Goal: Task Accomplishment & Management: Use online tool/utility

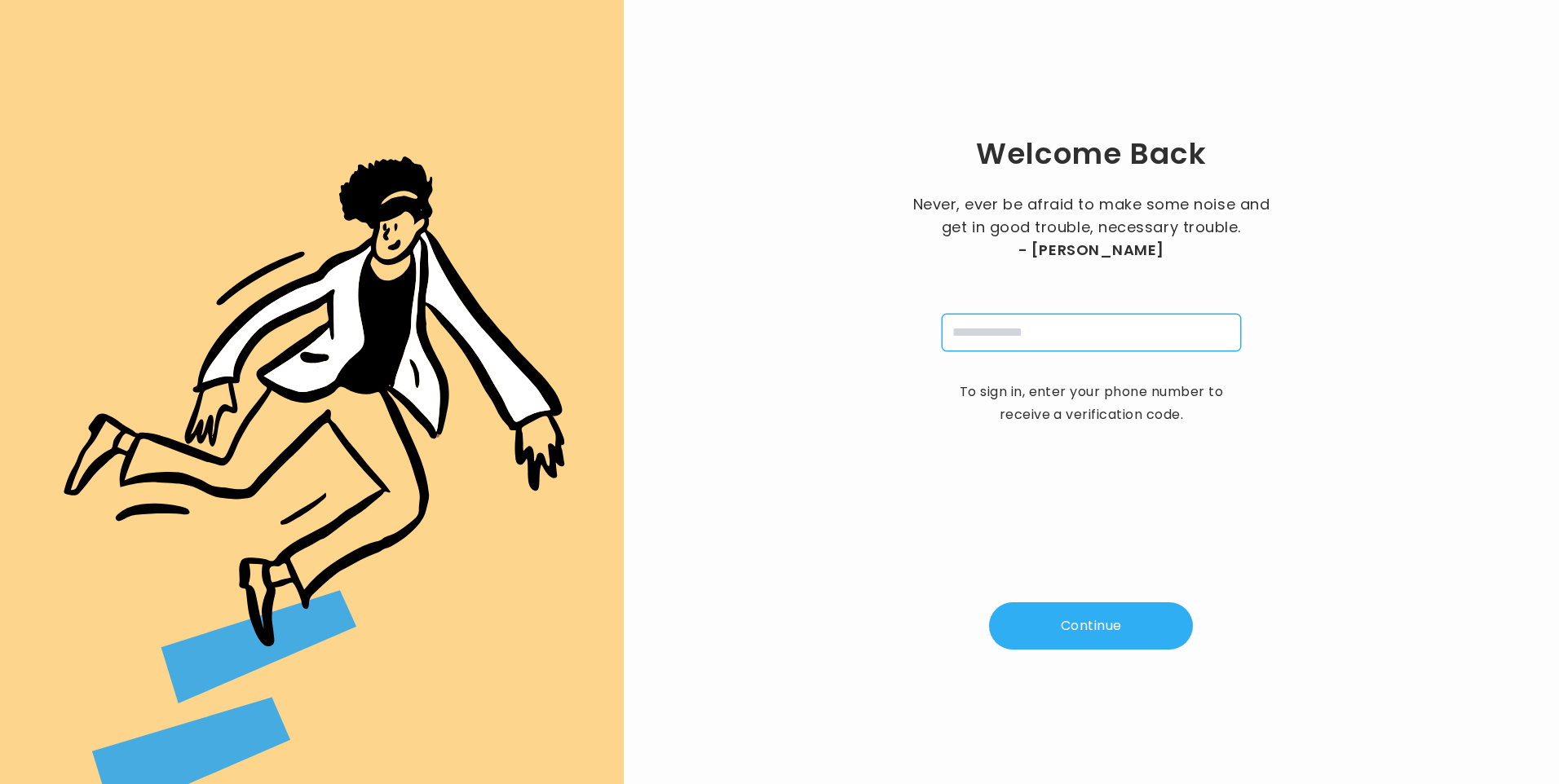
drag, startPoint x: 999, startPoint y: 337, endPoint x: 1021, endPoint y: 340, distance: 22.2
click at [999, 337] on input "tel" at bounding box center [1091, 332] width 300 height 37
type input "**********"
click at [1127, 636] on button "Continue" at bounding box center [1091, 627] width 204 height 48
type input "*"
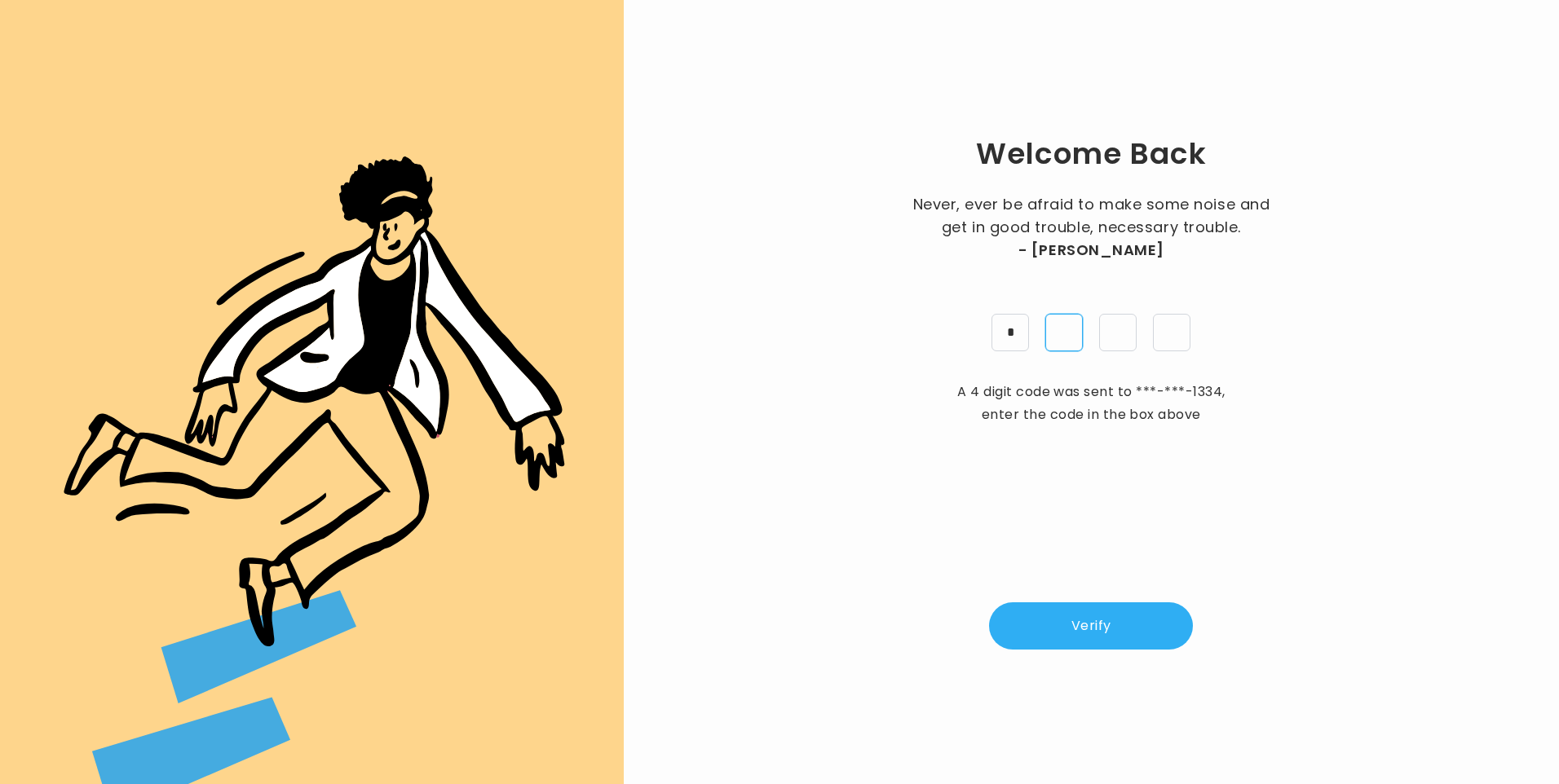
type input "*"
click at [1115, 642] on button "Verify" at bounding box center [1091, 627] width 204 height 48
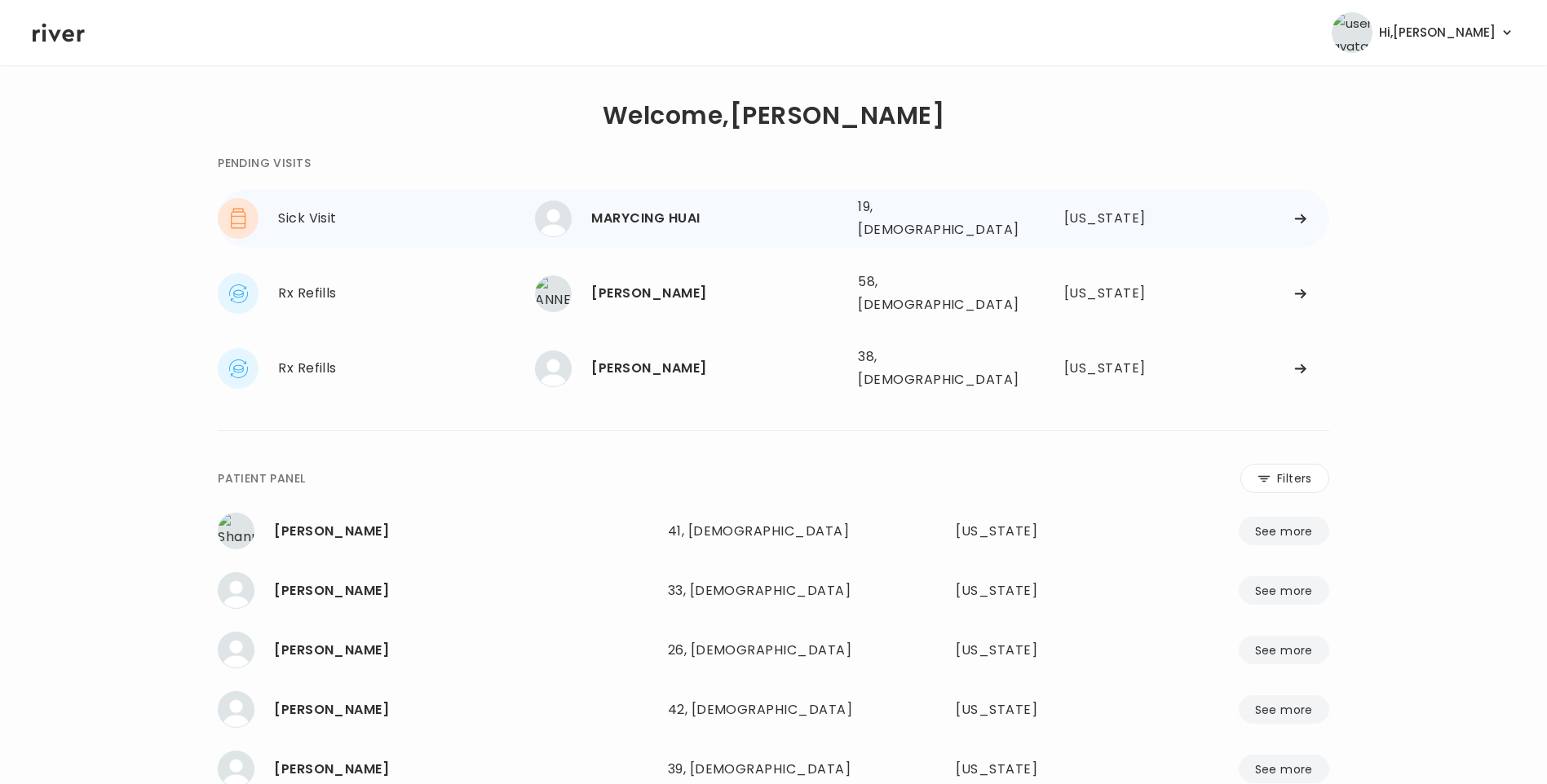
click at [707, 207] on div "MARYCING HUAI" at bounding box center [719, 218] width 254 height 23
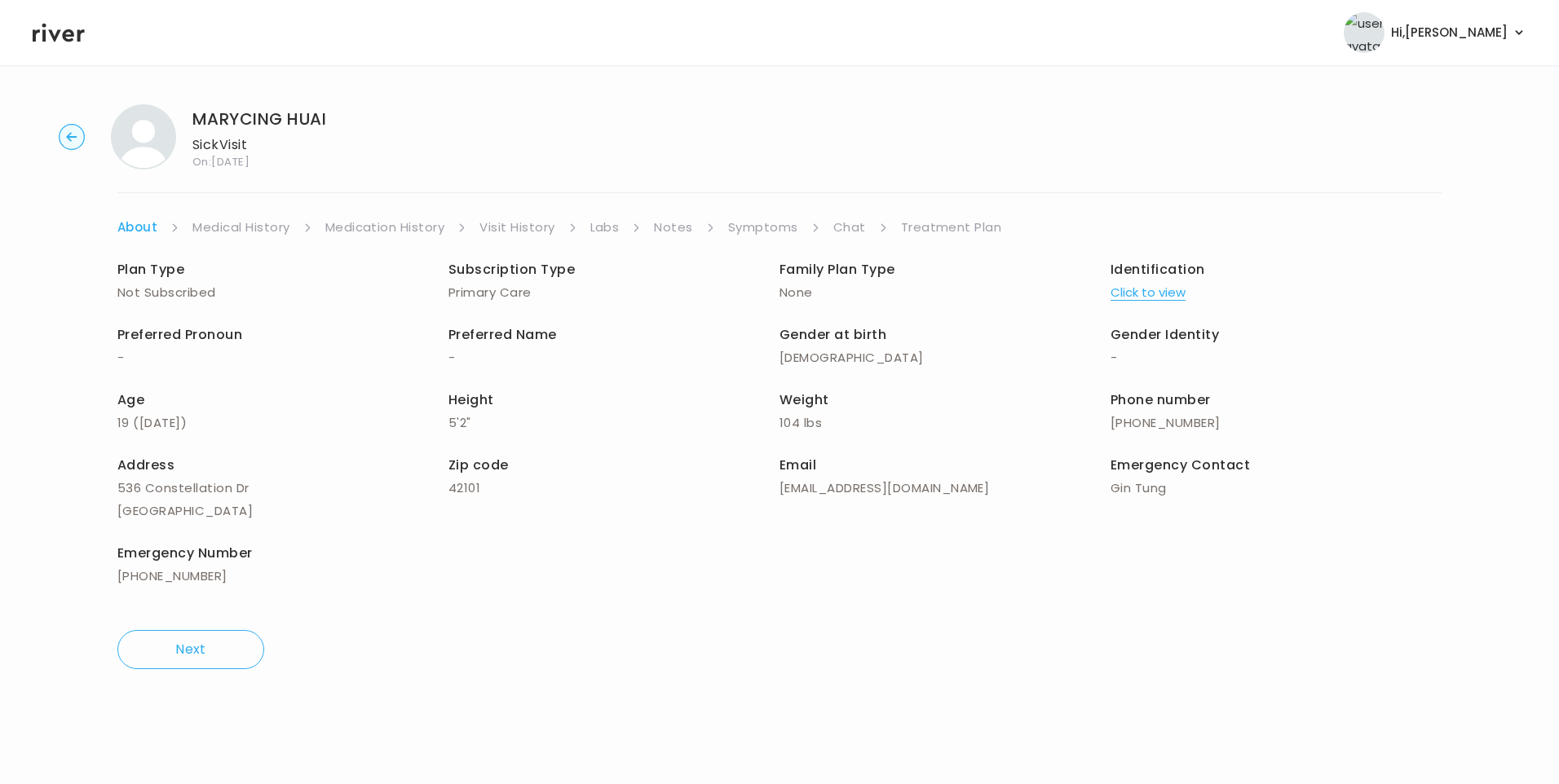
click at [519, 227] on link "Visit History" at bounding box center [517, 227] width 75 height 23
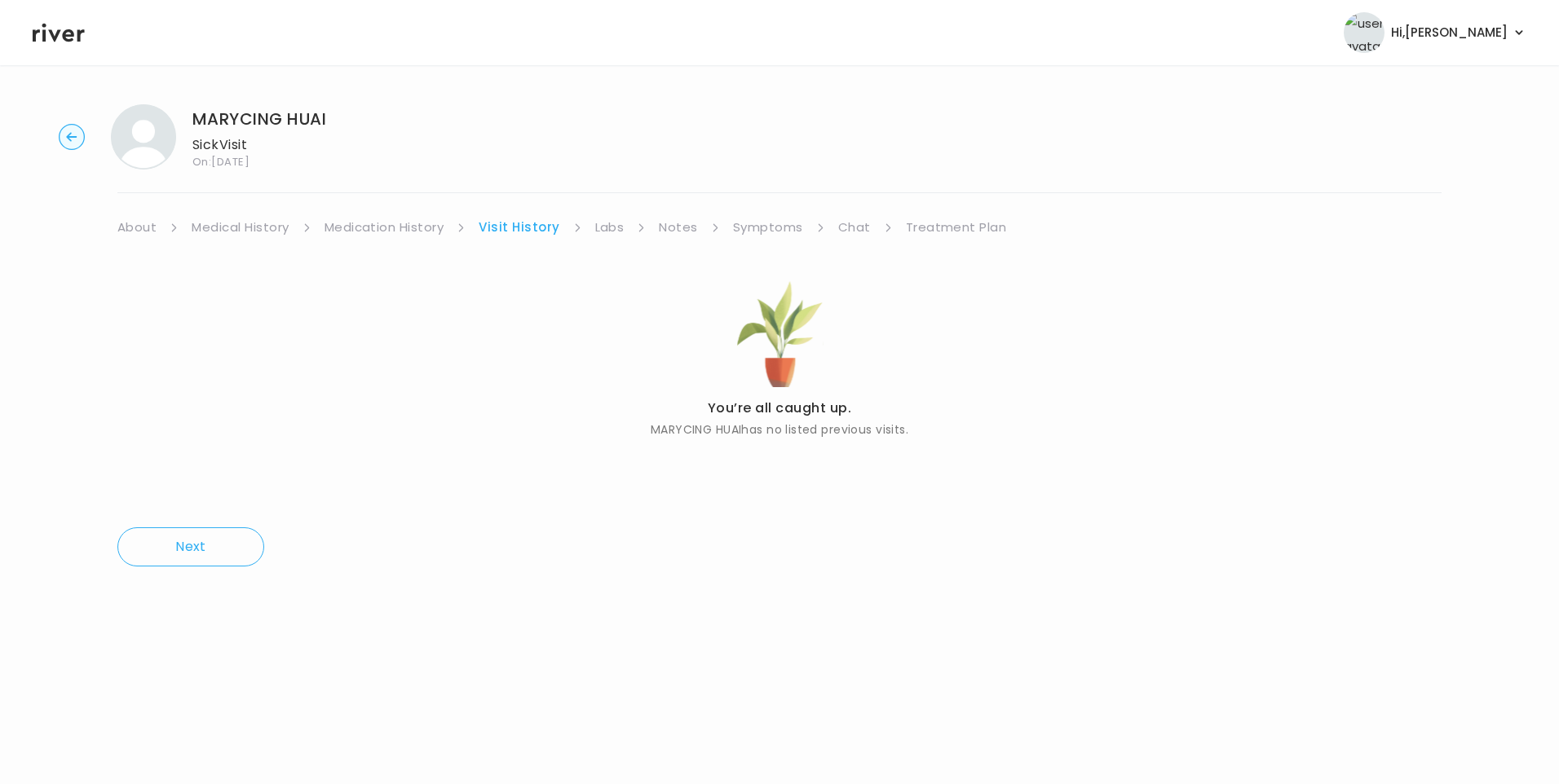
click at [141, 227] on link "About" at bounding box center [136, 227] width 39 height 23
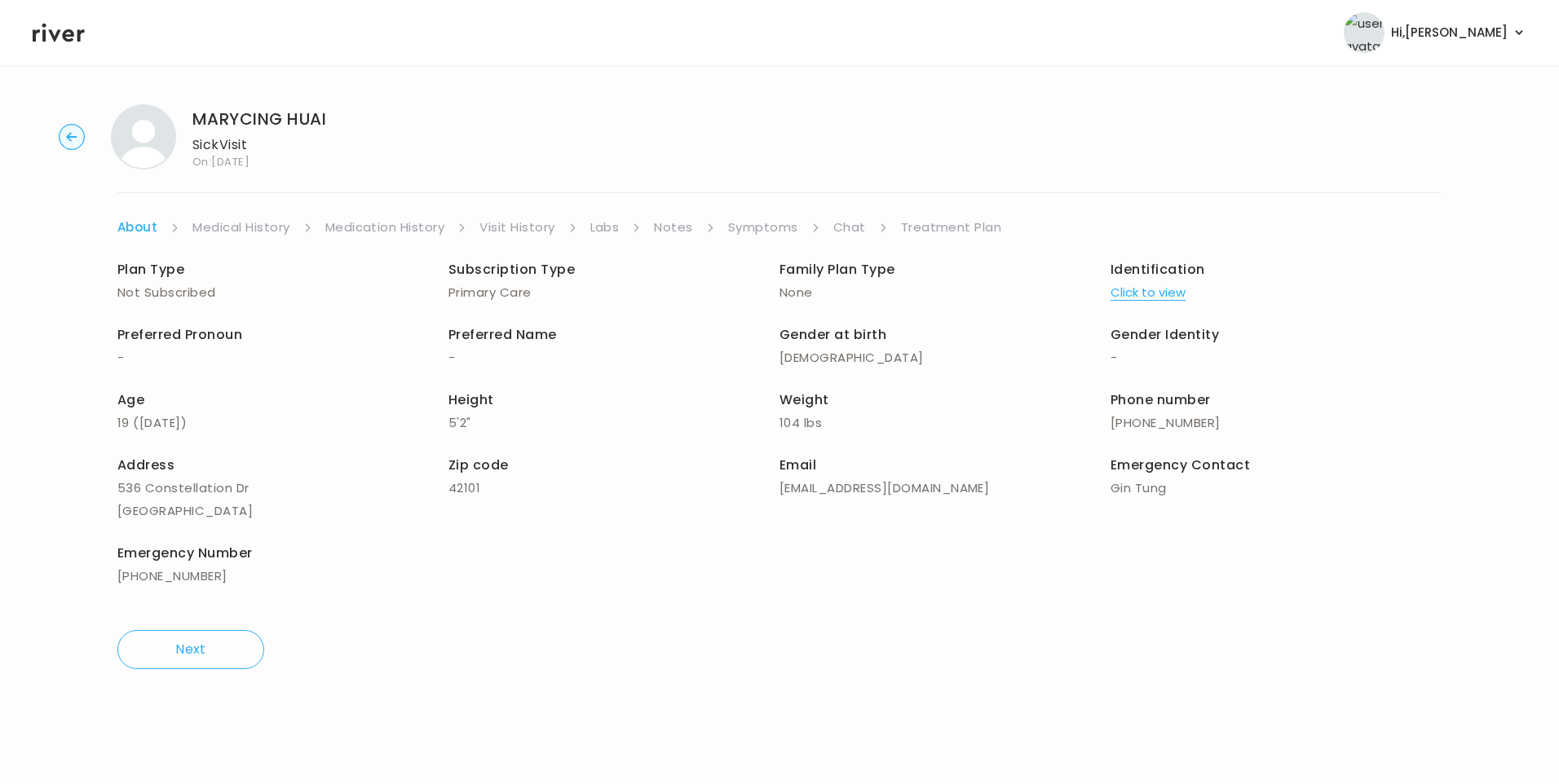
click at [1164, 298] on button "Click to view" at bounding box center [1148, 293] width 75 height 23
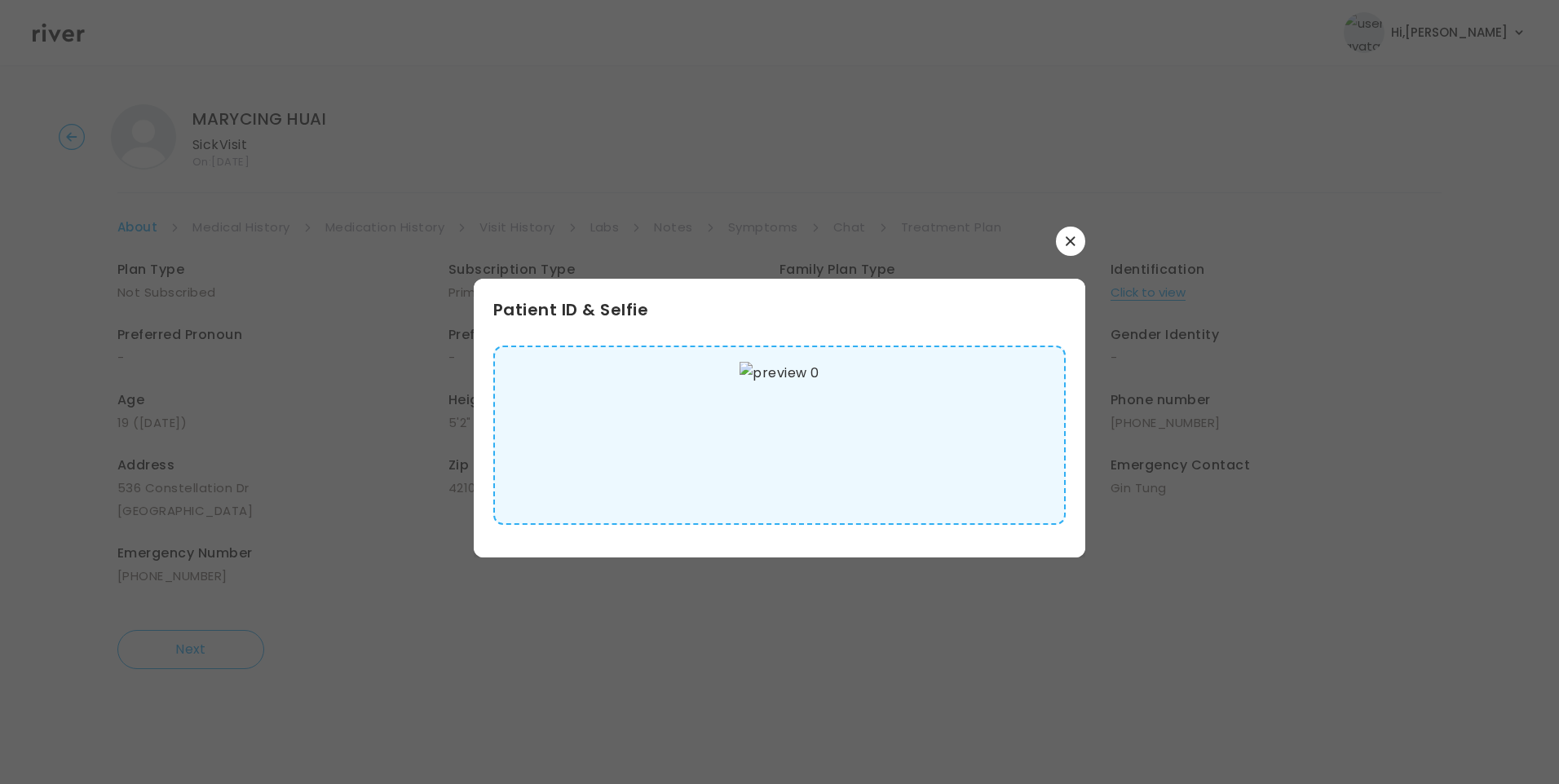
click at [758, 435] on img at bounding box center [779, 435] width 79 height 147
click at [1062, 251] on button "button" at bounding box center [1071, 241] width 30 height 30
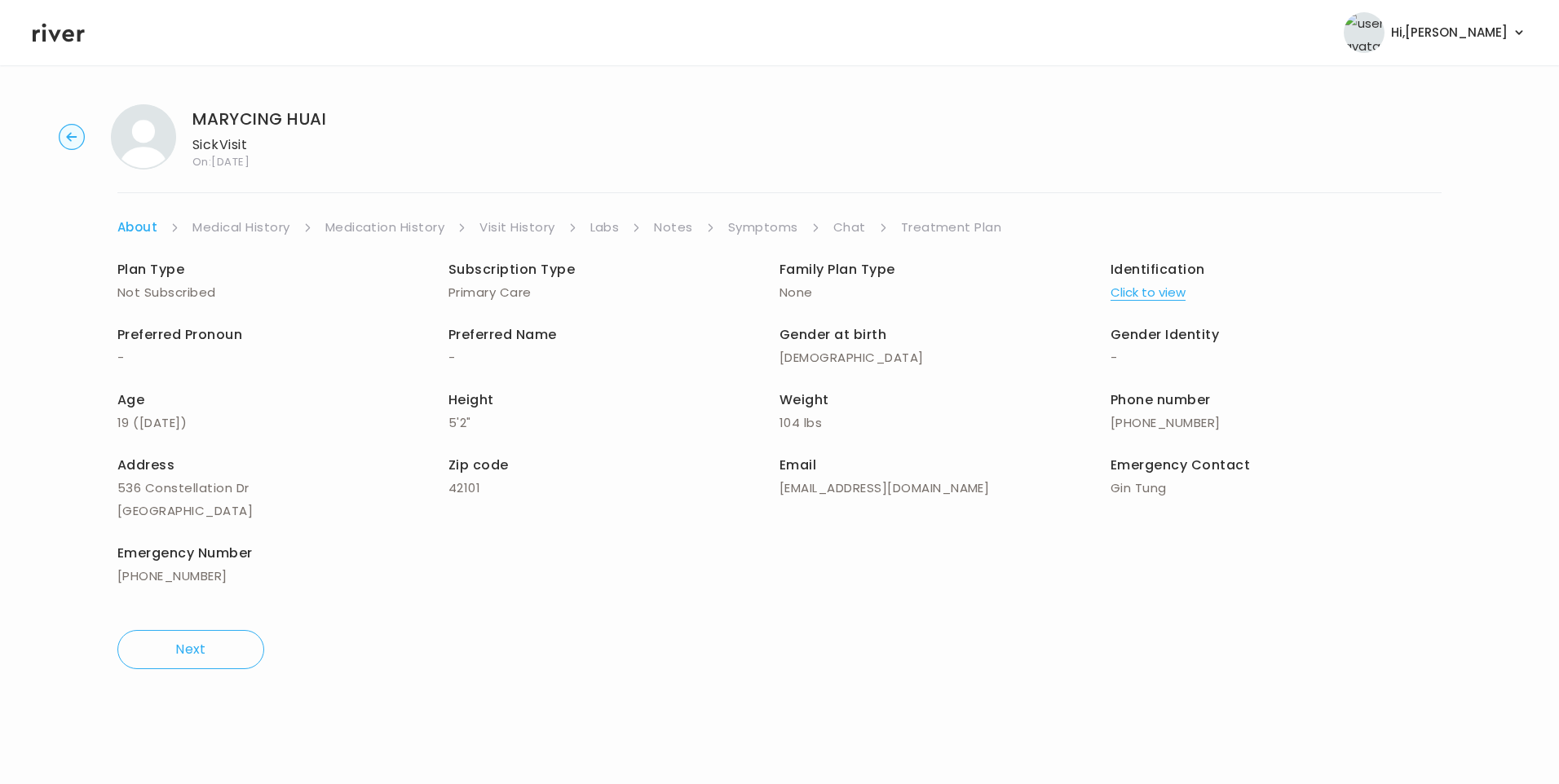
click at [240, 231] on link "Medical History" at bounding box center [241, 227] width 97 height 23
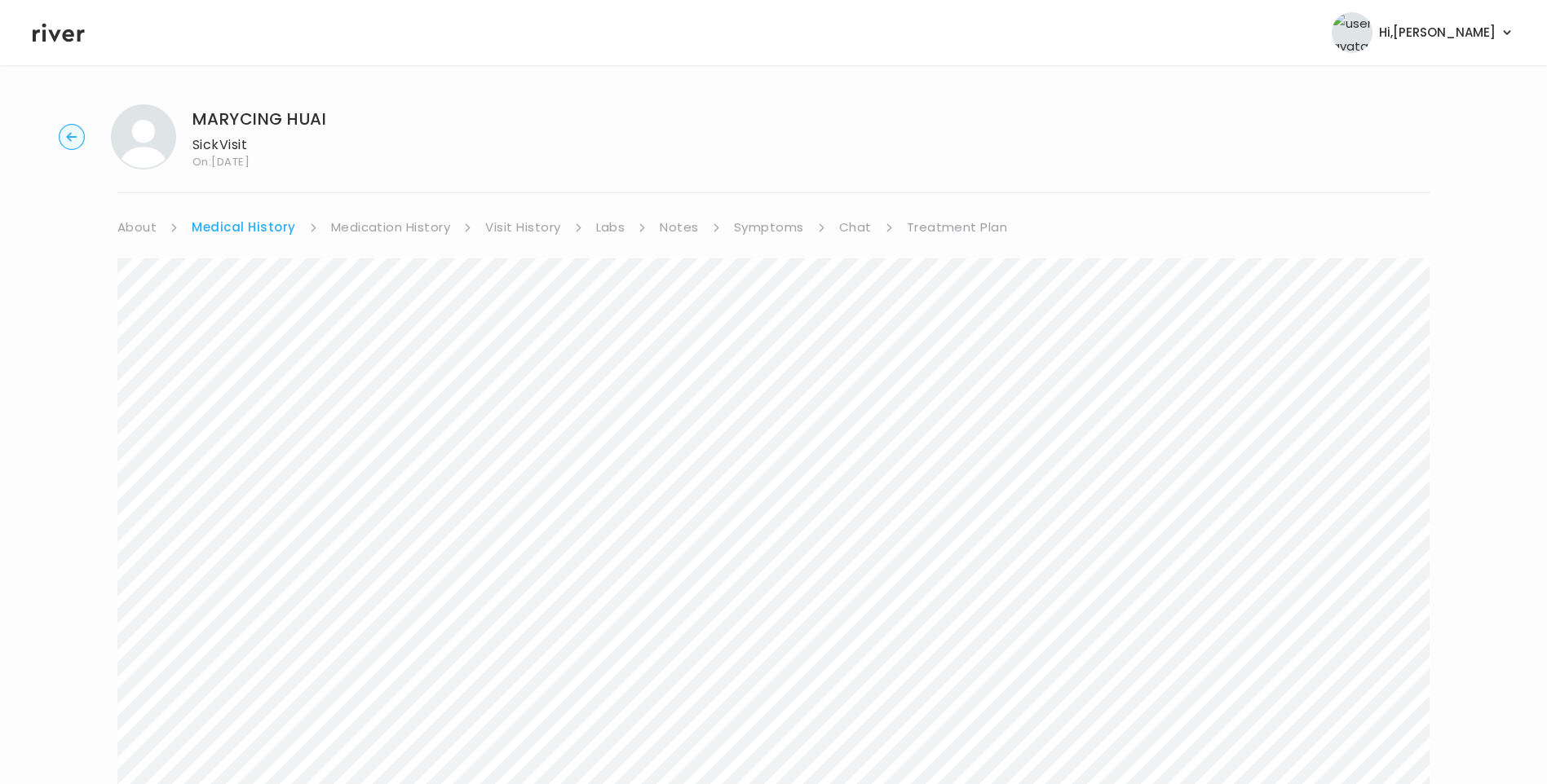
click at [783, 228] on link "Symptoms" at bounding box center [768, 227] width 70 height 23
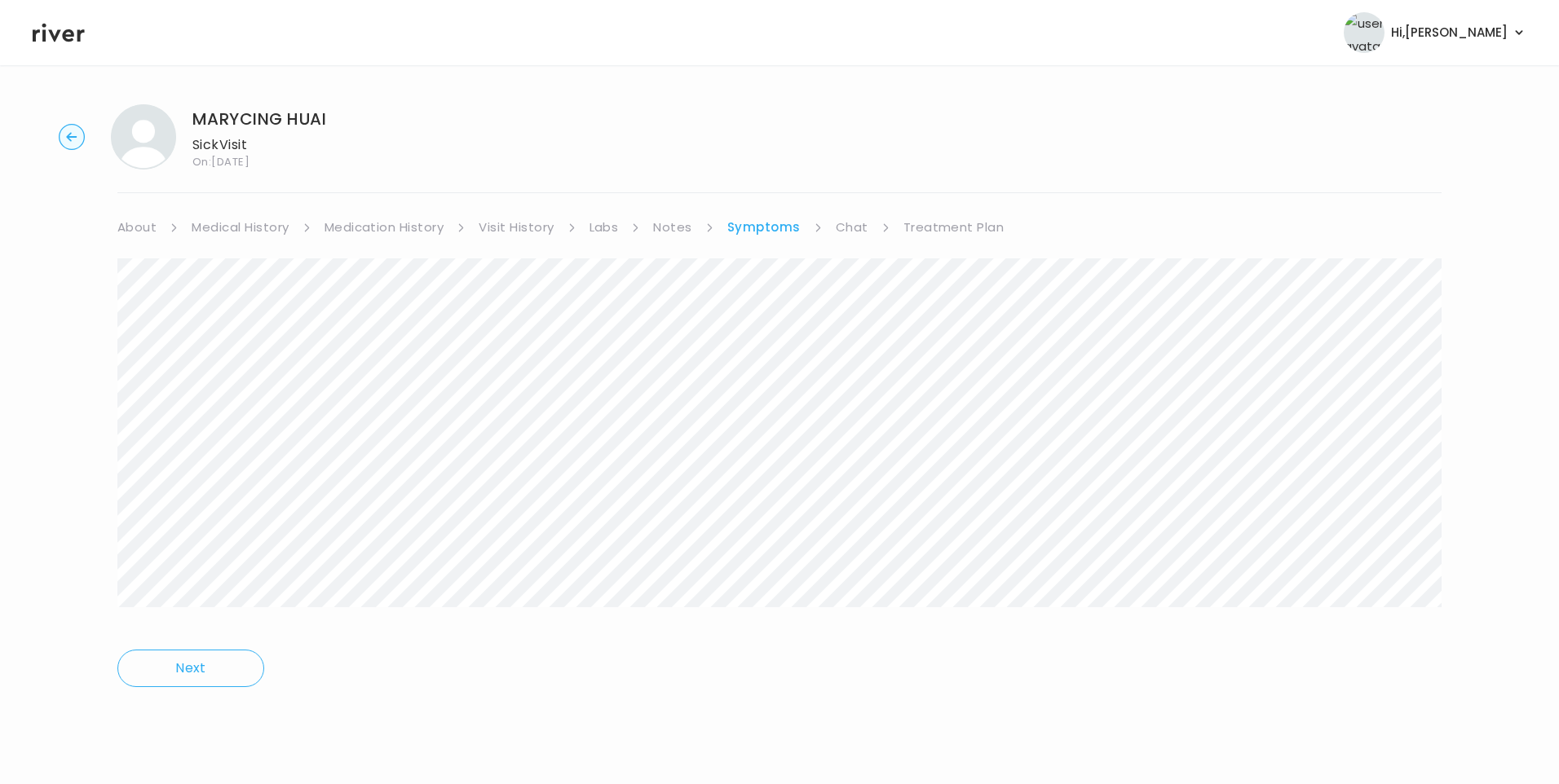
click at [143, 233] on link "About" at bounding box center [136, 227] width 39 height 23
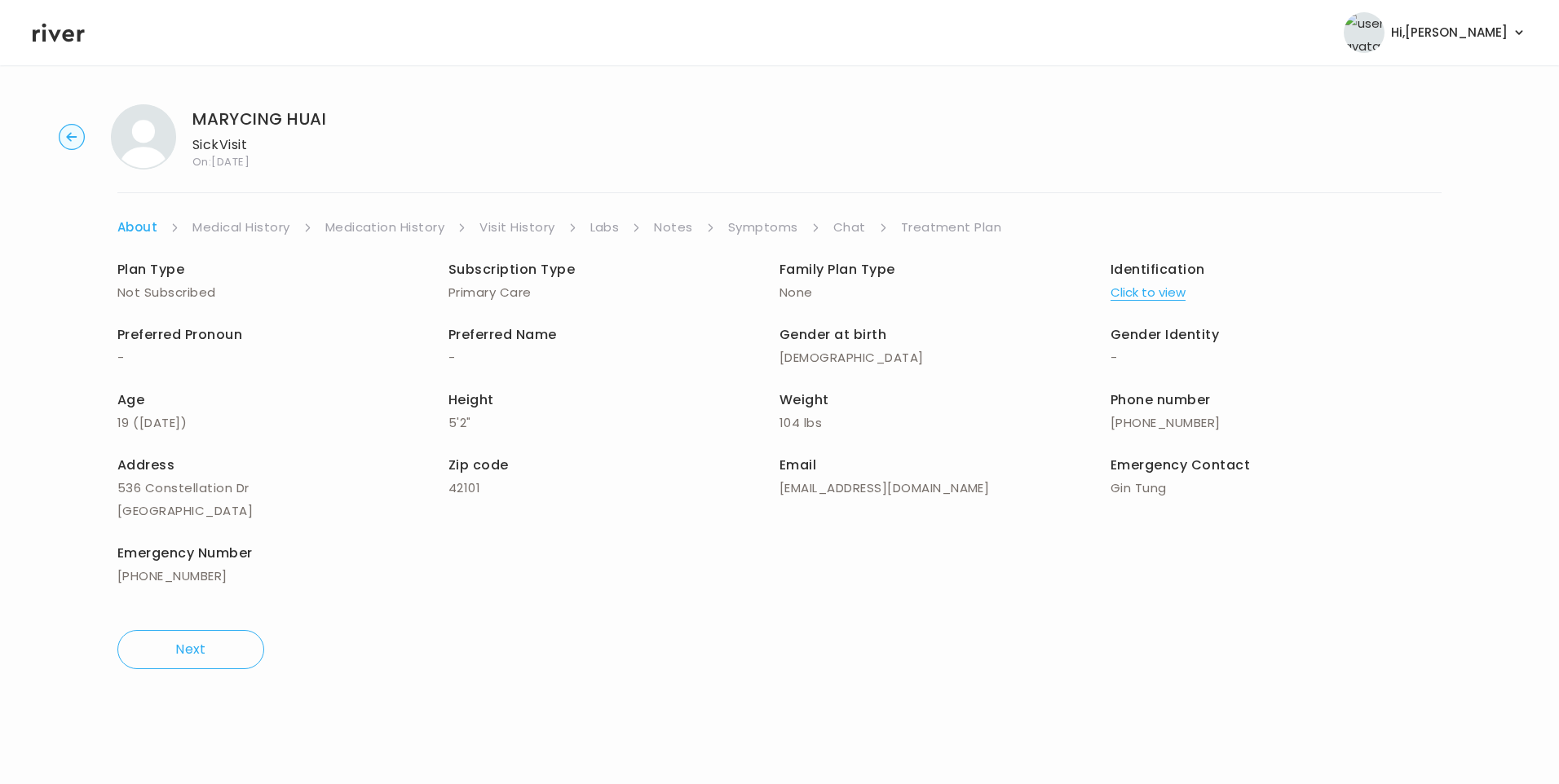
click at [854, 232] on link "Chat" at bounding box center [849, 227] width 32 height 23
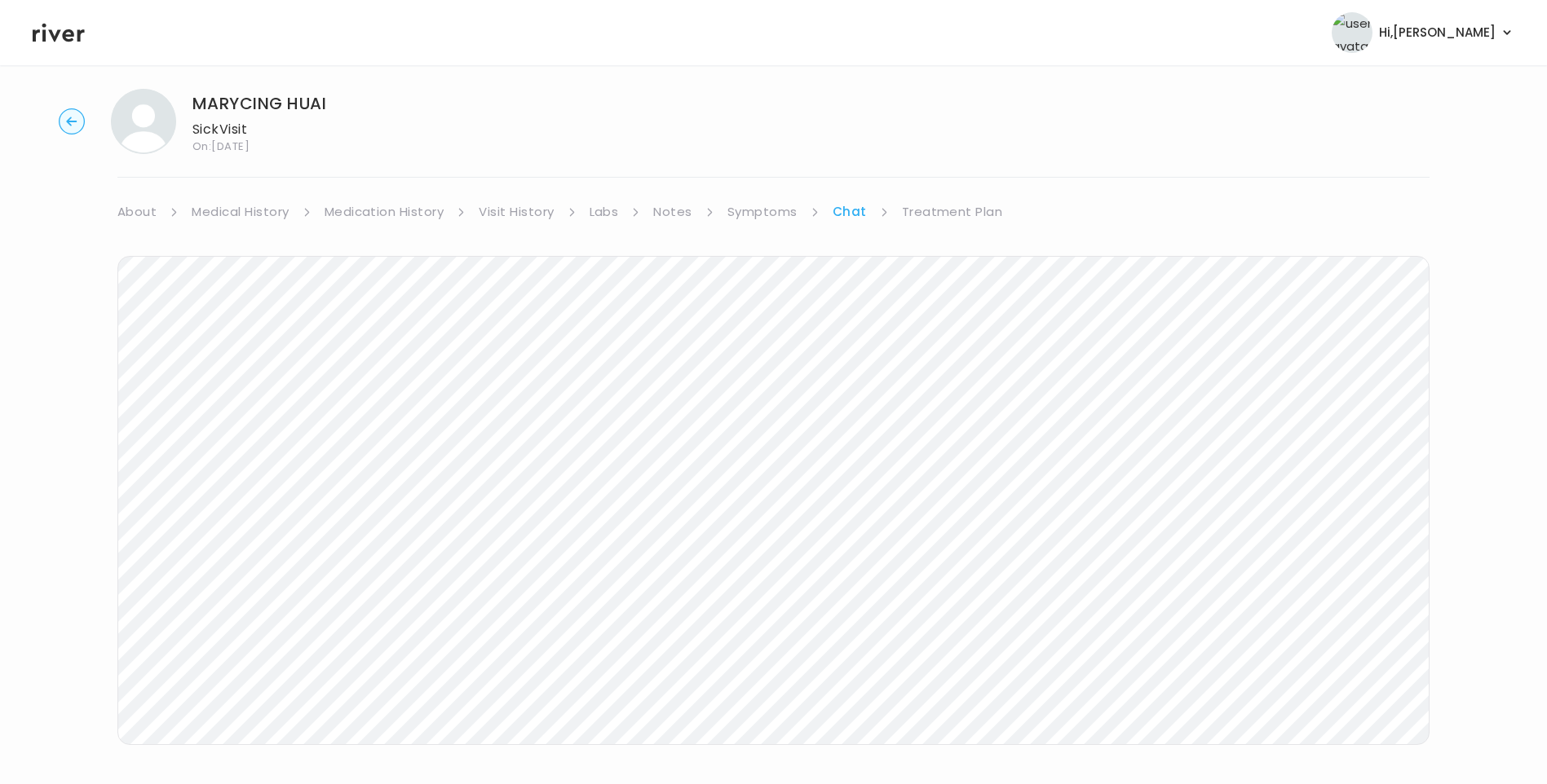
scroll to position [42, 0]
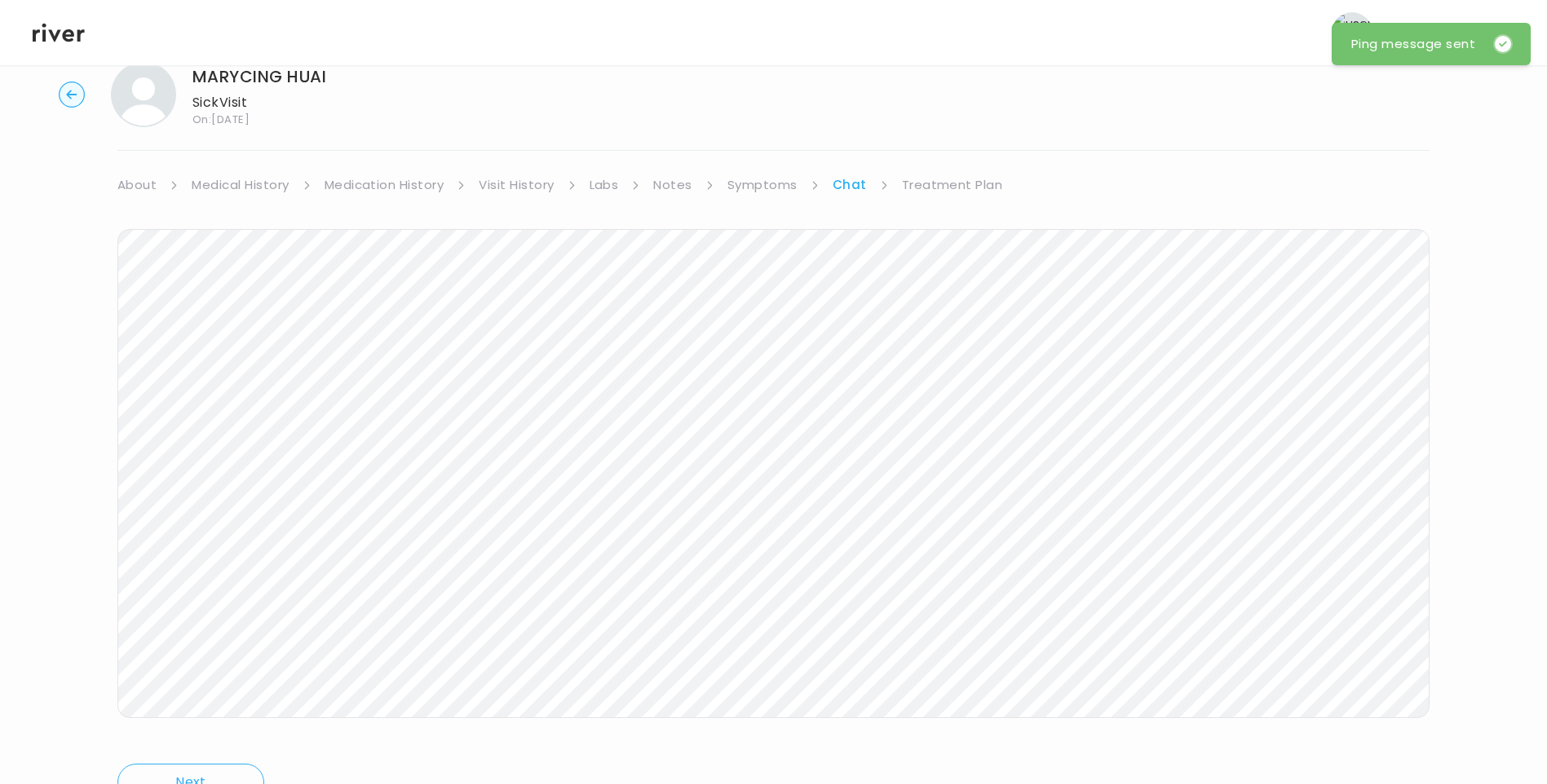
click at [985, 187] on link "Treatment Plan" at bounding box center [952, 185] width 101 height 23
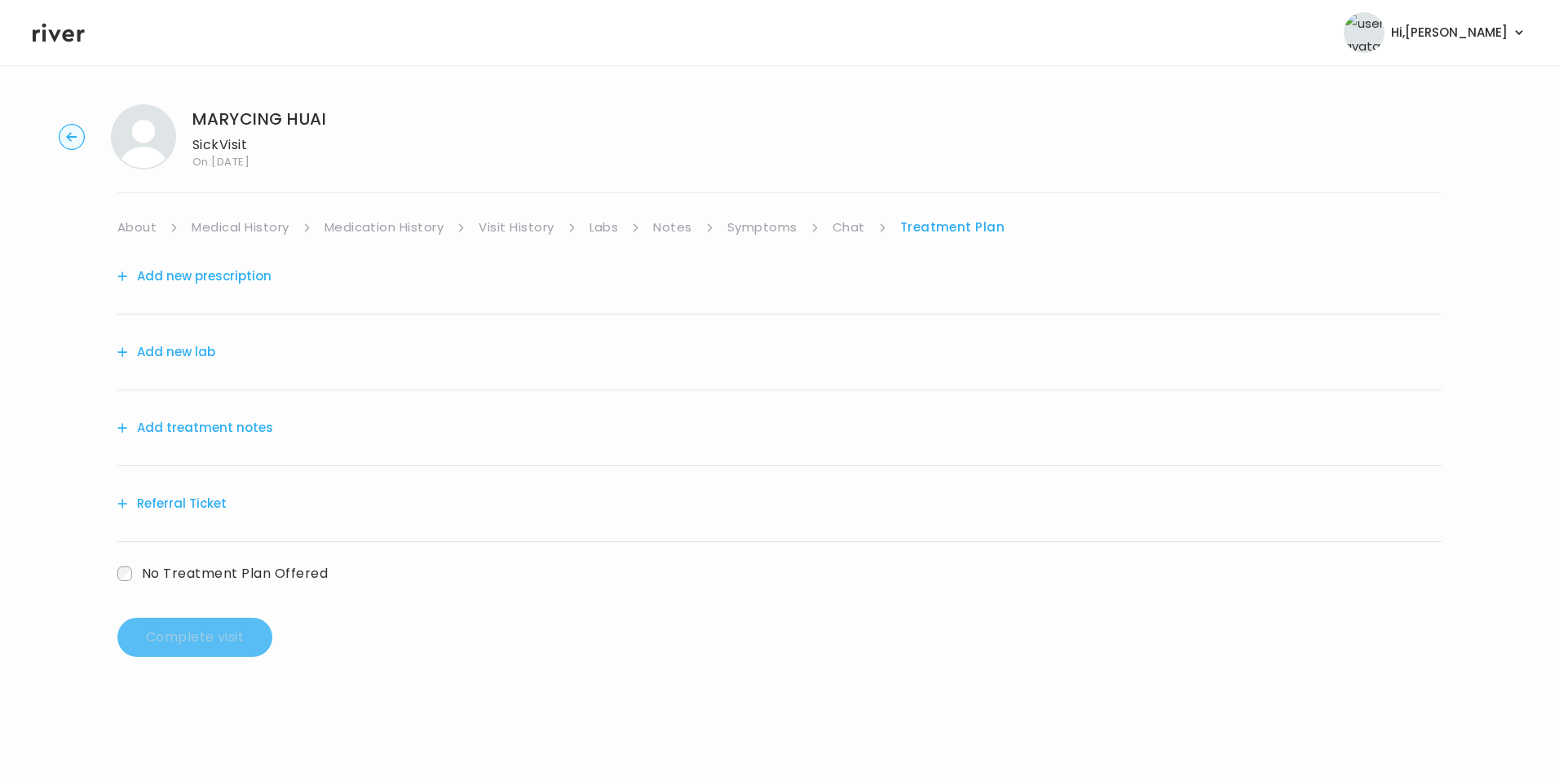
click at [255, 425] on button "Add treatment notes" at bounding box center [195, 428] width 156 height 23
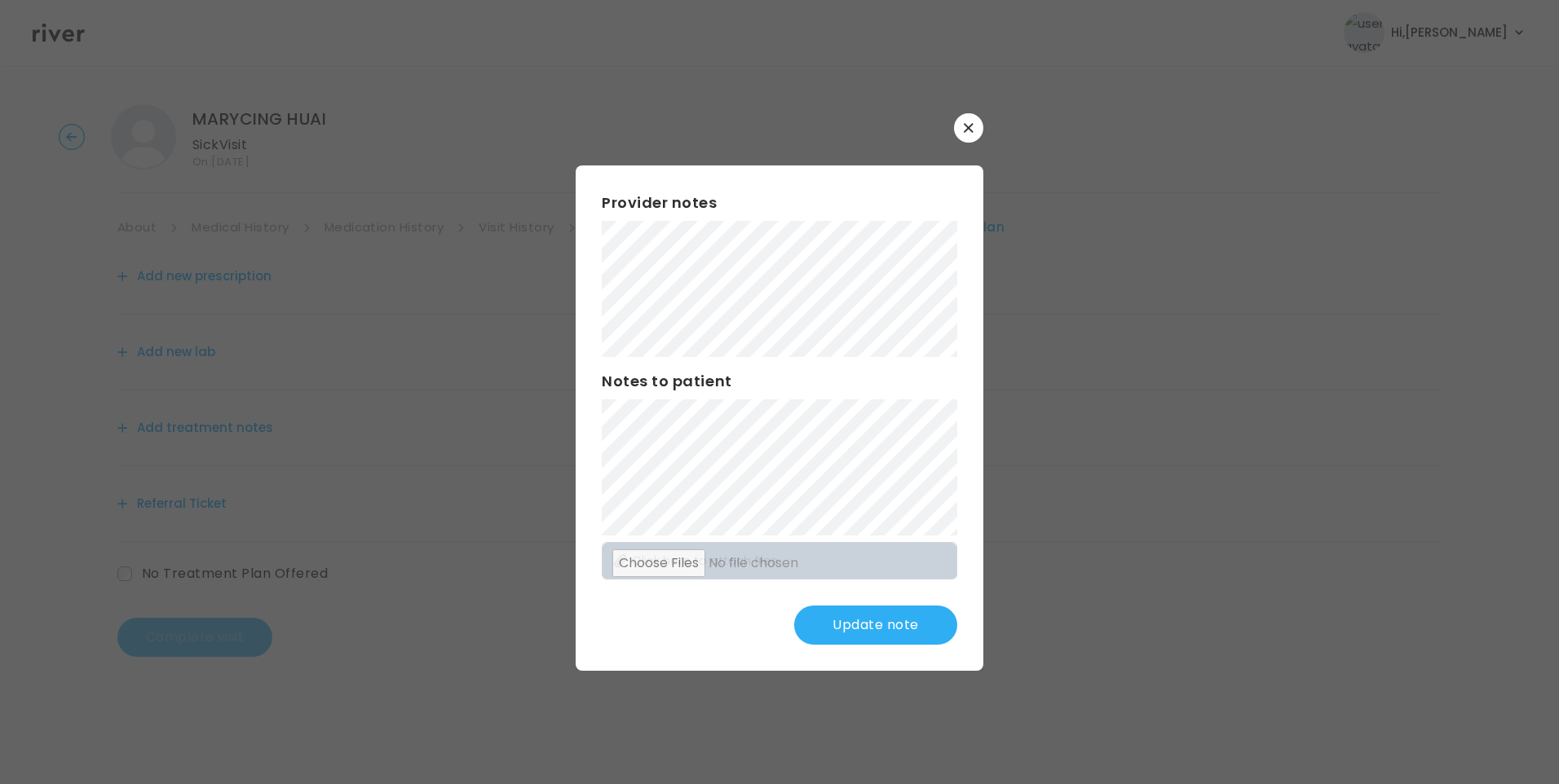
click at [910, 616] on button "Update note" at bounding box center [875, 625] width 163 height 39
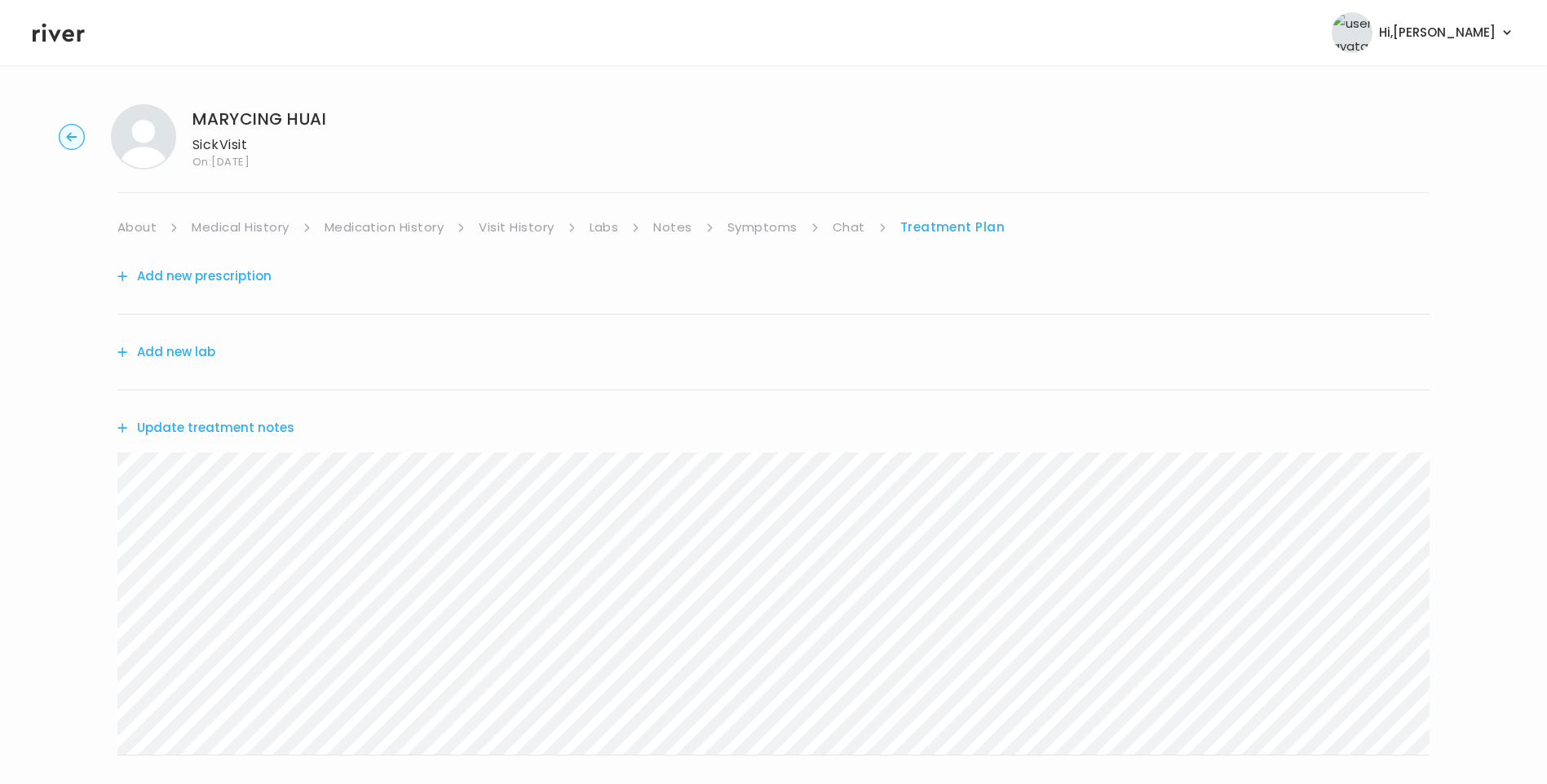
click at [855, 227] on link "Chat" at bounding box center [849, 227] width 32 height 23
click at [65, 38] on icon at bounding box center [58, 33] width 52 height 19
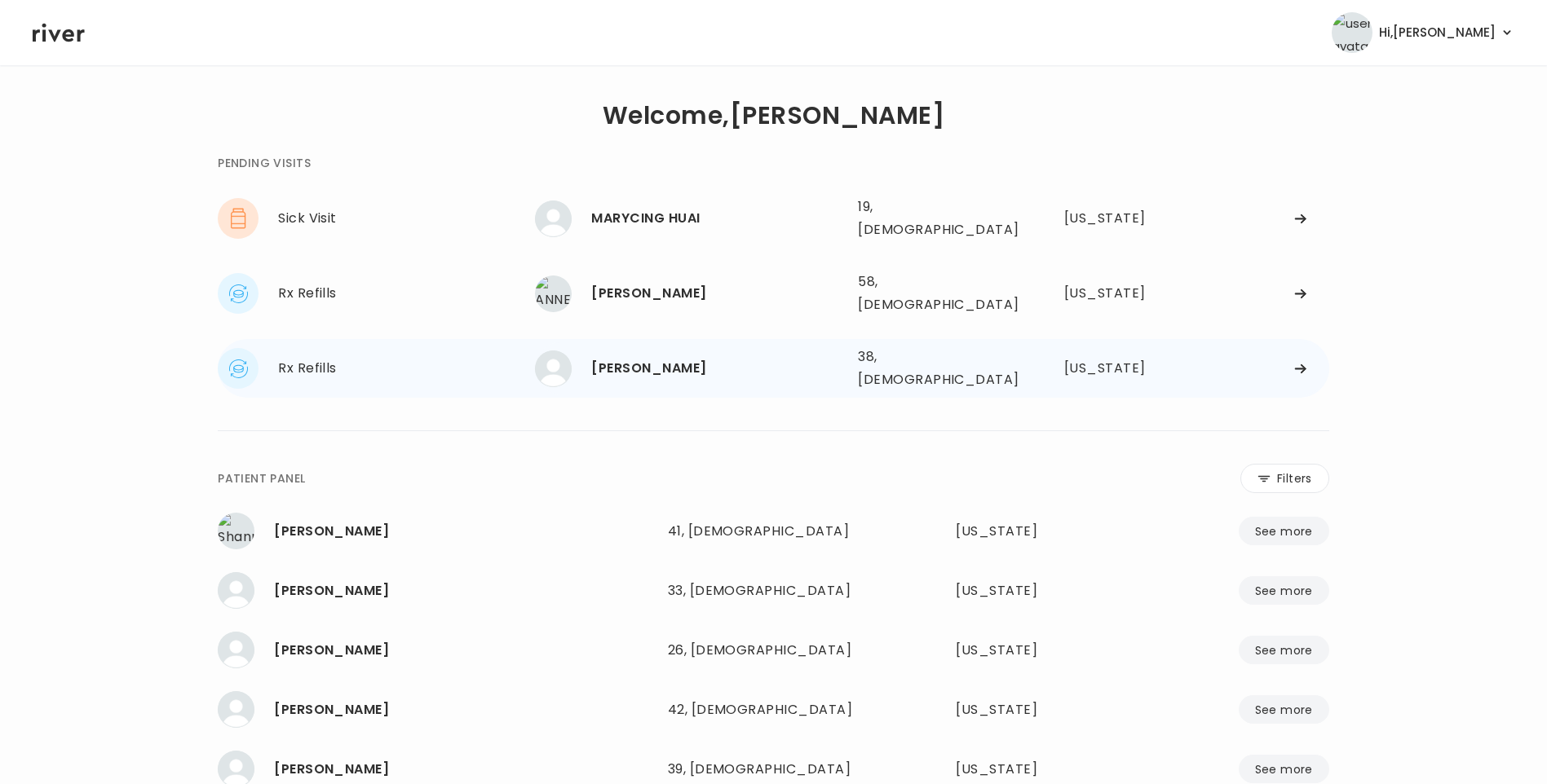
click at [631, 357] on div "Leanne Itani" at bounding box center [719, 368] width 254 height 23
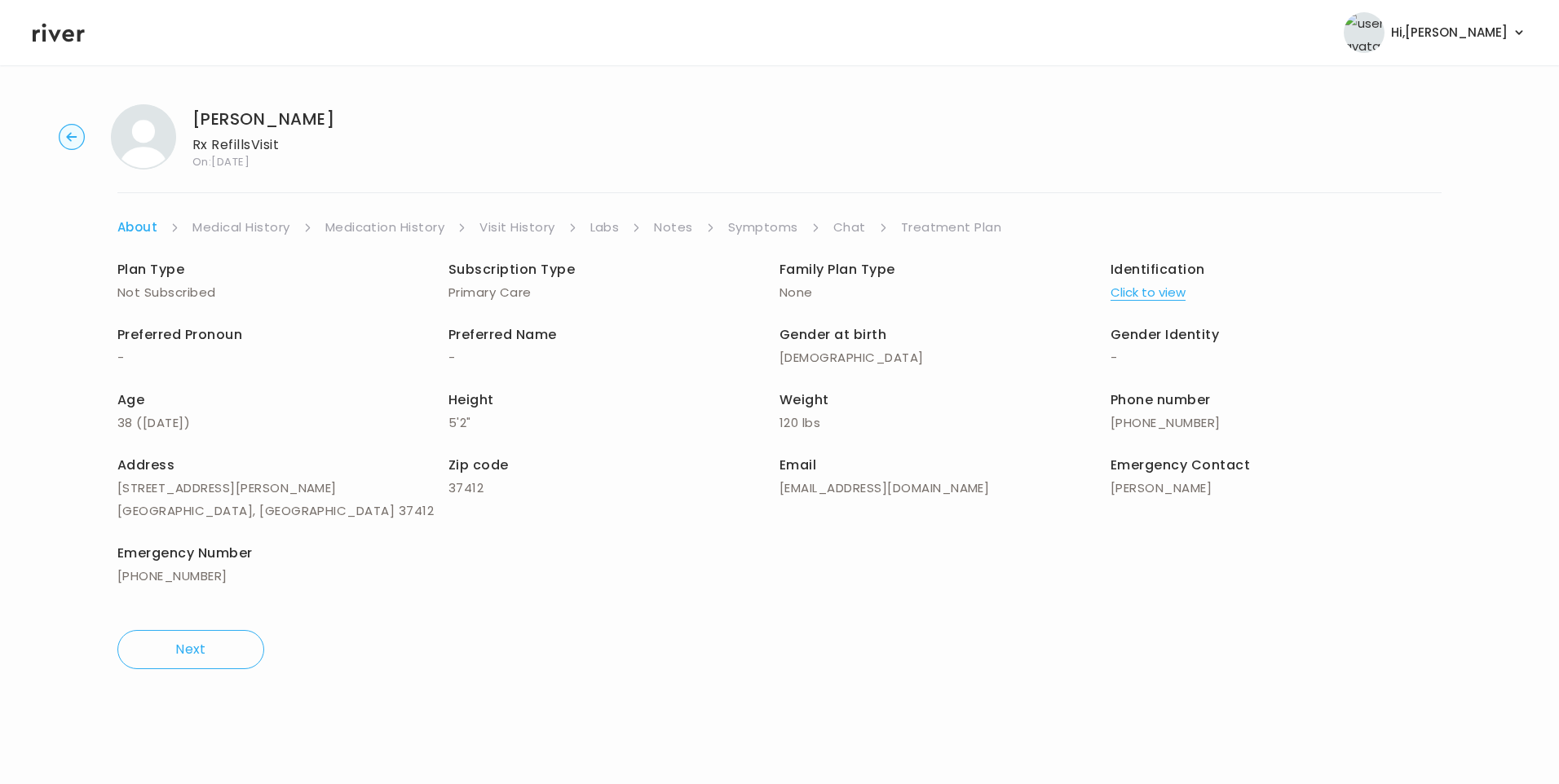
click at [550, 231] on link "Visit History" at bounding box center [517, 227] width 75 height 23
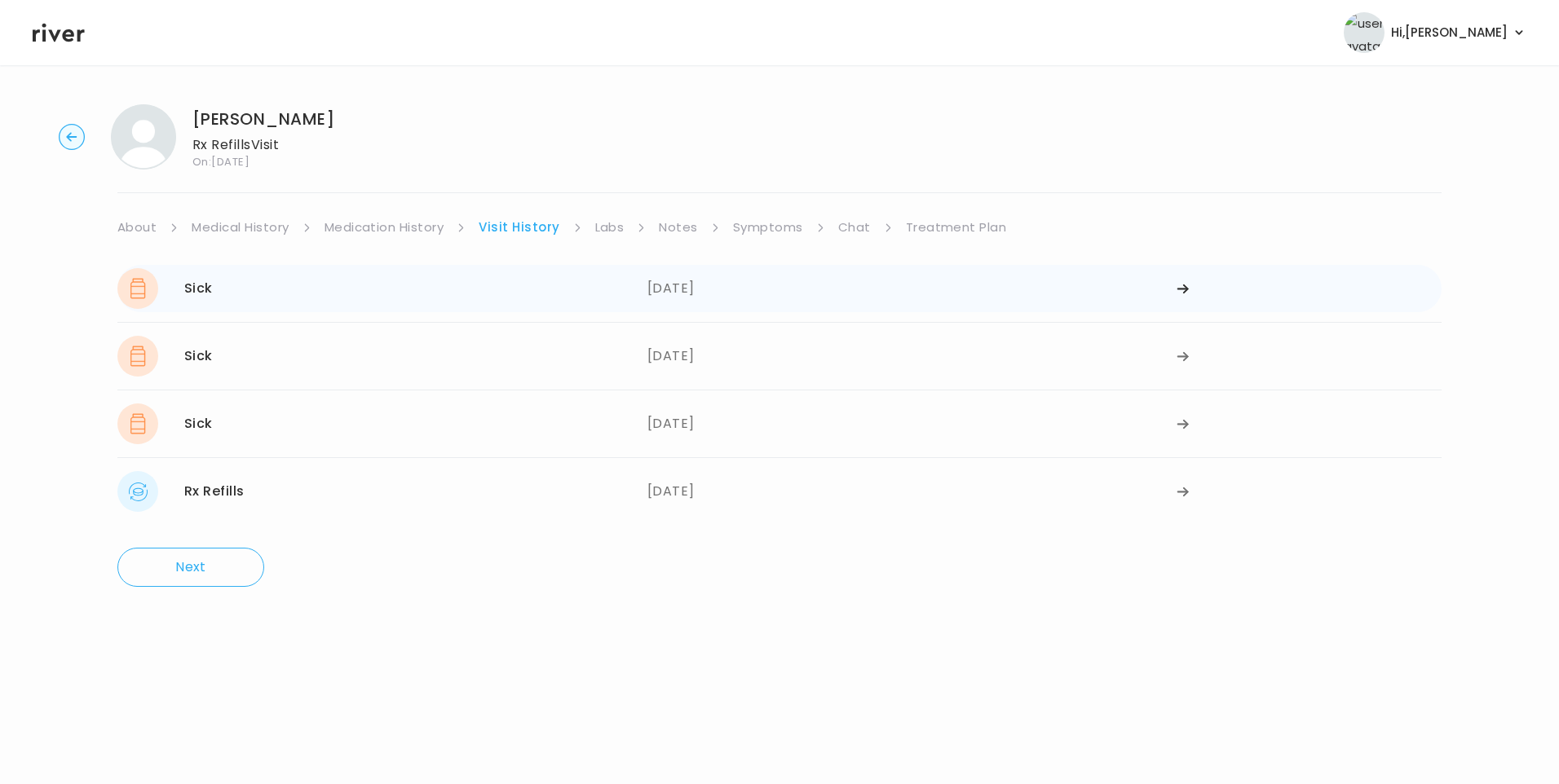
click at [701, 284] on div "08/03/2025" at bounding box center [913, 288] width 530 height 41
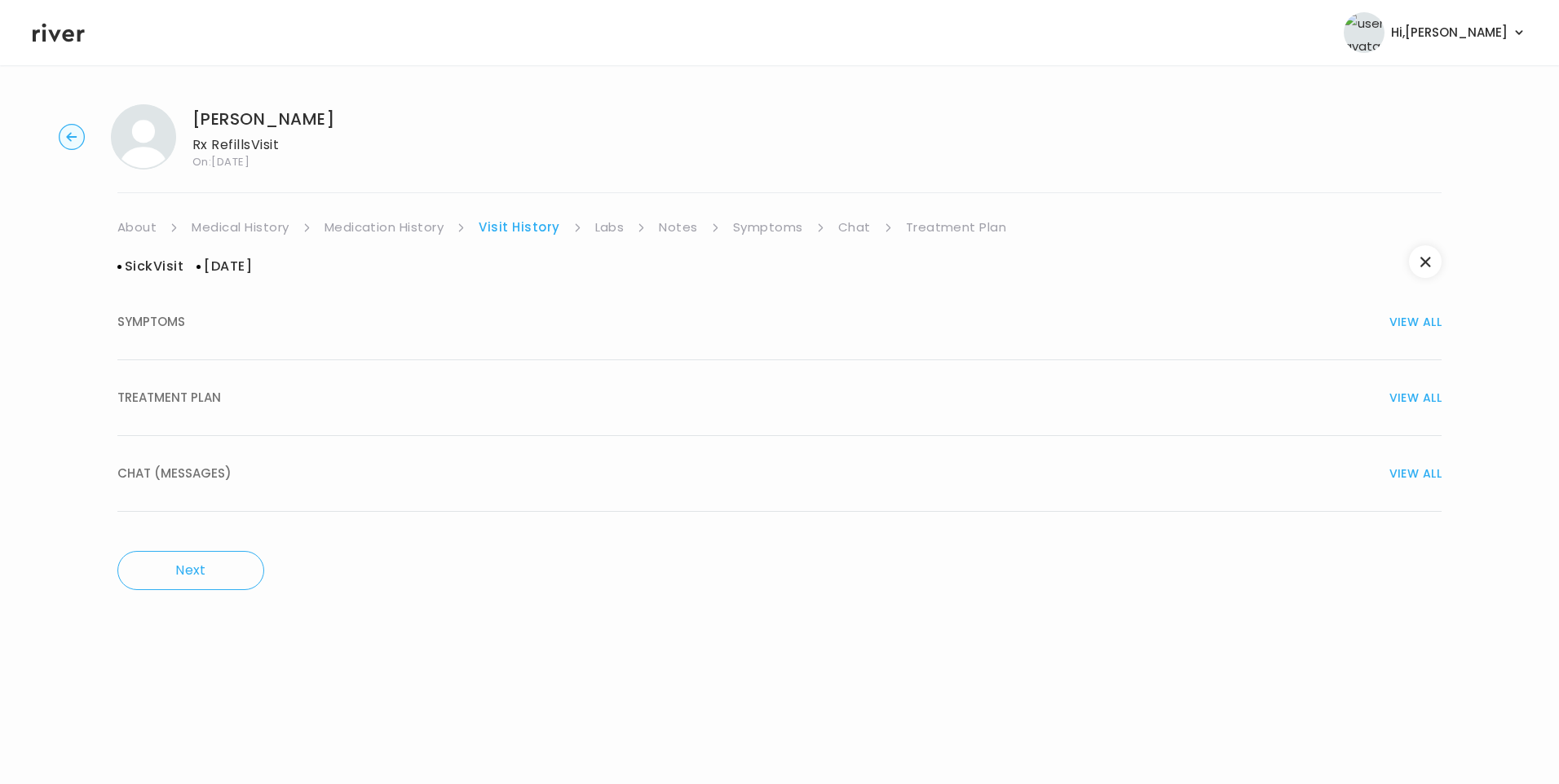
click at [262, 418] on button "TREATMENT PLAN VIEW ALL" at bounding box center [780, 398] width 1324 height 75
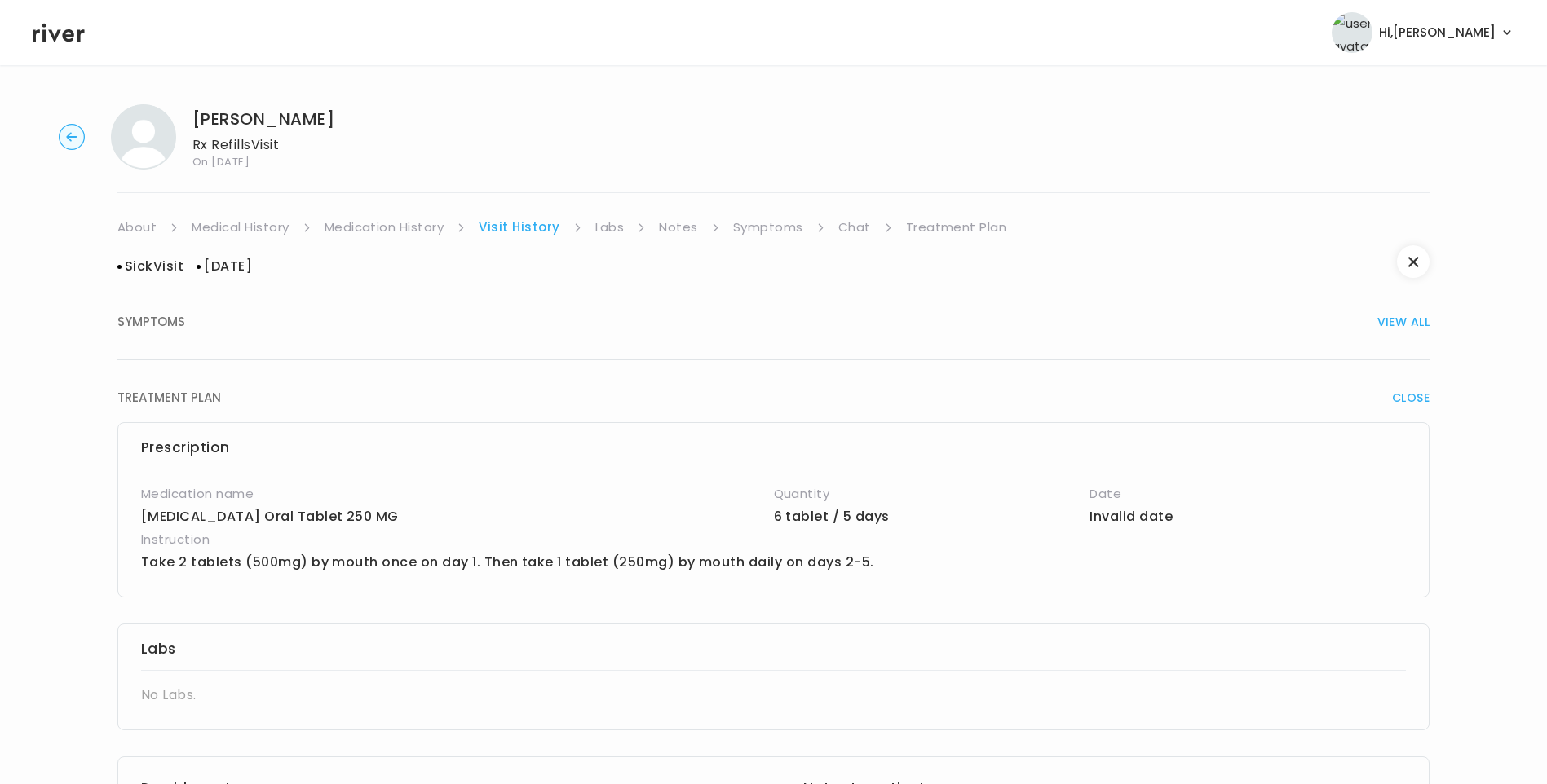
click at [378, 227] on link "Medication History" at bounding box center [385, 227] width 120 height 23
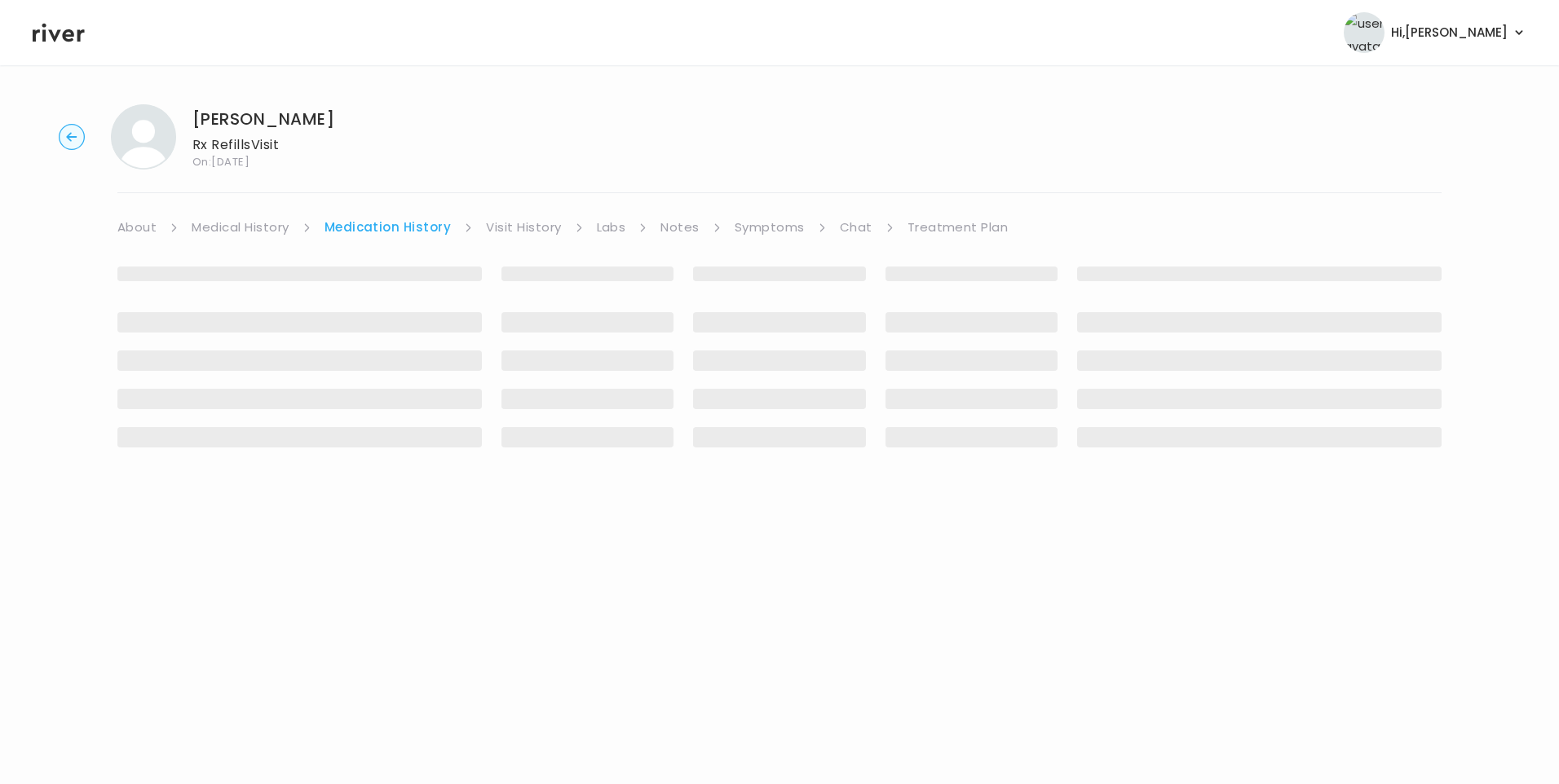
click at [510, 221] on link "Visit History" at bounding box center [523, 227] width 75 height 23
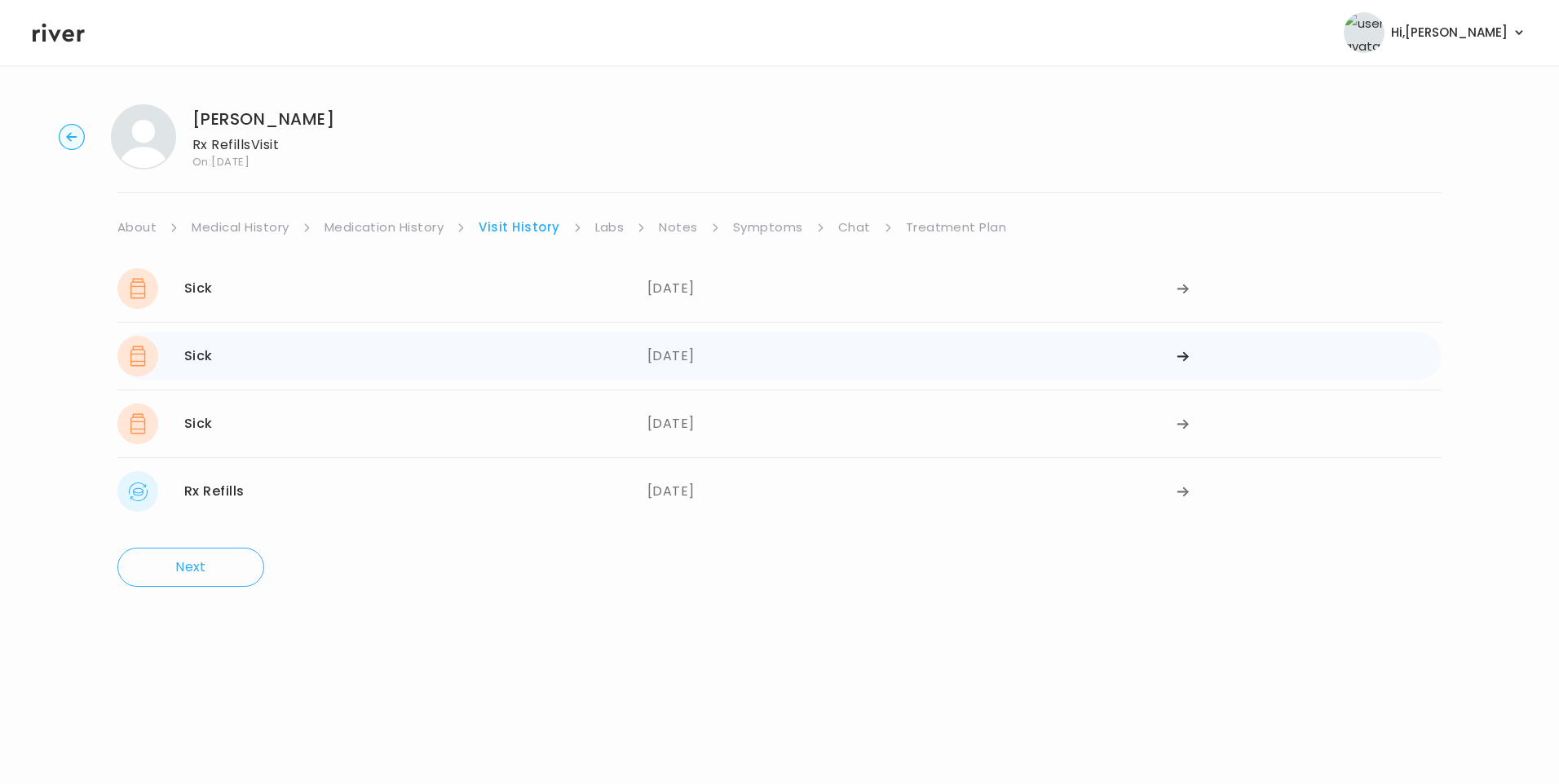
click at [349, 375] on div "Sick 07/31/2025" at bounding box center [383, 356] width 530 height 41
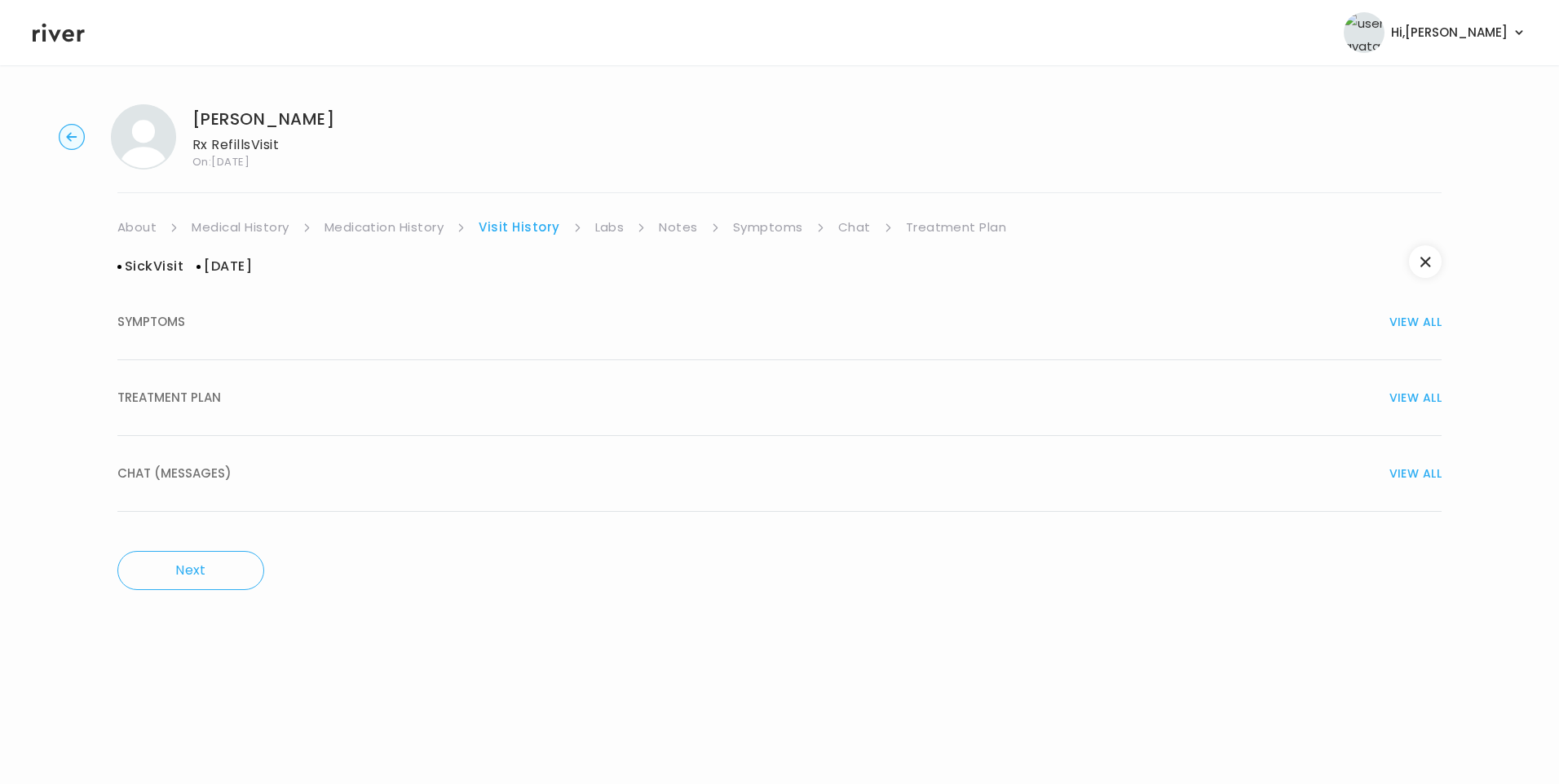
click at [188, 399] on span "TREATMENT PLAN" at bounding box center [169, 398] width 104 height 23
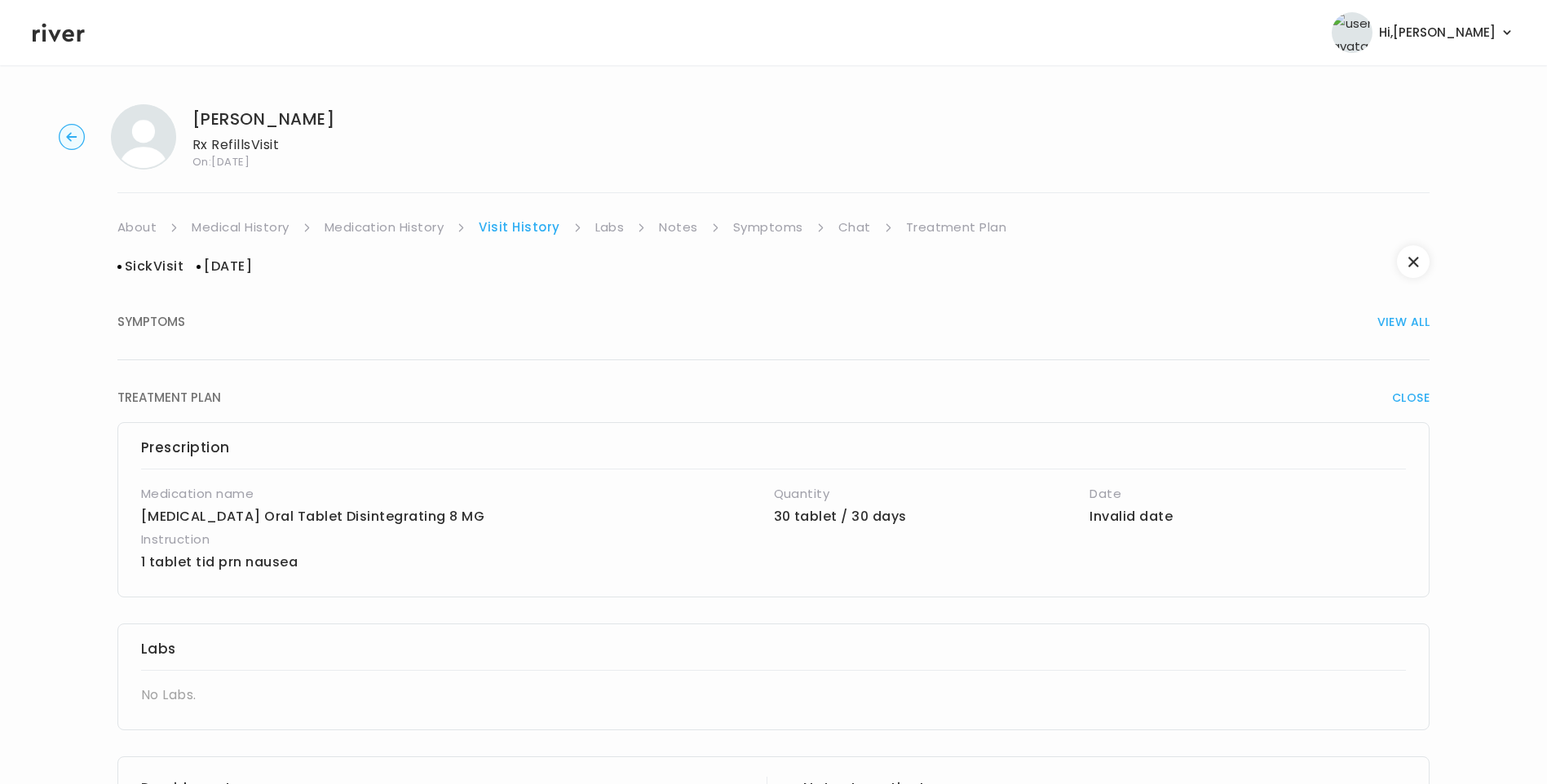
click at [412, 232] on link "Medication History" at bounding box center [385, 227] width 120 height 23
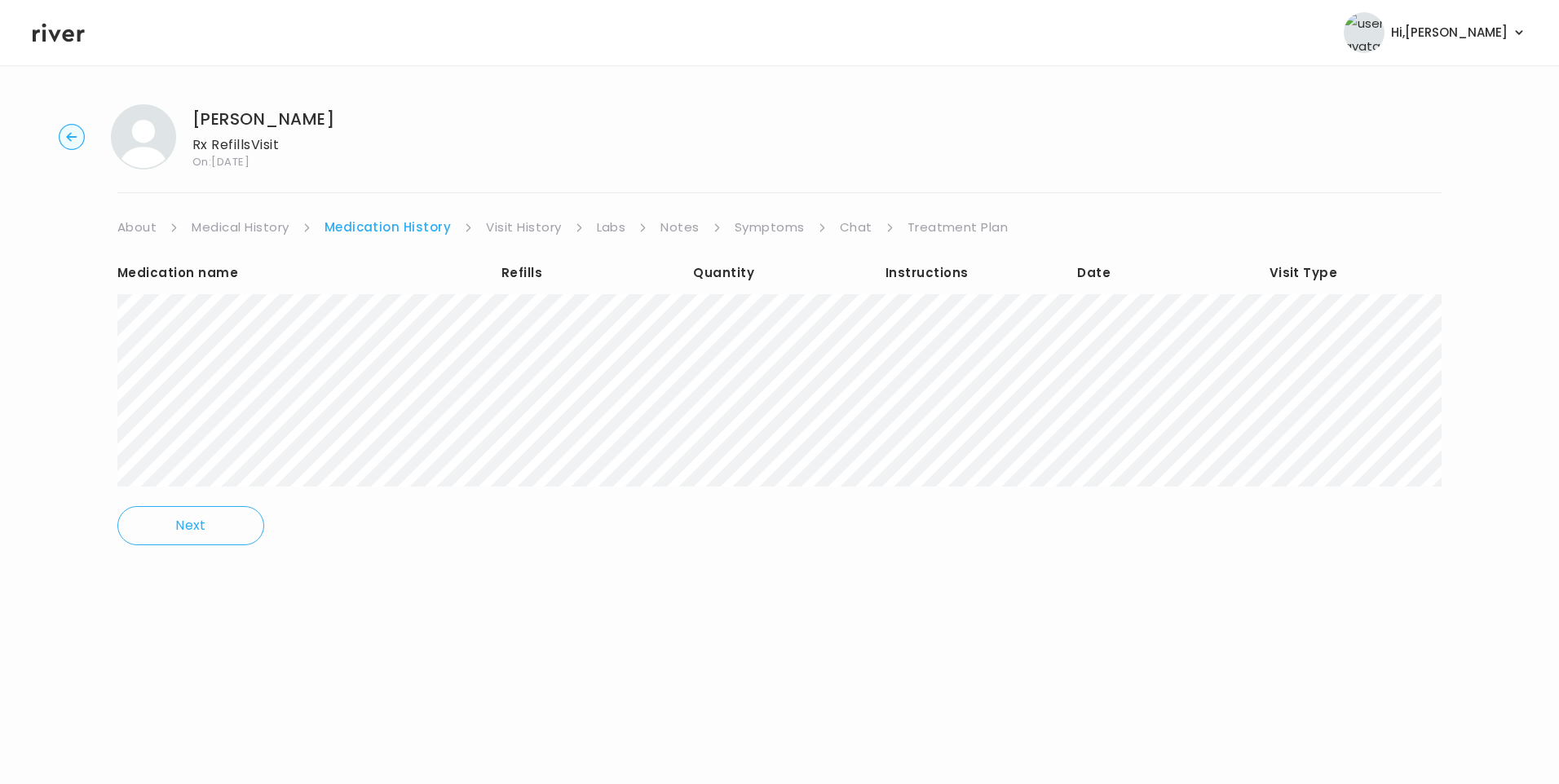
click at [544, 216] on div "Leanne Itani Rx Refills Visit On: 14 Aug 2025 About Medical History Medication …" at bounding box center [780, 337] width 1559 height 490
click at [546, 229] on link "Visit History" at bounding box center [523, 227] width 75 height 23
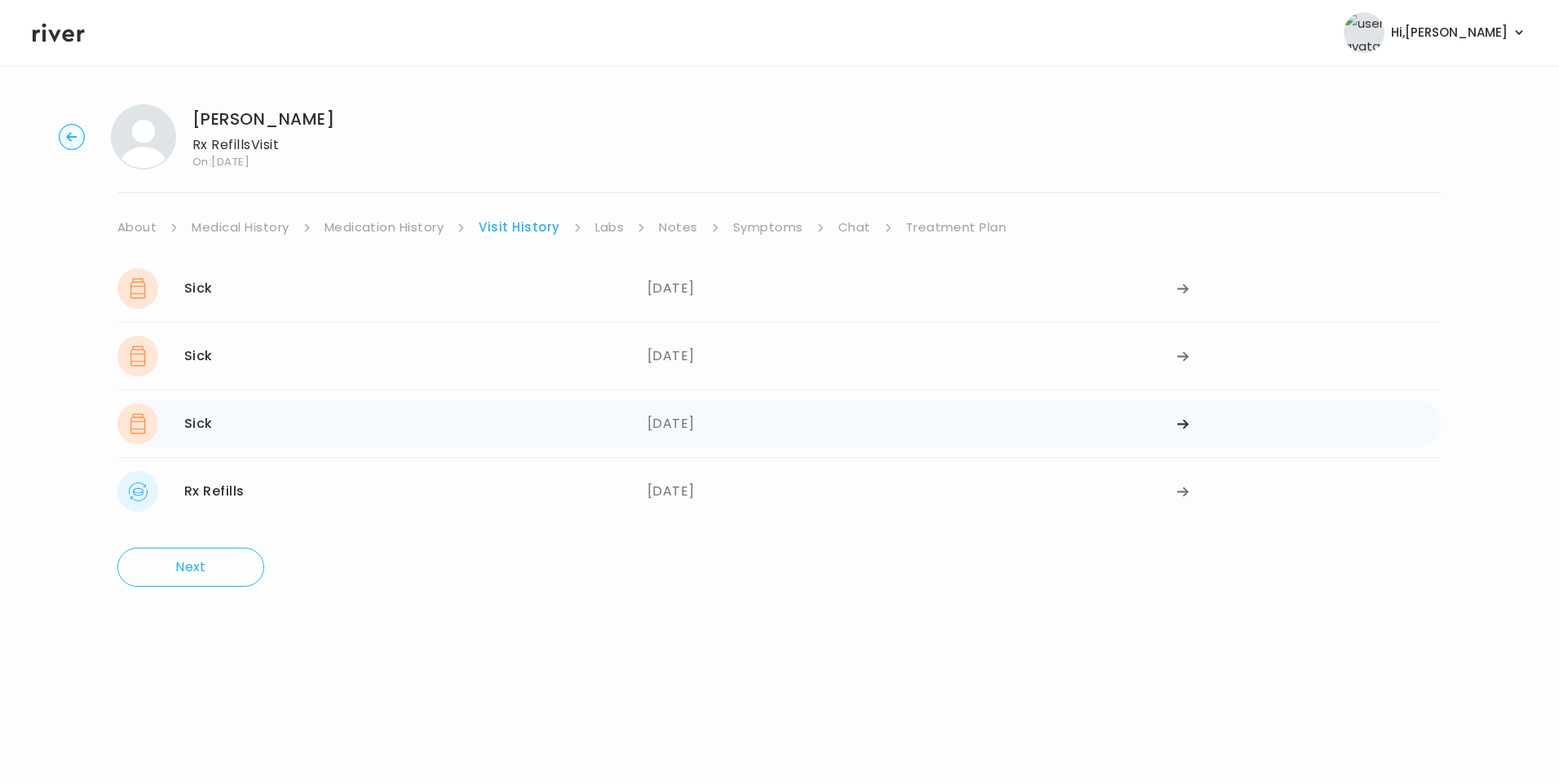
click at [244, 428] on div "Sick 07/30/2025" at bounding box center [383, 423] width 530 height 41
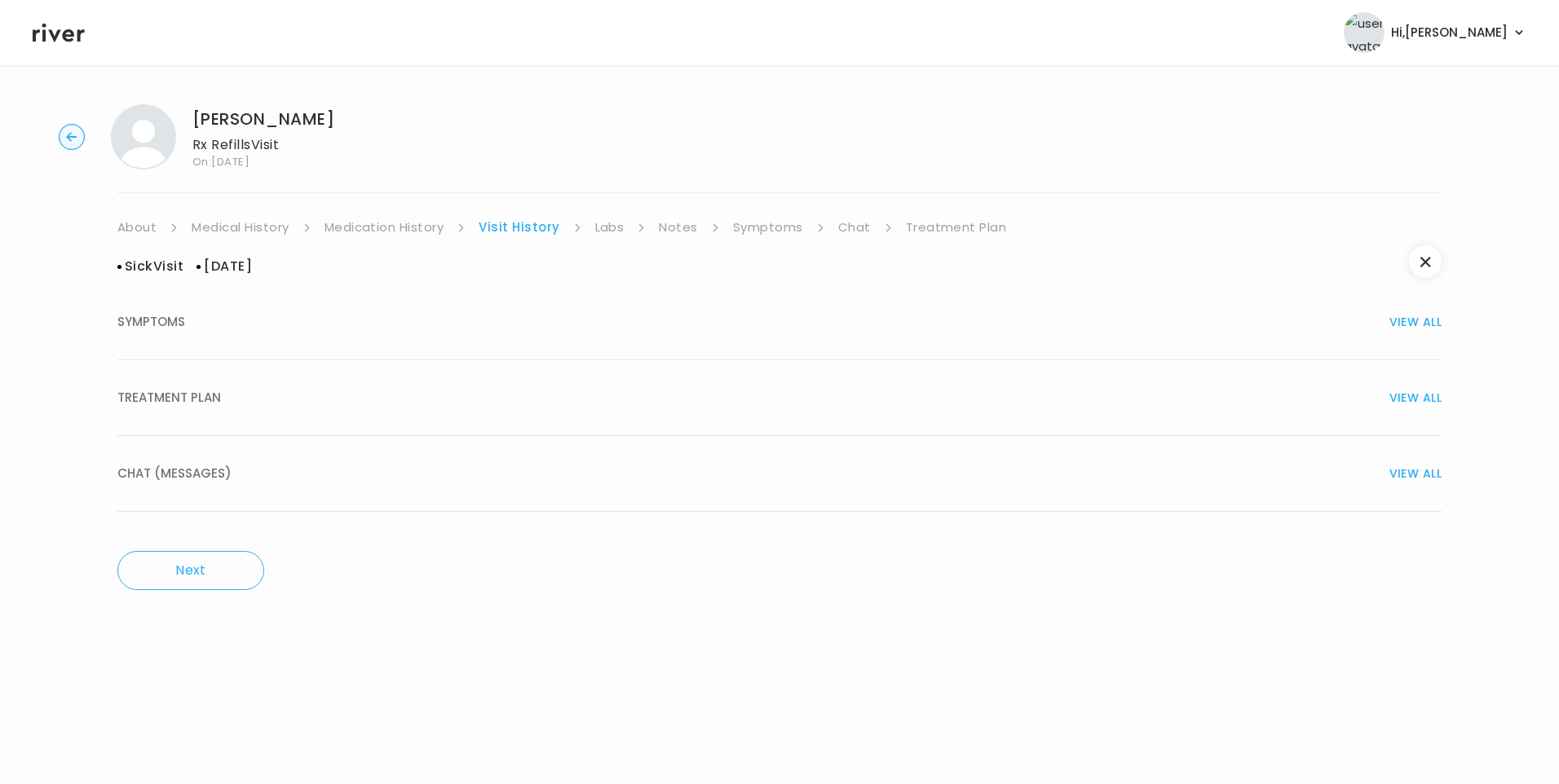
drag, startPoint x: 214, startPoint y: 404, endPoint x: 241, endPoint y: 403, distance: 27.0
click at [216, 405] on span "TREATMENT PLAN" at bounding box center [169, 398] width 104 height 23
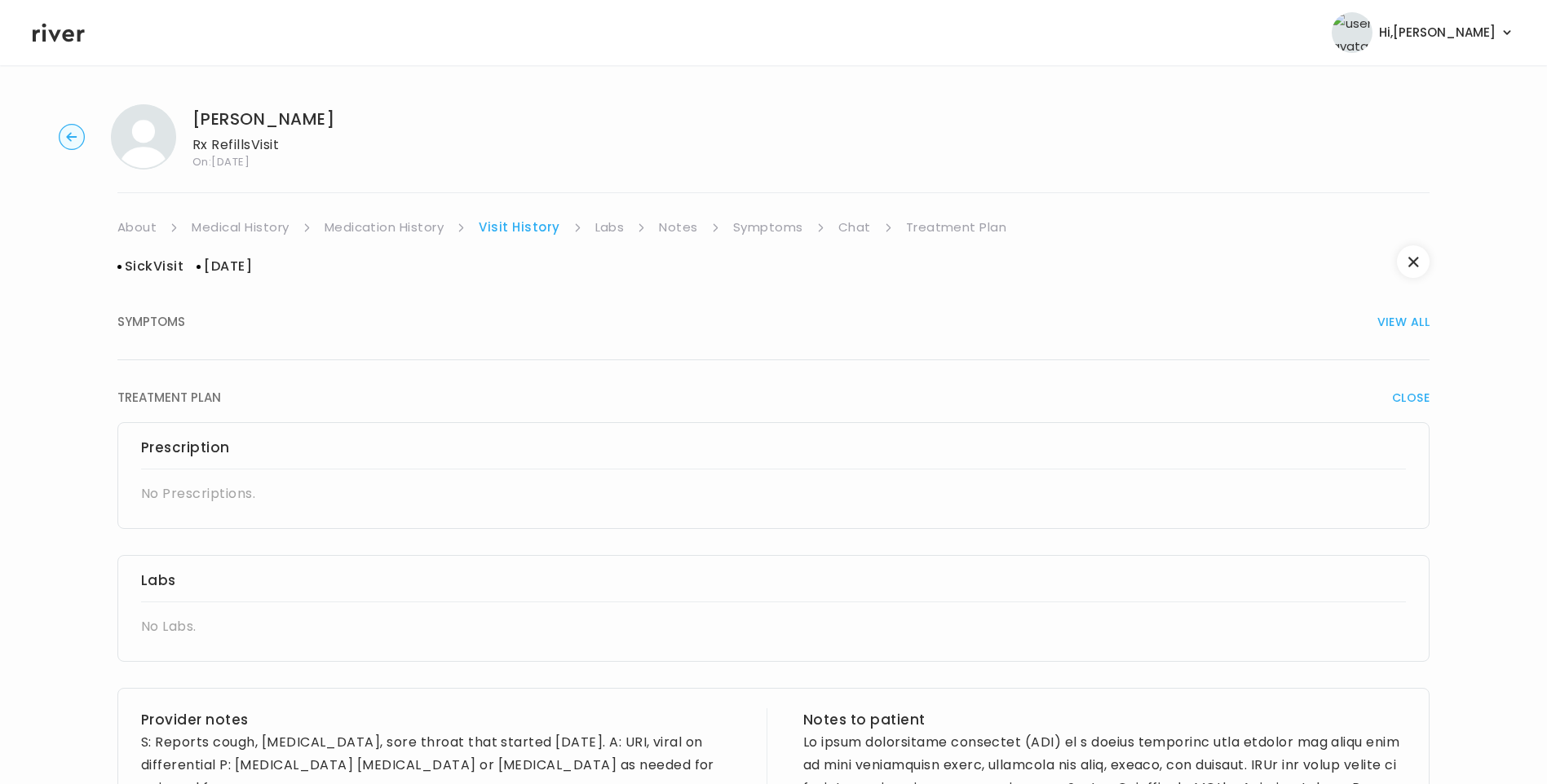
click at [391, 232] on link "Medication History" at bounding box center [385, 227] width 120 height 23
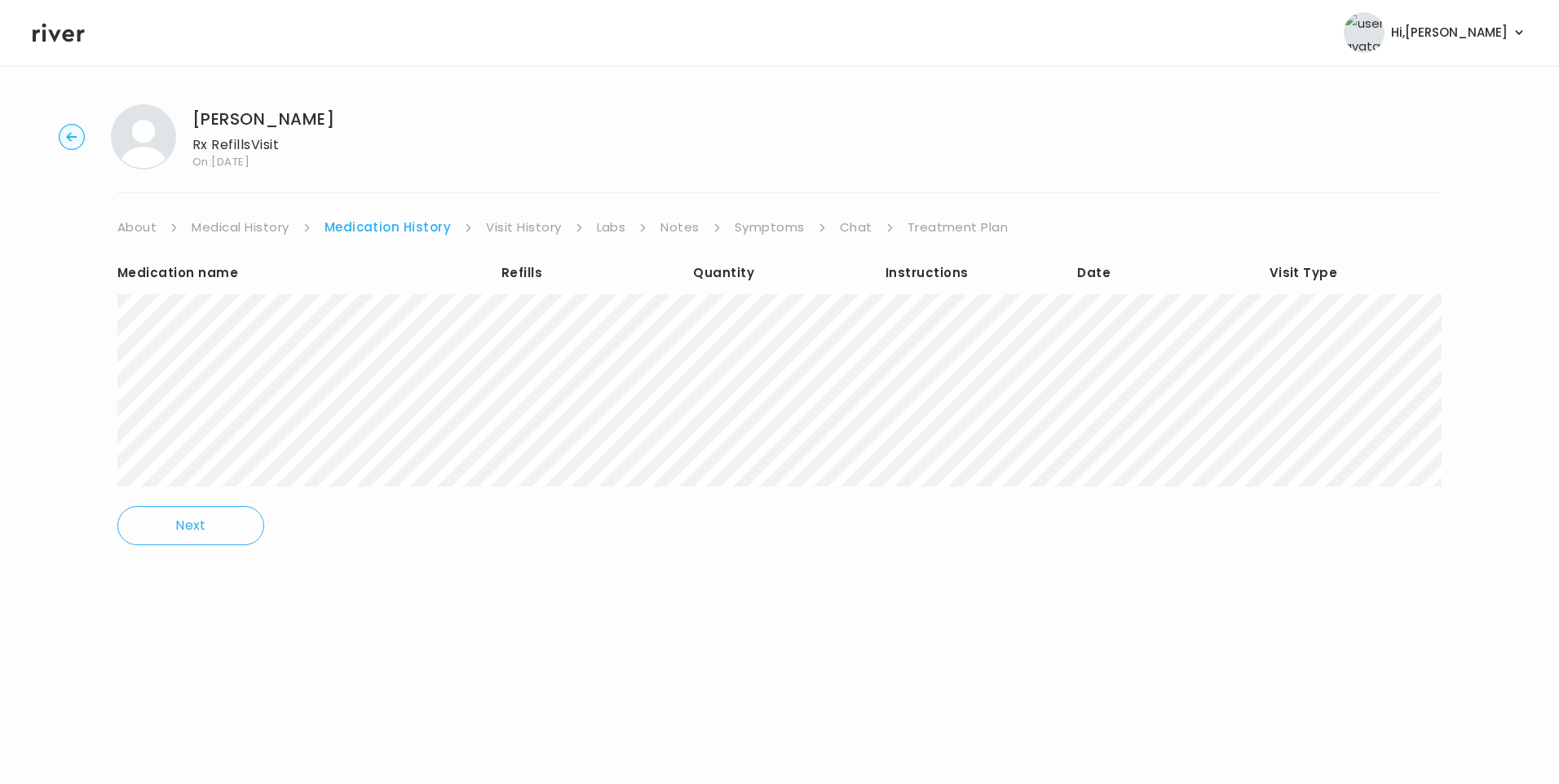
click at [522, 219] on link "Visit History" at bounding box center [523, 227] width 75 height 23
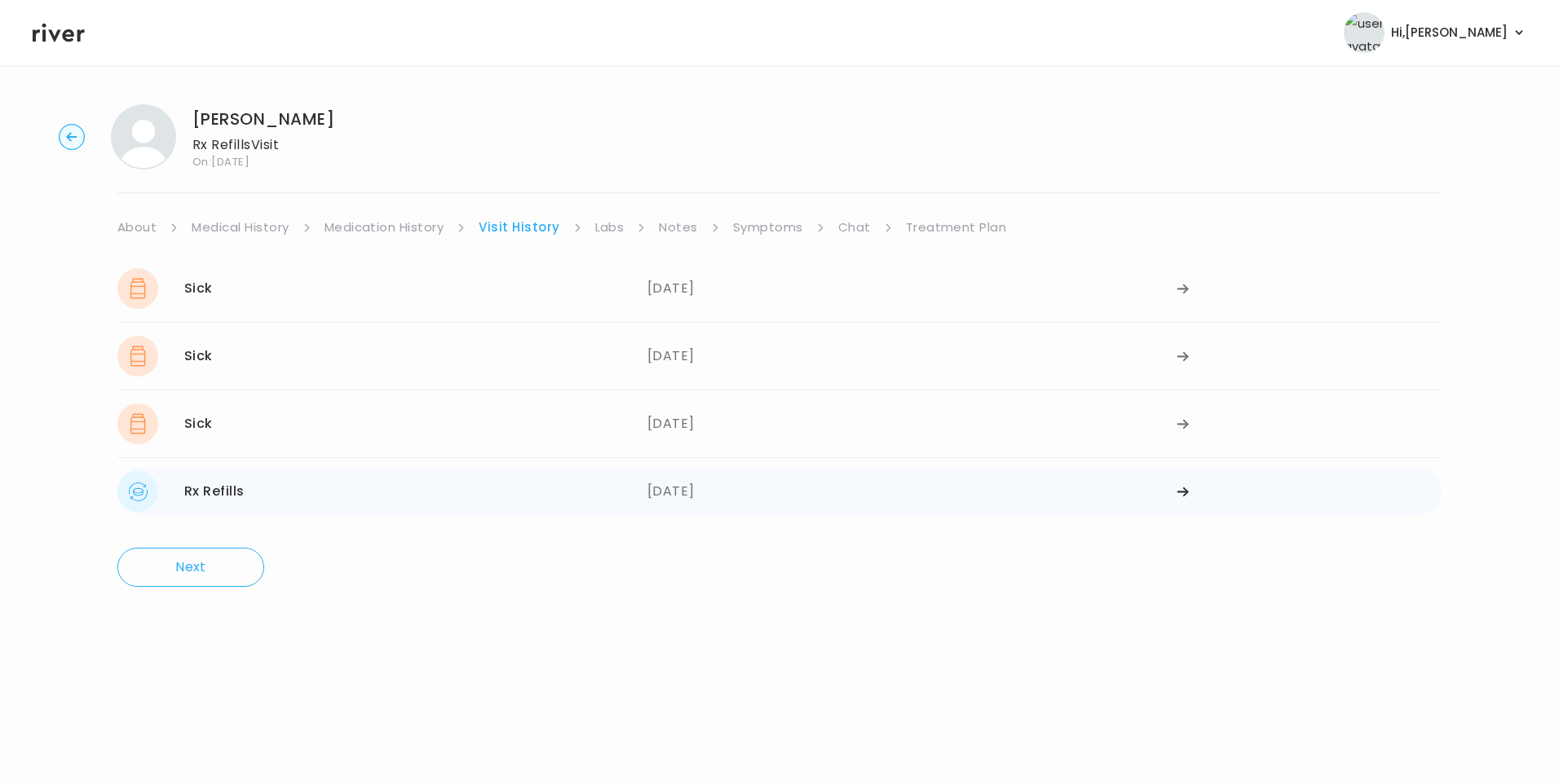
click at [684, 485] on div "06/20/2025" at bounding box center [913, 491] width 530 height 41
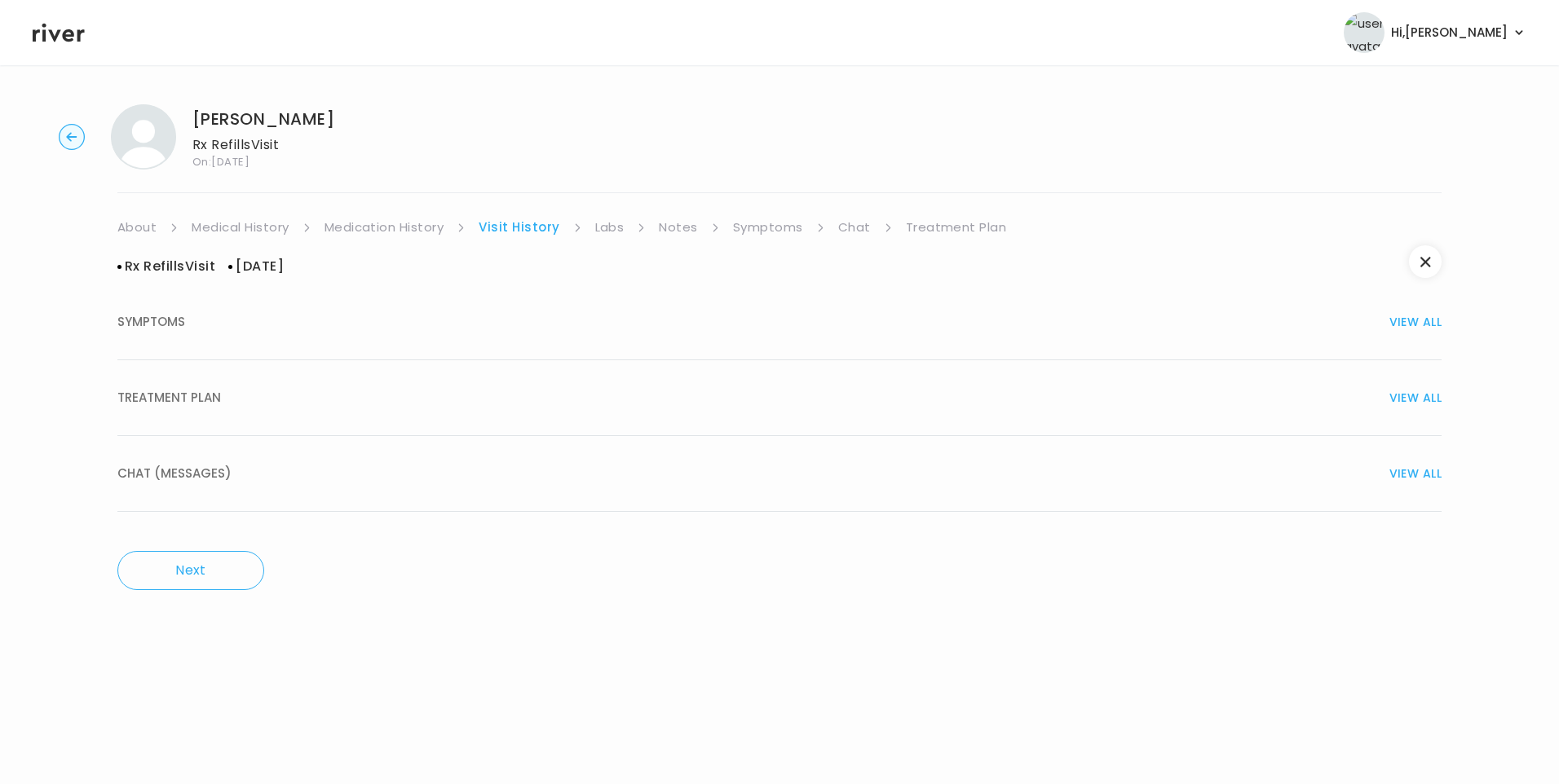
click at [300, 409] on button "TREATMENT PLAN VIEW ALL" at bounding box center [780, 398] width 1324 height 75
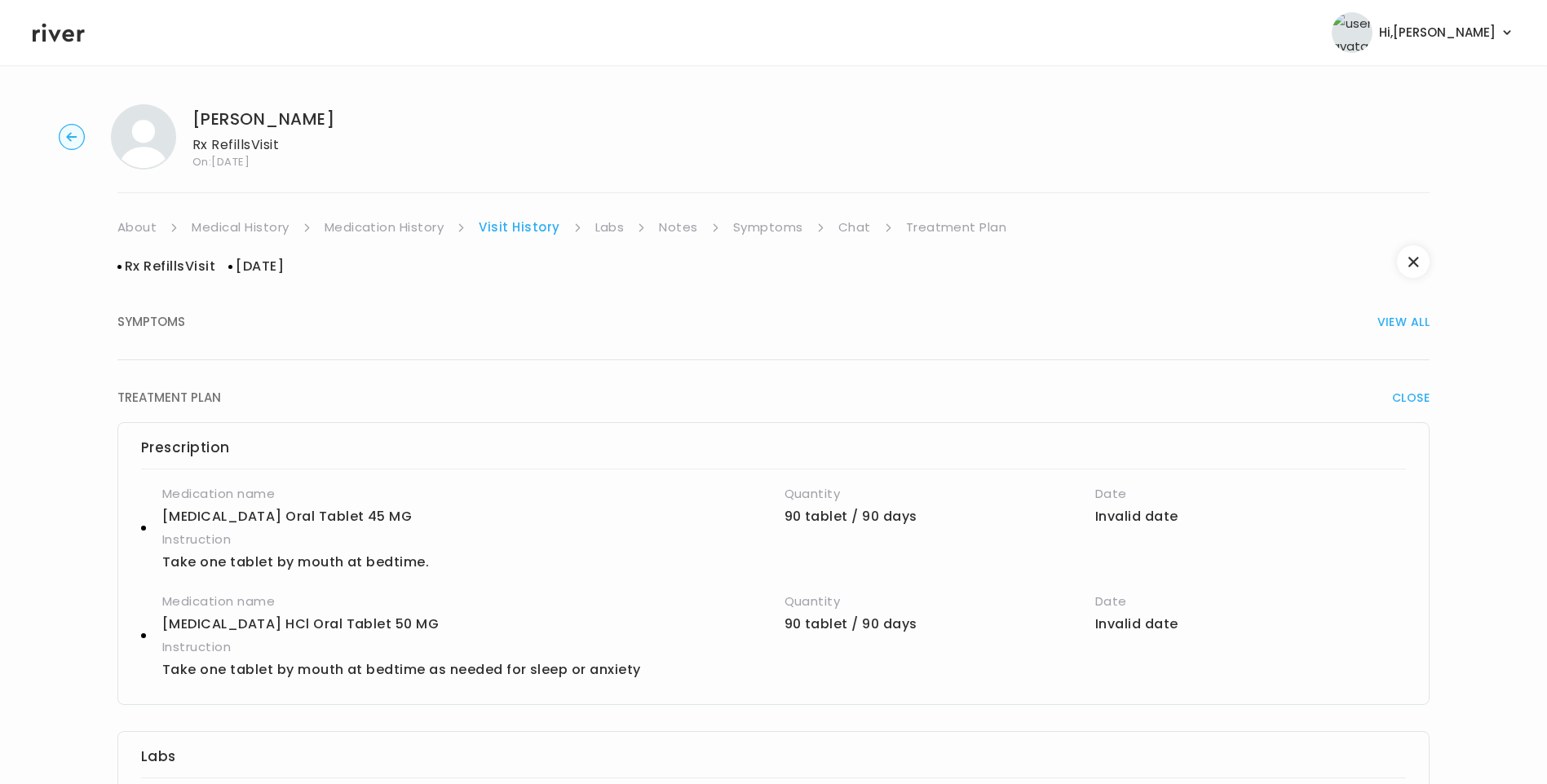
click at [134, 229] on link "About" at bounding box center [136, 227] width 39 height 23
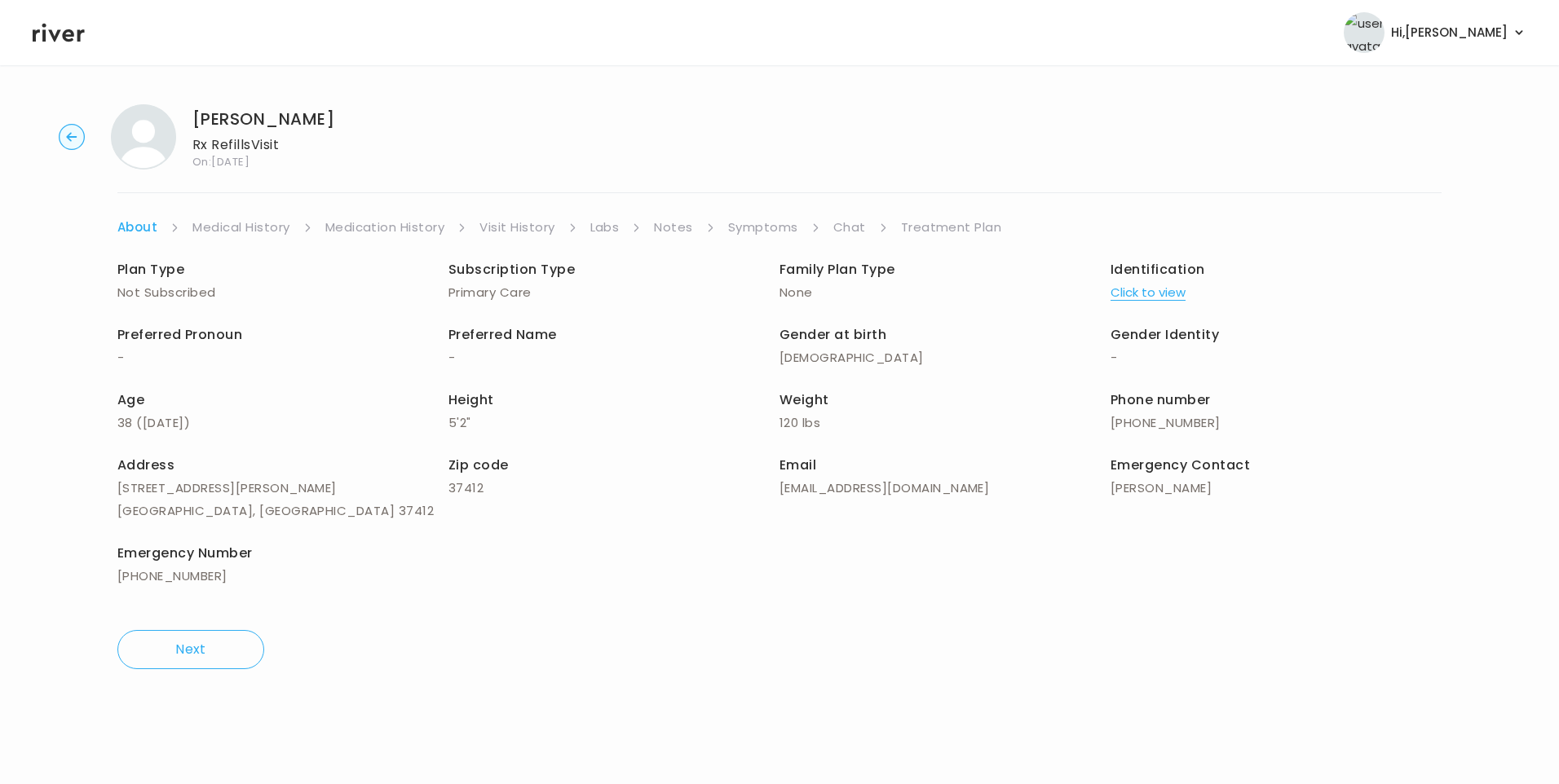
click at [225, 224] on link "Medical History" at bounding box center [241, 227] width 97 height 23
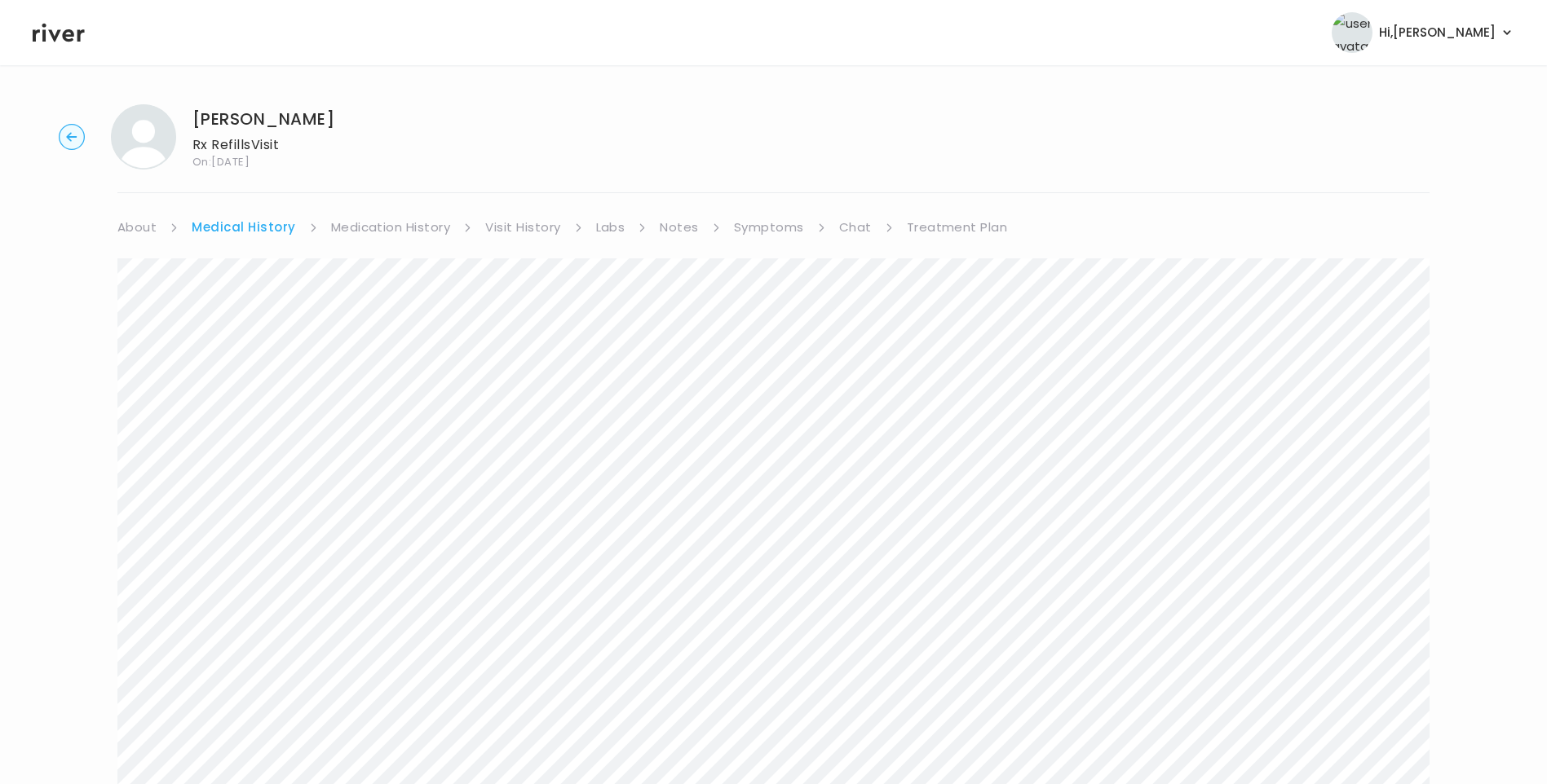
click at [153, 223] on link "About" at bounding box center [136, 227] width 39 height 23
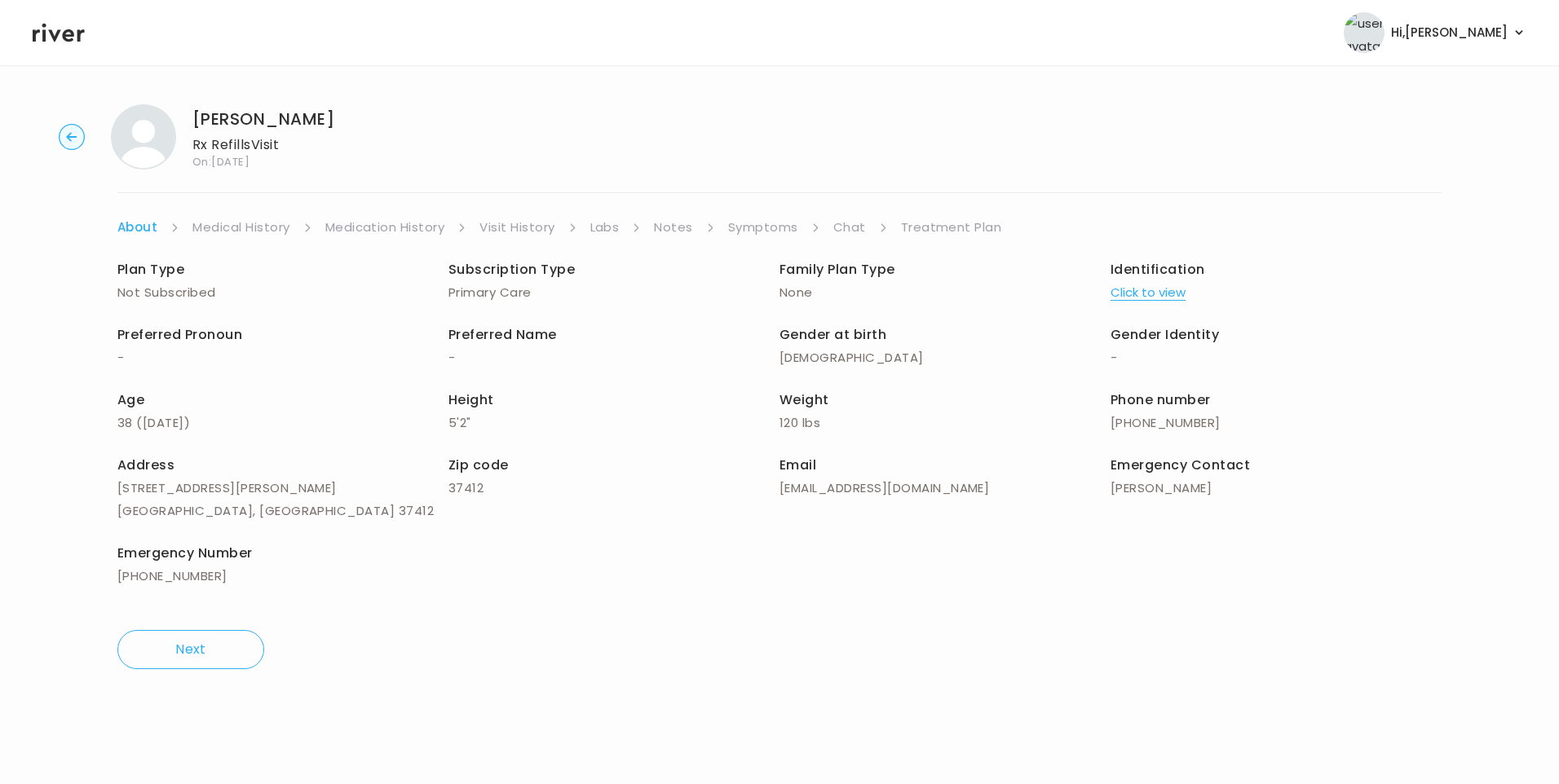
click at [1164, 291] on button "Click to view" at bounding box center [1148, 293] width 75 height 23
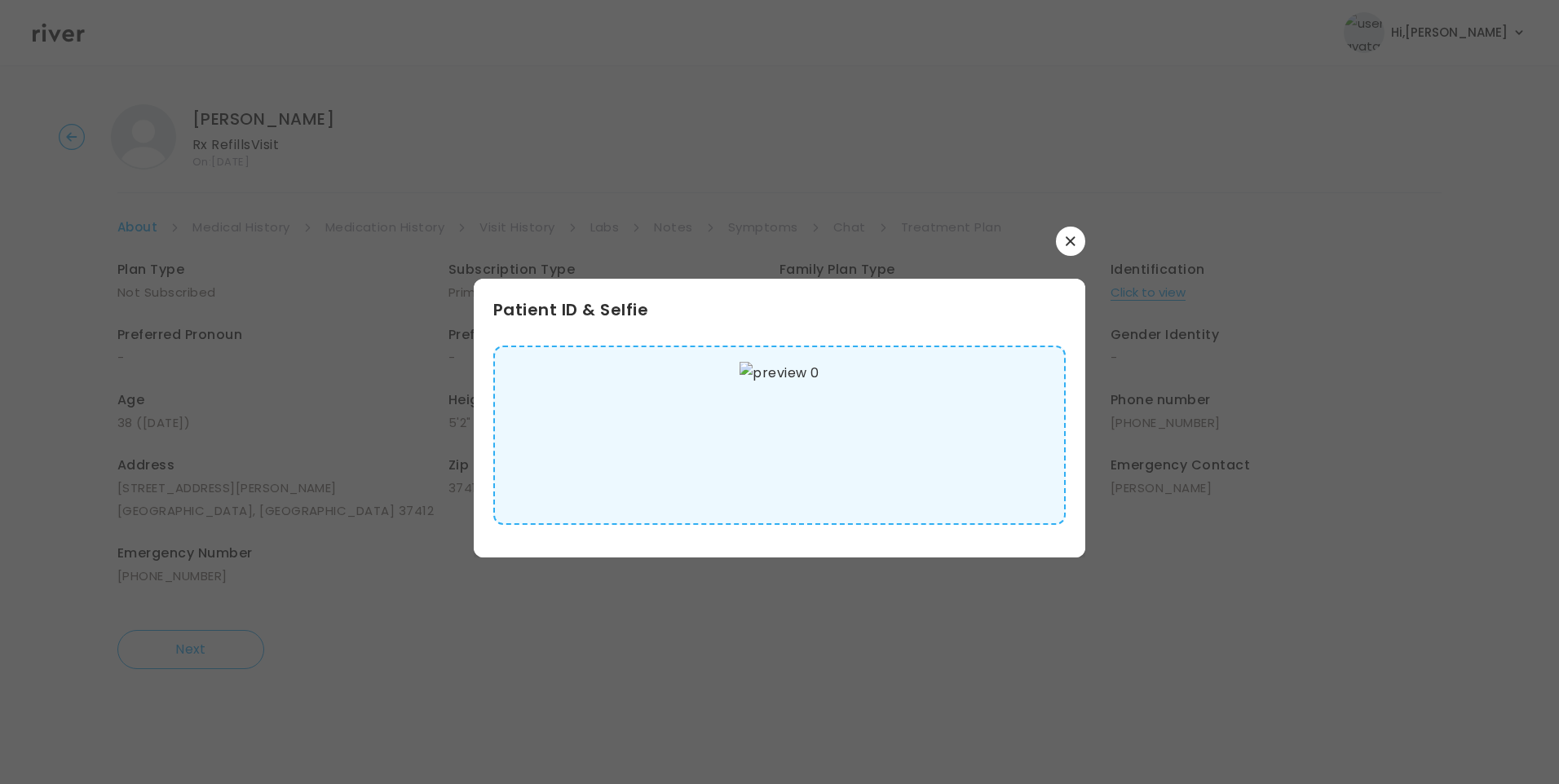
click at [788, 440] on img at bounding box center [779, 435] width 79 height 147
click at [1070, 248] on button "button" at bounding box center [1071, 241] width 30 height 30
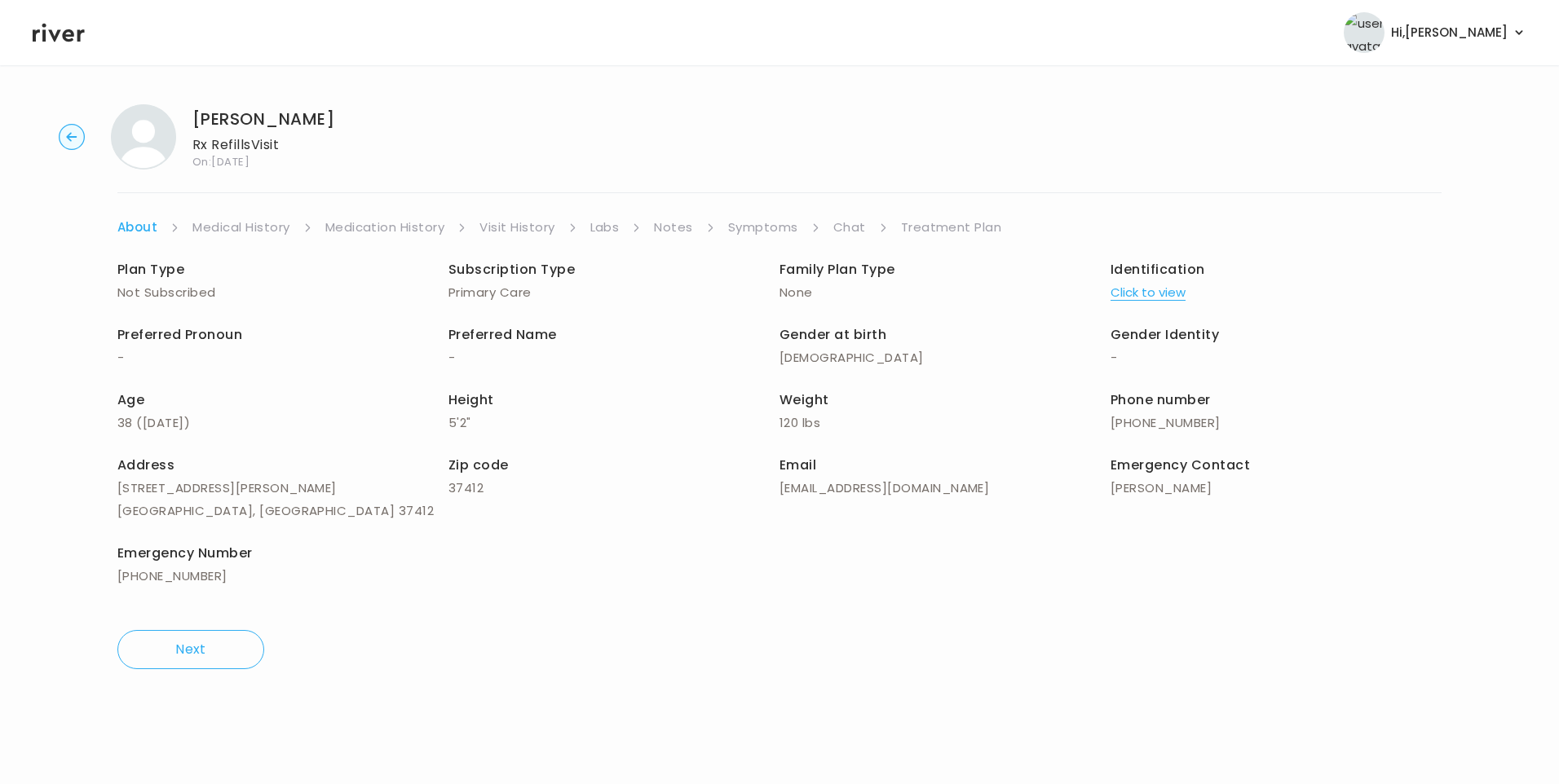
click at [273, 229] on link "Medical History" at bounding box center [241, 227] width 97 height 23
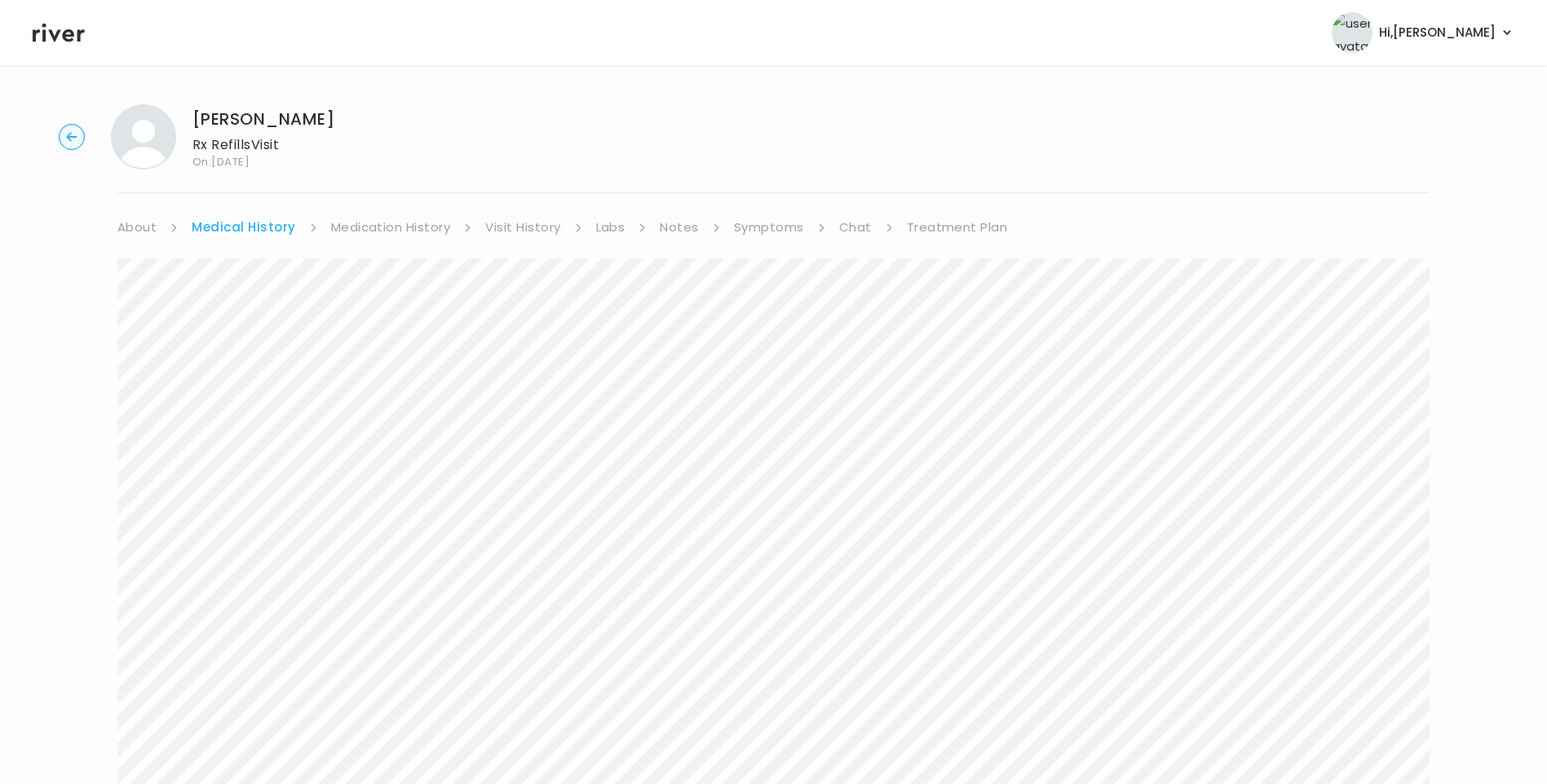
click at [530, 233] on link "Visit History" at bounding box center [522, 227] width 75 height 23
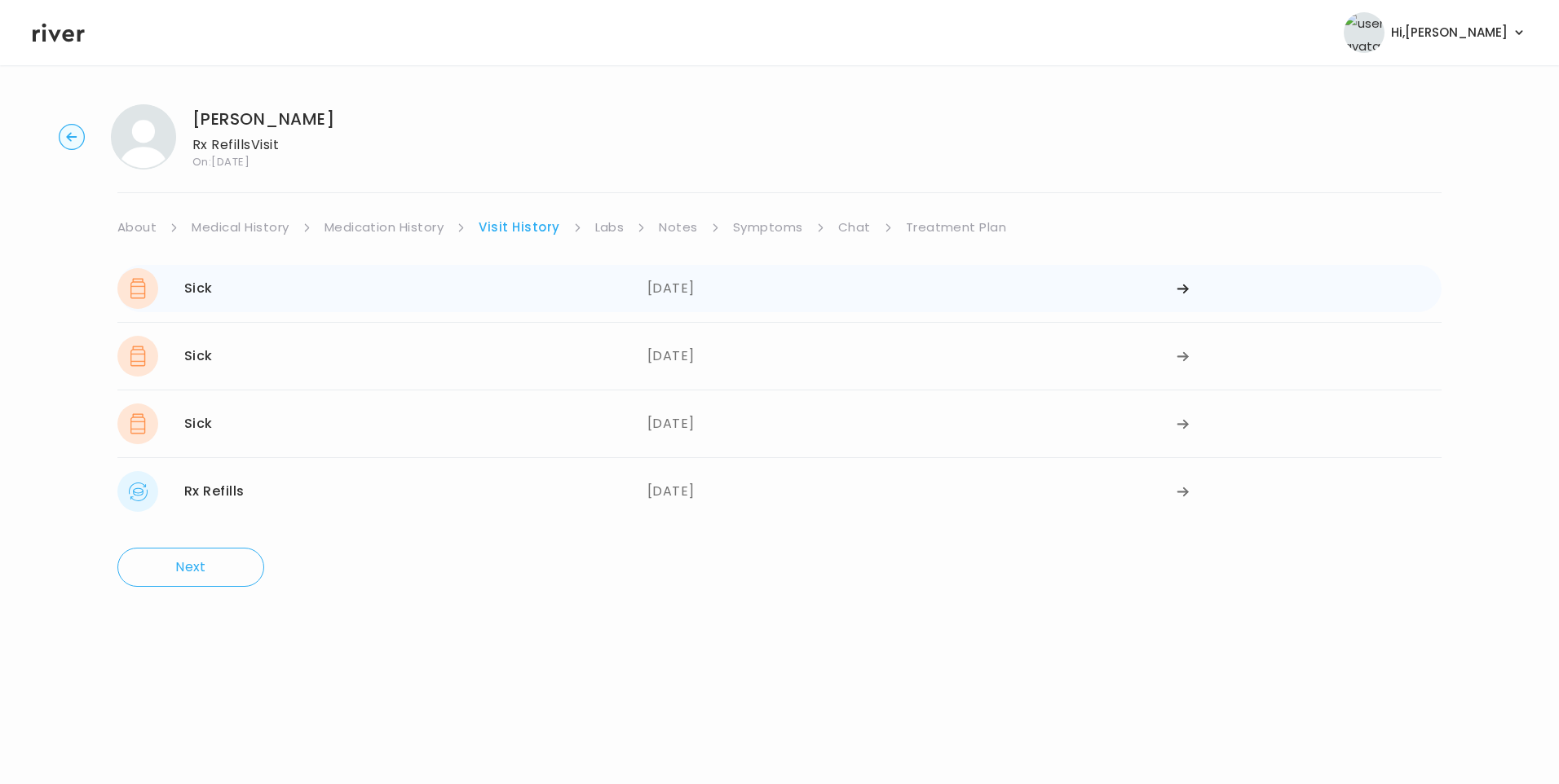
click at [619, 291] on div "Sick 08/03/2025" at bounding box center [383, 288] width 530 height 41
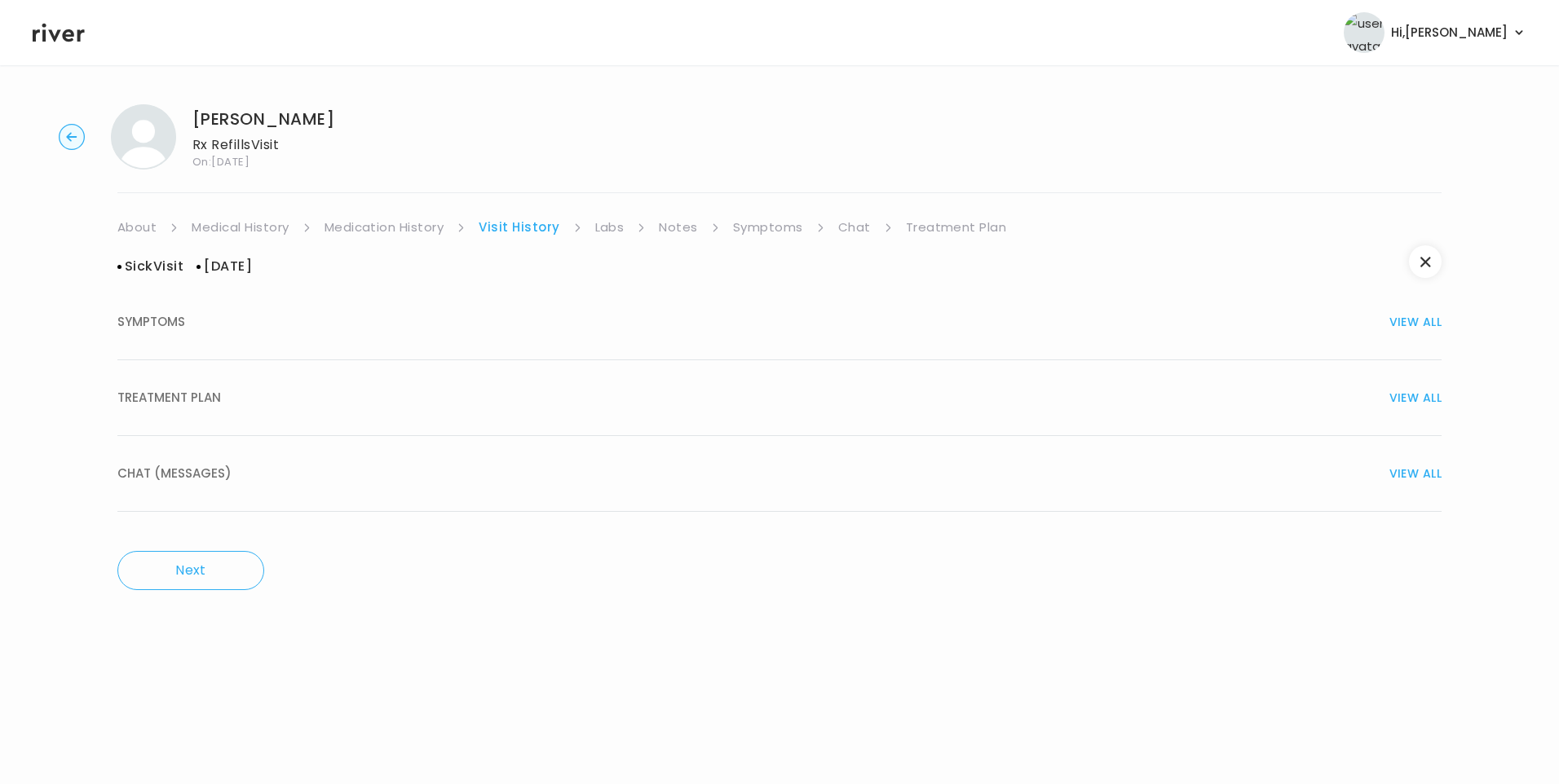
drag, startPoint x: 454, startPoint y: 375, endPoint x: 452, endPoint y: 387, distance: 12.2
click at [452, 375] on button "TREATMENT PLAN VIEW ALL" at bounding box center [780, 398] width 1324 height 75
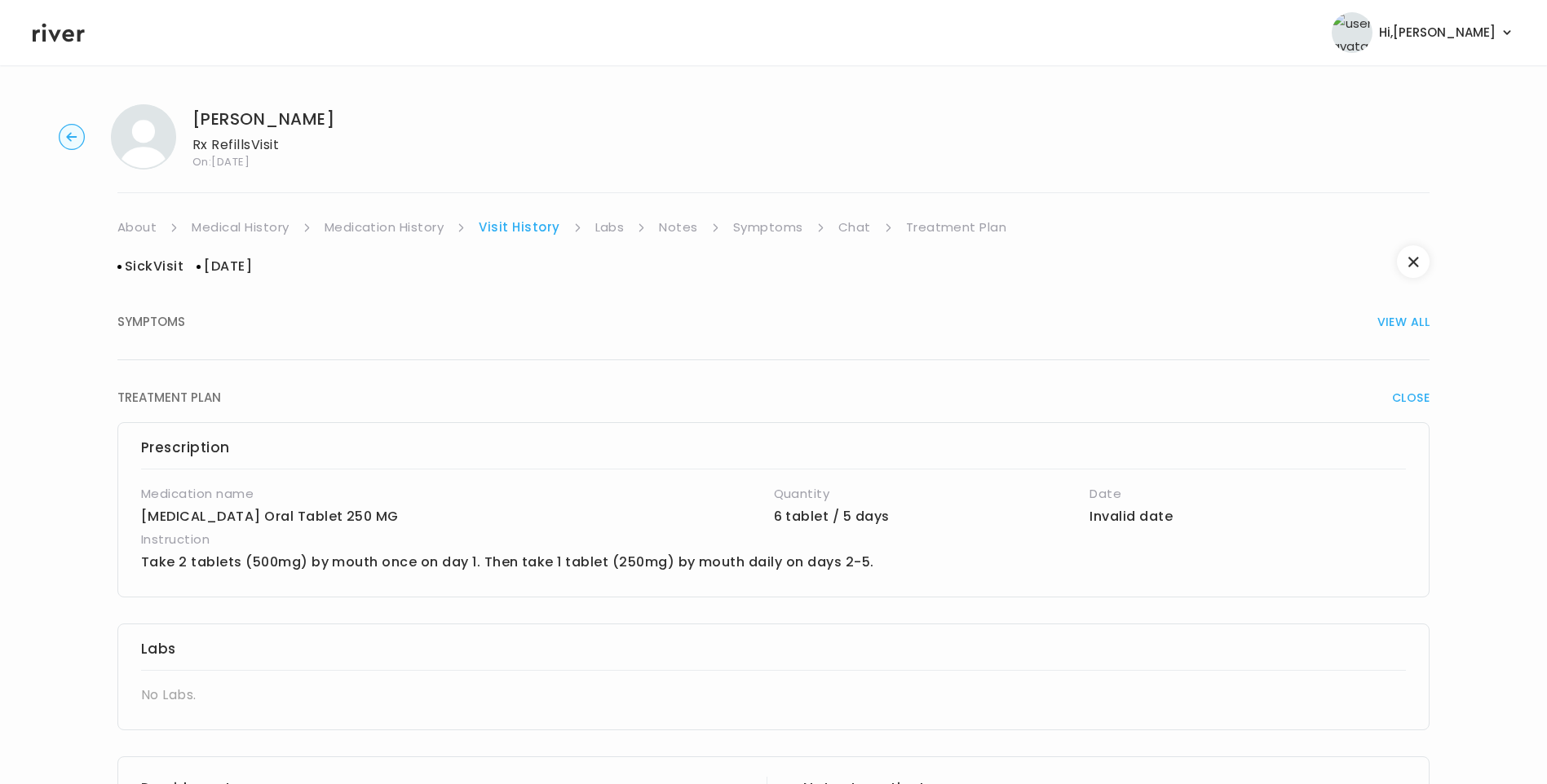
click at [404, 338] on button "SYMPTOMS VIEW ALL" at bounding box center [773, 321] width 1312 height 75
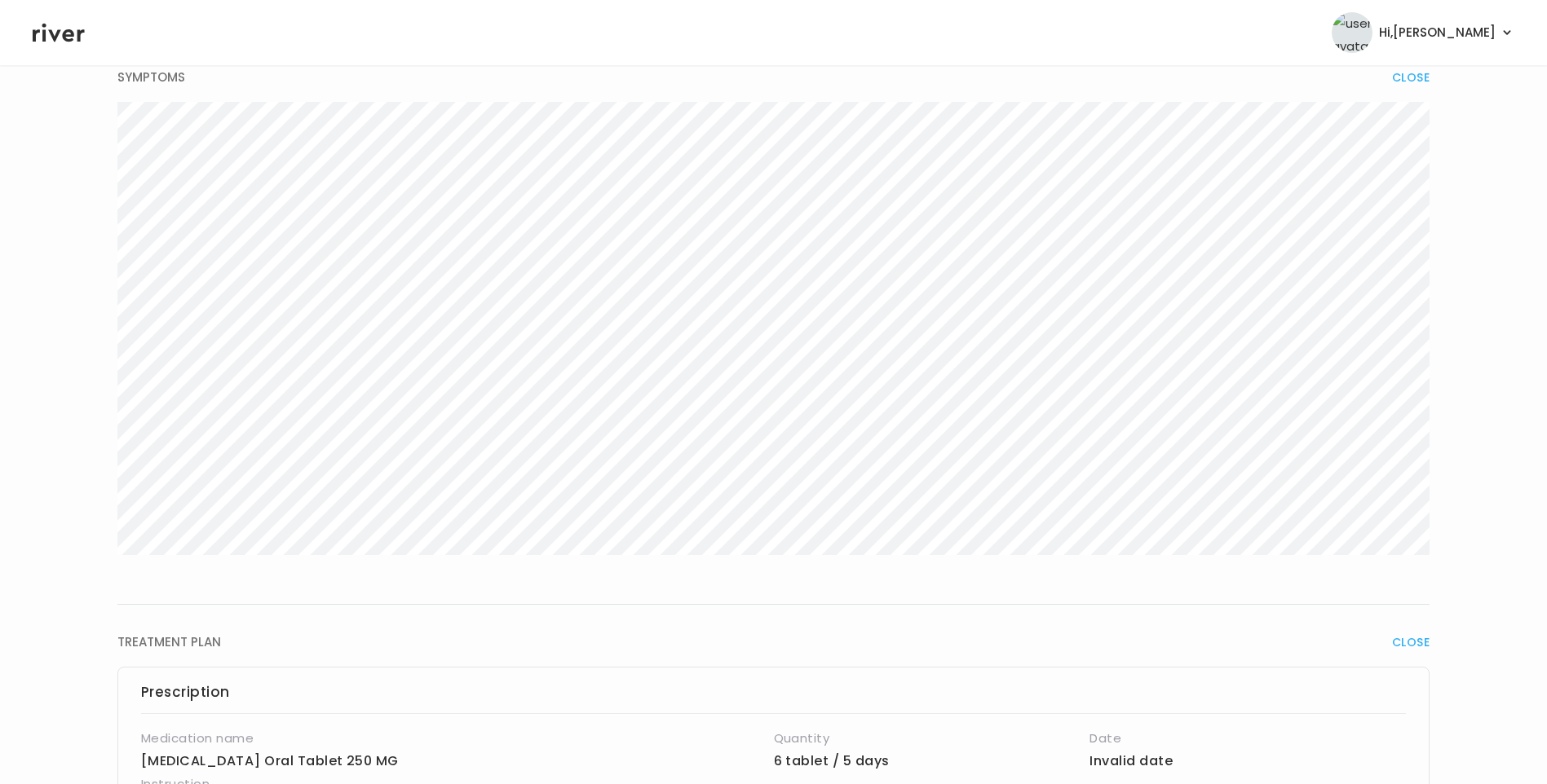
scroll to position [489, 0]
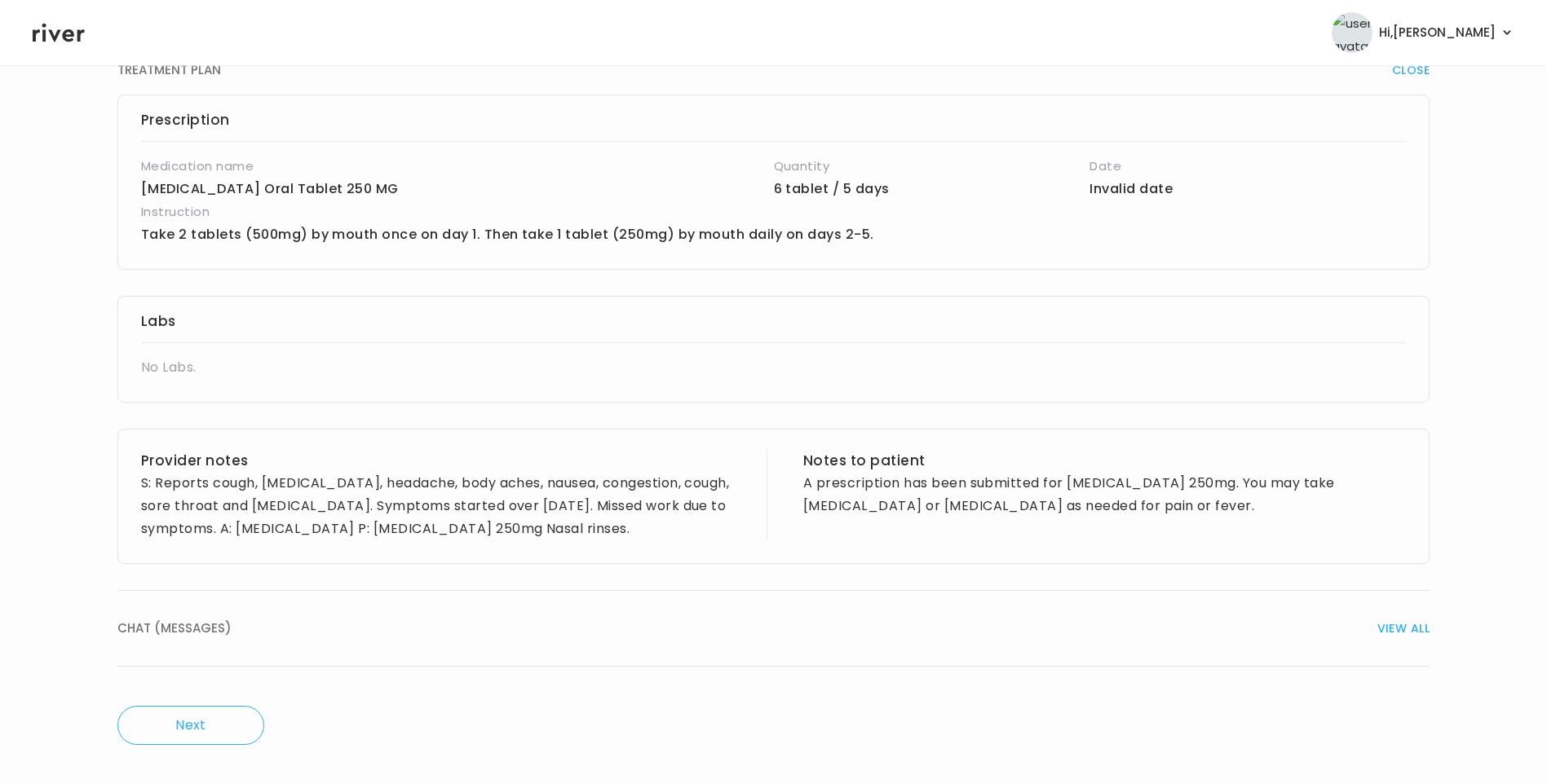
drag, startPoint x: 282, startPoint y: 609, endPoint x: 291, endPoint y: 622, distance: 15.8
click at [281, 609] on button "CHAT (MESSAGES) VIEW ALL" at bounding box center [773, 629] width 1312 height 75
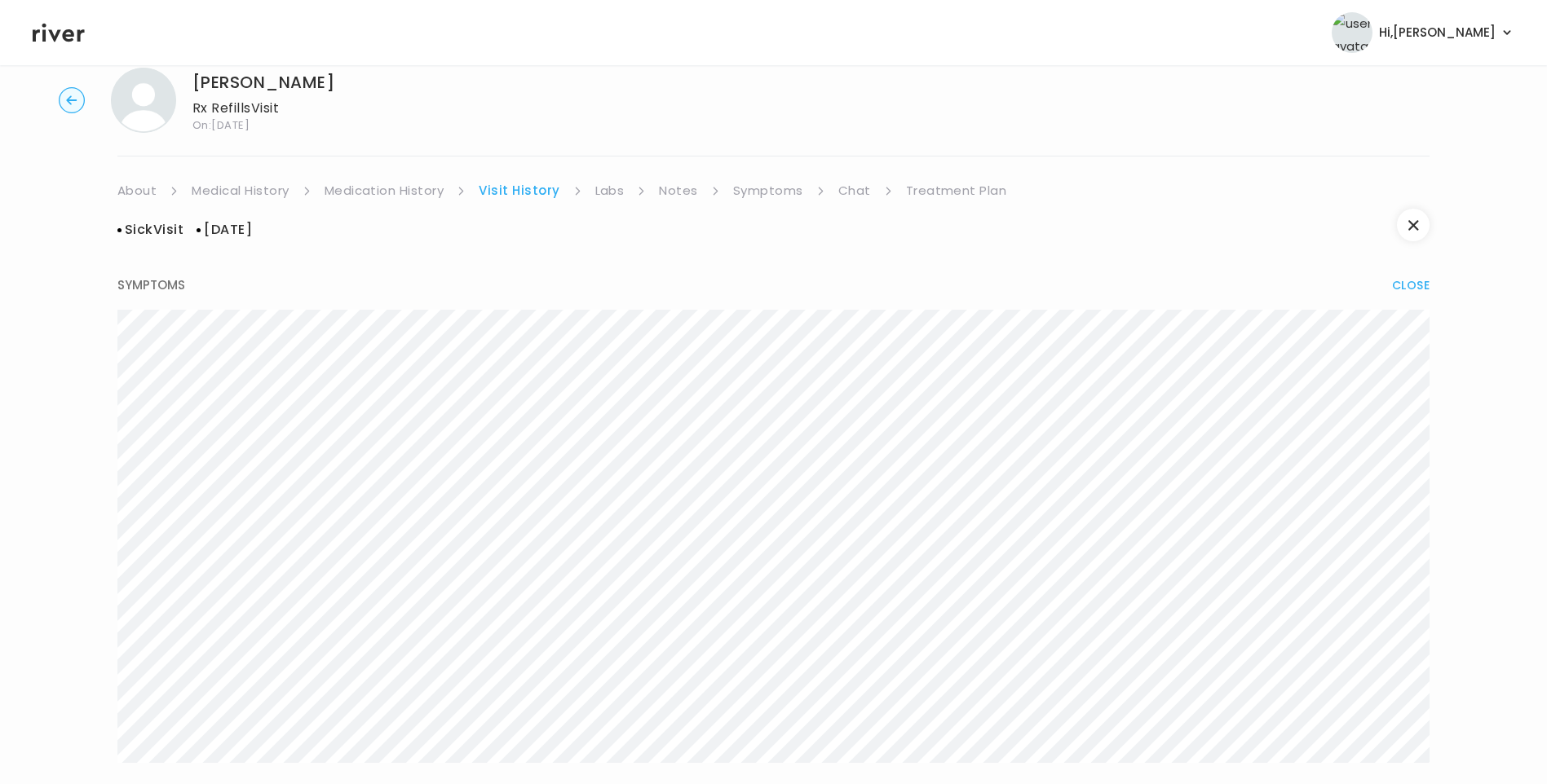
scroll to position [0, 0]
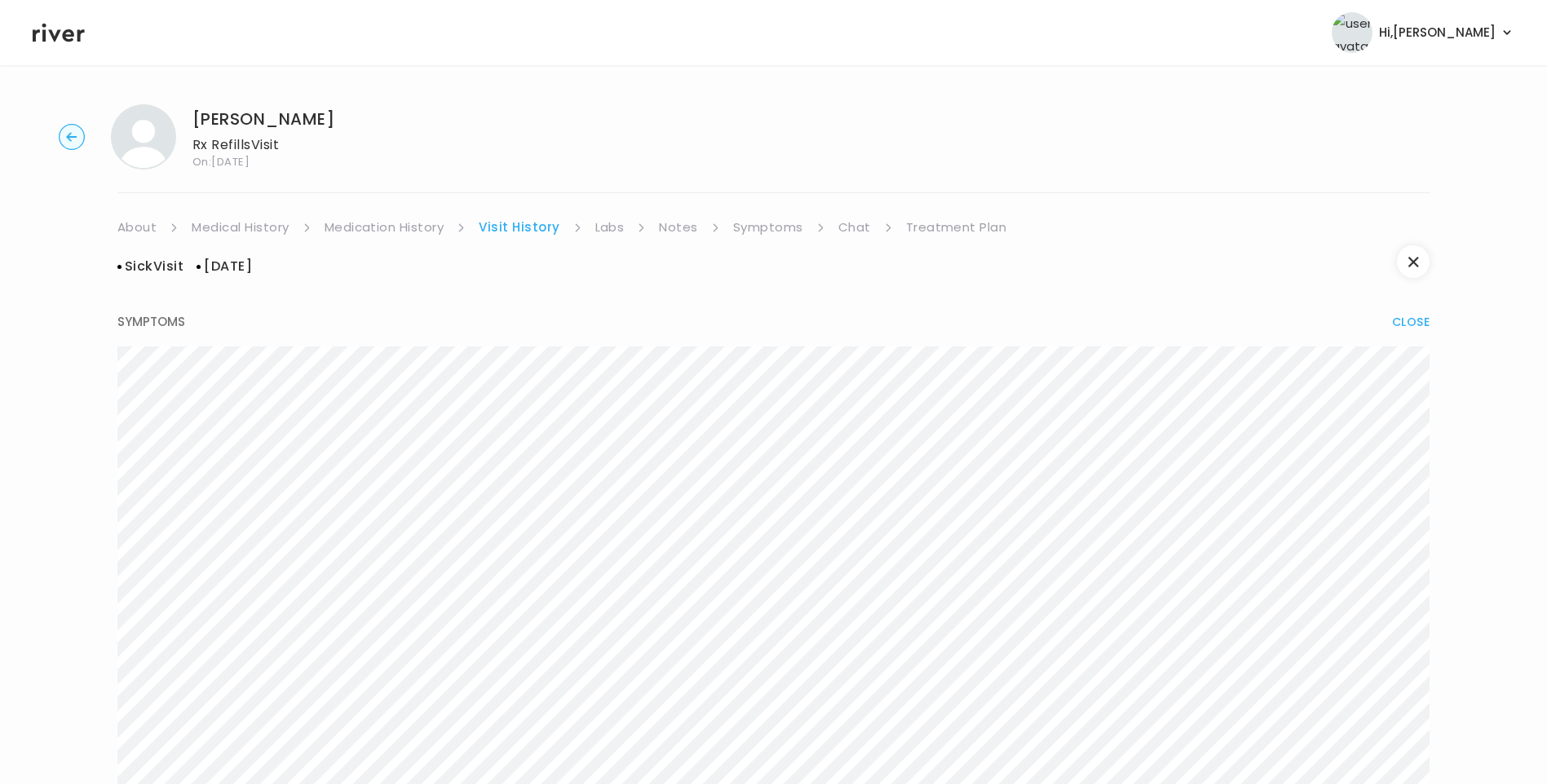
click at [358, 223] on link "Medication History" at bounding box center [385, 227] width 120 height 23
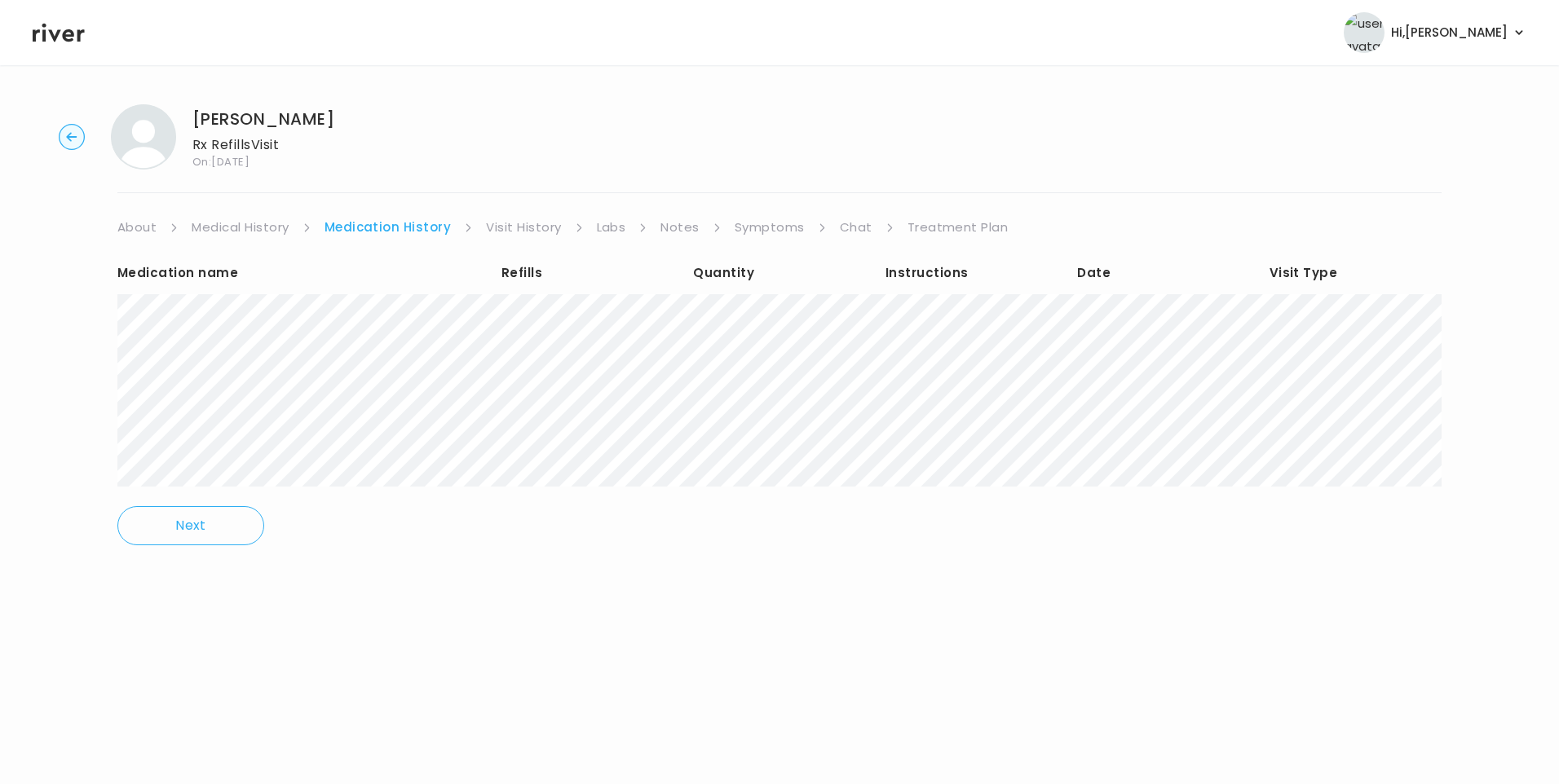
click at [516, 229] on link "Visit History" at bounding box center [523, 227] width 75 height 23
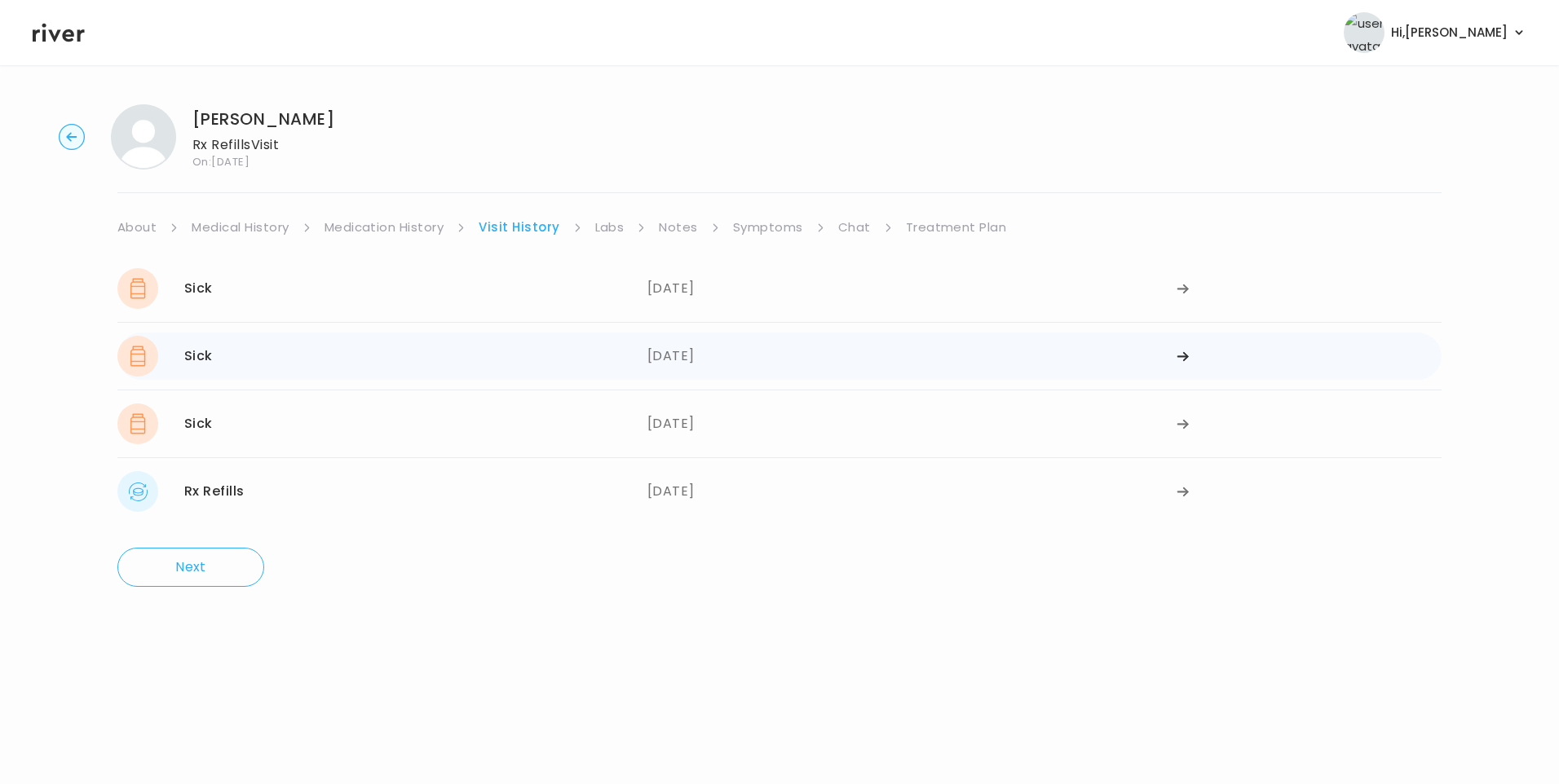
click at [470, 356] on div "Sick 07/31/2025" at bounding box center [383, 356] width 530 height 41
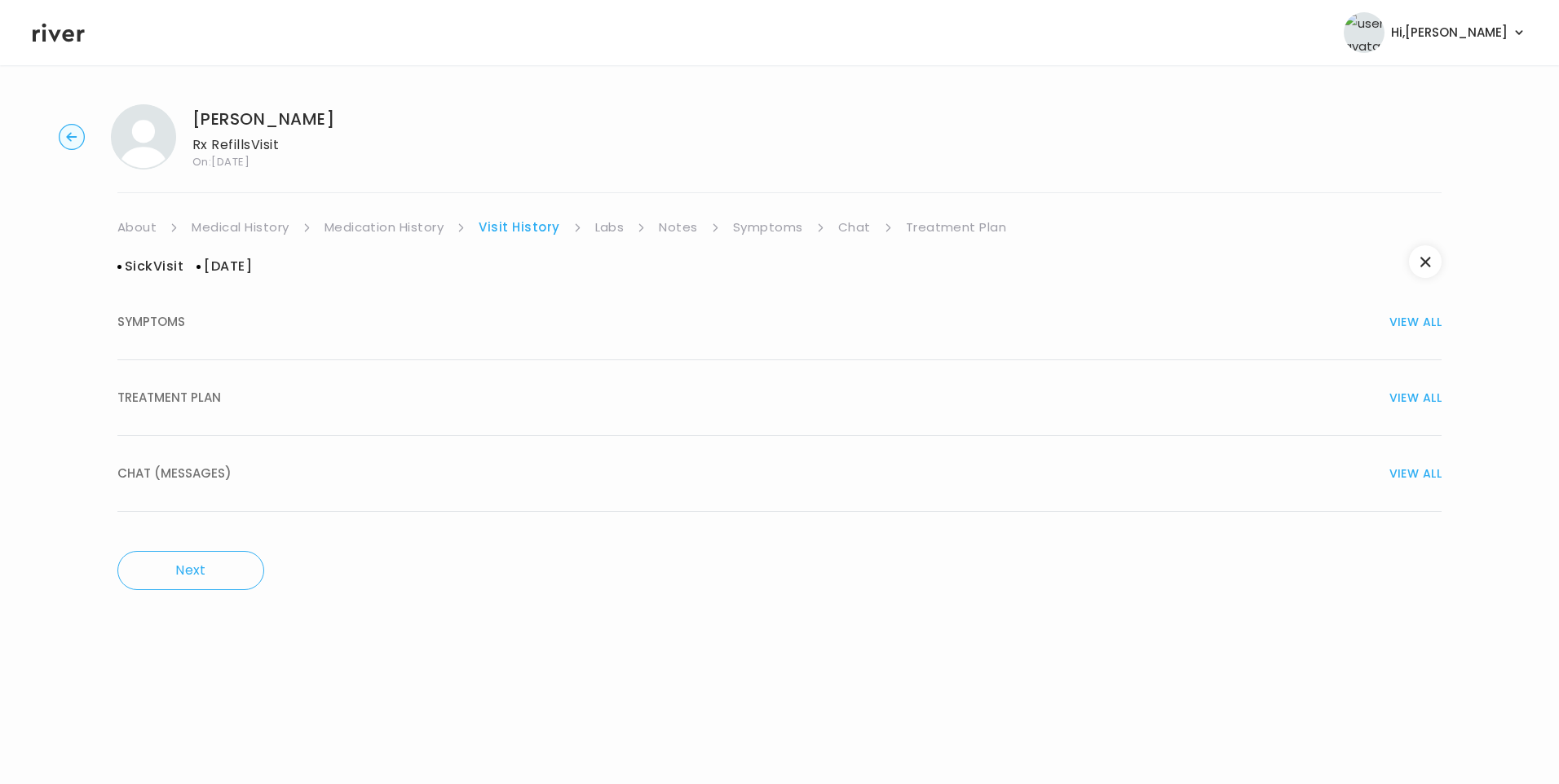
drag, startPoint x: 205, startPoint y: 401, endPoint x: 310, endPoint y: 440, distance: 112.0
click at [208, 401] on span "TREATMENT PLAN" at bounding box center [169, 398] width 104 height 23
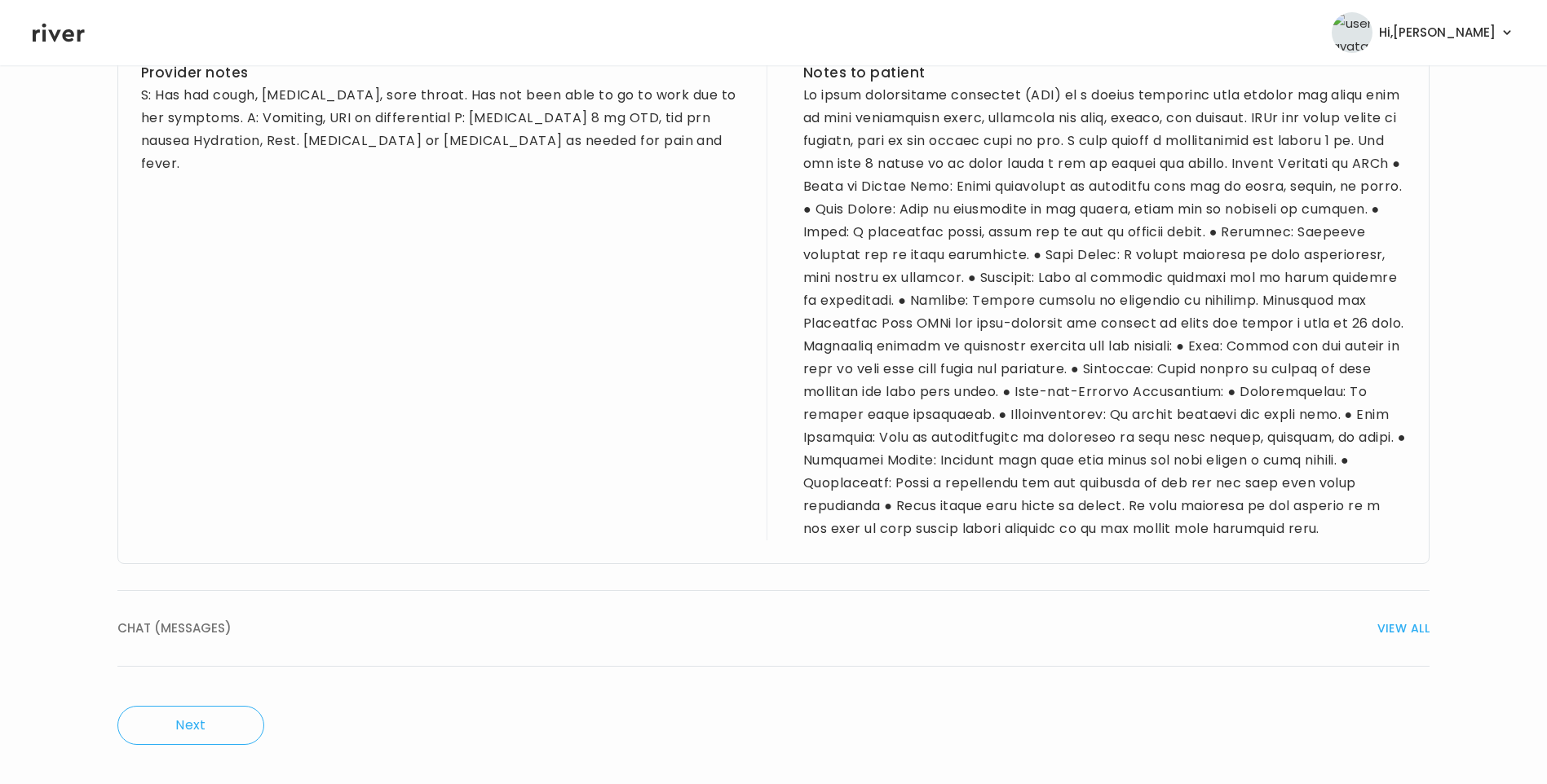
click at [205, 624] on span "CHAT (MESSAGES)" at bounding box center [175, 629] width 115 height 23
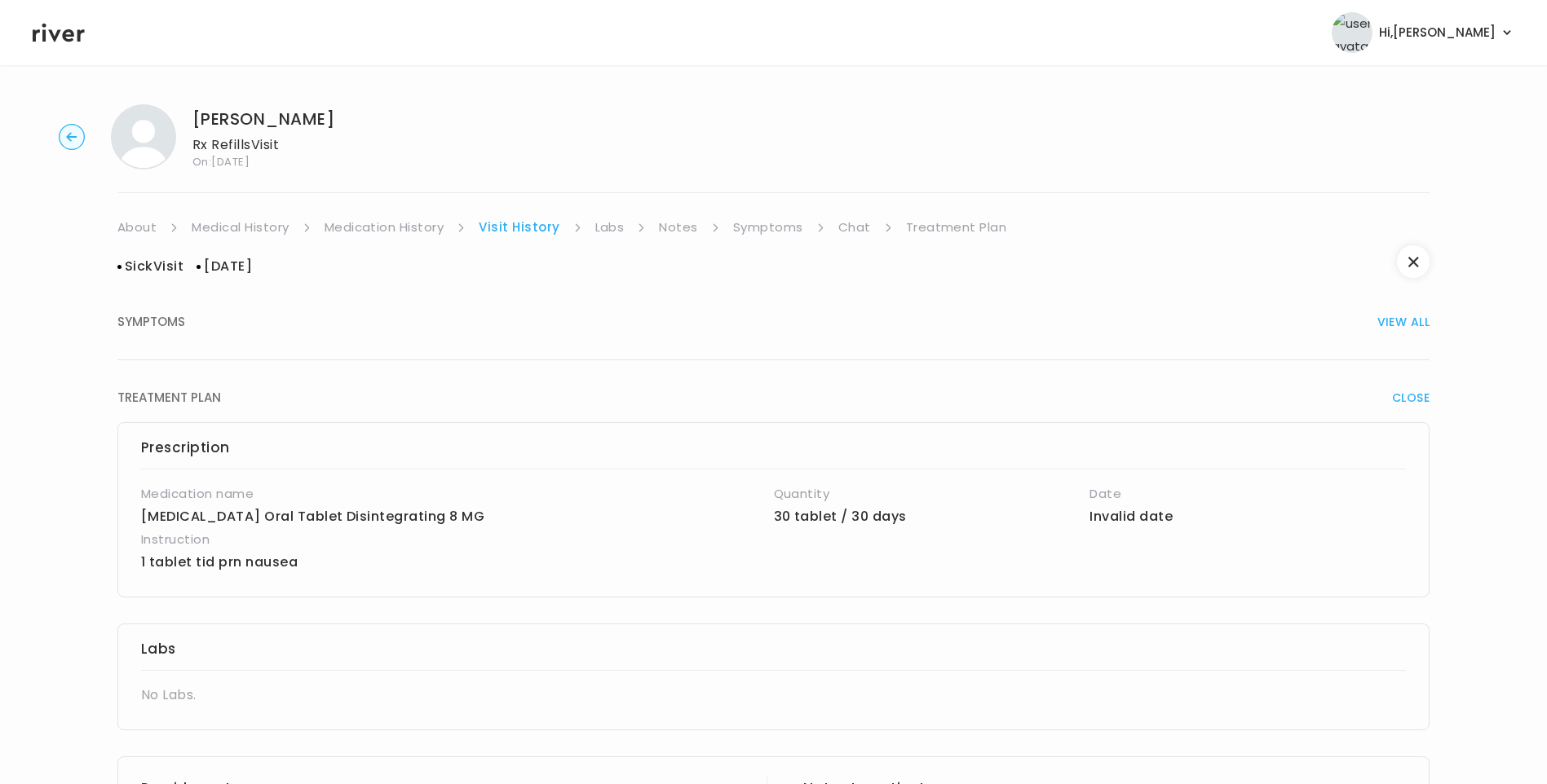
click at [409, 226] on link "Medication History" at bounding box center [385, 227] width 120 height 23
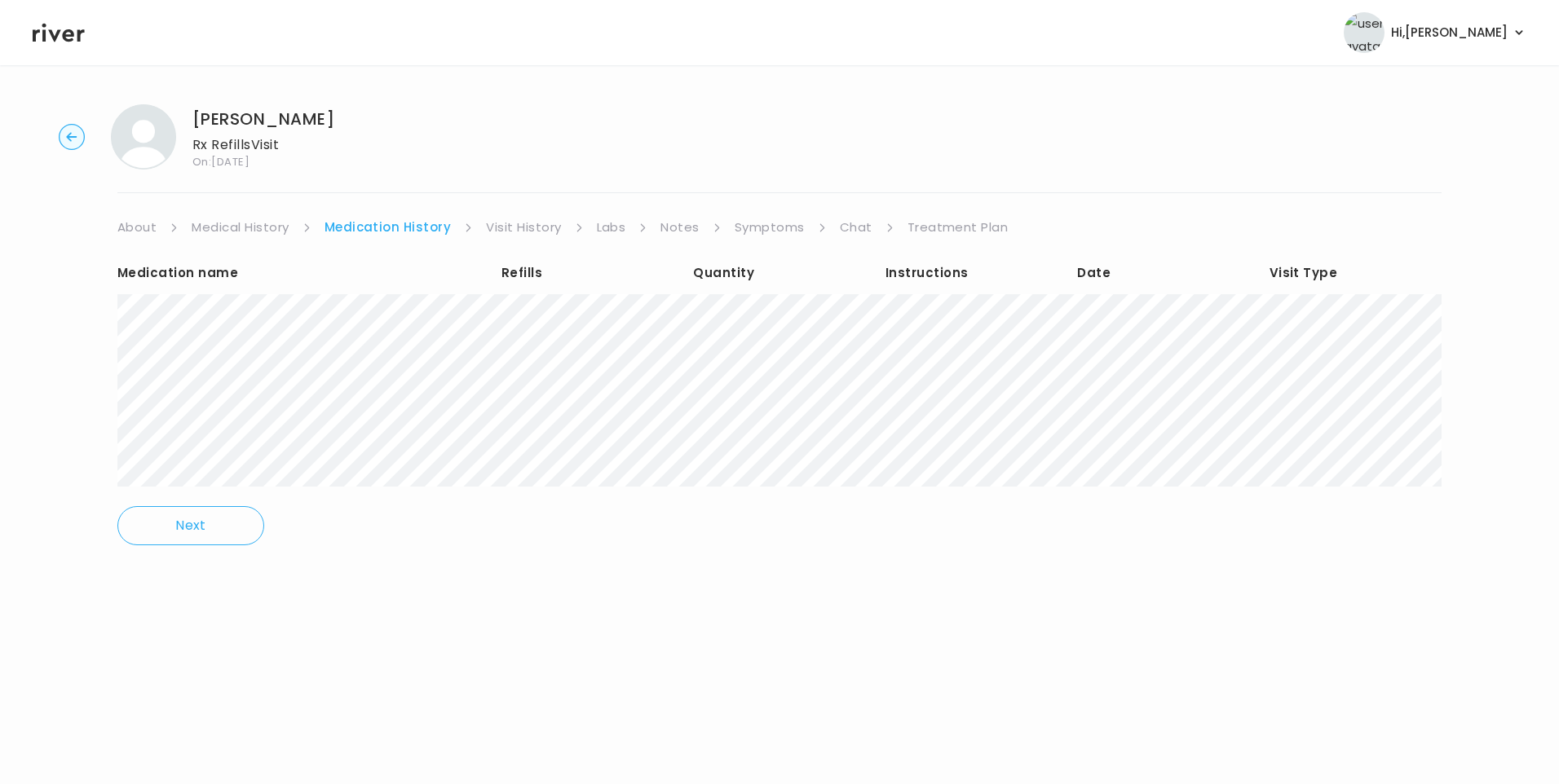
click at [502, 226] on link "Visit History" at bounding box center [523, 227] width 75 height 23
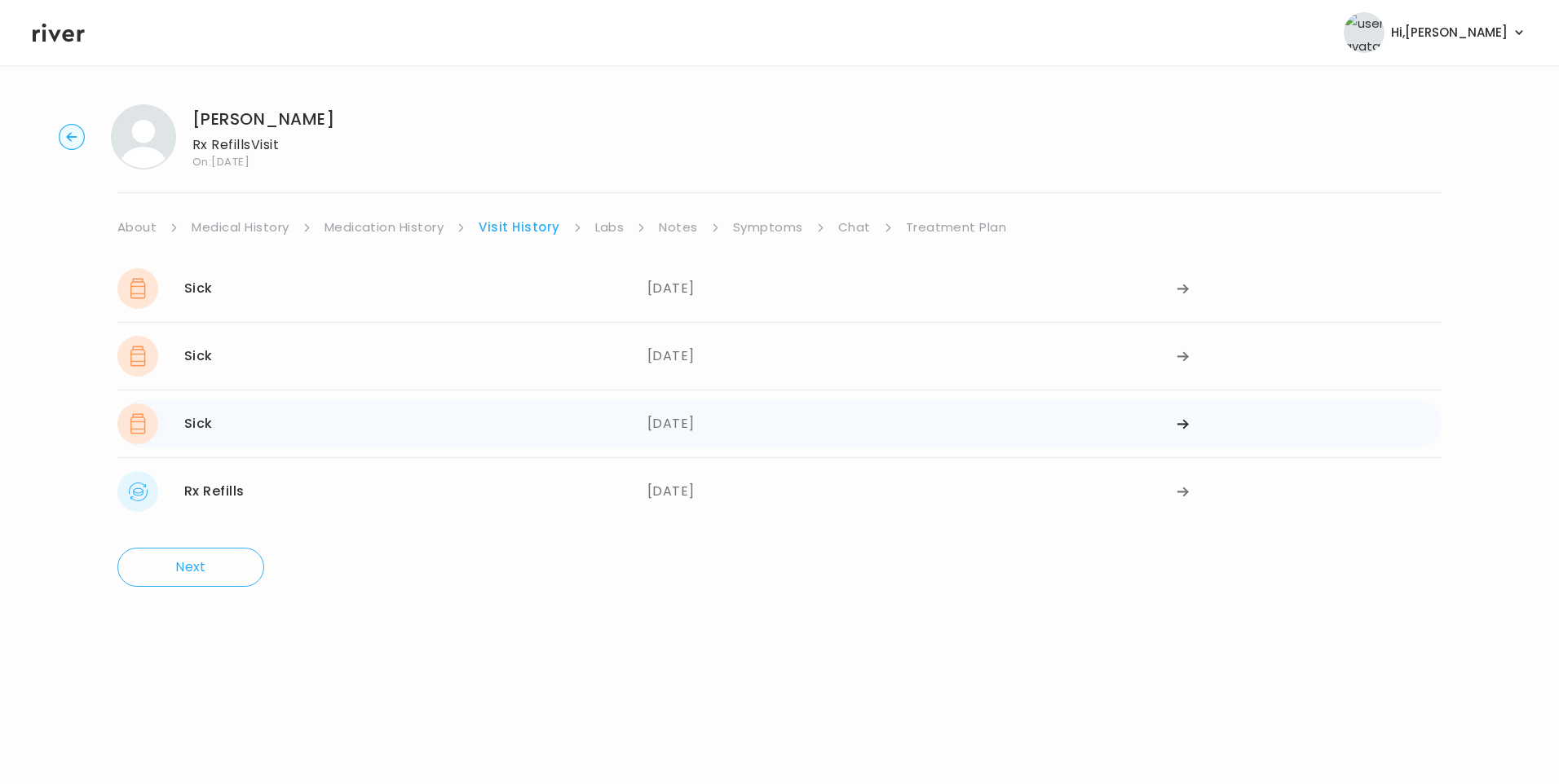
click at [394, 425] on div "Sick 07/30/2025" at bounding box center [383, 423] width 530 height 41
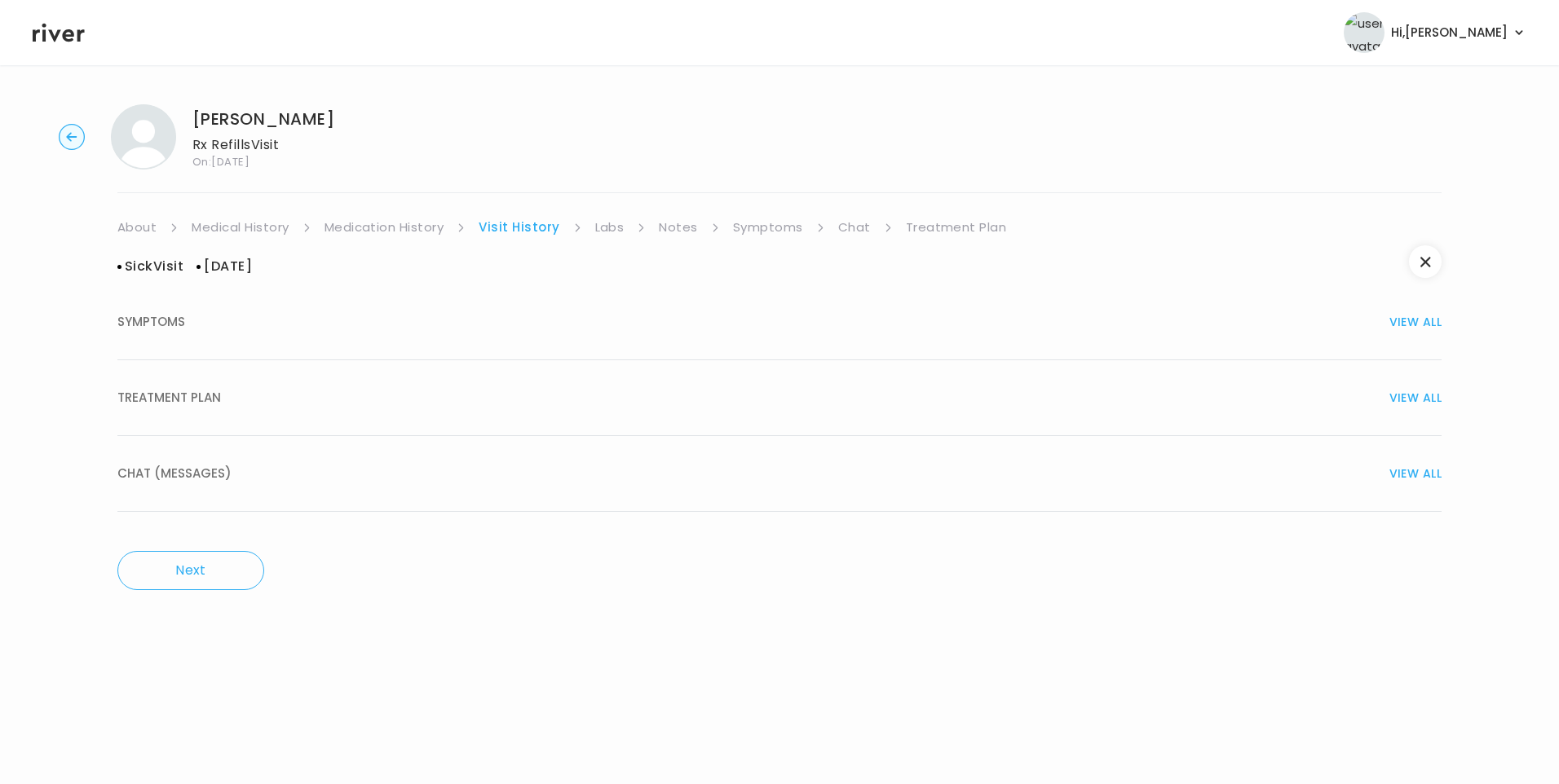
drag, startPoint x: 207, startPoint y: 334, endPoint x: 218, endPoint y: 338, distance: 11.7
click at [208, 334] on button "SYMPTOMS VIEW ALL" at bounding box center [780, 321] width 1324 height 75
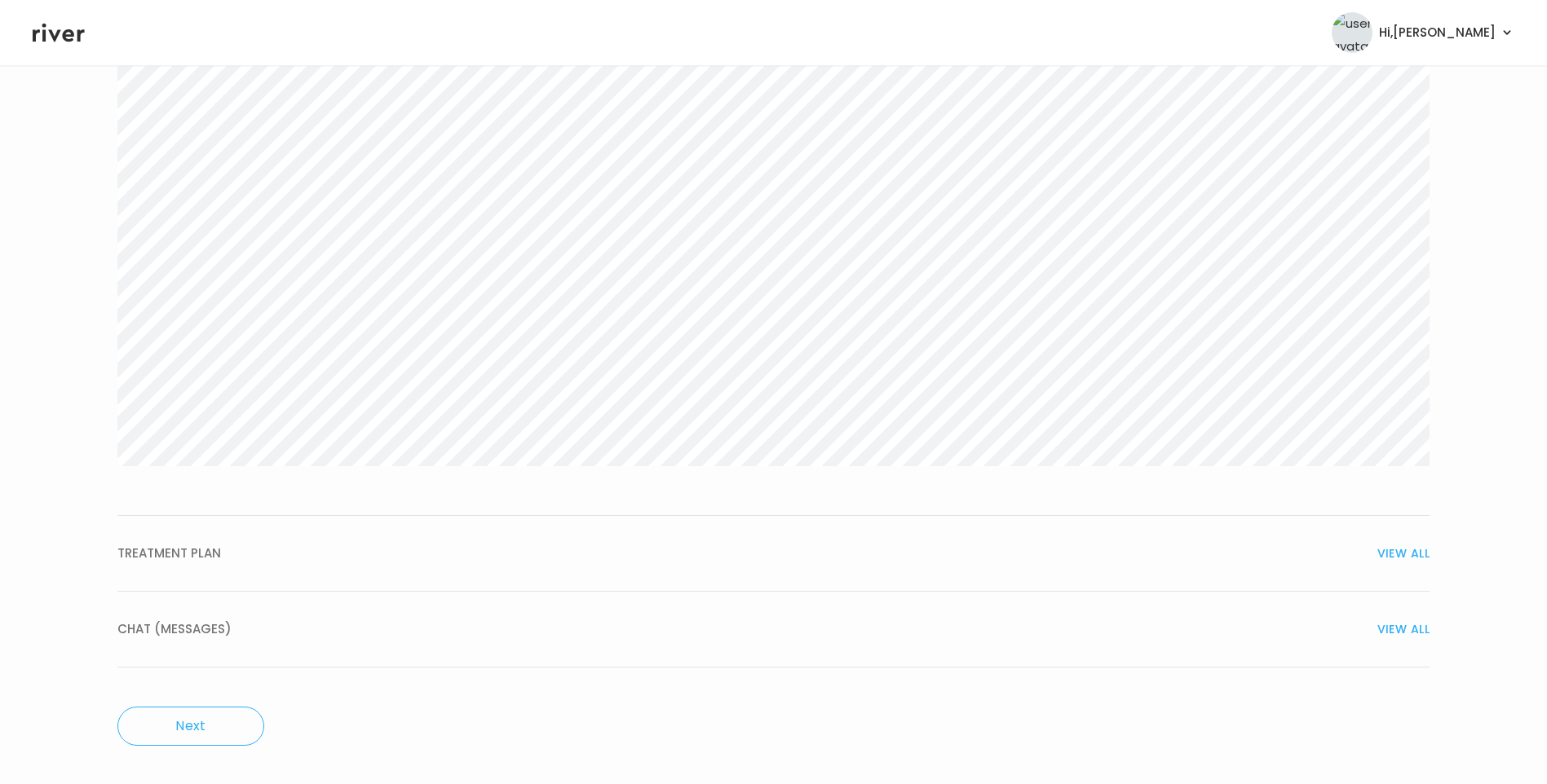
scroll to position [334, 0]
click at [209, 553] on span "TREATMENT PLAN" at bounding box center [169, 552] width 104 height 23
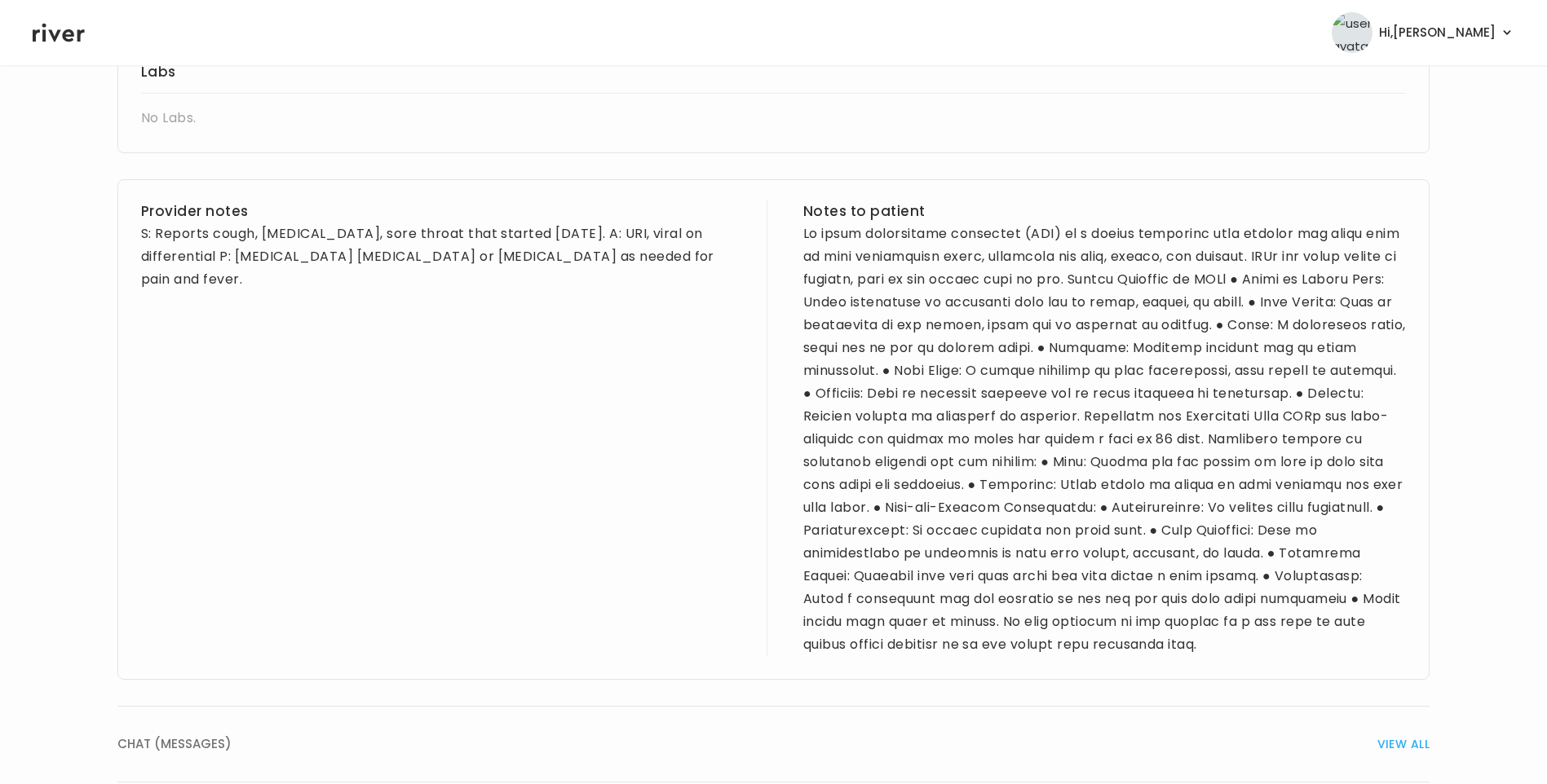
scroll to position [1136, 0]
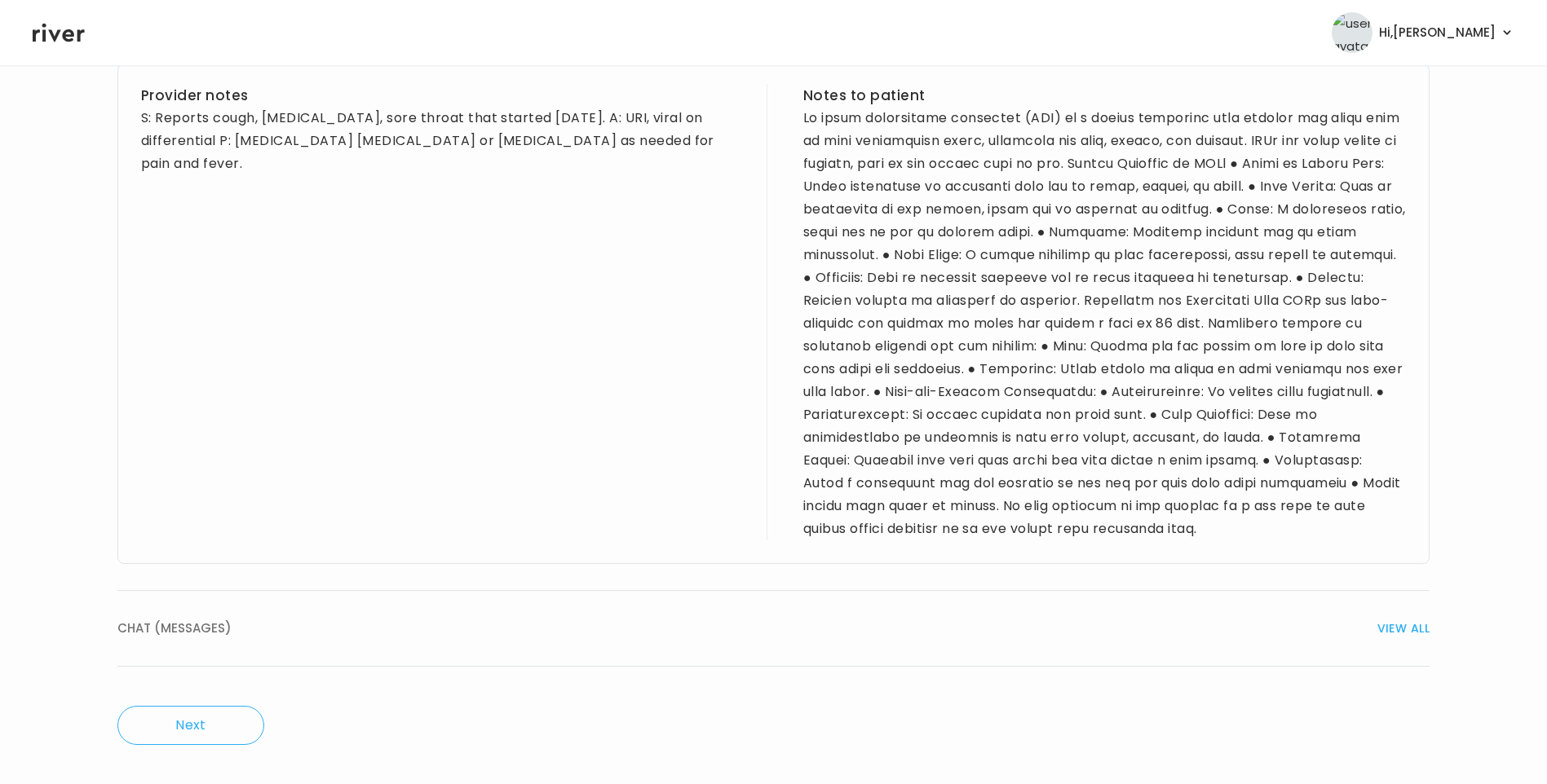
drag, startPoint x: 204, startPoint y: 630, endPoint x: 215, endPoint y: 629, distance: 11.0
click at [206, 630] on span "CHAT (MESSAGES)" at bounding box center [175, 629] width 115 height 23
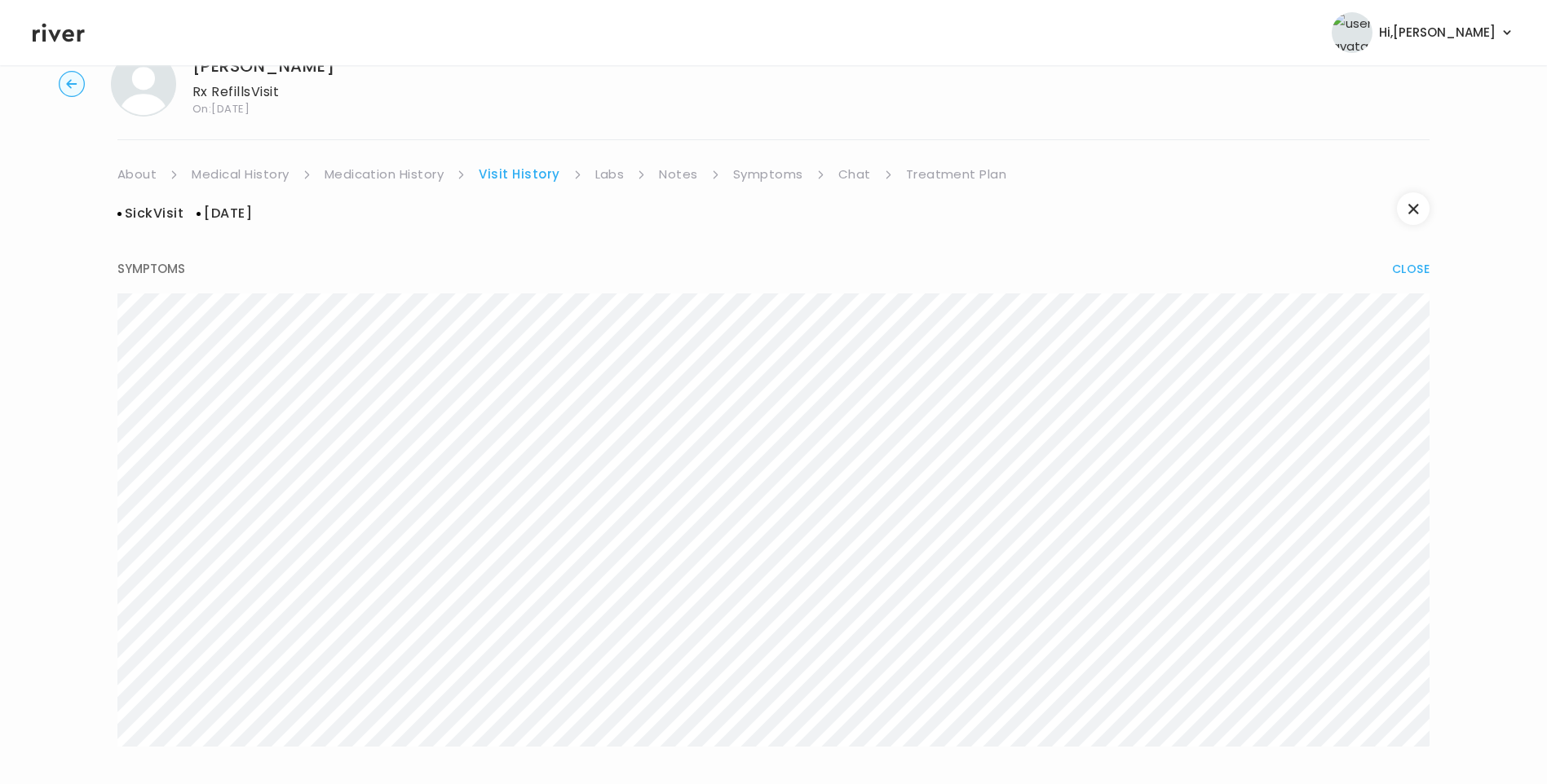
scroll to position [0, 0]
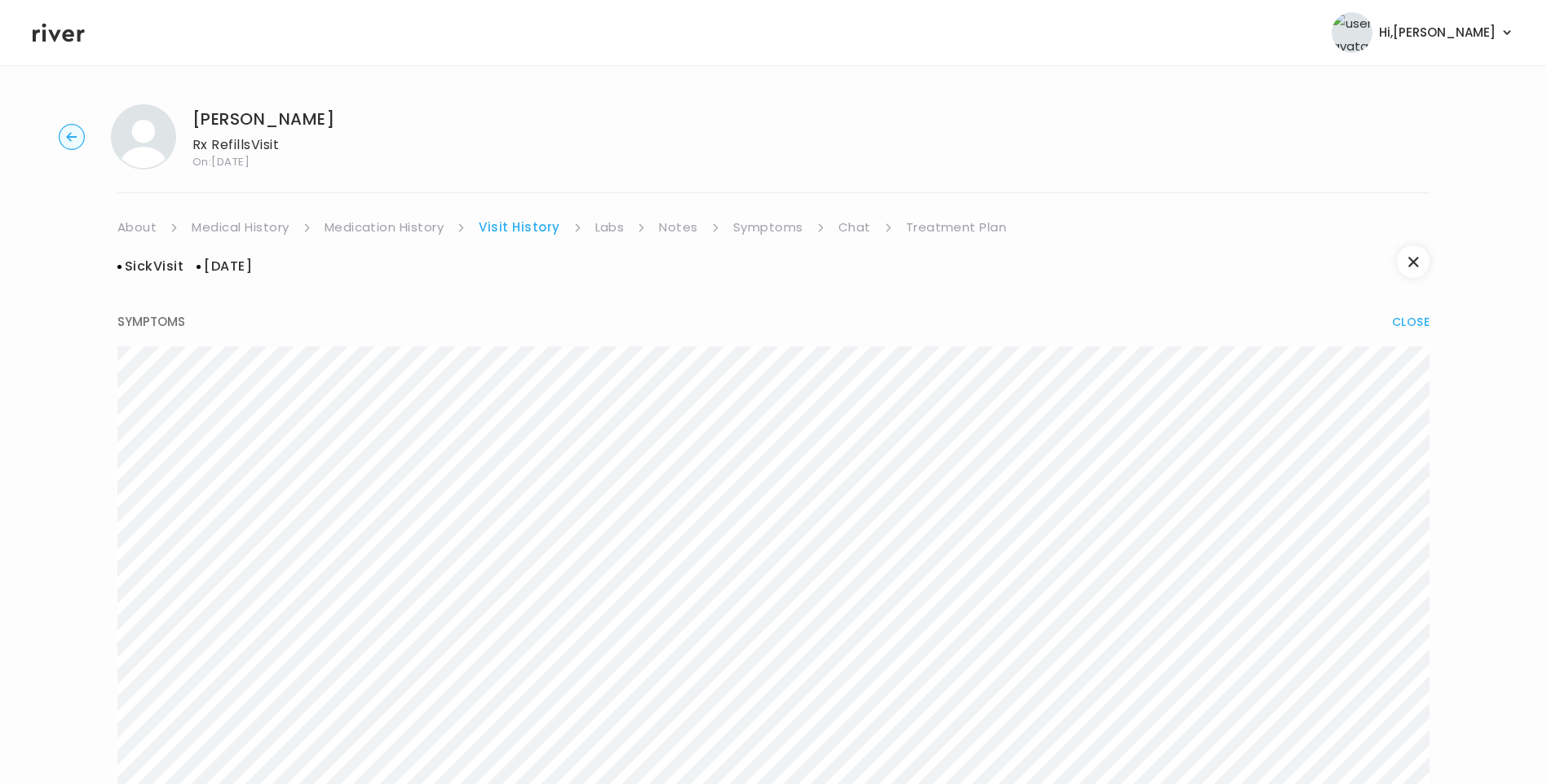
click at [756, 235] on link "Symptoms" at bounding box center [767, 227] width 70 height 23
click at [508, 232] on link "Visit History" at bounding box center [516, 227] width 75 height 23
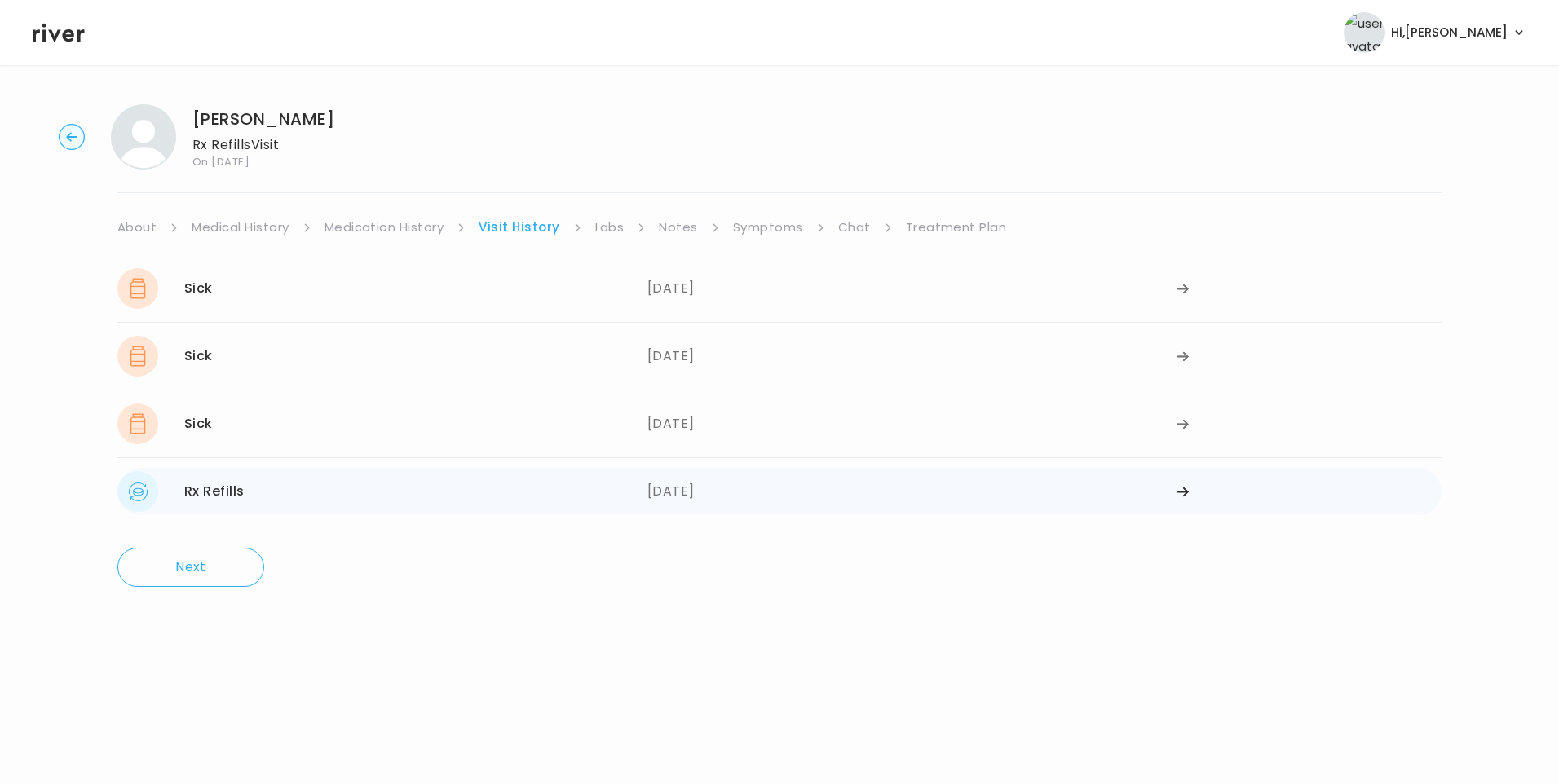
click at [325, 480] on div "Rx Refills 06/20/2025" at bounding box center [383, 491] width 530 height 41
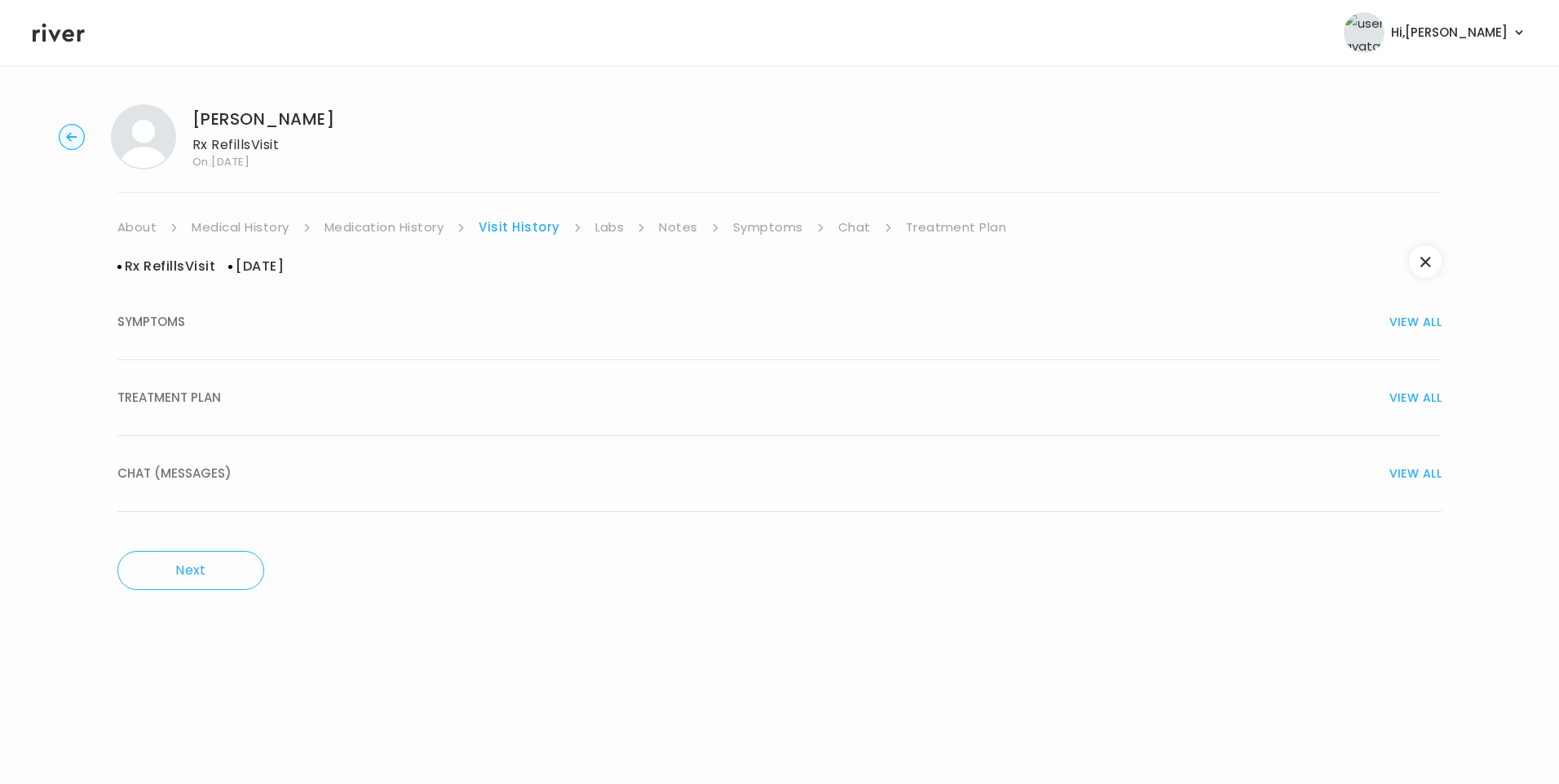
click at [216, 398] on span "TREATMENT PLAN" at bounding box center [169, 398] width 104 height 23
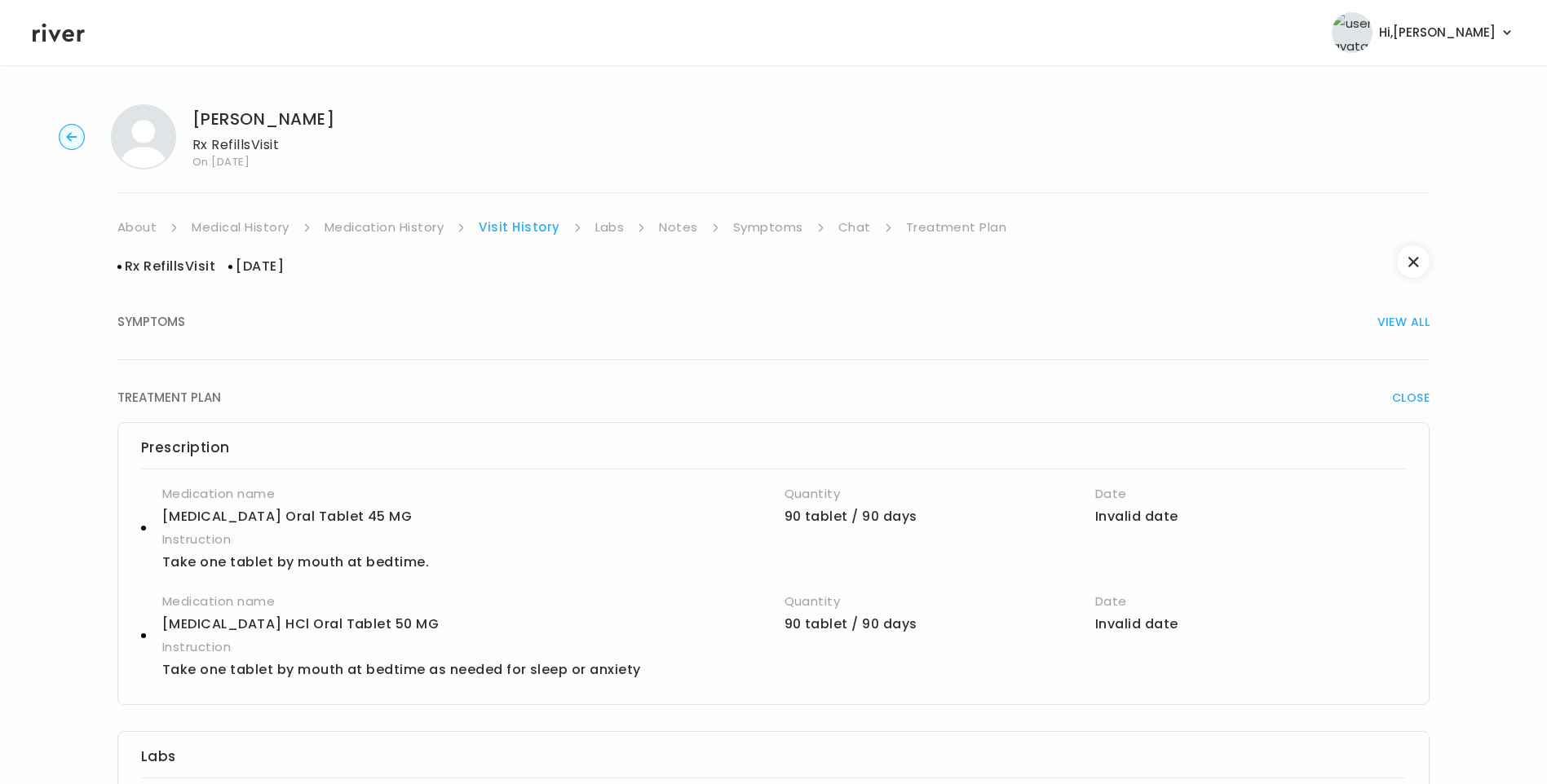
click at [765, 229] on link "Symptoms" at bounding box center [767, 227] width 70 height 23
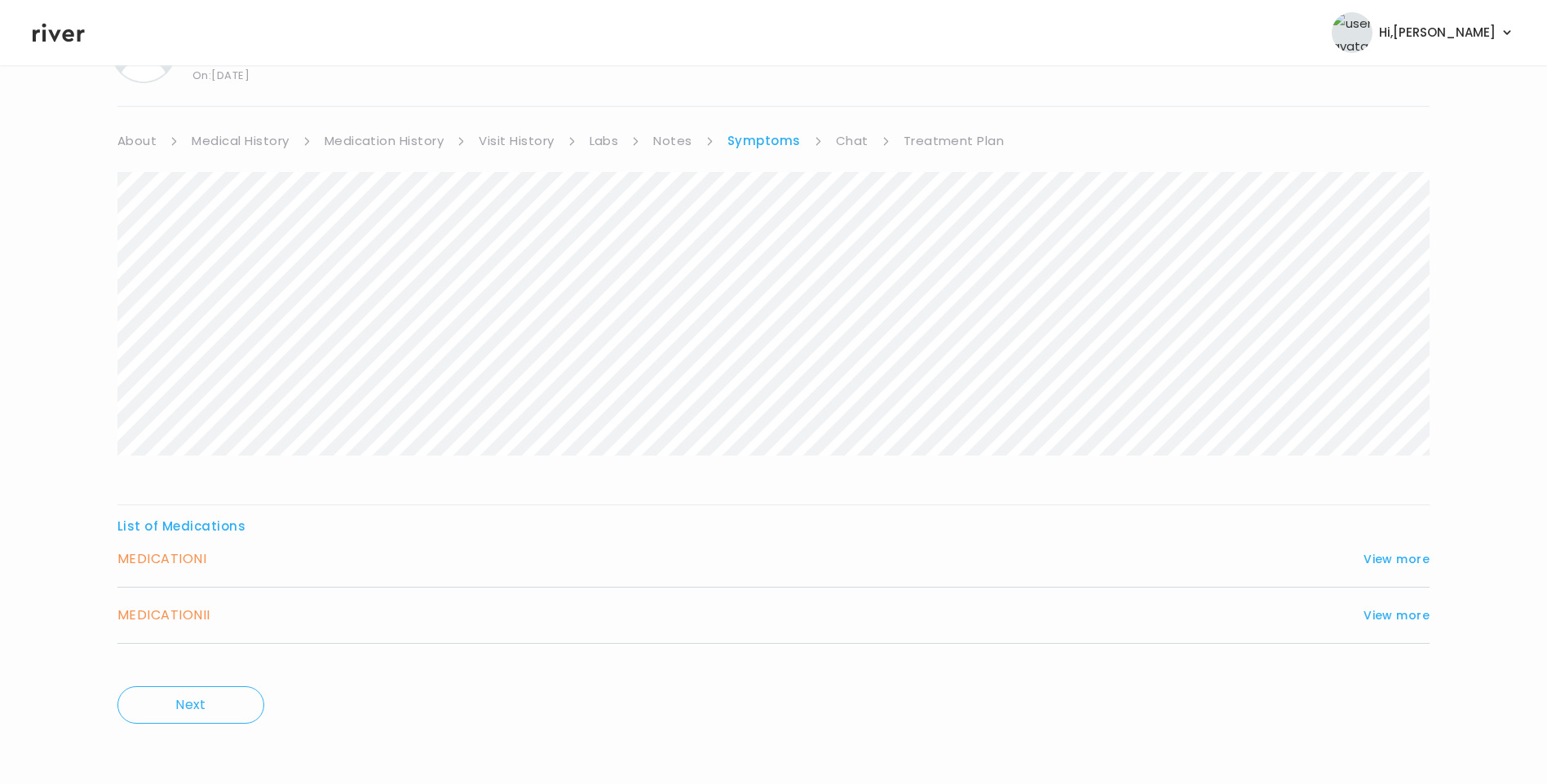
scroll to position [88, 0]
click at [1354, 562] on div "MEDICATION I View more" at bounding box center [773, 558] width 1312 height 23
click at [1383, 567] on div "MEDICATION I View more" at bounding box center [773, 558] width 1312 height 23
click at [1380, 558] on button "View more" at bounding box center [1396, 557] width 66 height 20
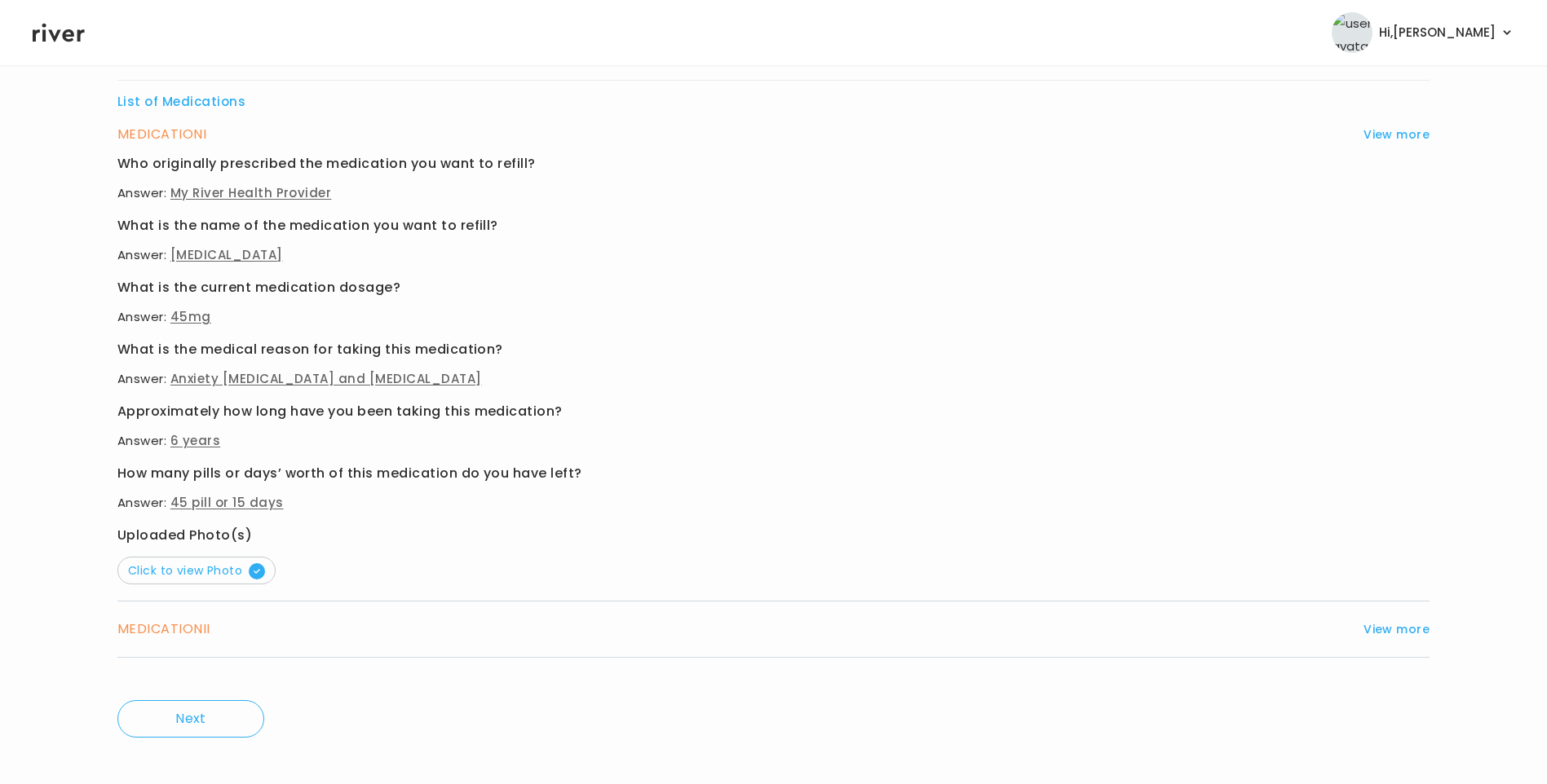
scroll to position [526, 0]
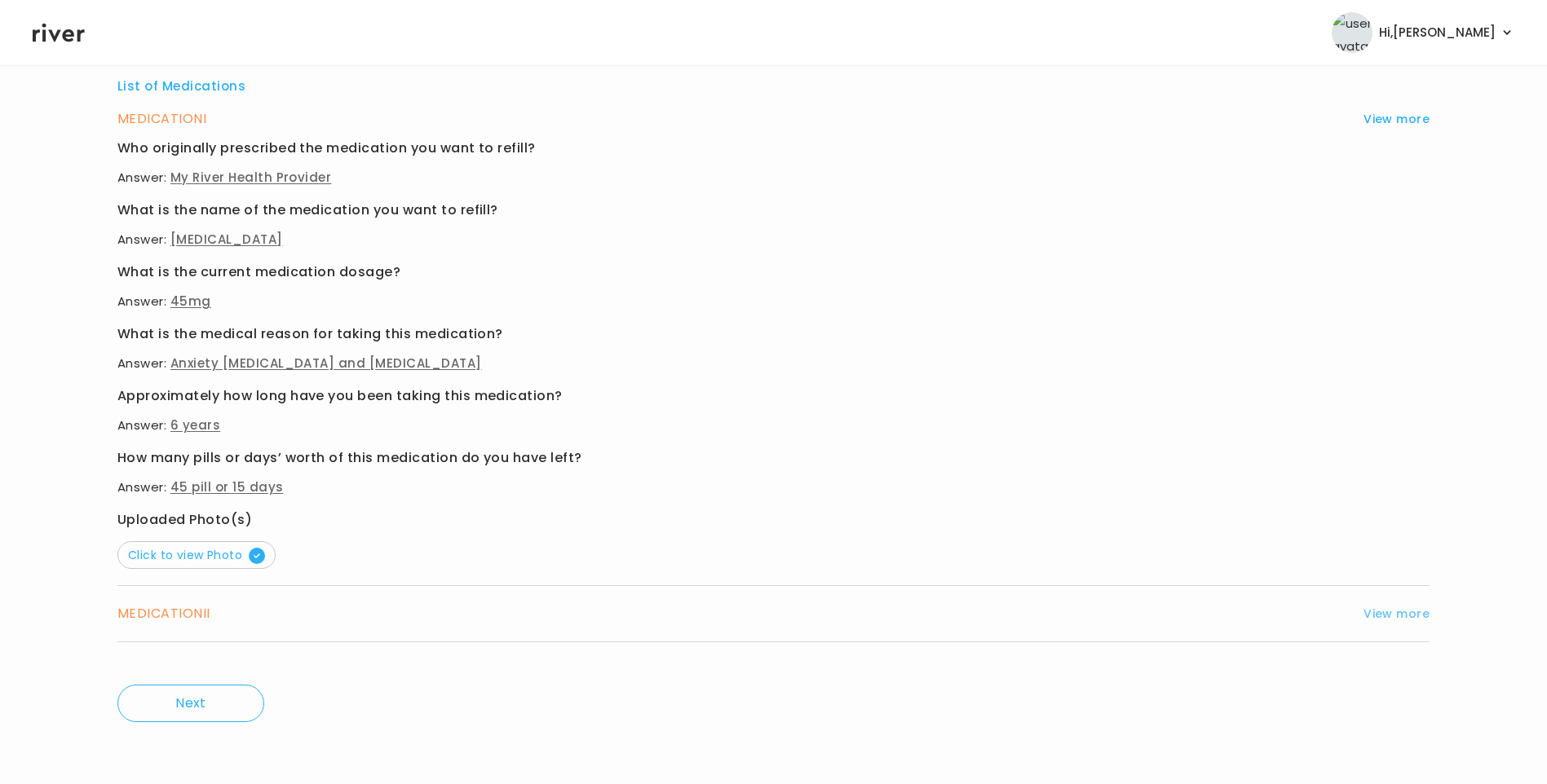
click at [1379, 616] on button "View more" at bounding box center [1396, 613] width 66 height 20
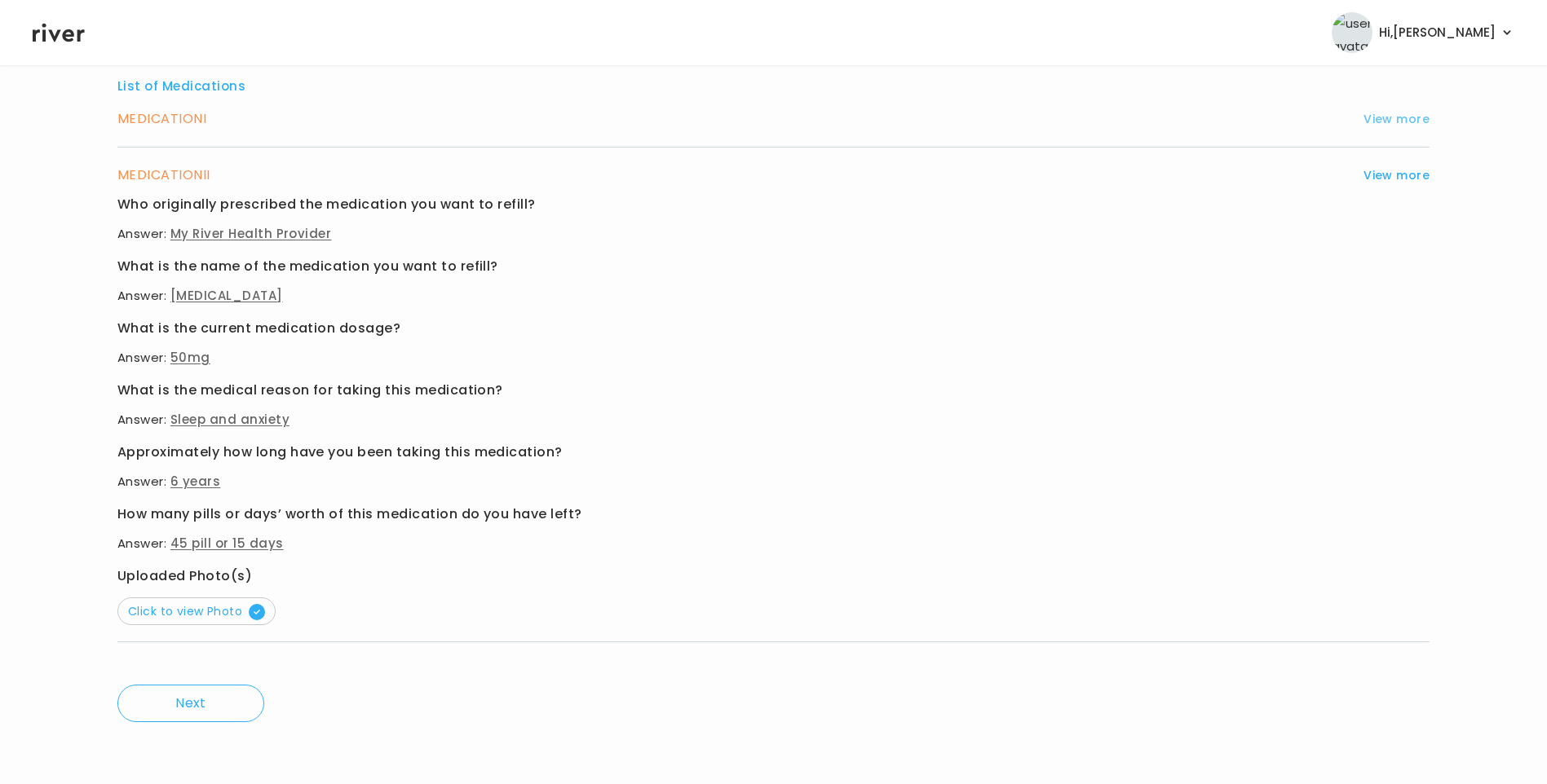
click at [1381, 117] on button "View more" at bounding box center [1396, 119] width 66 height 20
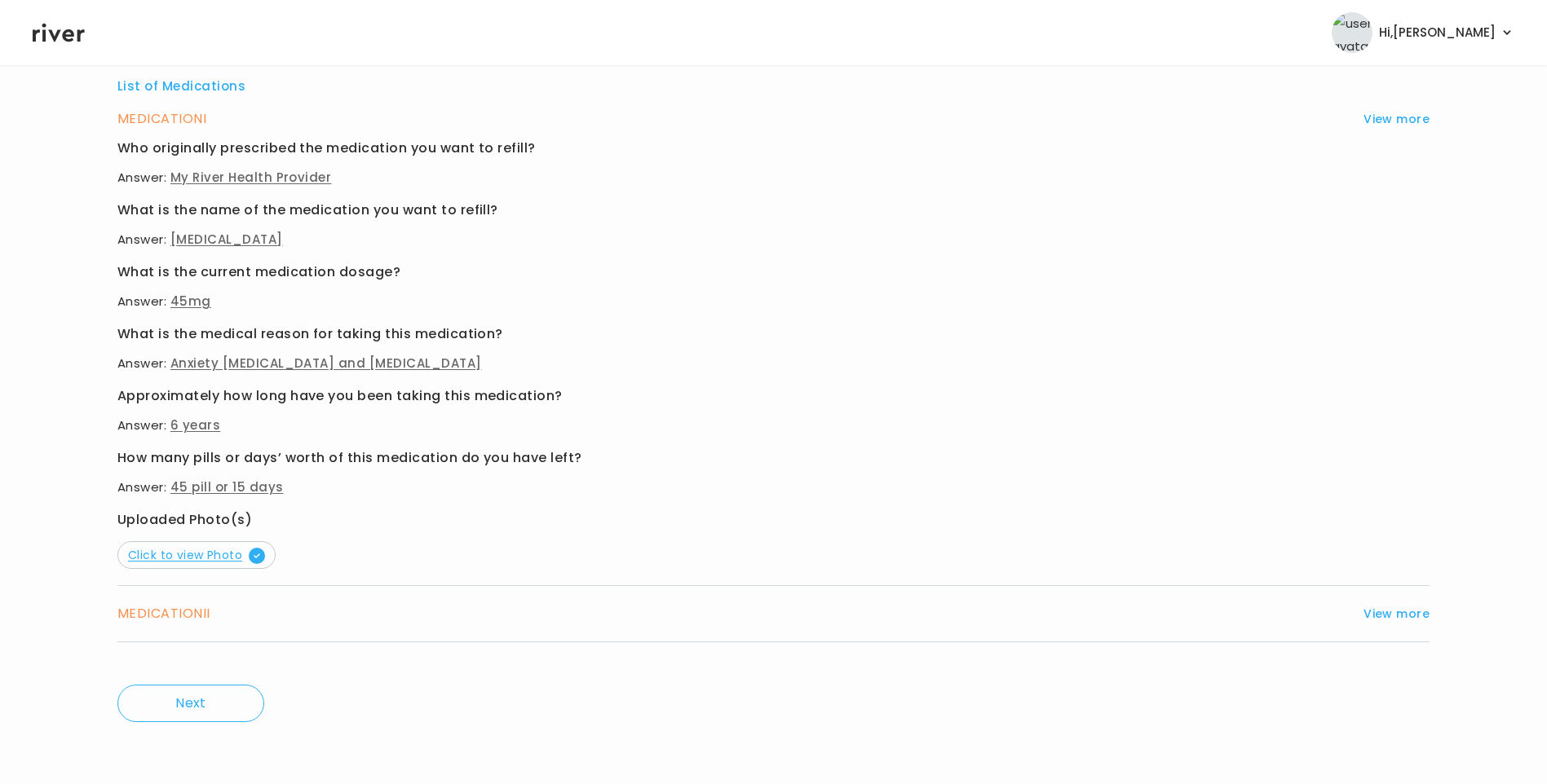
click at [183, 552] on span "Click to view Photo" at bounding box center [197, 554] width 137 height 16
click at [1379, 613] on button "View more" at bounding box center [1396, 613] width 66 height 20
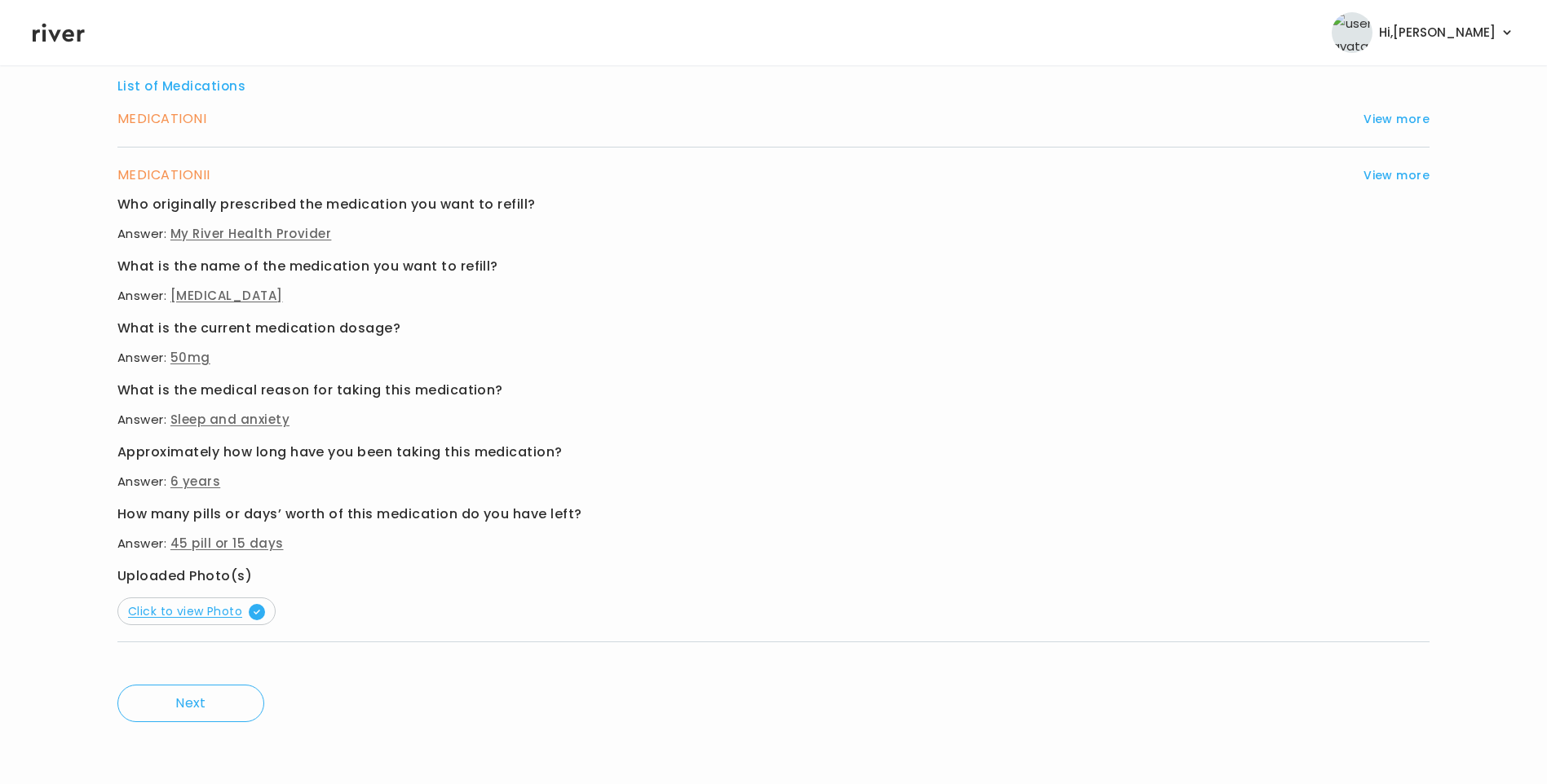
click at [210, 617] on span "Click to view Photo" at bounding box center [197, 610] width 137 height 16
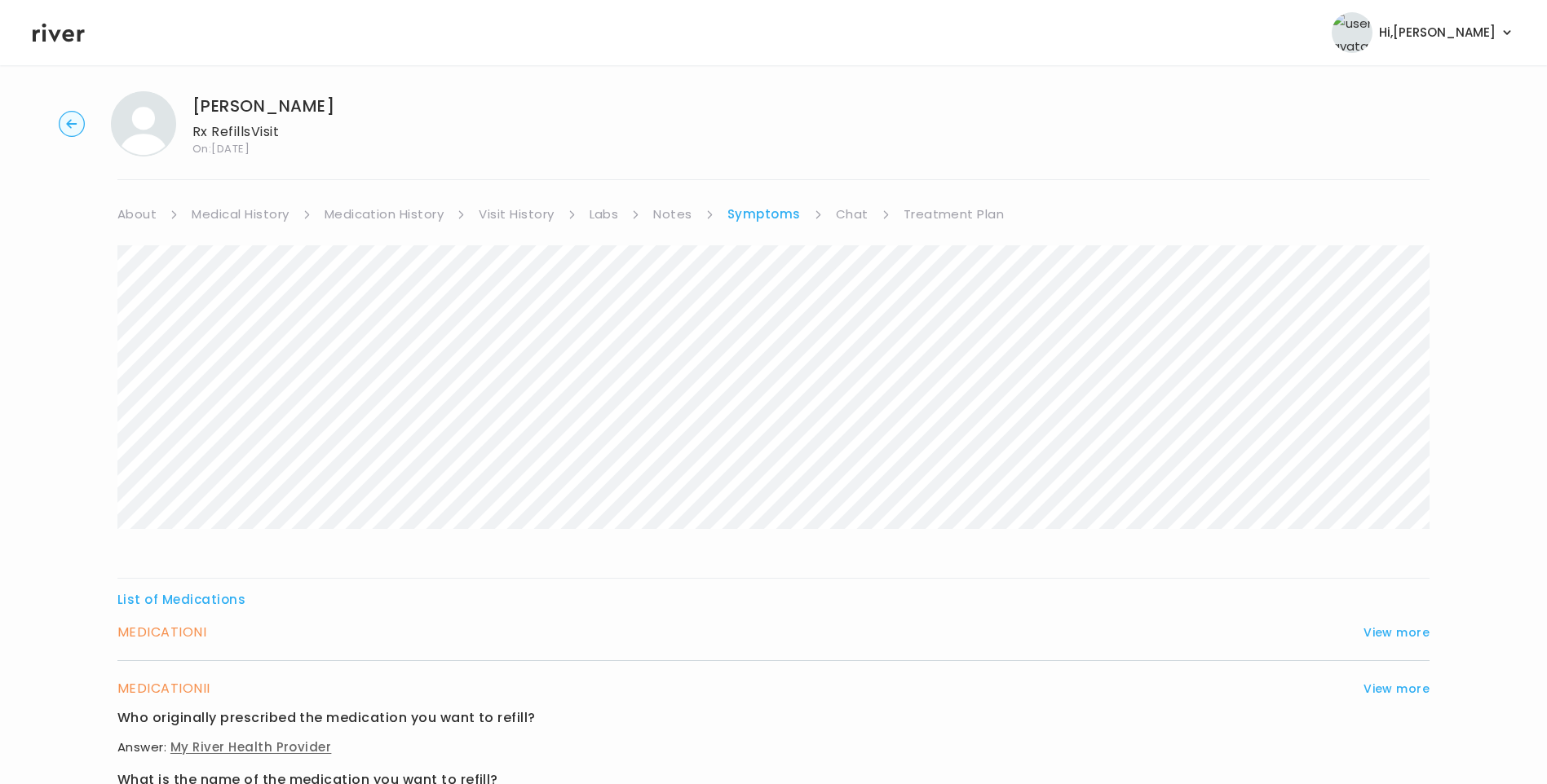
scroll to position [0, 0]
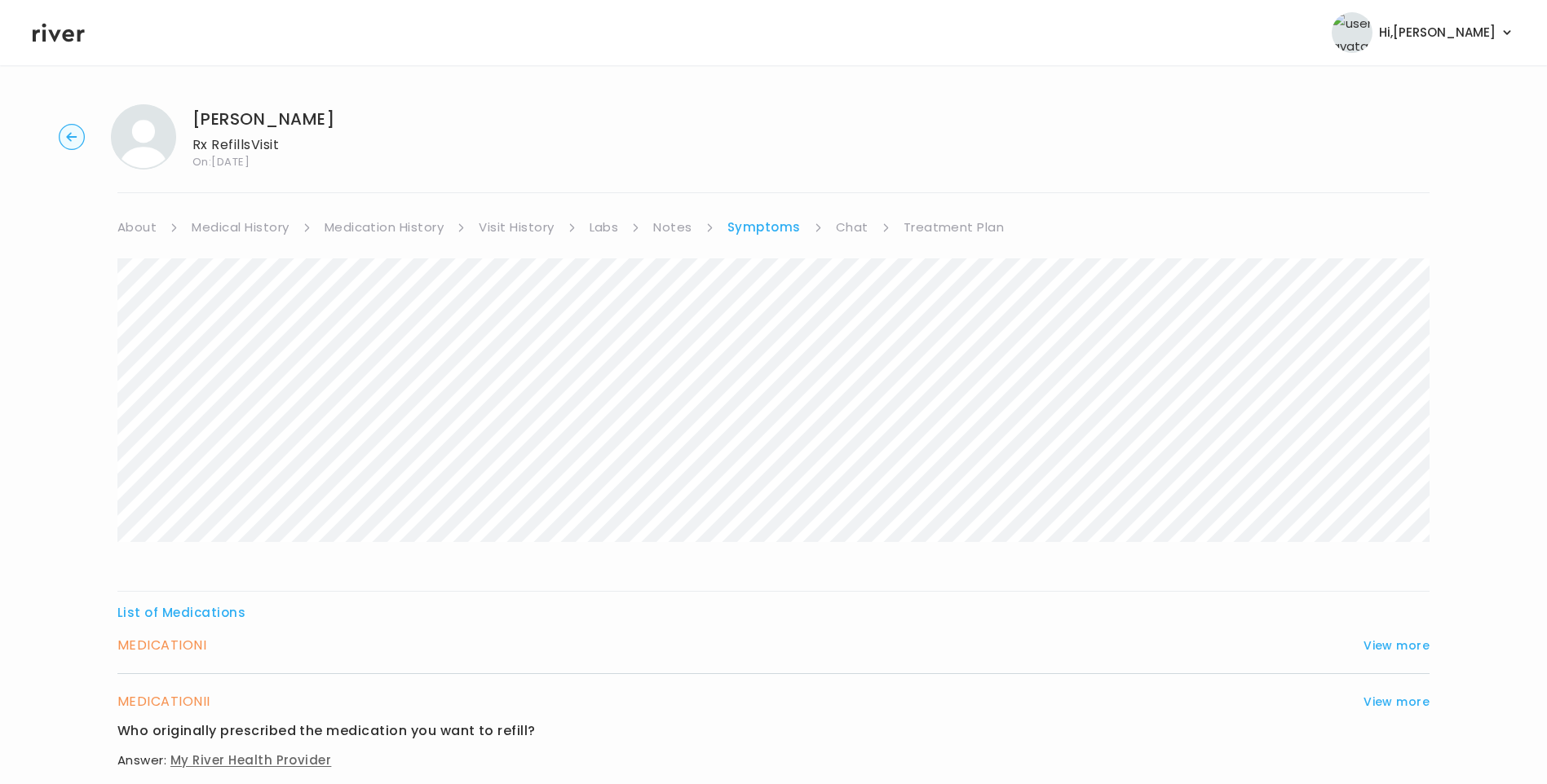
click at [403, 230] on link "Medication History" at bounding box center [385, 227] width 120 height 23
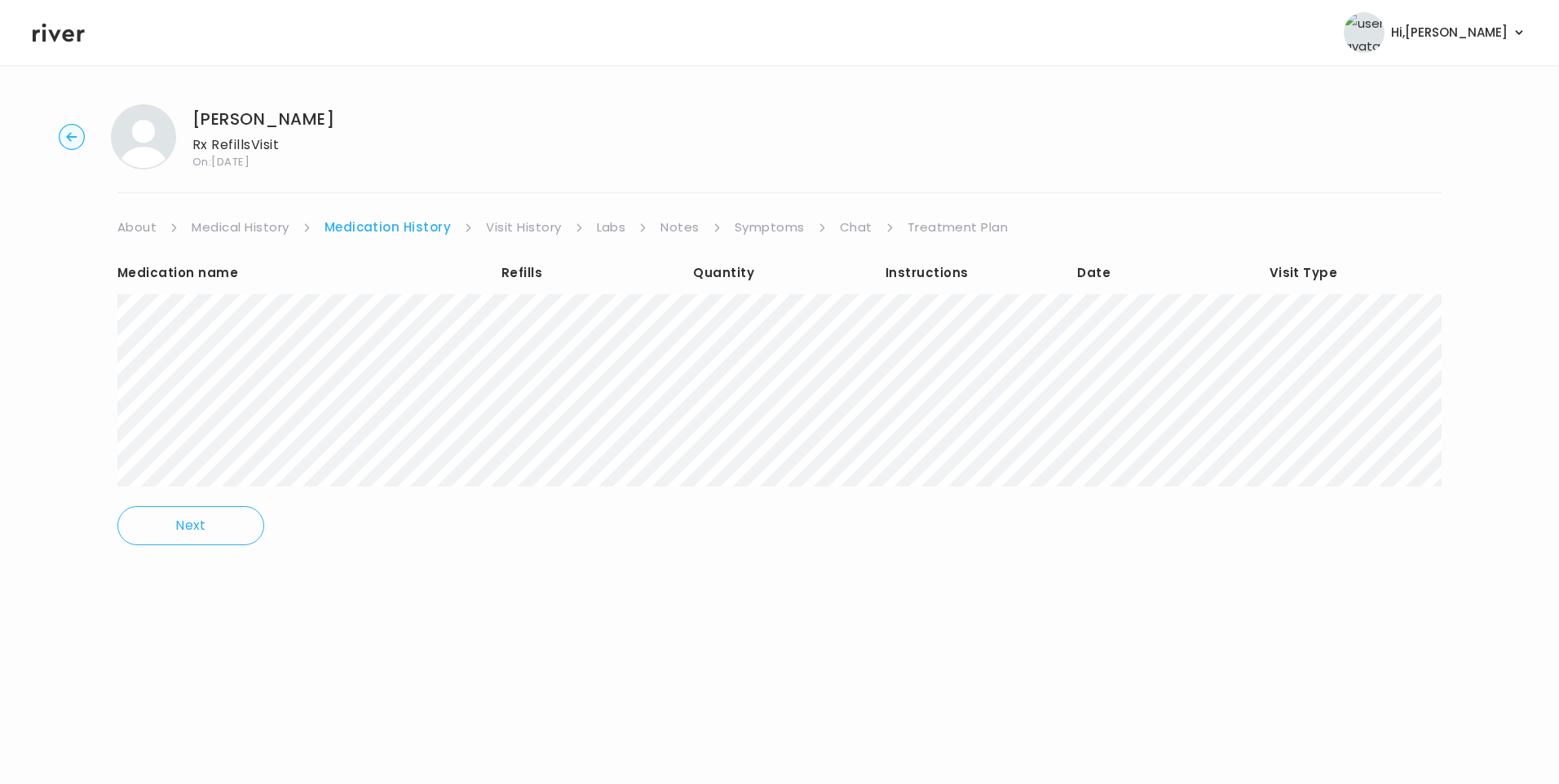
click at [957, 228] on link "Treatment Plan" at bounding box center [958, 227] width 101 height 23
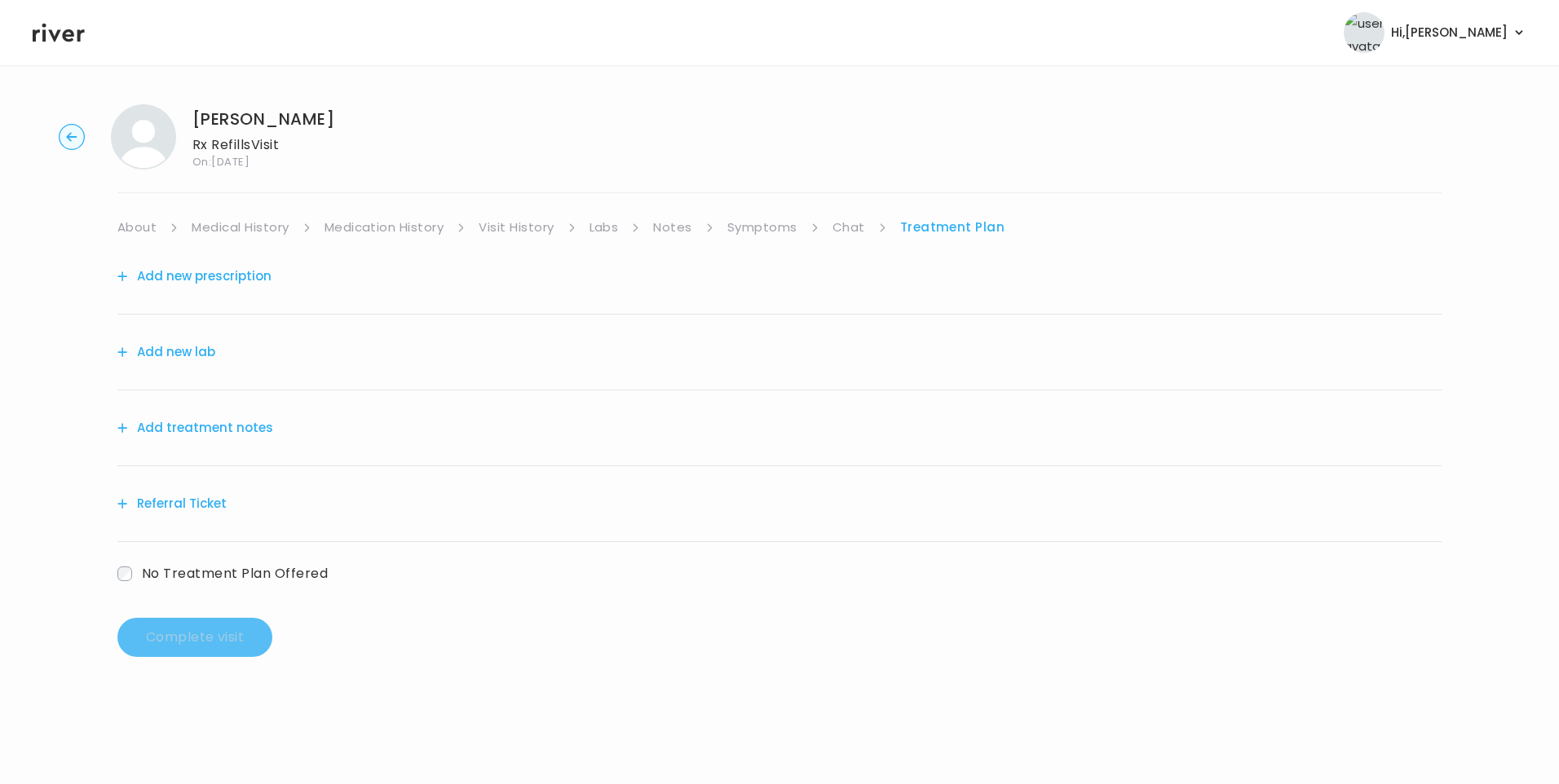
click at [229, 433] on button "Add treatment notes" at bounding box center [195, 428] width 156 height 23
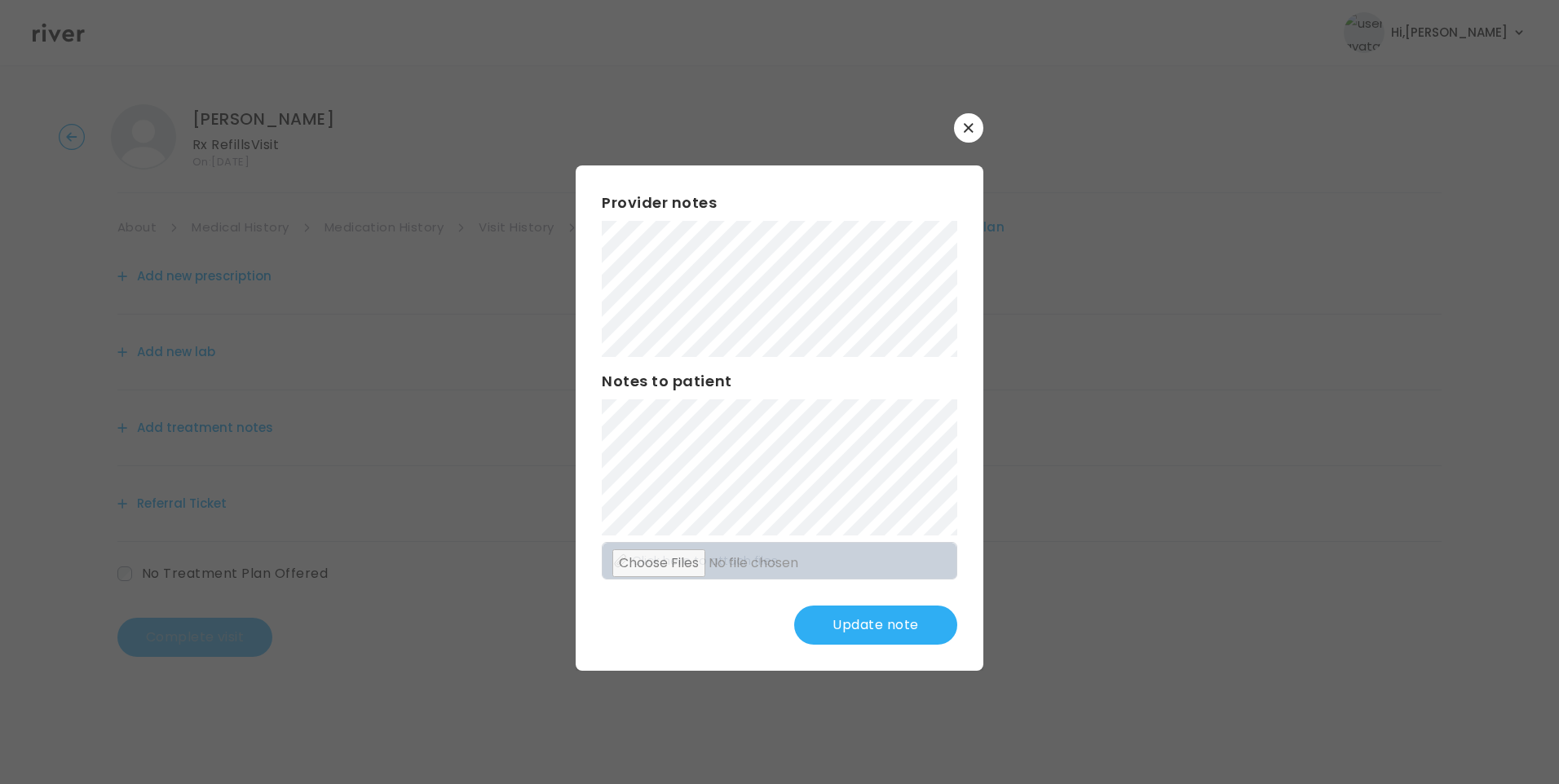
click at [883, 623] on button "Update note" at bounding box center [875, 625] width 163 height 39
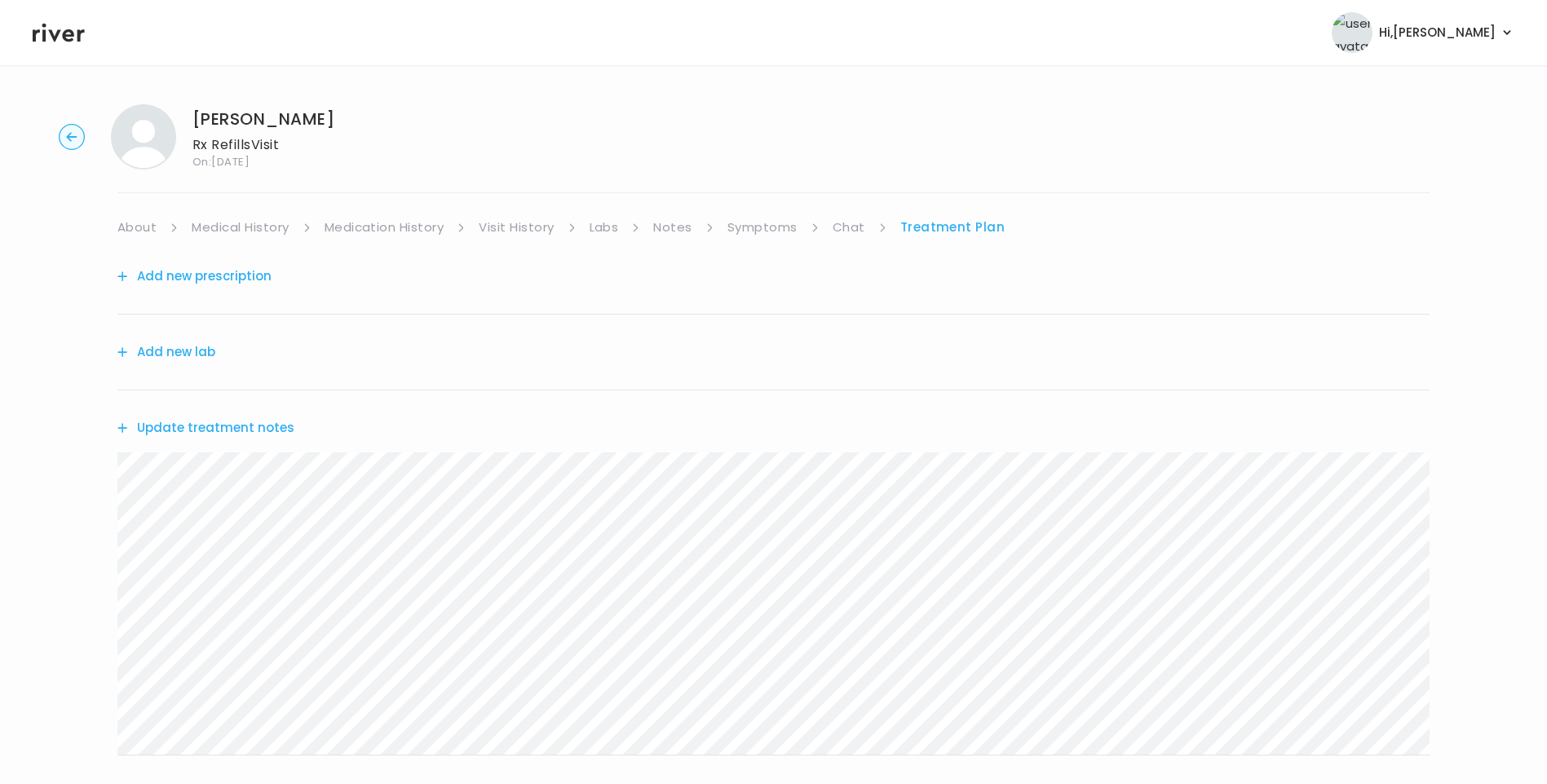
click at [233, 429] on button "Update treatment notes" at bounding box center [205, 428] width 177 height 23
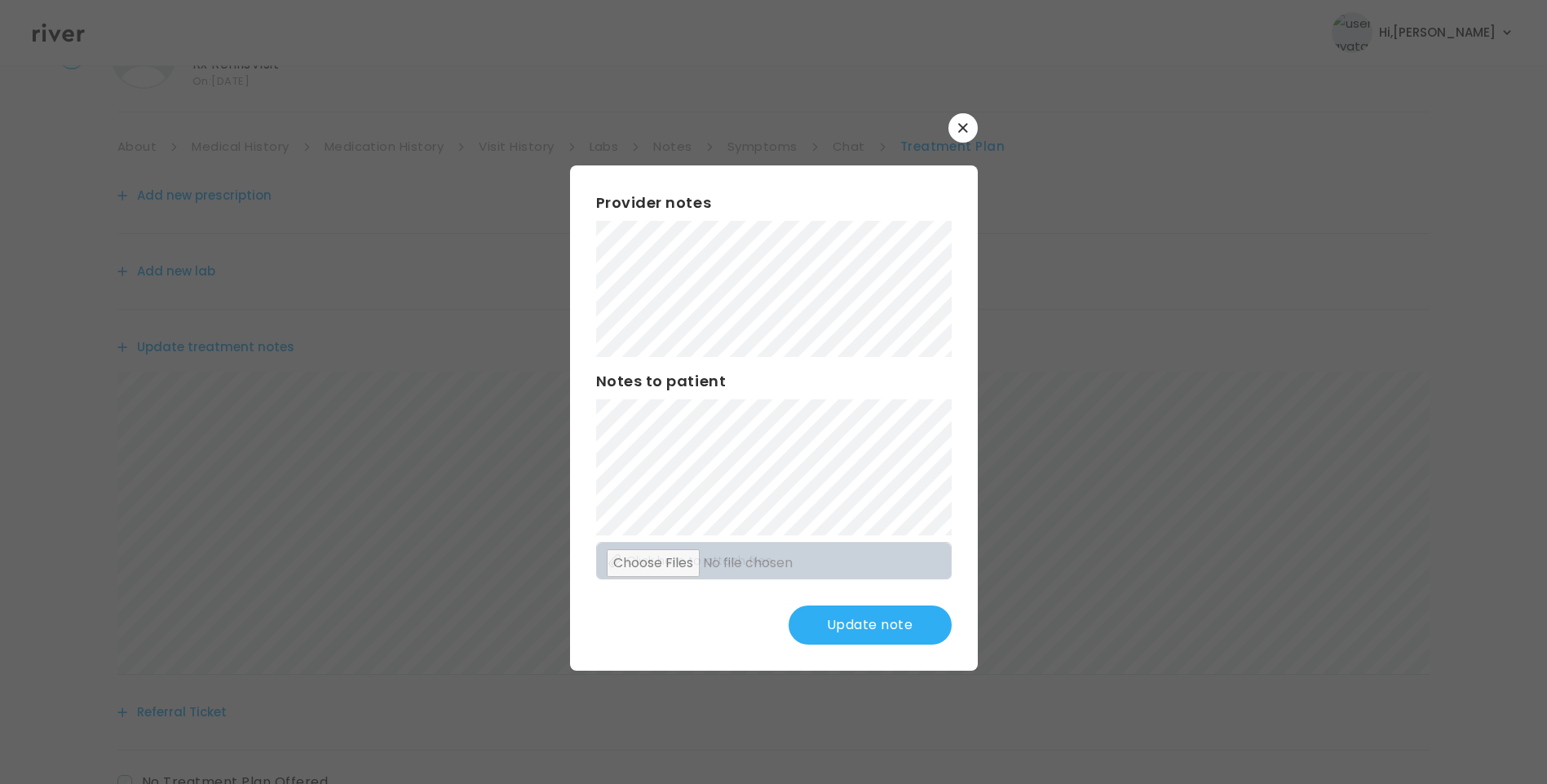
scroll to position [81, 0]
click at [905, 614] on button "Update note" at bounding box center [869, 625] width 163 height 39
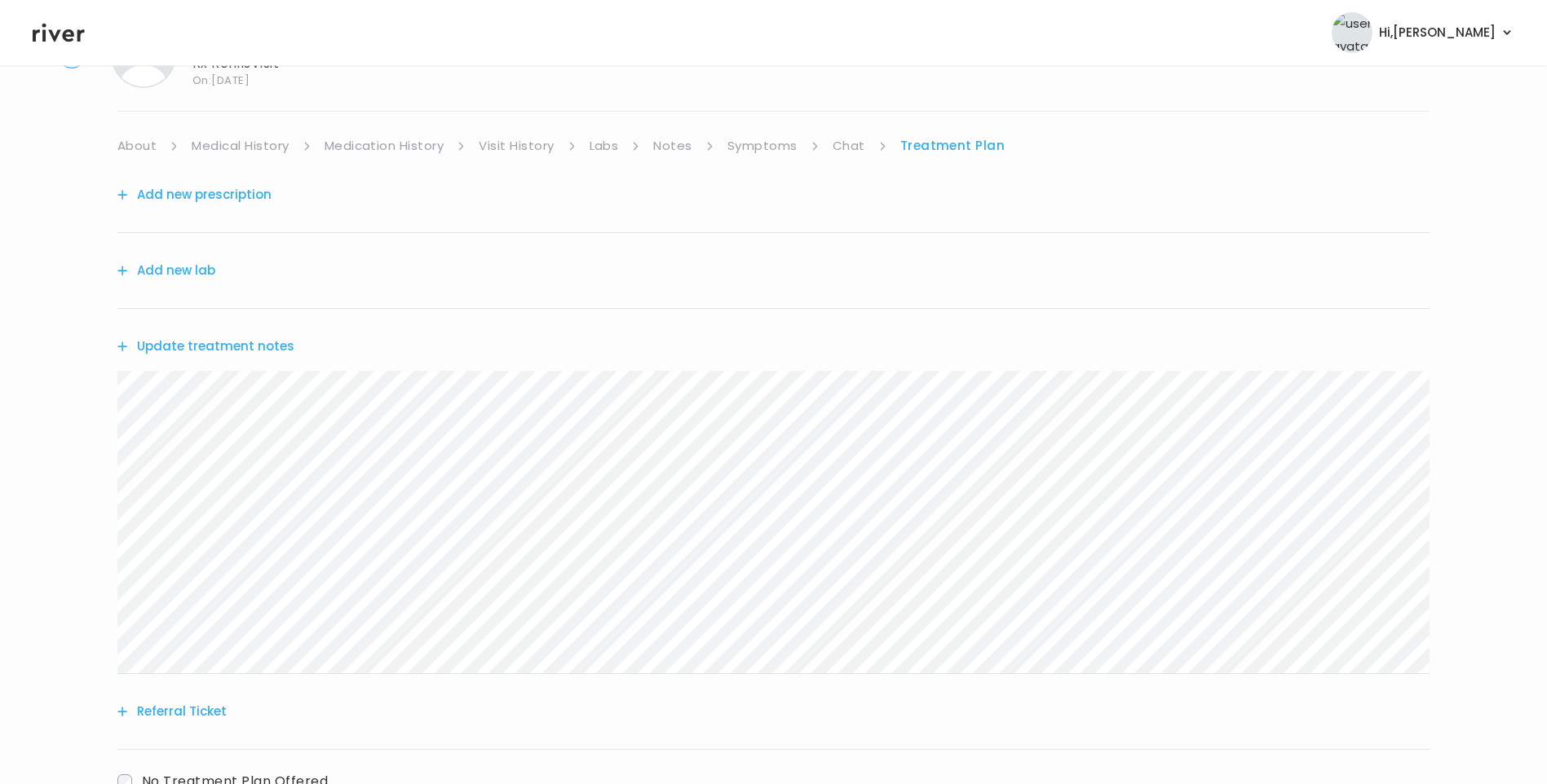
click at [387, 135] on link "Medication History" at bounding box center [385, 146] width 120 height 23
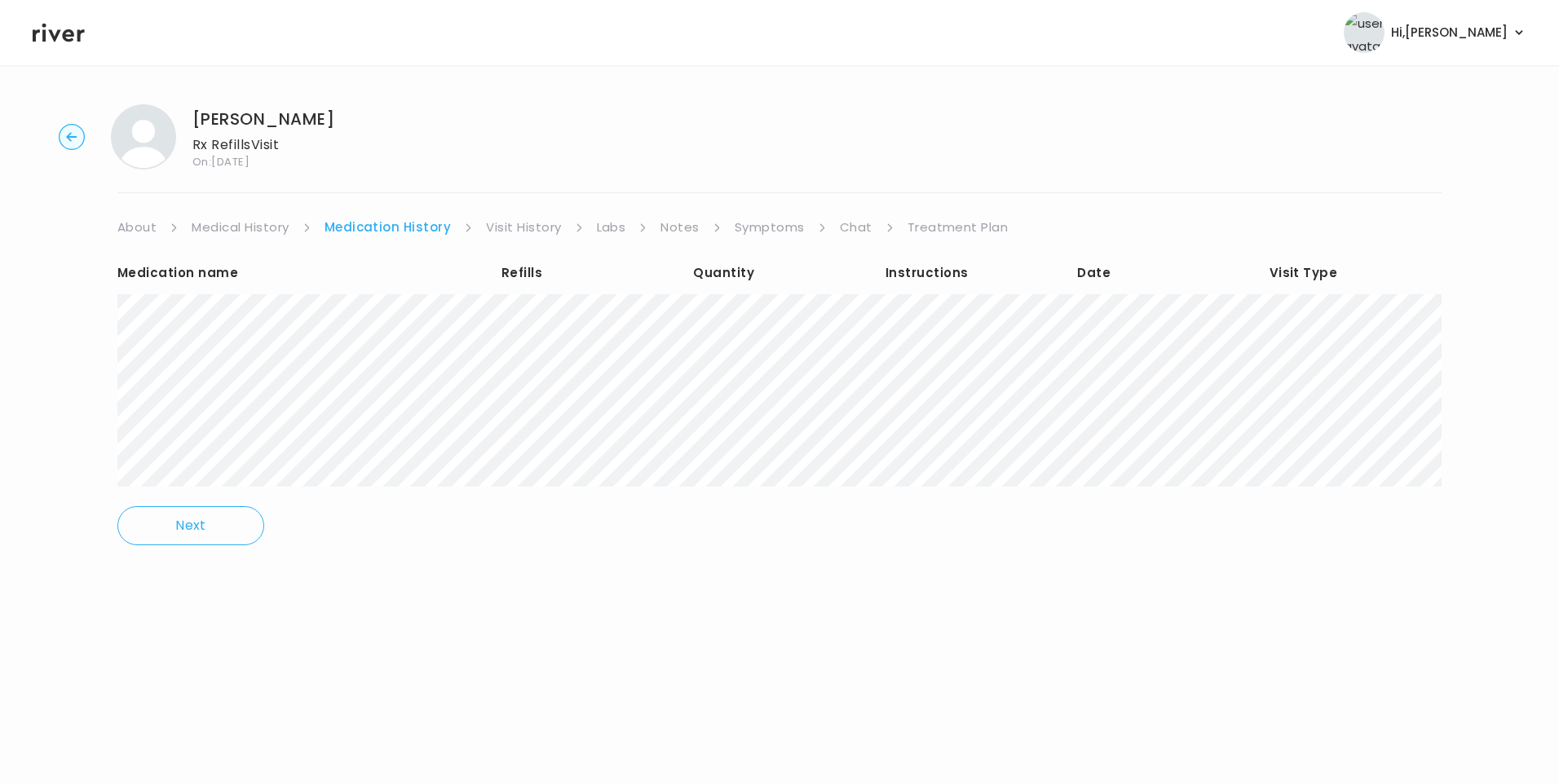
click at [760, 223] on link "Symptoms" at bounding box center [769, 227] width 70 height 23
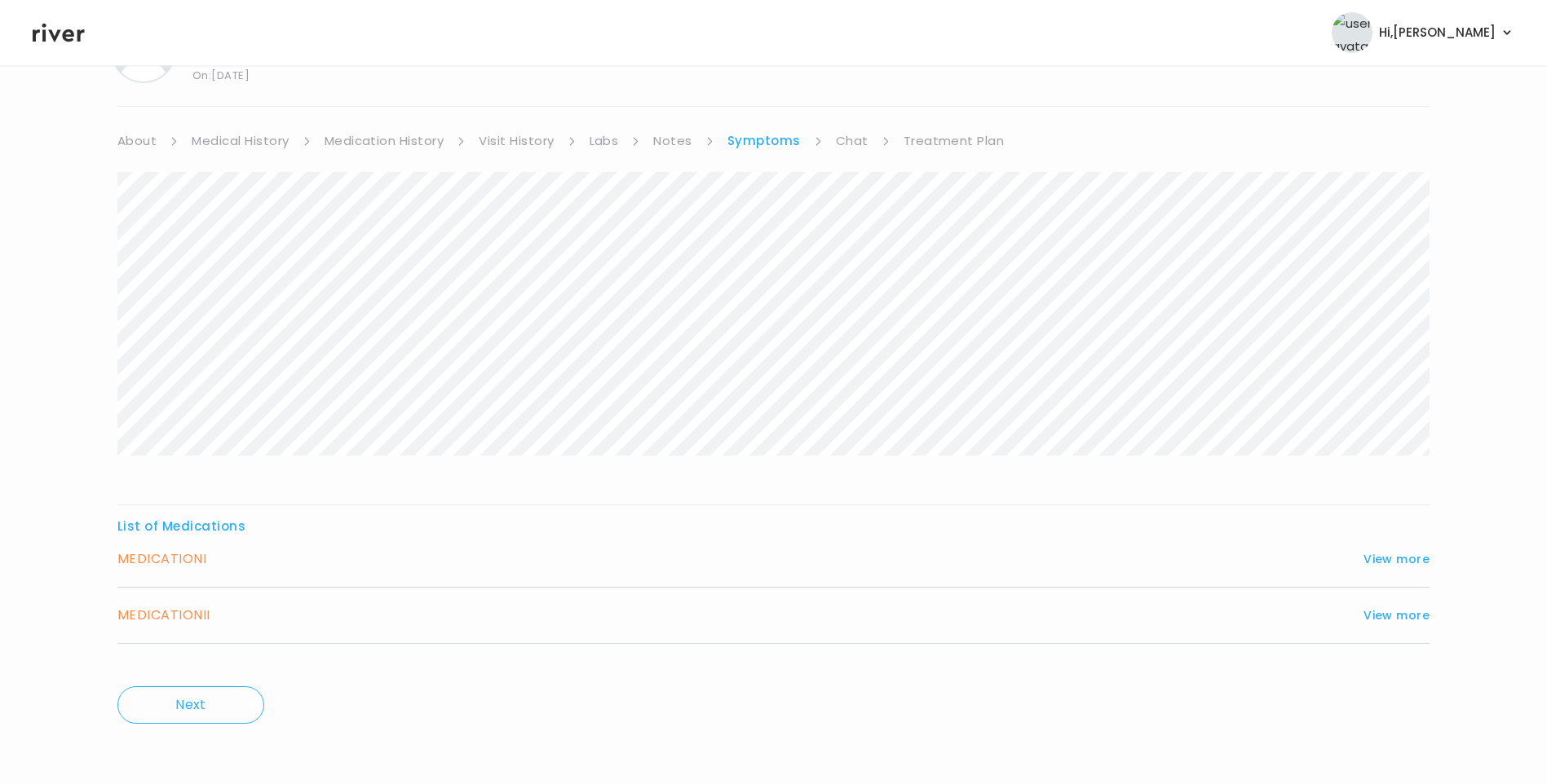
scroll to position [88, 0]
click at [523, 144] on link "Visit History" at bounding box center [516, 139] width 75 height 23
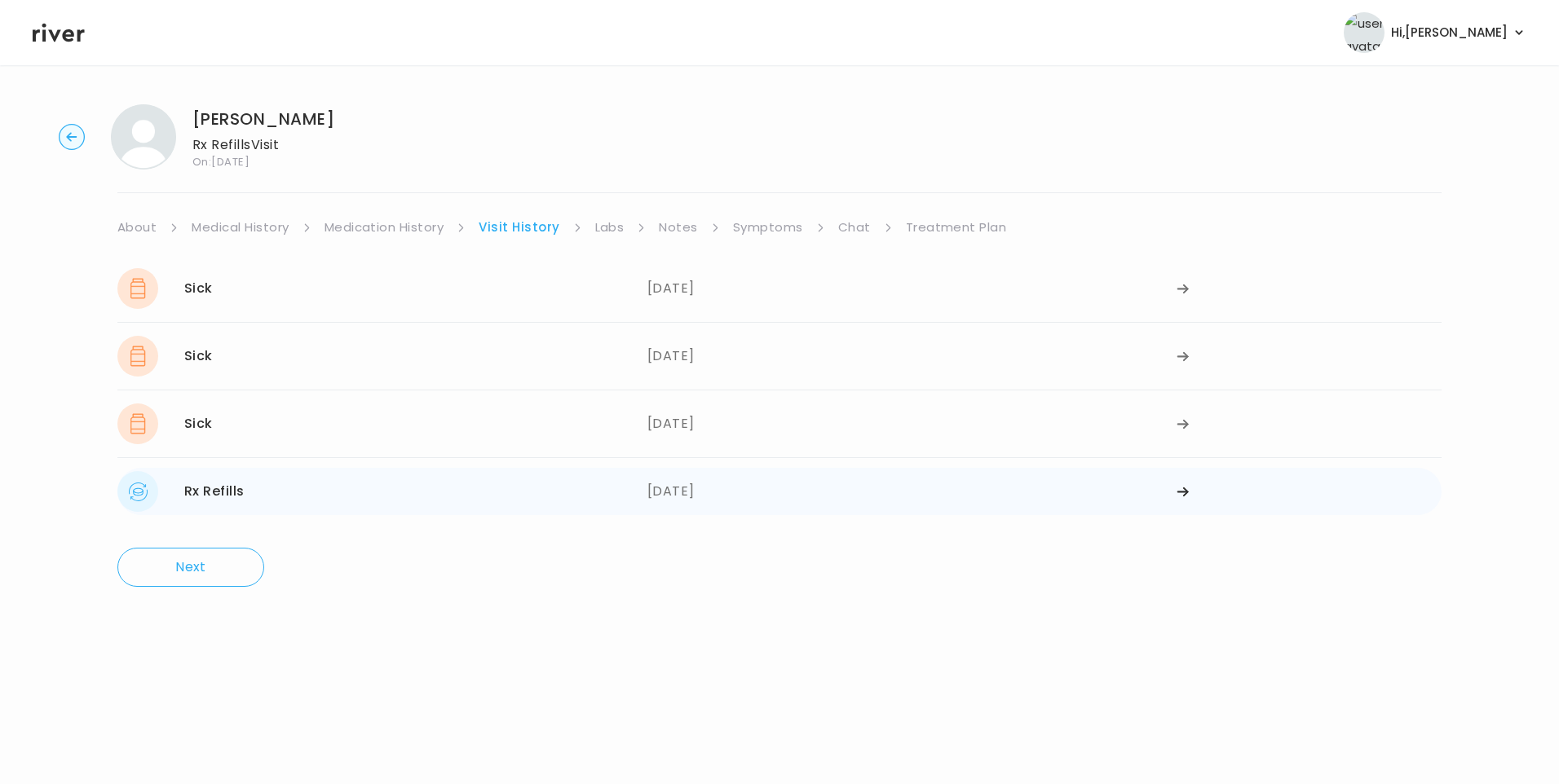
click at [663, 495] on div "06/20/2025" at bounding box center [913, 491] width 530 height 41
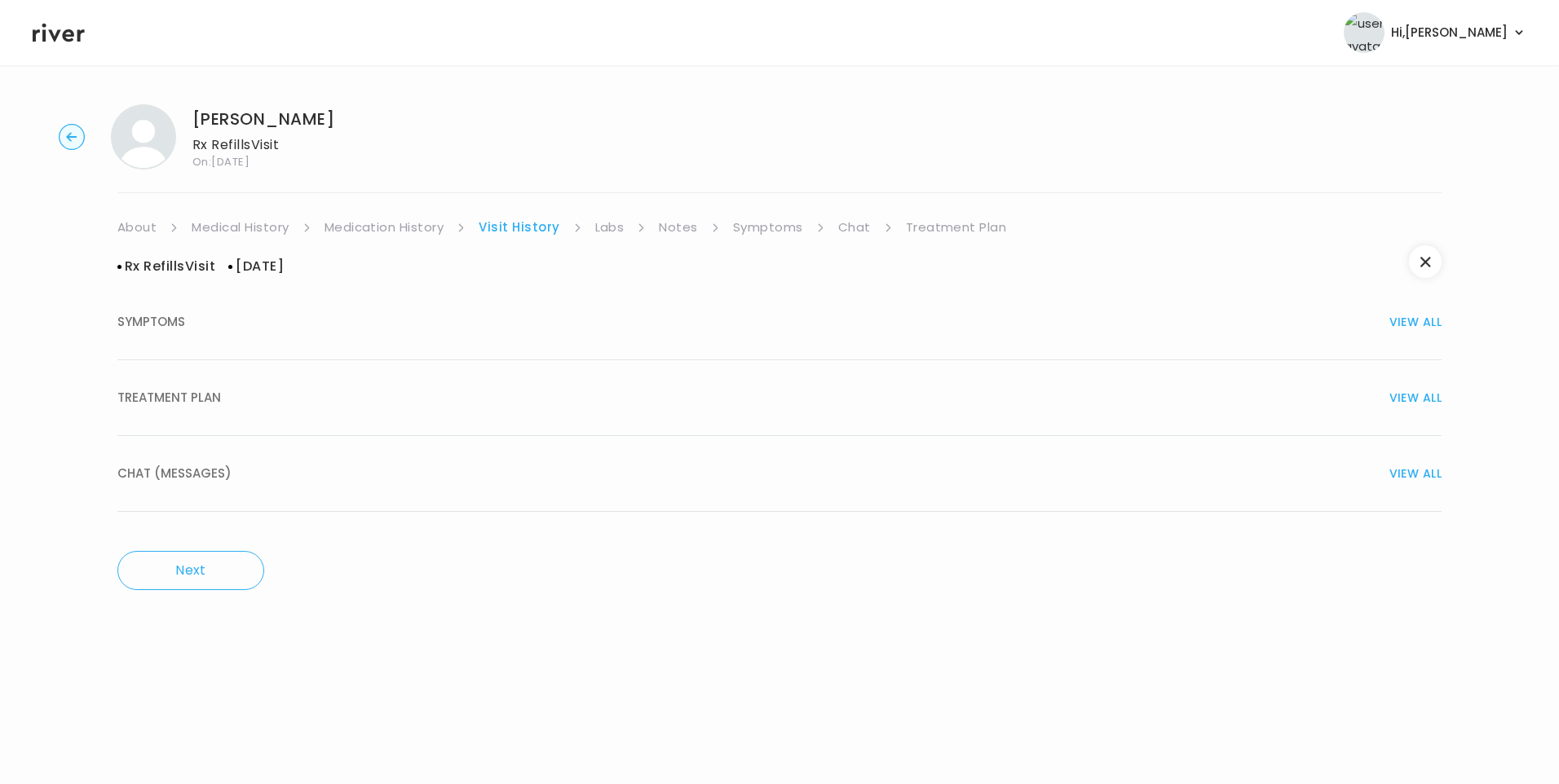
click at [171, 320] on span "SYMPTOMS" at bounding box center [151, 322] width 68 height 23
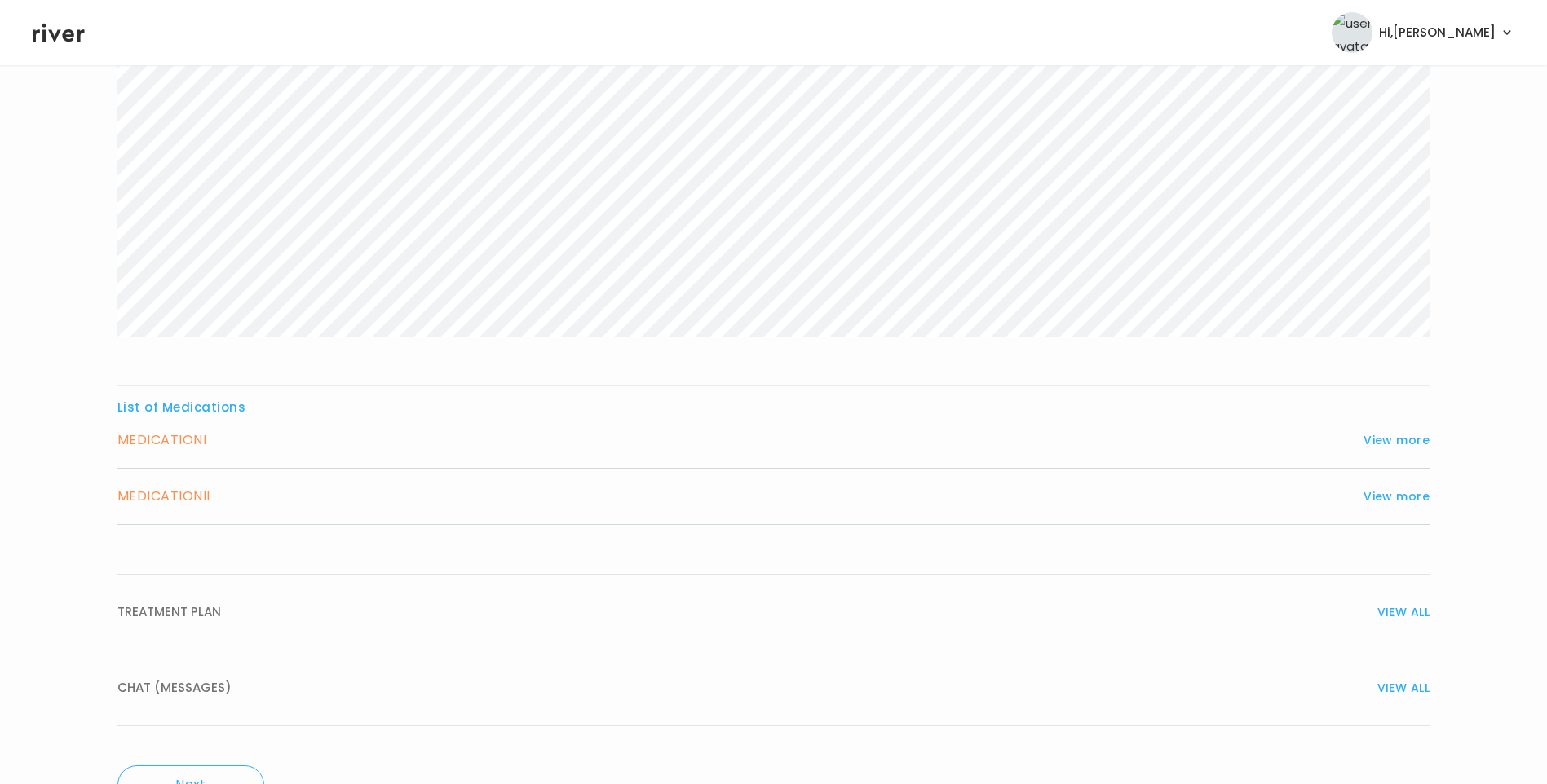
scroll to position [407, 0]
click at [297, 439] on div "MEDICATION I View more" at bounding box center [773, 434] width 1312 height 23
click at [1388, 437] on button "View more" at bounding box center [1396, 433] width 66 height 20
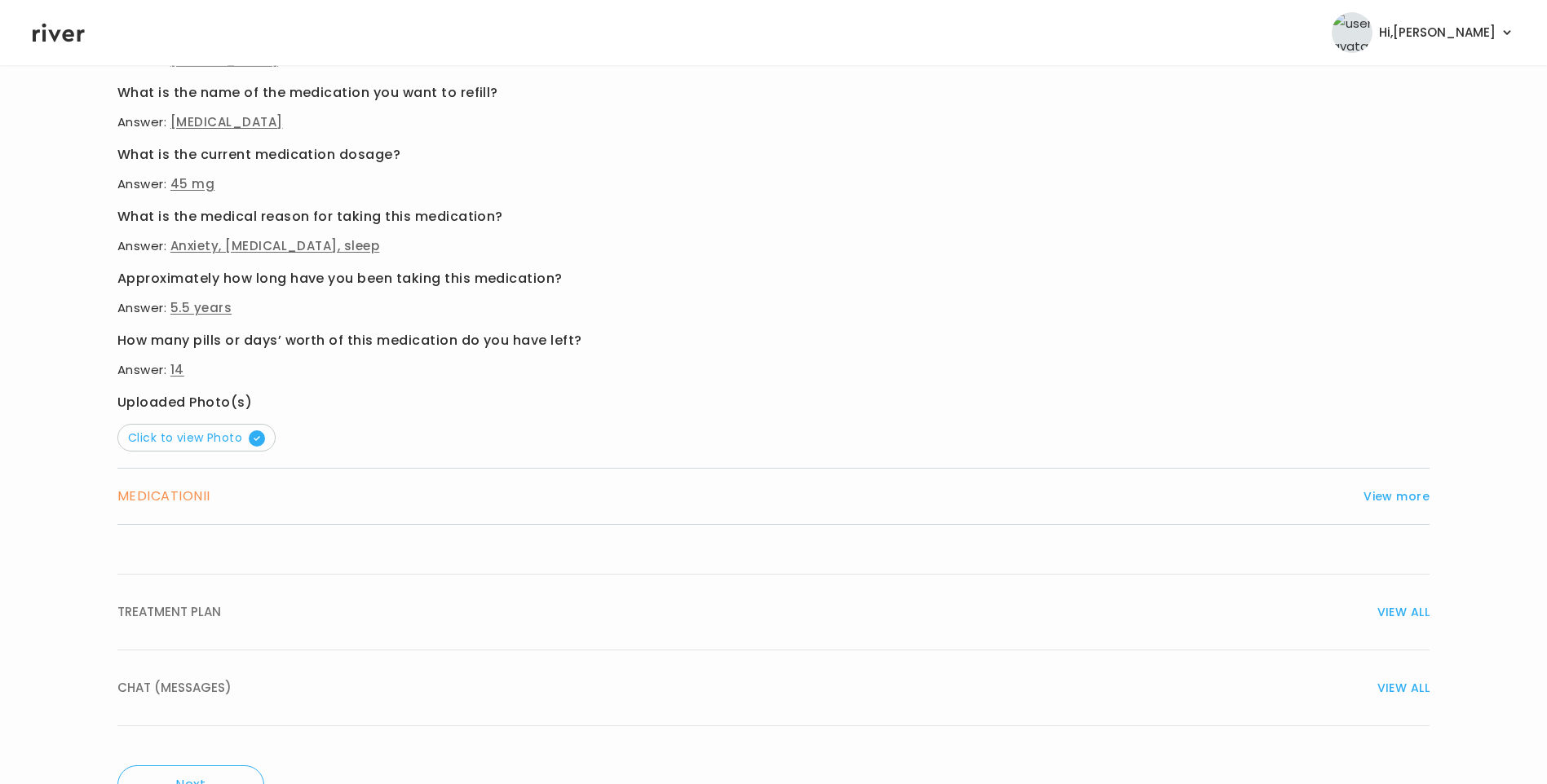
scroll to position [961, 0]
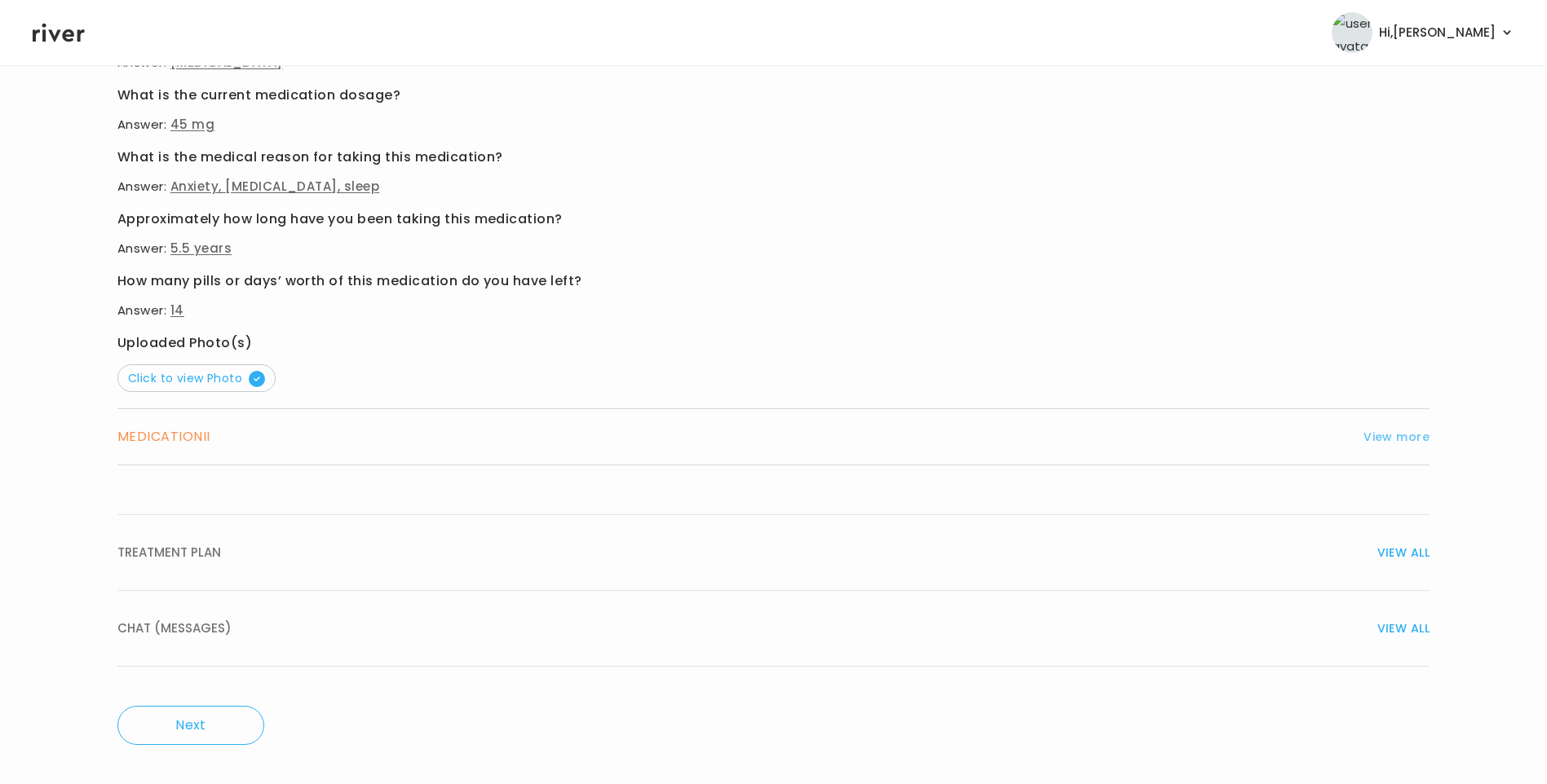
click at [1393, 436] on button "View more" at bounding box center [1396, 437] width 66 height 20
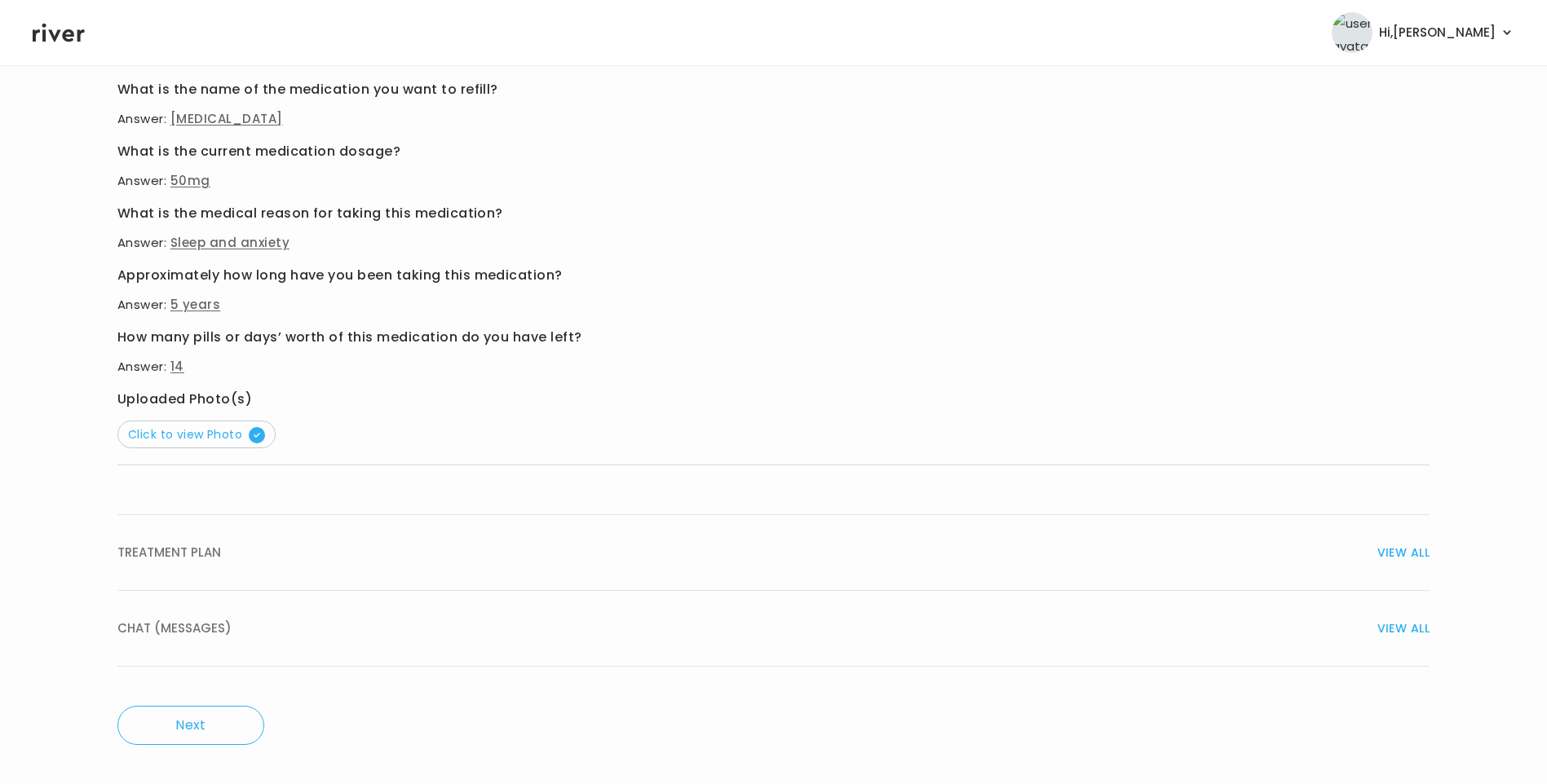
click at [1400, 629] on span "VIEW ALL" at bounding box center [1403, 629] width 52 height 23
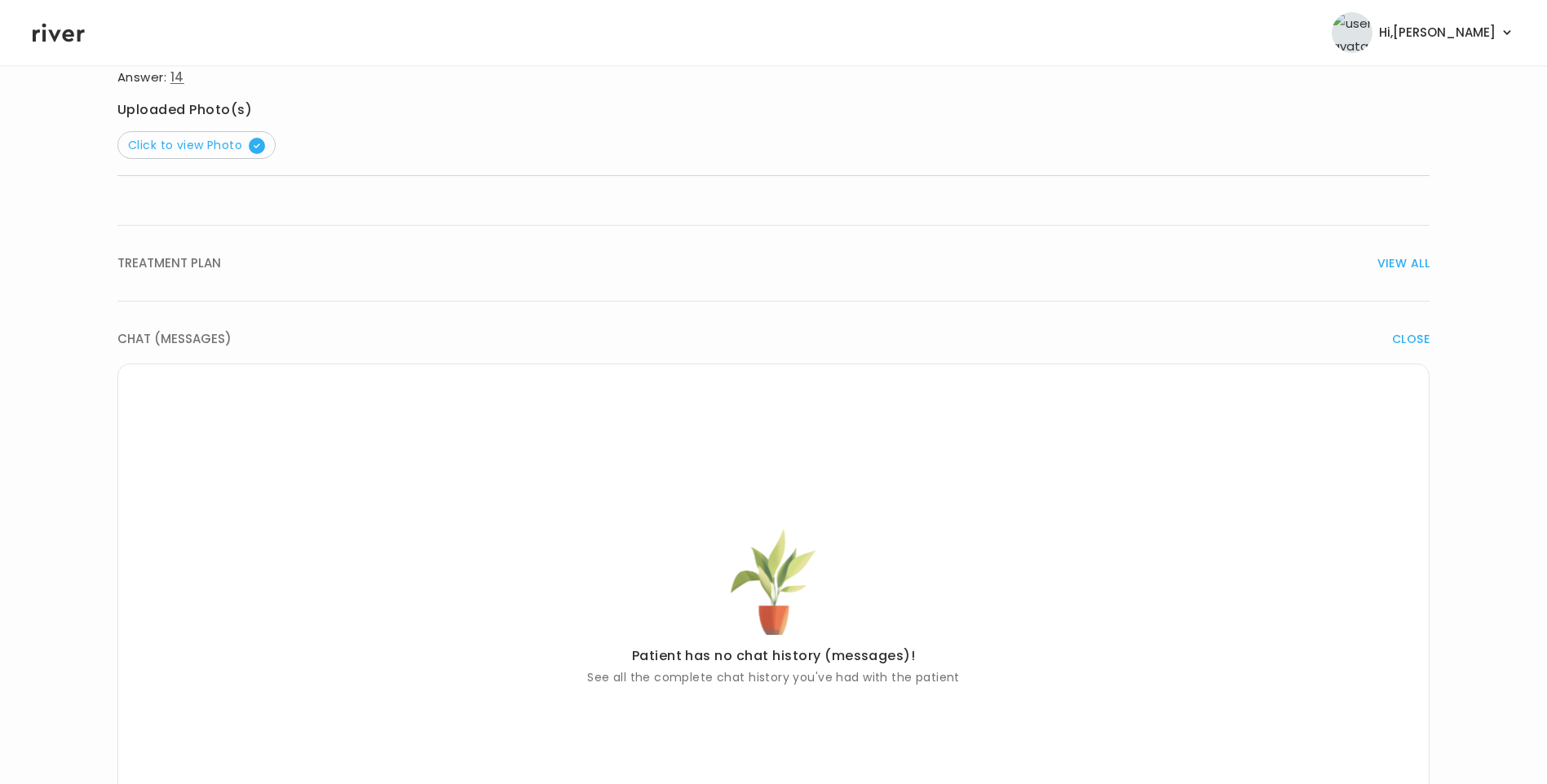
scroll to position [1042, 0]
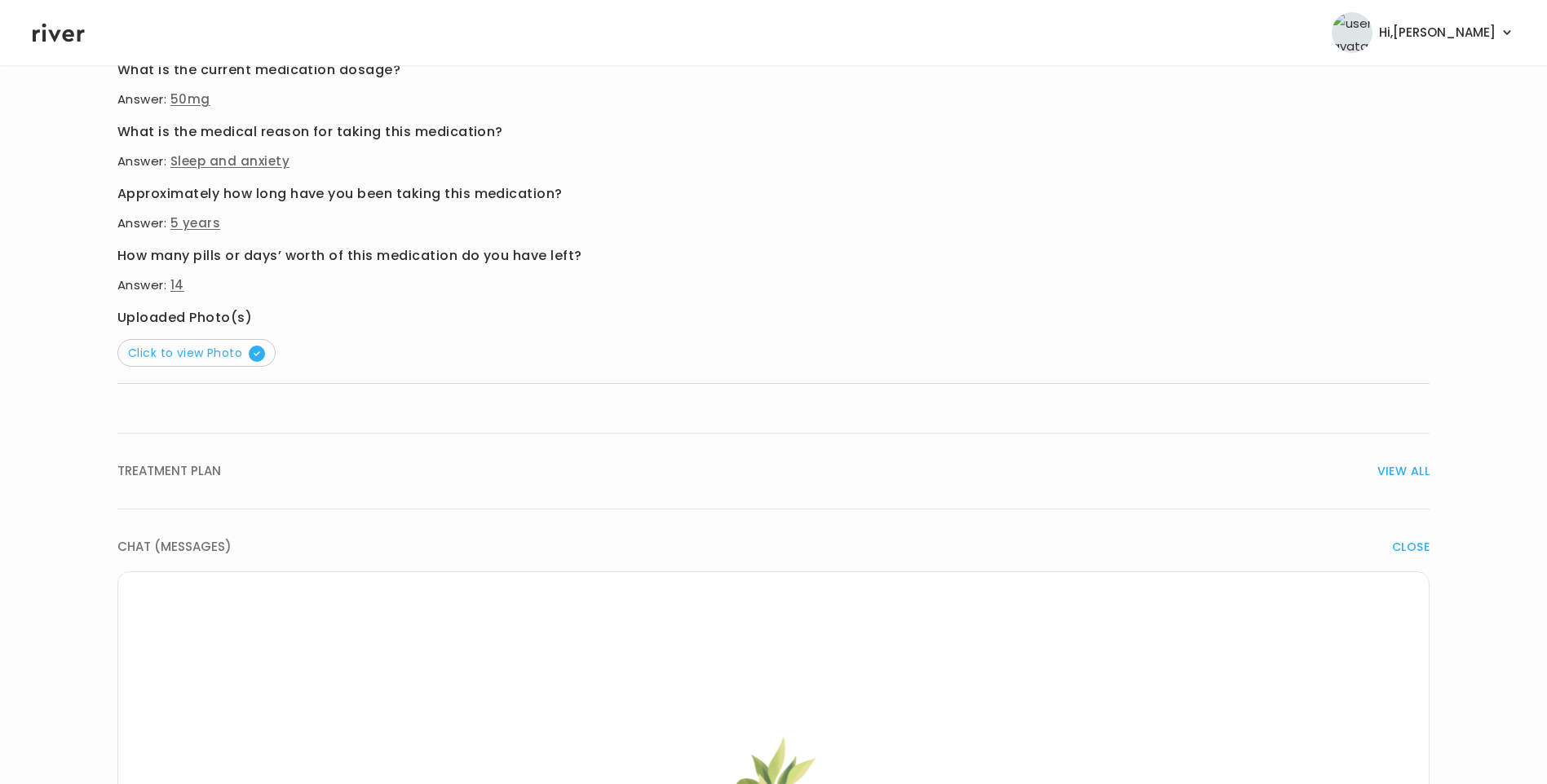
click at [1397, 474] on span "VIEW ALL" at bounding box center [1403, 471] width 52 height 23
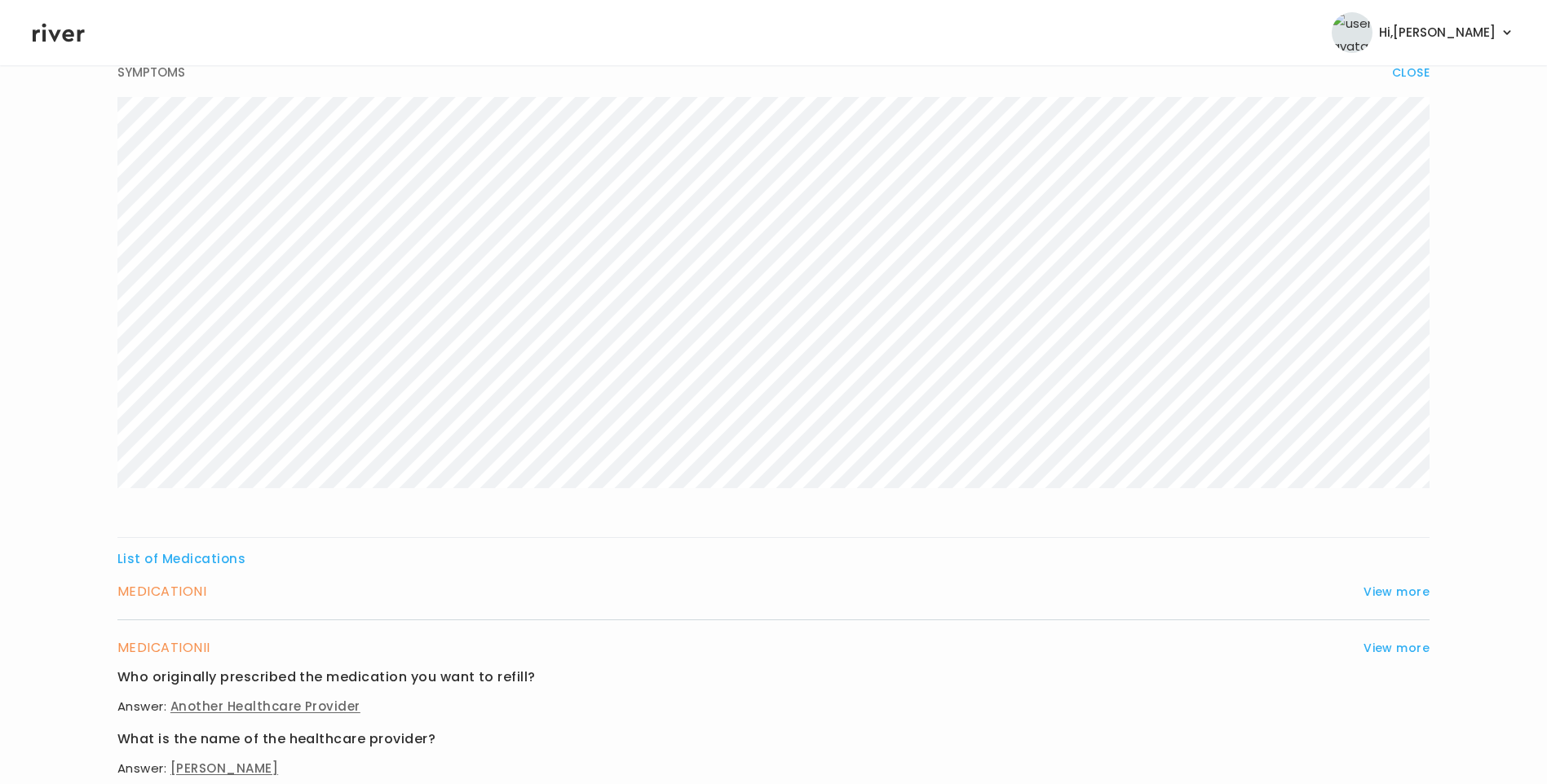
scroll to position [227, 0]
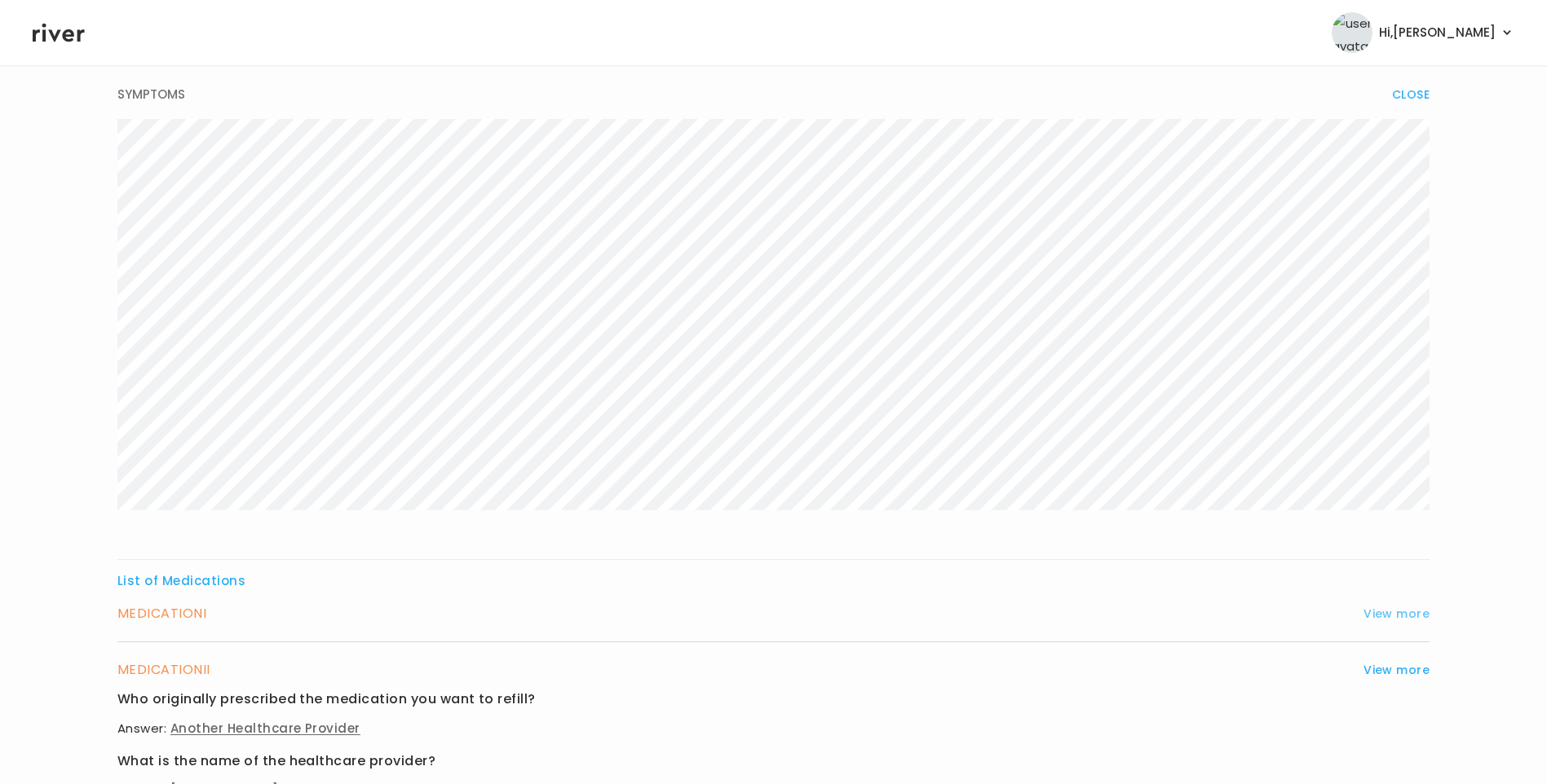
click at [1390, 611] on button "View more" at bounding box center [1396, 613] width 66 height 20
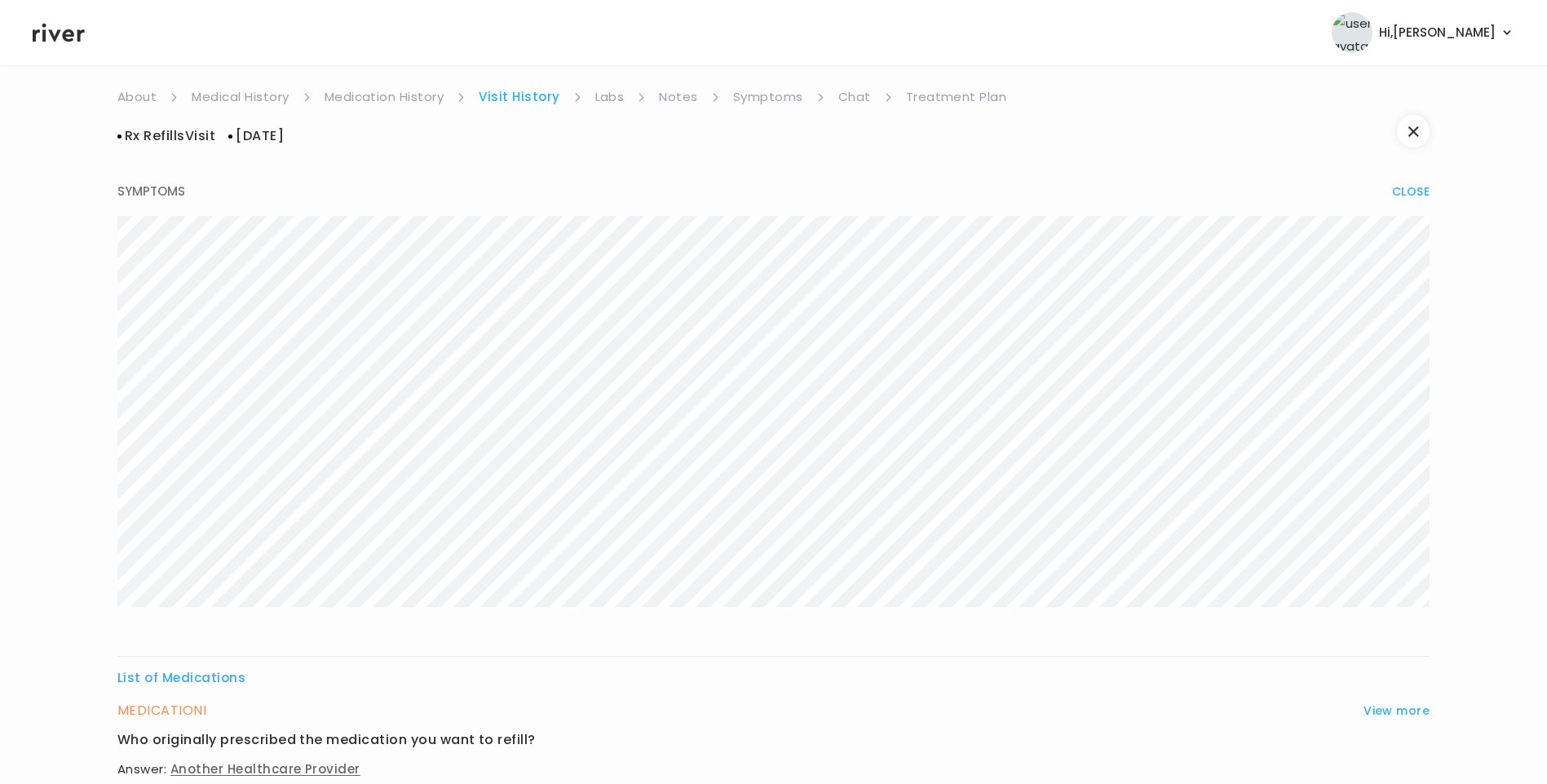
scroll to position [0, 0]
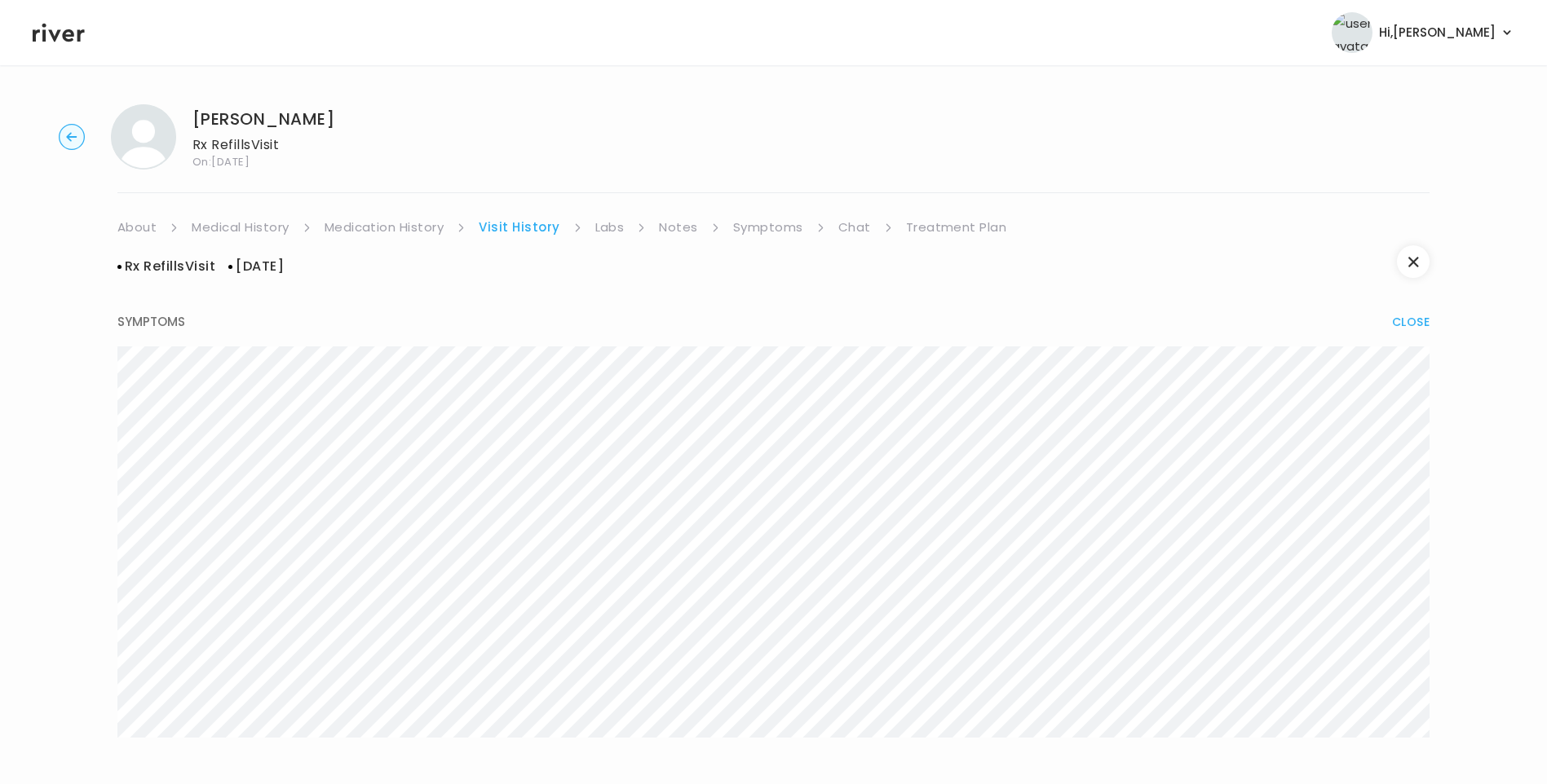
drag, startPoint x: 420, startPoint y: 229, endPoint x: 473, endPoint y: 230, distance: 53.0
click at [422, 229] on link "Medication History" at bounding box center [385, 227] width 120 height 23
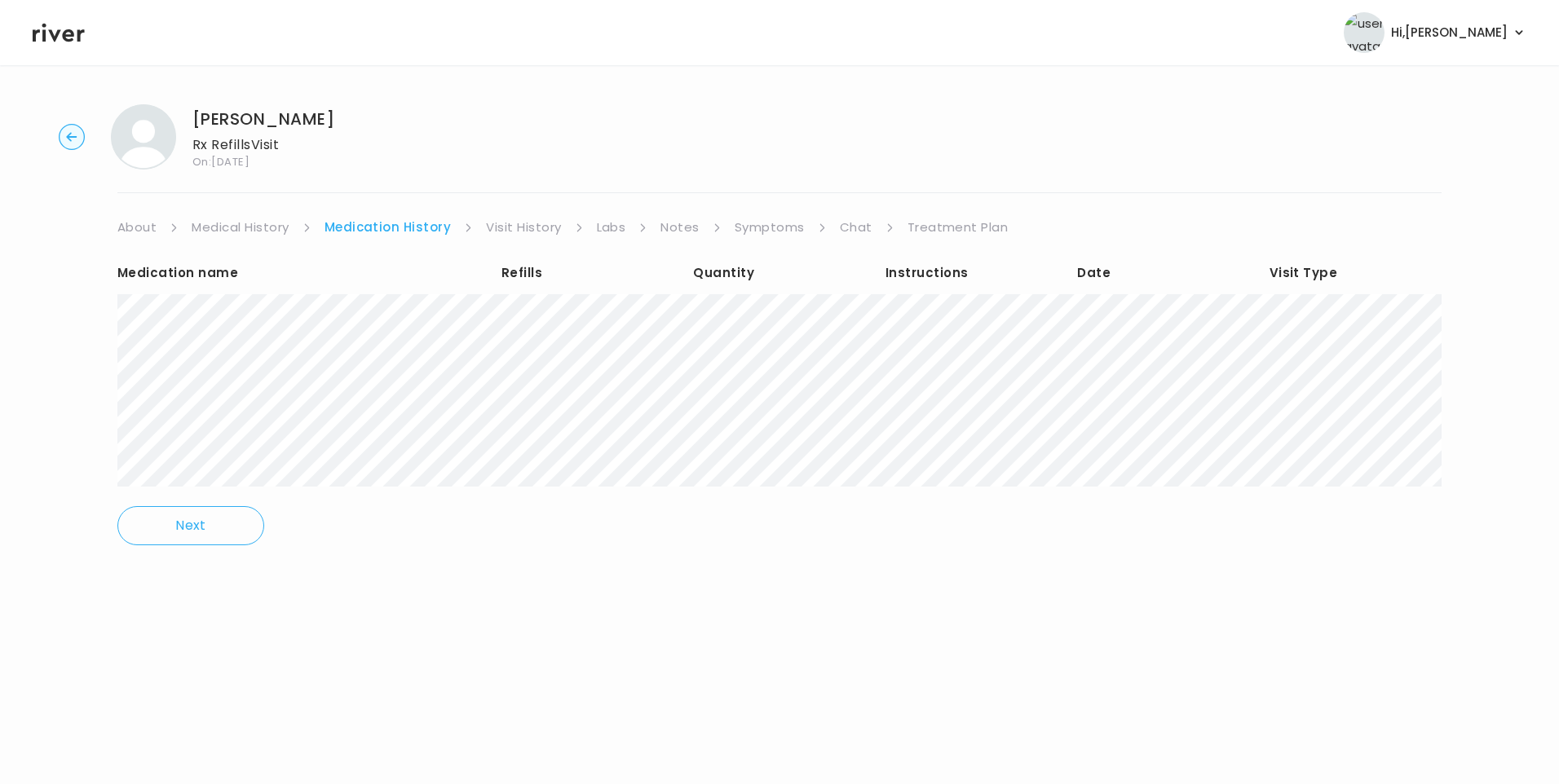
drag, startPoint x: 521, startPoint y: 229, endPoint x: 541, endPoint y: 235, distance: 20.9
click at [523, 229] on link "Visit History" at bounding box center [523, 227] width 75 height 23
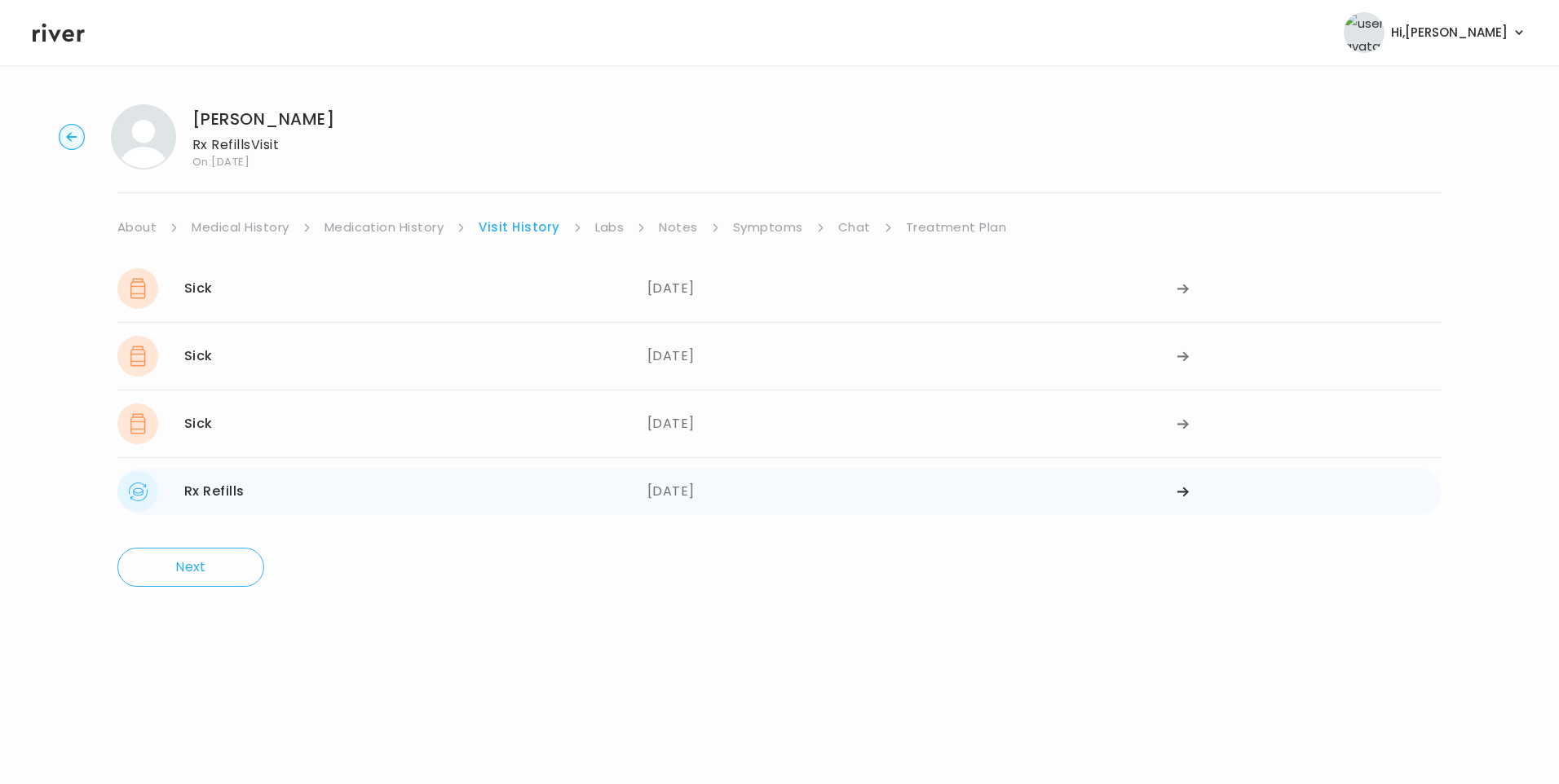
click at [681, 483] on div "06/20/2025" at bounding box center [913, 491] width 530 height 41
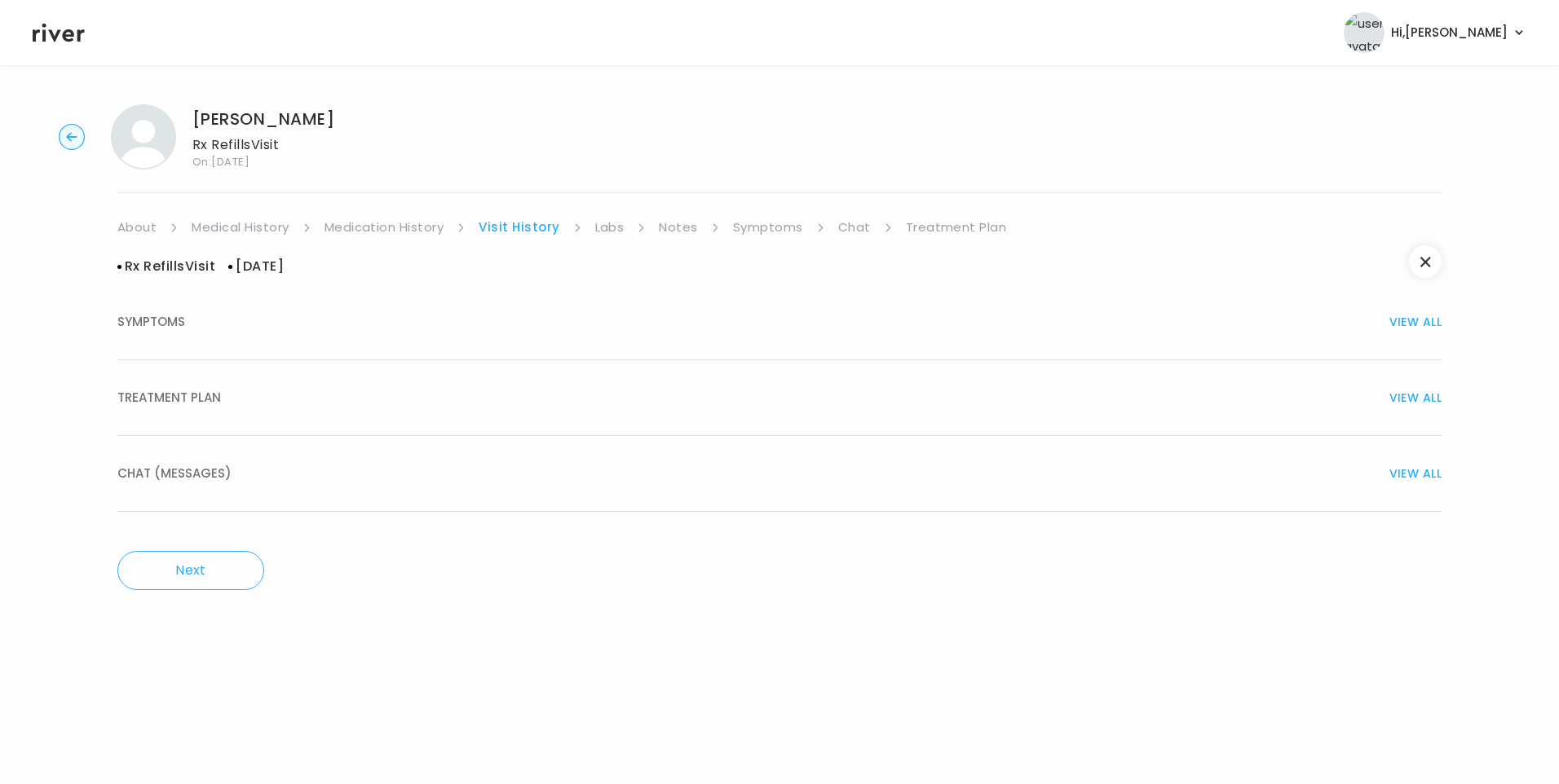
click at [454, 477] on div "CHAT (MESSAGES) VIEW ALL" at bounding box center [780, 474] width 1324 height 23
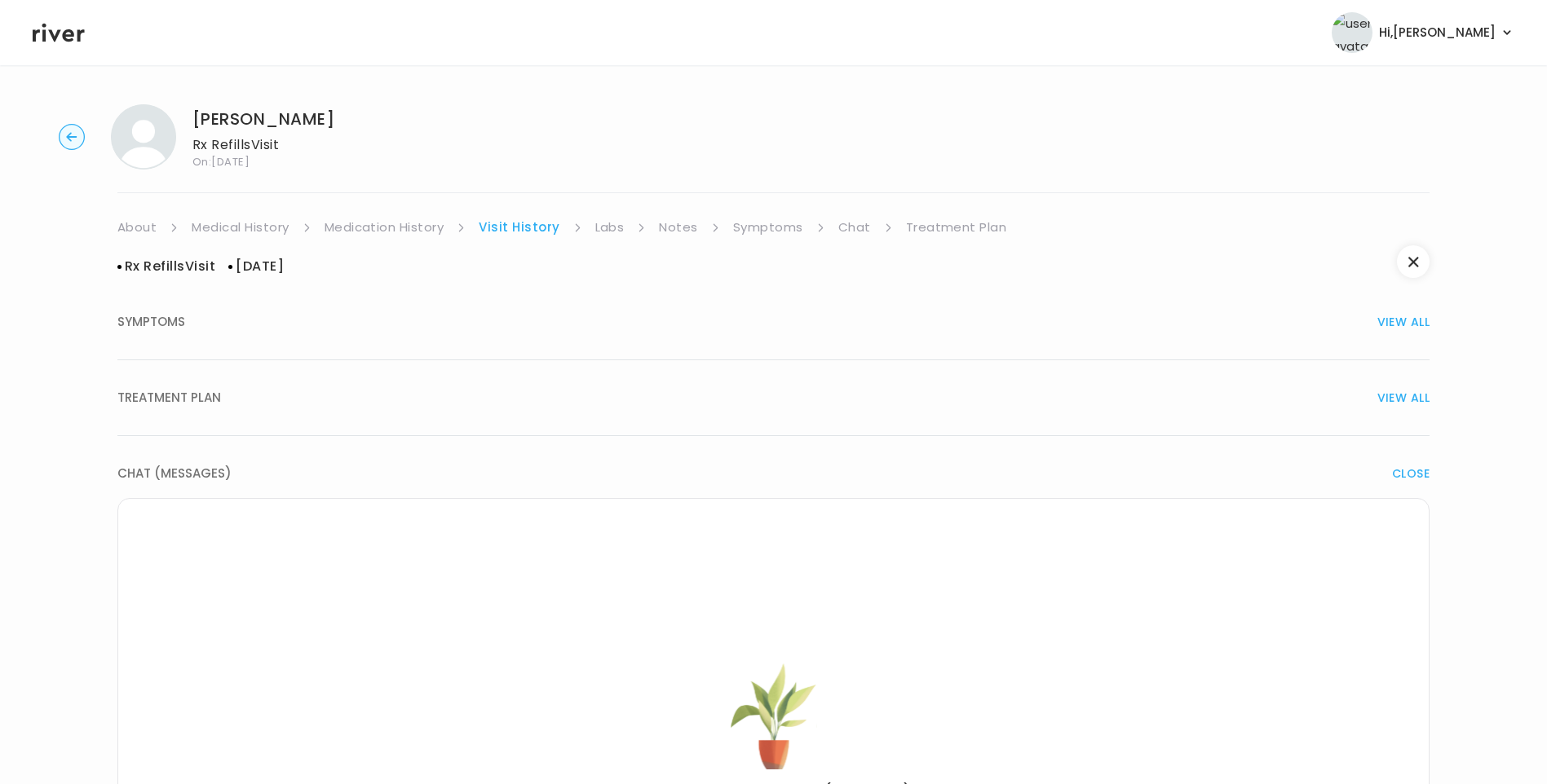
drag, startPoint x: 411, startPoint y: 222, endPoint x: 429, endPoint y: 228, distance: 19.0
click at [412, 222] on link "Medication History" at bounding box center [385, 227] width 120 height 23
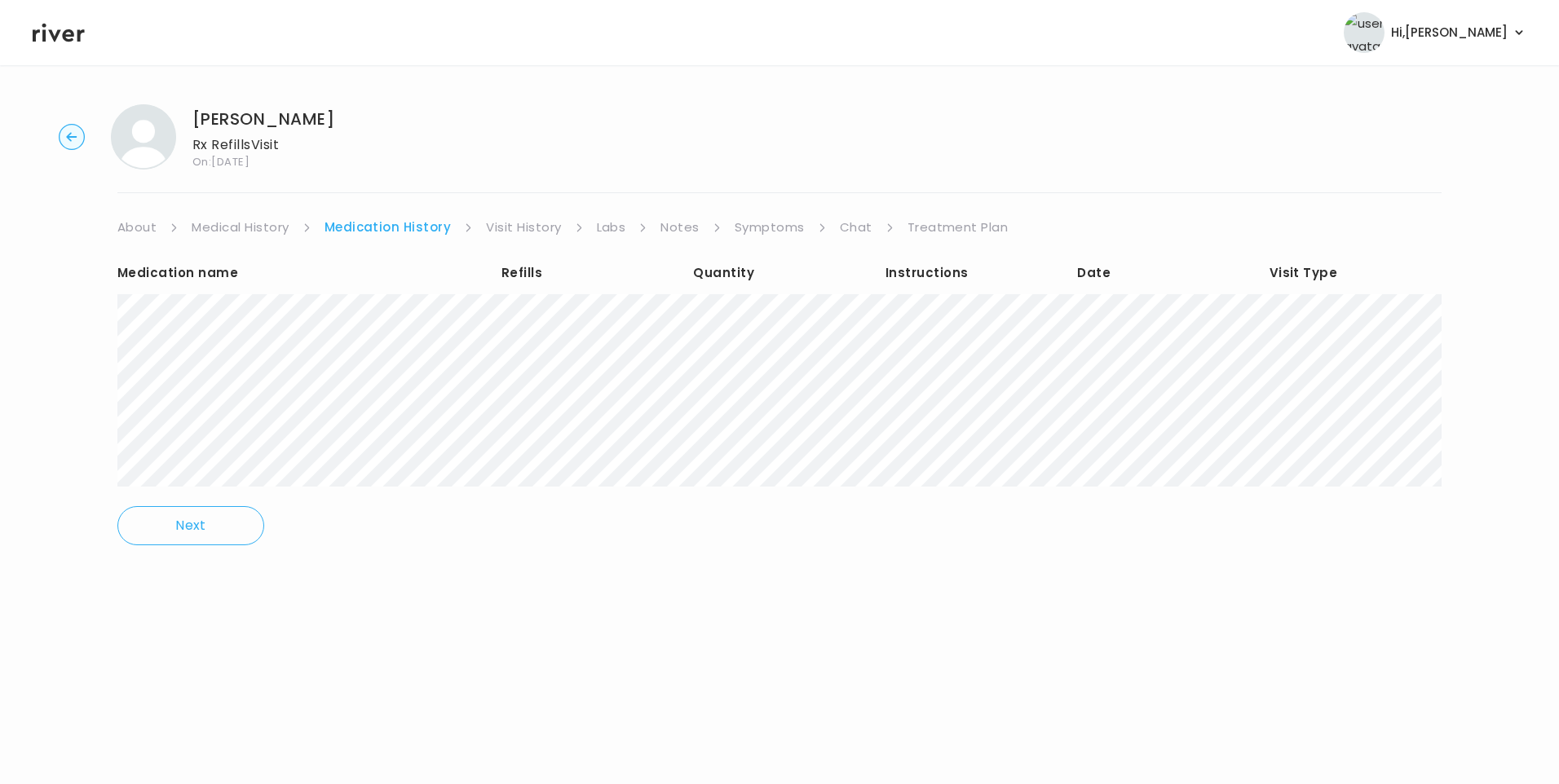
click at [953, 228] on link "Treatment Plan" at bounding box center [958, 227] width 101 height 23
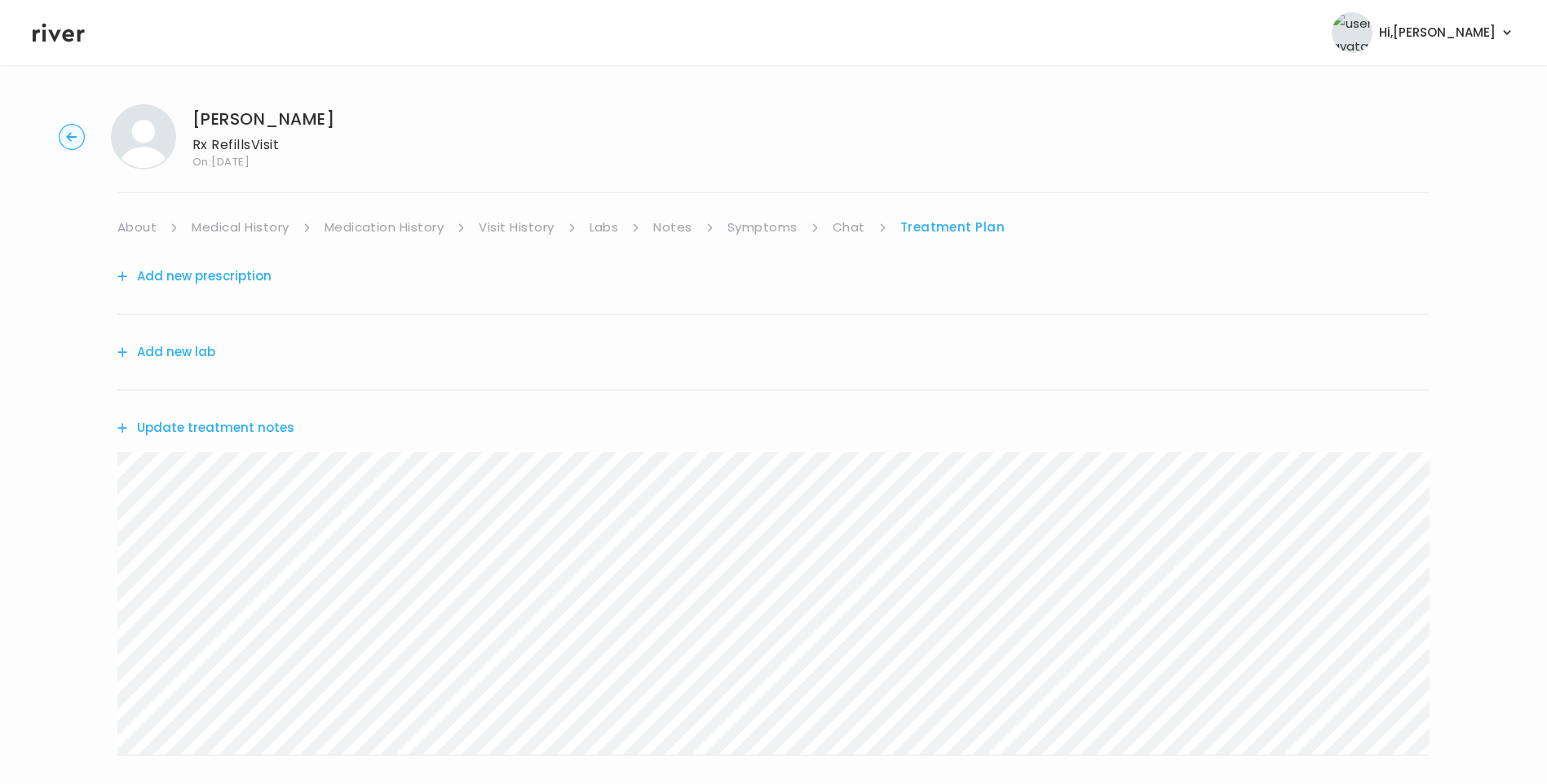
click at [271, 425] on button "Update treatment notes" at bounding box center [205, 428] width 177 height 23
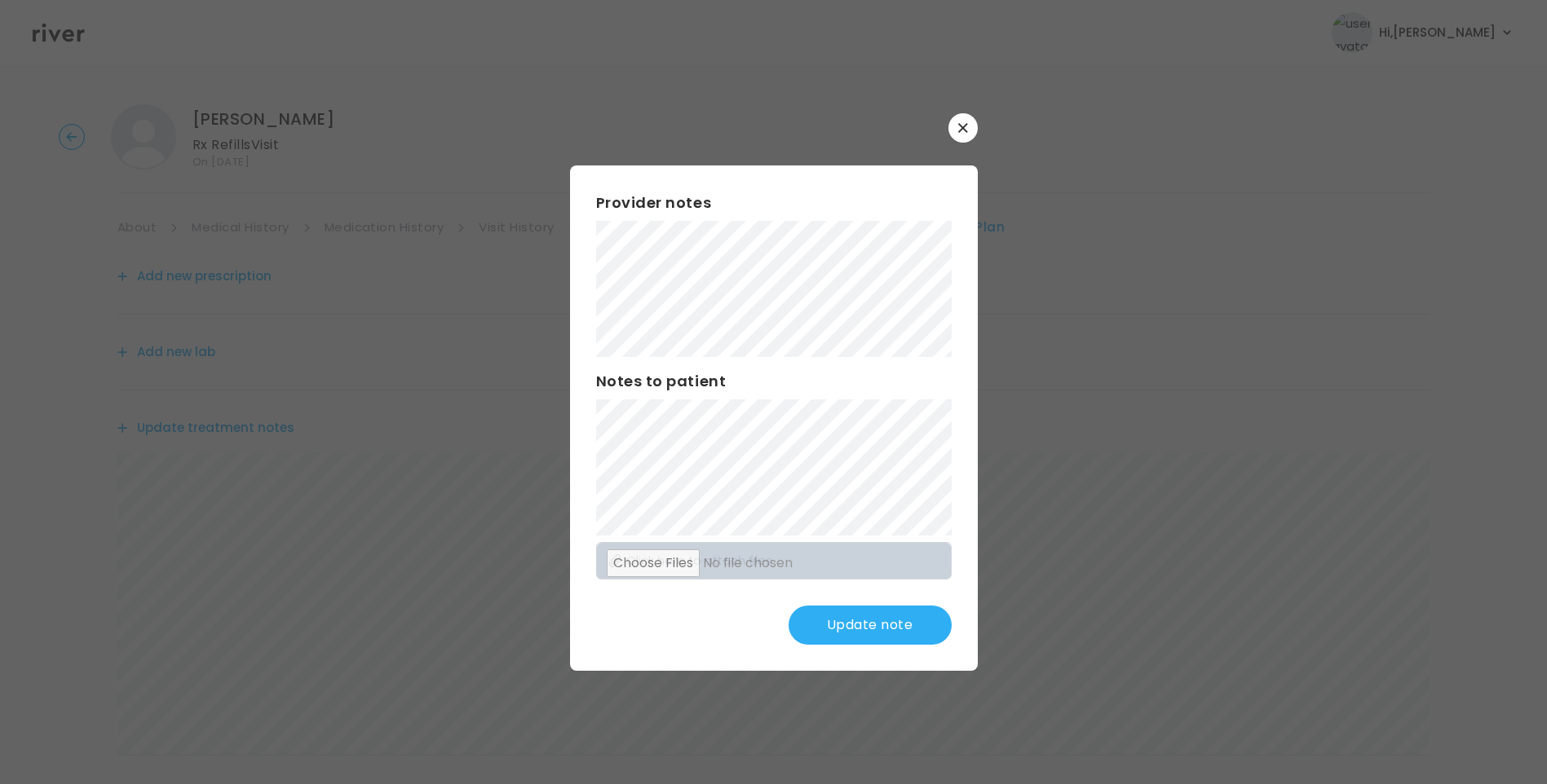
click at [898, 627] on button "Update note" at bounding box center [869, 625] width 163 height 39
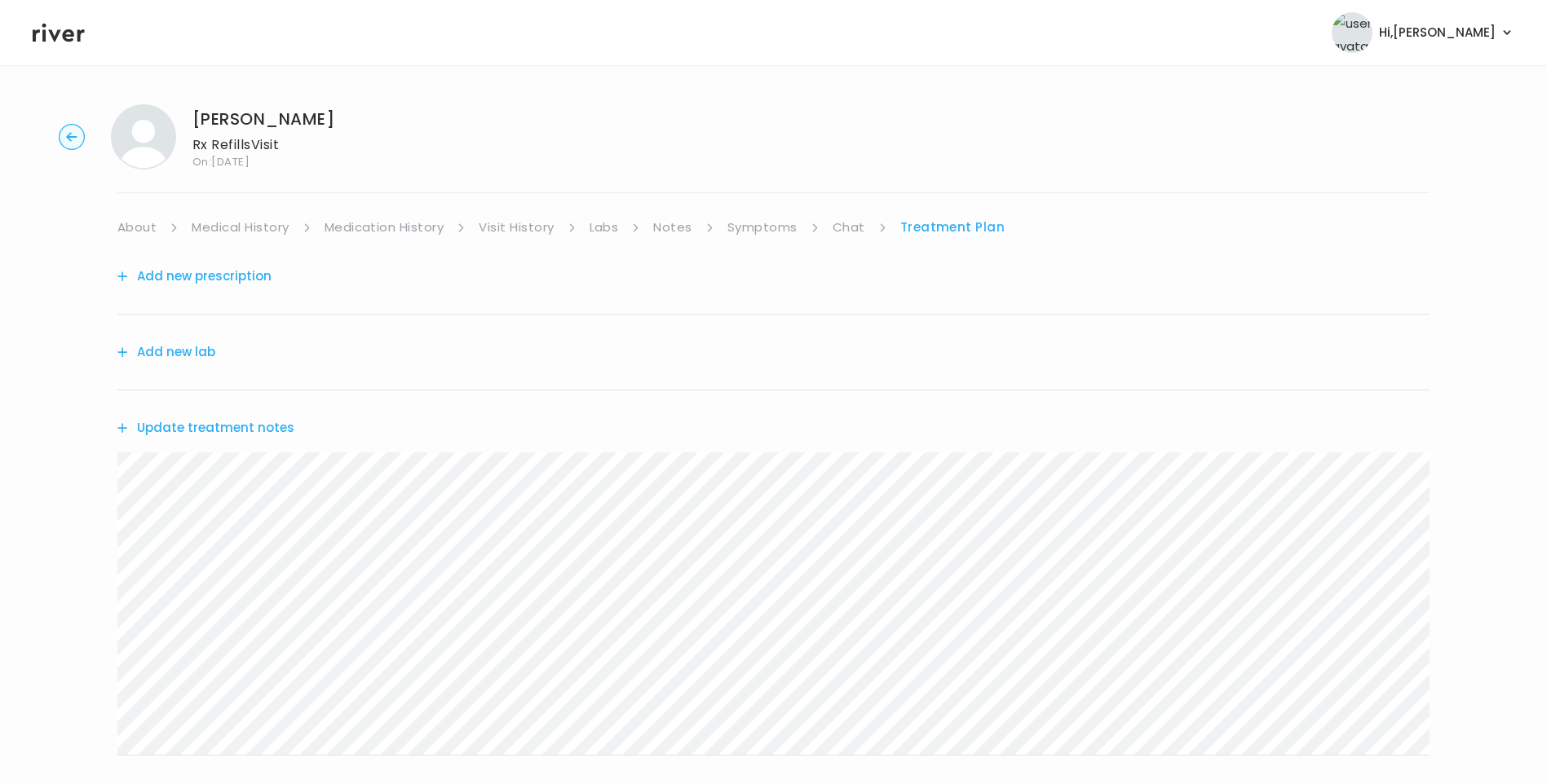
click at [253, 426] on button "Update treatment notes" at bounding box center [205, 428] width 177 height 23
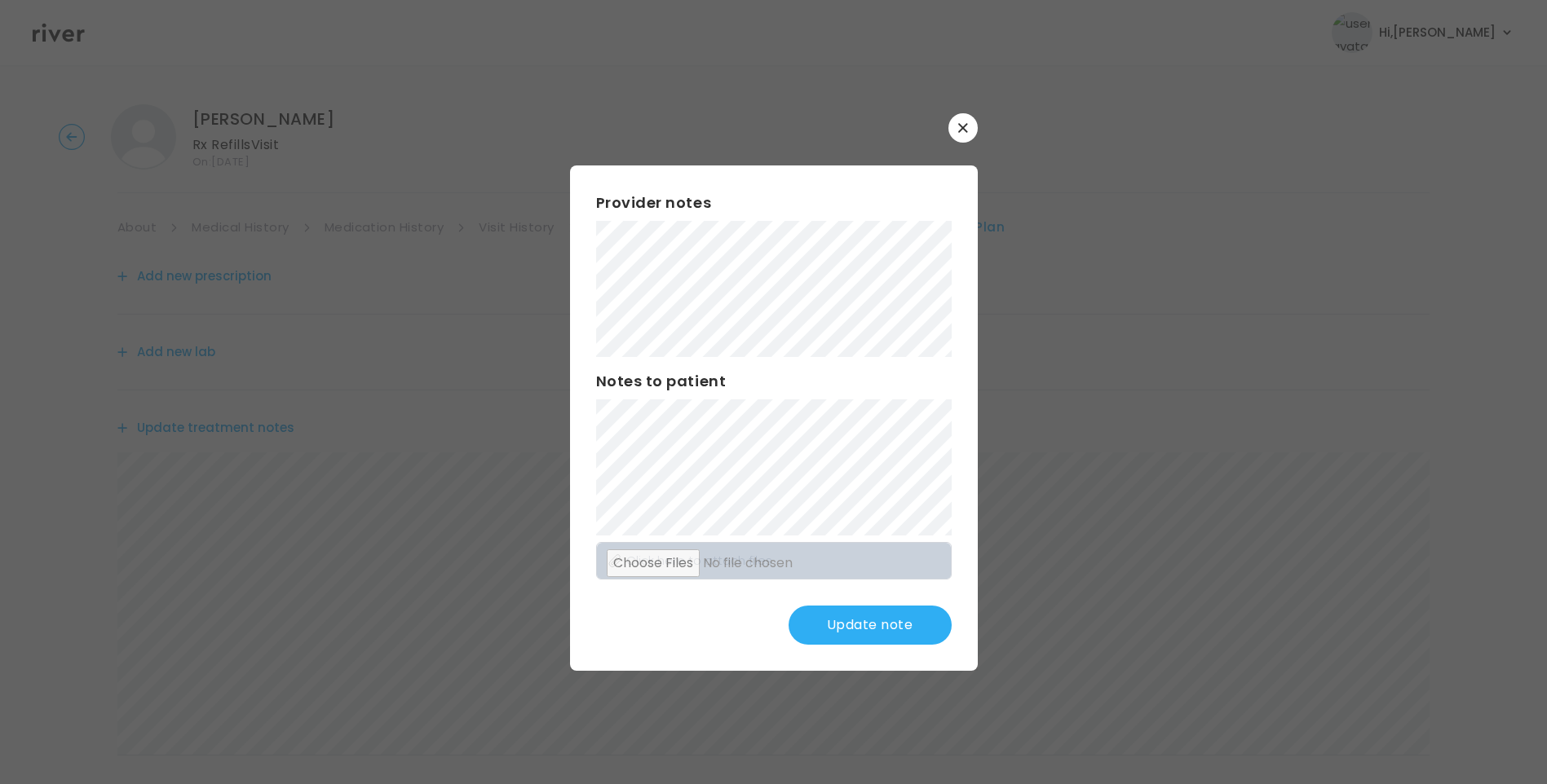
click at [892, 622] on button "Update note" at bounding box center [869, 625] width 163 height 39
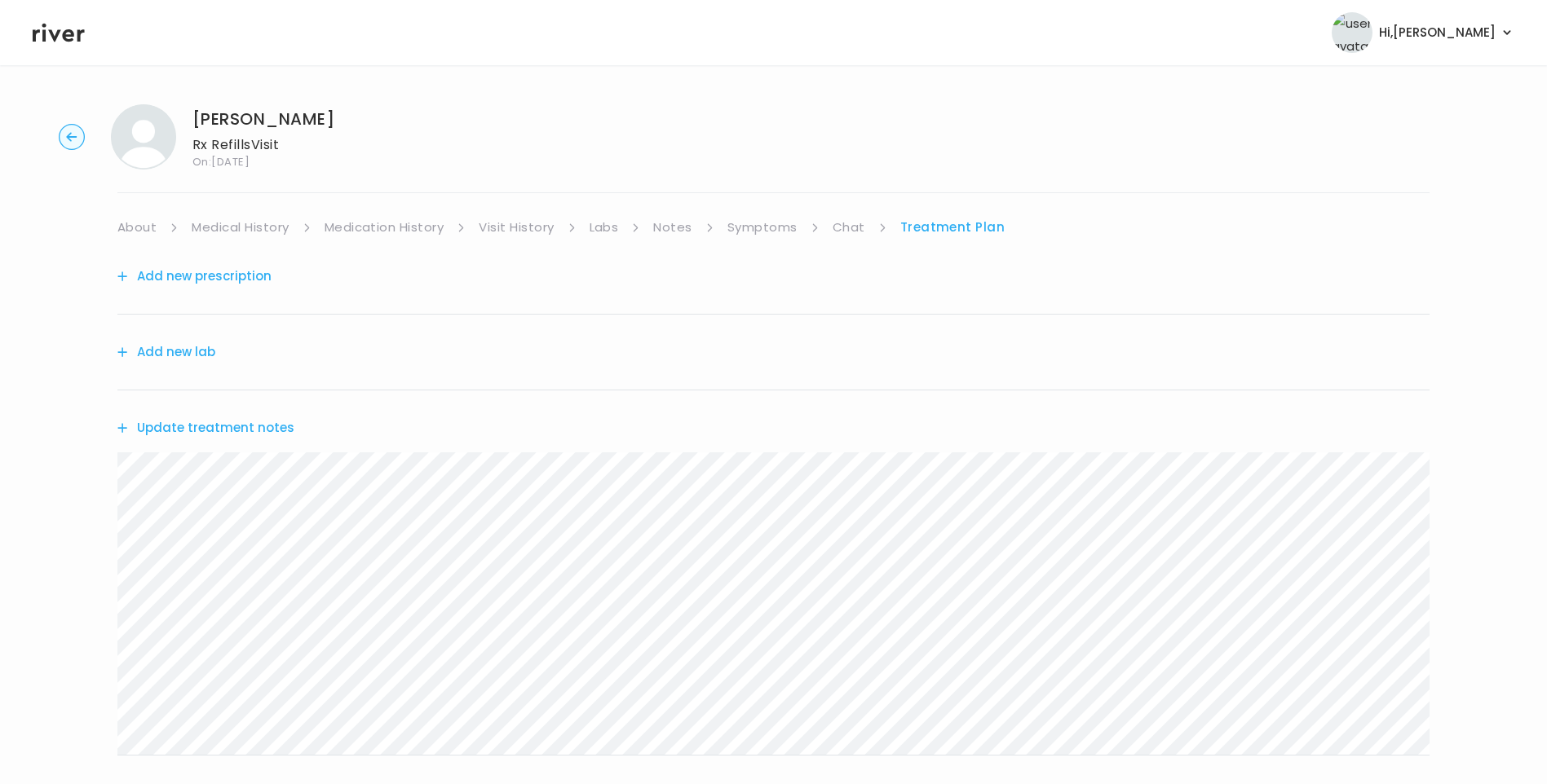
click at [254, 427] on button "Update treatment notes" at bounding box center [205, 428] width 177 height 23
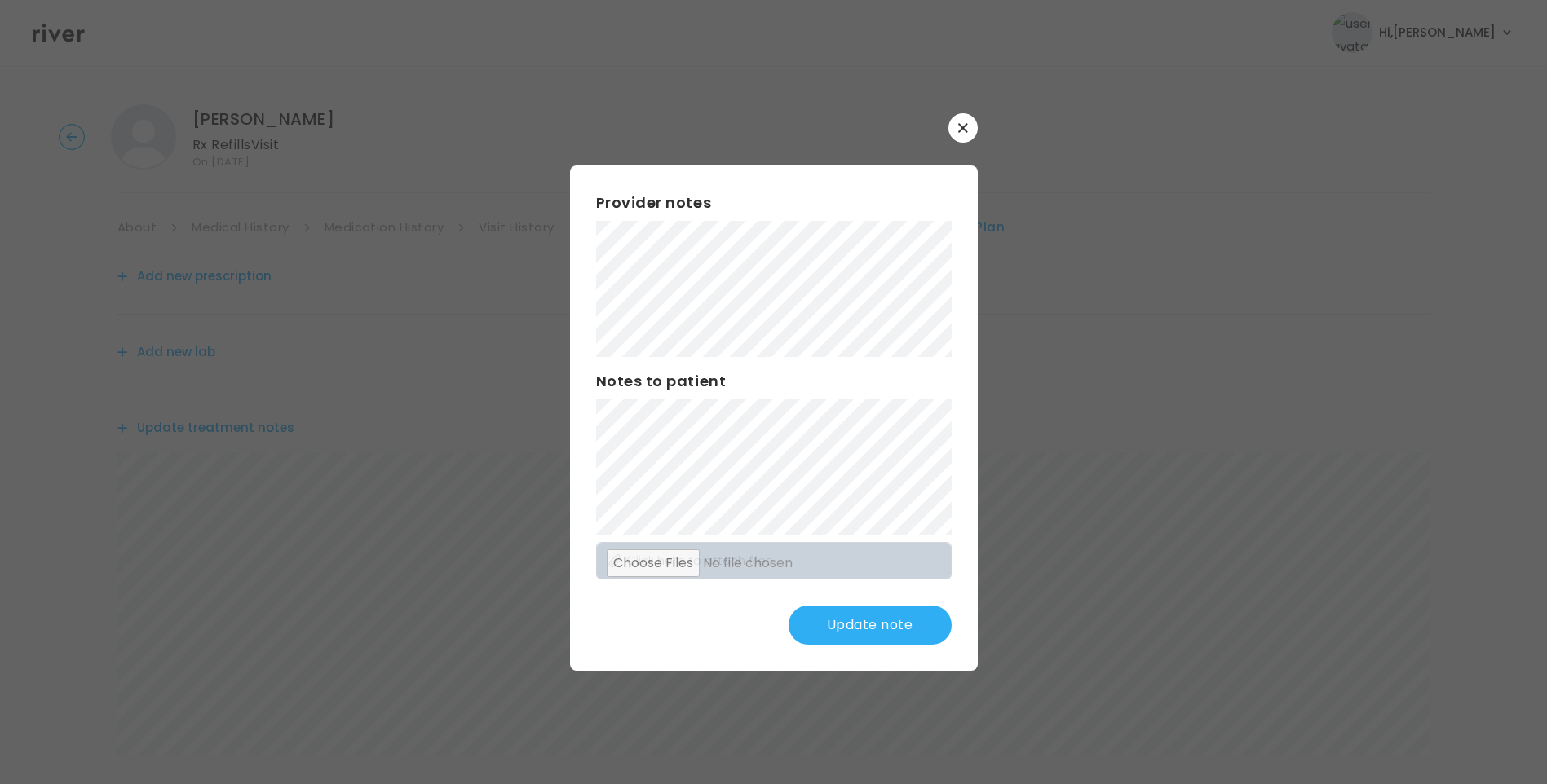
click at [889, 627] on button "Update note" at bounding box center [869, 625] width 163 height 39
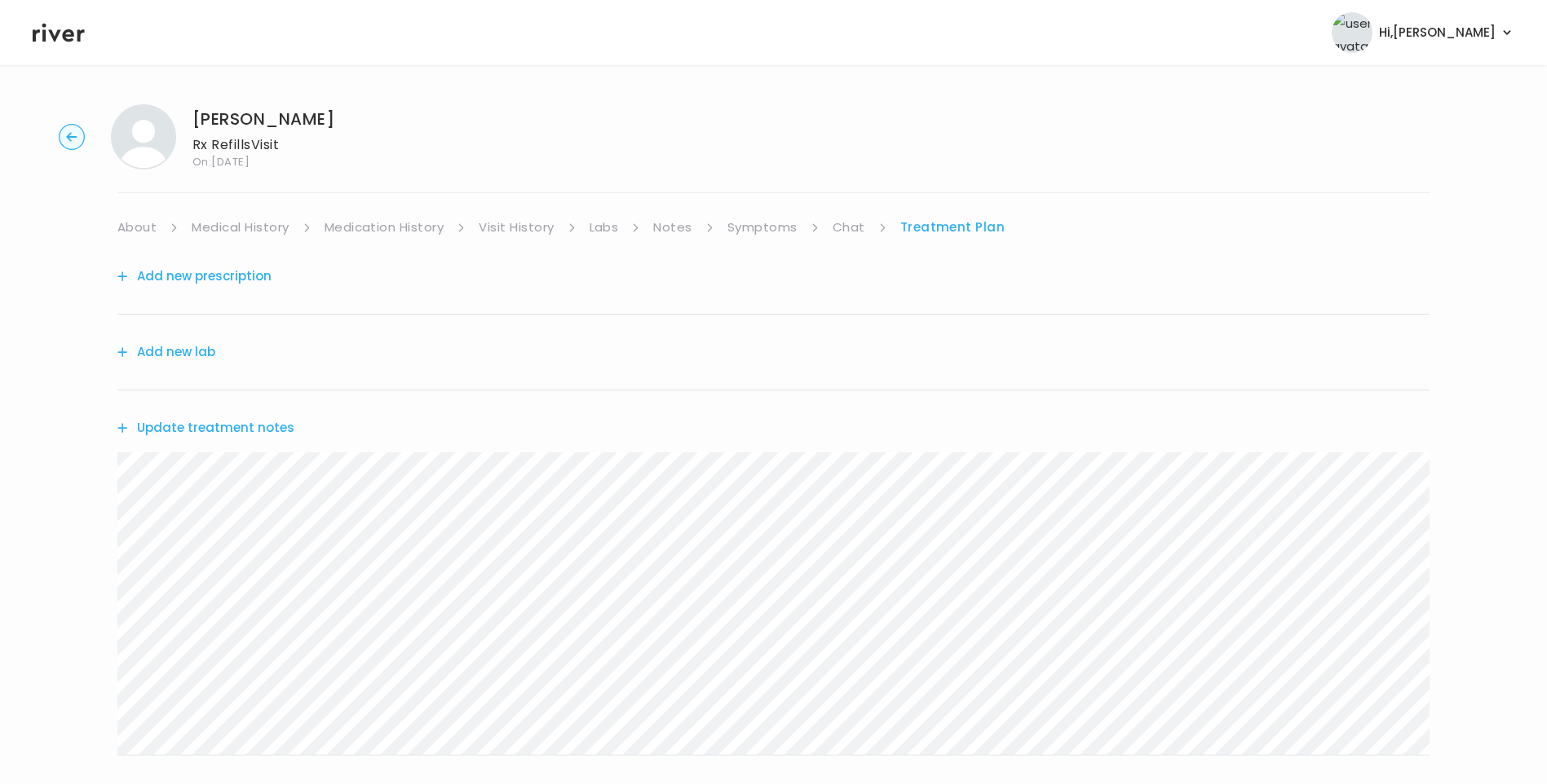
drag, startPoint x: 423, startPoint y: 226, endPoint x: 432, endPoint y: 229, distance: 9.5
click at [423, 226] on link "Medication History" at bounding box center [385, 227] width 120 height 23
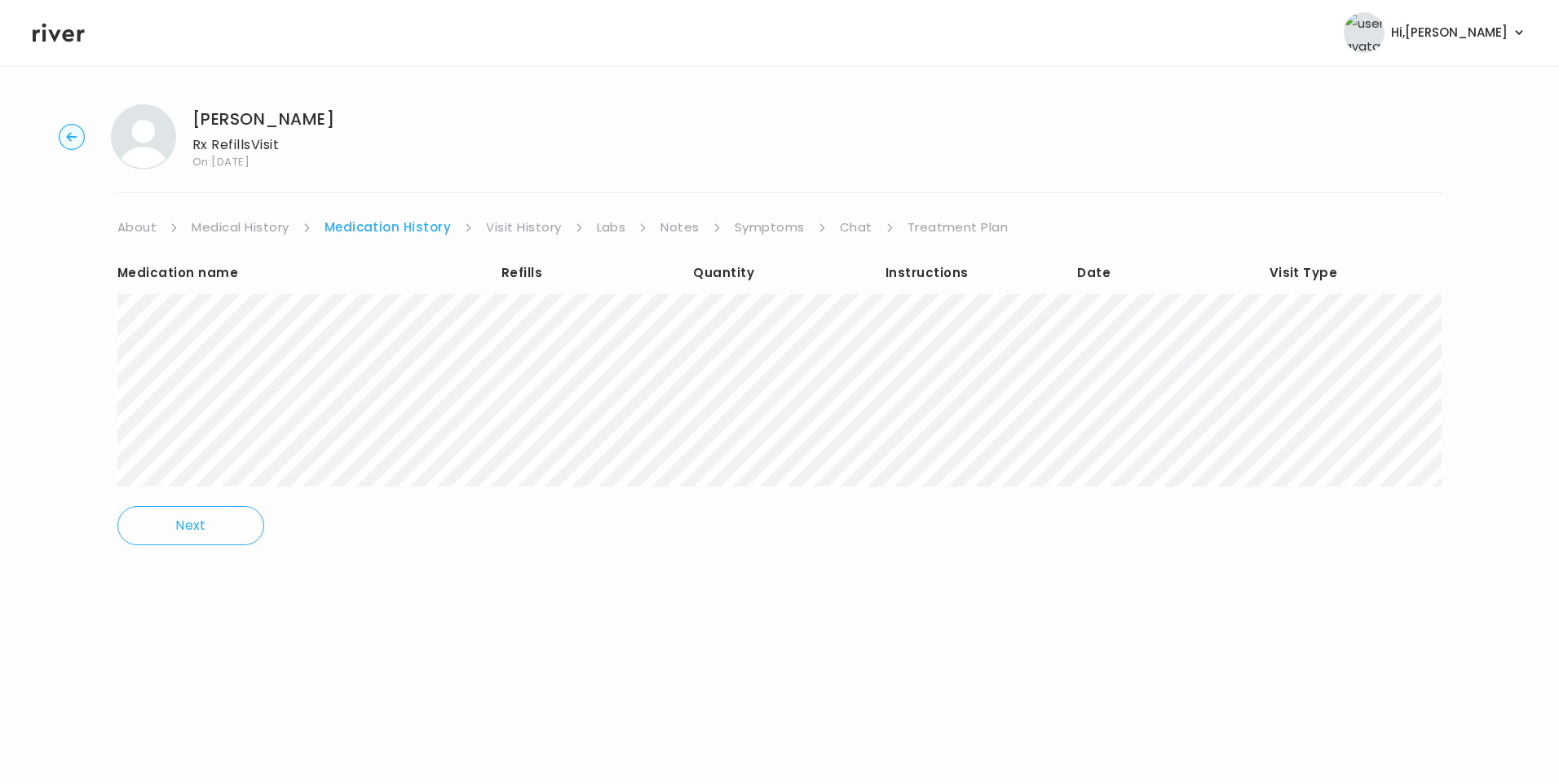
click at [960, 222] on link "Treatment Plan" at bounding box center [958, 227] width 101 height 23
click at [943, 229] on link "Treatment Plan" at bounding box center [958, 227] width 101 height 23
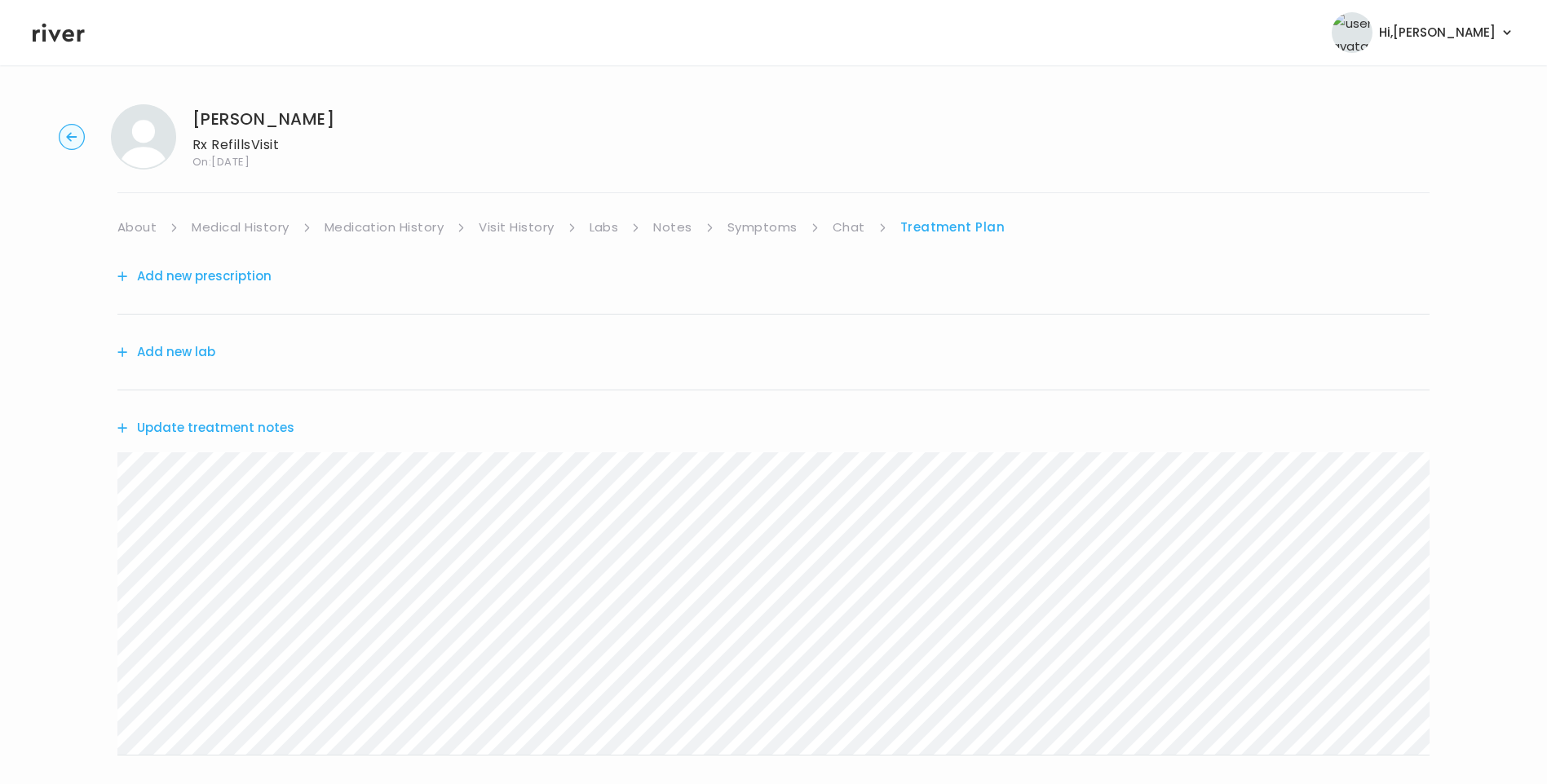
click at [954, 231] on link "Treatment Plan" at bounding box center [952, 227] width 105 height 23
click at [241, 429] on button "Update treatment notes" at bounding box center [205, 428] width 177 height 23
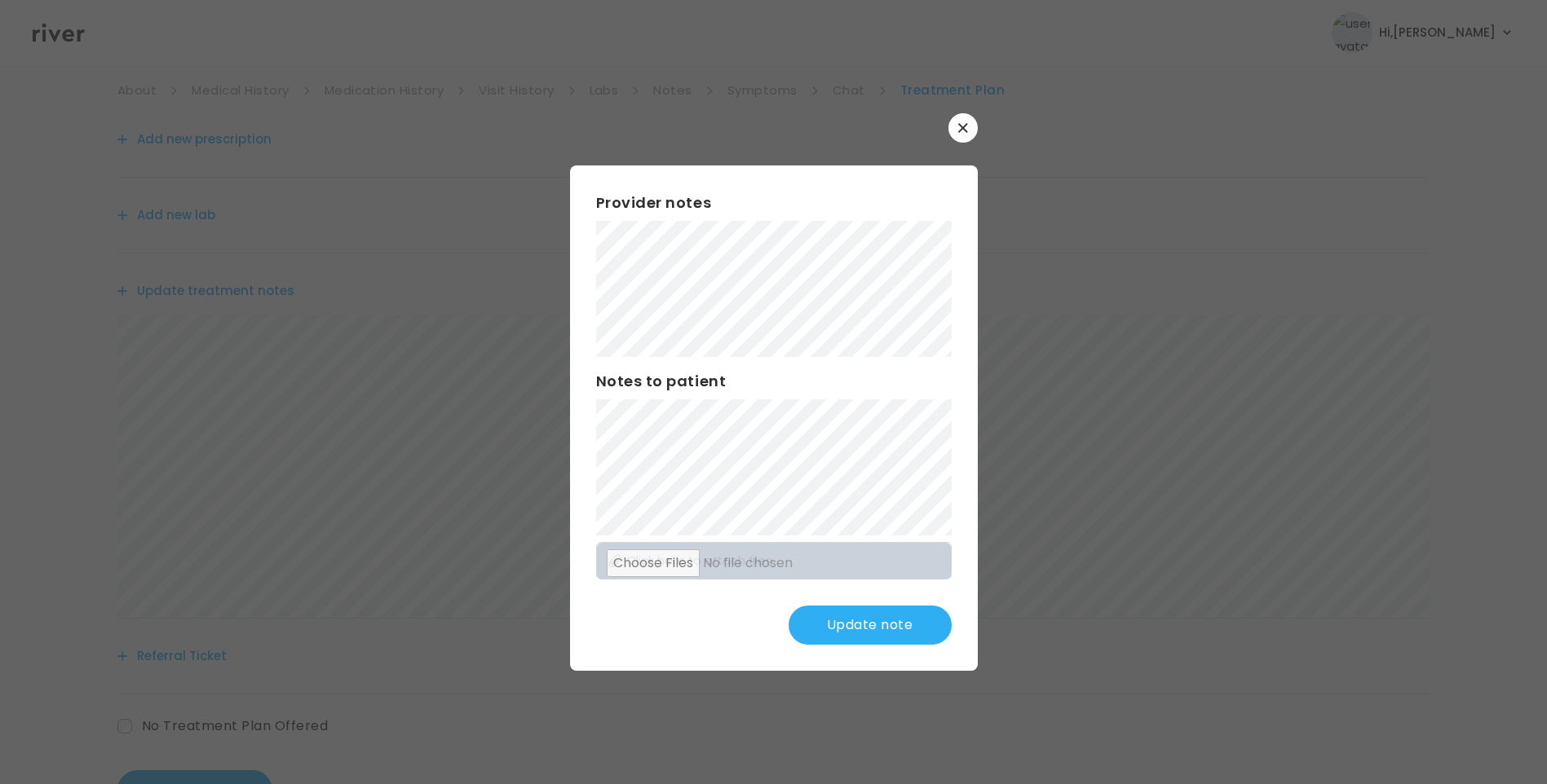
scroll to position [163, 0]
click at [809, 628] on button "Update note" at bounding box center [869, 625] width 163 height 39
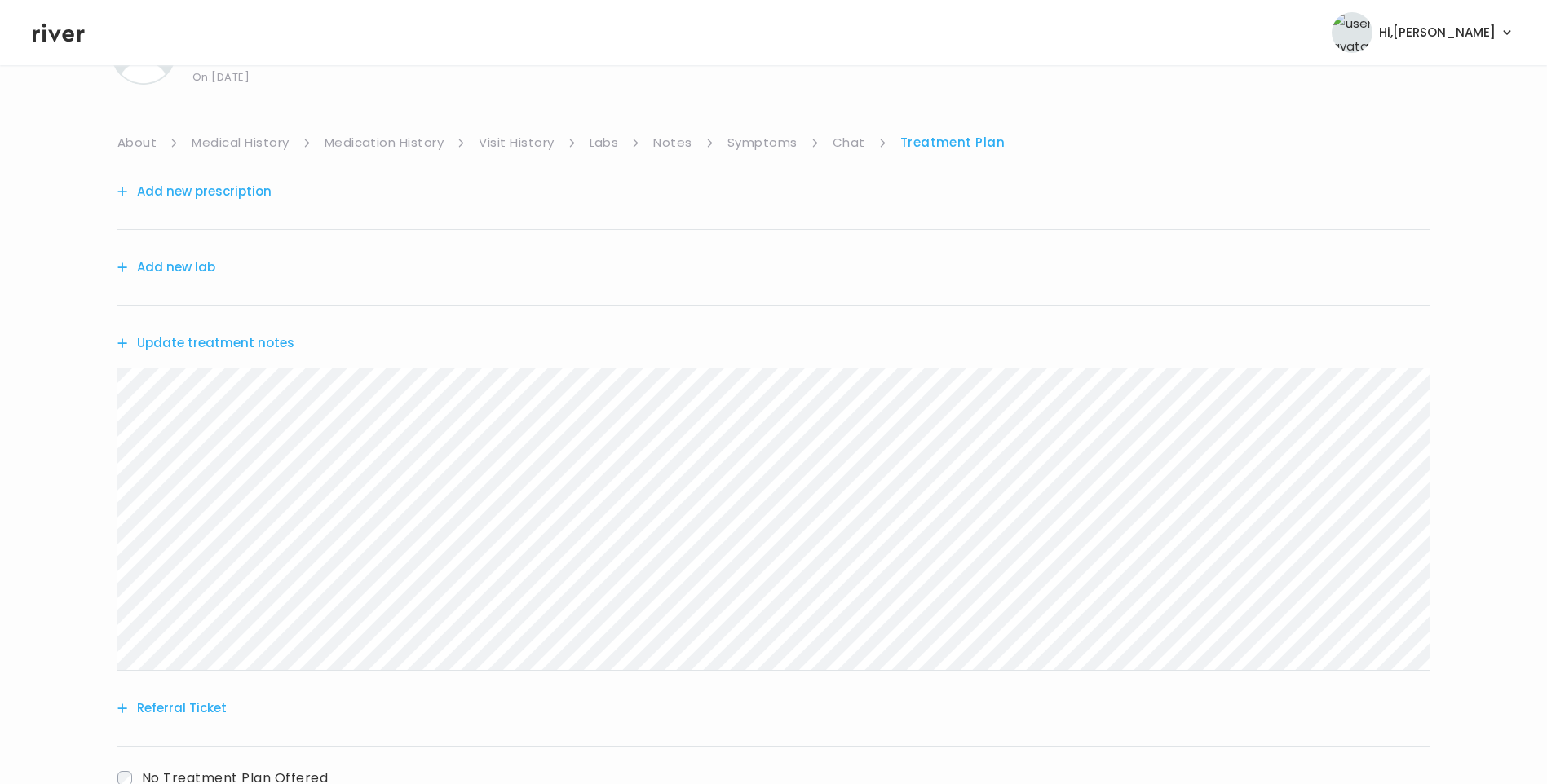
scroll to position [0, 0]
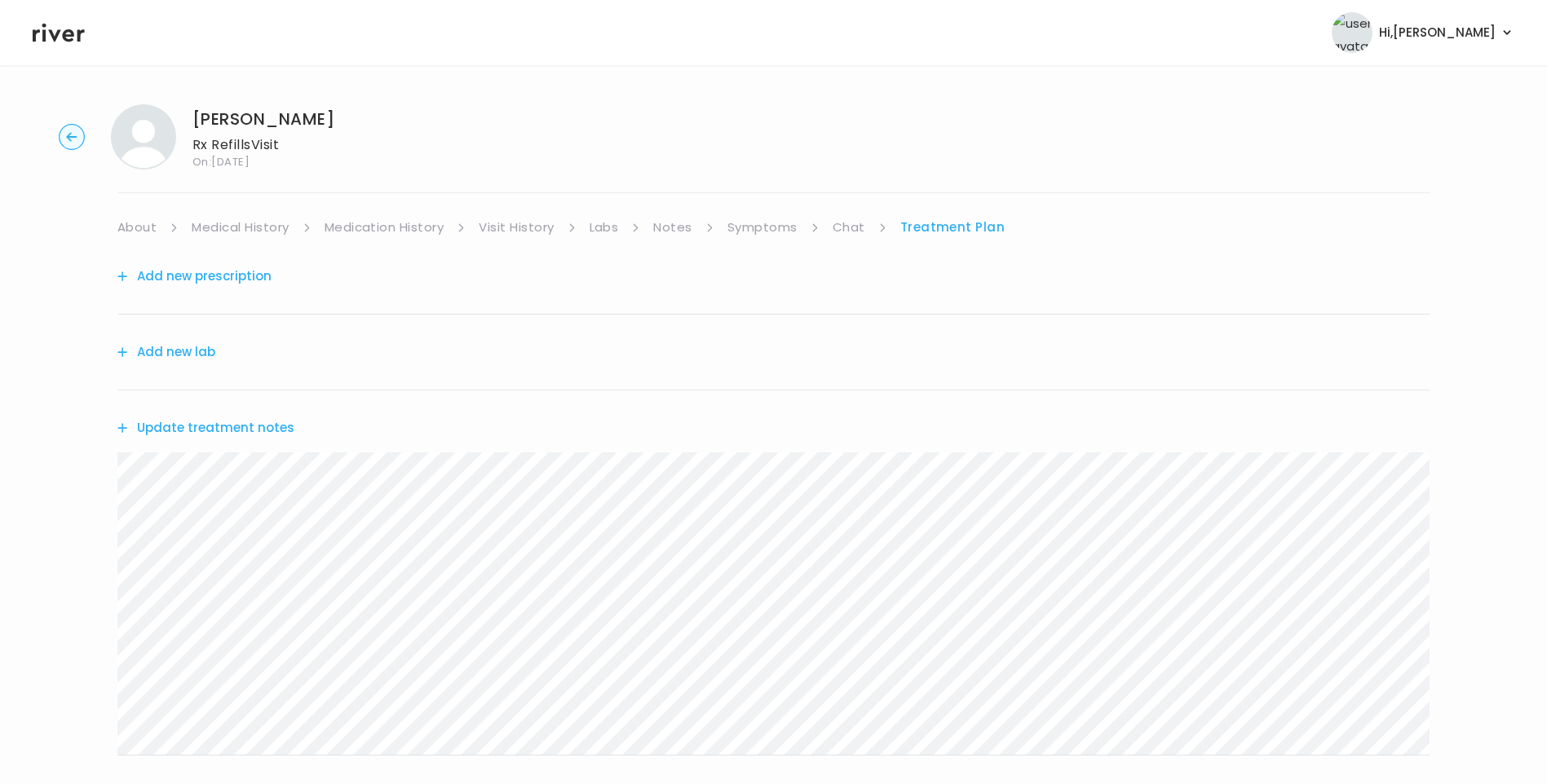
click at [743, 236] on link "Symptoms" at bounding box center [762, 227] width 70 height 23
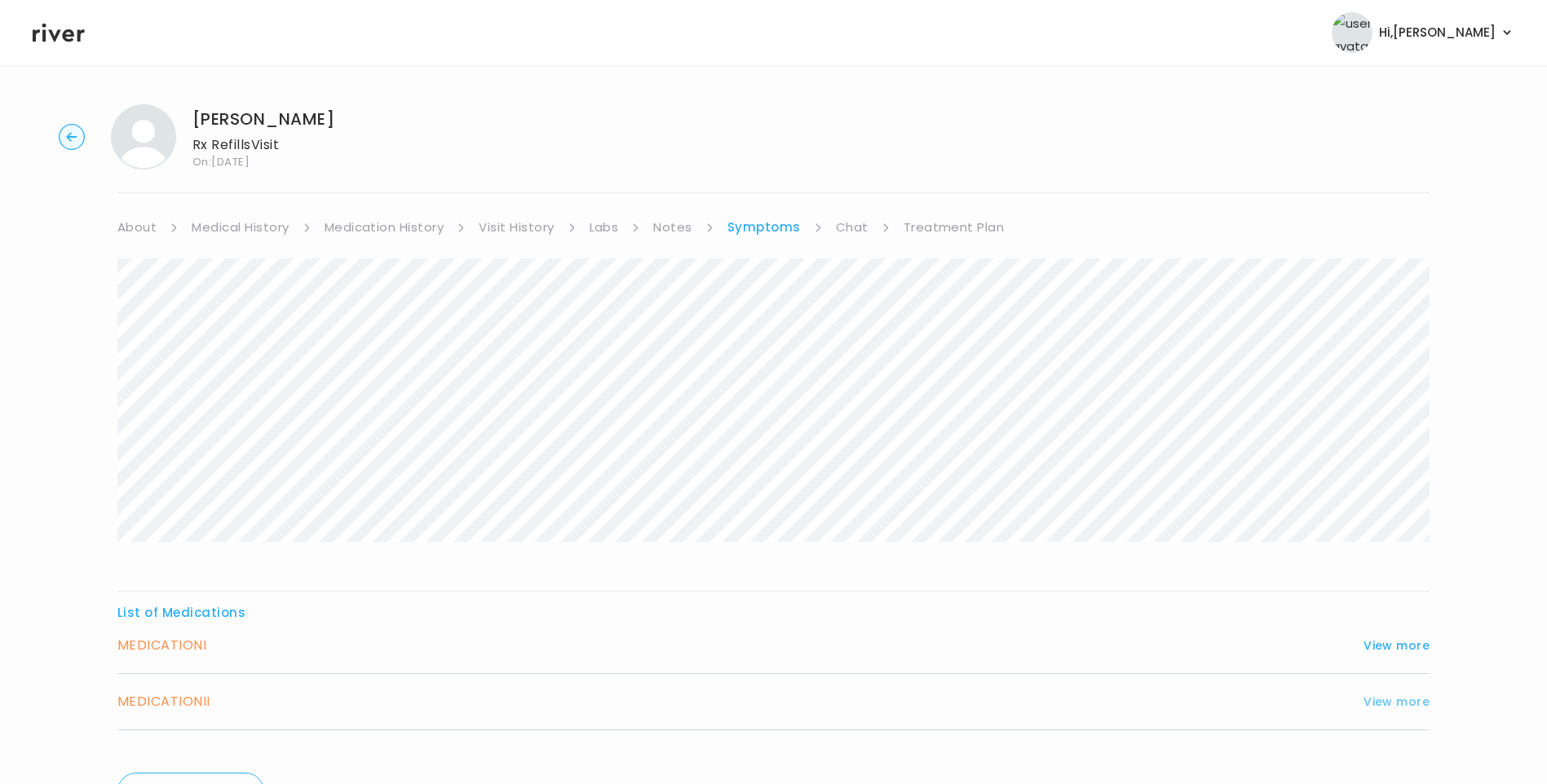
click at [1411, 692] on button "View more" at bounding box center [1396, 702] width 66 height 20
click at [978, 233] on link "Treatment Plan" at bounding box center [954, 227] width 101 height 23
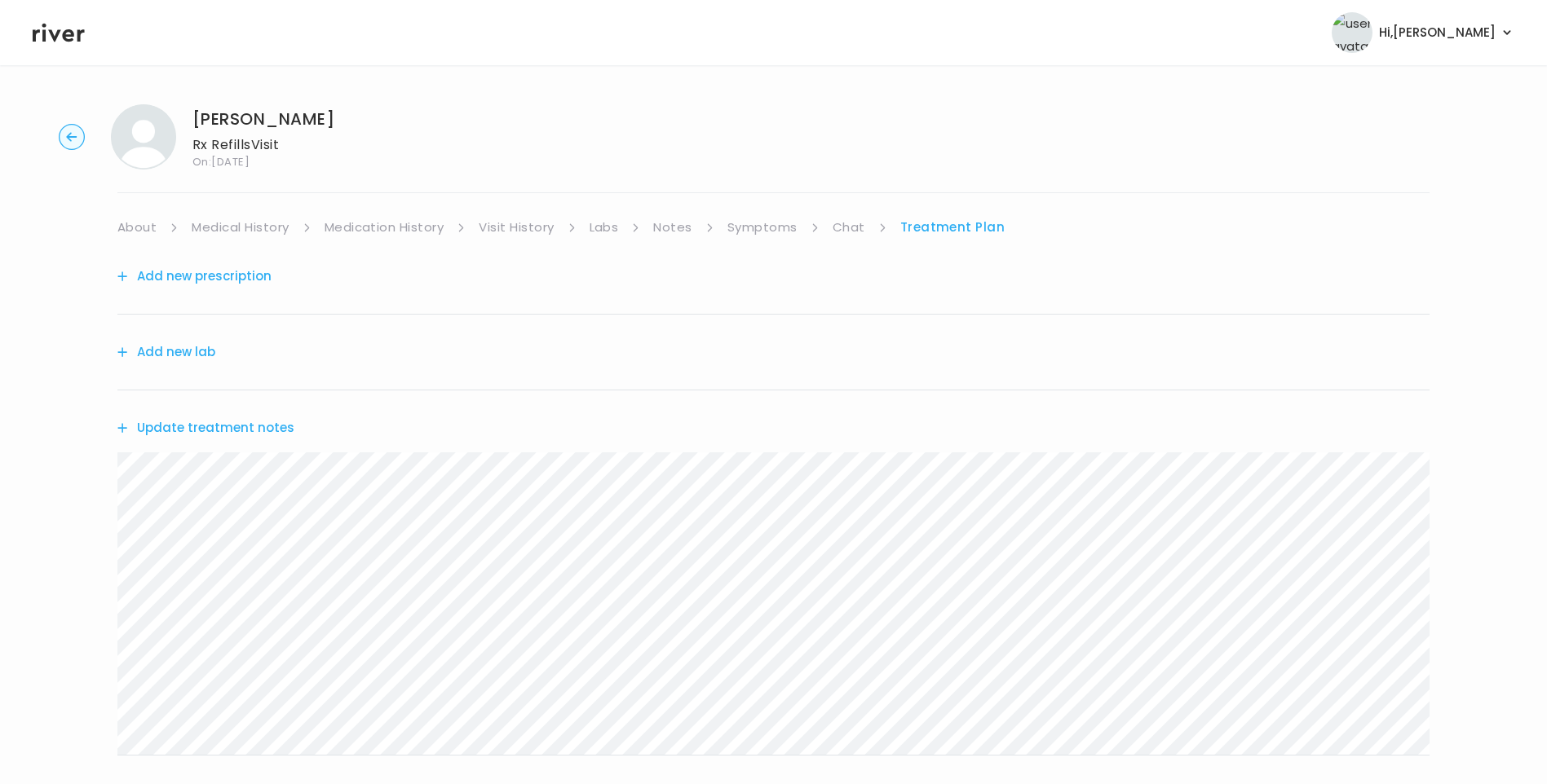
click at [132, 230] on link "About" at bounding box center [136, 227] width 39 height 23
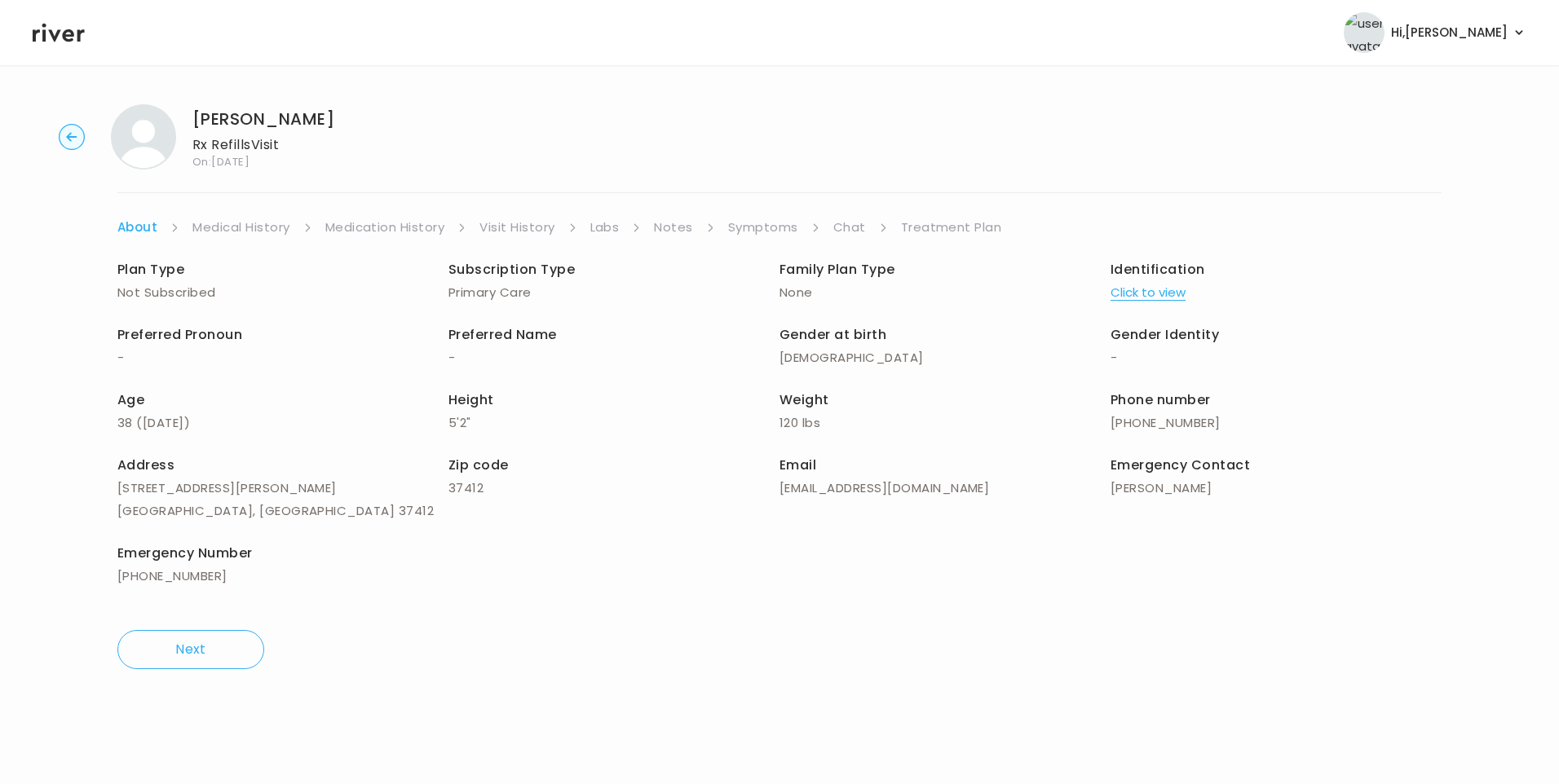
click at [934, 224] on link "Treatment Plan" at bounding box center [951, 227] width 101 height 23
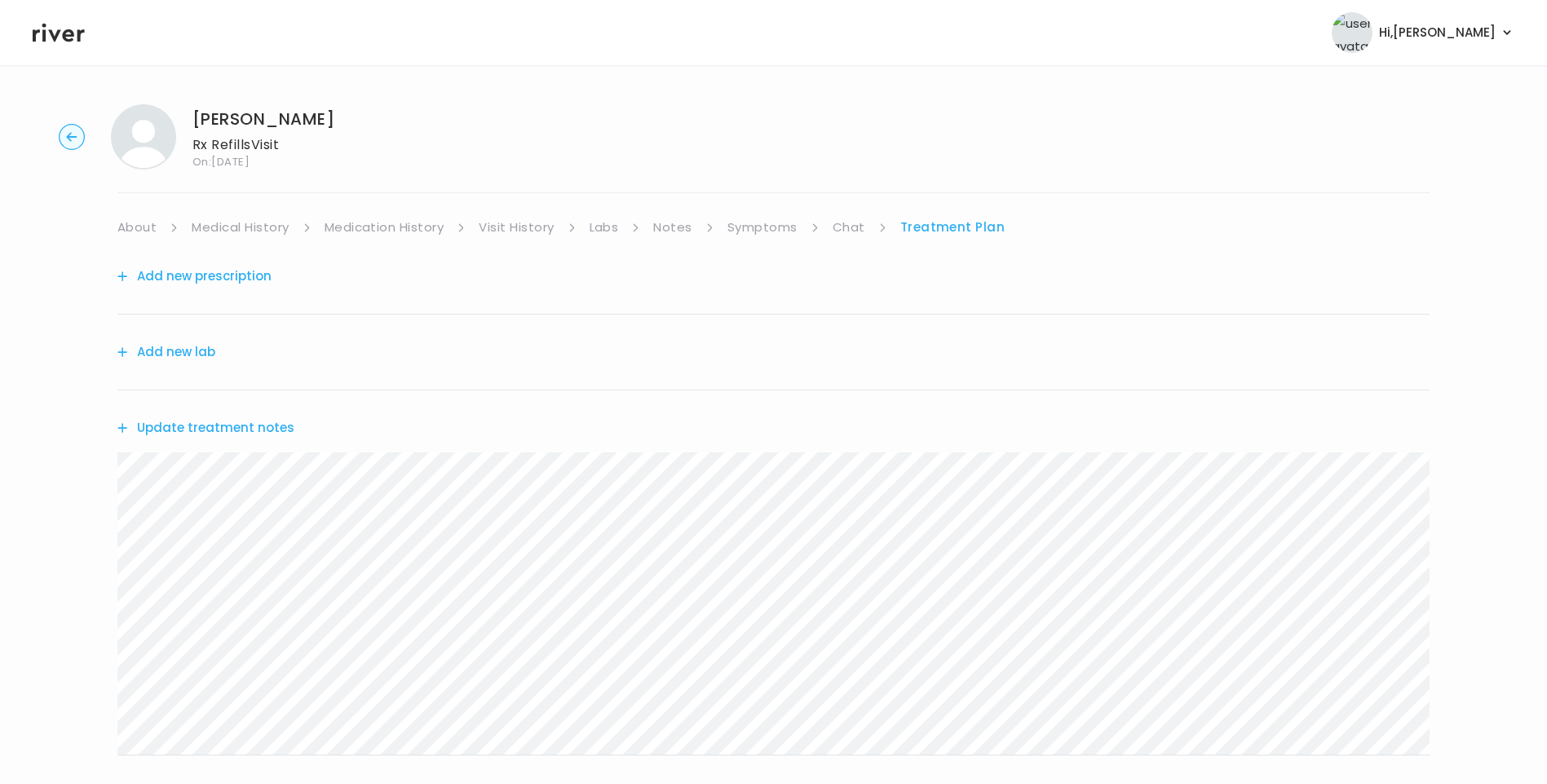
click at [235, 275] on button "Add new prescription" at bounding box center [195, 277] width 155 height 23
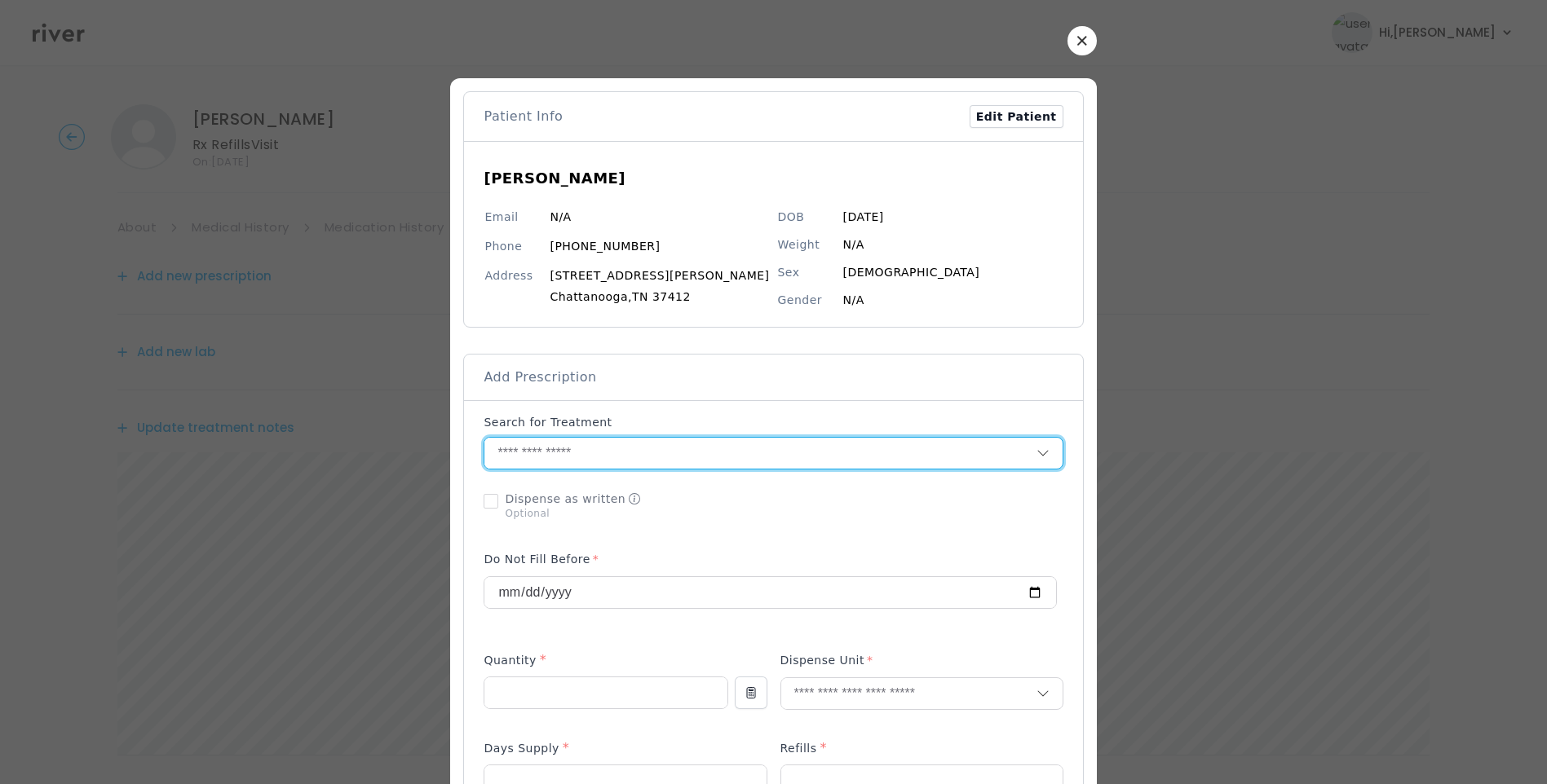
click at [625, 461] on input "text" at bounding box center [761, 453] width 552 height 31
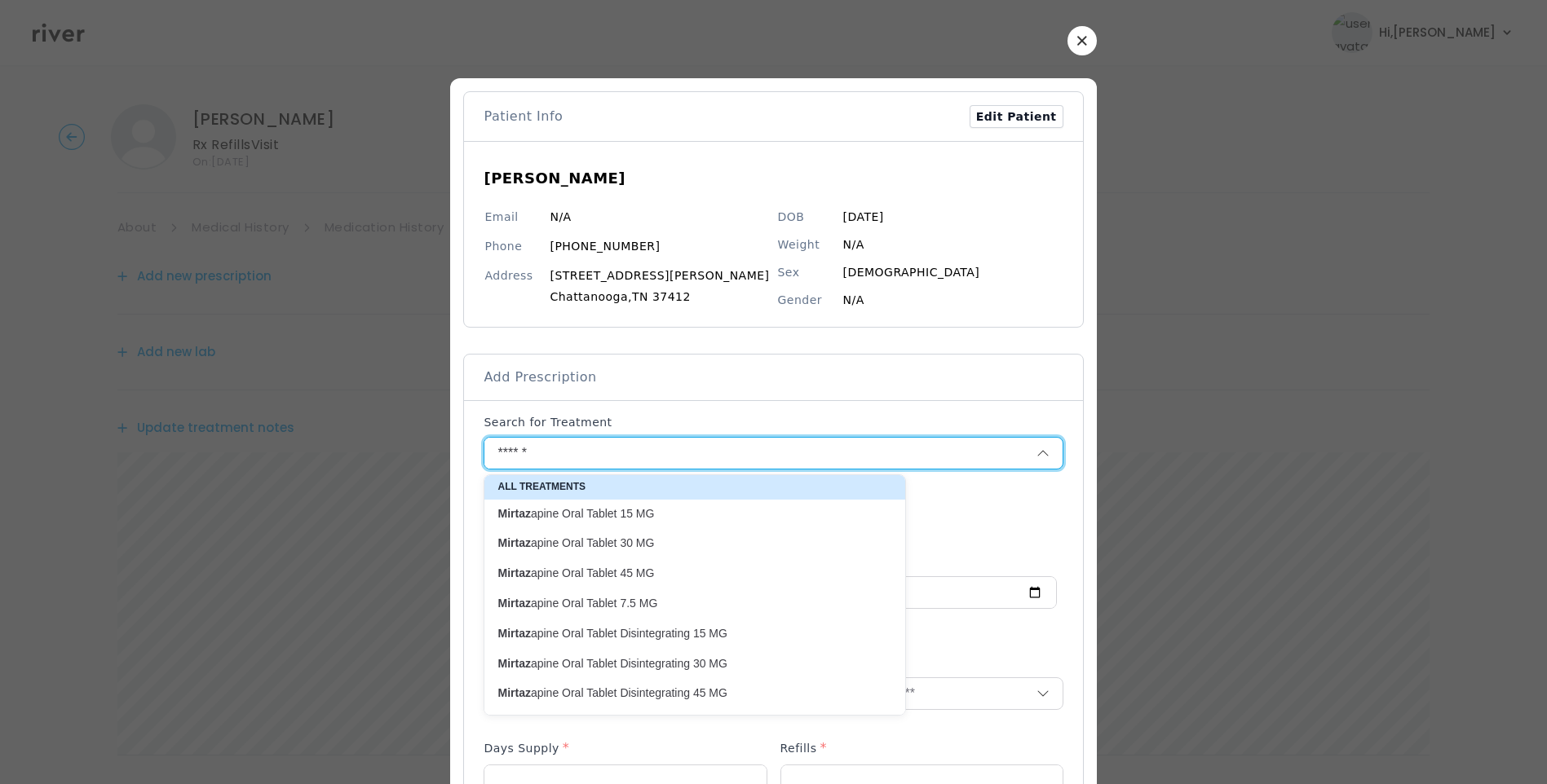
click at [592, 577] on p "Mirtaz apine Oral Tablet 45 MG" at bounding box center [684, 573] width 375 height 15
type input "**********"
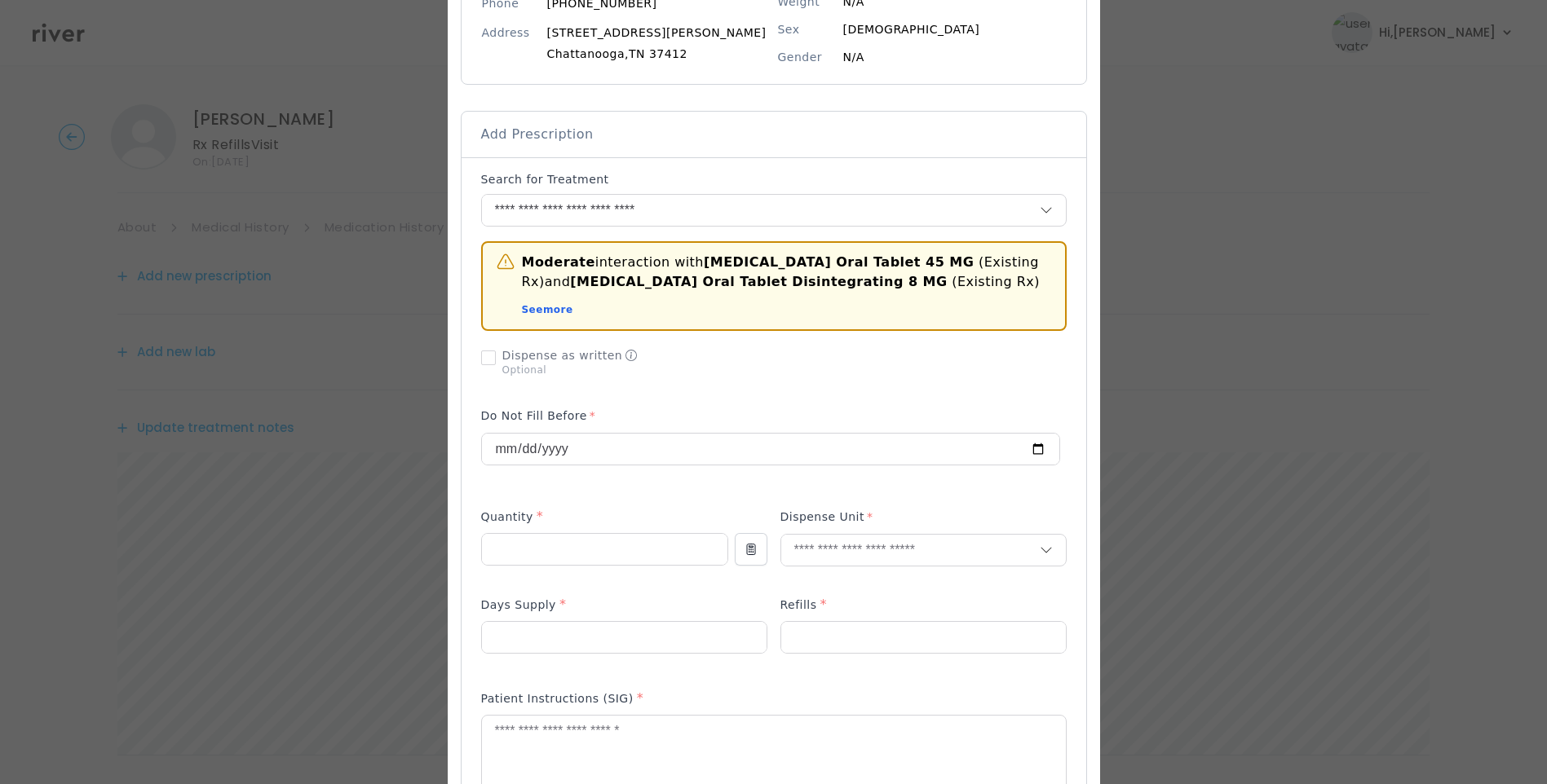
scroll to position [244, 0]
click at [535, 562] on input "number" at bounding box center [604, 547] width 245 height 31
type input "**"
click at [501, 635] on input "number" at bounding box center [624, 635] width 284 height 31
type input "**"
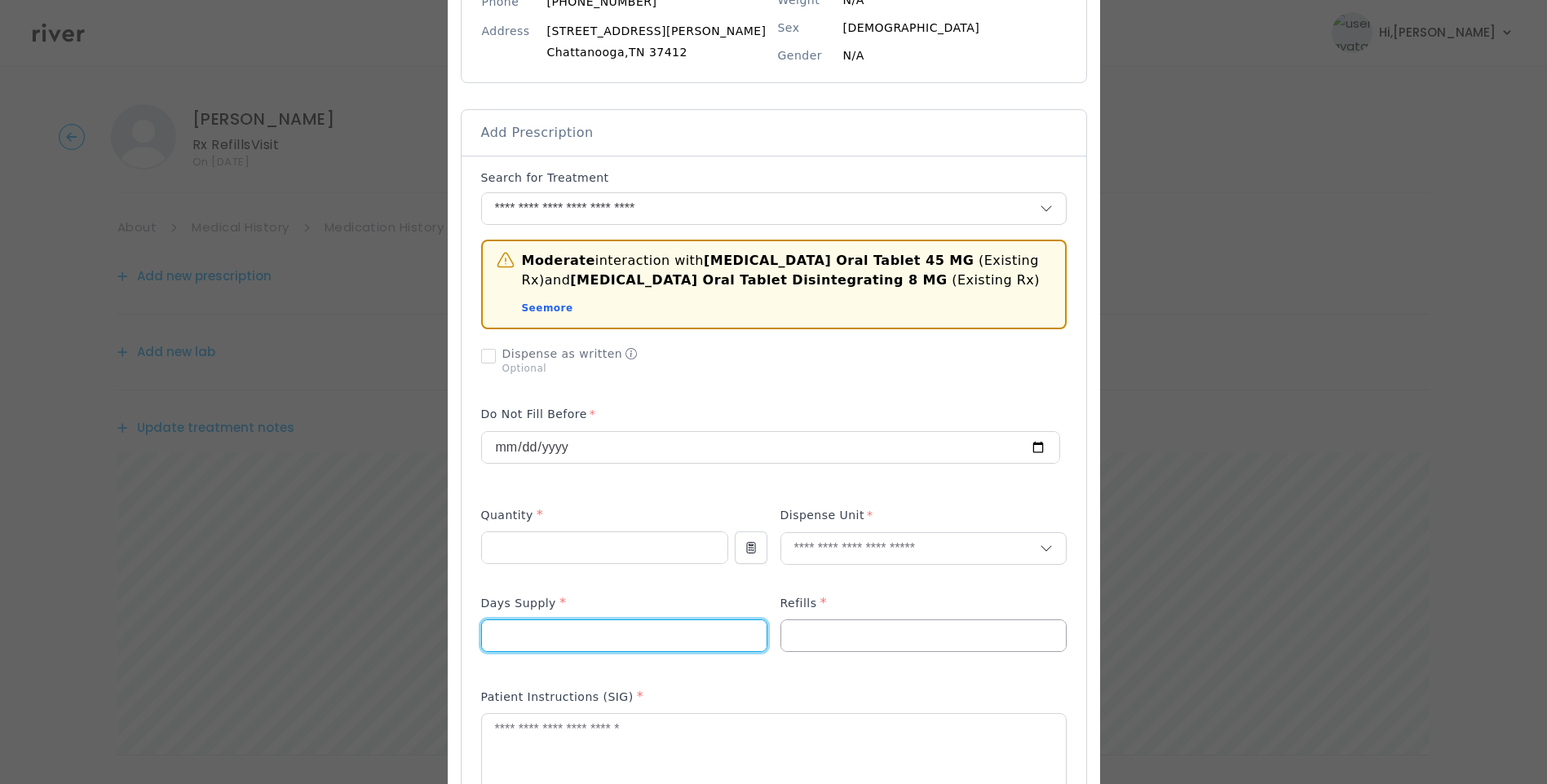
click at [862, 643] on input "number" at bounding box center [924, 635] width 284 height 31
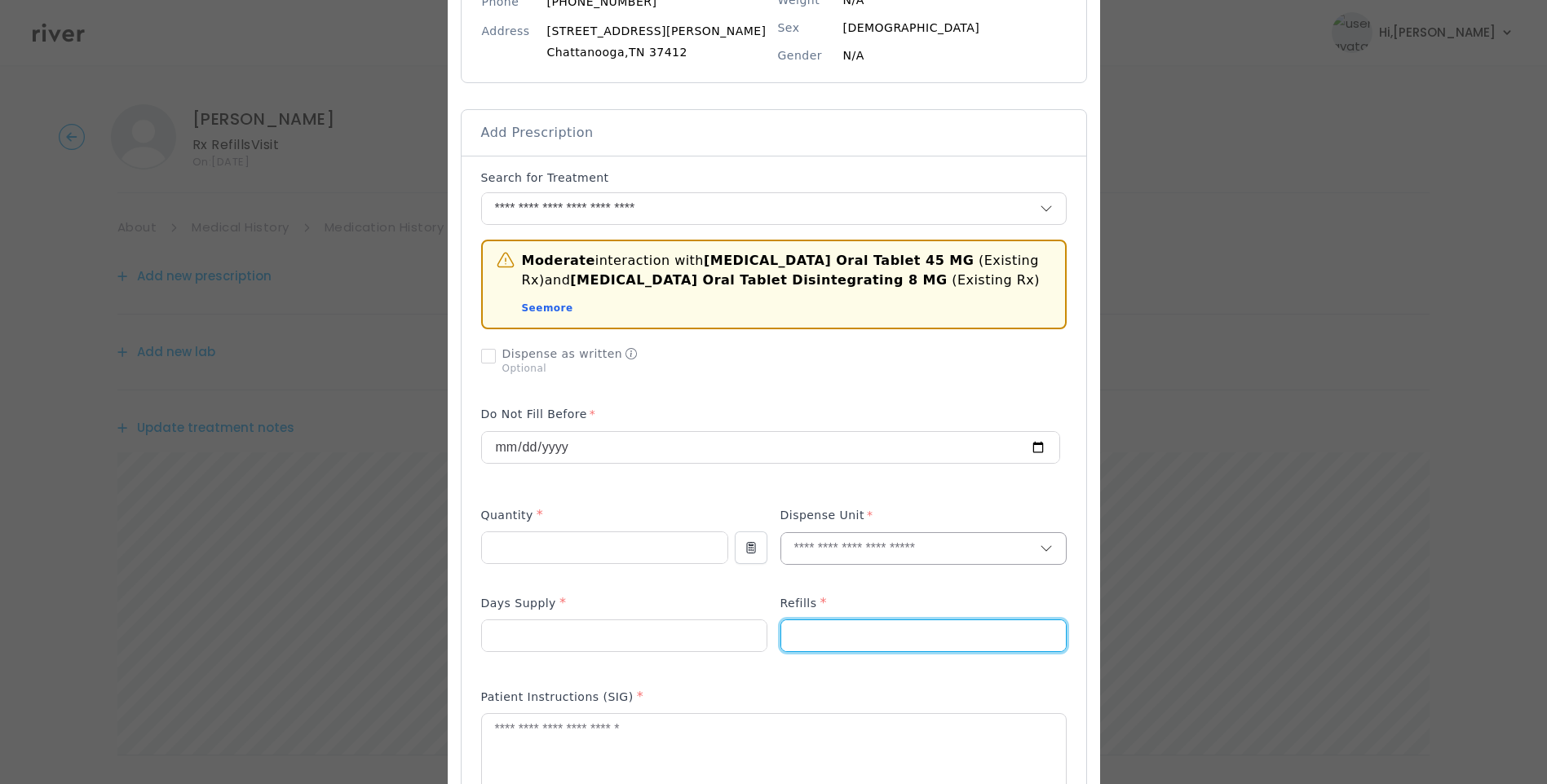
type input "*"
click at [816, 552] on input "text" at bounding box center [910, 548] width 259 height 31
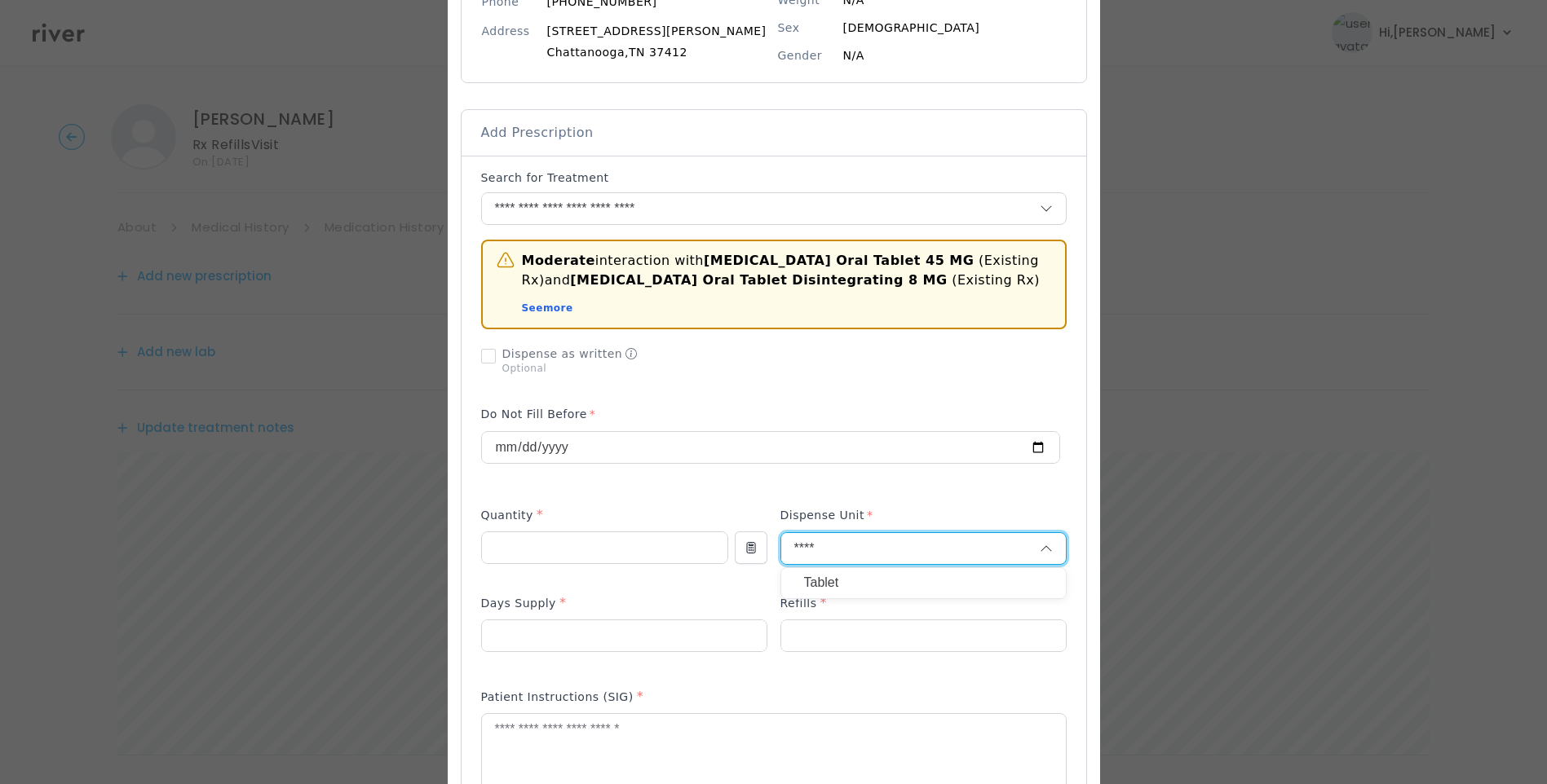
type input "****"
click at [844, 588] on p "Tablet" at bounding box center [924, 583] width 239 height 24
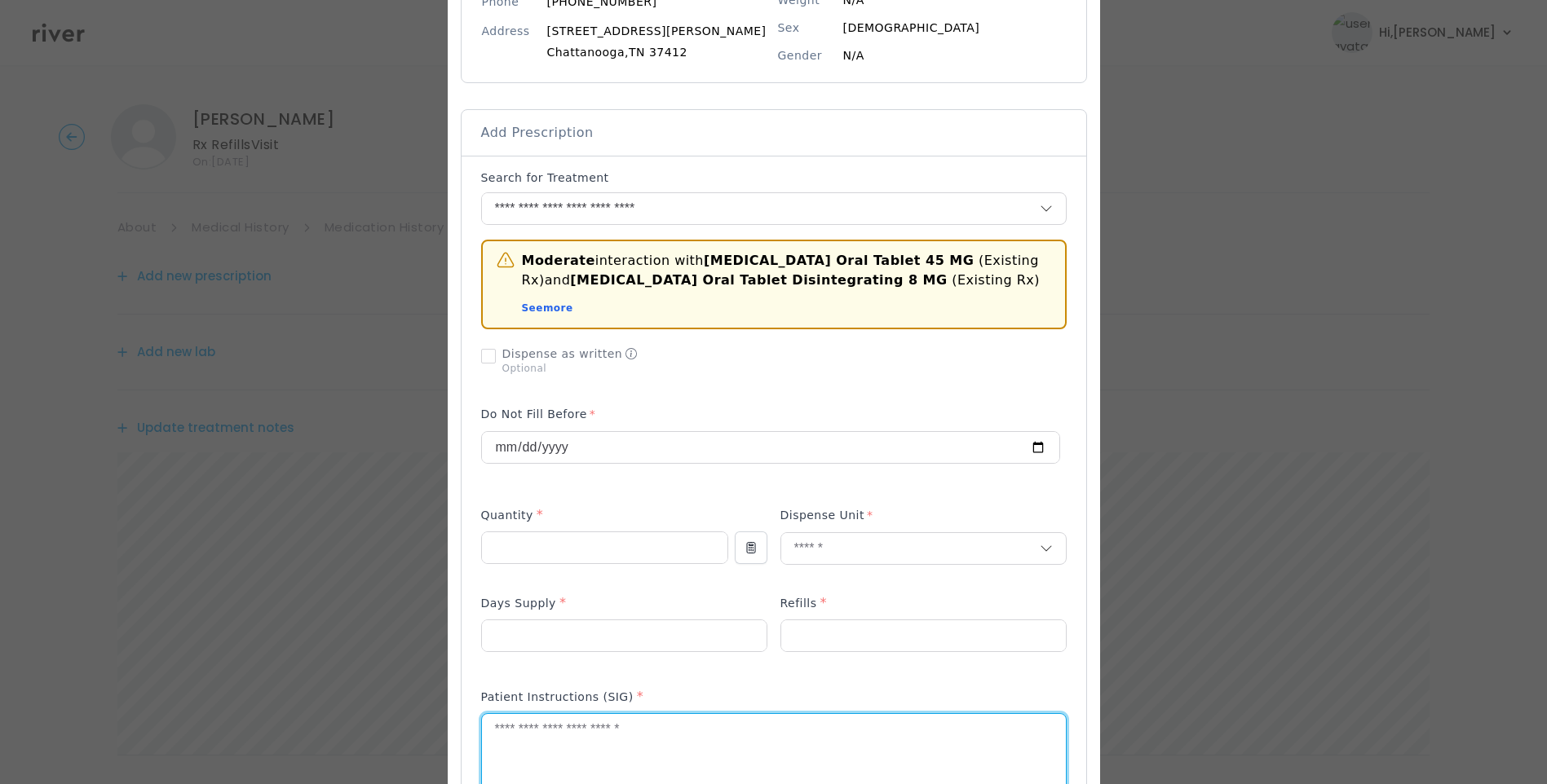
click at [696, 735] on textarea at bounding box center [774, 757] width 584 height 87
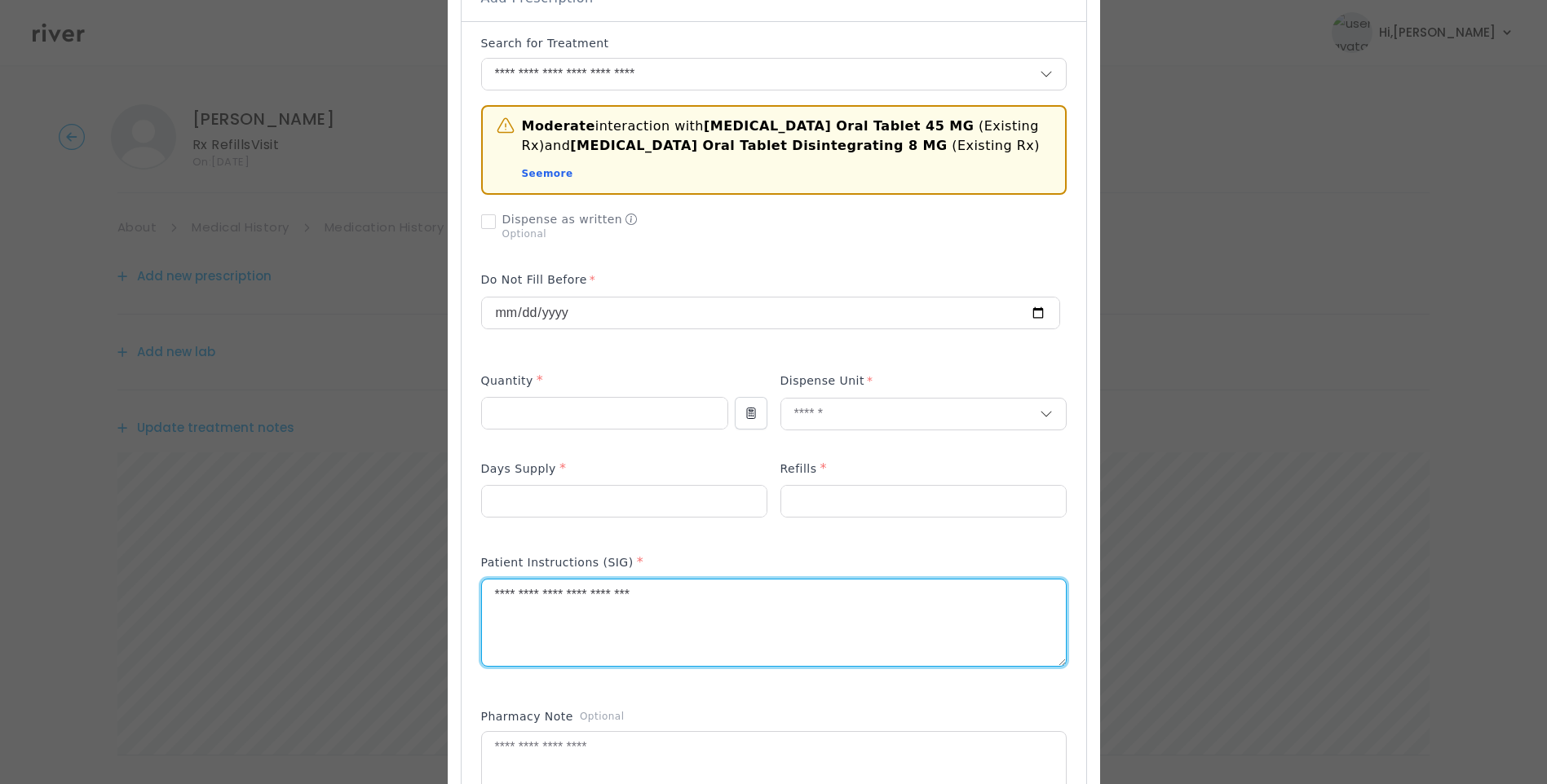
scroll to position [407, 0]
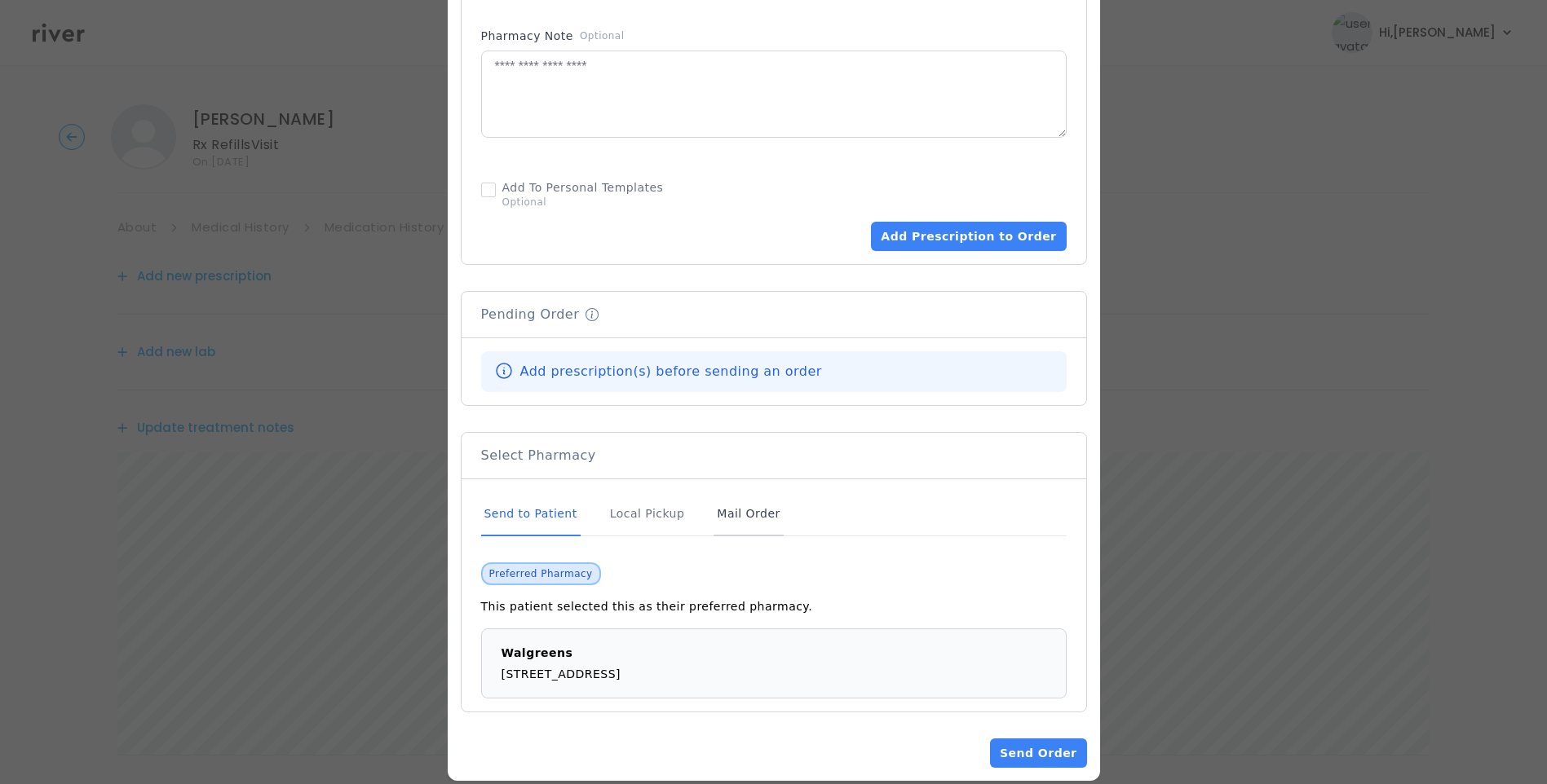
type textarea "**********"
click at [723, 505] on div "Mail Order" at bounding box center [748, 514] width 70 height 44
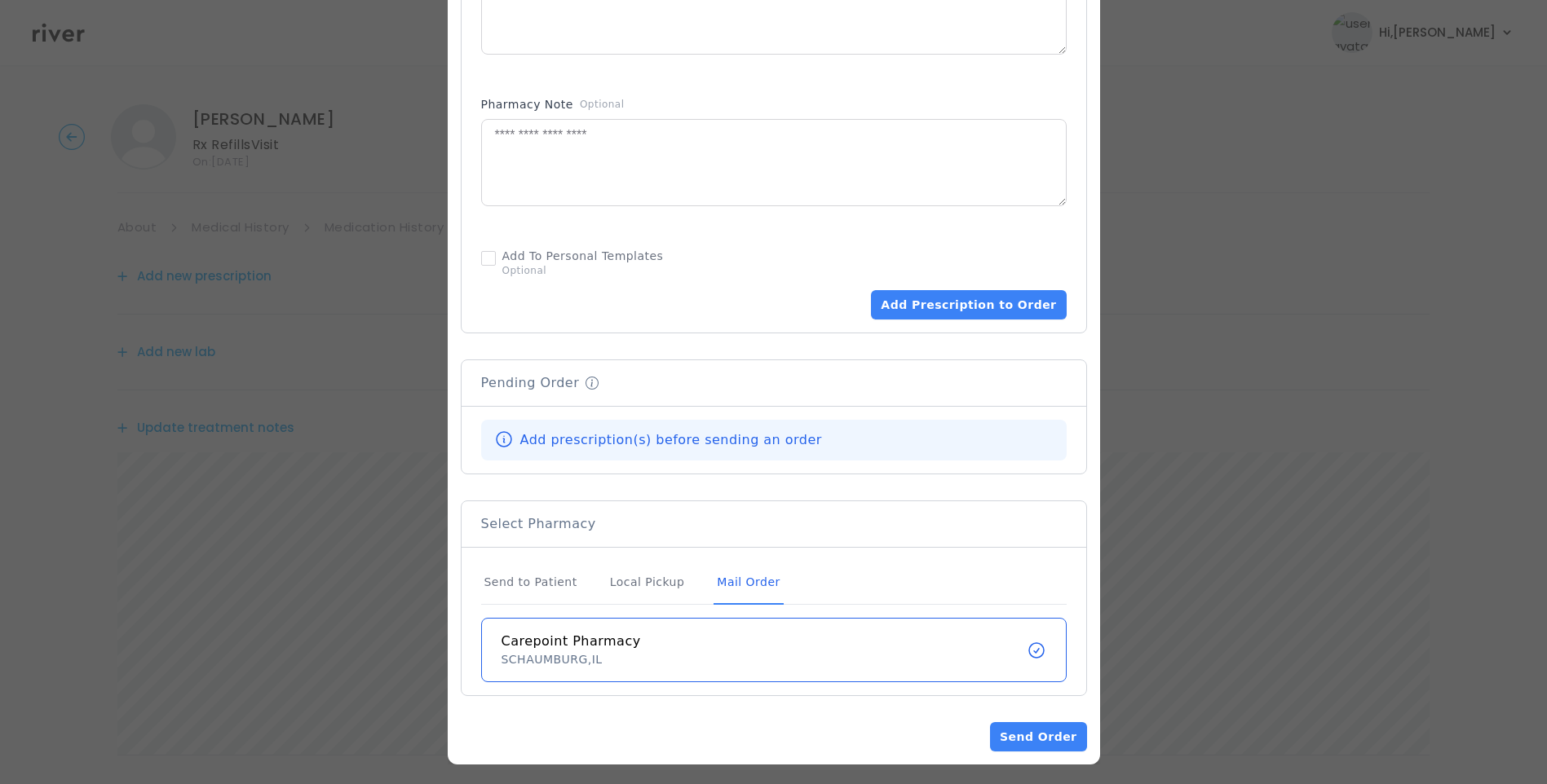
scroll to position [998, 0]
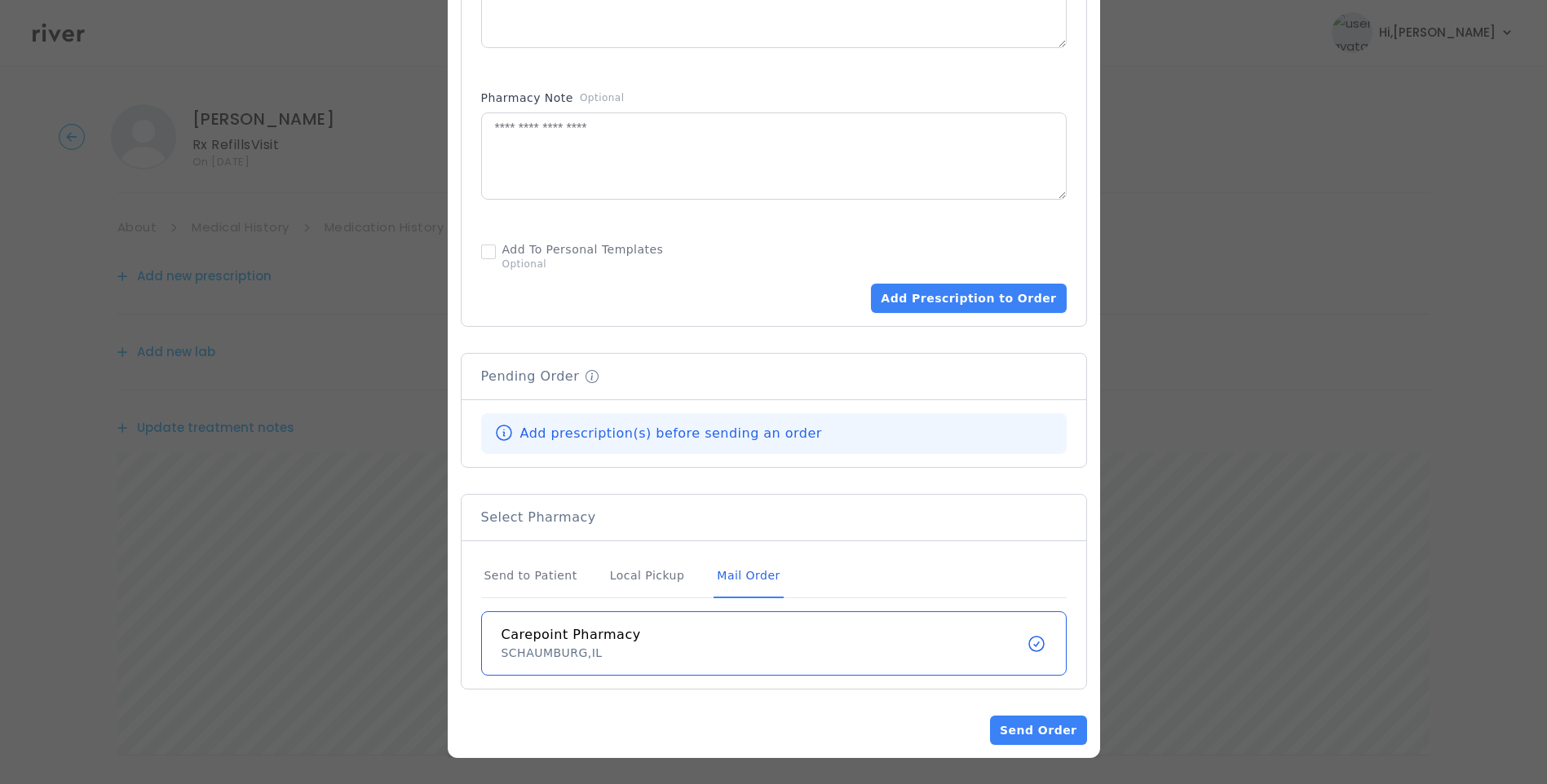
click at [719, 579] on div "Mail Order" at bounding box center [748, 576] width 70 height 44
click at [1004, 294] on button "Add Prescription to Order" at bounding box center [969, 298] width 195 height 30
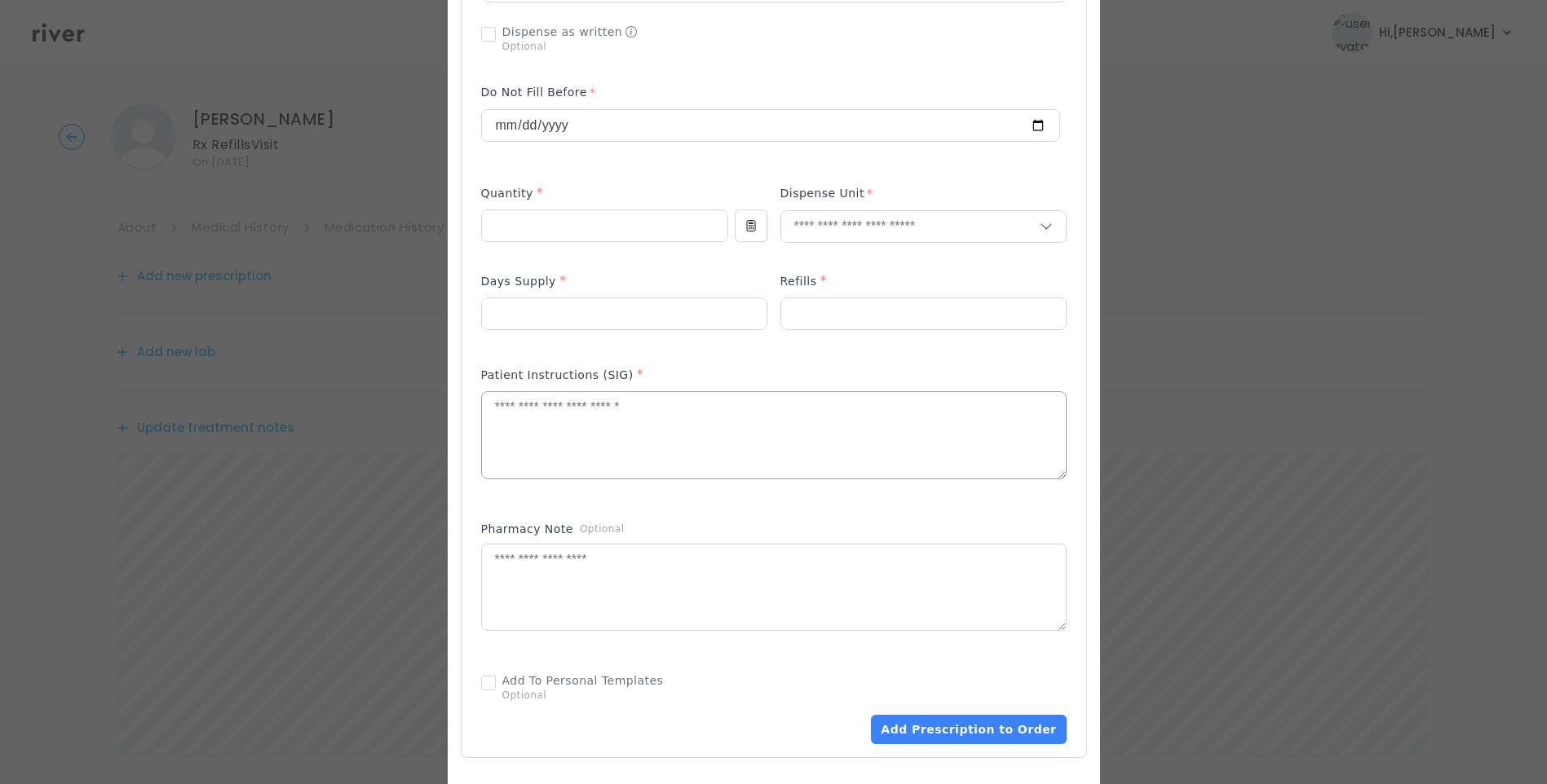
scroll to position [409, 0]
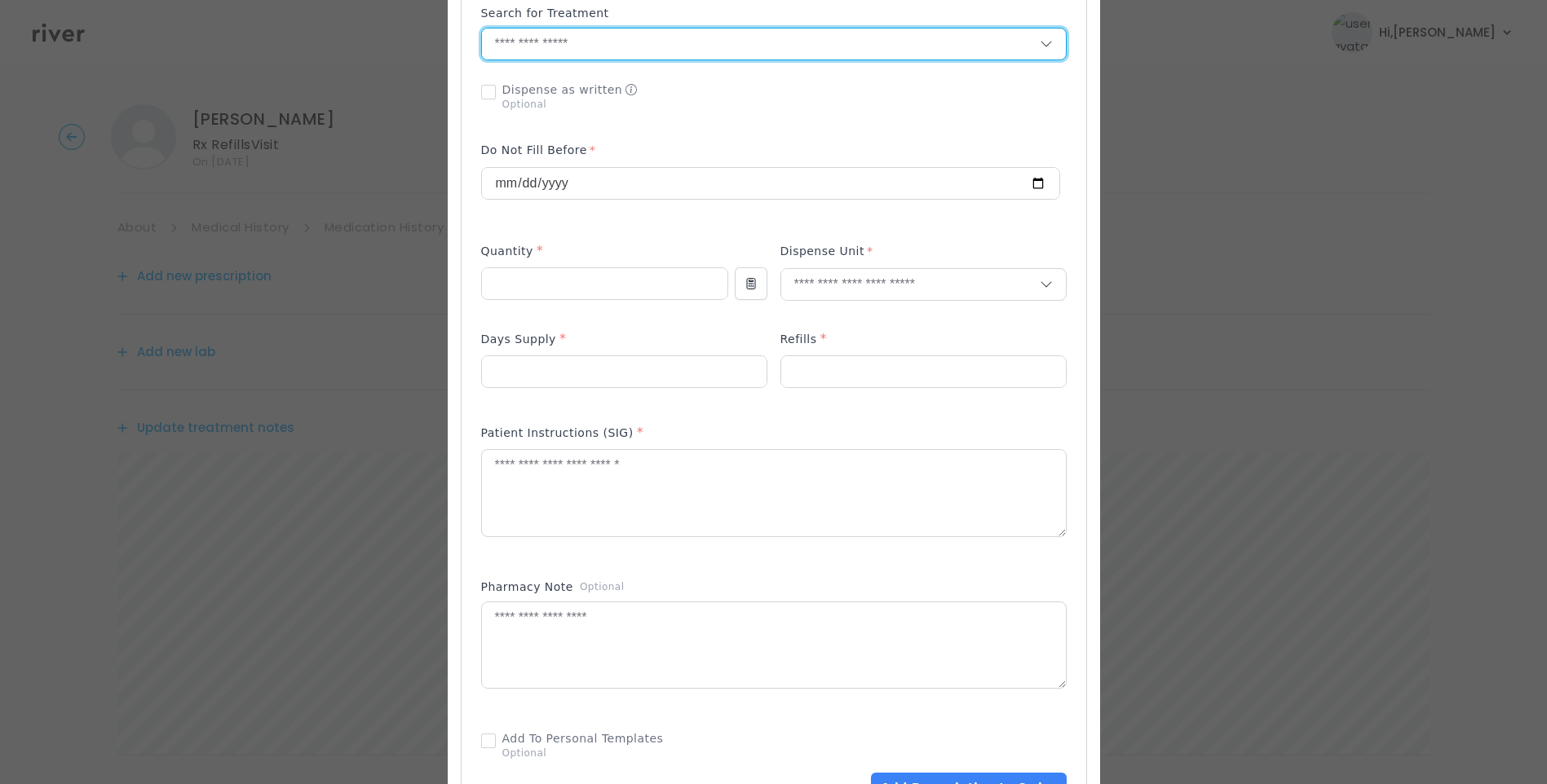
click at [534, 52] on input "text" at bounding box center [761, 44] width 558 height 31
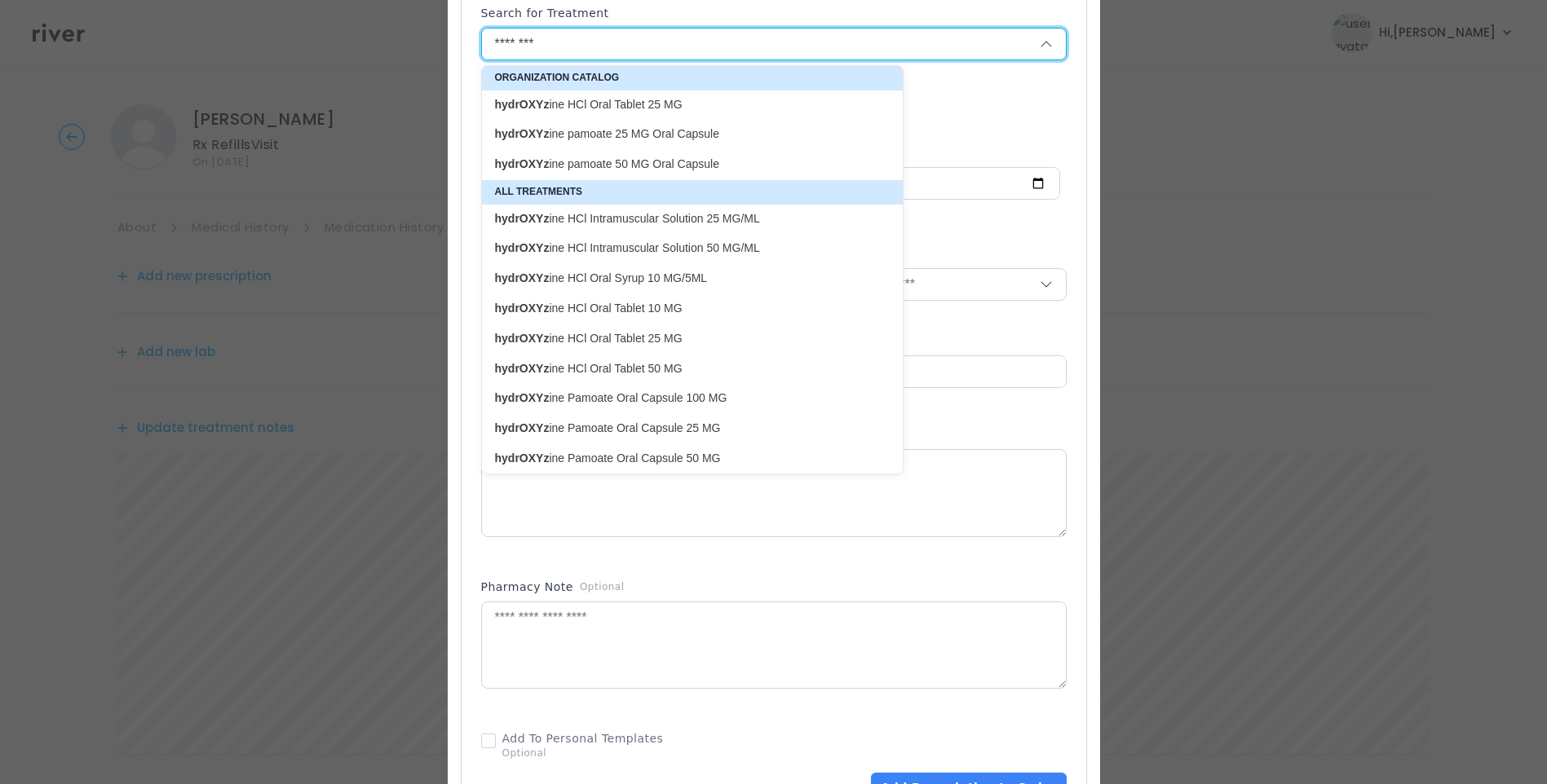
click at [608, 369] on p "hydrOXYz ine HCl Oral Tablet 50 MG" at bounding box center [682, 369] width 375 height 15
type input "**********"
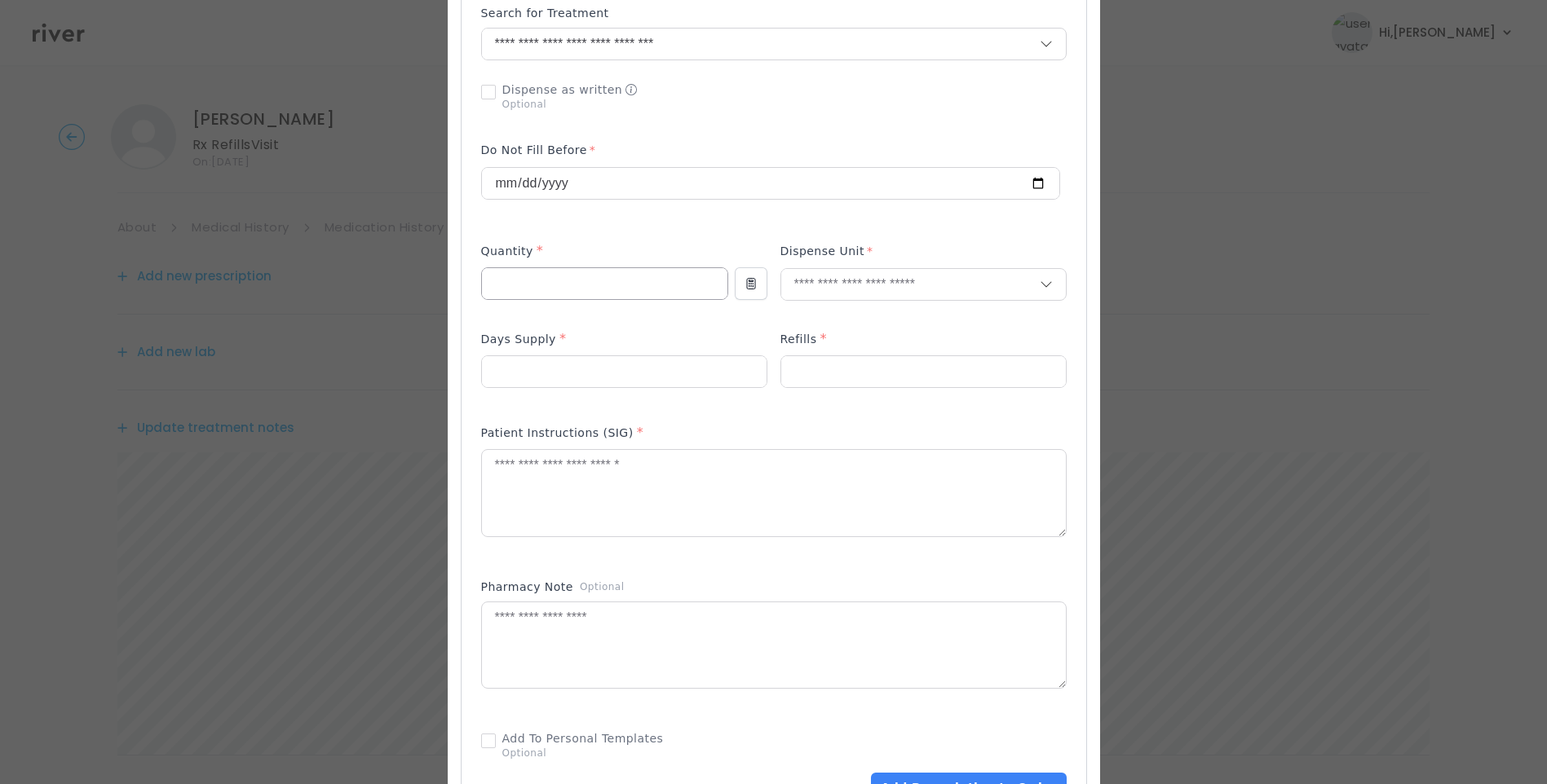
click at [512, 289] on input "number" at bounding box center [604, 283] width 245 height 31
type input "**"
click at [543, 373] on input "number" at bounding box center [624, 371] width 284 height 31
type input "**"
click at [841, 292] on input "text" at bounding box center [910, 284] width 259 height 31
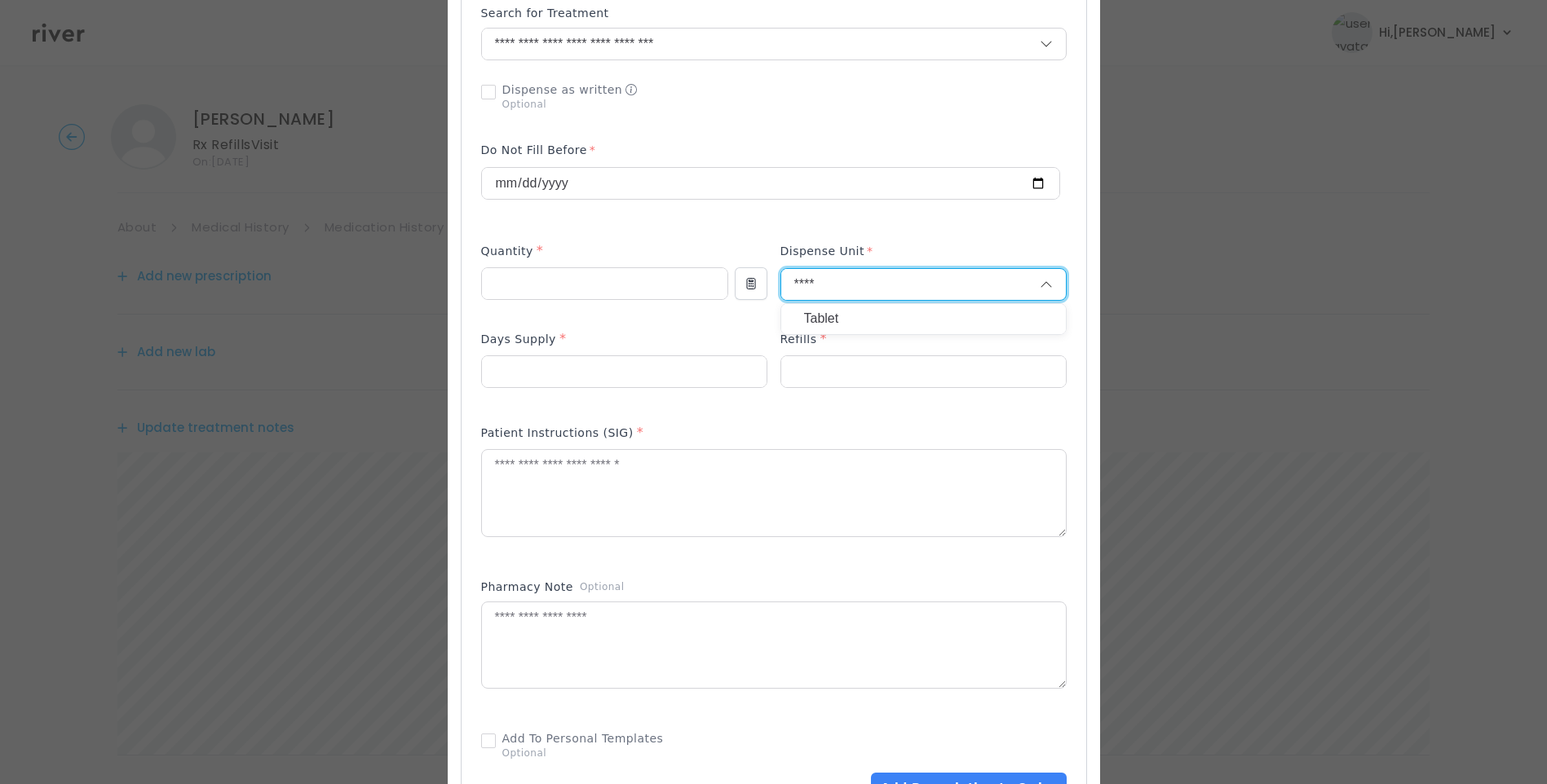
type input "****"
click at [825, 316] on p "Tablet" at bounding box center [924, 319] width 239 height 24
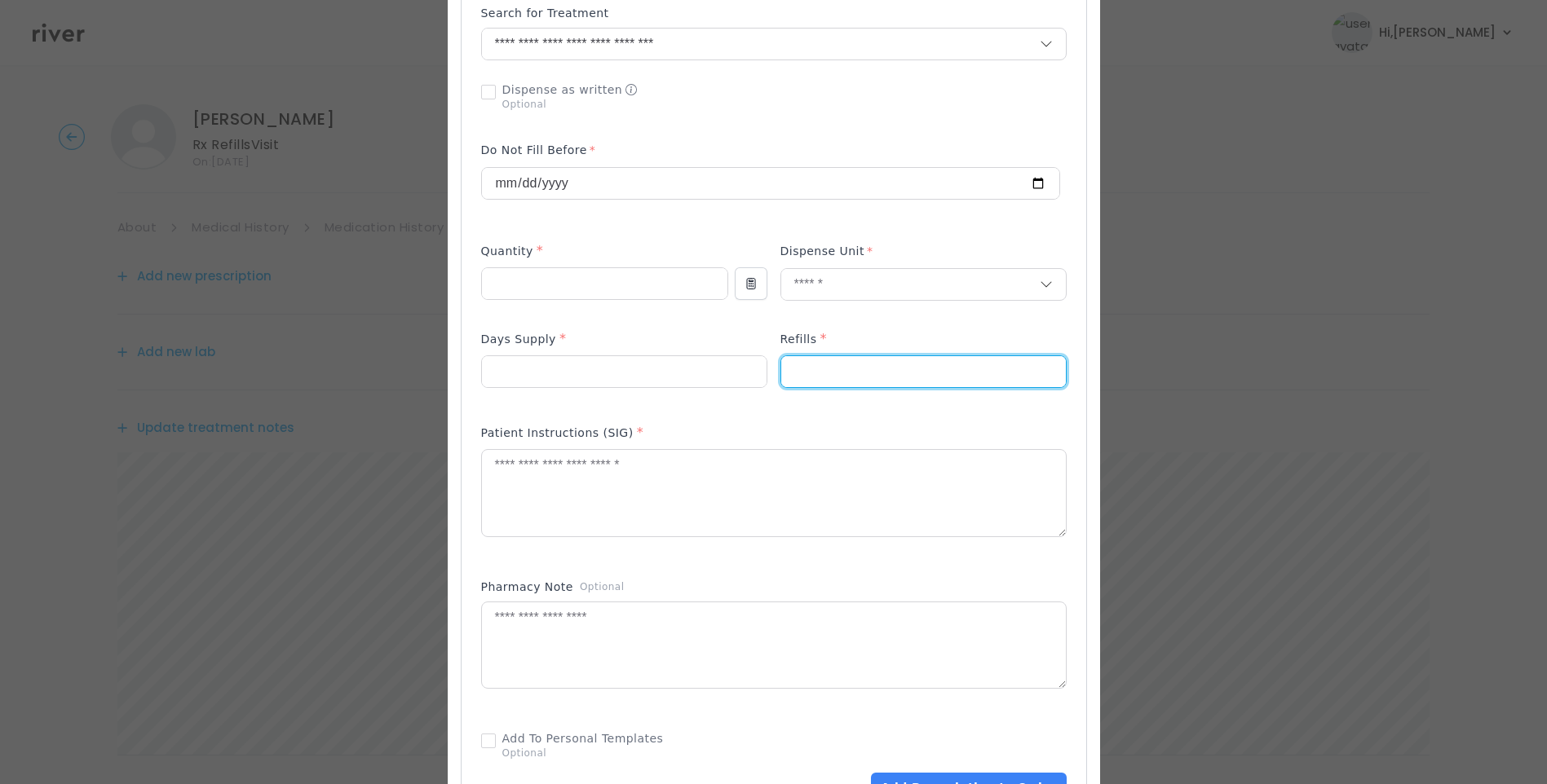
click at [821, 369] on input "number" at bounding box center [924, 371] width 284 height 31
type input "*"
click at [700, 509] on textarea at bounding box center [774, 493] width 584 height 87
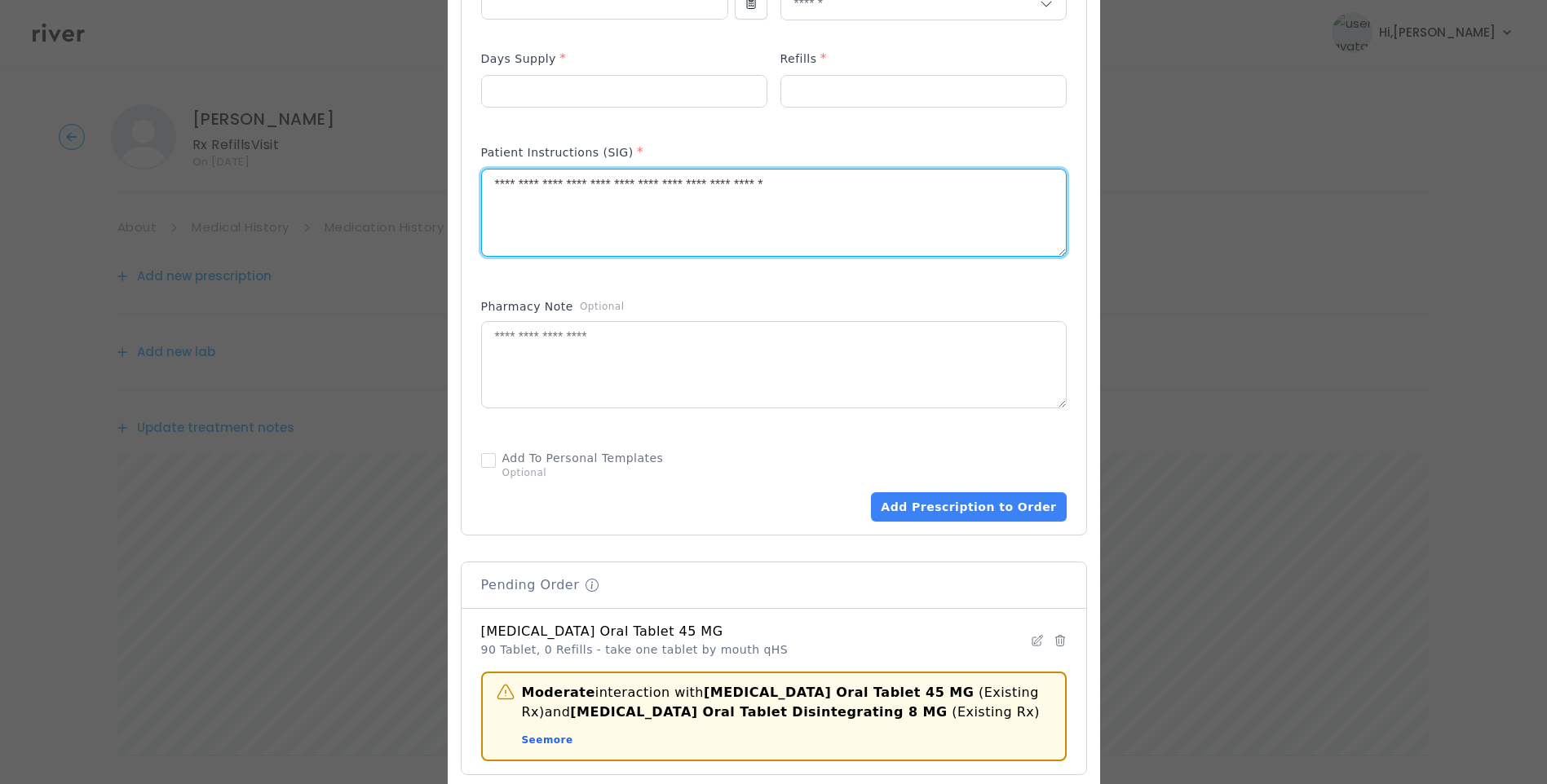
scroll to position [898, 0]
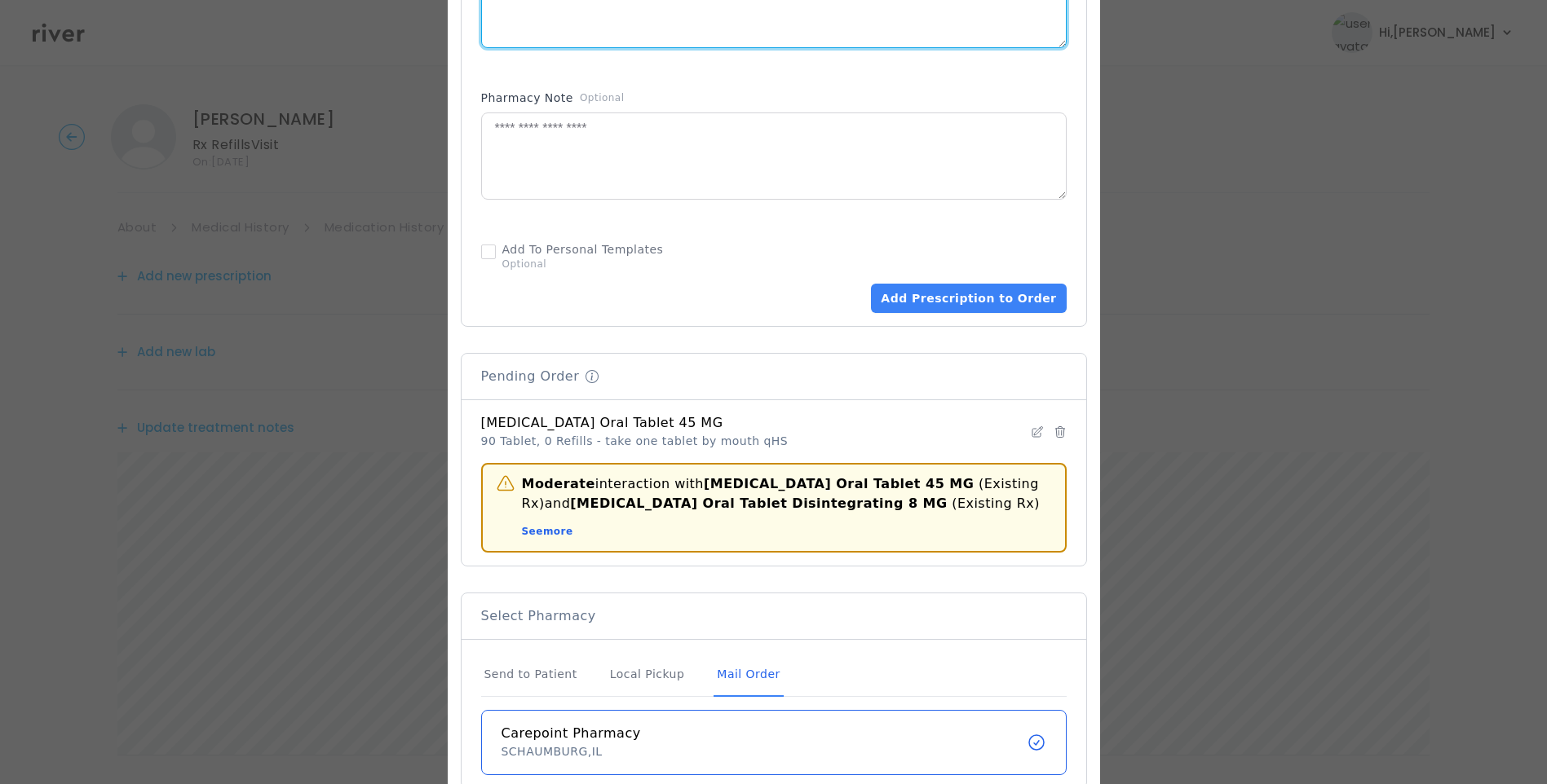
type textarea "**********"
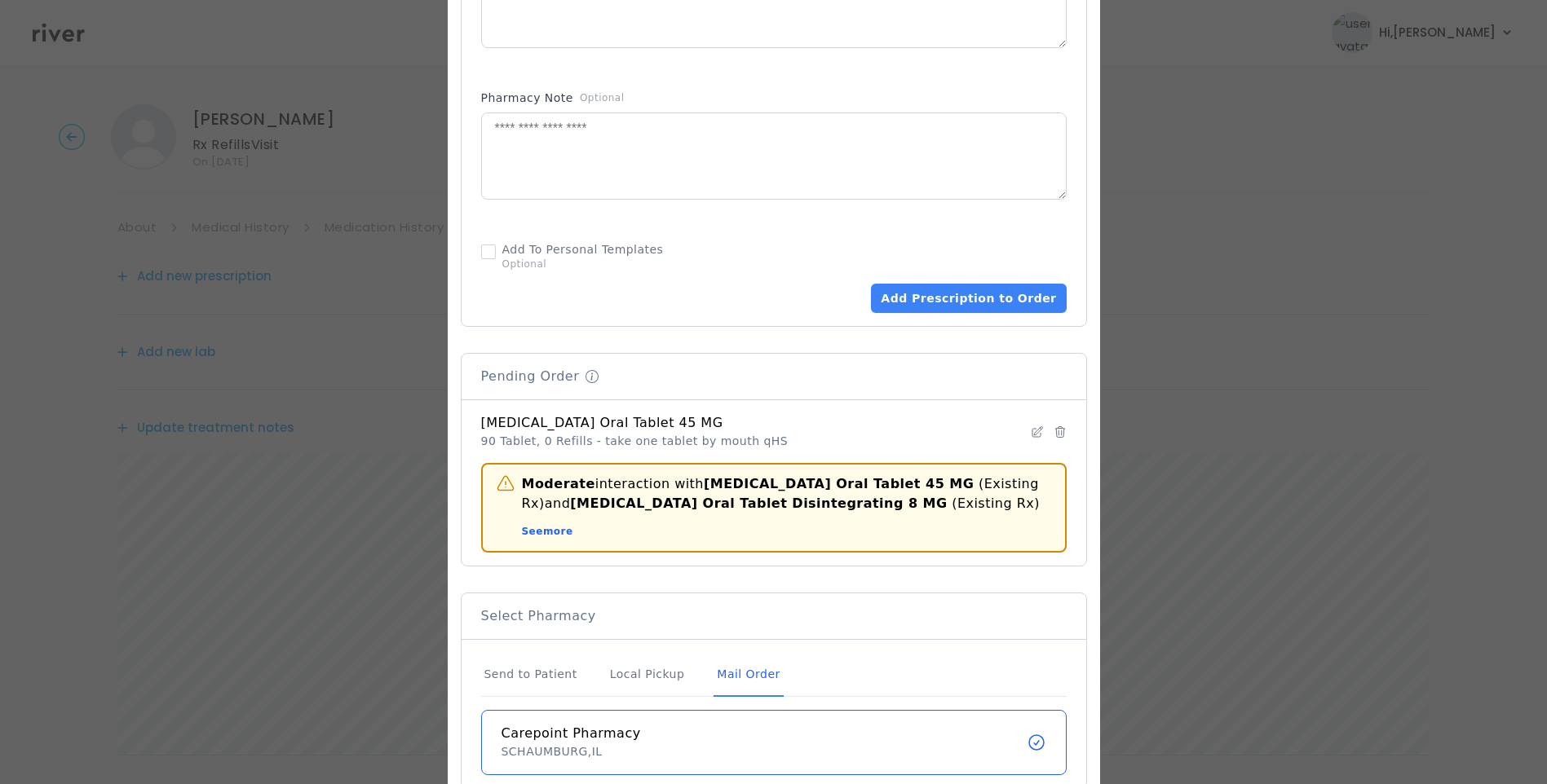
click at [733, 677] on div "Mail Order" at bounding box center [748, 675] width 70 height 44
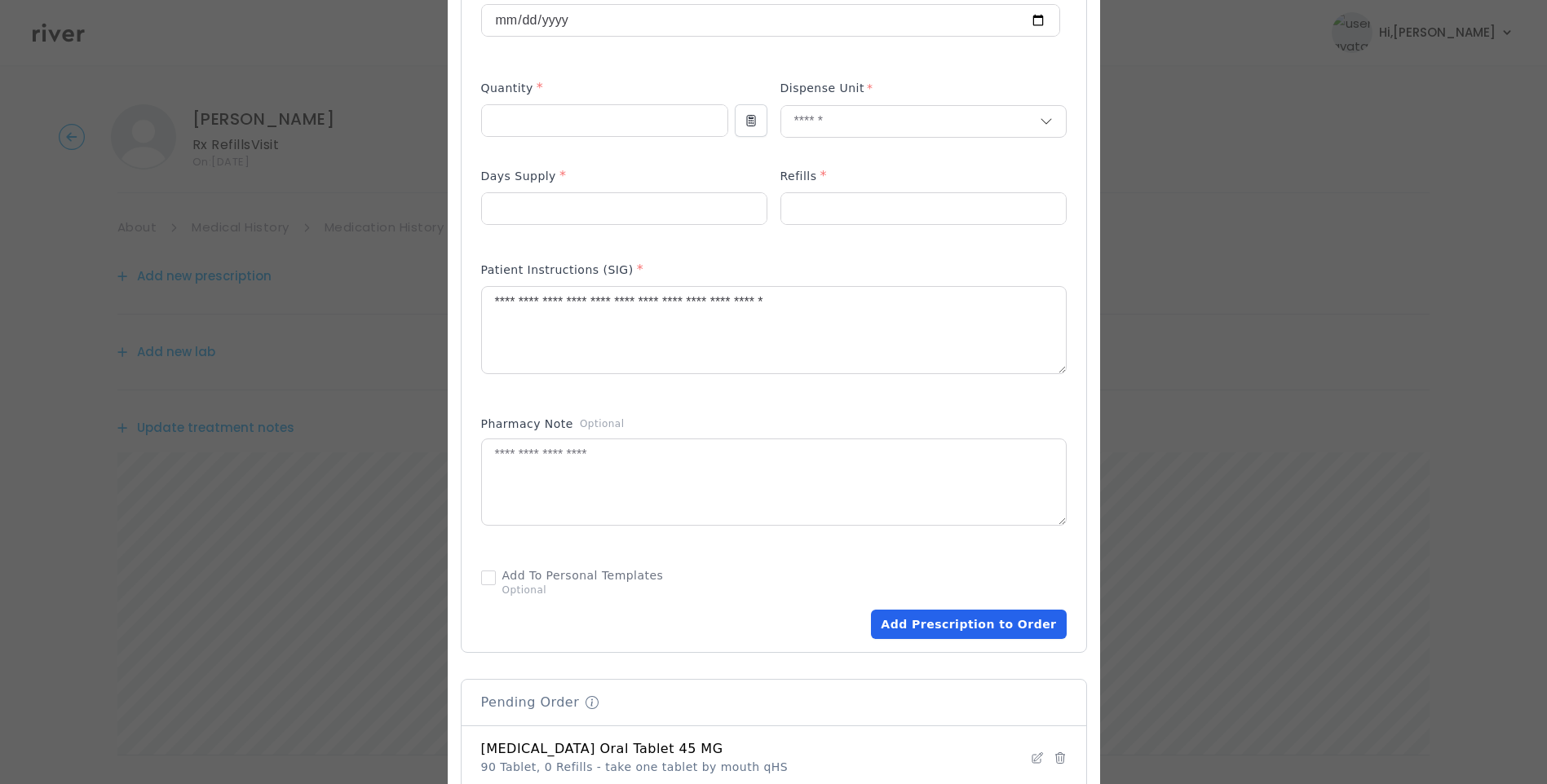
click at [980, 626] on button "Add Prescription to Order" at bounding box center [969, 624] width 195 height 30
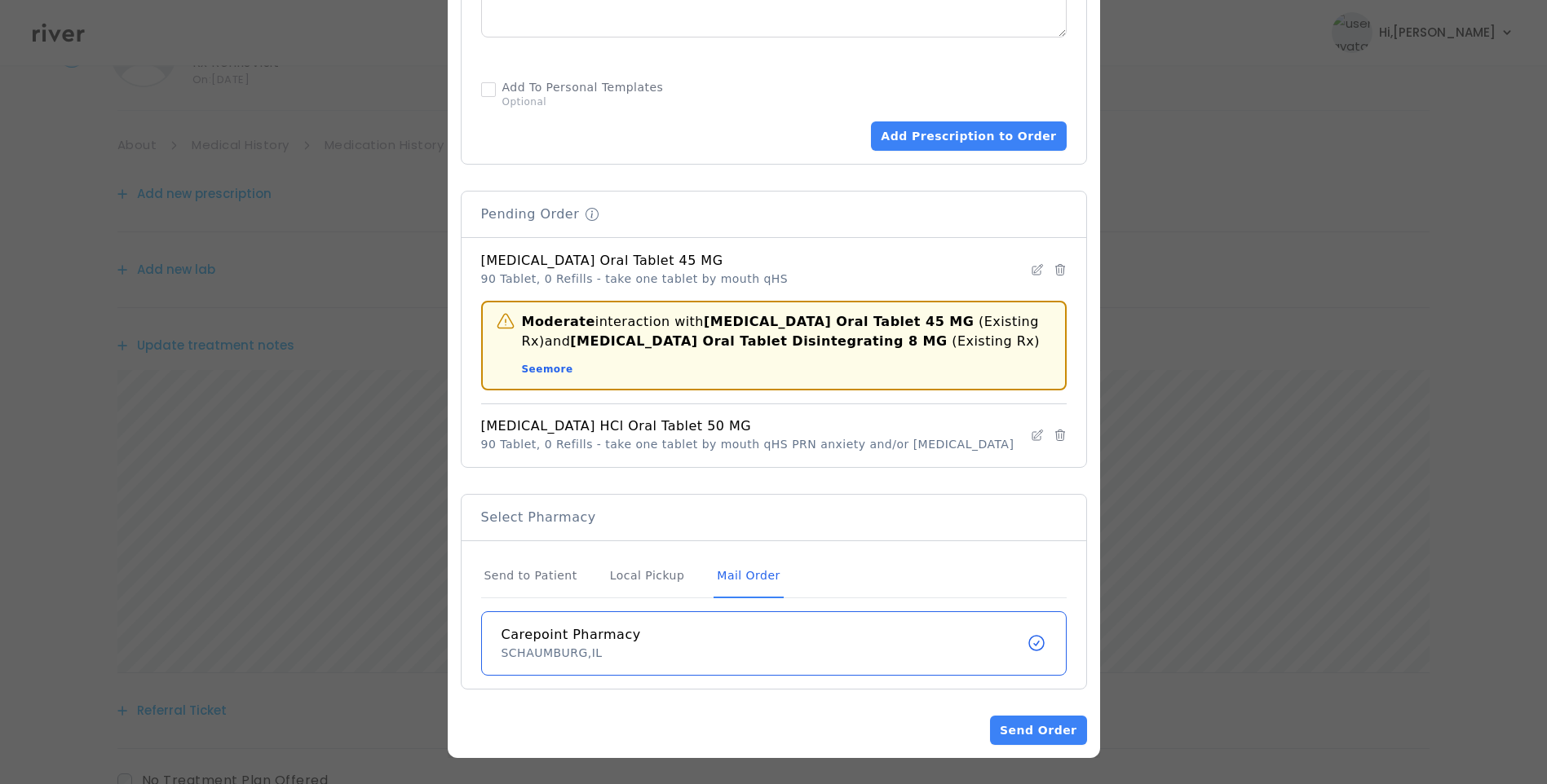
scroll to position [201, 0]
click at [726, 575] on div "Mail Order" at bounding box center [748, 576] width 70 height 44
click at [1029, 728] on button "Send Order" at bounding box center [1038, 730] width 96 height 30
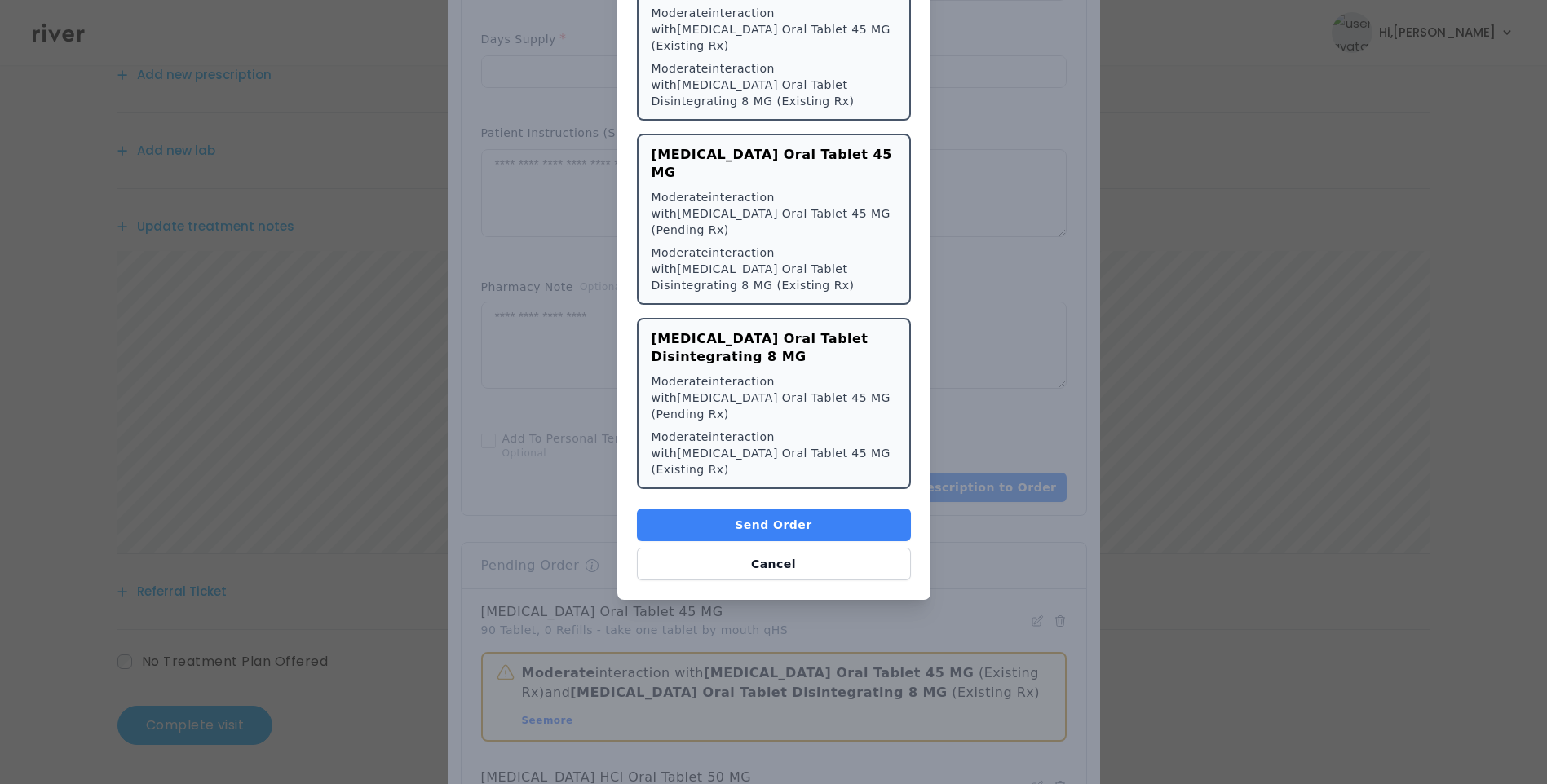
scroll to position [815, 0]
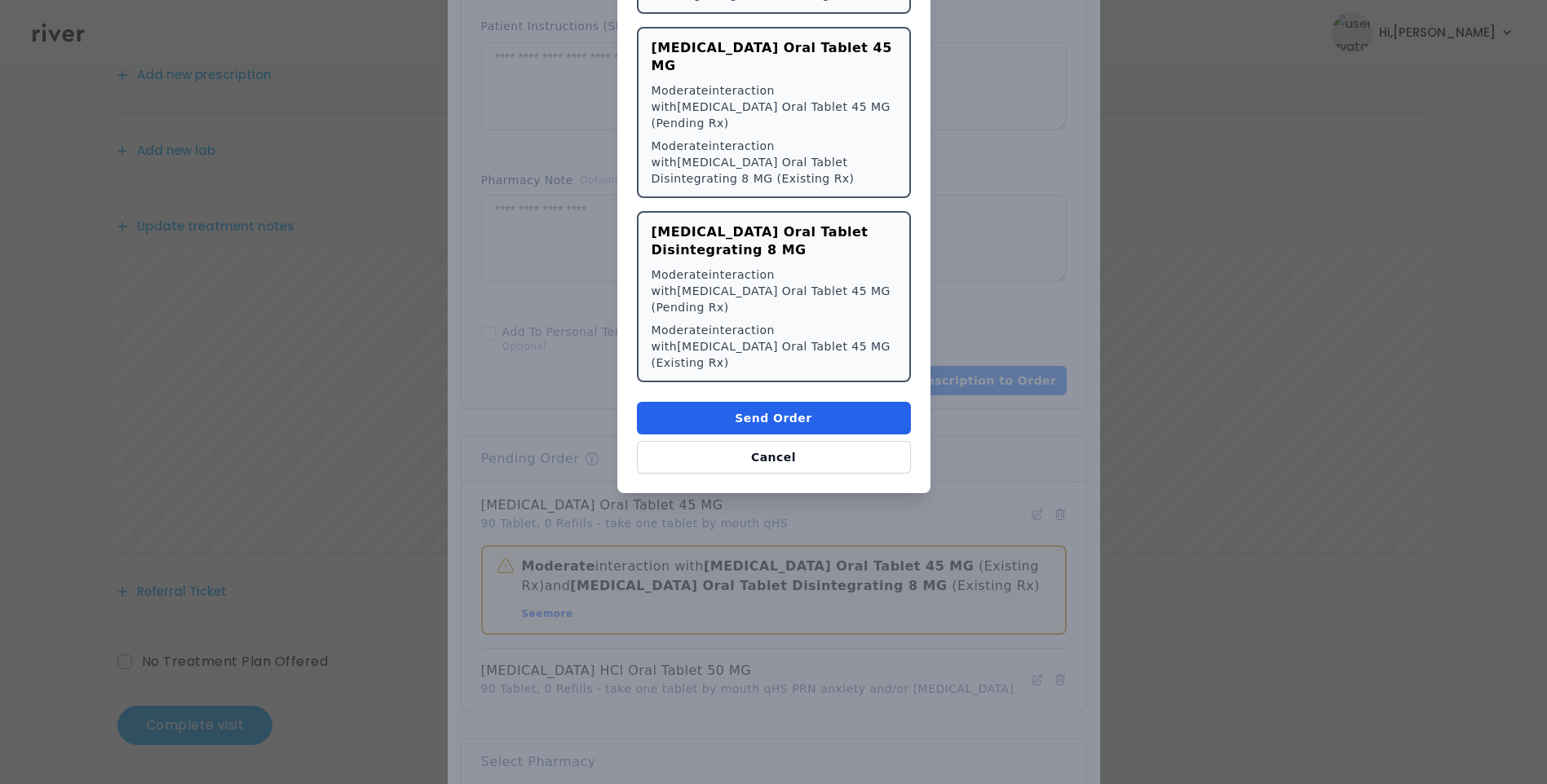
click at [788, 402] on button "Send Order" at bounding box center [773, 418] width 274 height 32
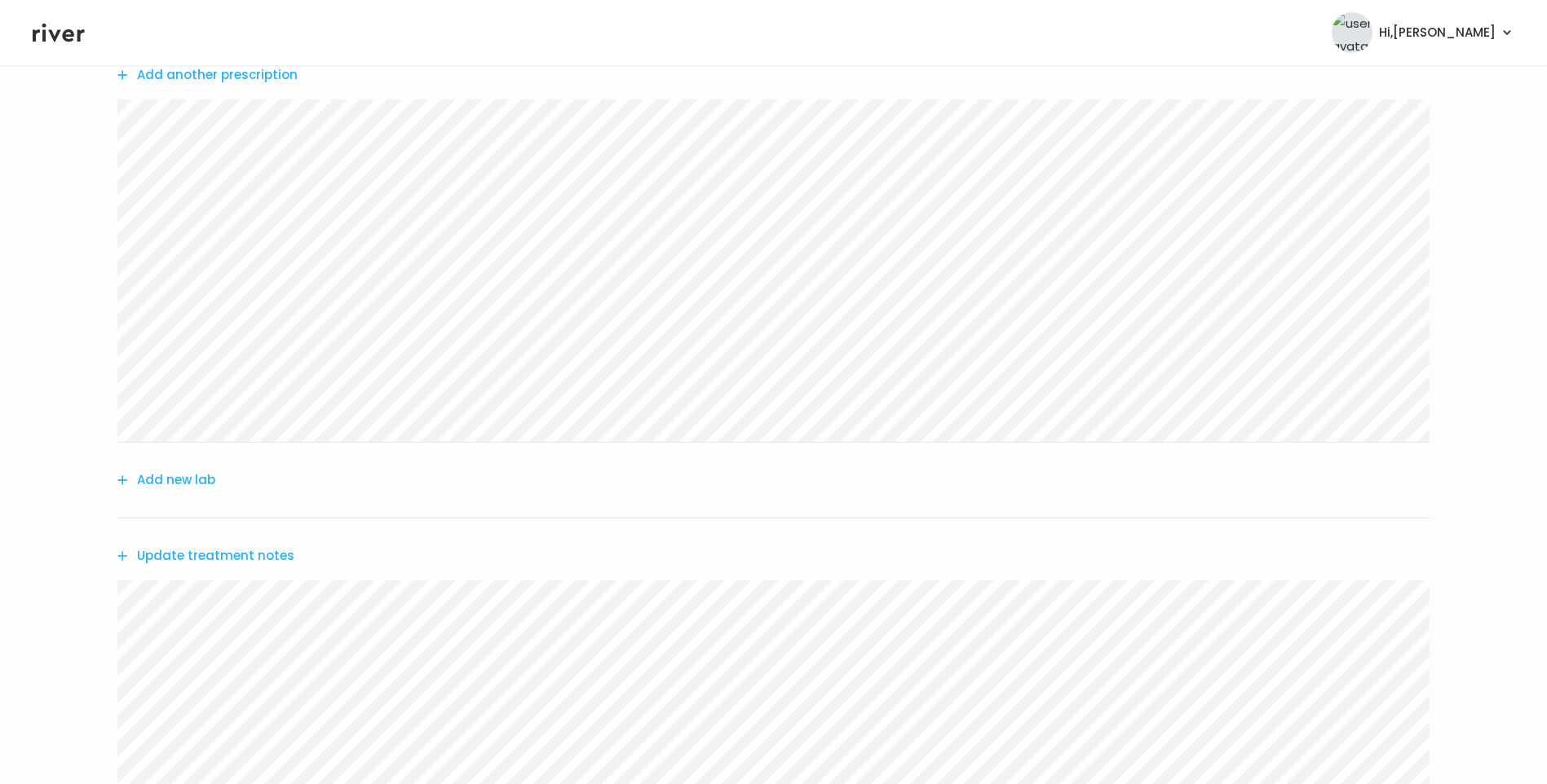
scroll to position [530, 0]
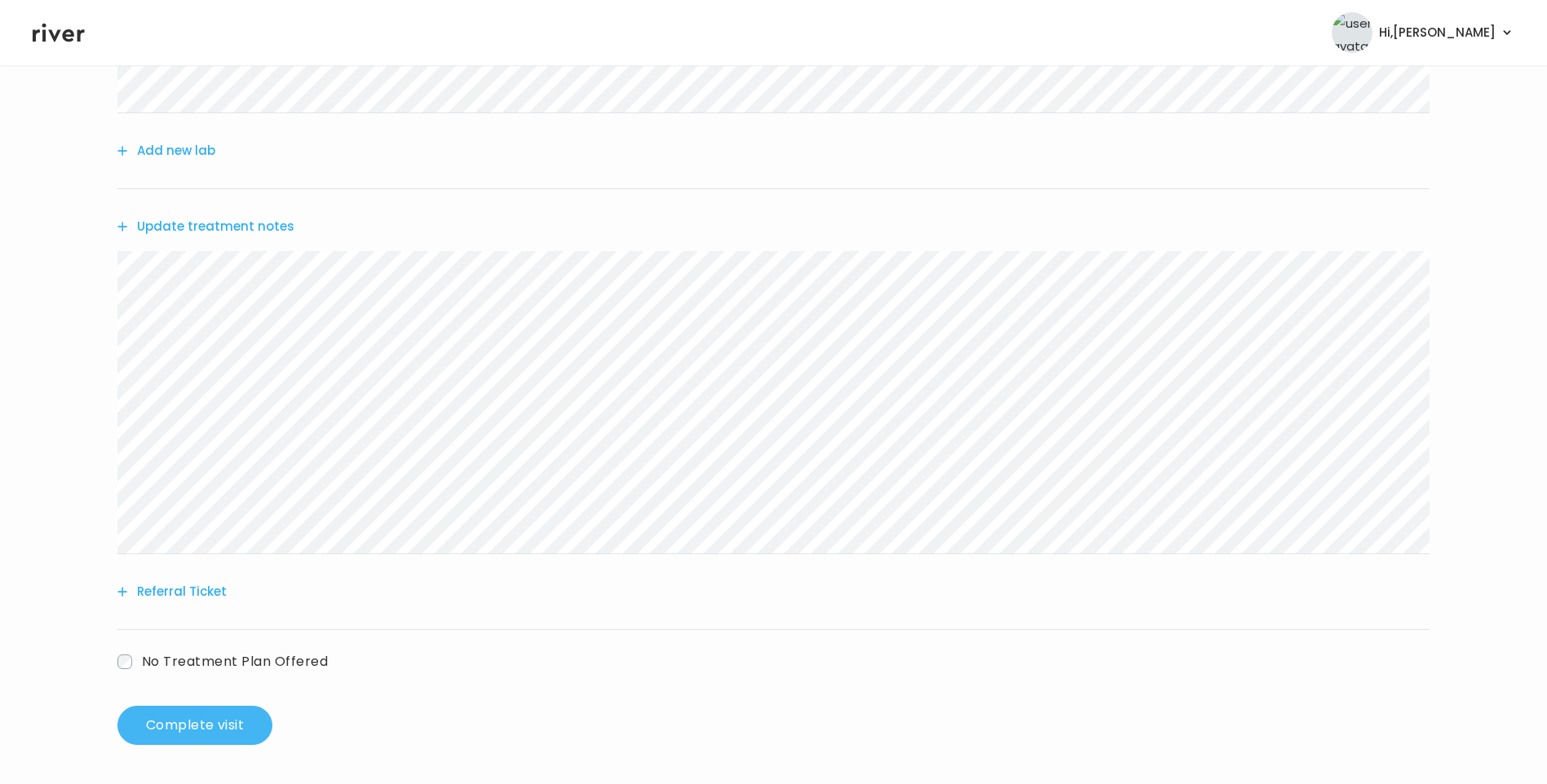
click at [219, 728] on button "Complete visit" at bounding box center [195, 725] width 155 height 39
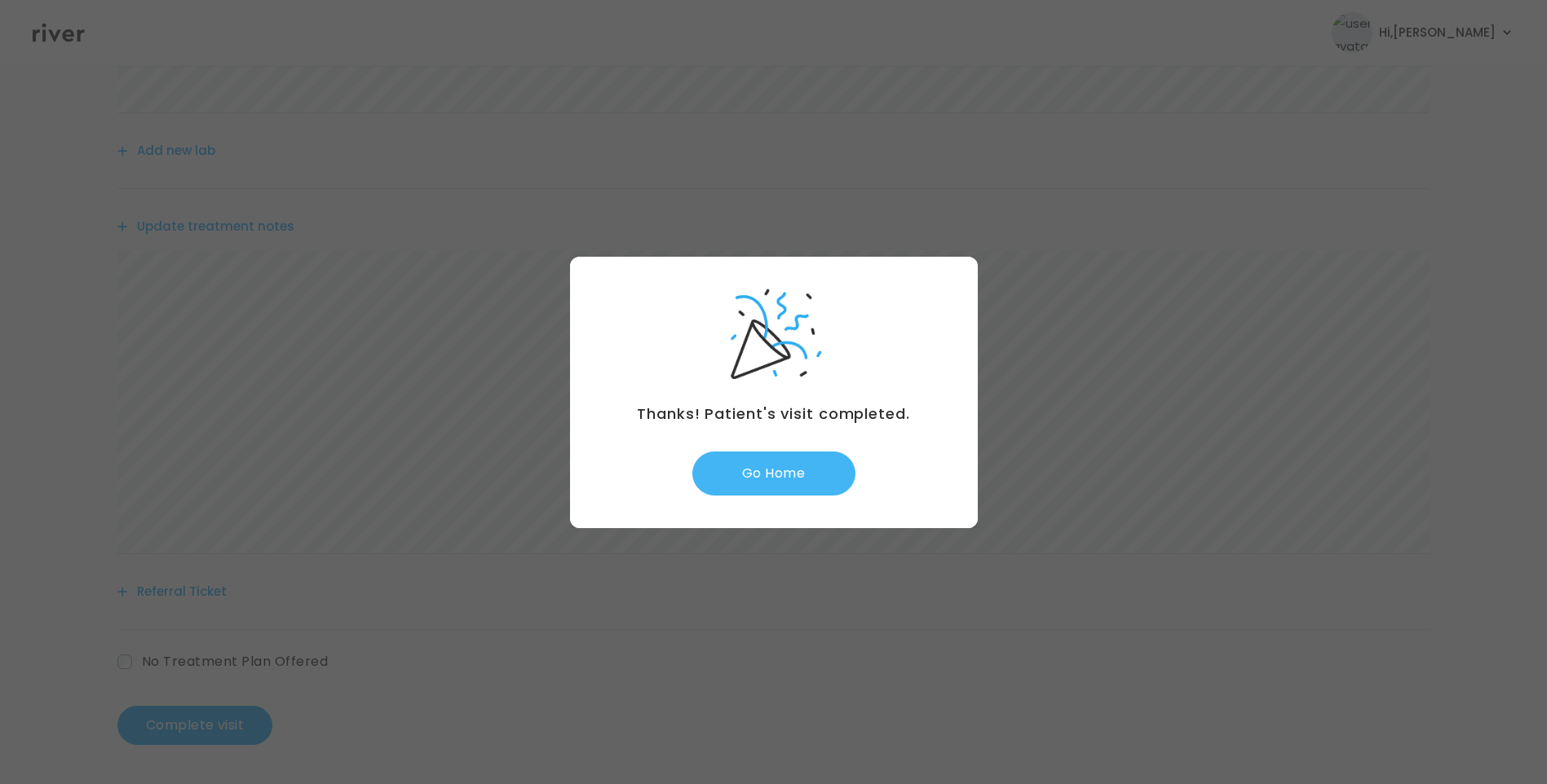
click at [791, 467] on button "Go Home" at bounding box center [774, 473] width 163 height 44
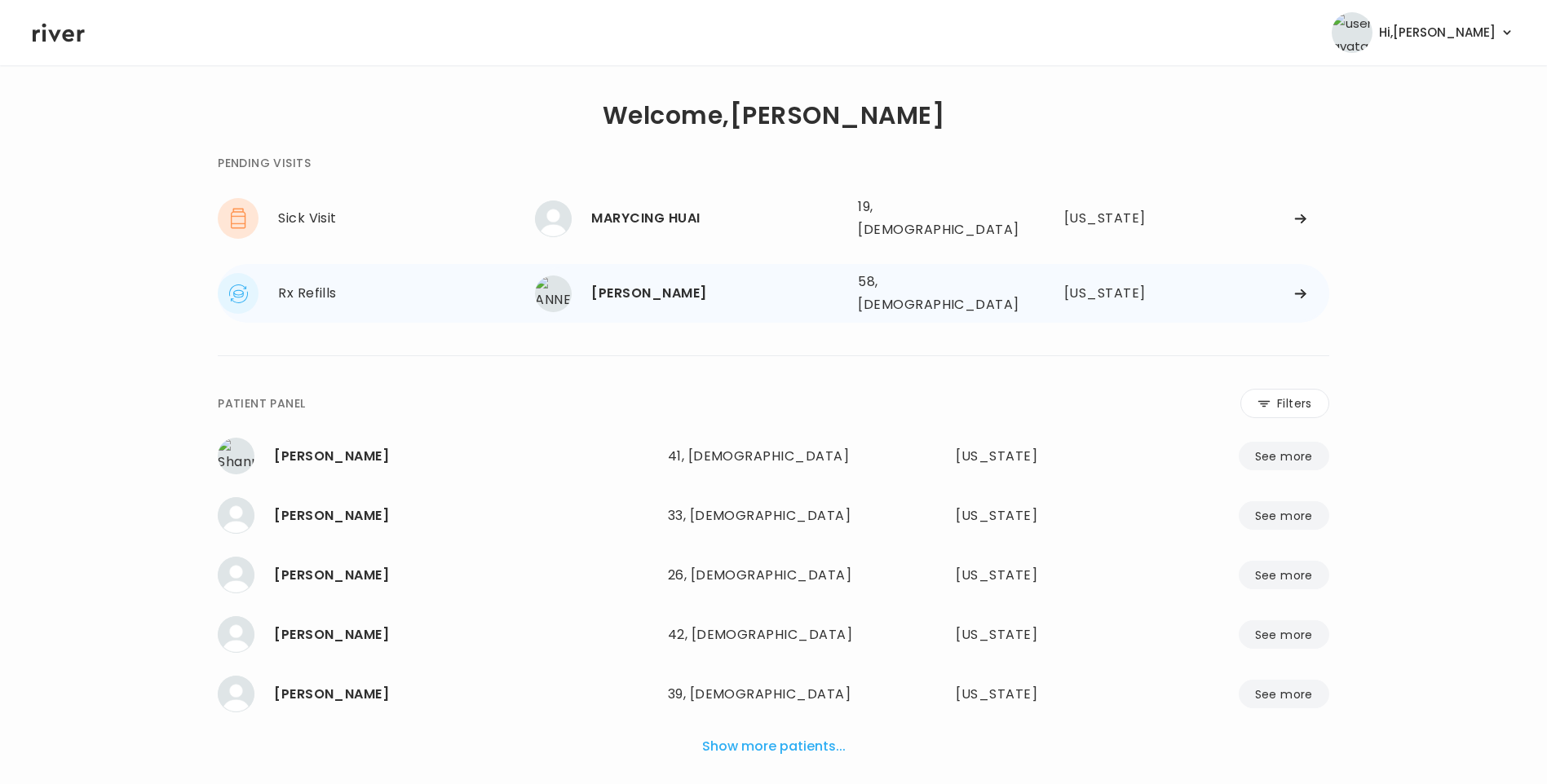
click at [732, 282] on div "ANNETTE SADLER" at bounding box center [719, 294] width 254 height 23
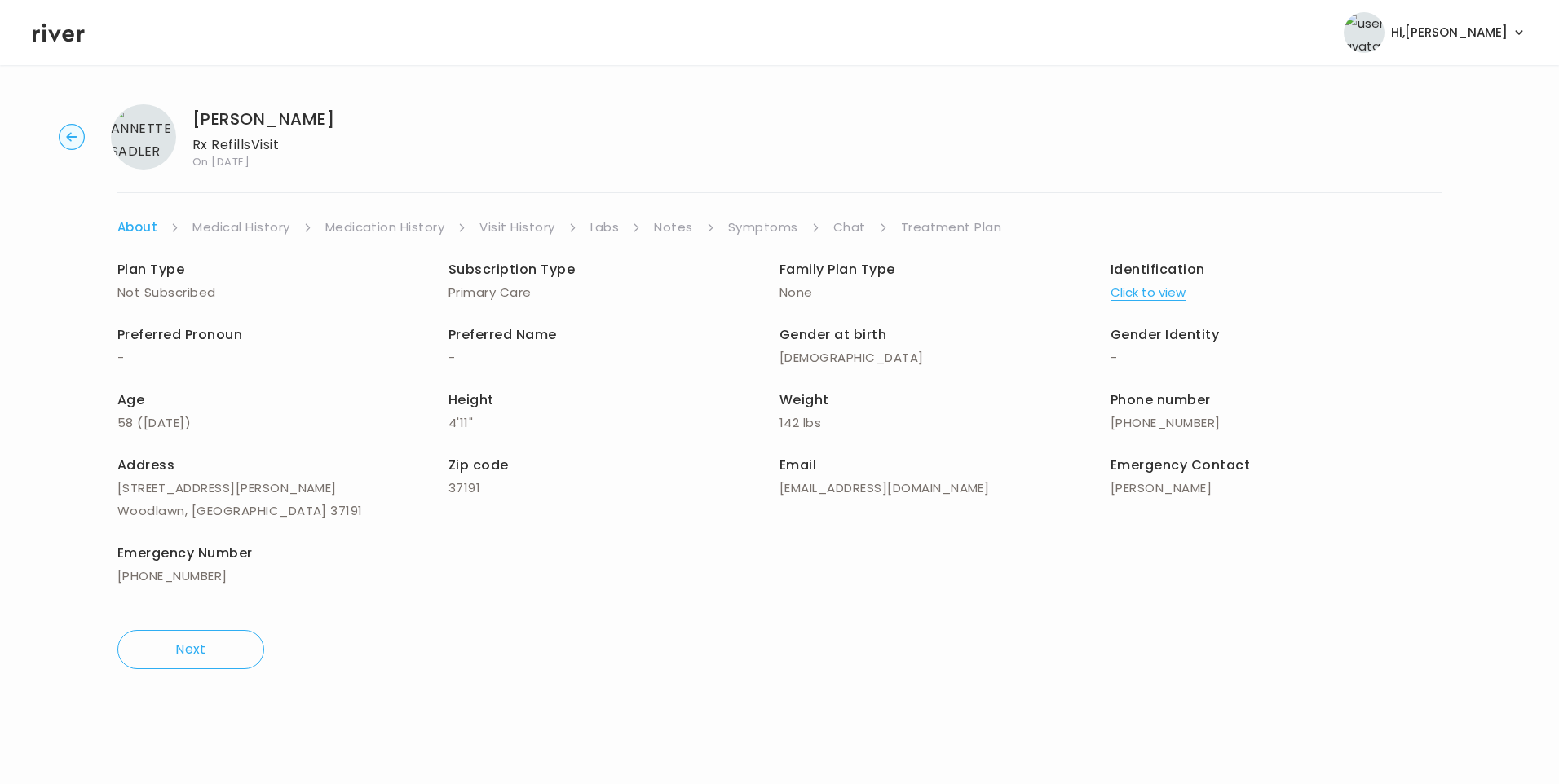
click at [512, 233] on link "Visit History" at bounding box center [517, 227] width 75 height 23
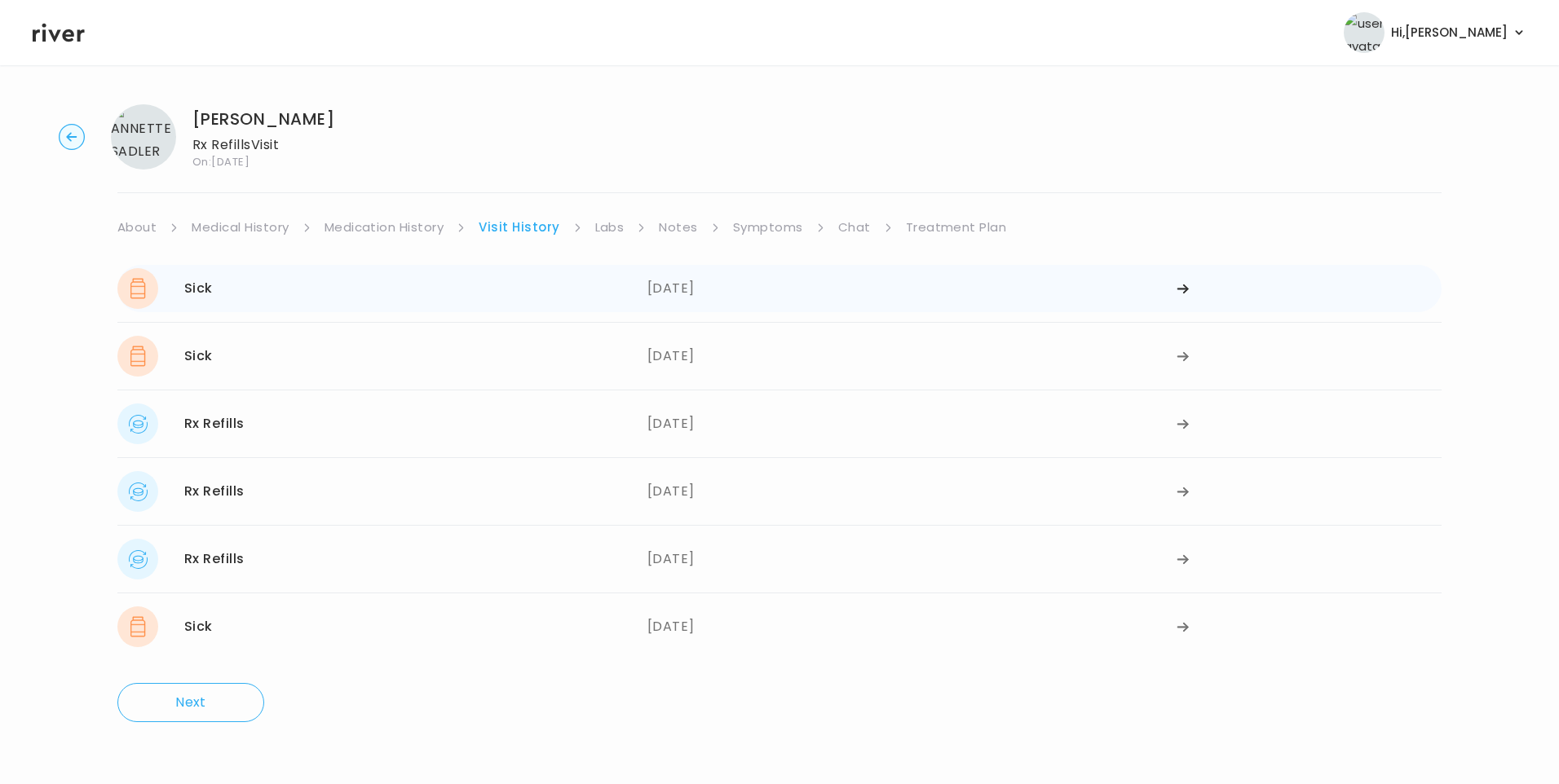
click at [631, 309] on div "Sick 08/05/2025 08/05/2025" at bounding box center [780, 289] width 1324 height 48
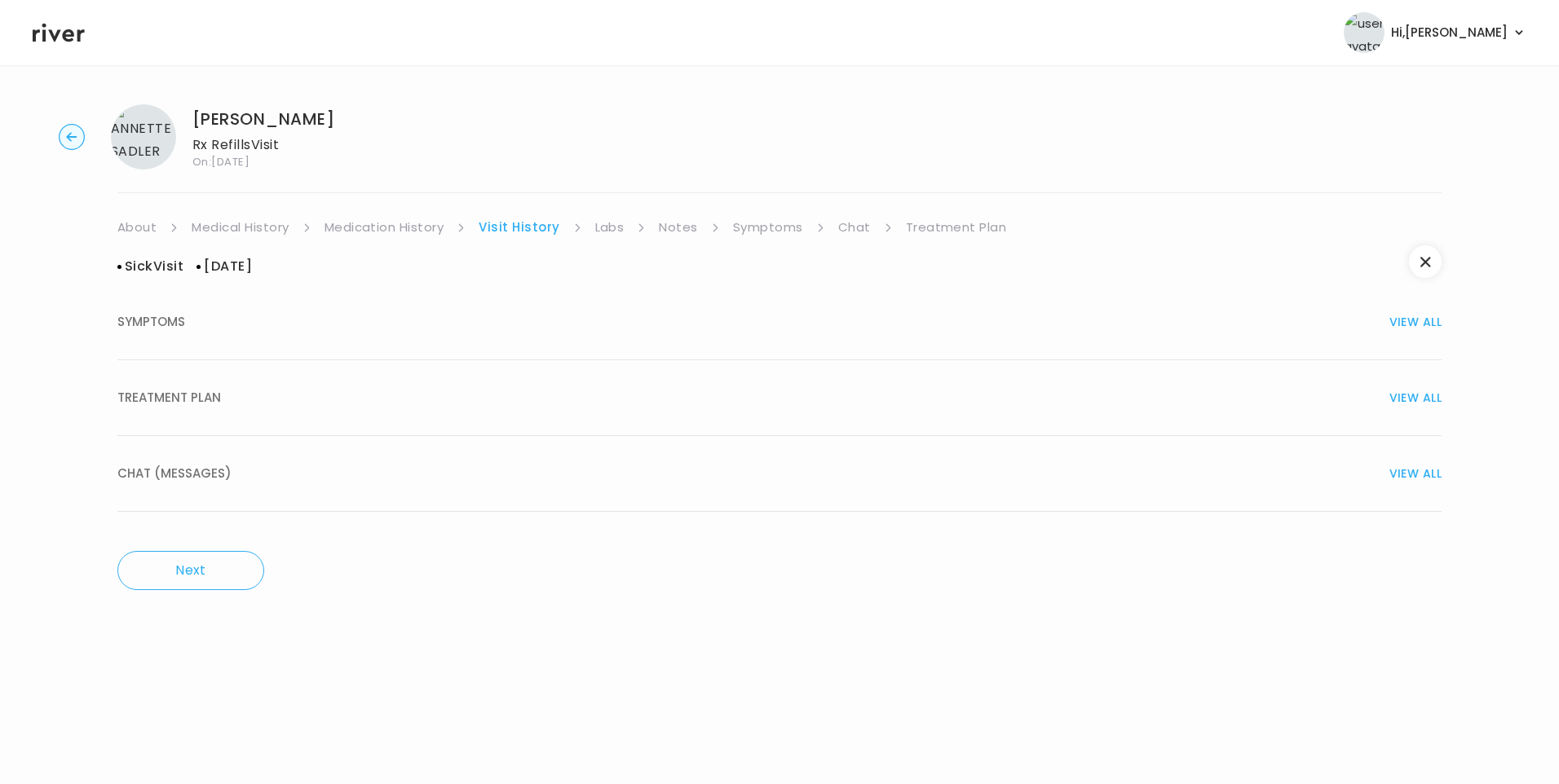
drag, startPoint x: 225, startPoint y: 391, endPoint x: 290, endPoint y: 438, distance: 80.2
click at [225, 392] on div "TREATMENT PLAN VIEW ALL" at bounding box center [780, 398] width 1324 height 23
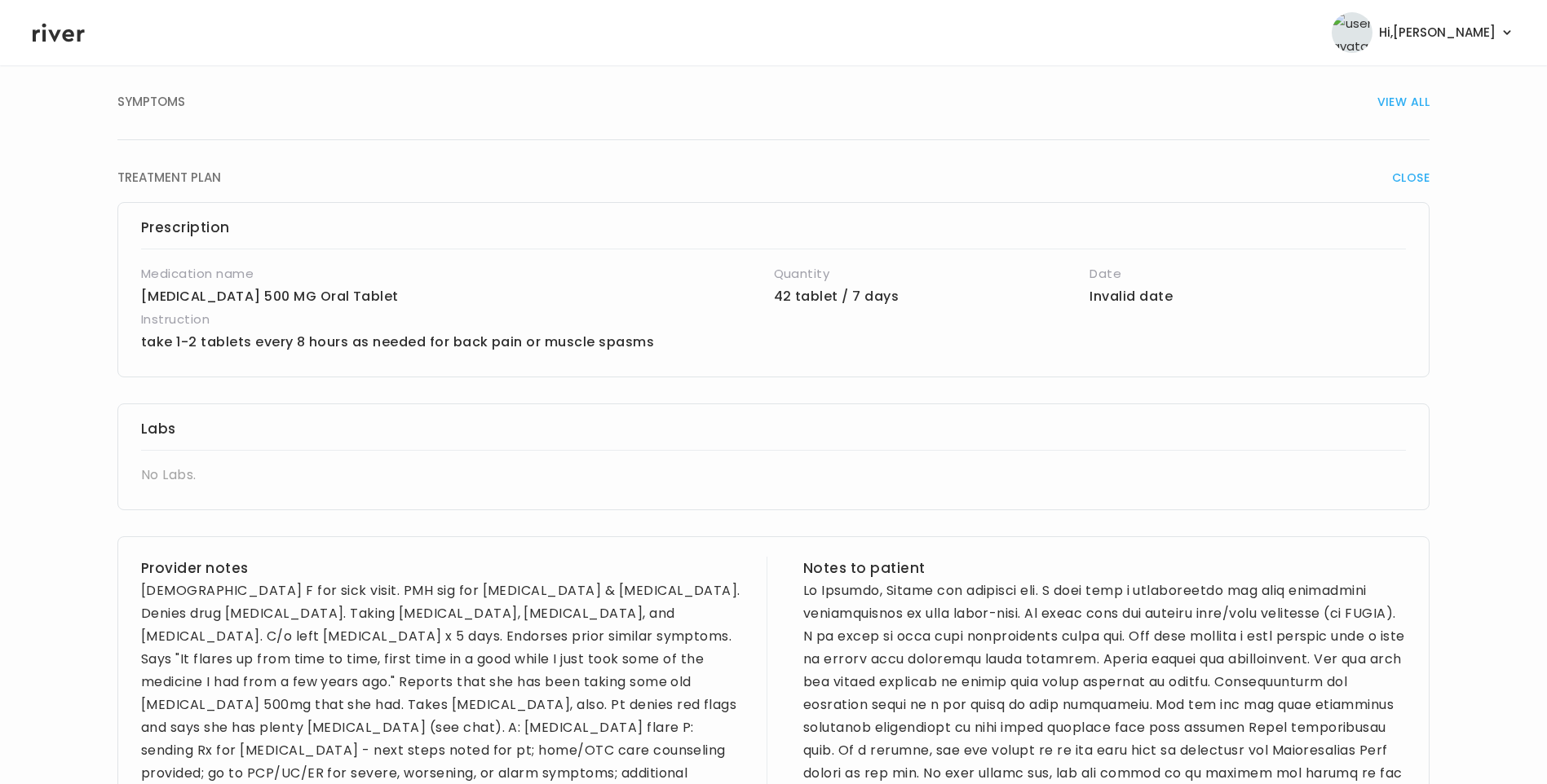
scroll to position [326, 0]
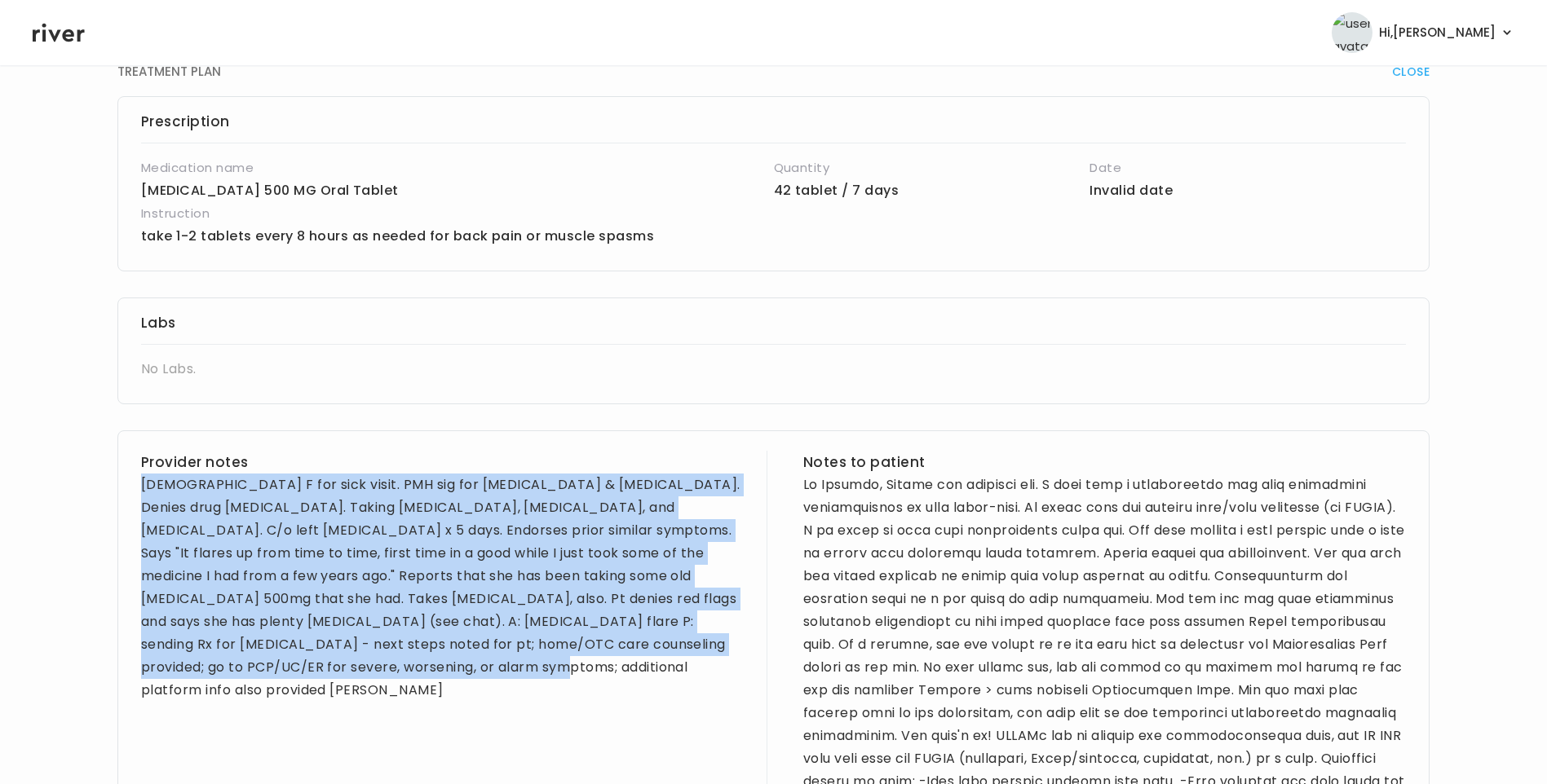
drag, startPoint x: 140, startPoint y: 482, endPoint x: 402, endPoint y: 670, distance: 322.5
copy div "58 yo F for sick visit. PMH sig for arthritis & migraines. Denies drug allergie…"
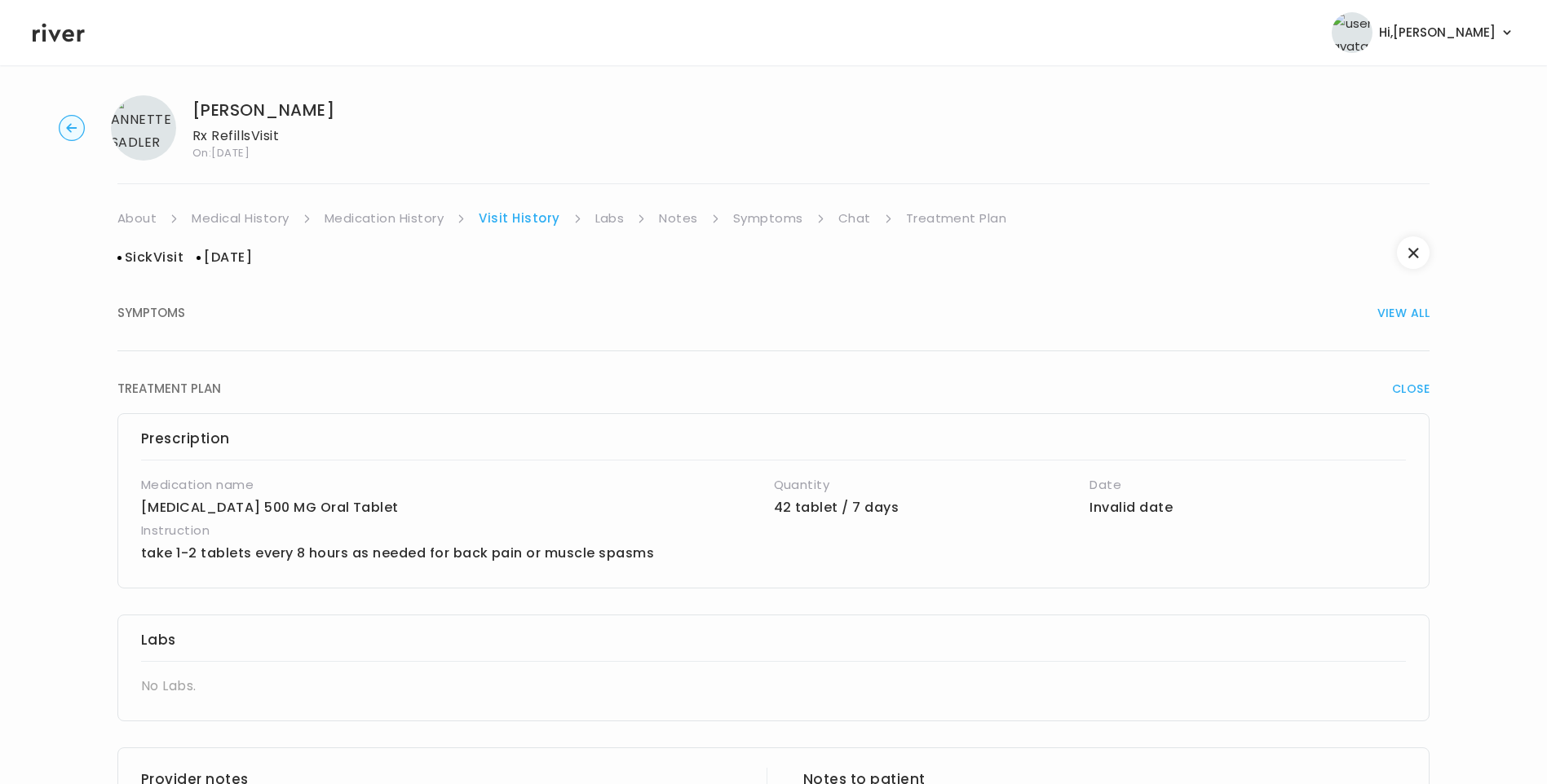
scroll to position [0, 0]
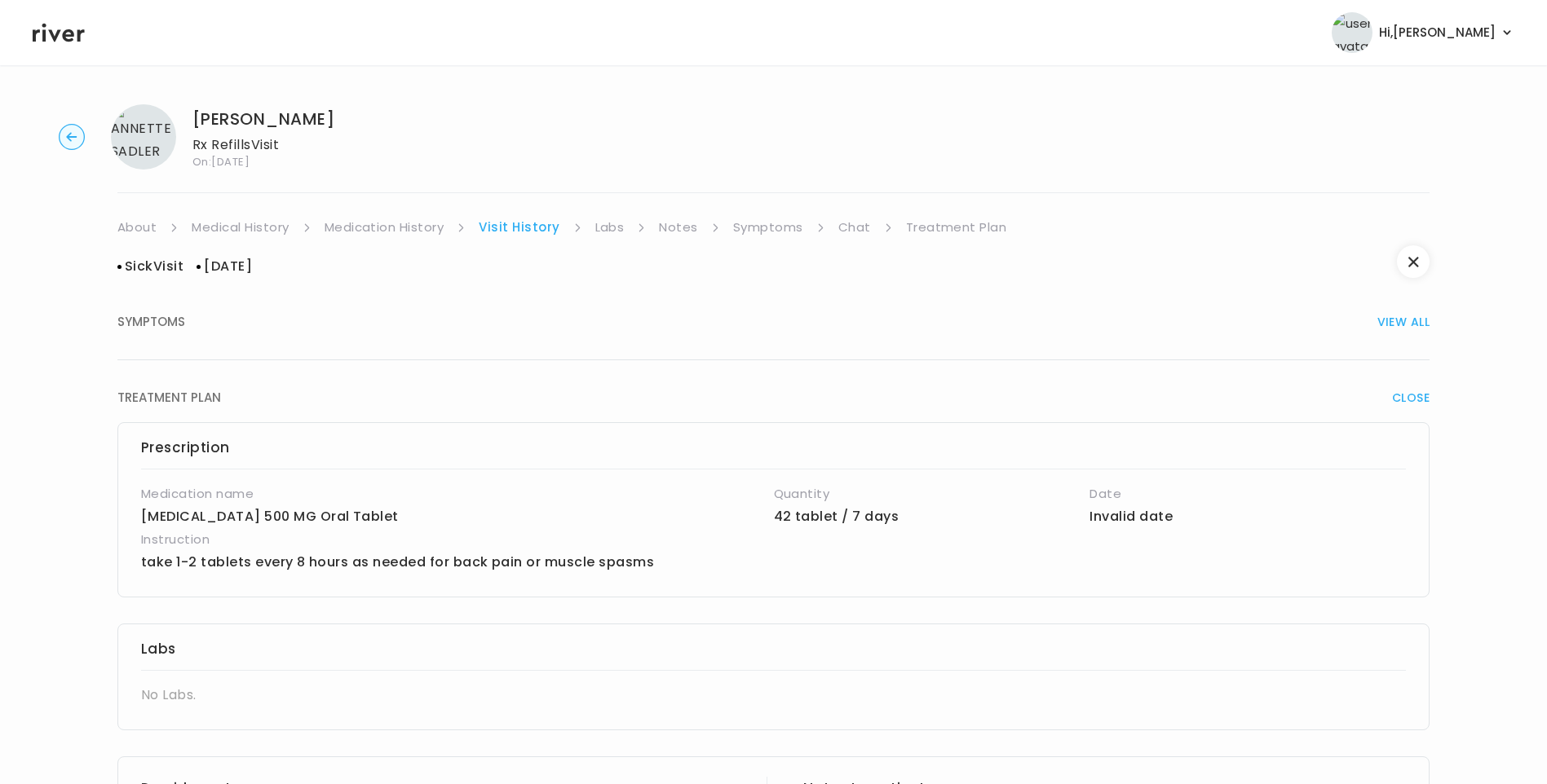
drag, startPoint x: 412, startPoint y: 226, endPoint x: 480, endPoint y: 230, distance: 68.1
click at [414, 226] on link "Medication History" at bounding box center [385, 227] width 120 height 23
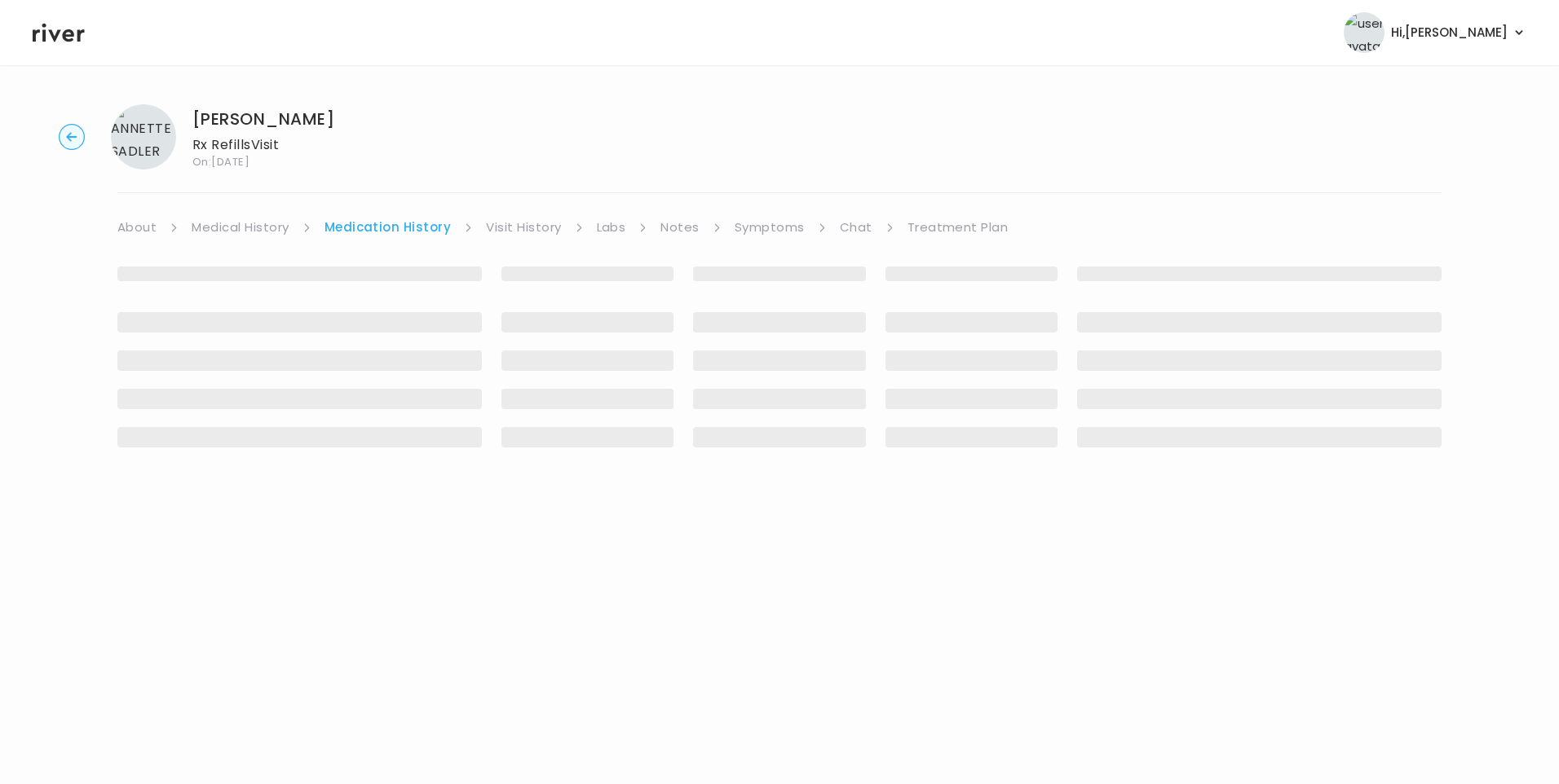
click at [528, 230] on link "Visit History" at bounding box center [523, 227] width 75 height 23
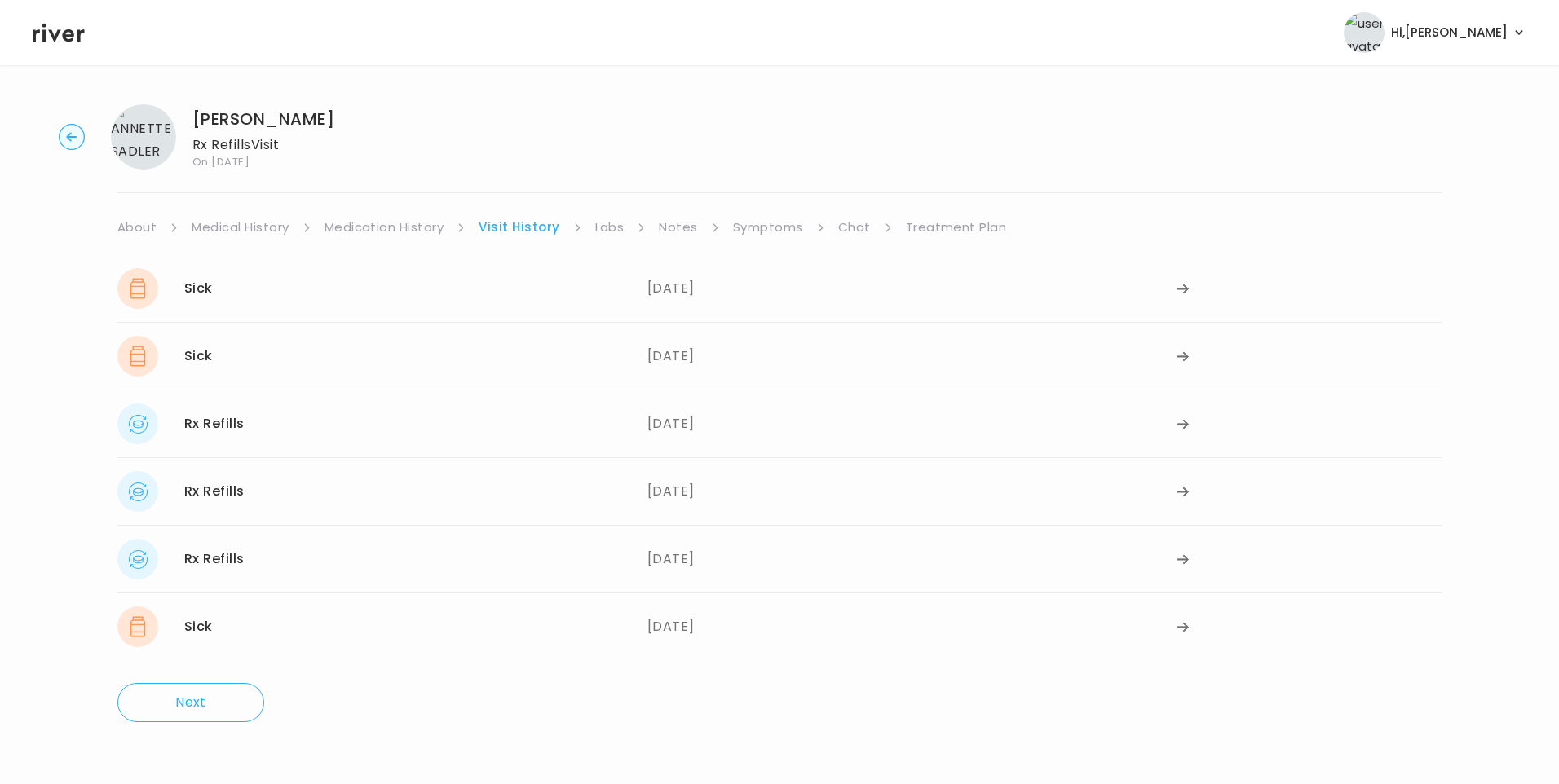
click at [763, 231] on link "Symptoms" at bounding box center [767, 227] width 70 height 23
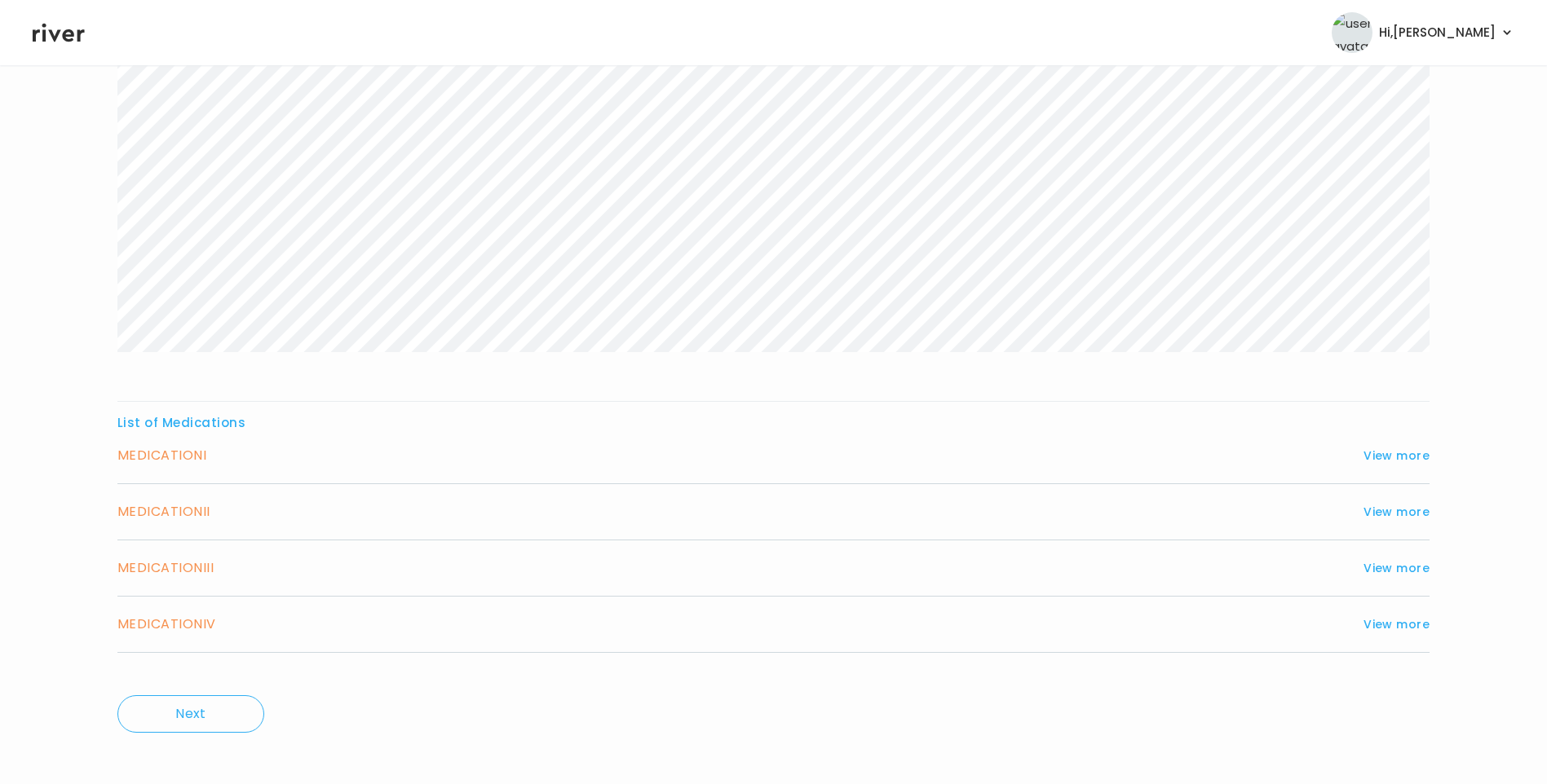
scroll to position [269, 0]
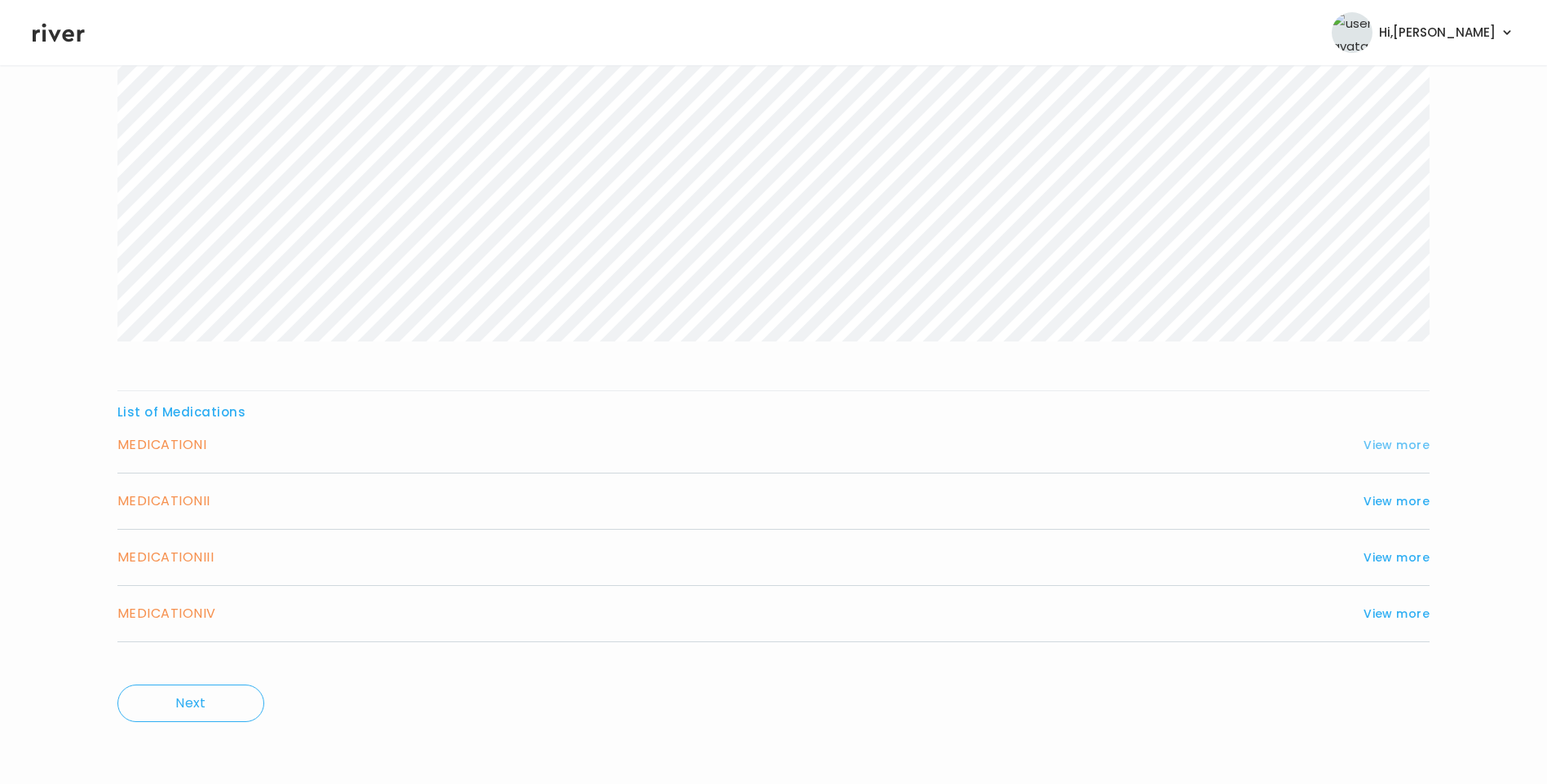
click at [1401, 444] on button "View more" at bounding box center [1396, 444] width 66 height 20
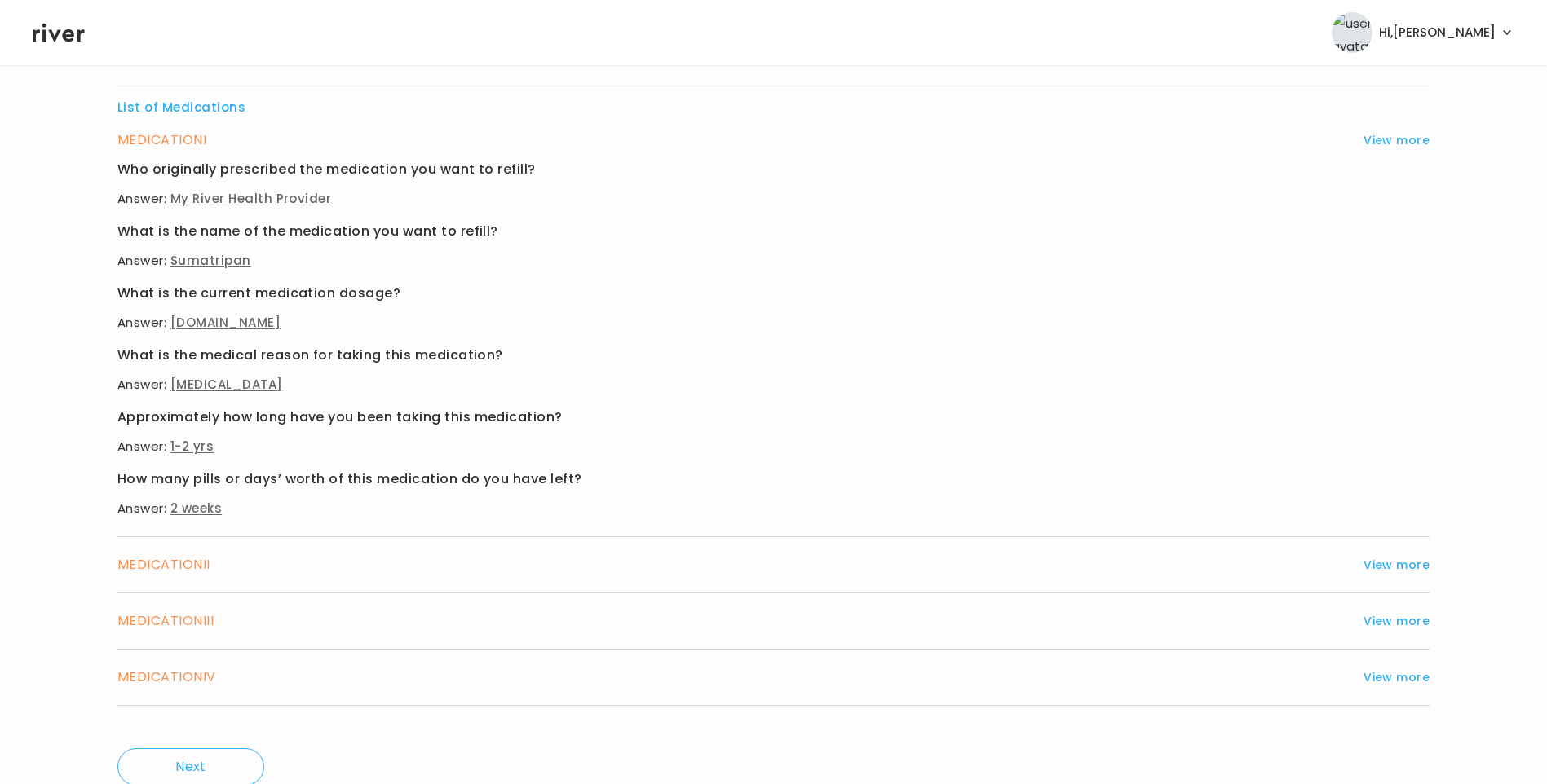
scroll to position [595, 0]
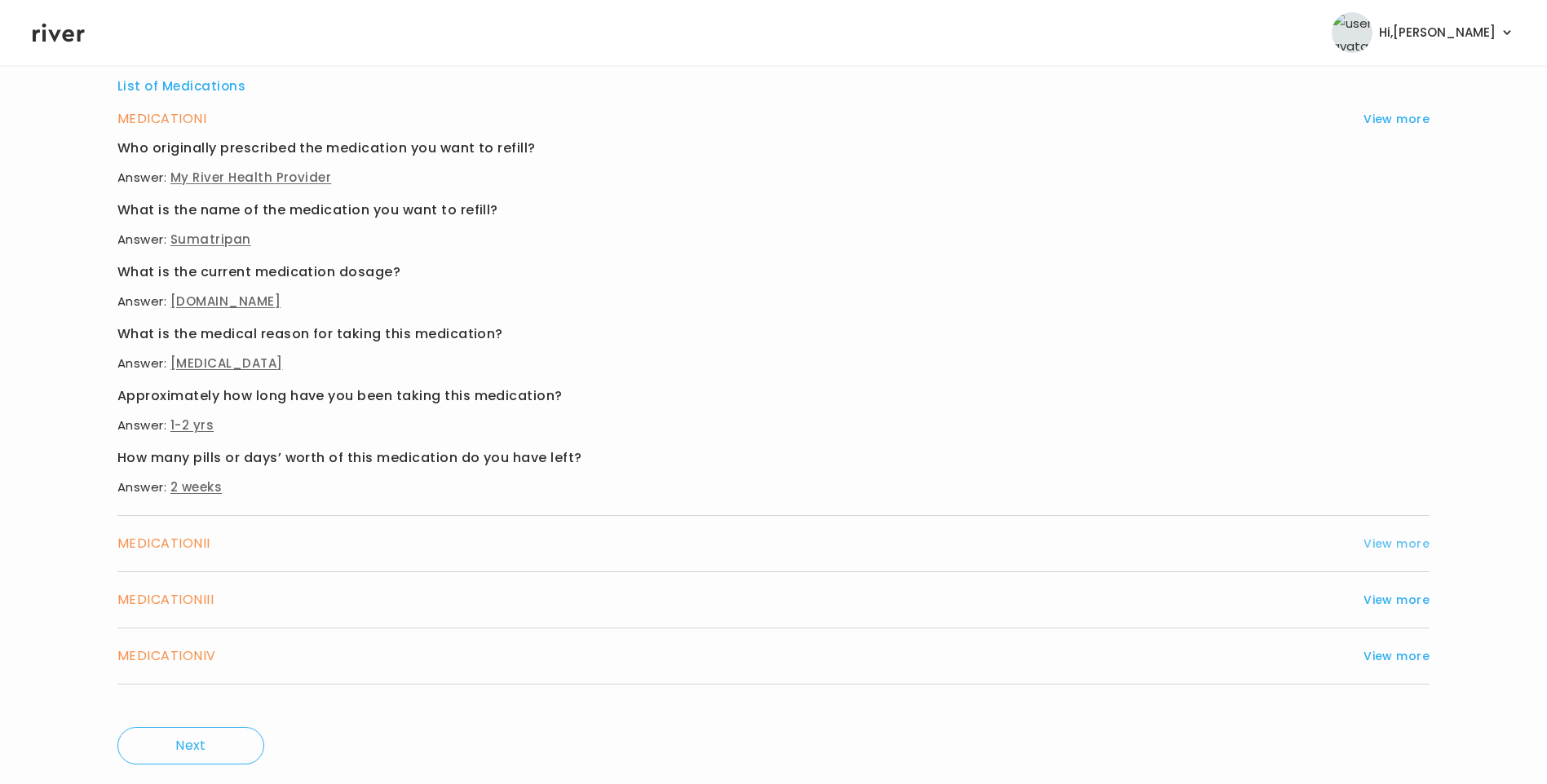
click at [1370, 550] on button "View more" at bounding box center [1396, 544] width 66 height 20
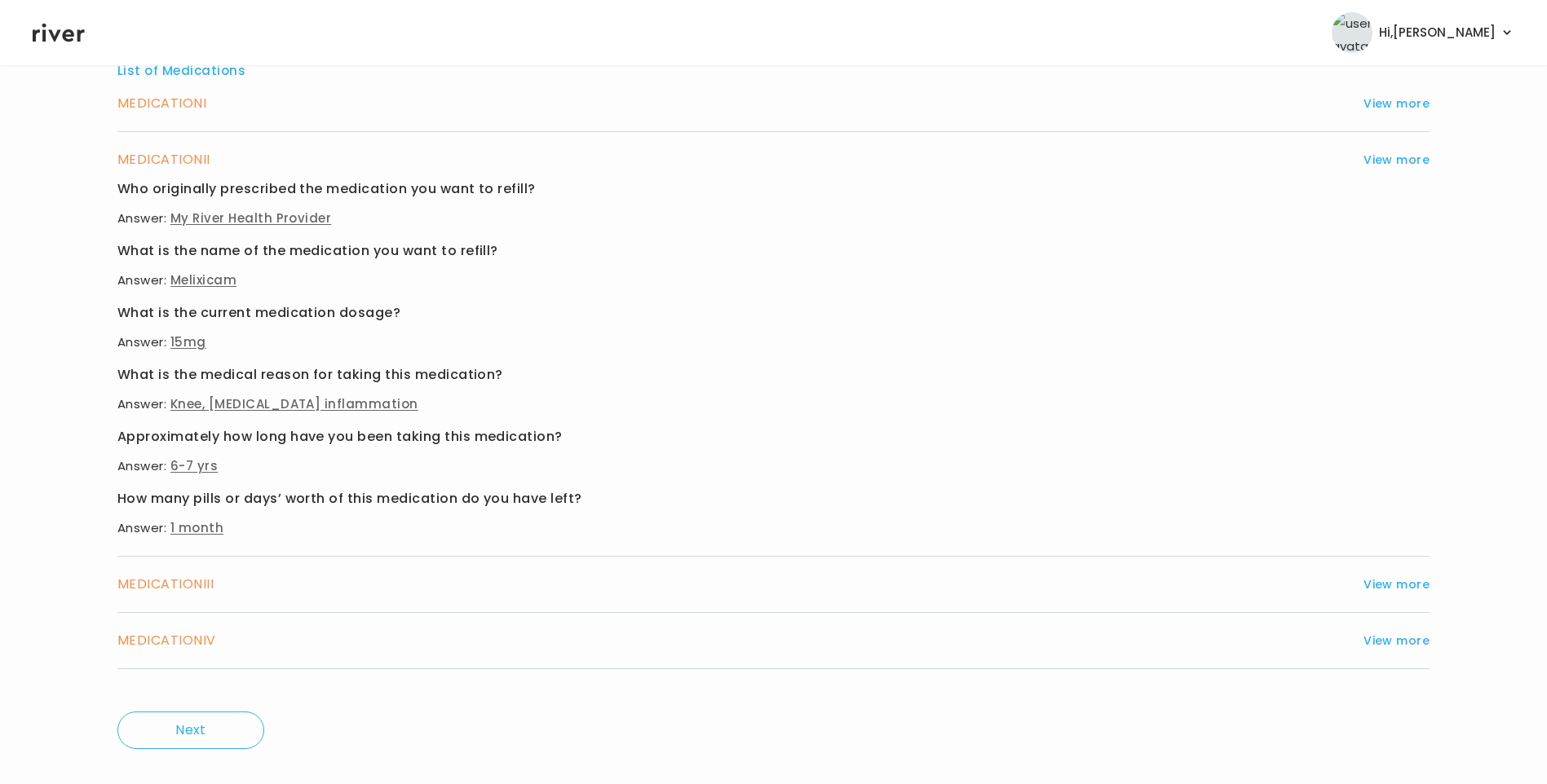
scroll to position [637, 0]
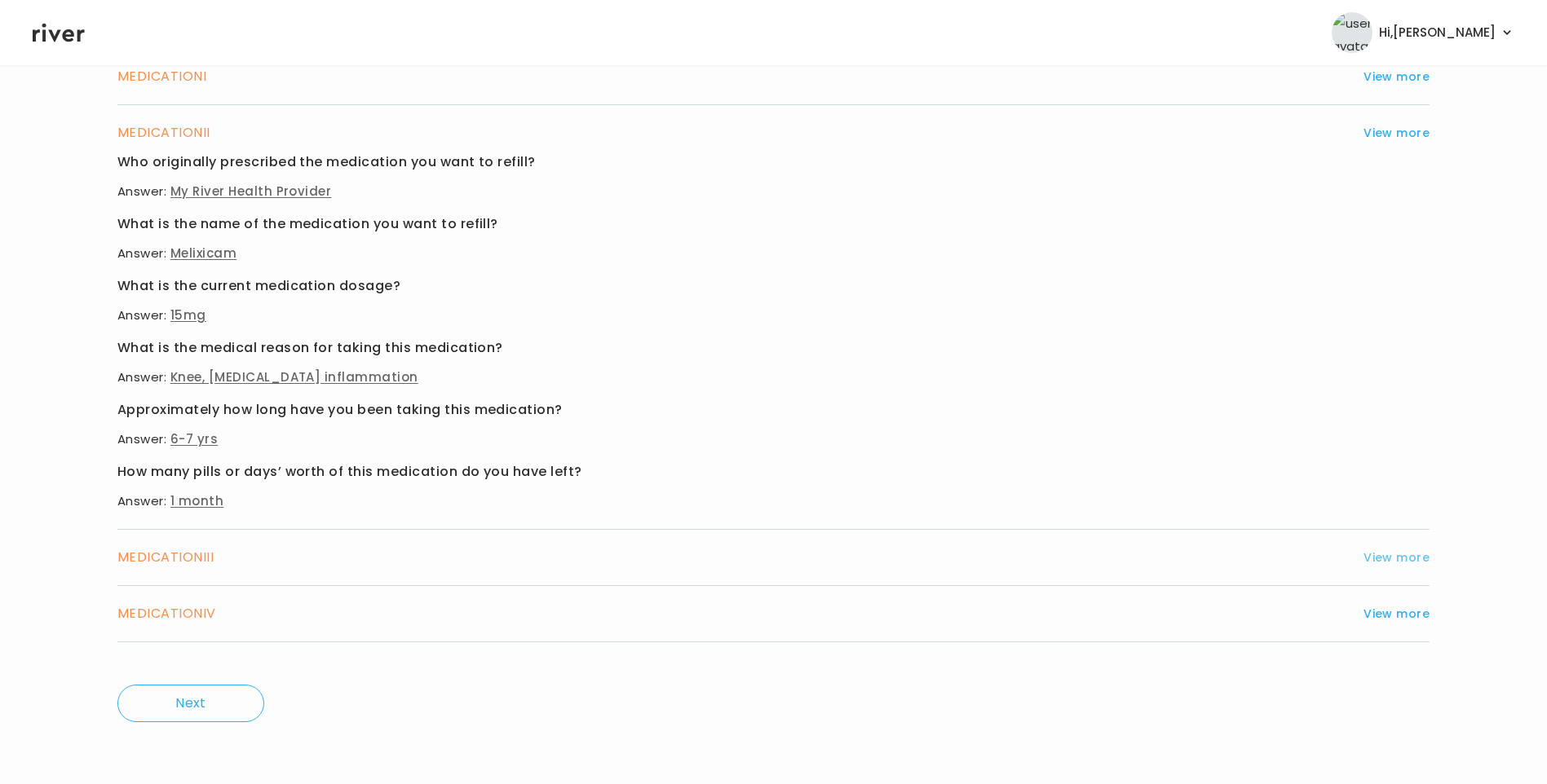
click at [1368, 558] on button "View more" at bounding box center [1396, 557] width 66 height 20
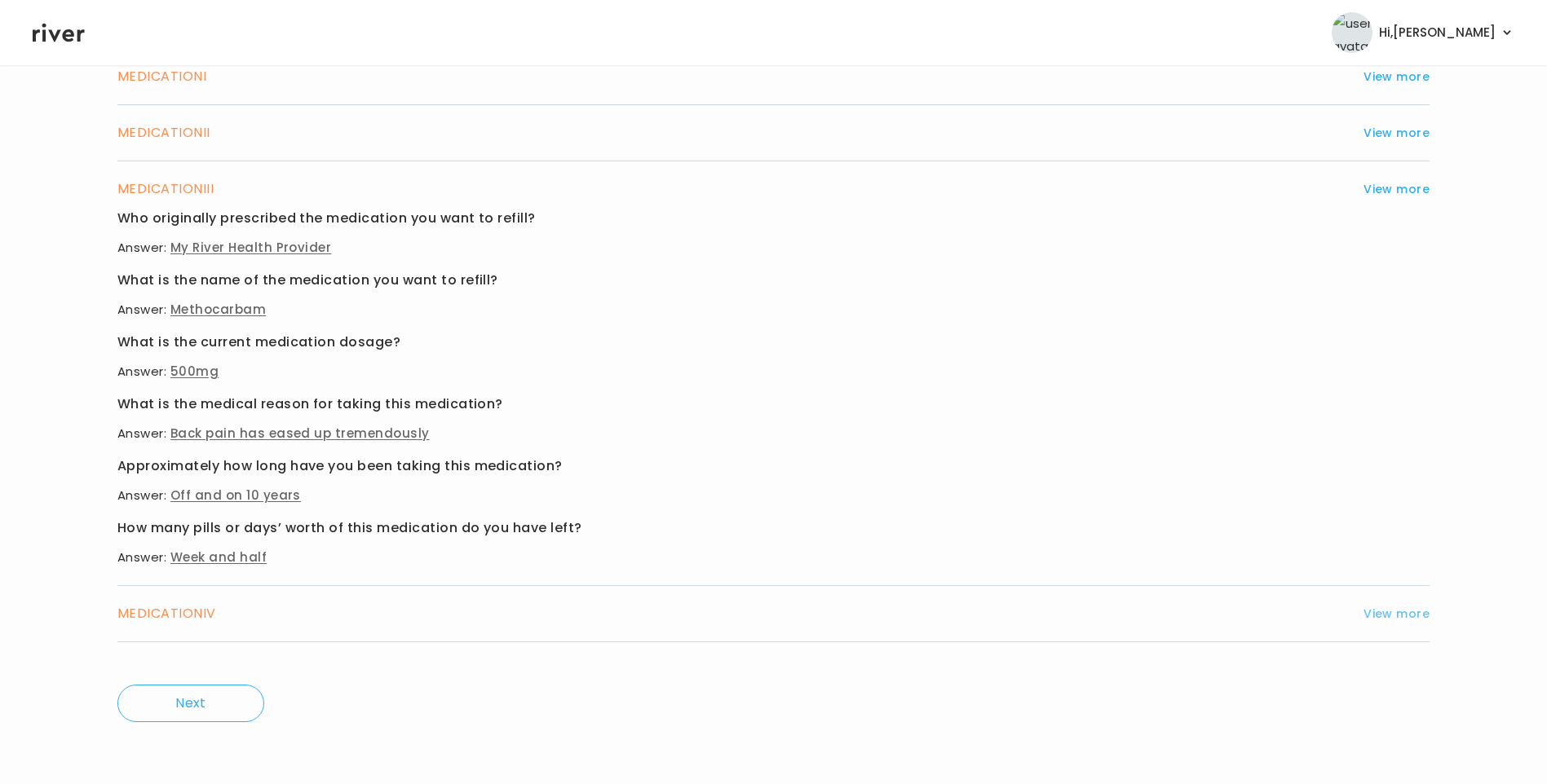
click at [1393, 611] on button "View more" at bounding box center [1396, 613] width 66 height 20
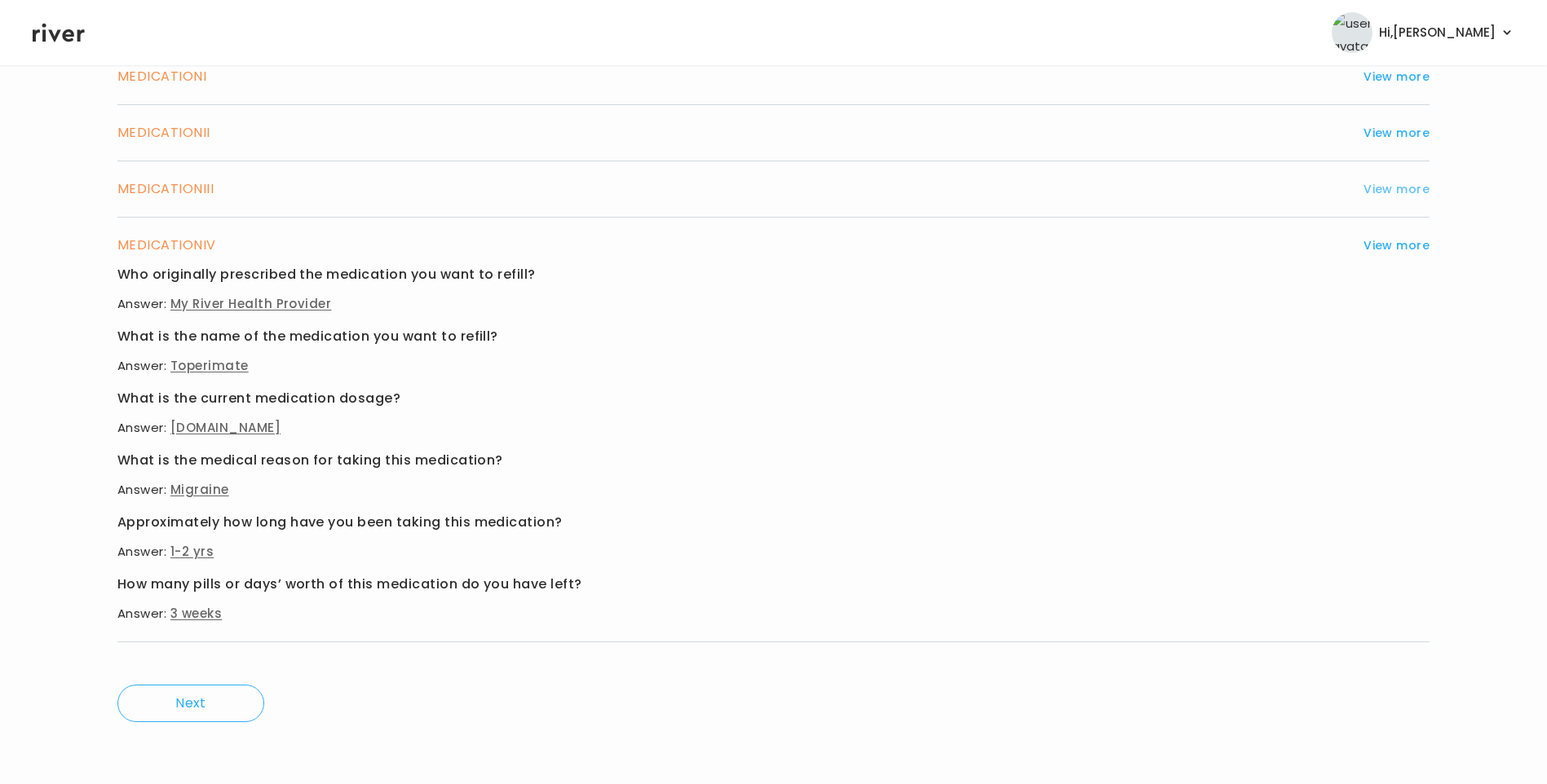
click at [1396, 182] on button "View more" at bounding box center [1396, 189] width 66 height 20
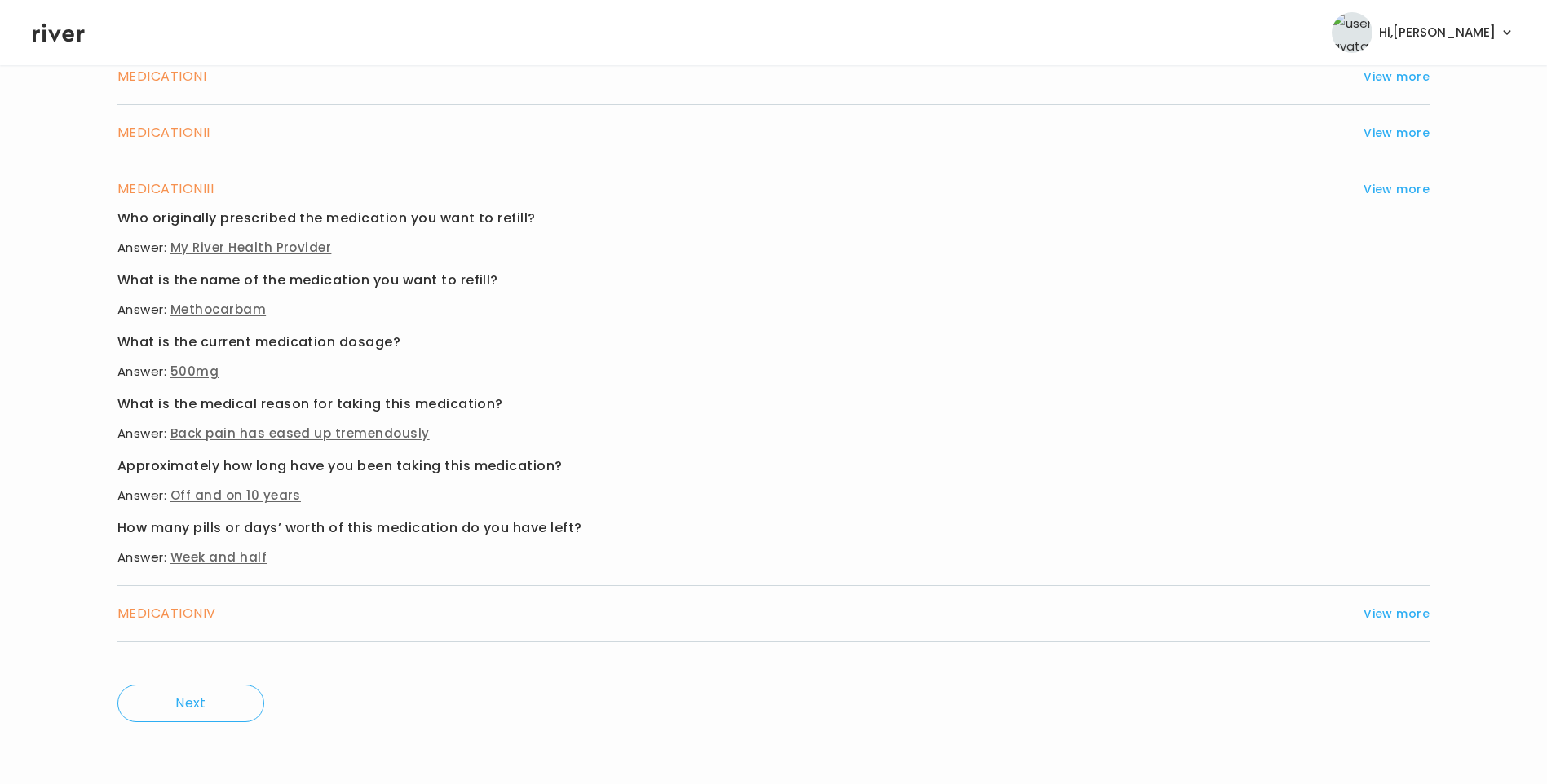
click at [1396, 122] on div "MEDICATION II View more" at bounding box center [773, 133] width 1312 height 23
click at [1390, 136] on button "View more" at bounding box center [1396, 133] width 66 height 20
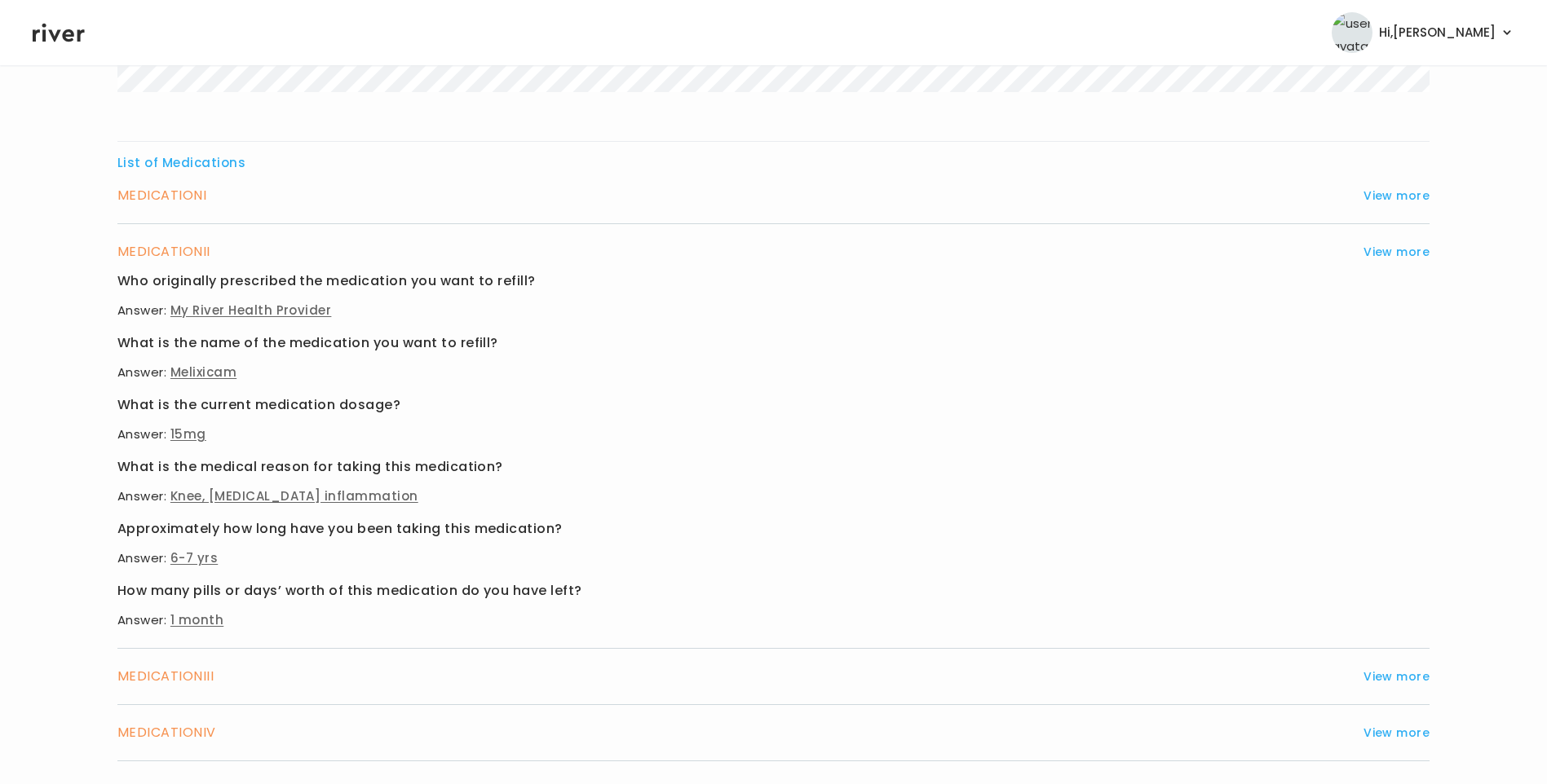
scroll to position [311, 0]
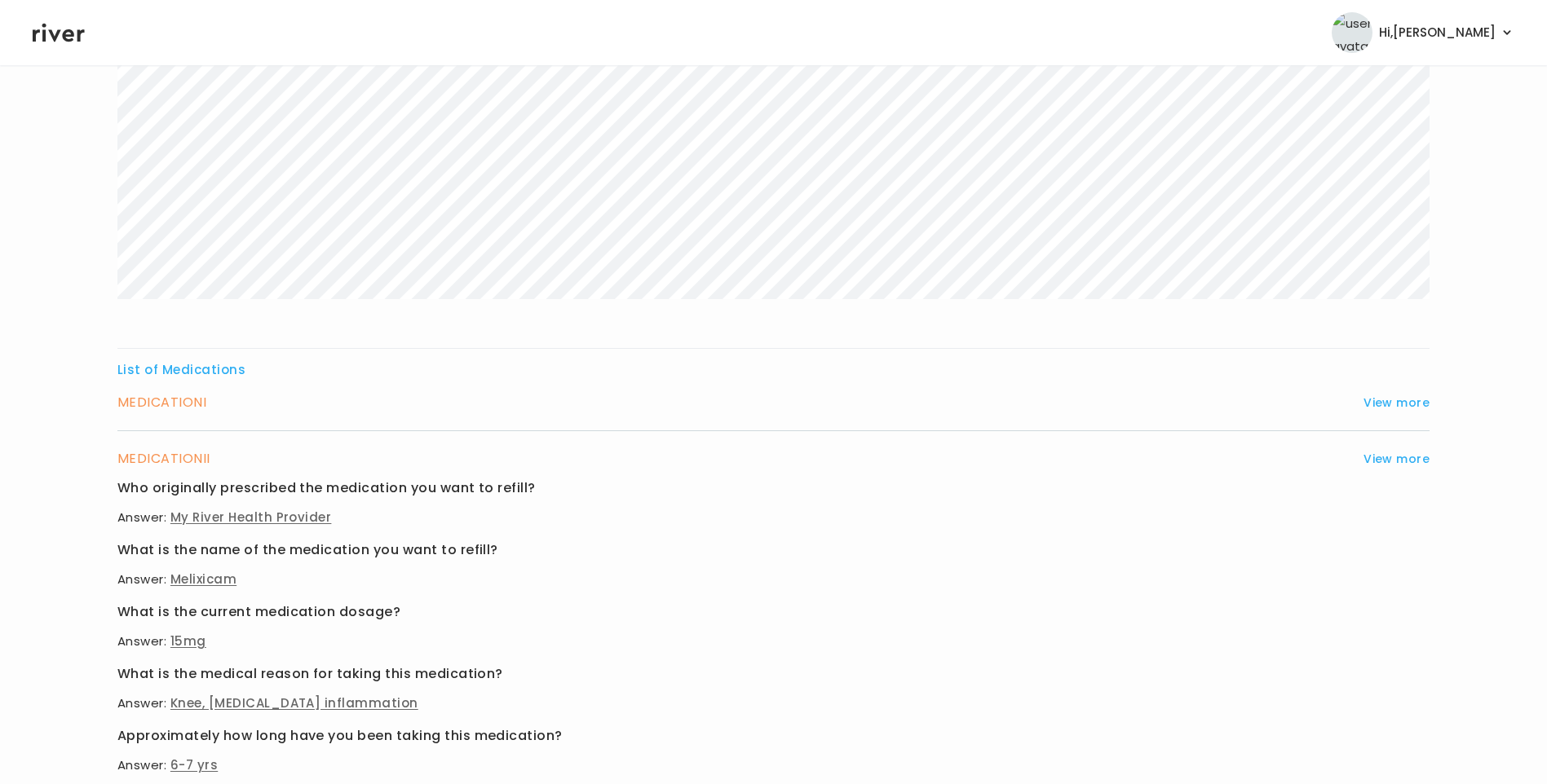
click at [1409, 412] on div "MEDICATION I View more" at bounding box center [773, 402] width 1312 height 23
click at [1383, 403] on button "View more" at bounding box center [1396, 402] width 66 height 20
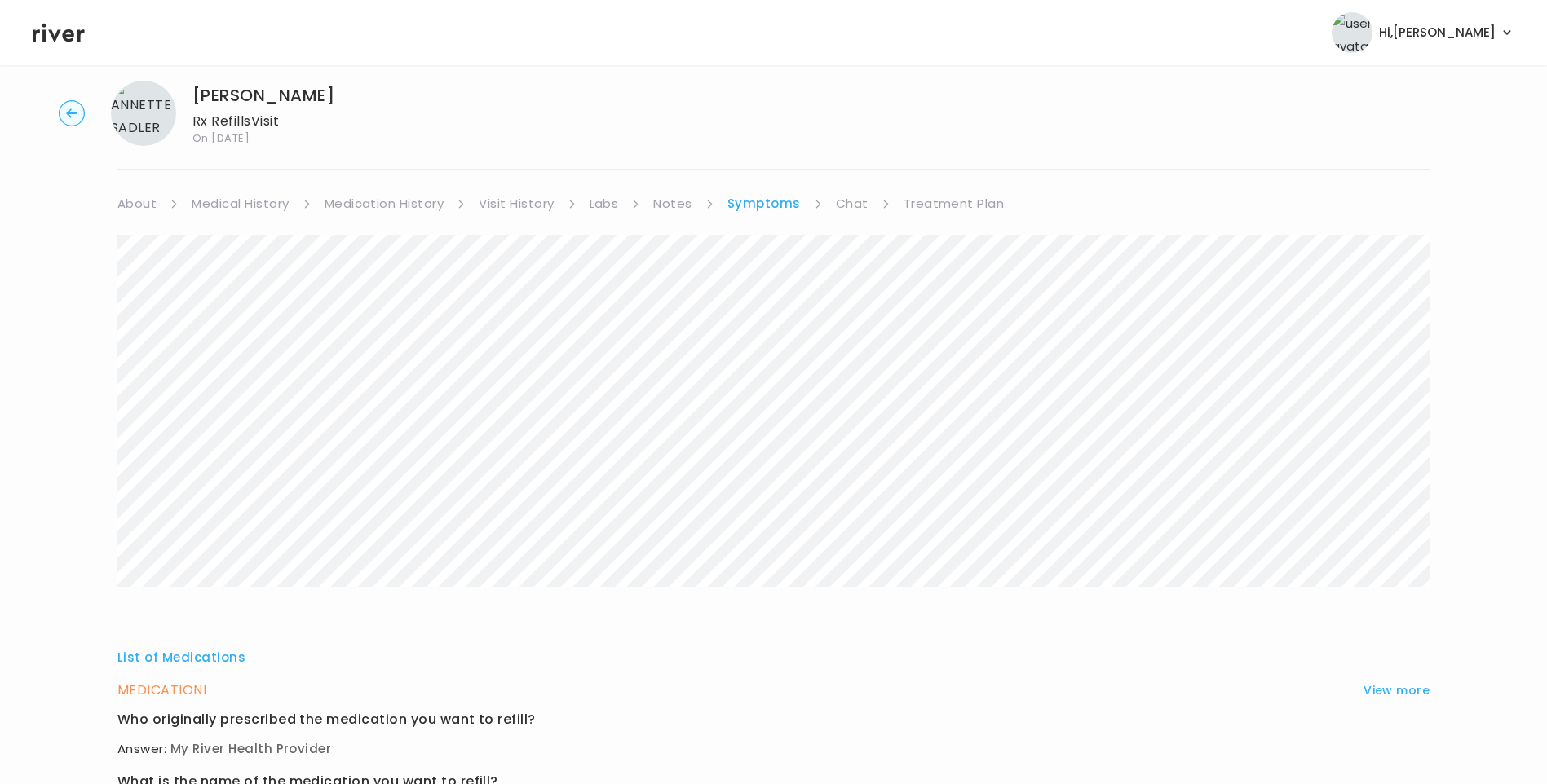
scroll to position [0, 0]
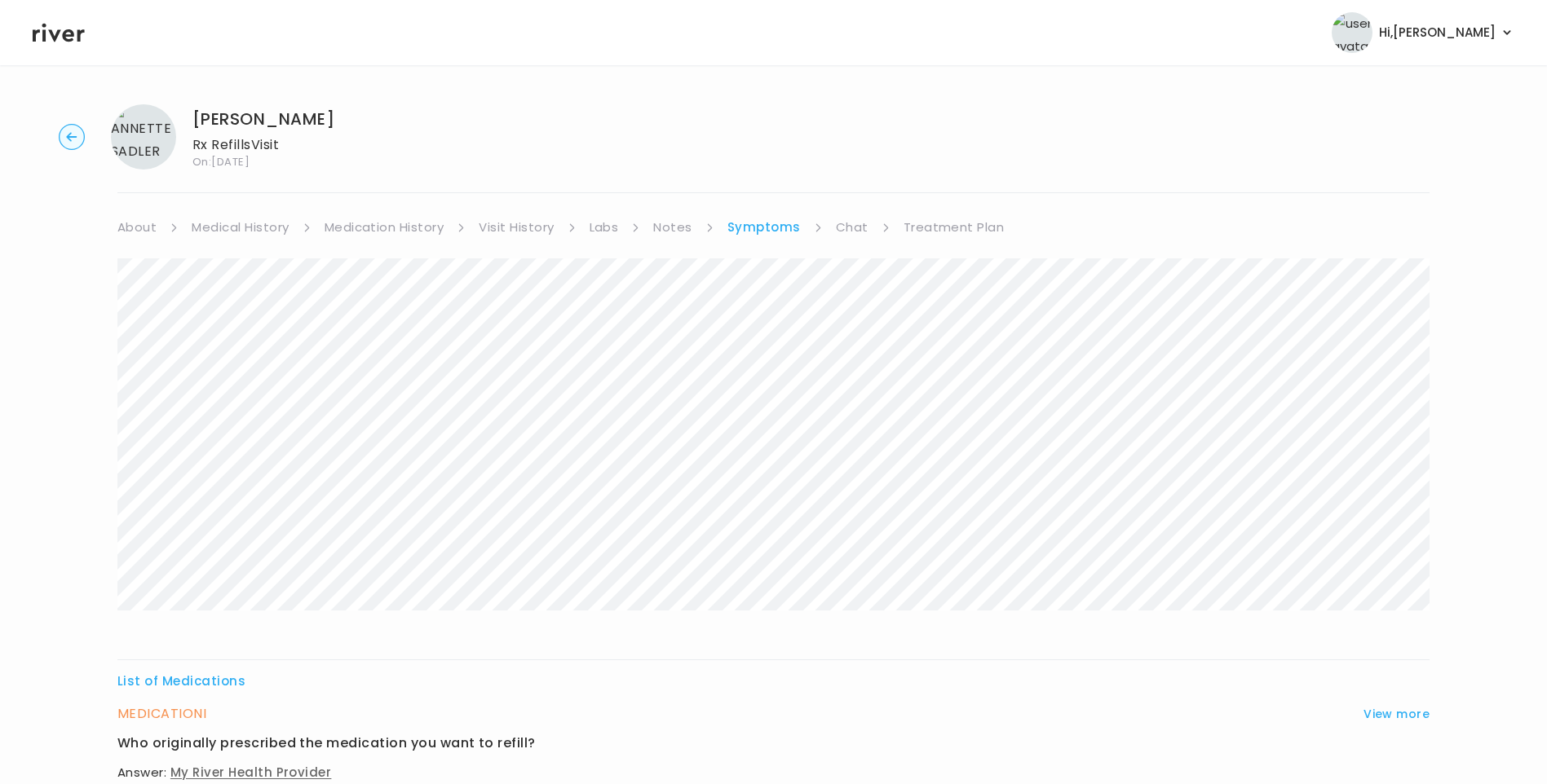
click at [366, 220] on link "Medication History" at bounding box center [385, 227] width 120 height 23
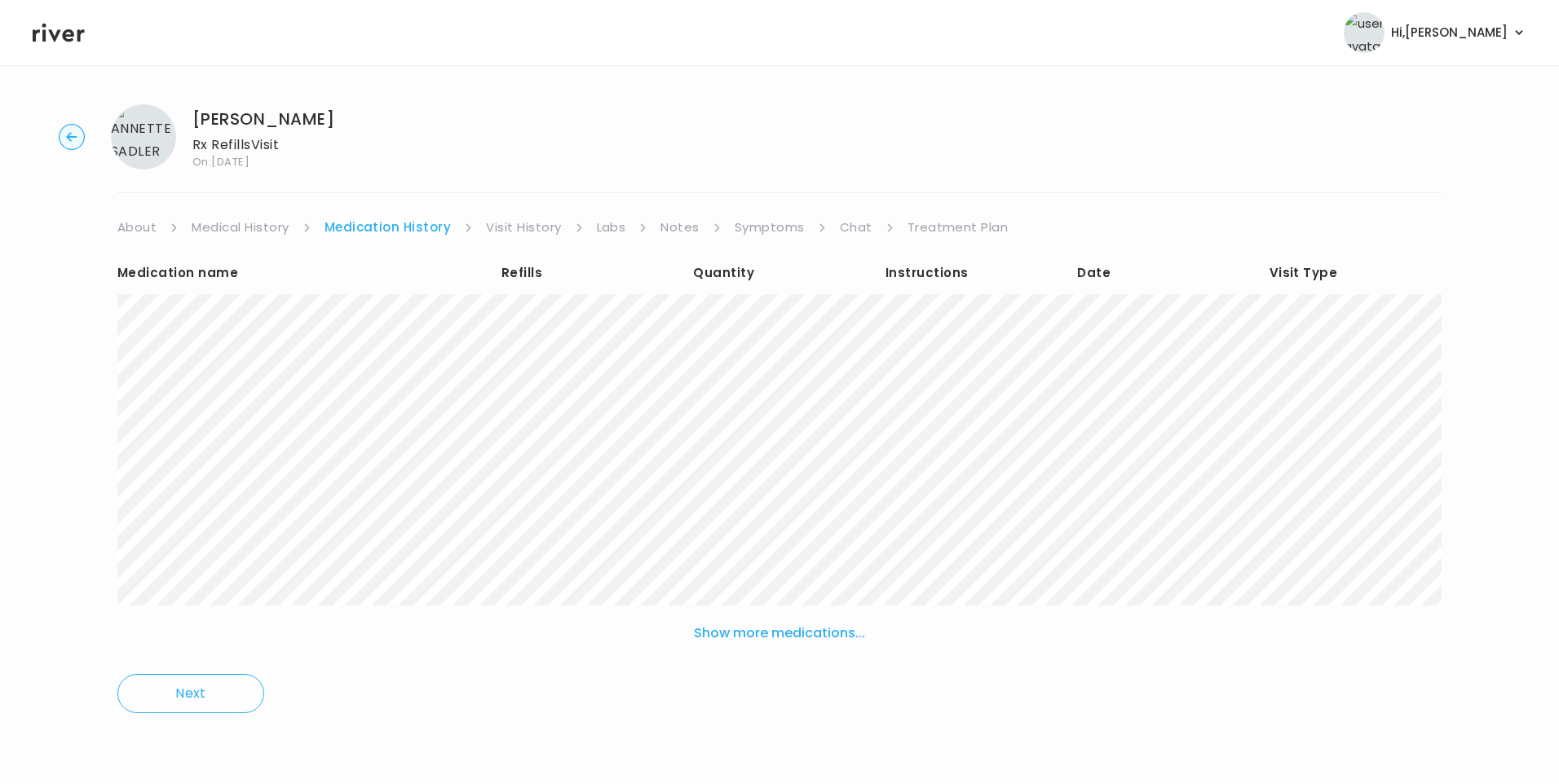
click at [800, 633] on button "Show more medications..." at bounding box center [779, 633] width 184 height 36
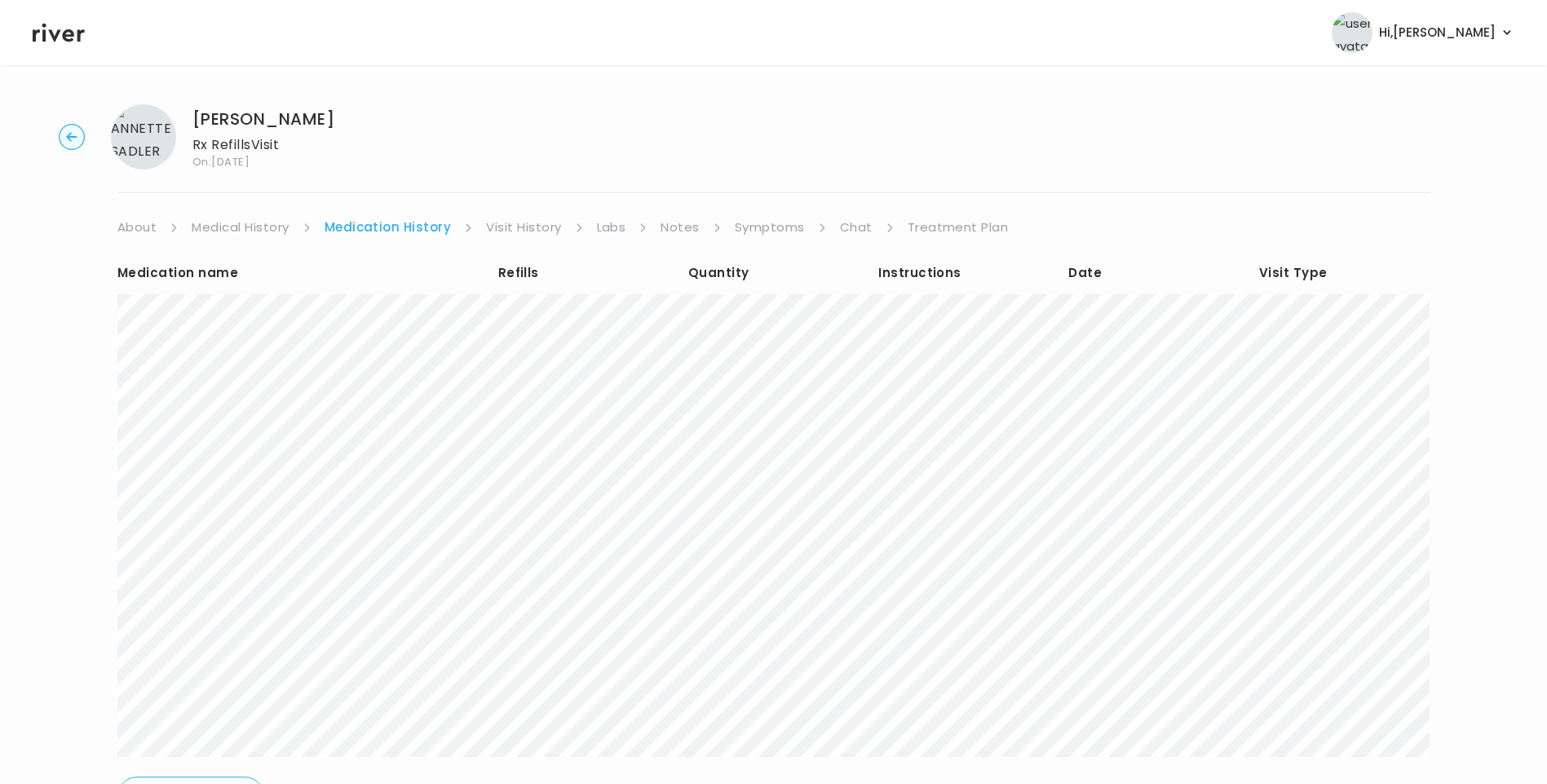
scroll to position [81, 0]
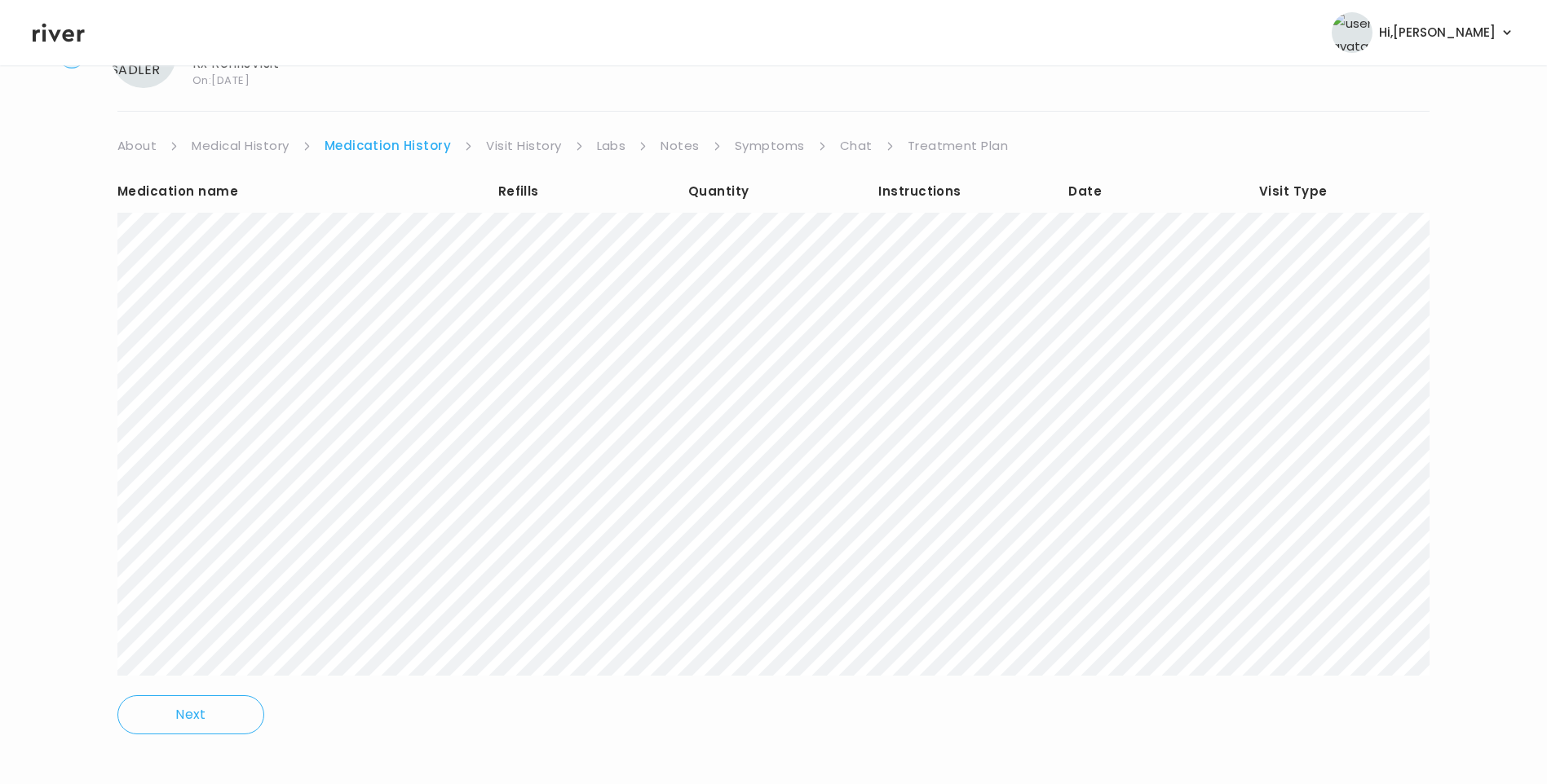
click at [519, 139] on link "Visit History" at bounding box center [523, 146] width 75 height 23
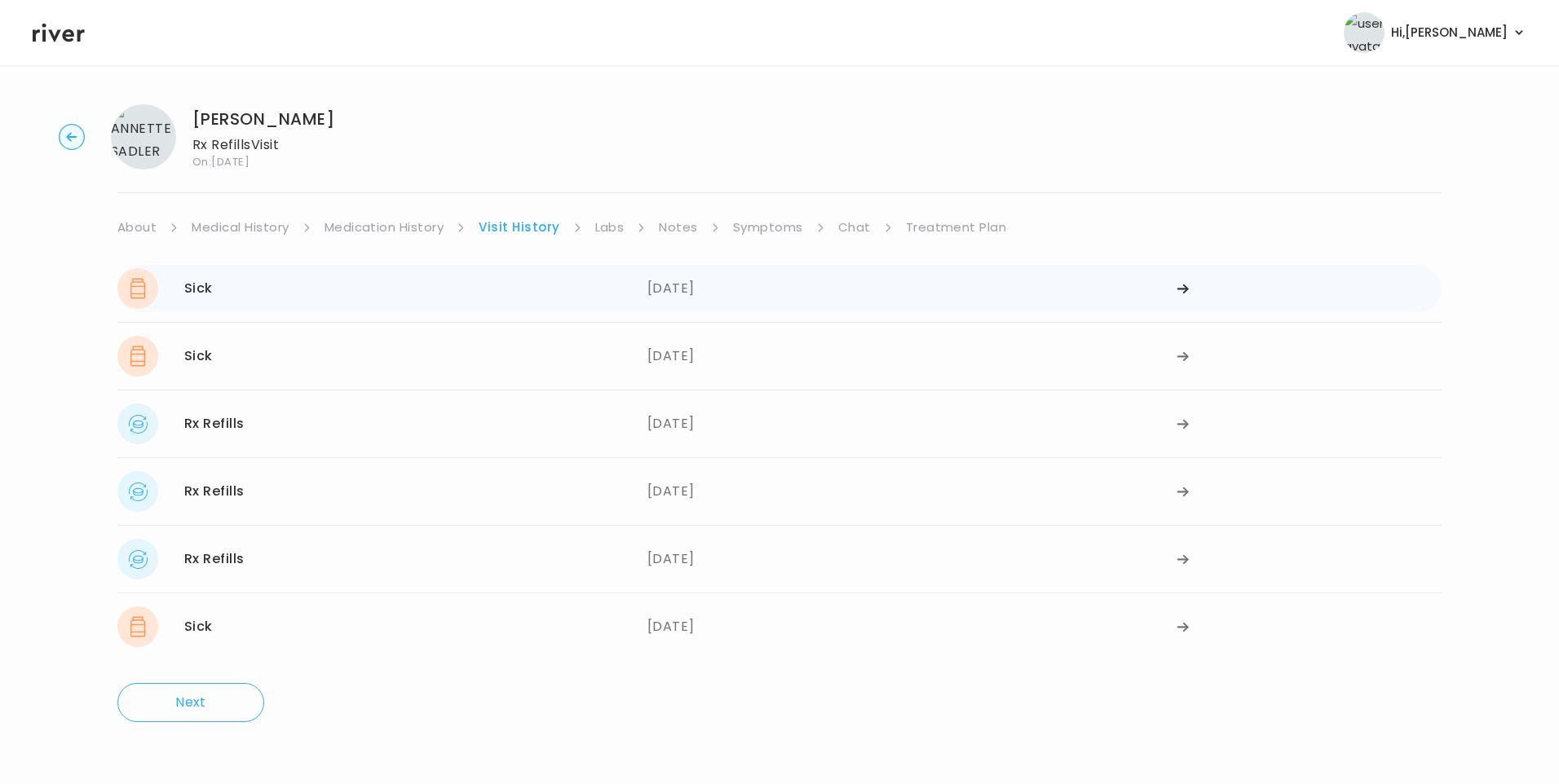
click at [665, 293] on div "08/05/2025" at bounding box center [913, 288] width 530 height 41
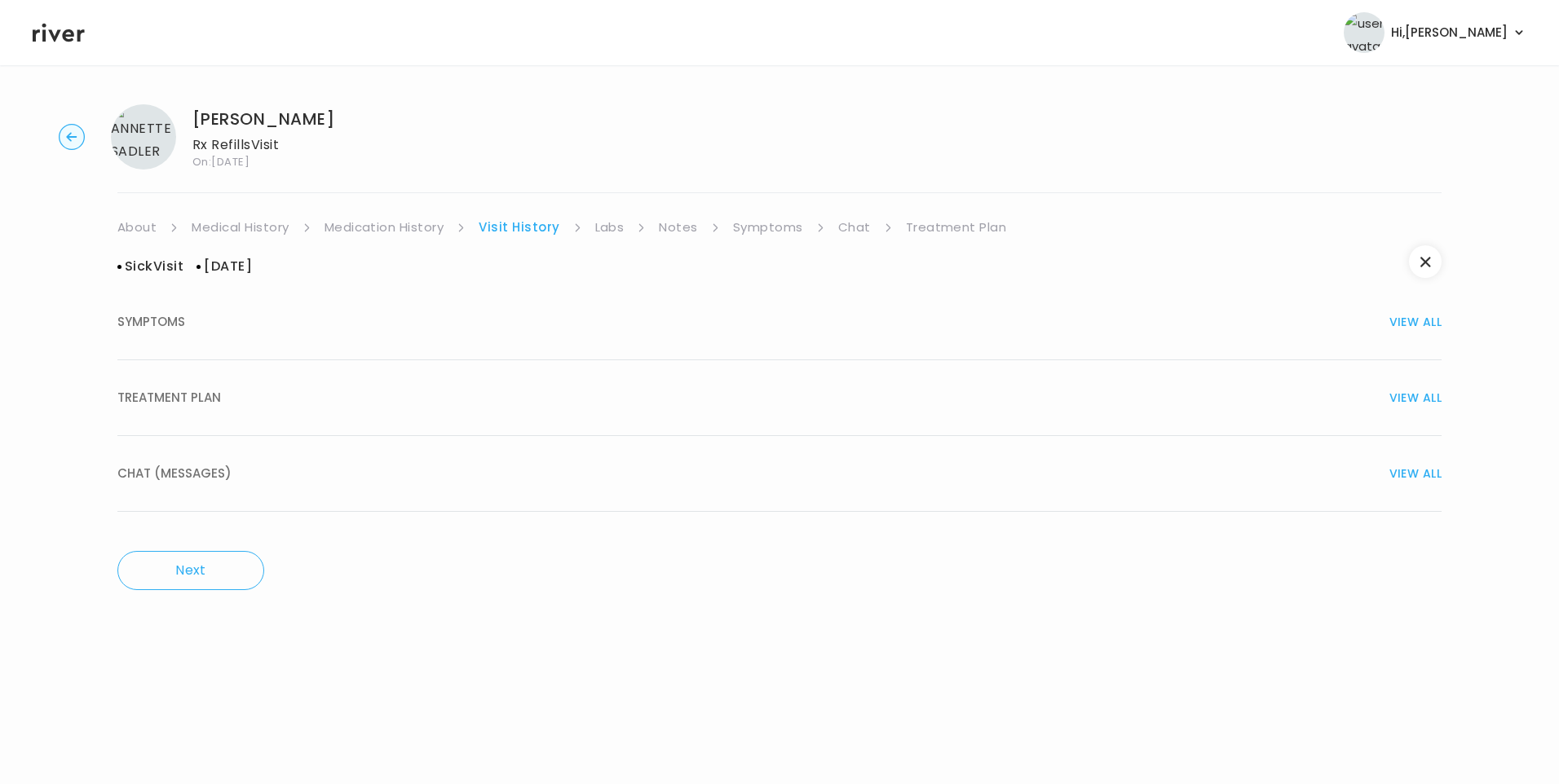
click at [196, 340] on button "SYMPTOMS VIEW ALL" at bounding box center [780, 321] width 1324 height 75
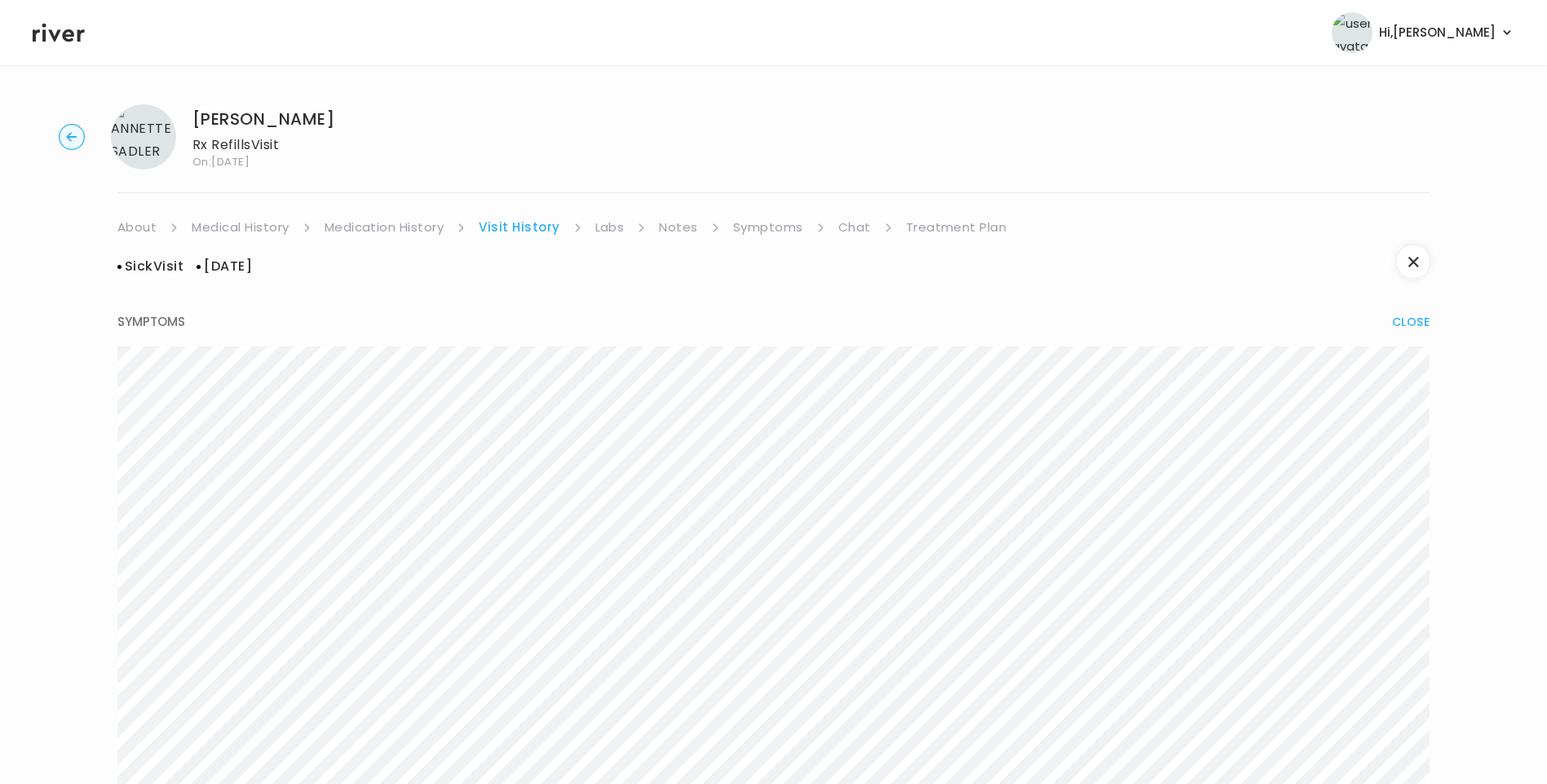
click at [191, 327] on div "SYMPTOMS CLOSE" at bounding box center [773, 322] width 1312 height 23
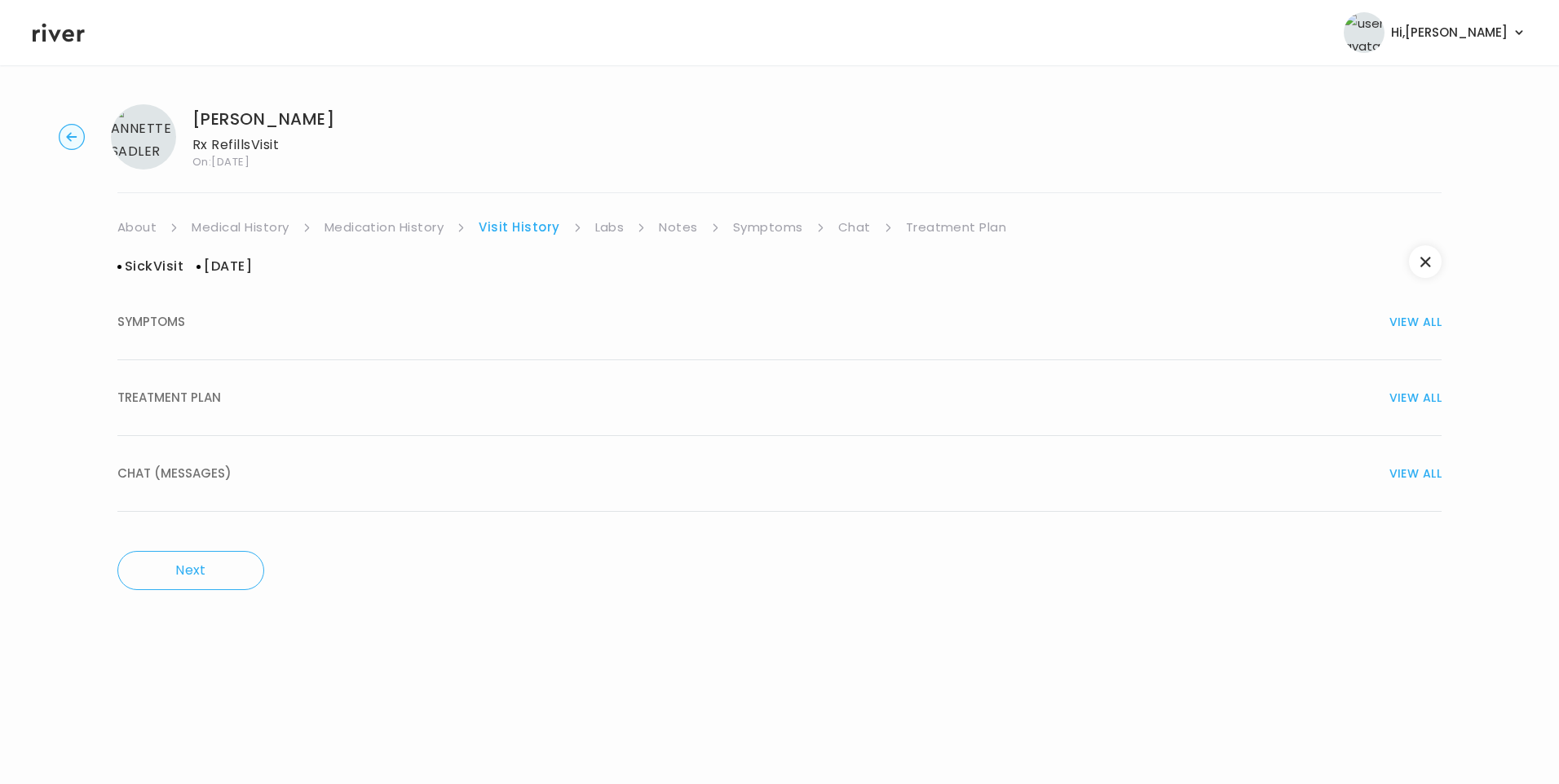
click at [258, 386] on div "TREATMENT PLAN VIEW ALL" at bounding box center [780, 398] width 1324 height 23
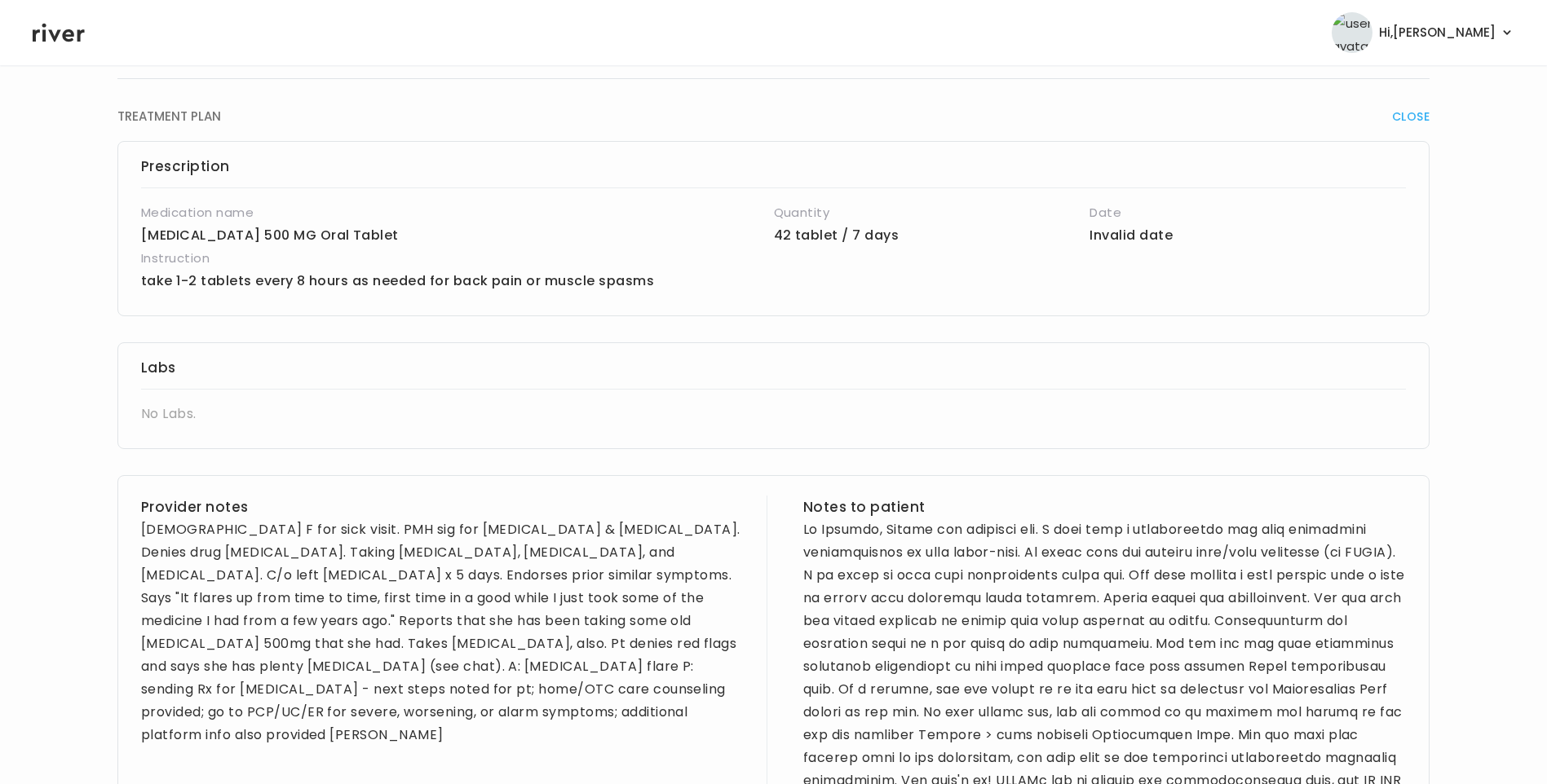
scroll to position [326, 0]
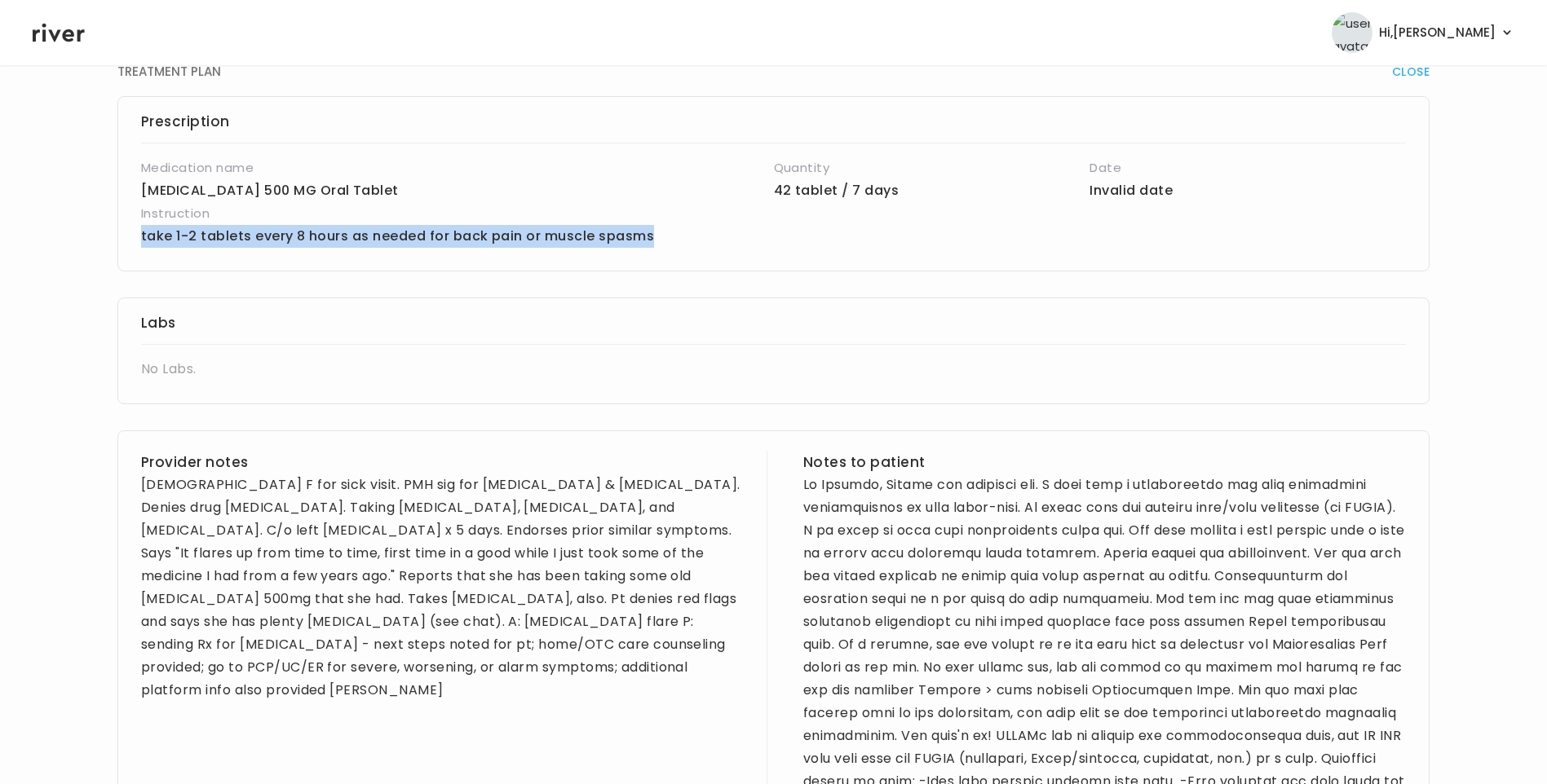
drag, startPoint x: 137, startPoint y: 235, endPoint x: 652, endPoint y: 233, distance: 515.0
click at [652, 233] on div "Prescription Medication name methocarbamol 500 MG Oral Tablet Quantity 42 table…" at bounding box center [773, 184] width 1312 height 175
copy p "take 1-2 tablets every 8 hours as needed for back pain or muscle spasms"
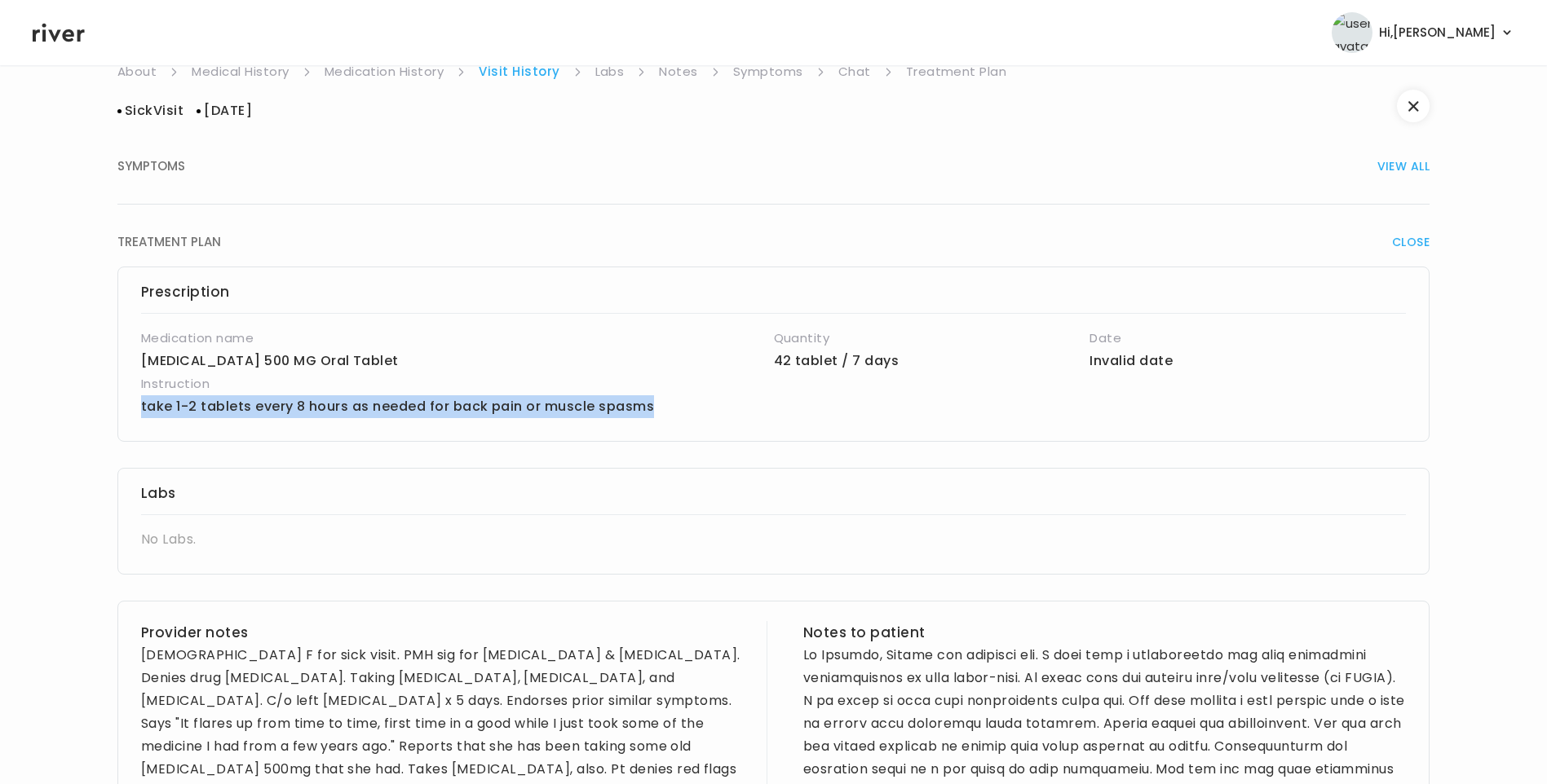
scroll to position [0, 0]
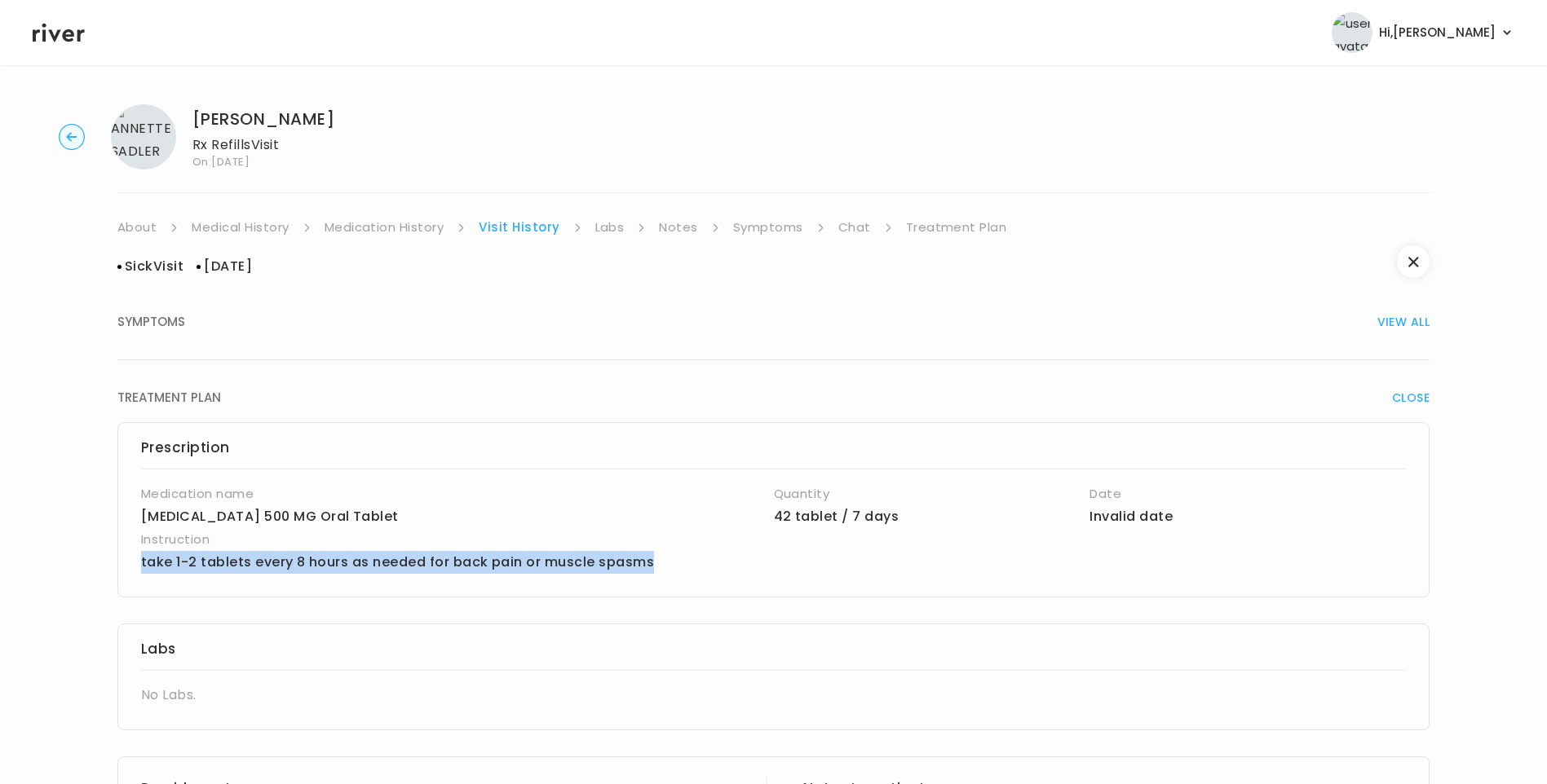
click at [398, 230] on link "Medication History" at bounding box center [385, 227] width 120 height 23
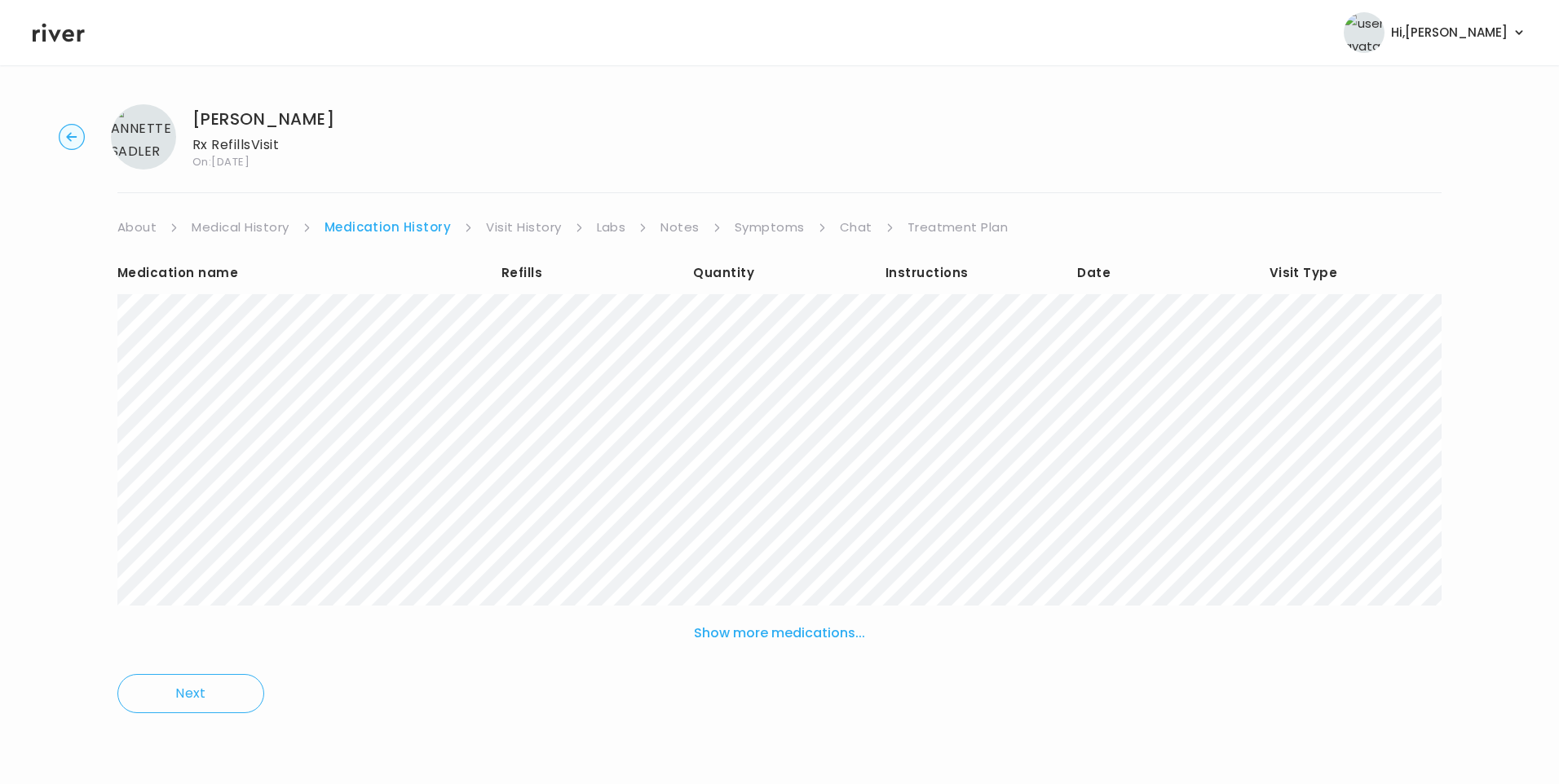
click at [515, 227] on link "Visit History" at bounding box center [523, 227] width 75 height 23
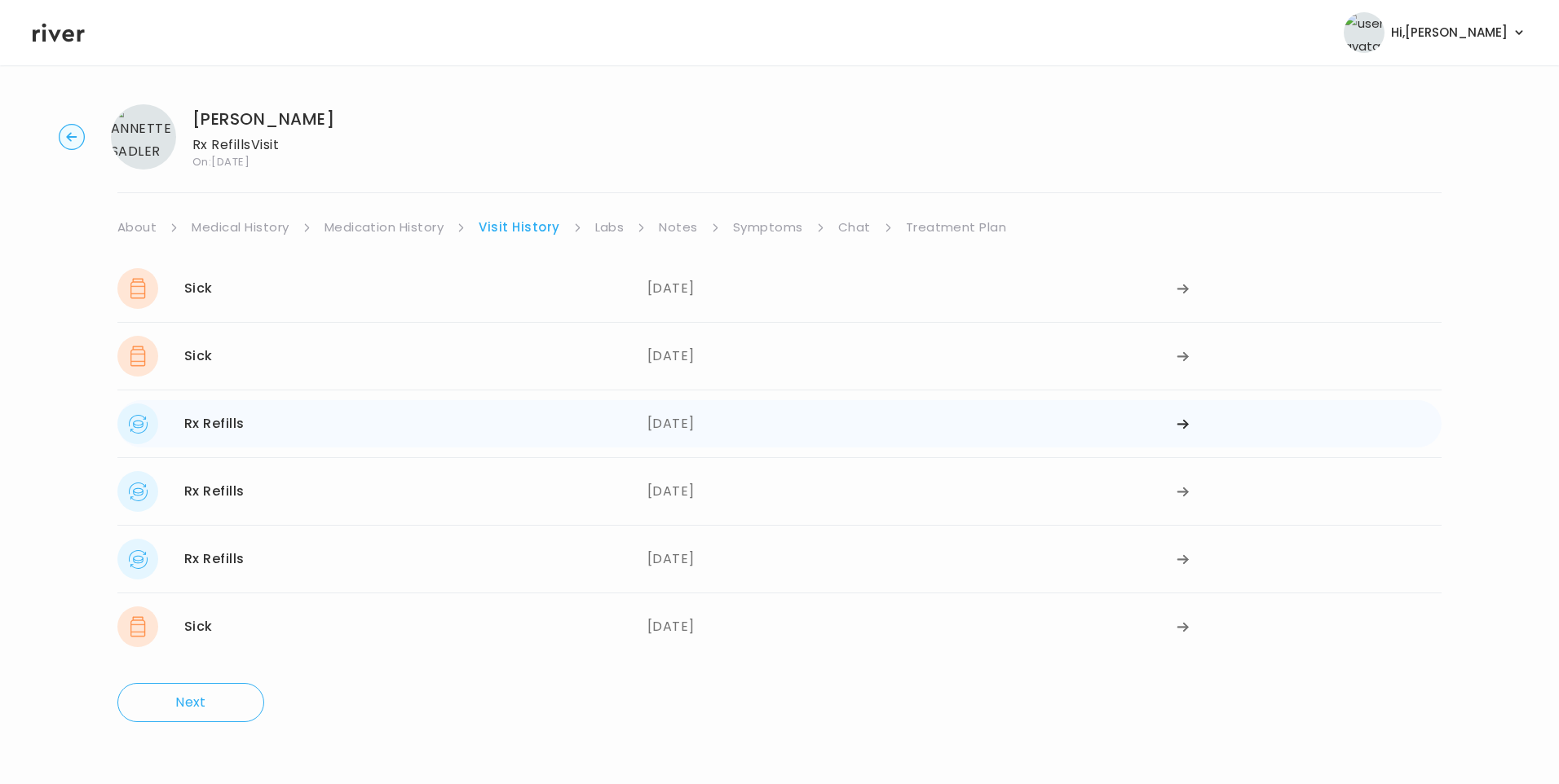
click at [716, 433] on div "05/26/2025" at bounding box center [913, 423] width 530 height 41
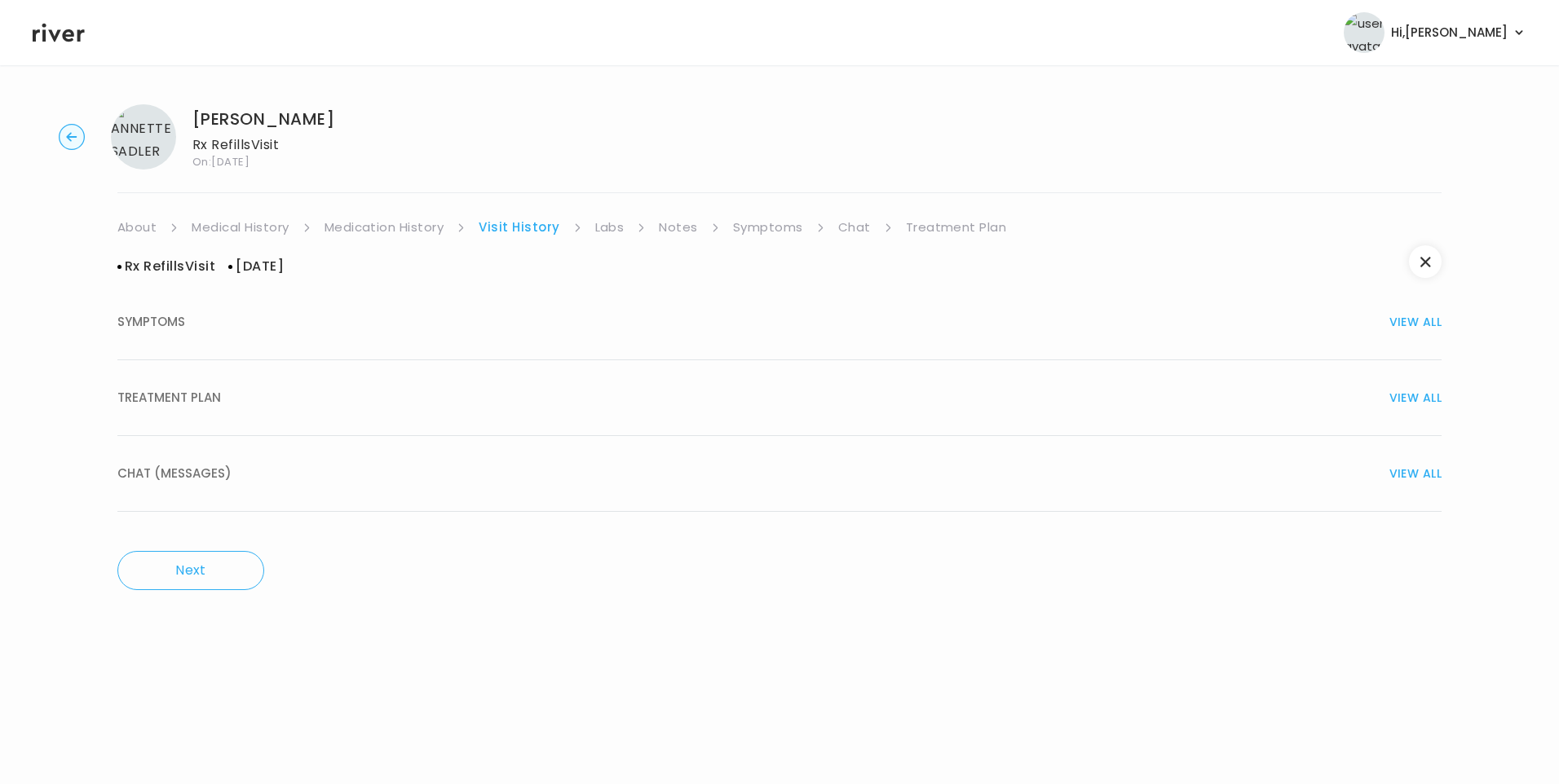
click at [288, 408] on div "TREATMENT PLAN VIEW ALL" at bounding box center [780, 398] width 1324 height 23
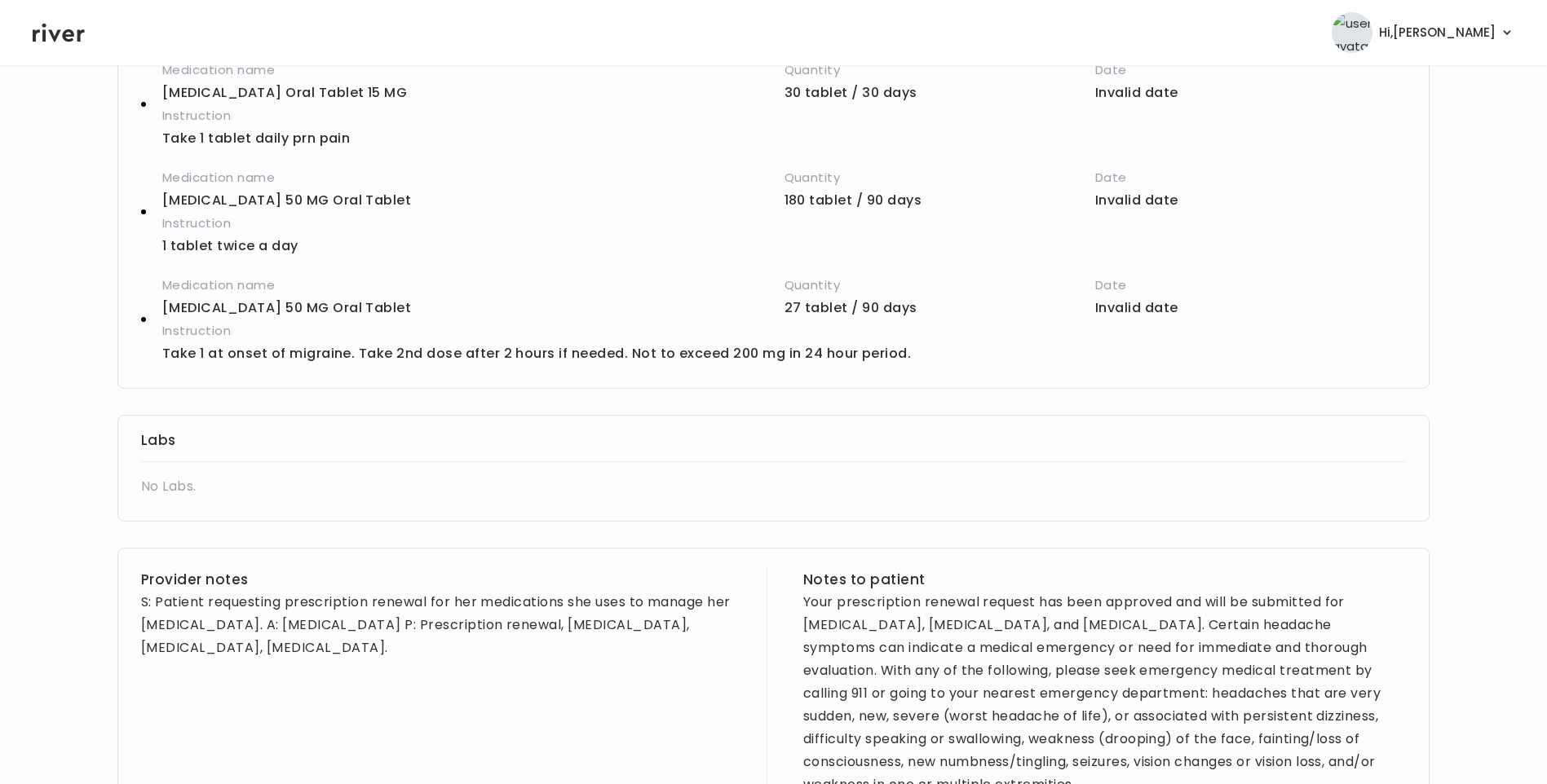
scroll to position [326, 0]
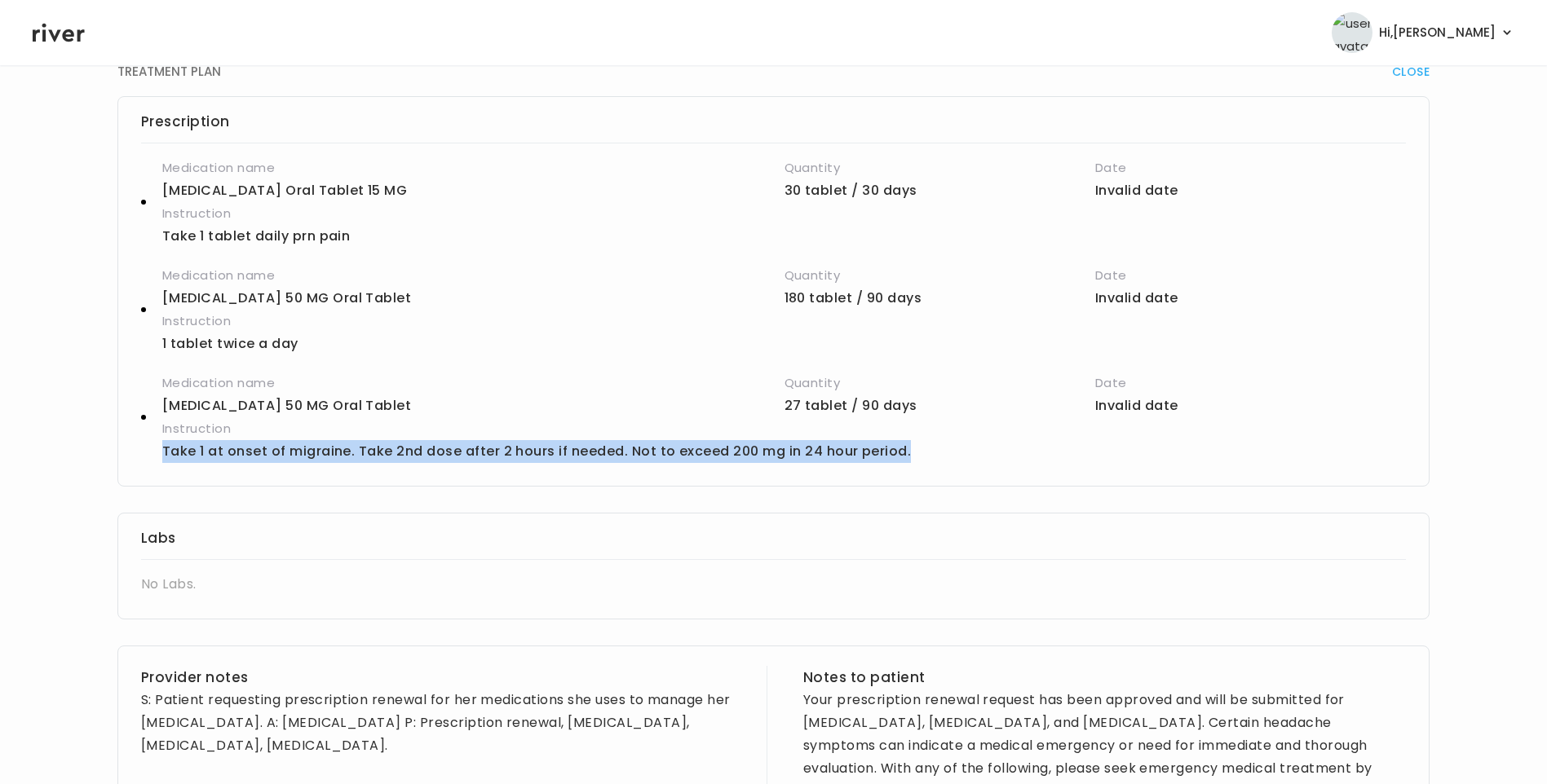
drag, startPoint x: 161, startPoint y: 449, endPoint x: 909, endPoint y: 455, distance: 748.0
click at [909, 455] on div "Medication name SUMAtriptan succinate 50 MG Oral Tablet Quantity 27 tablet / 90…" at bounding box center [774, 418] width 1265 height 92
copy p "Take 1 at onset of migraine. Take 2nd dose after 2 hours if needed. Not to exce…"
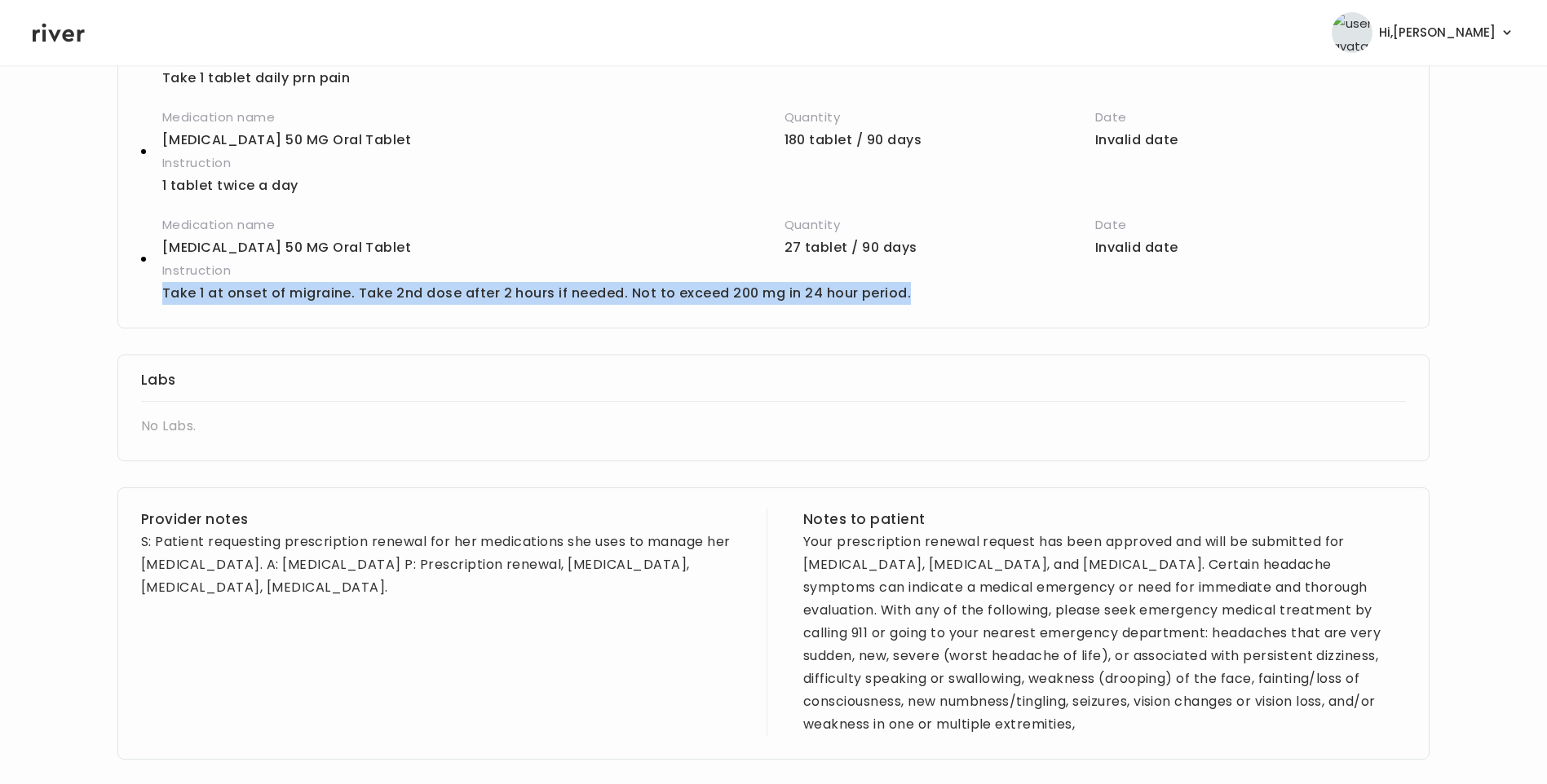
scroll to position [680, 0]
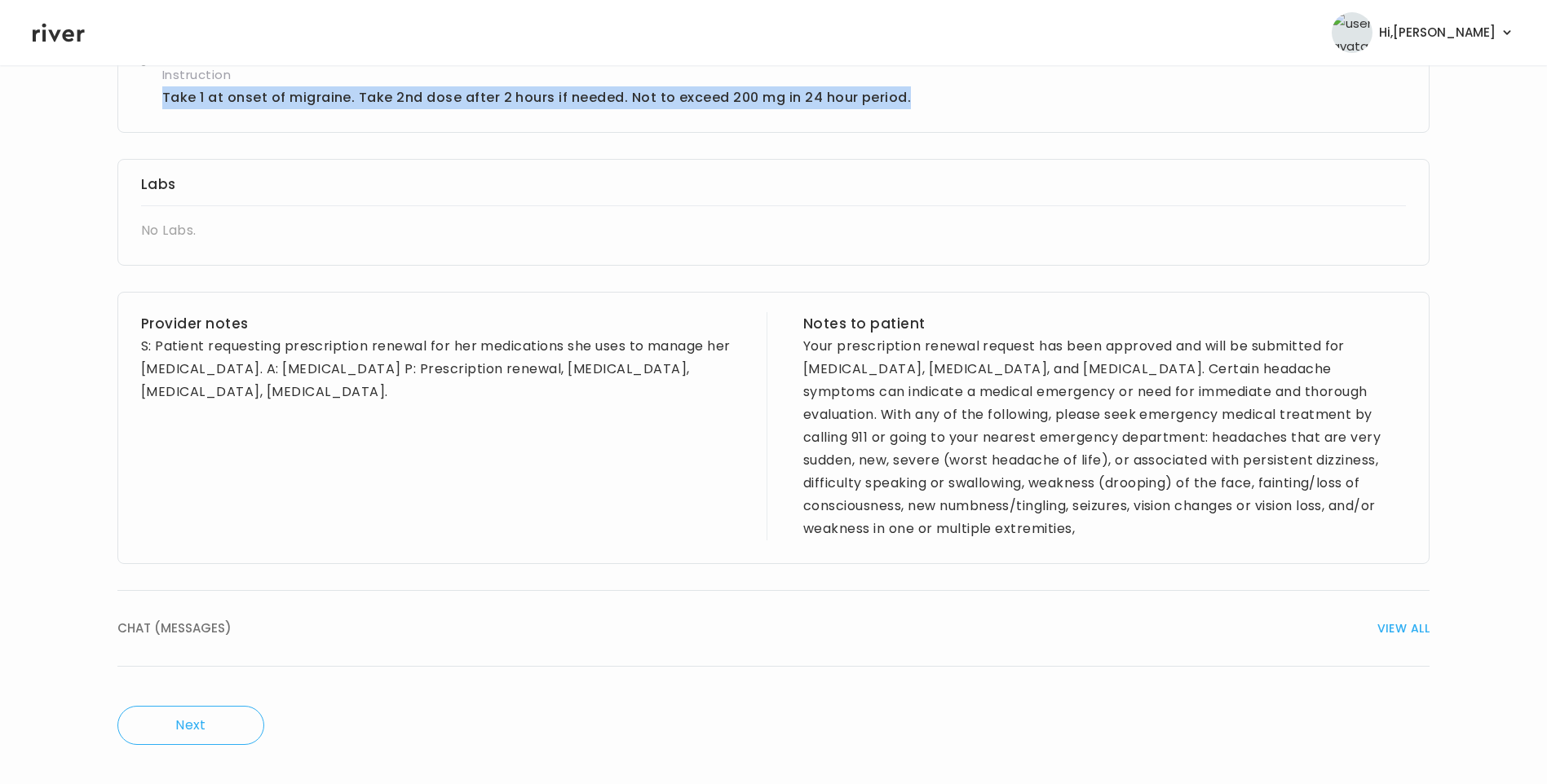
click at [1380, 638] on span "VIEW ALL" at bounding box center [1403, 629] width 52 height 23
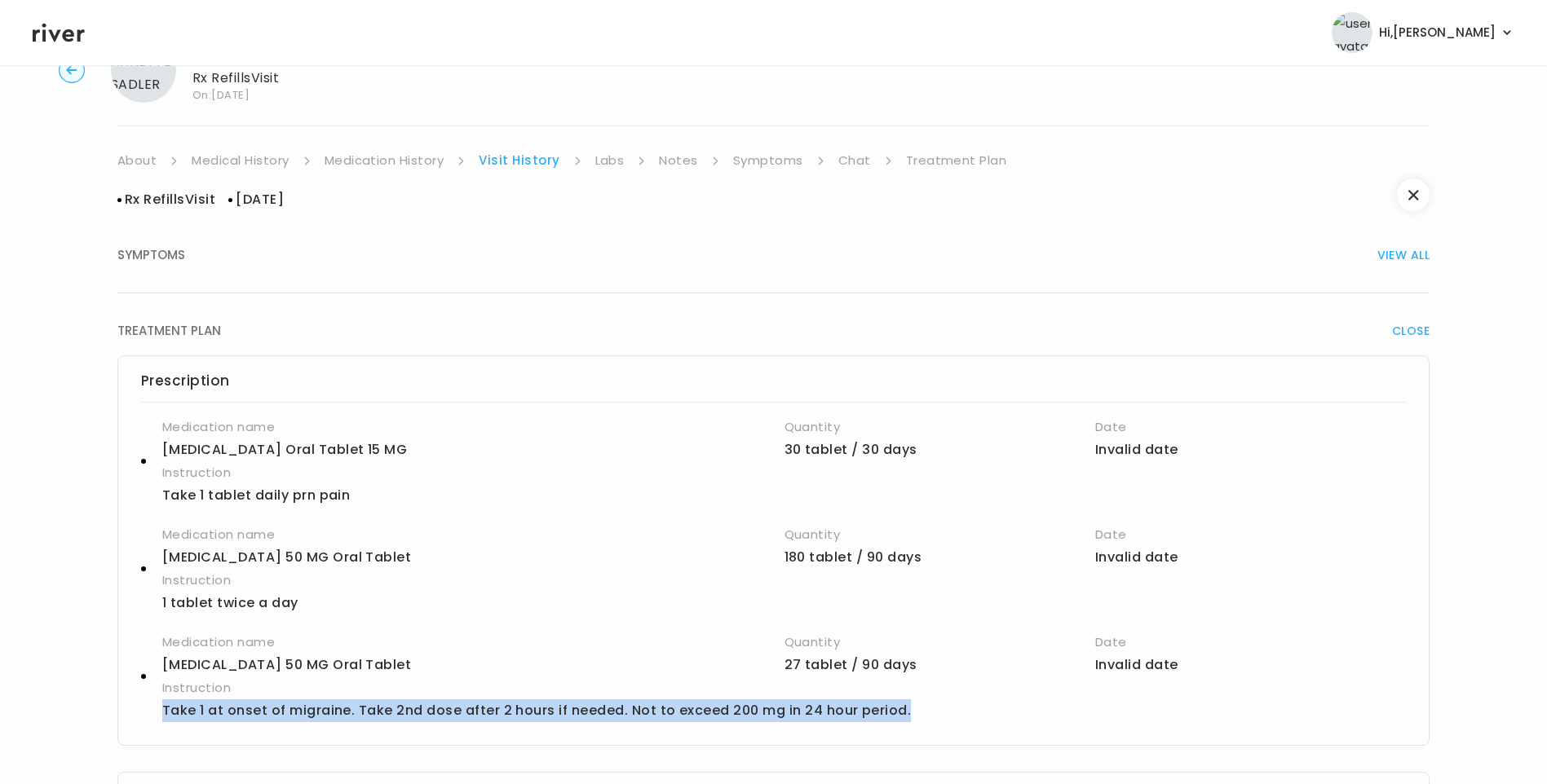
scroll to position [64, 0]
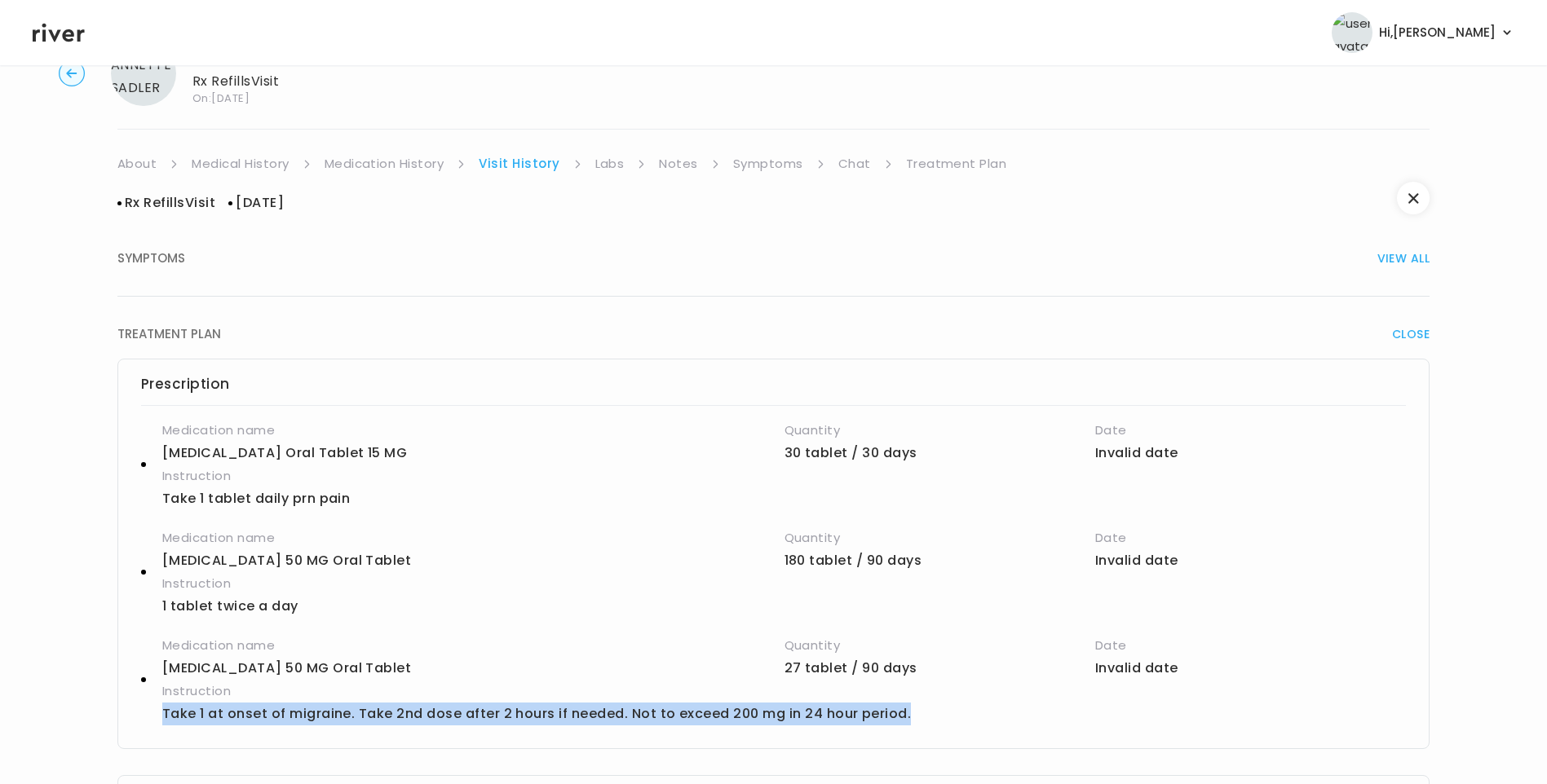
click at [269, 266] on div "SYMPTOMS VIEW ALL" at bounding box center [773, 258] width 1312 height 23
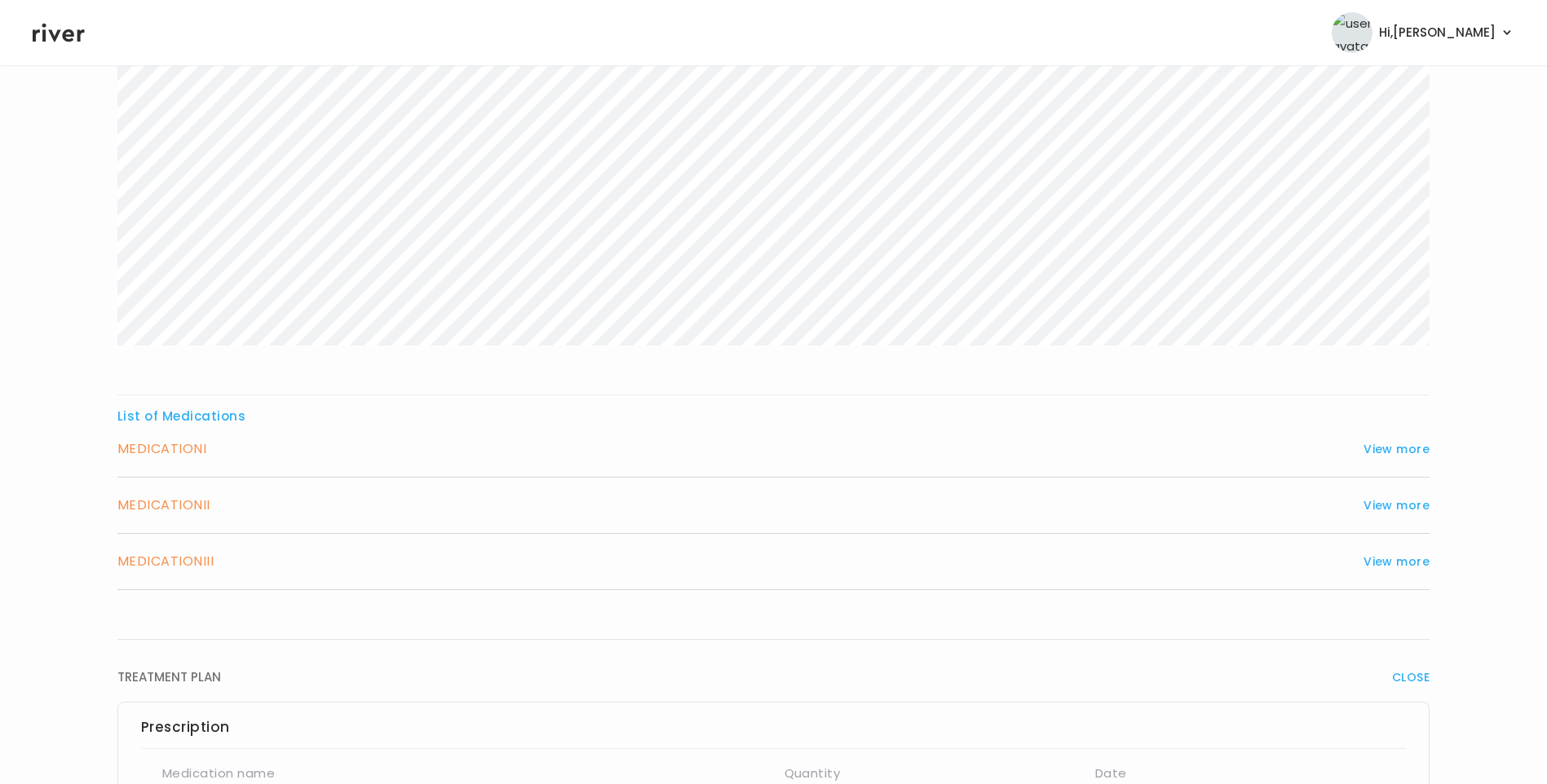
scroll to position [308, 0]
click at [1383, 450] on button "View more" at bounding box center [1396, 448] width 66 height 20
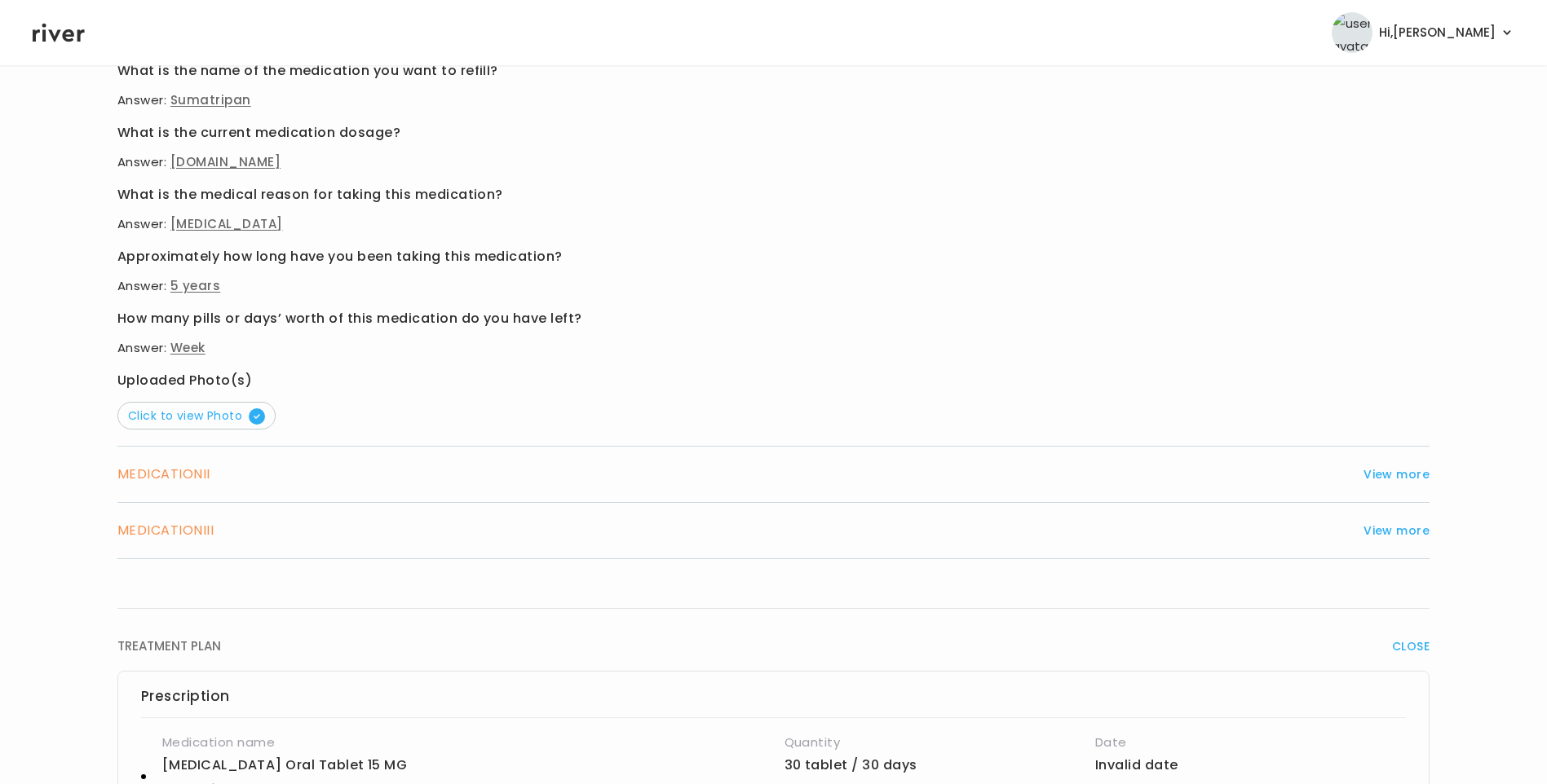
scroll to position [797, 0]
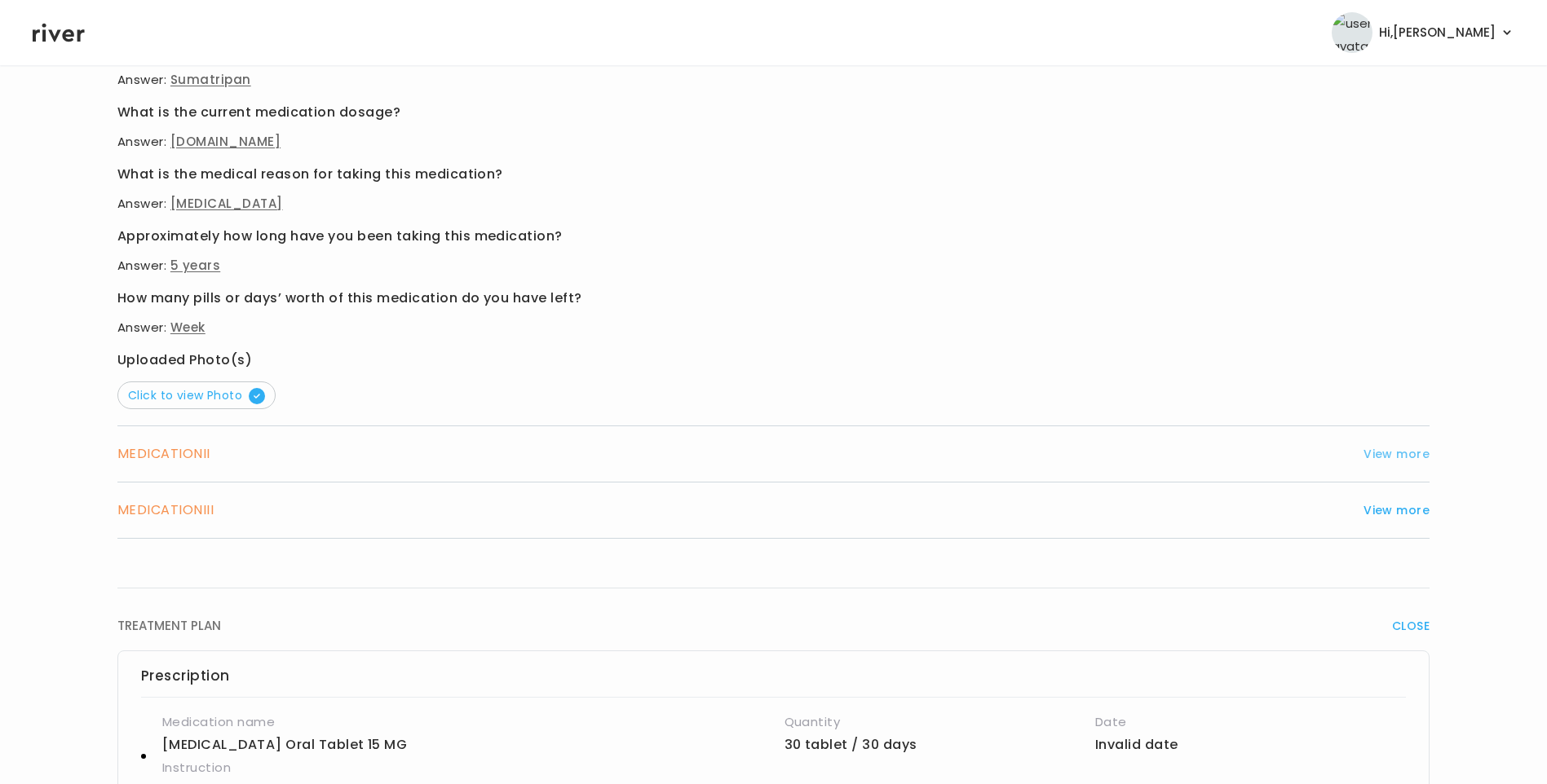
click at [1387, 454] on button "View more" at bounding box center [1396, 454] width 66 height 20
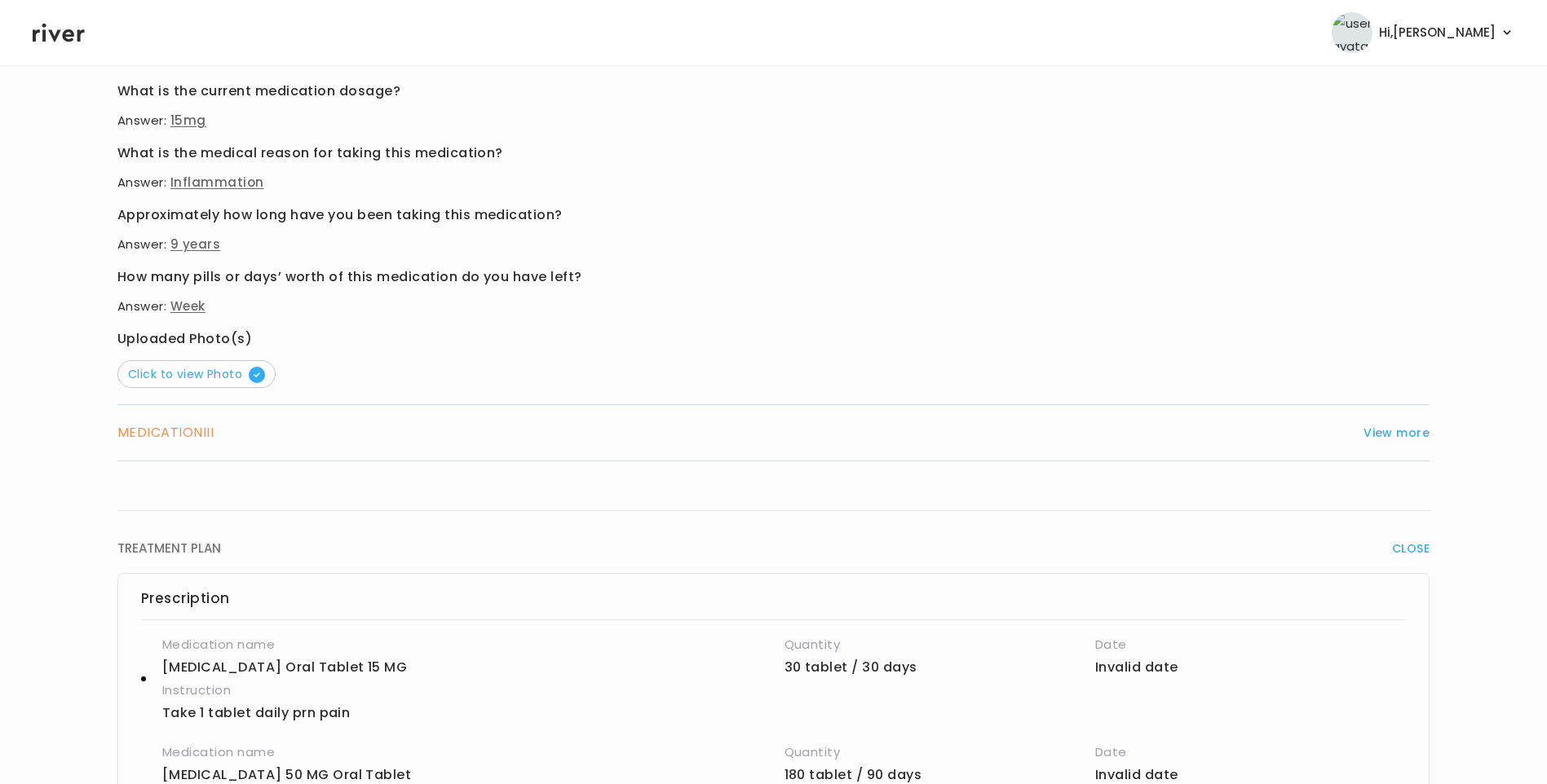
scroll to position [878, 0]
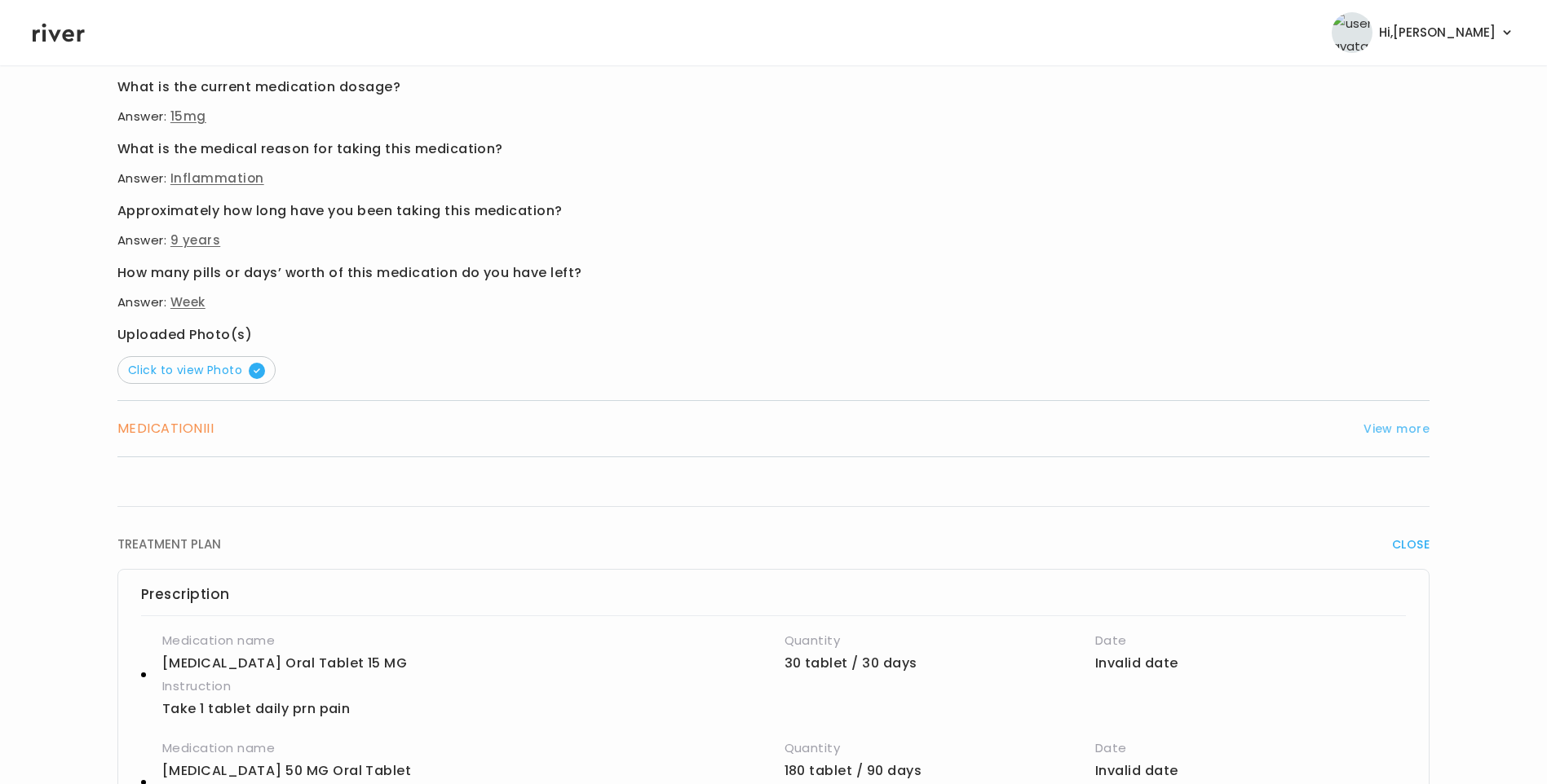
click at [1398, 434] on button "View more" at bounding box center [1396, 428] width 66 height 20
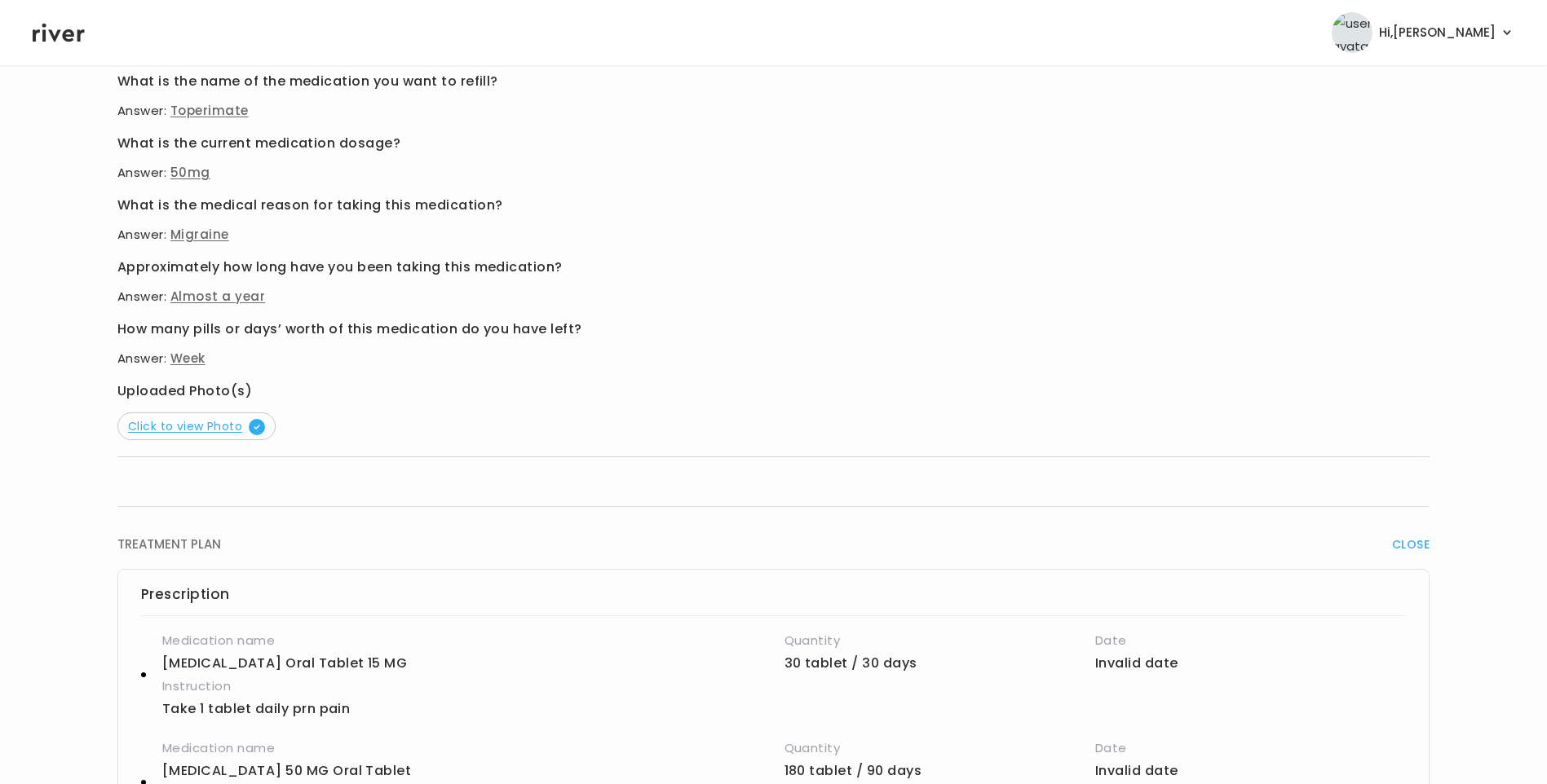
click at [219, 431] on span "Click to view Photo" at bounding box center [197, 425] width 137 height 16
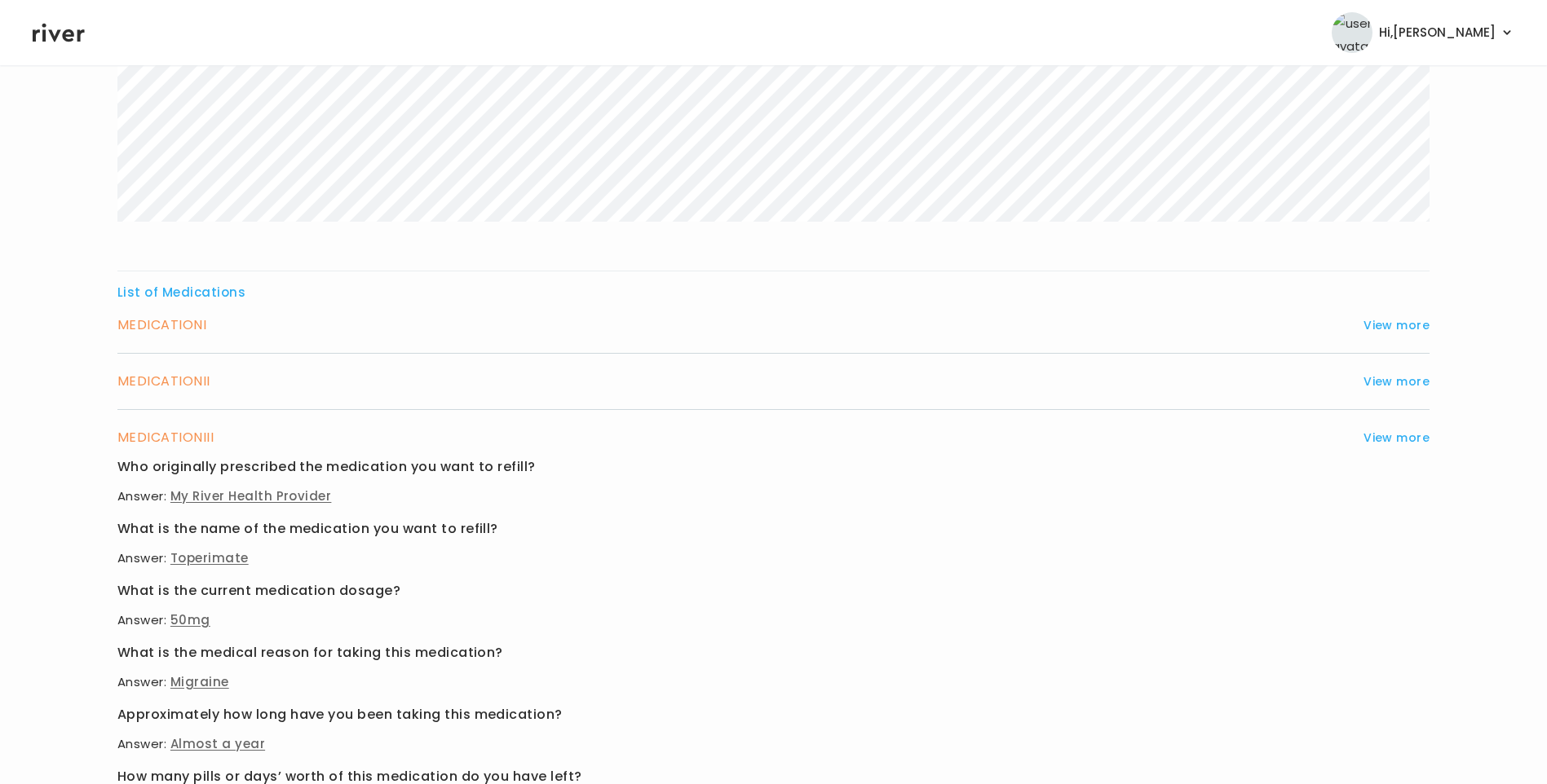
scroll to position [390, 0]
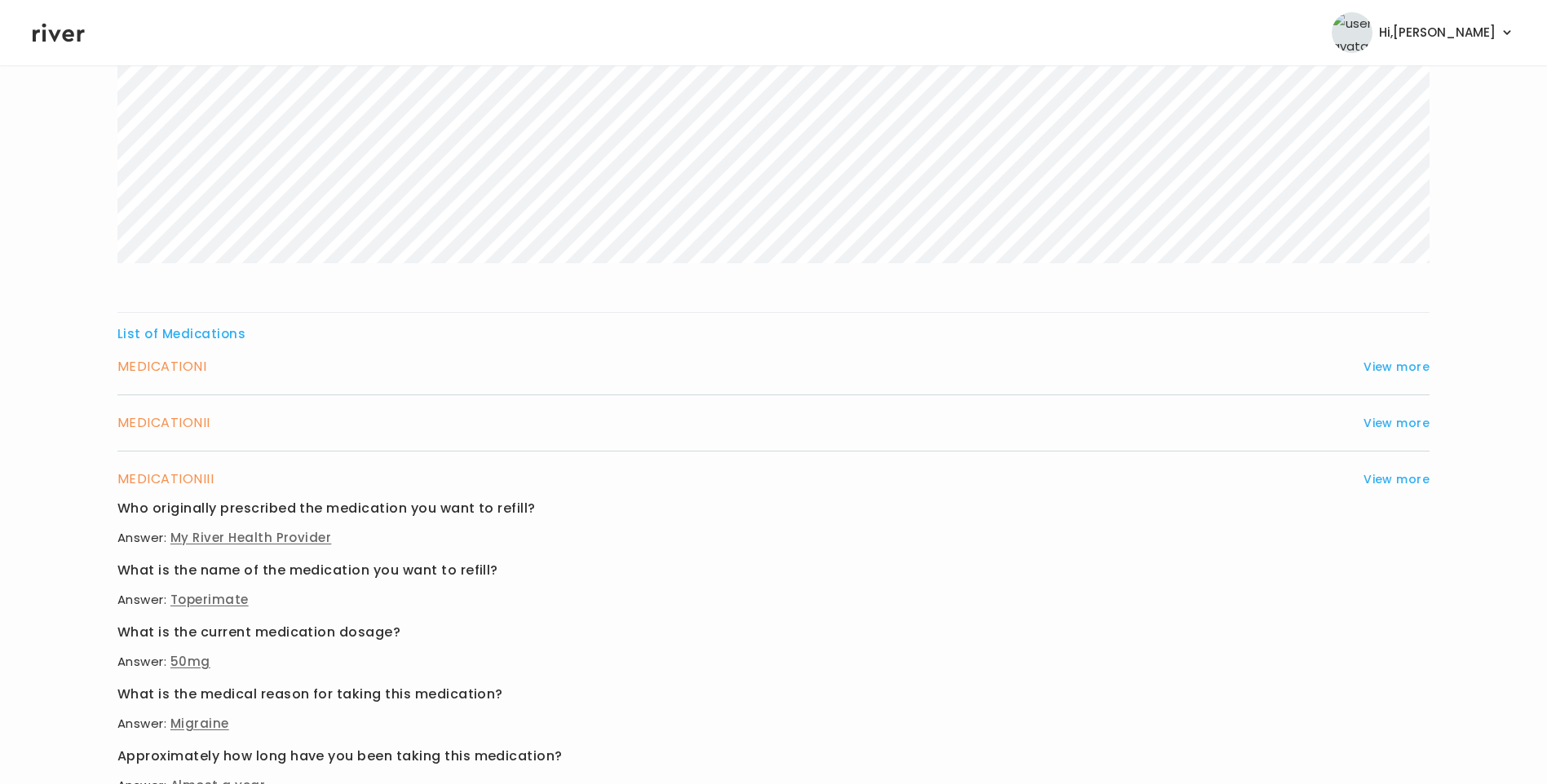
click at [345, 428] on div "MEDICATION II View more" at bounding box center [773, 423] width 1312 height 23
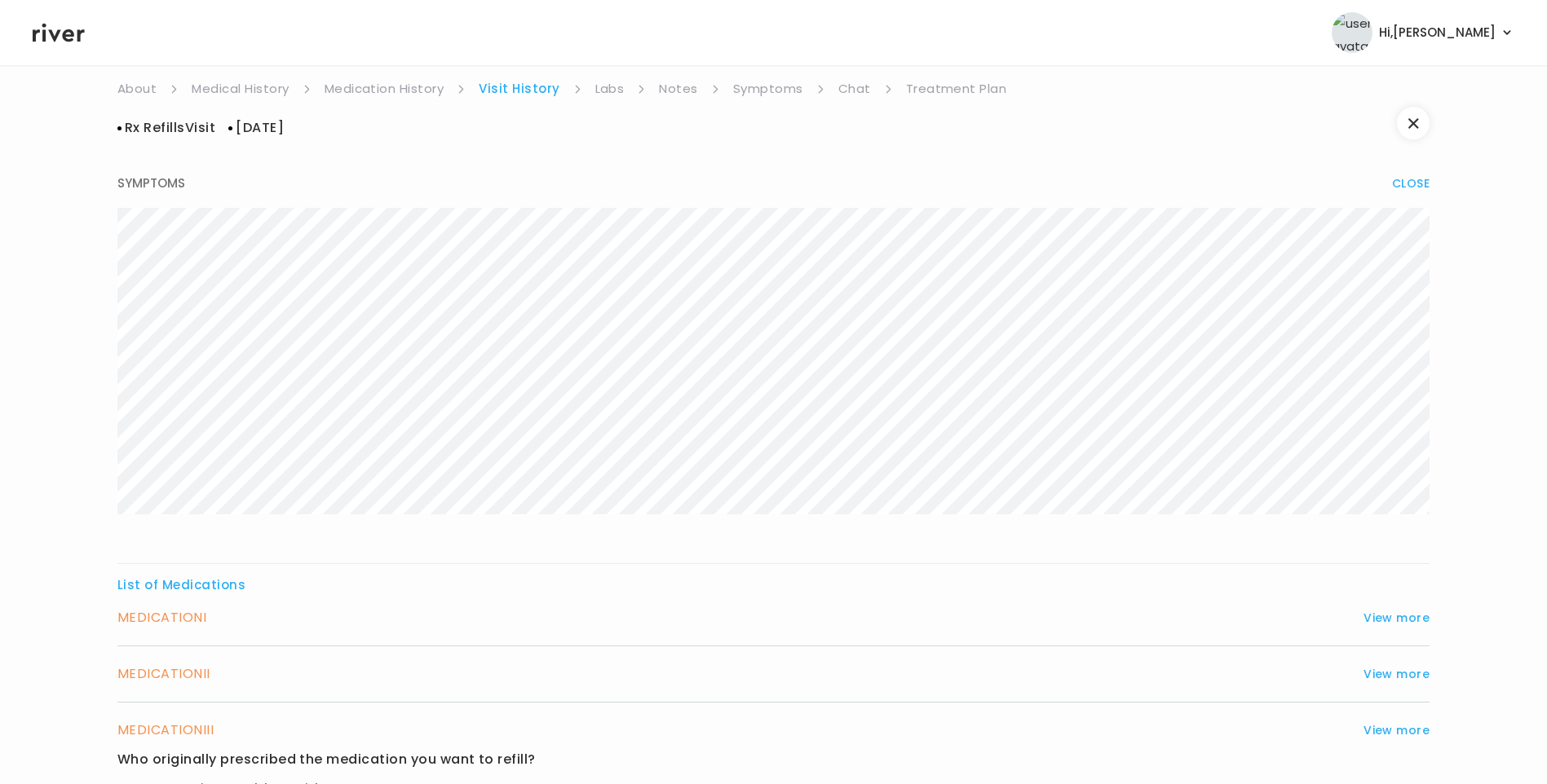
scroll to position [0, 0]
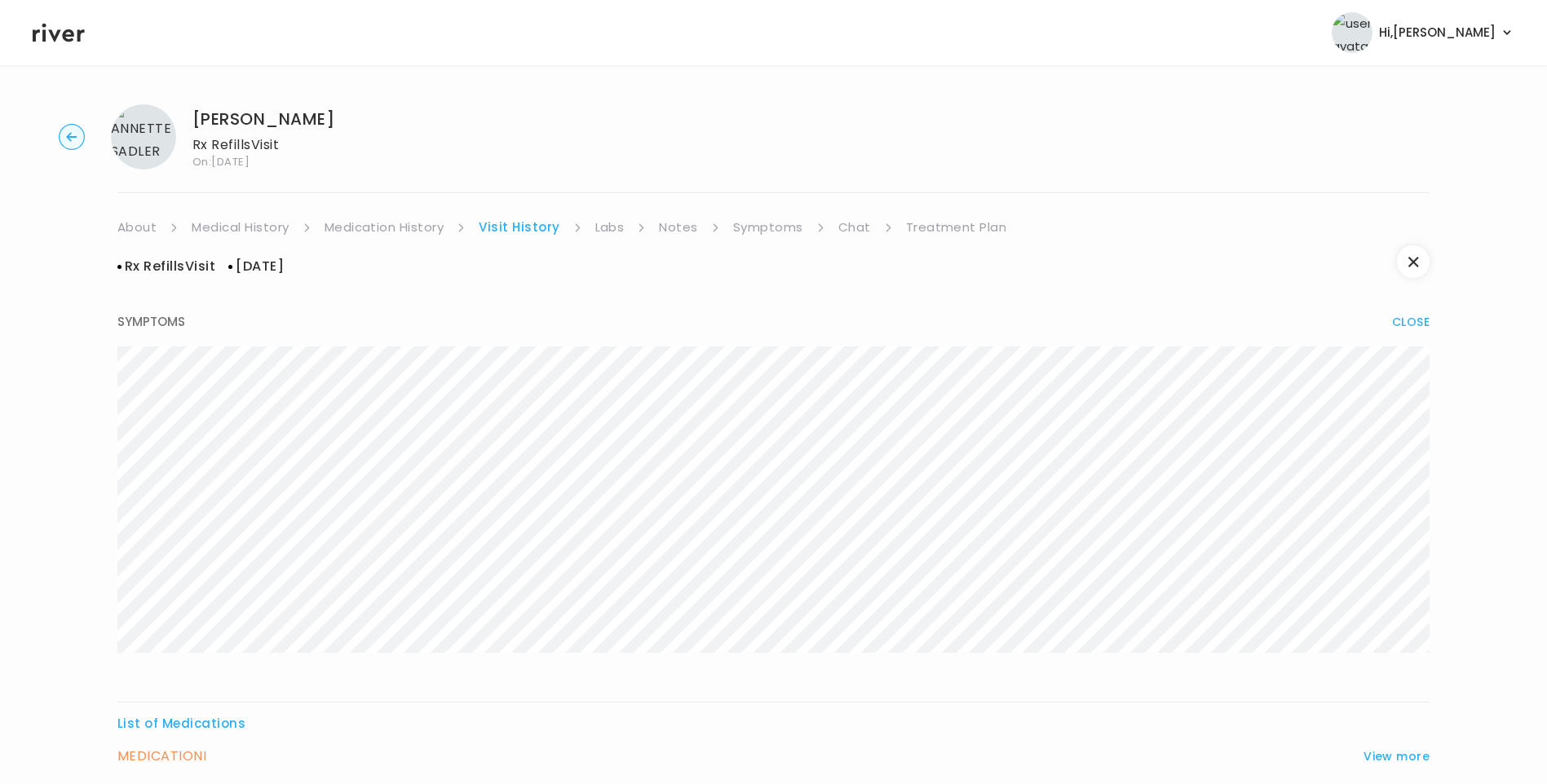
click at [367, 228] on link "Medication History" at bounding box center [385, 227] width 120 height 23
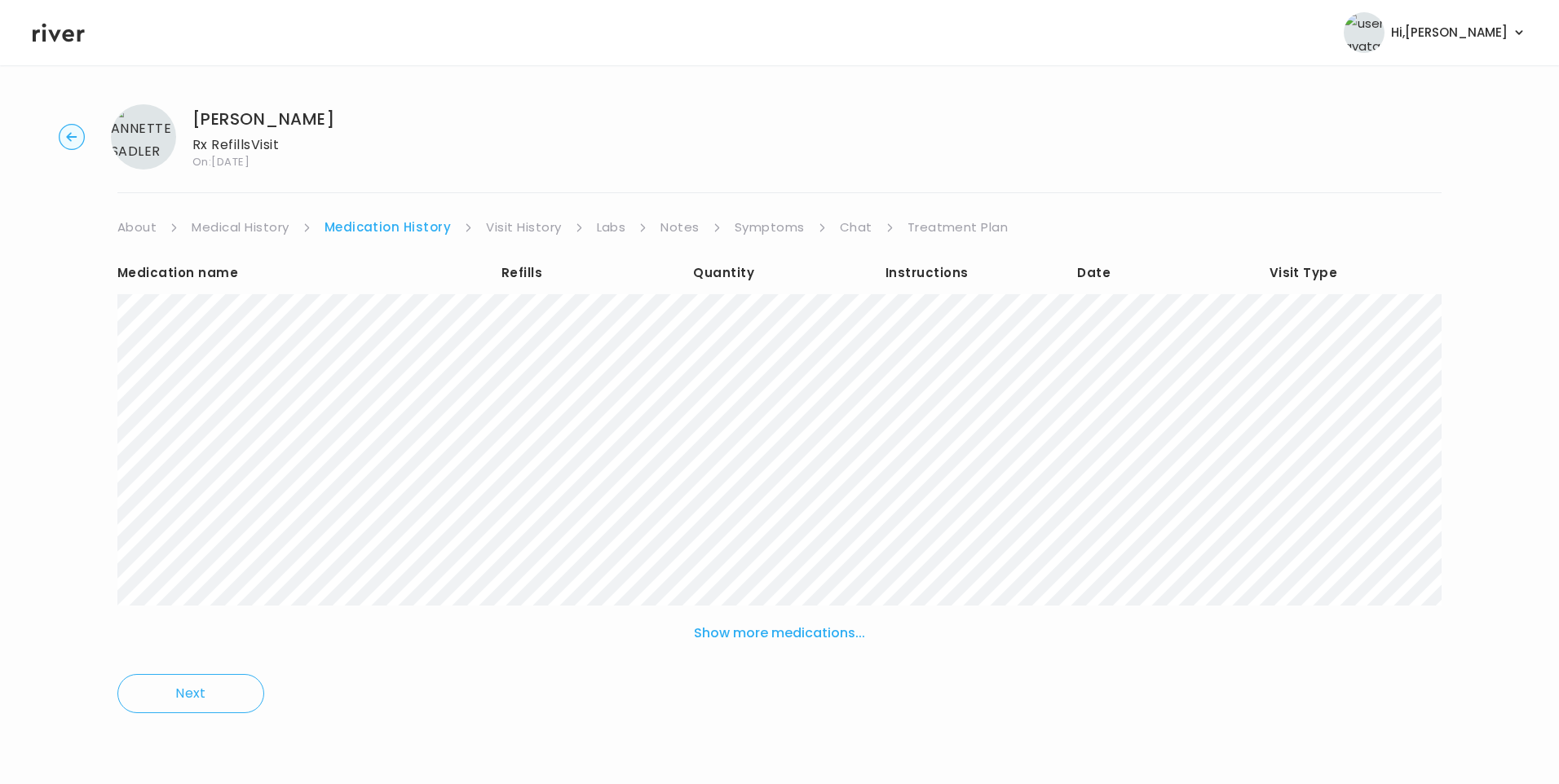
click at [241, 228] on link "Medical History" at bounding box center [240, 227] width 97 height 23
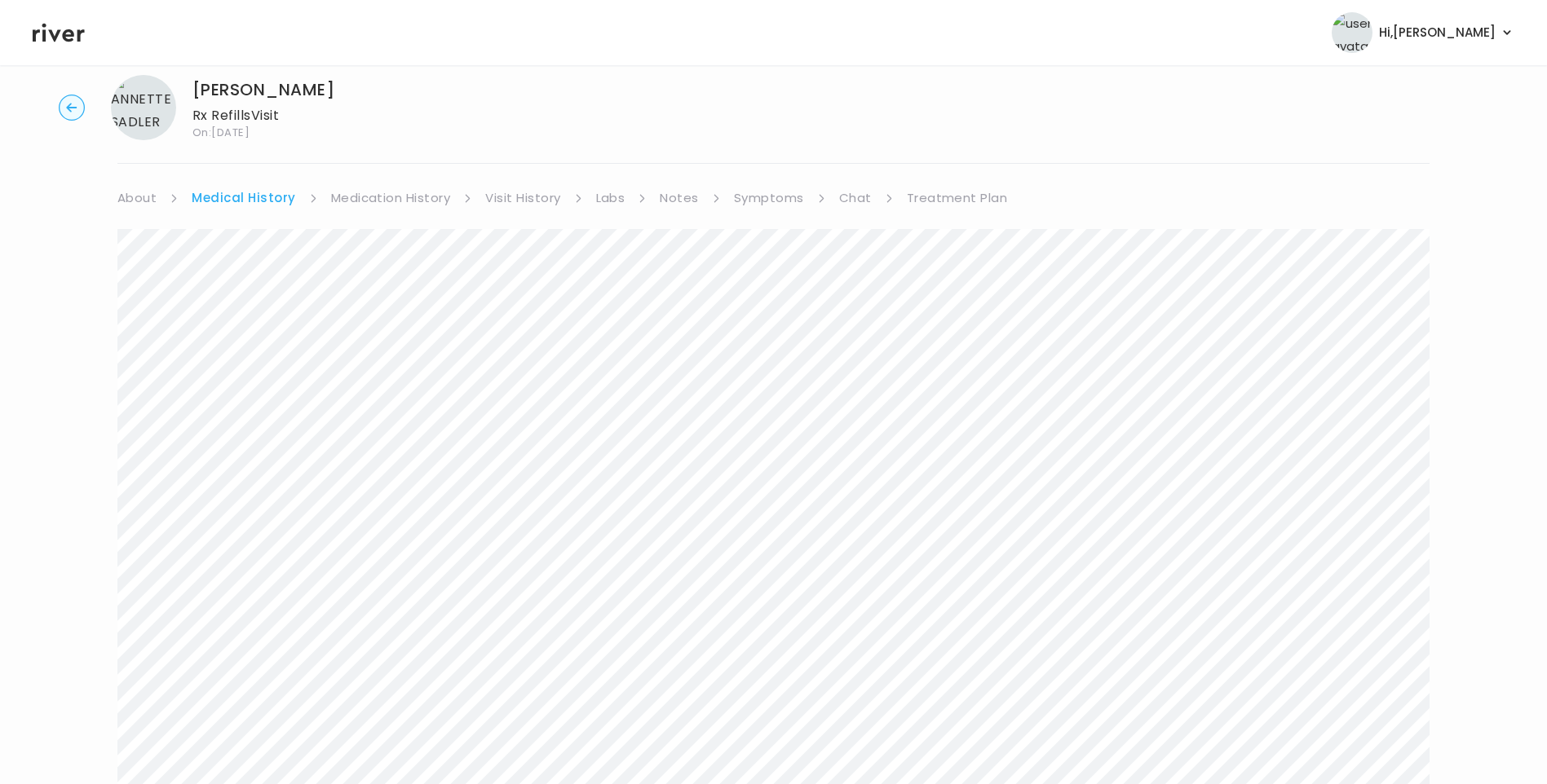
scroll to position [4, 0]
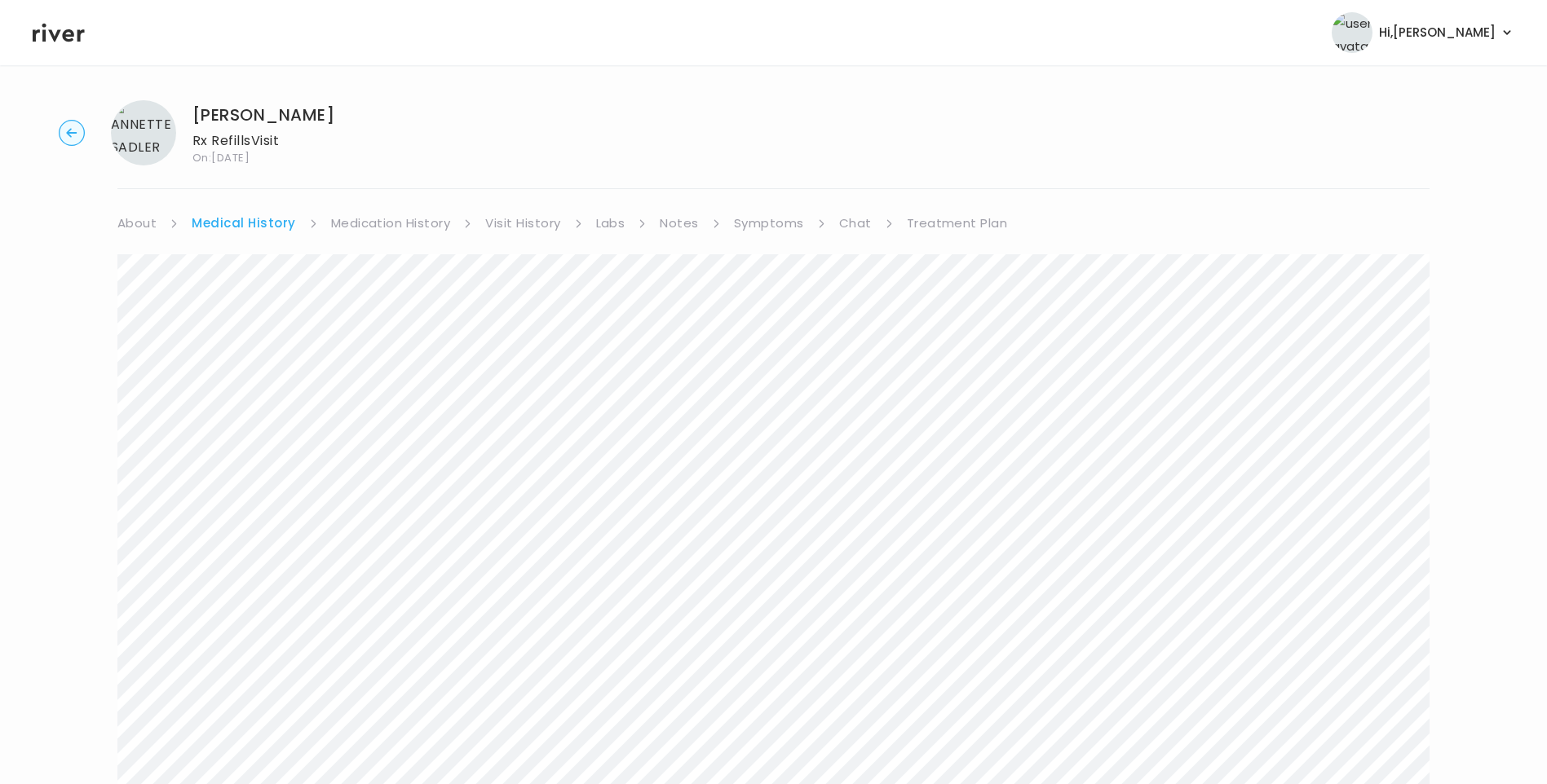
click at [378, 232] on link "Medication History" at bounding box center [391, 223] width 120 height 23
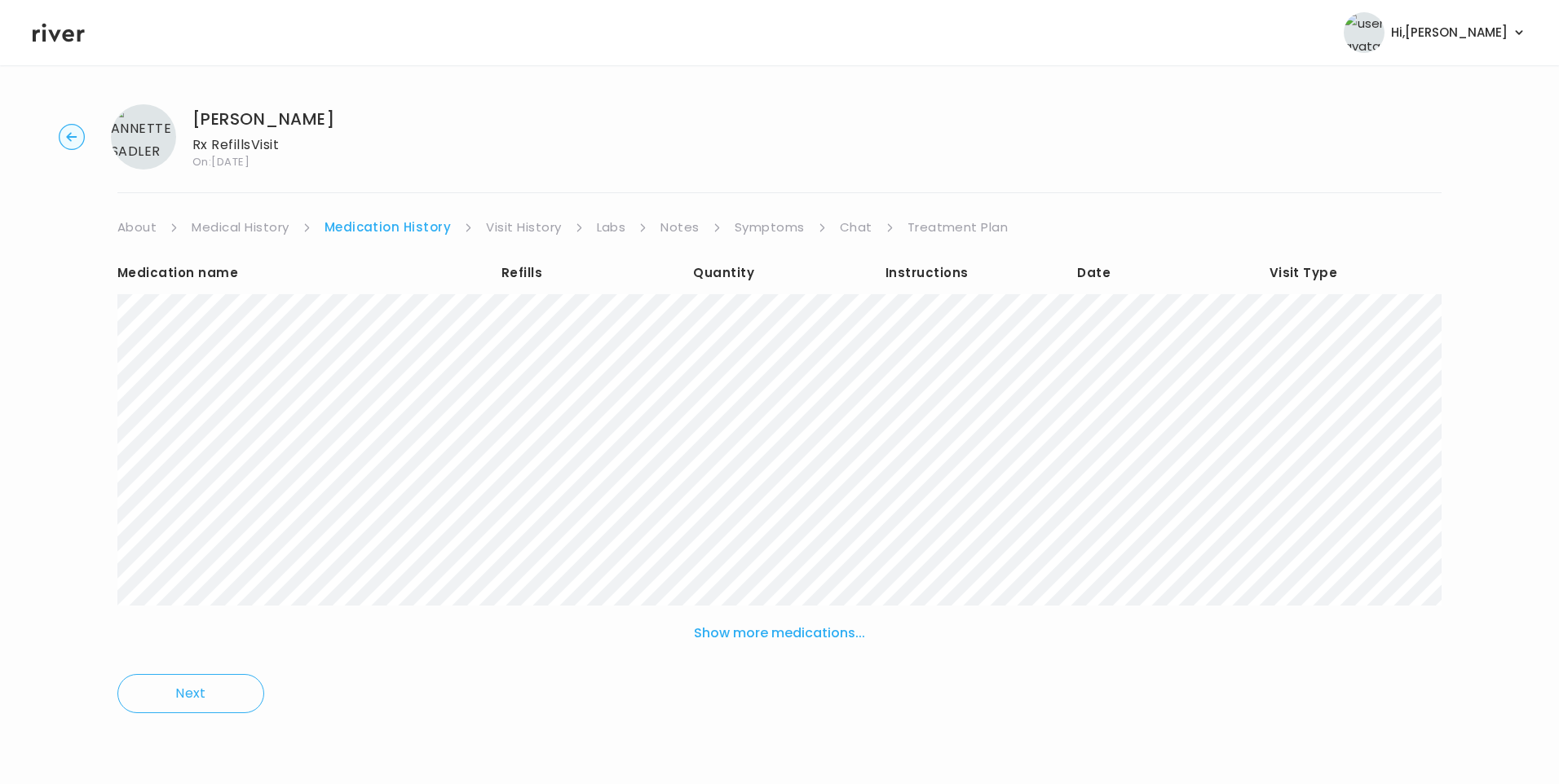
click at [516, 221] on link "Visit History" at bounding box center [523, 227] width 75 height 23
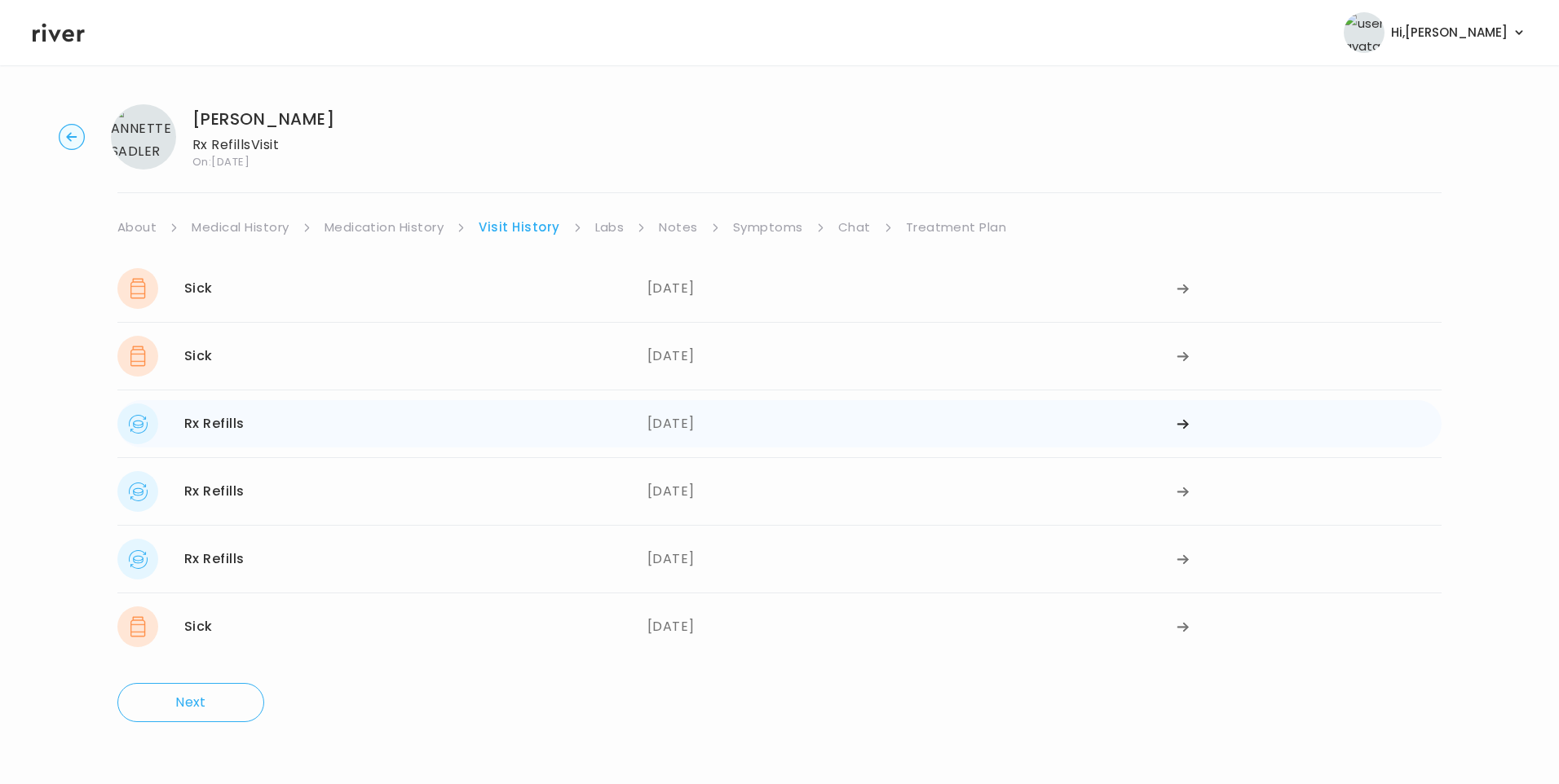
click at [715, 421] on div "05/26/2025" at bounding box center [913, 423] width 530 height 41
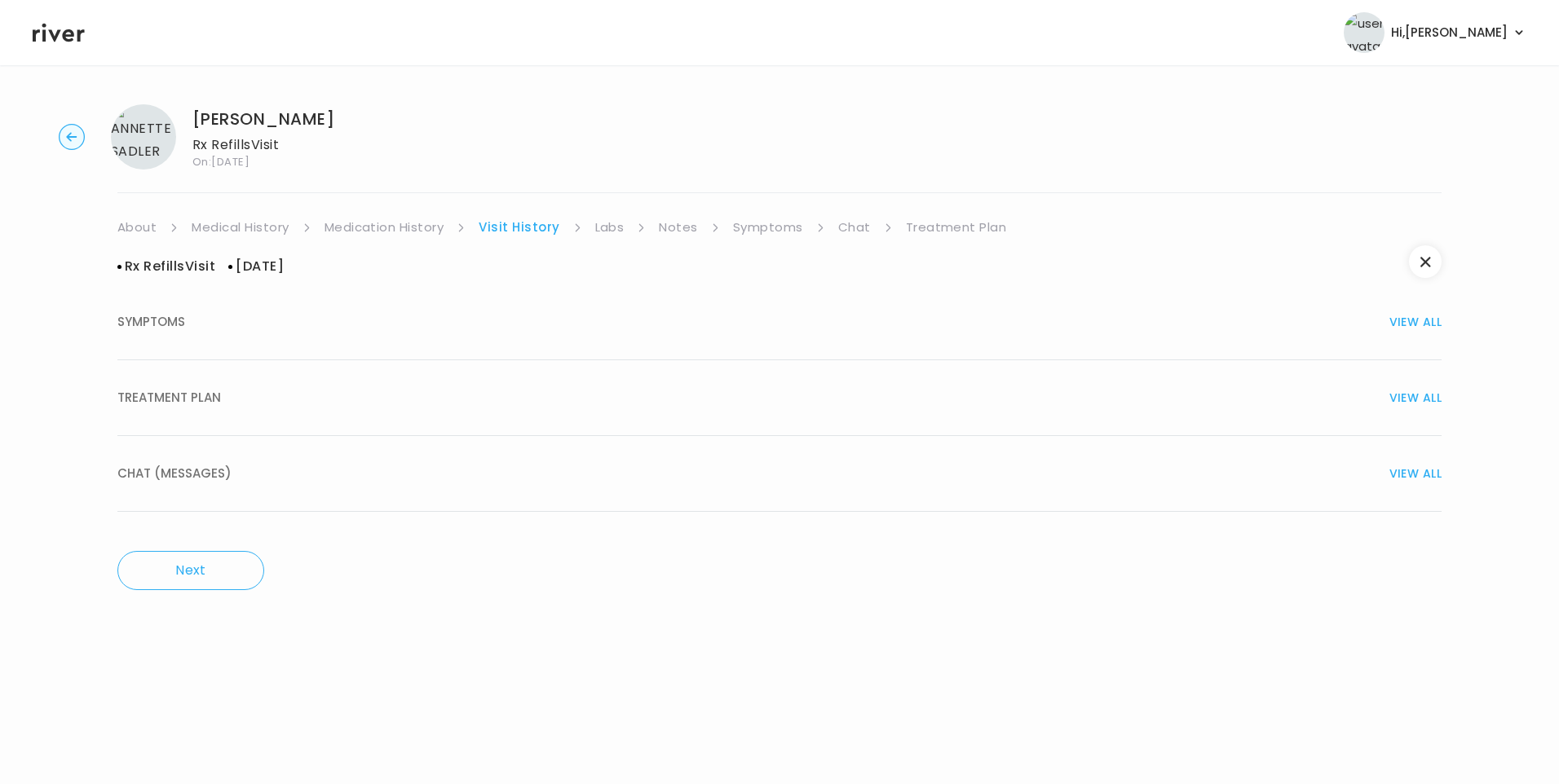
click at [401, 393] on div "TREATMENT PLAN VIEW ALL" at bounding box center [780, 398] width 1324 height 23
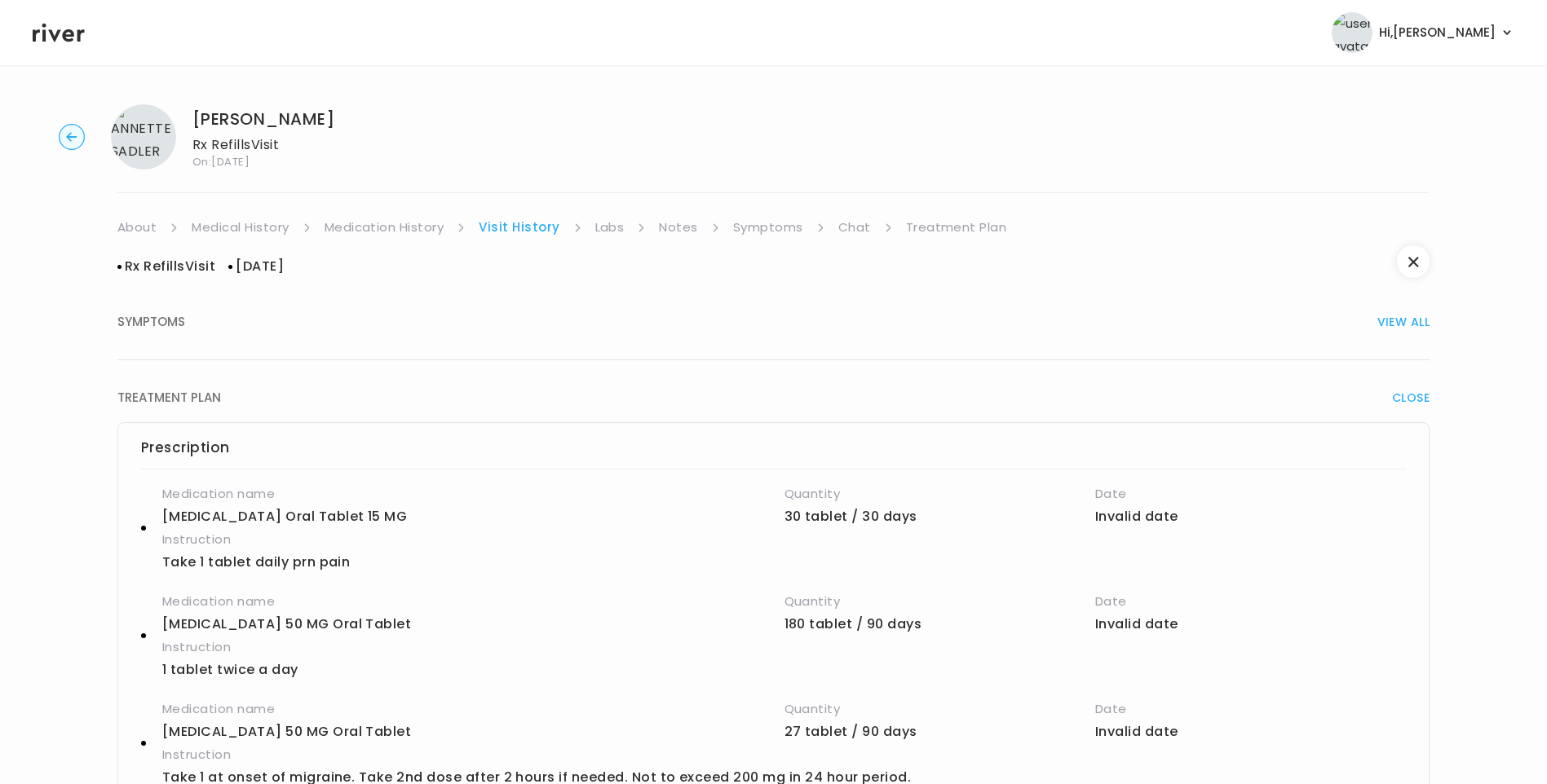
scroll to position [81, 0]
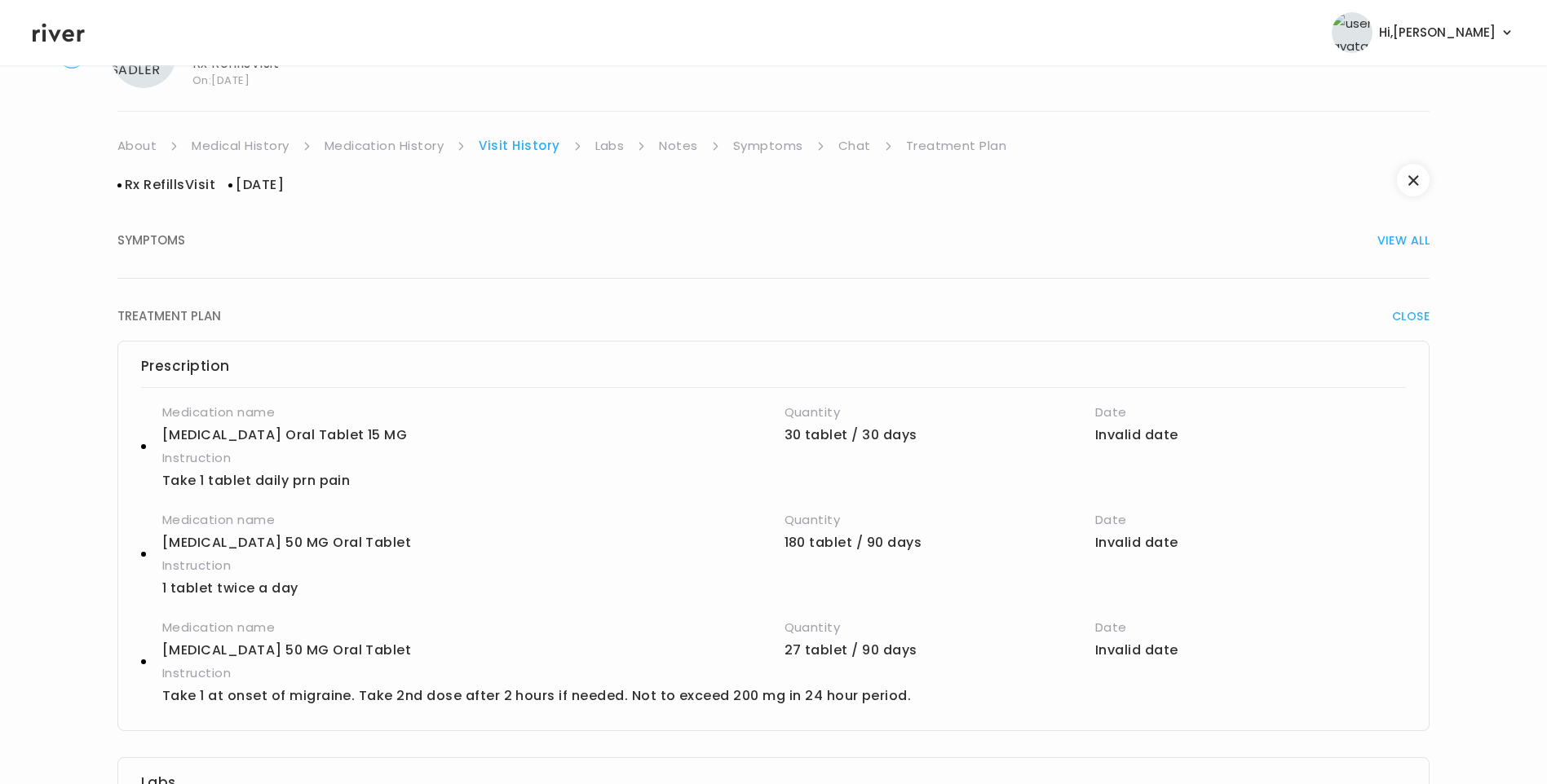
drag, startPoint x: 405, startPoint y: 146, endPoint x: 442, endPoint y: 149, distance: 37.1
click at [406, 147] on link "Medication History" at bounding box center [385, 146] width 120 height 23
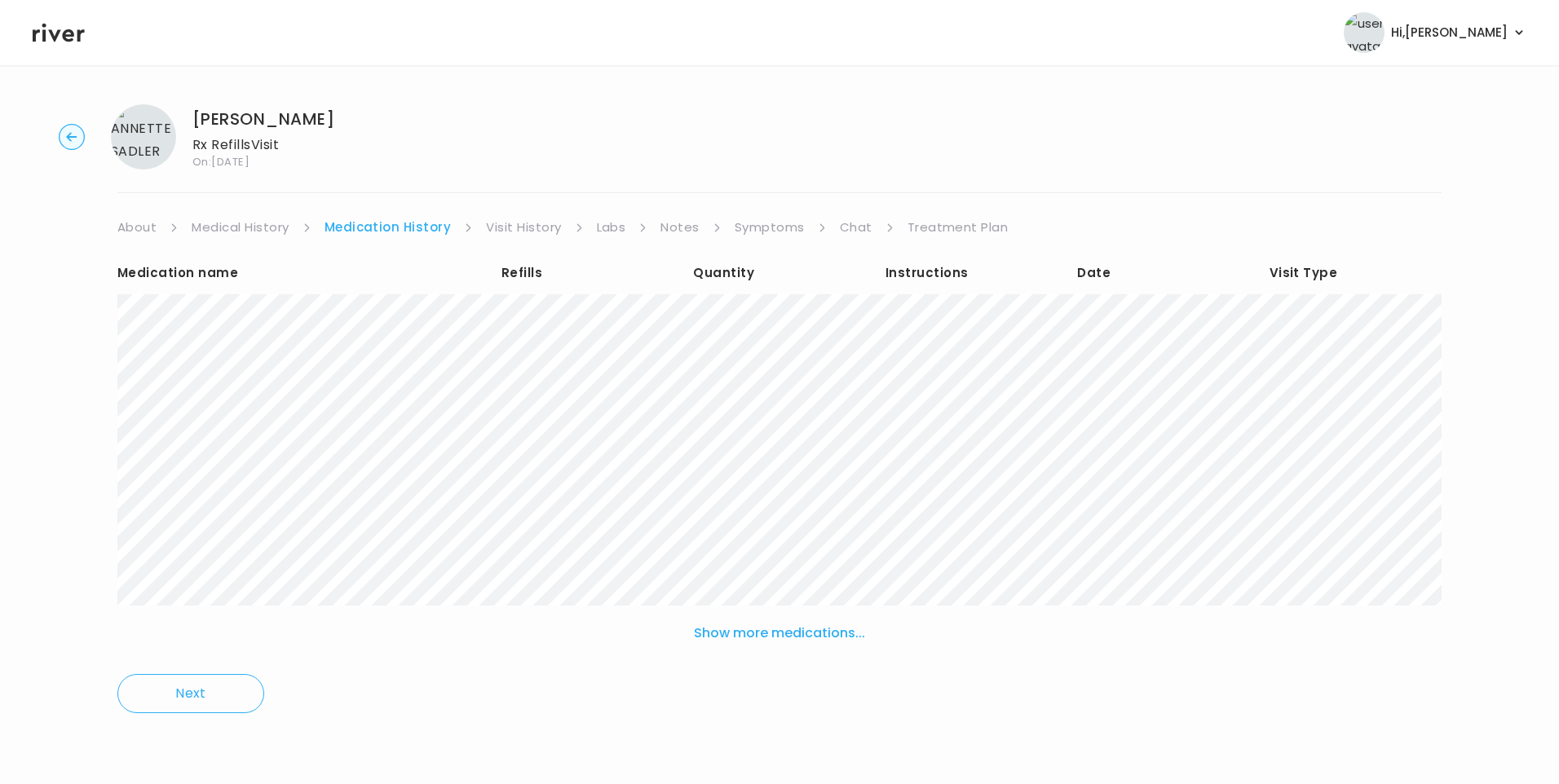
click at [523, 230] on link "Visit History" at bounding box center [523, 227] width 75 height 23
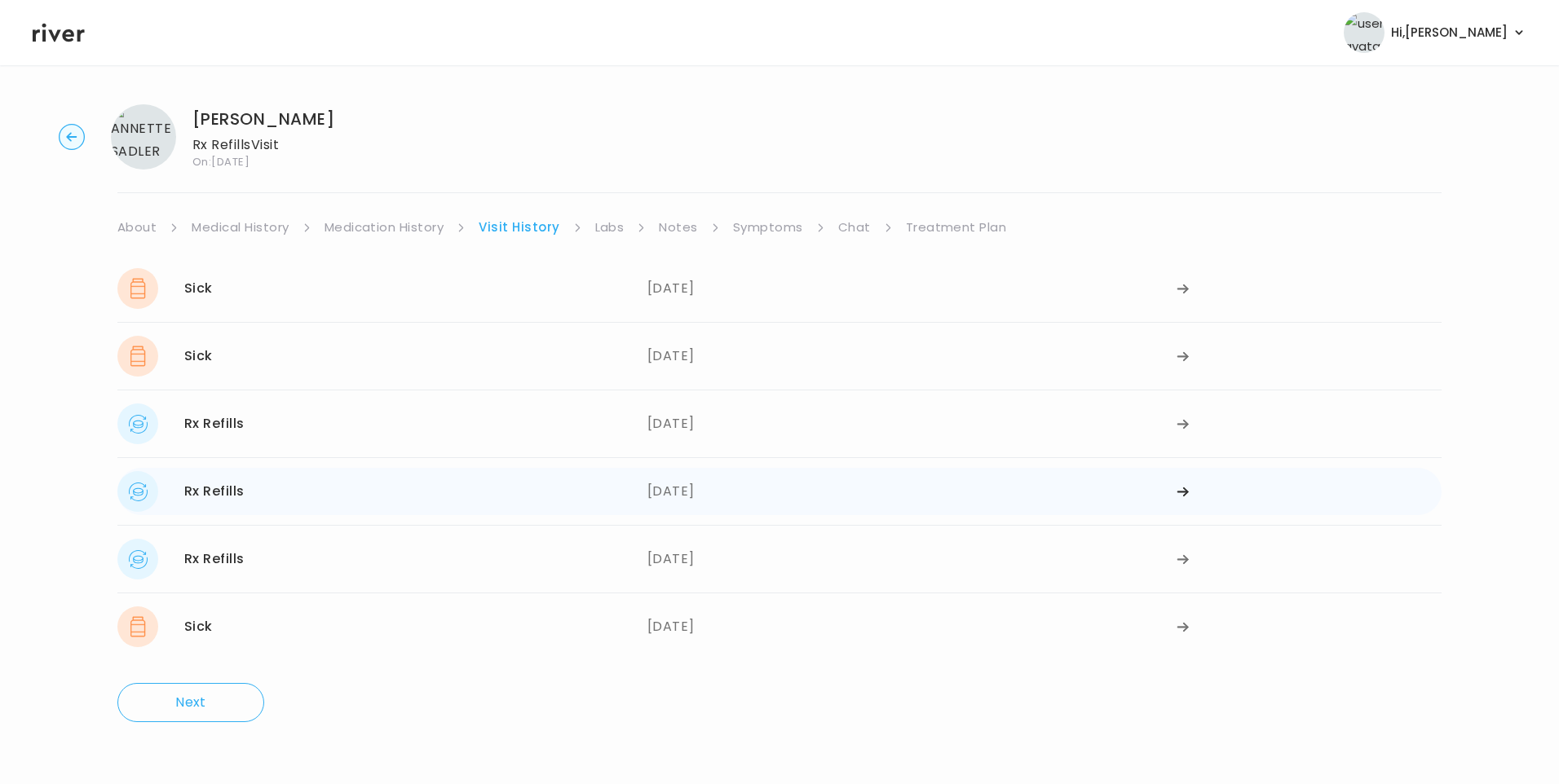
click at [736, 490] on div "05/05/2025" at bounding box center [913, 491] width 530 height 41
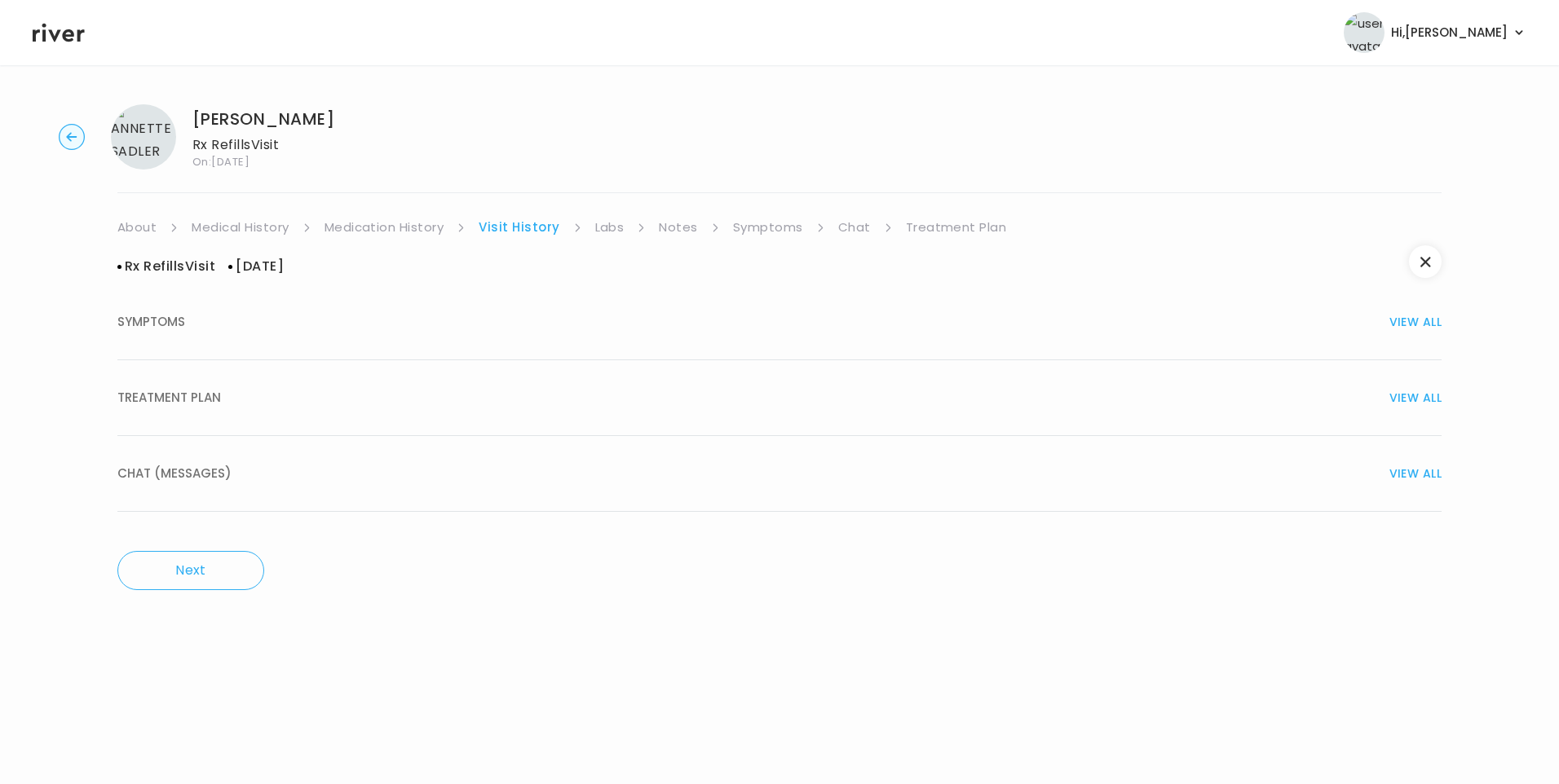
click at [250, 420] on button "TREATMENT PLAN VIEW ALL" at bounding box center [780, 398] width 1324 height 75
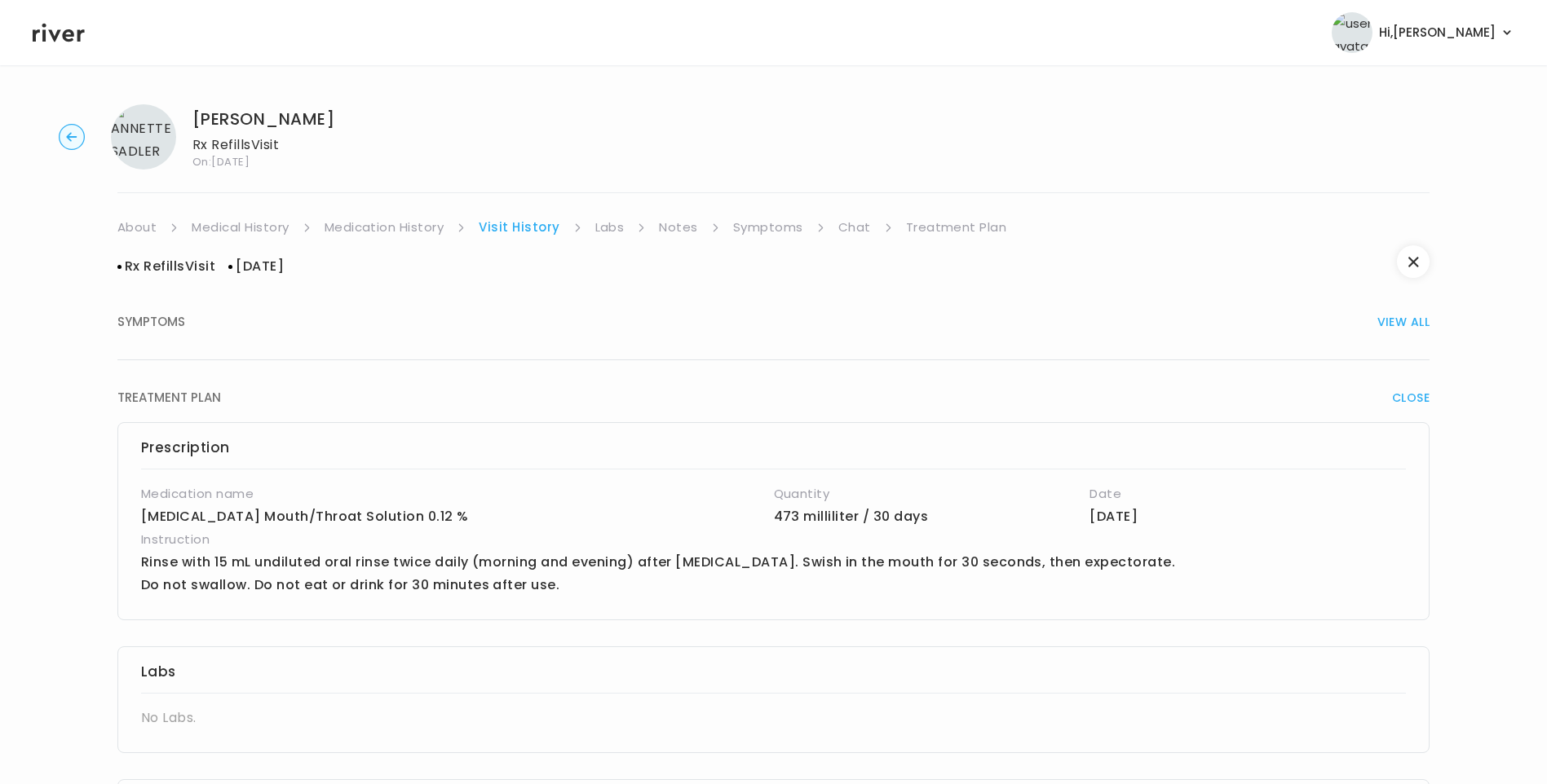
click at [394, 233] on link "Medication History" at bounding box center [385, 227] width 120 height 23
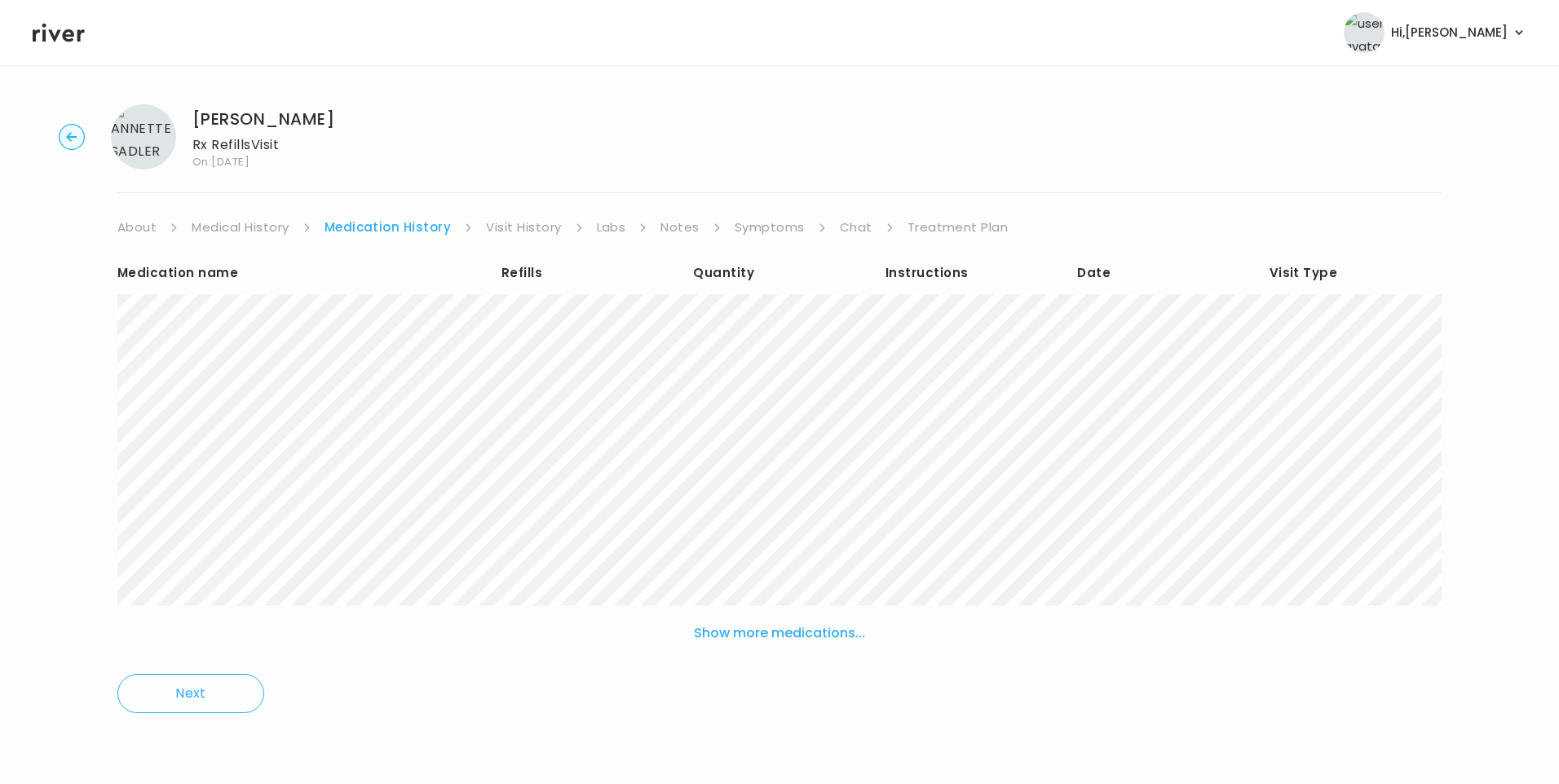
click at [510, 238] on link "Visit History" at bounding box center [523, 227] width 75 height 23
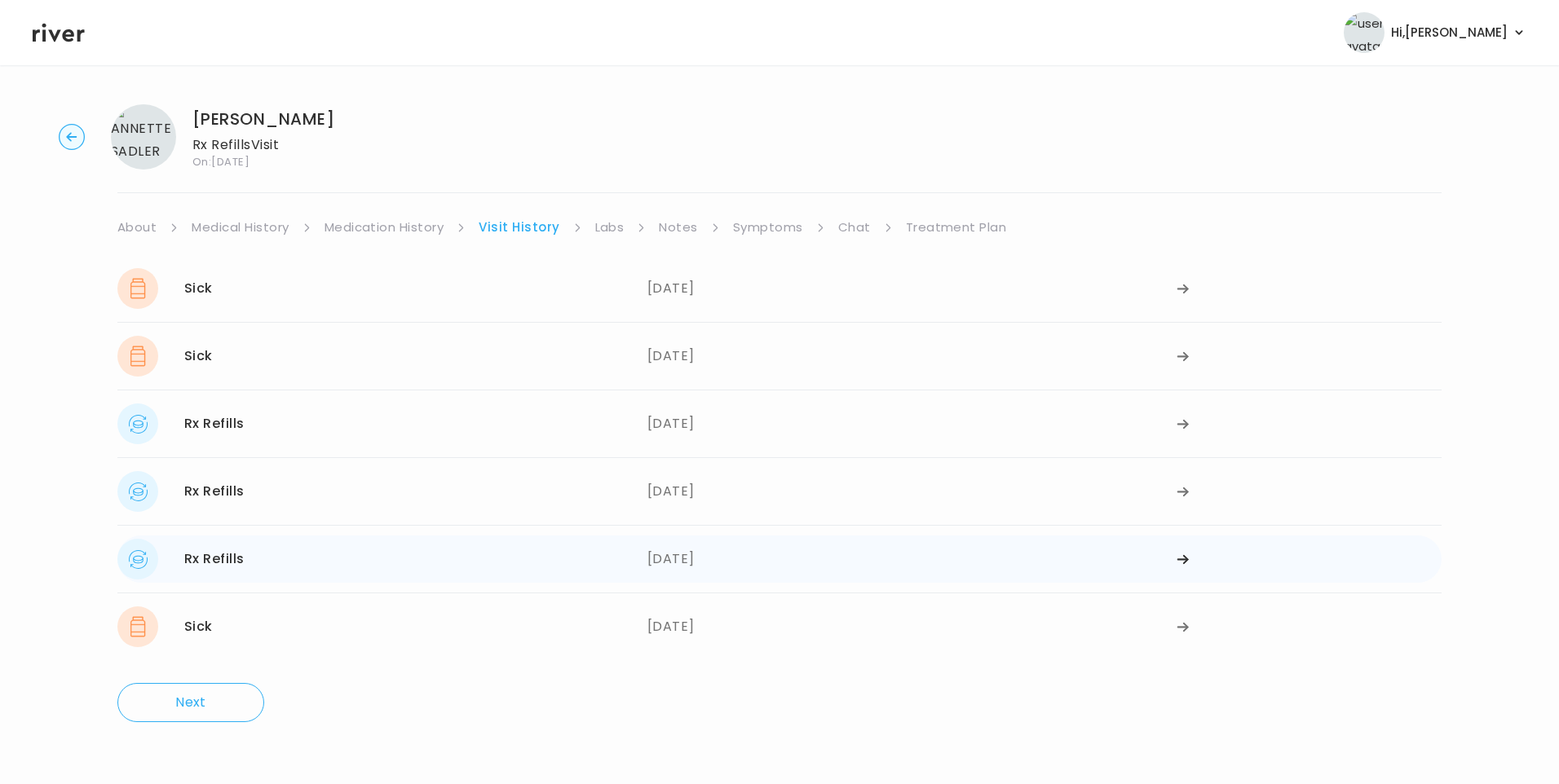
click at [703, 547] on div "04/01/2025" at bounding box center [913, 559] width 530 height 41
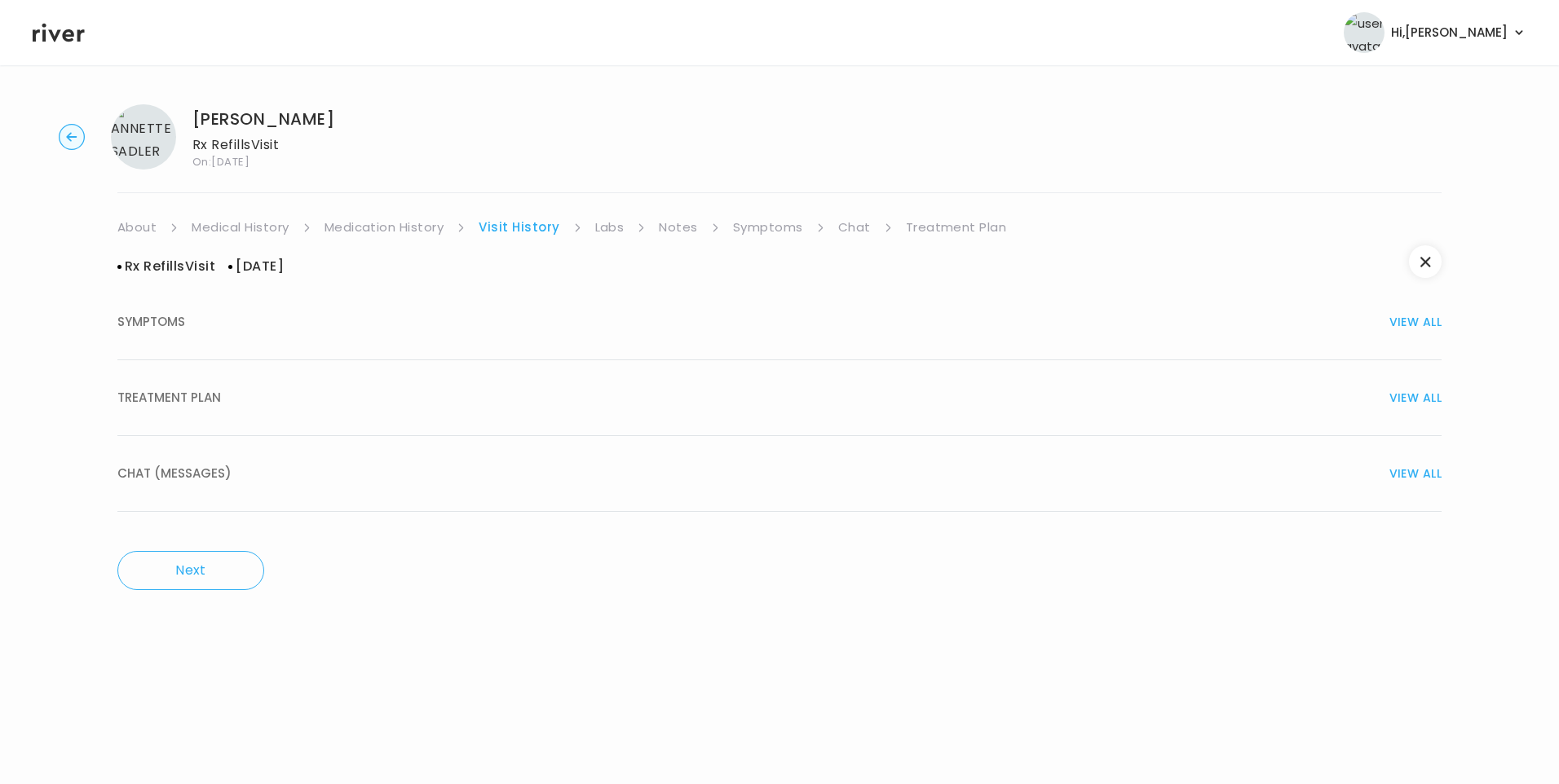
click at [233, 404] on div "TREATMENT PLAN VIEW ALL" at bounding box center [780, 398] width 1324 height 23
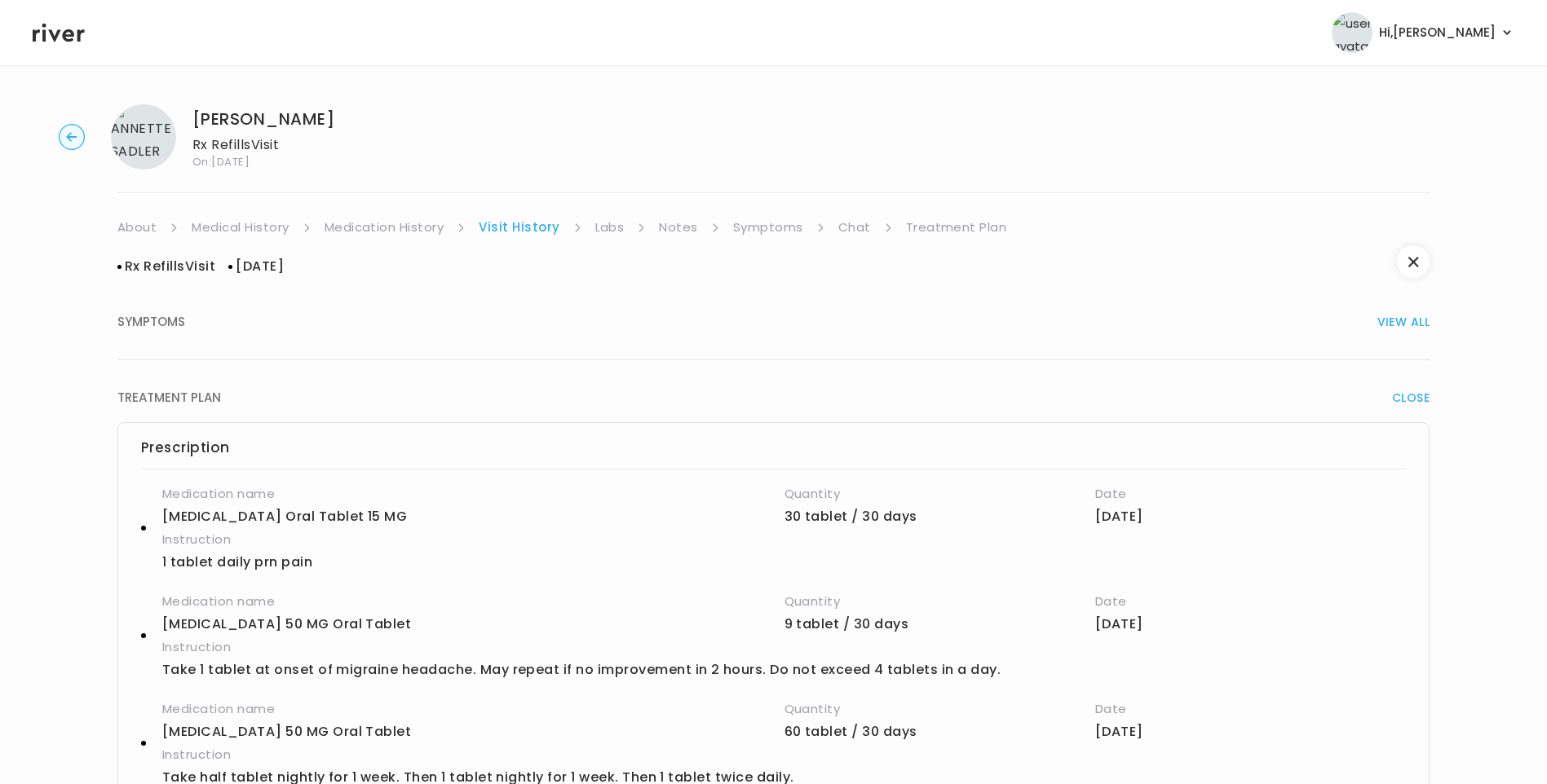
click at [189, 333] on div "SYMPTOMS VIEW ALL" at bounding box center [773, 322] width 1312 height 23
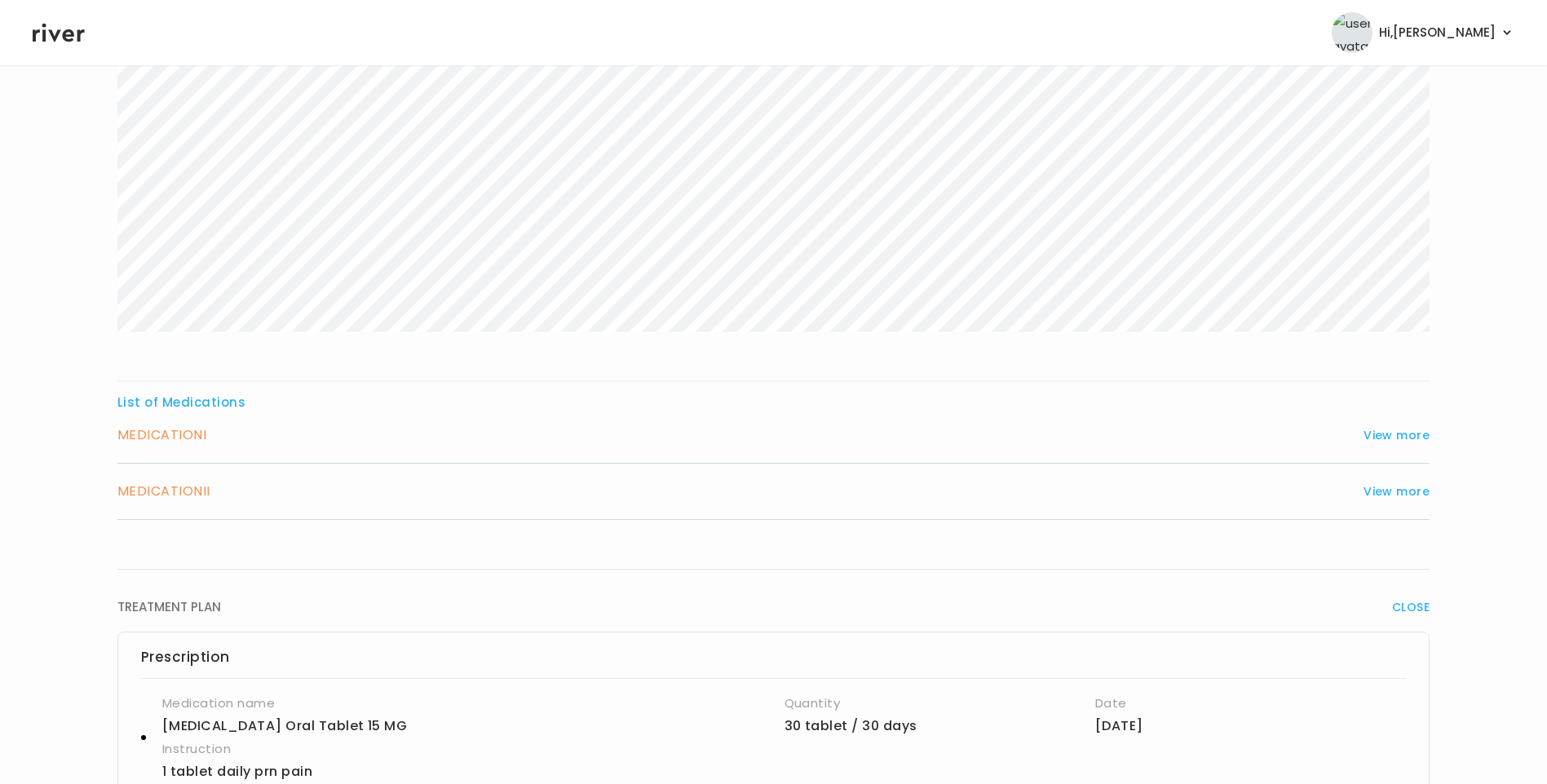
scroll to position [407, 0]
click at [501, 438] on div "MEDICATION I View more" at bounding box center [773, 434] width 1312 height 23
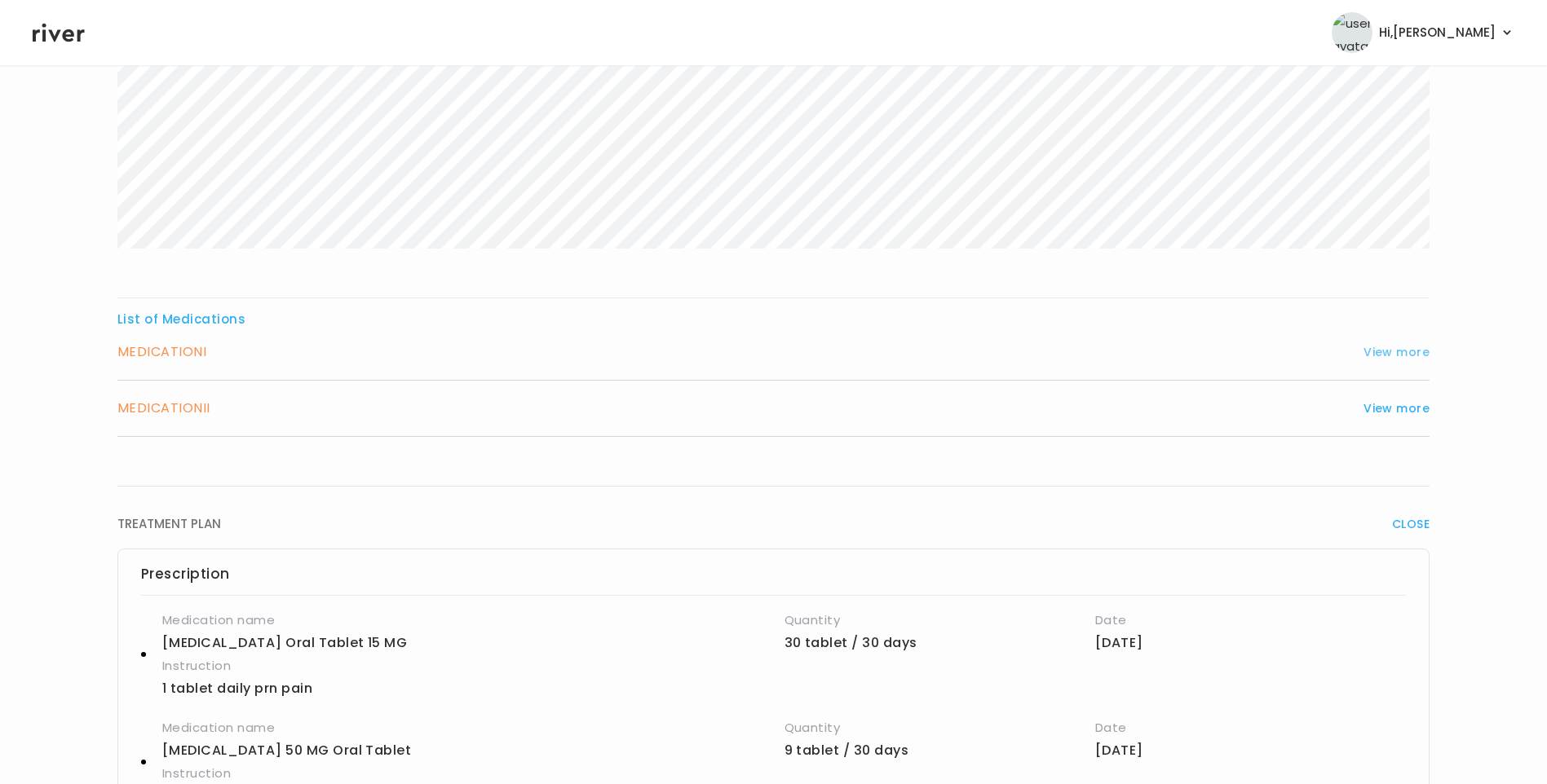
click at [1379, 355] on button "View more" at bounding box center [1396, 352] width 66 height 20
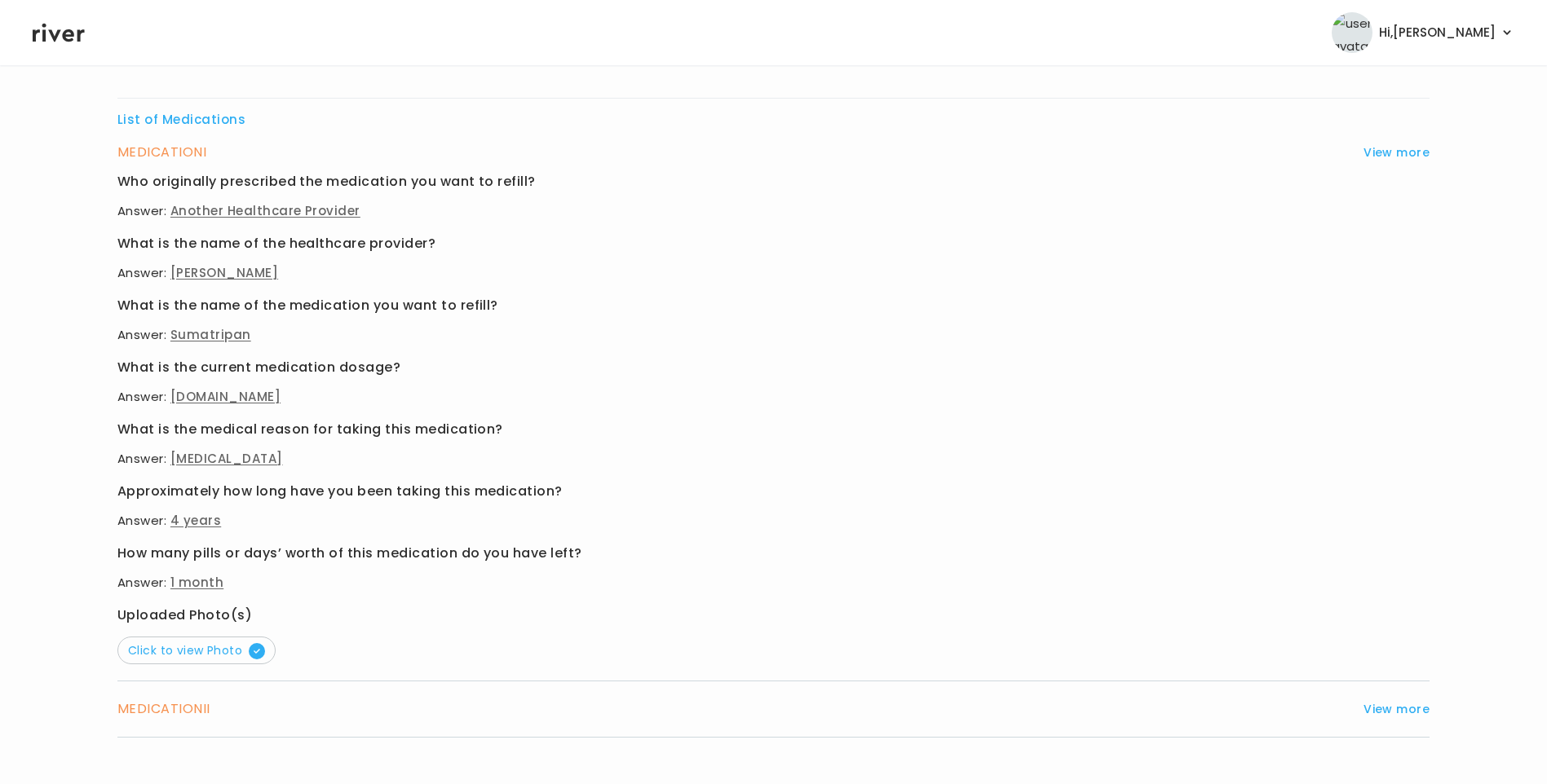
scroll to position [815, 0]
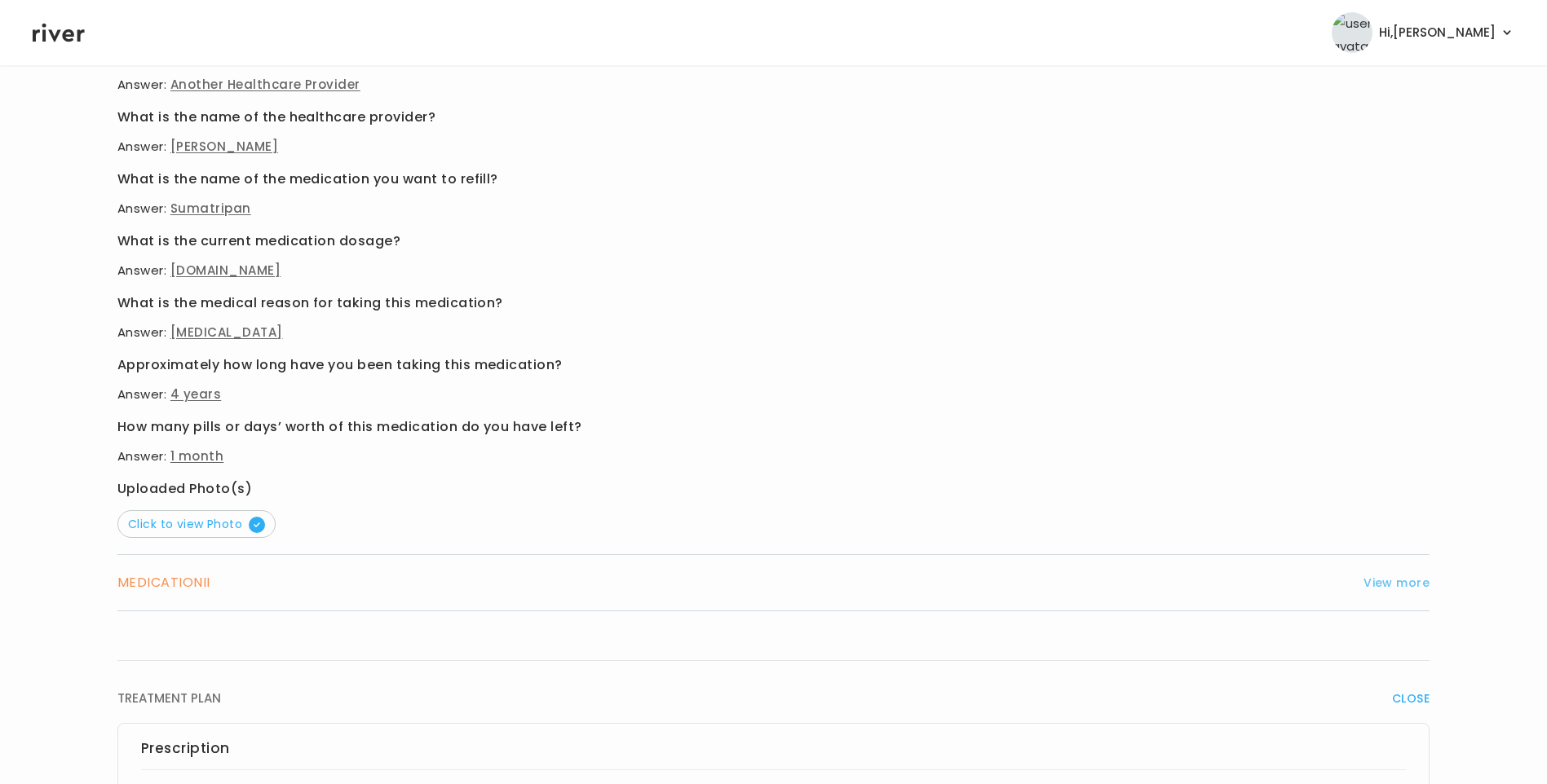
click at [1388, 583] on button "View more" at bounding box center [1396, 583] width 66 height 20
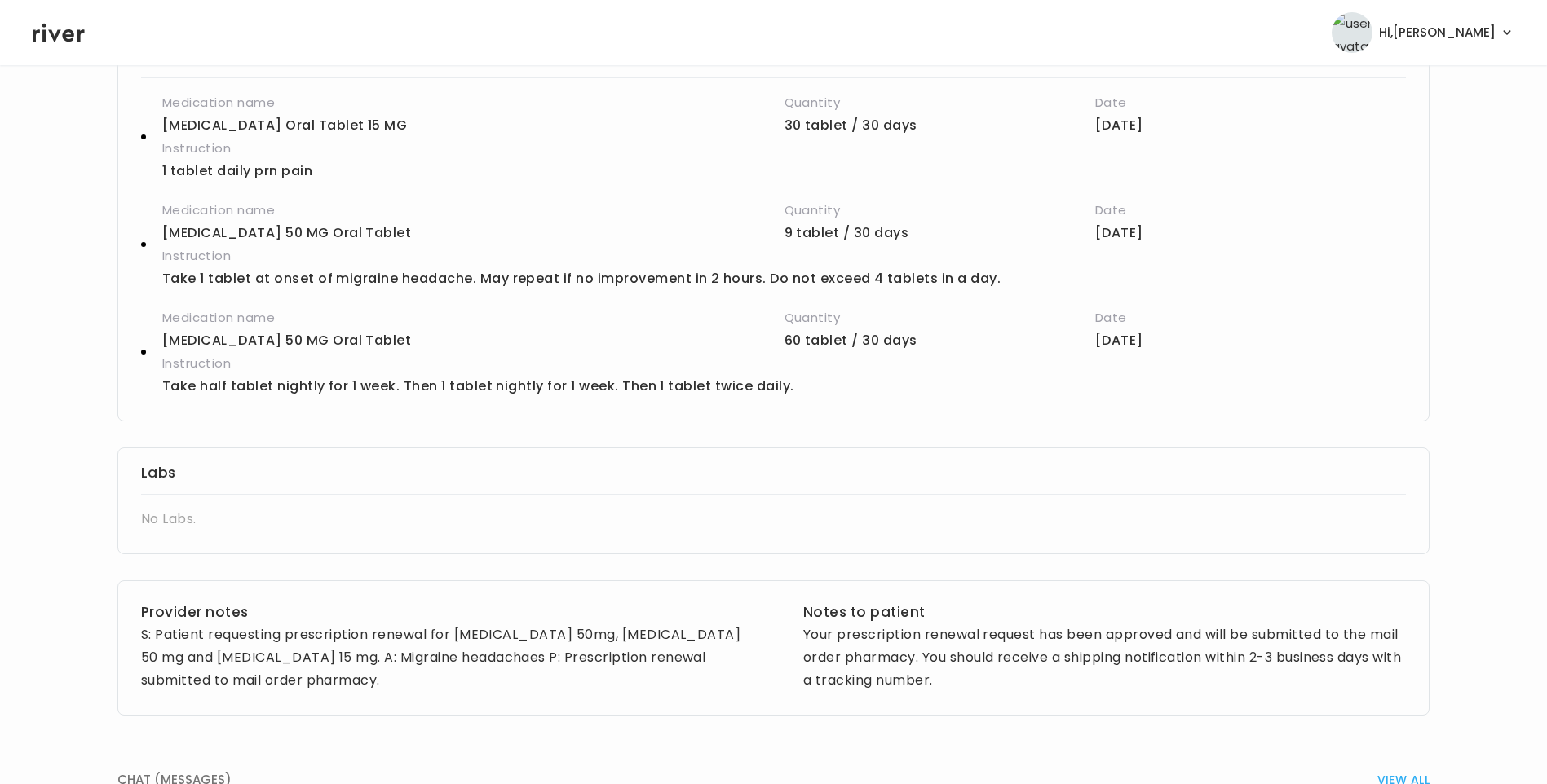
scroll to position [1659, 0]
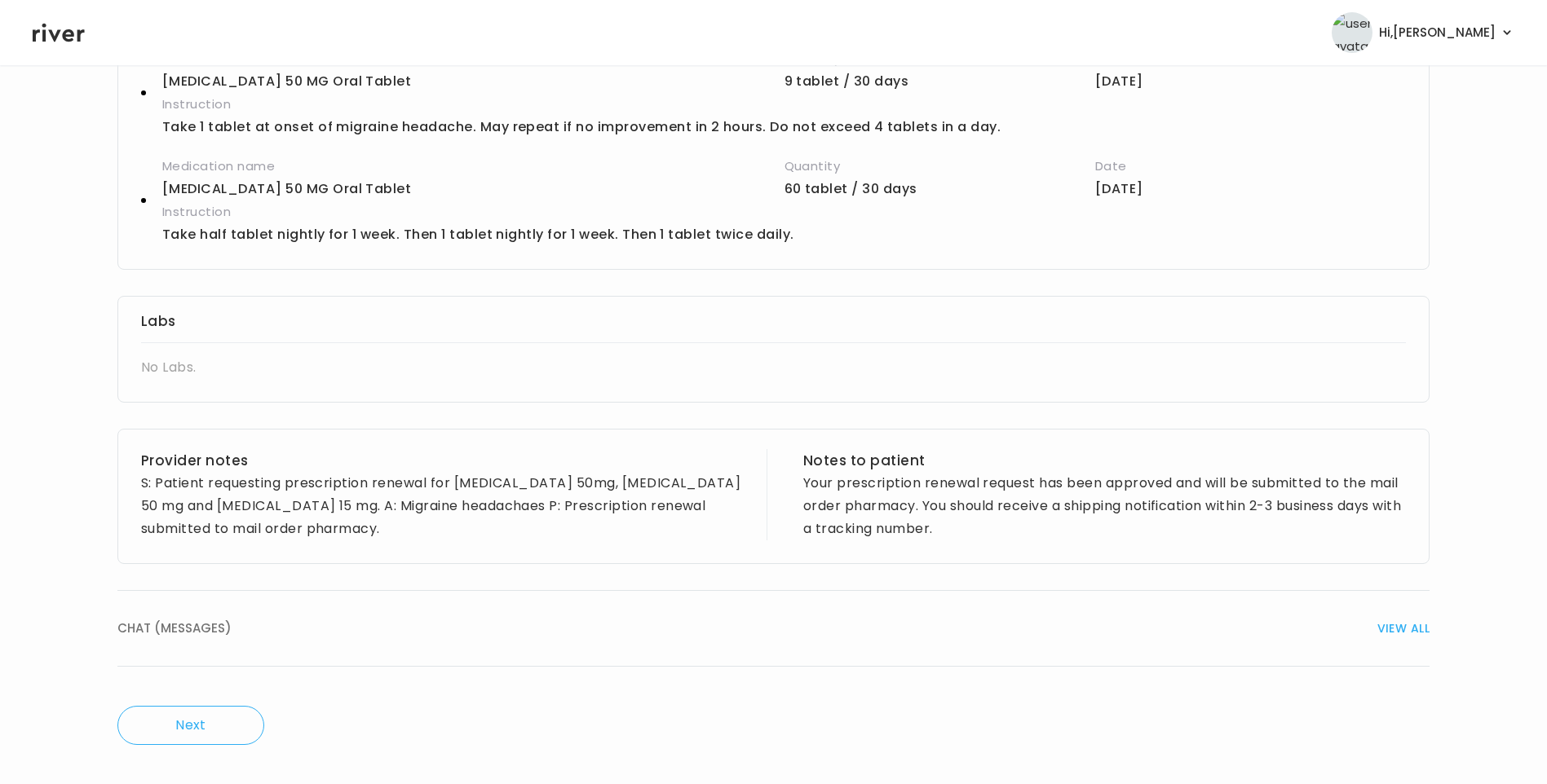
click at [252, 632] on div "CHAT (MESSAGES) VIEW ALL" at bounding box center [773, 629] width 1312 height 23
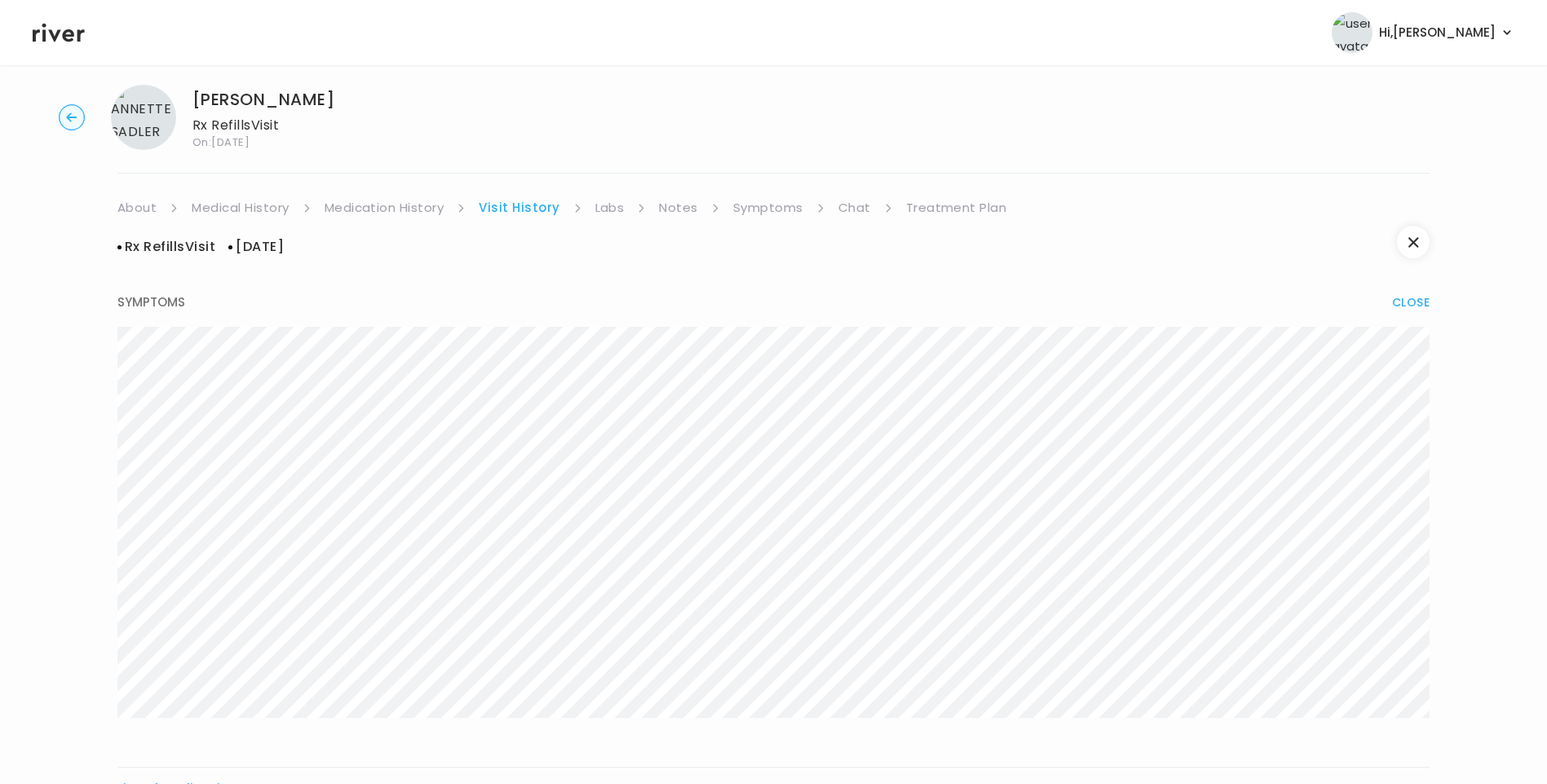
scroll to position [0, 0]
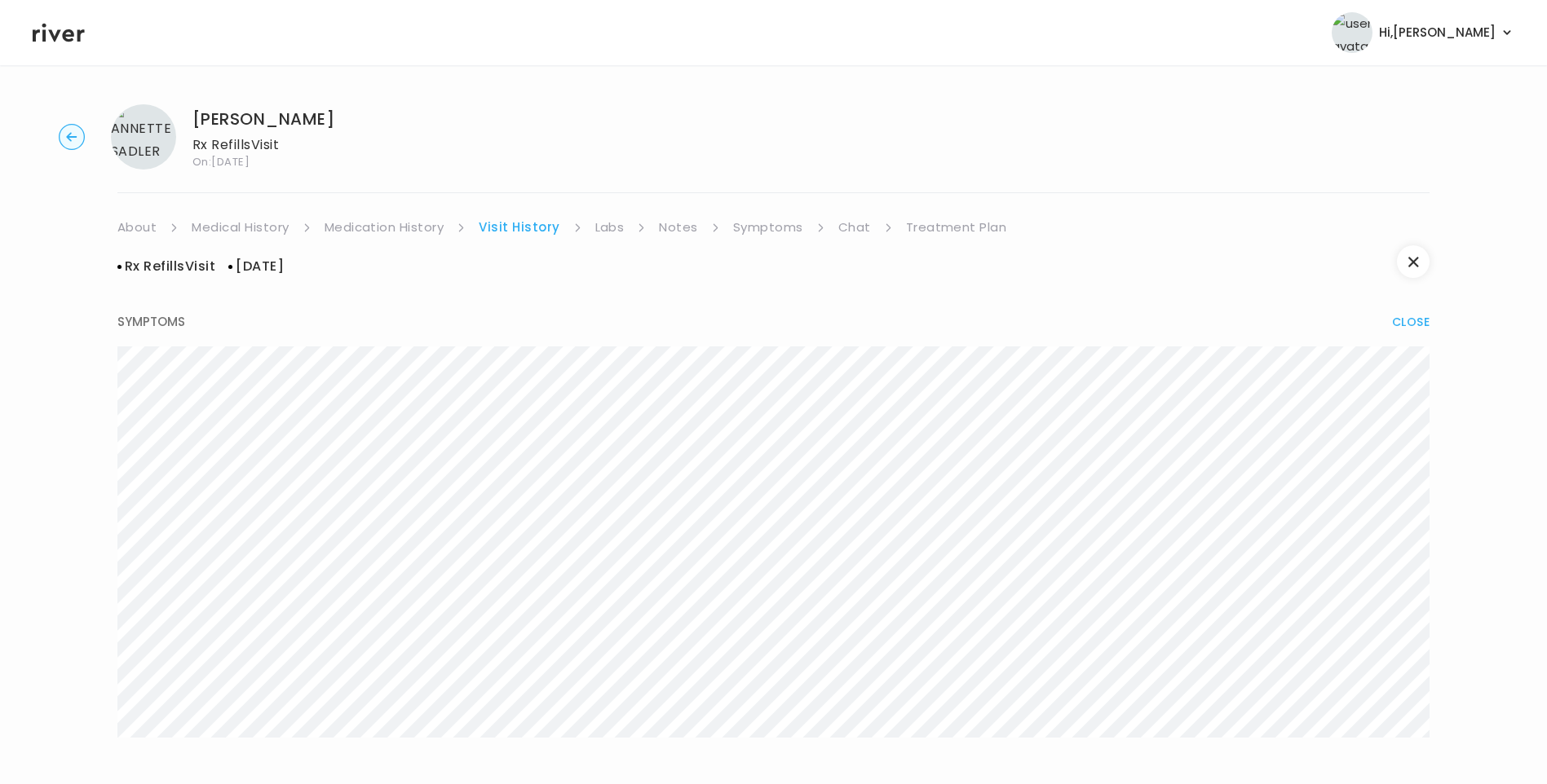
click at [404, 237] on link "Medication History" at bounding box center [385, 227] width 120 height 23
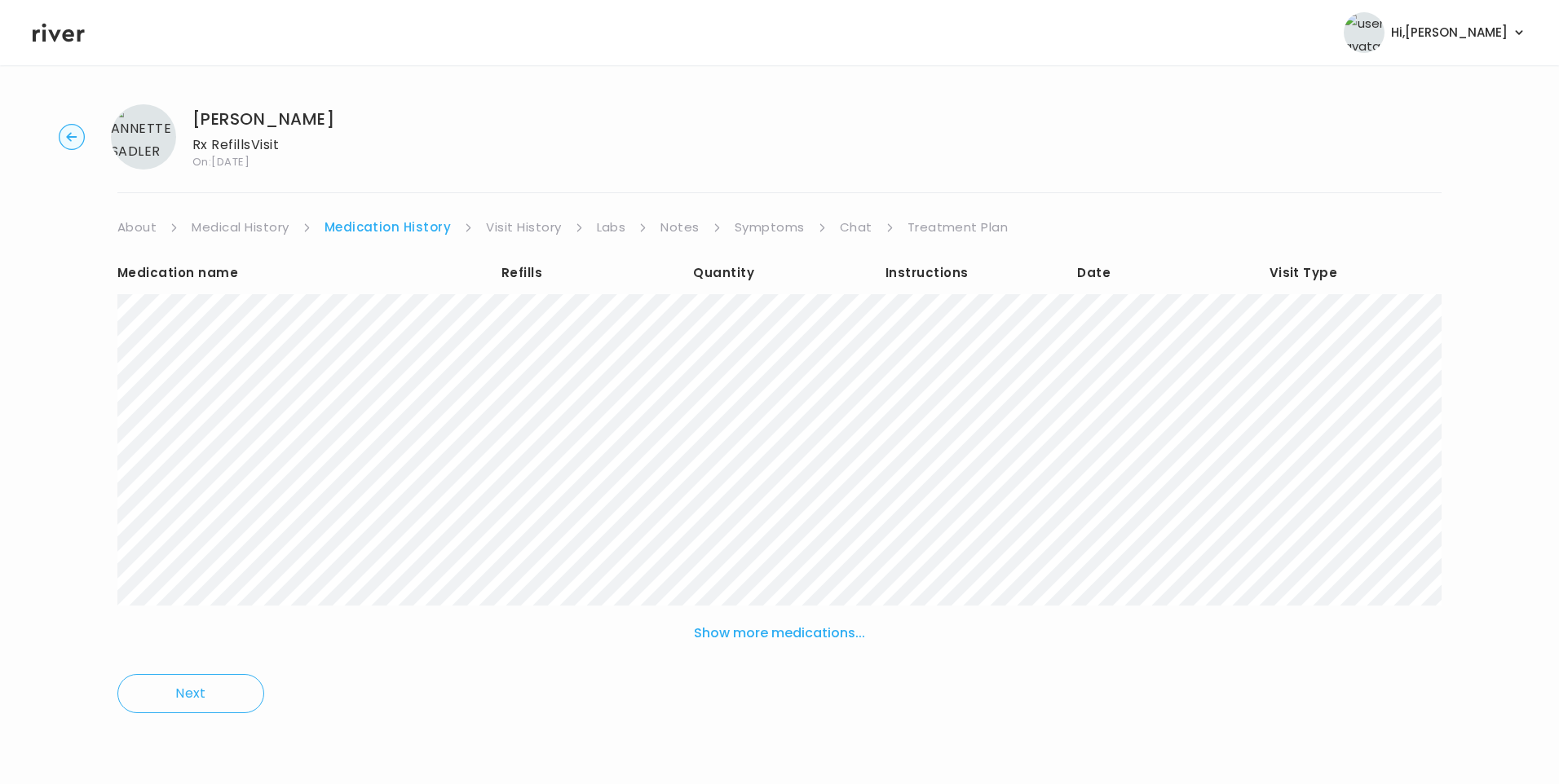
click at [837, 625] on button "Show more medications..." at bounding box center [779, 633] width 184 height 36
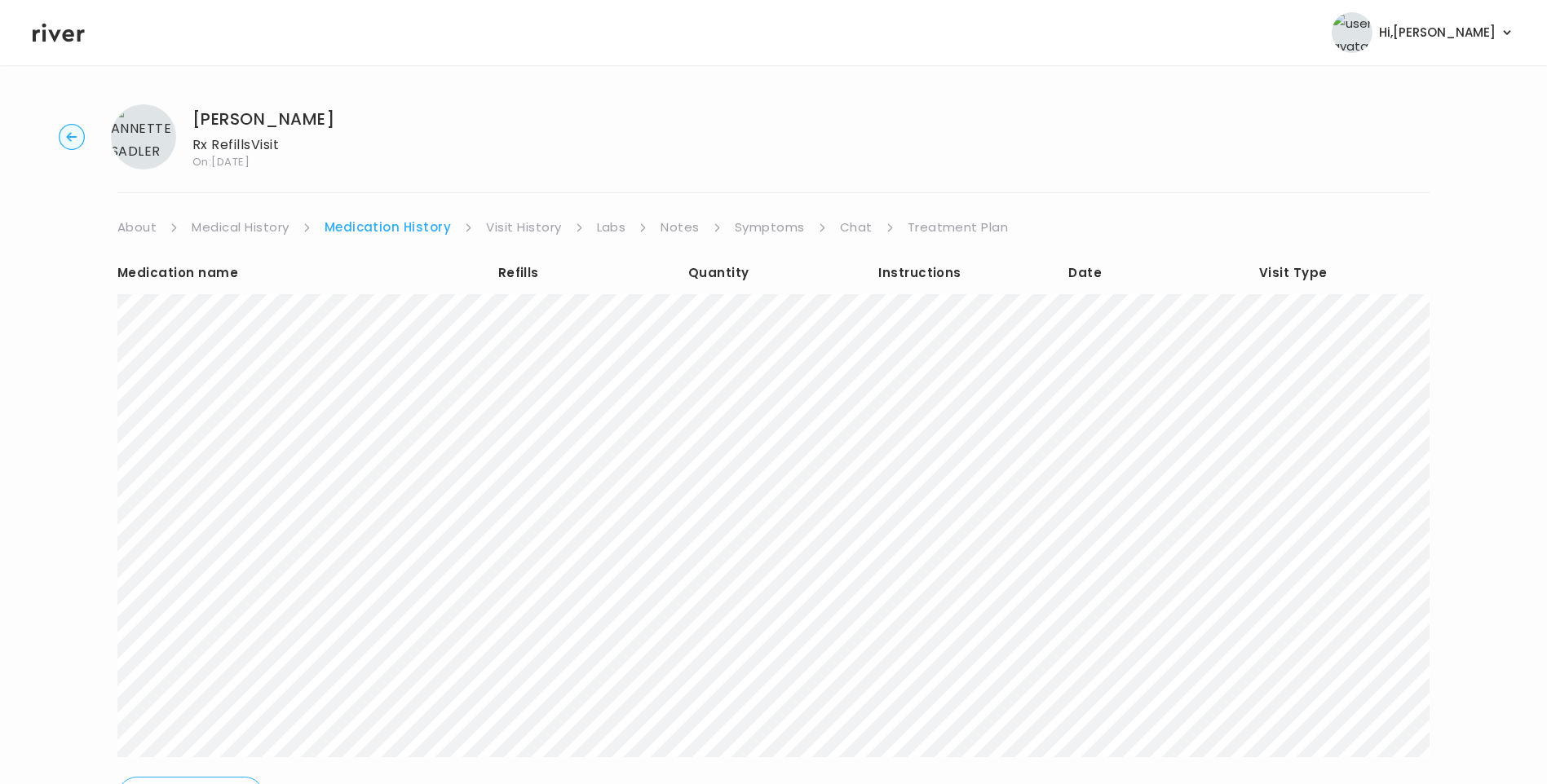
click at [919, 221] on link "Treatment Plan" at bounding box center [958, 227] width 101 height 23
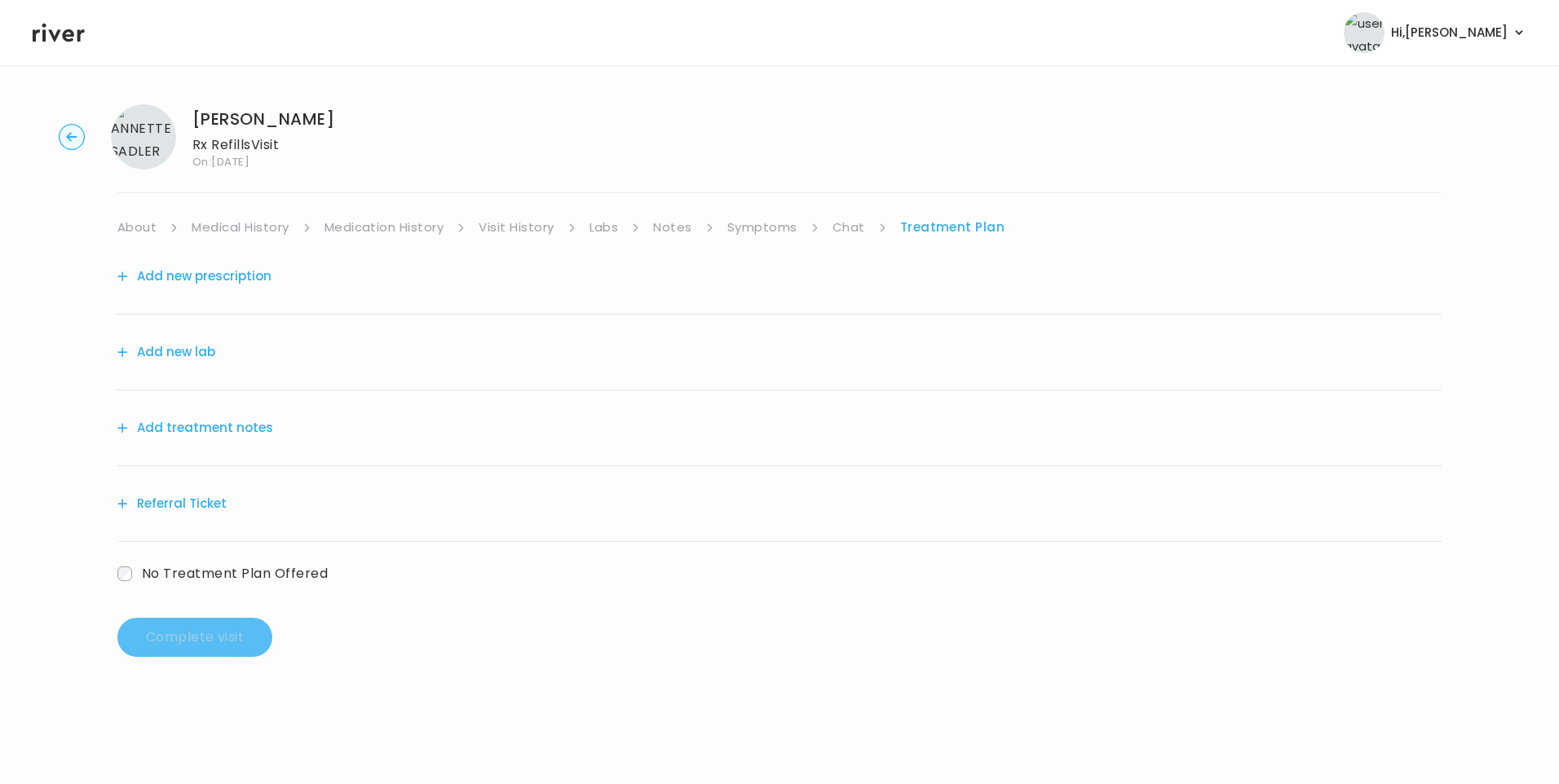
click at [239, 431] on button "Add treatment notes" at bounding box center [195, 428] width 156 height 23
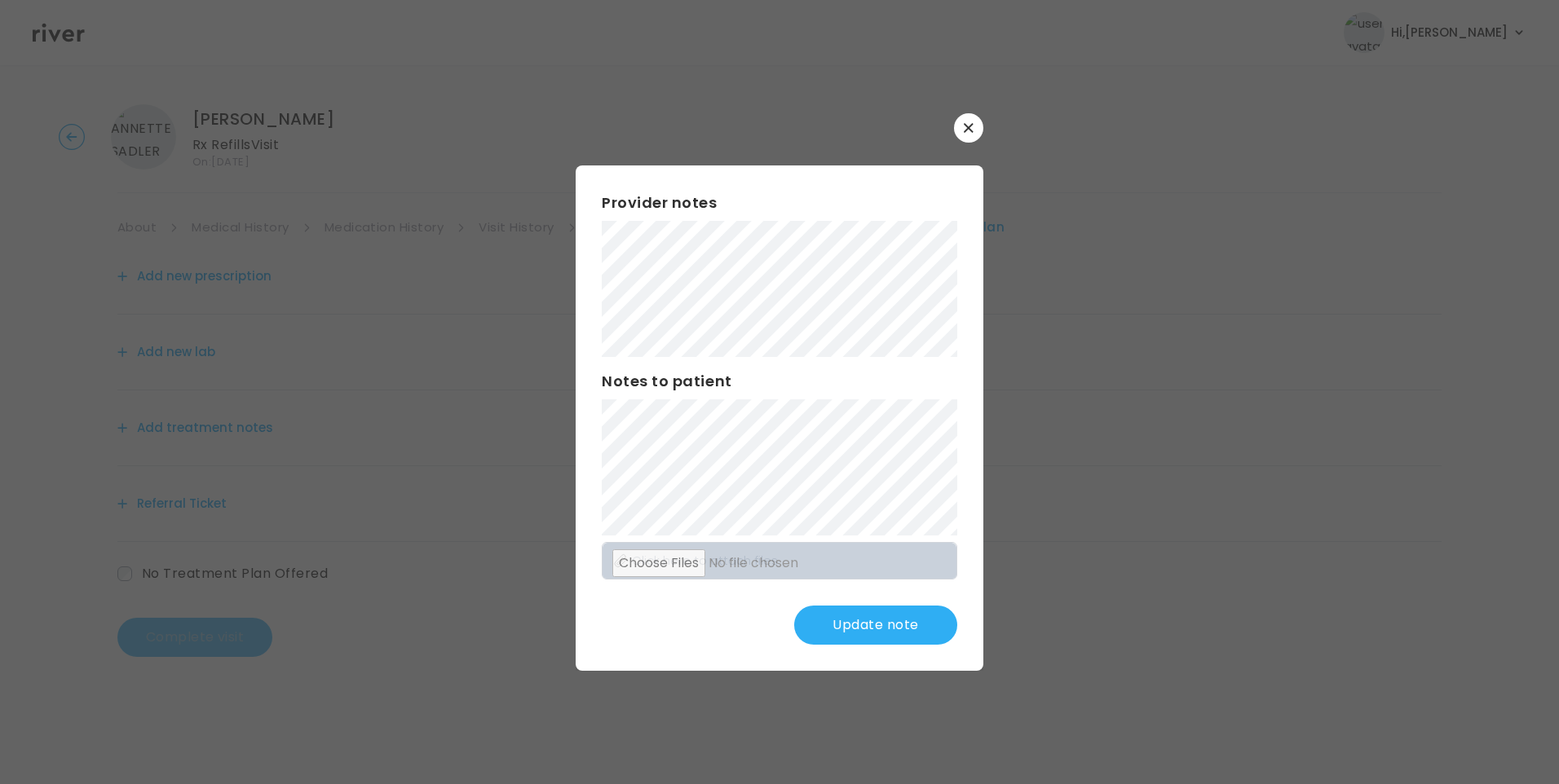
click at [899, 622] on button "Update note" at bounding box center [875, 625] width 163 height 39
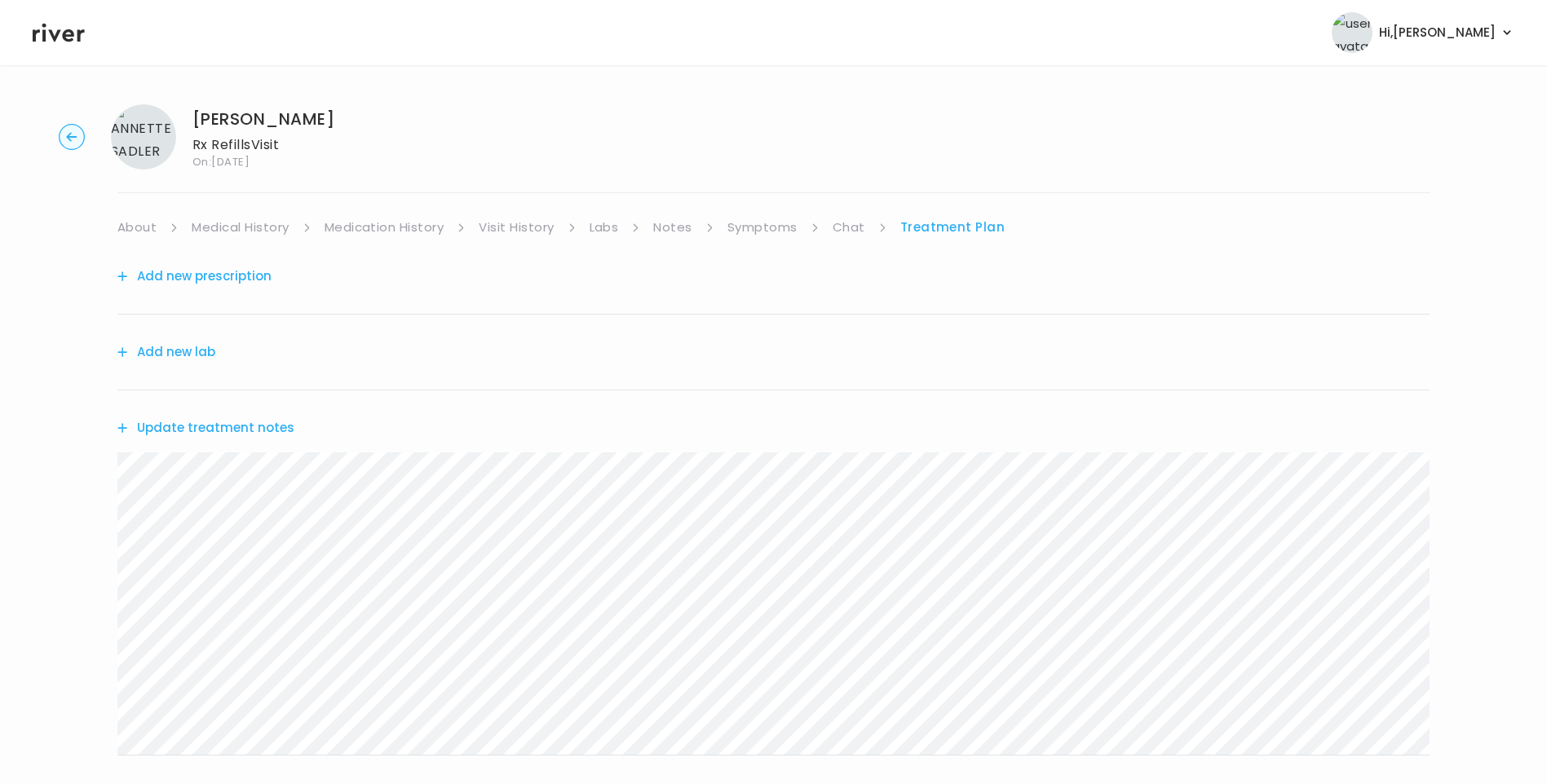
click at [272, 431] on button "Update treatment notes" at bounding box center [205, 428] width 177 height 23
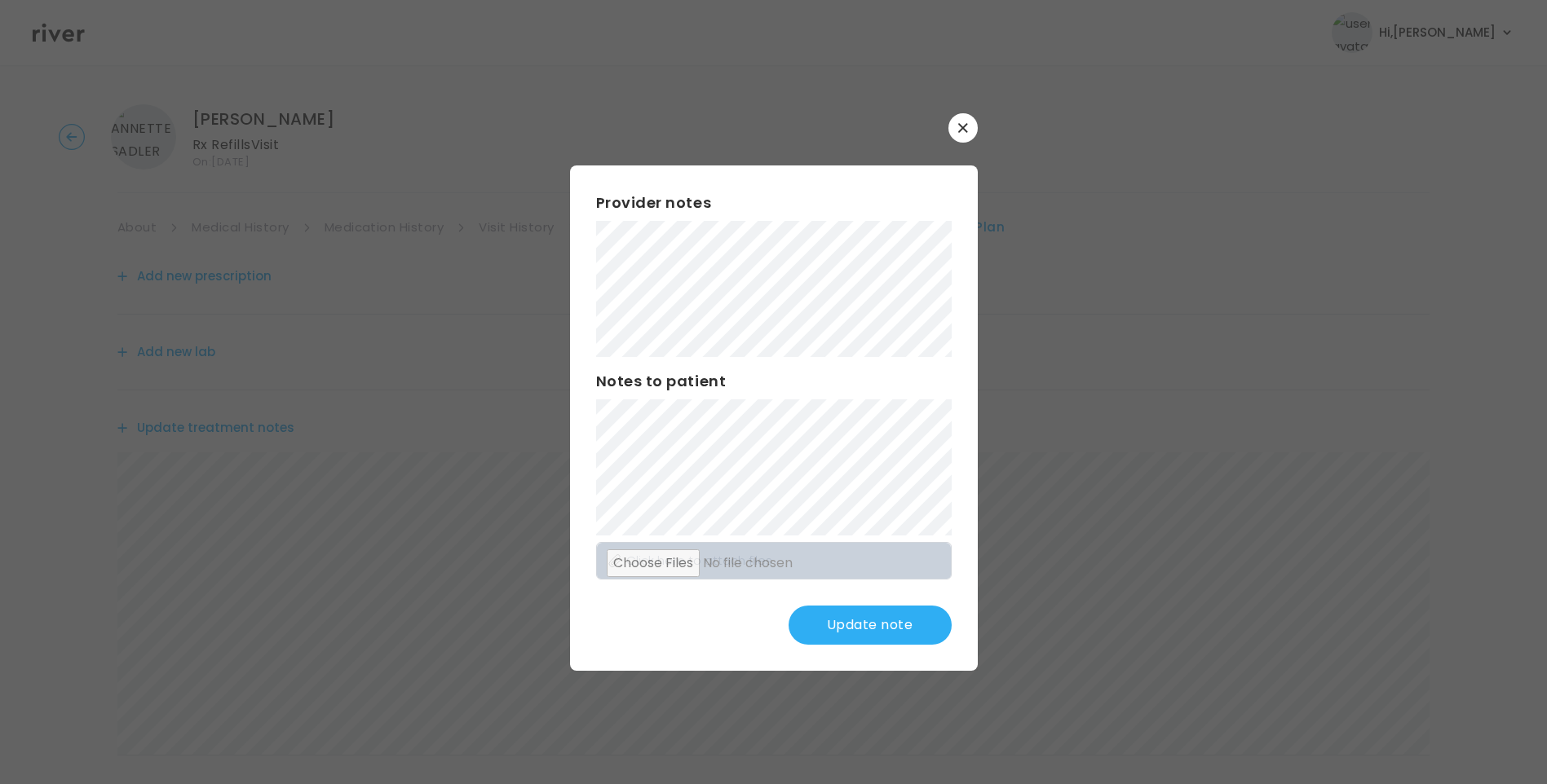
drag, startPoint x: 856, startPoint y: 632, endPoint x: 817, endPoint y: 612, distance: 43.8
click at [855, 632] on button "Update note" at bounding box center [869, 625] width 163 height 39
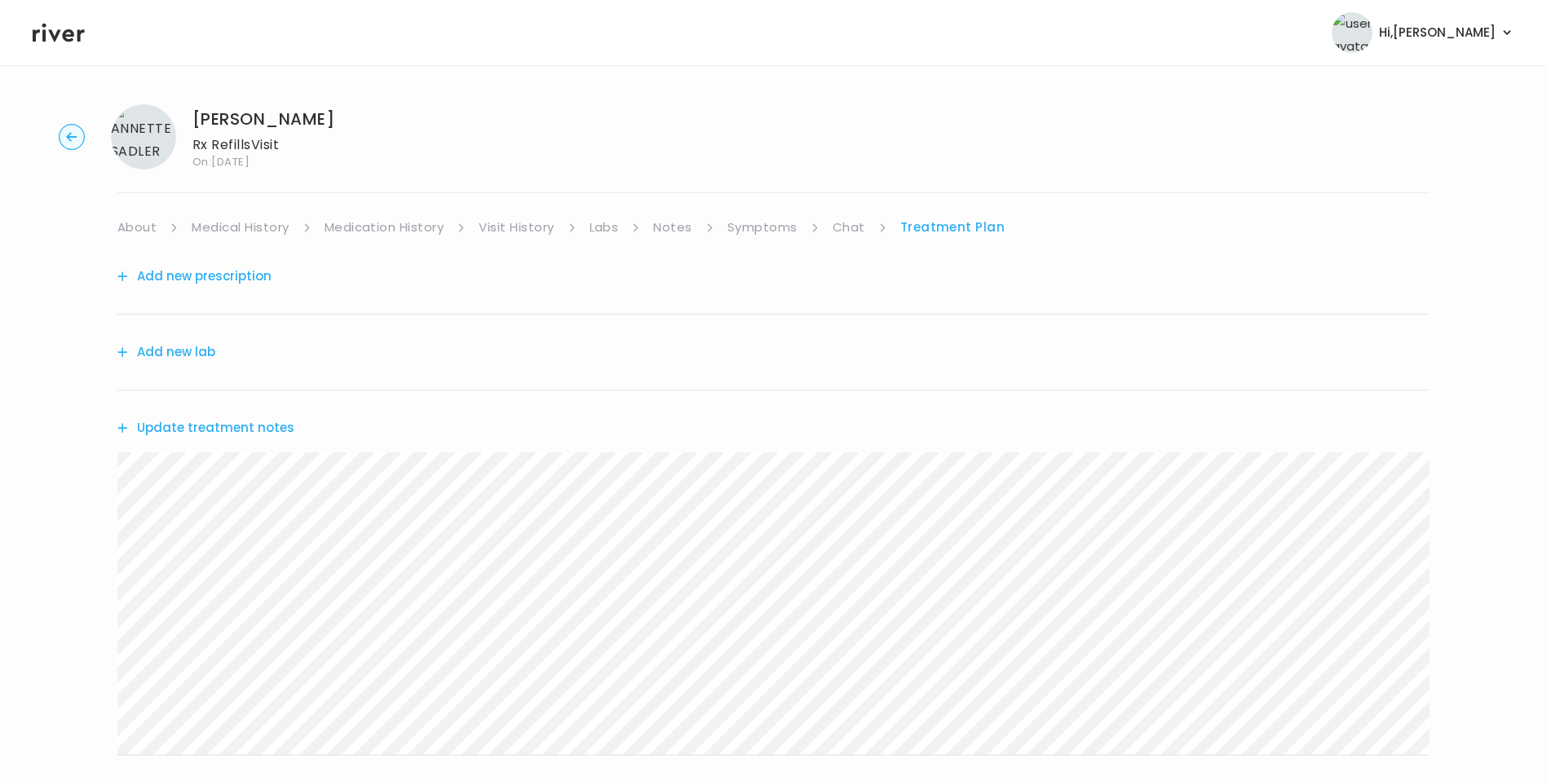
click at [222, 230] on link "Medical History" at bounding box center [240, 227] width 97 height 23
click at [949, 228] on link "Treatment Plan" at bounding box center [957, 227] width 101 height 23
click at [217, 427] on button "Update treatment notes" at bounding box center [205, 428] width 177 height 23
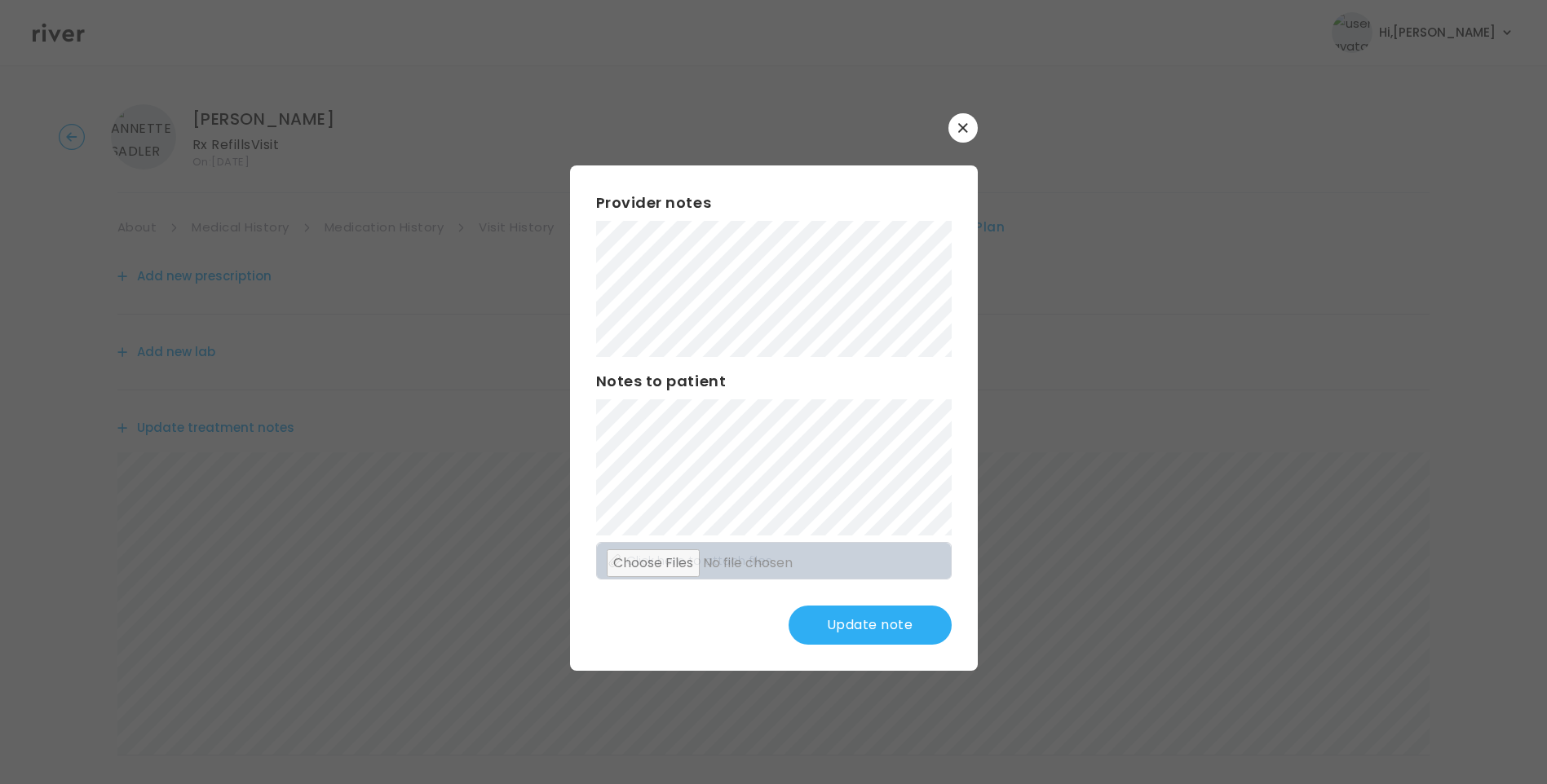
click at [882, 621] on button "Update note" at bounding box center [869, 625] width 163 height 39
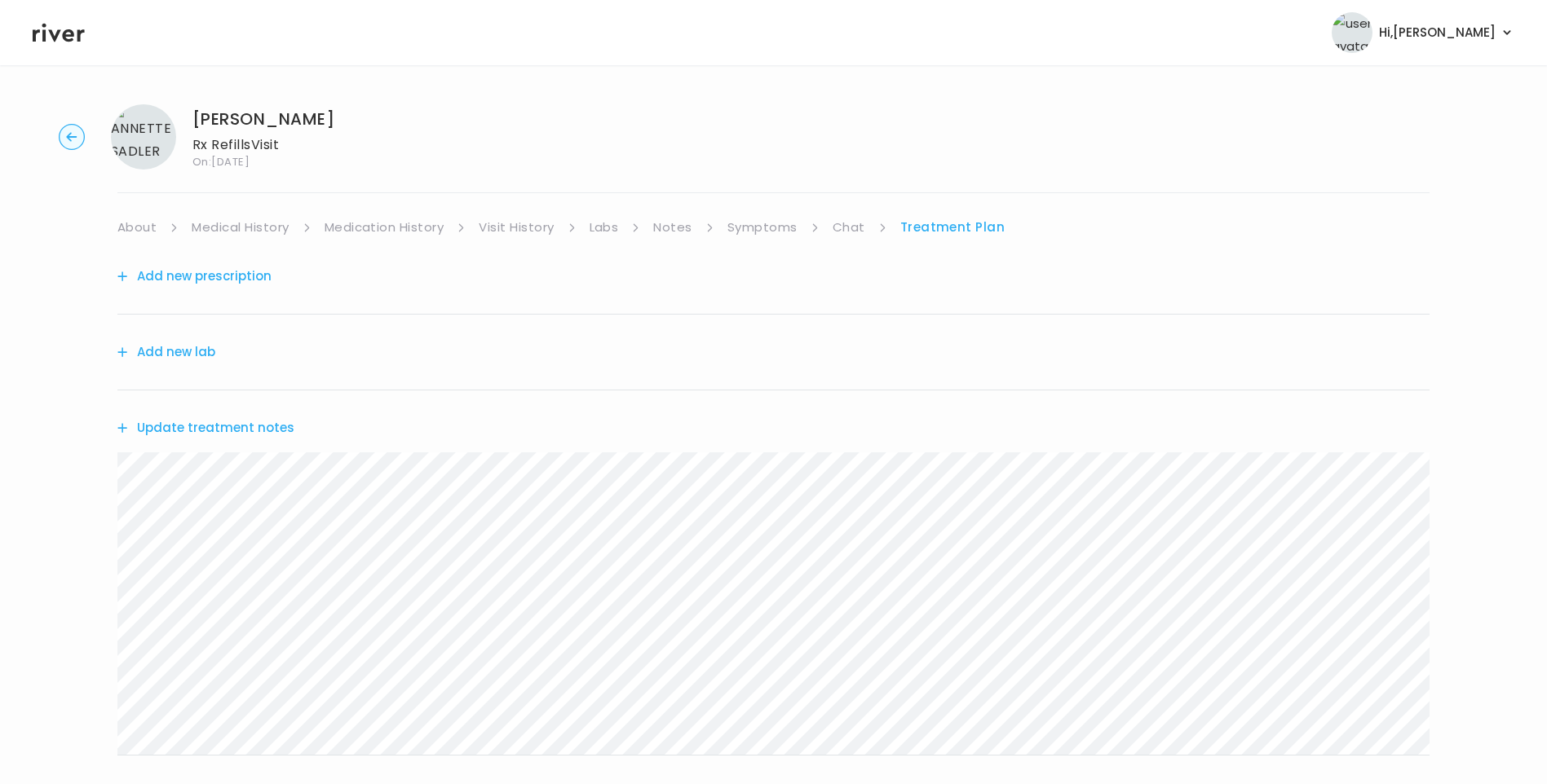
click at [516, 230] on link "Visit History" at bounding box center [516, 227] width 75 height 23
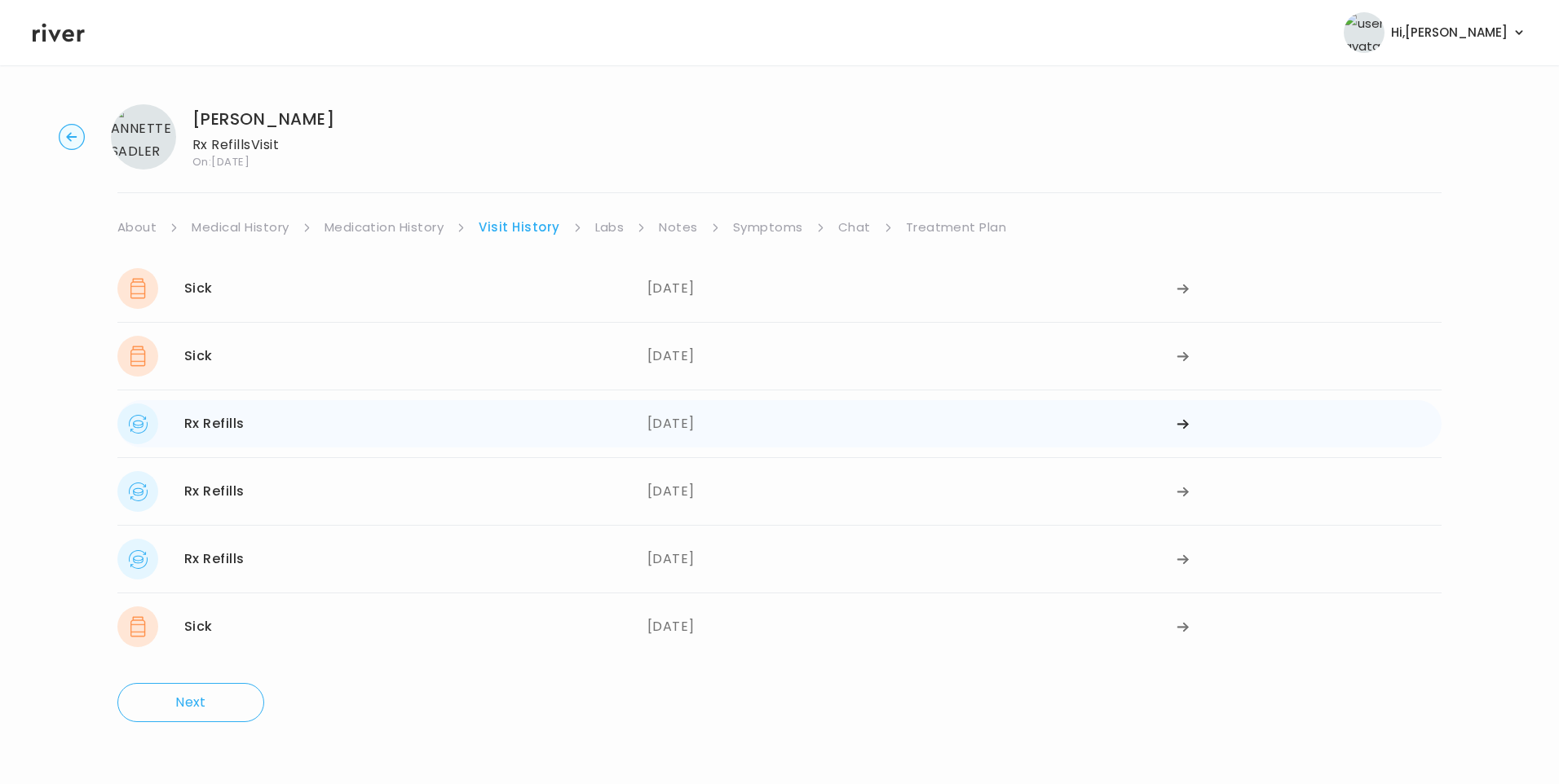
click at [676, 428] on div "05/26/2025" at bounding box center [913, 423] width 530 height 41
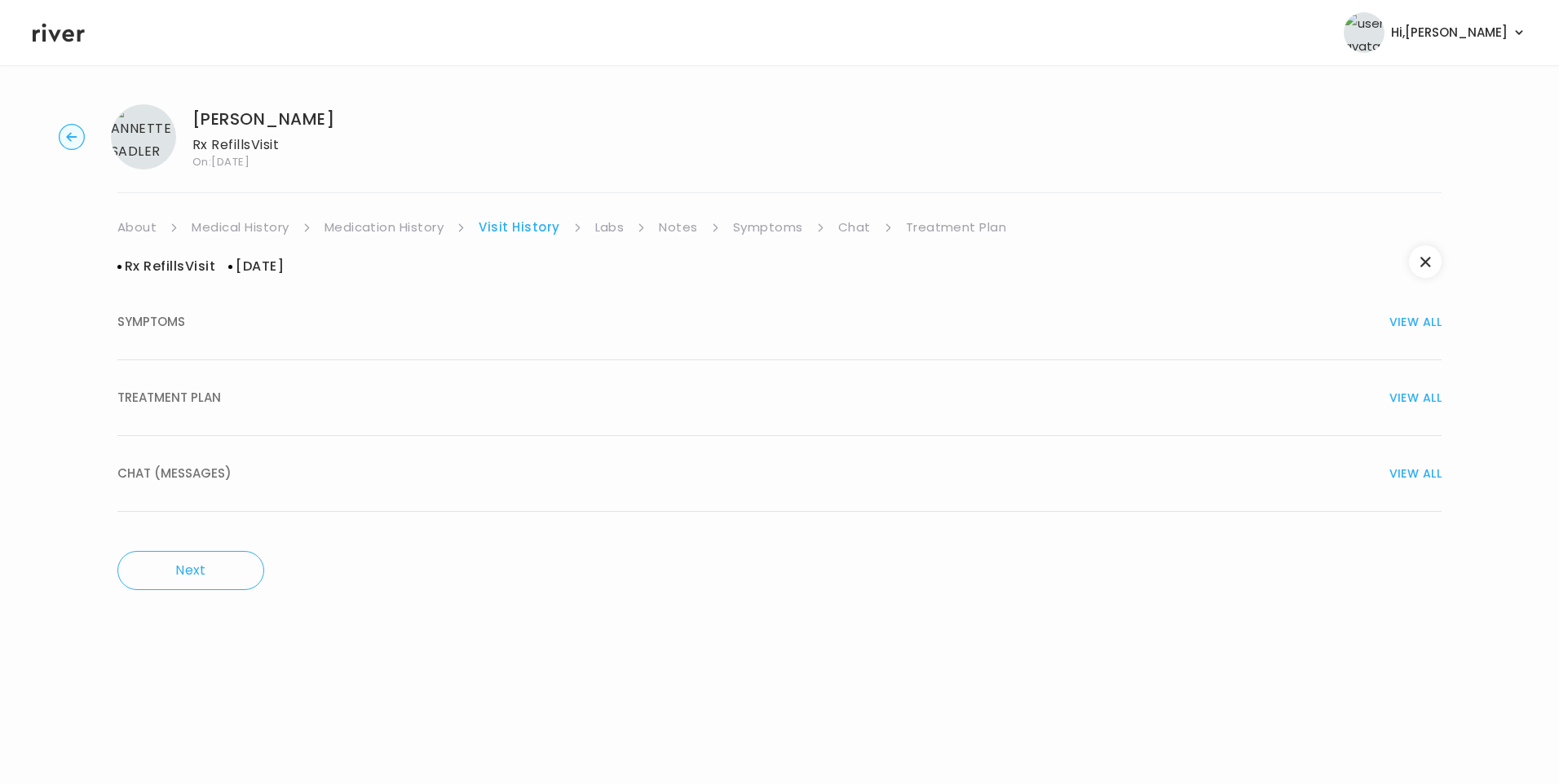
click at [210, 395] on span "TREATMENT PLAN" at bounding box center [169, 398] width 104 height 23
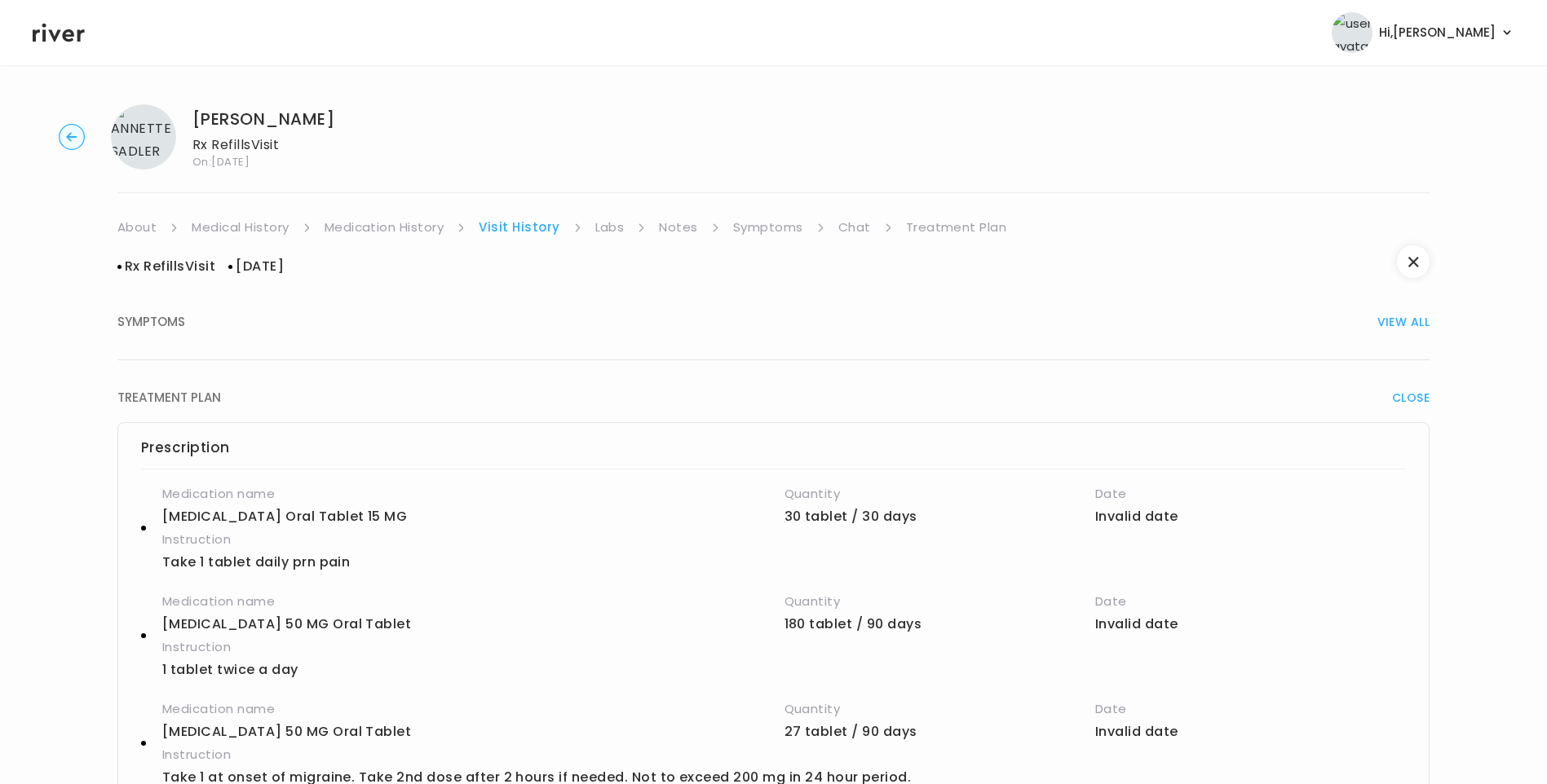
click at [974, 227] on link "Treatment Plan" at bounding box center [956, 227] width 101 height 23
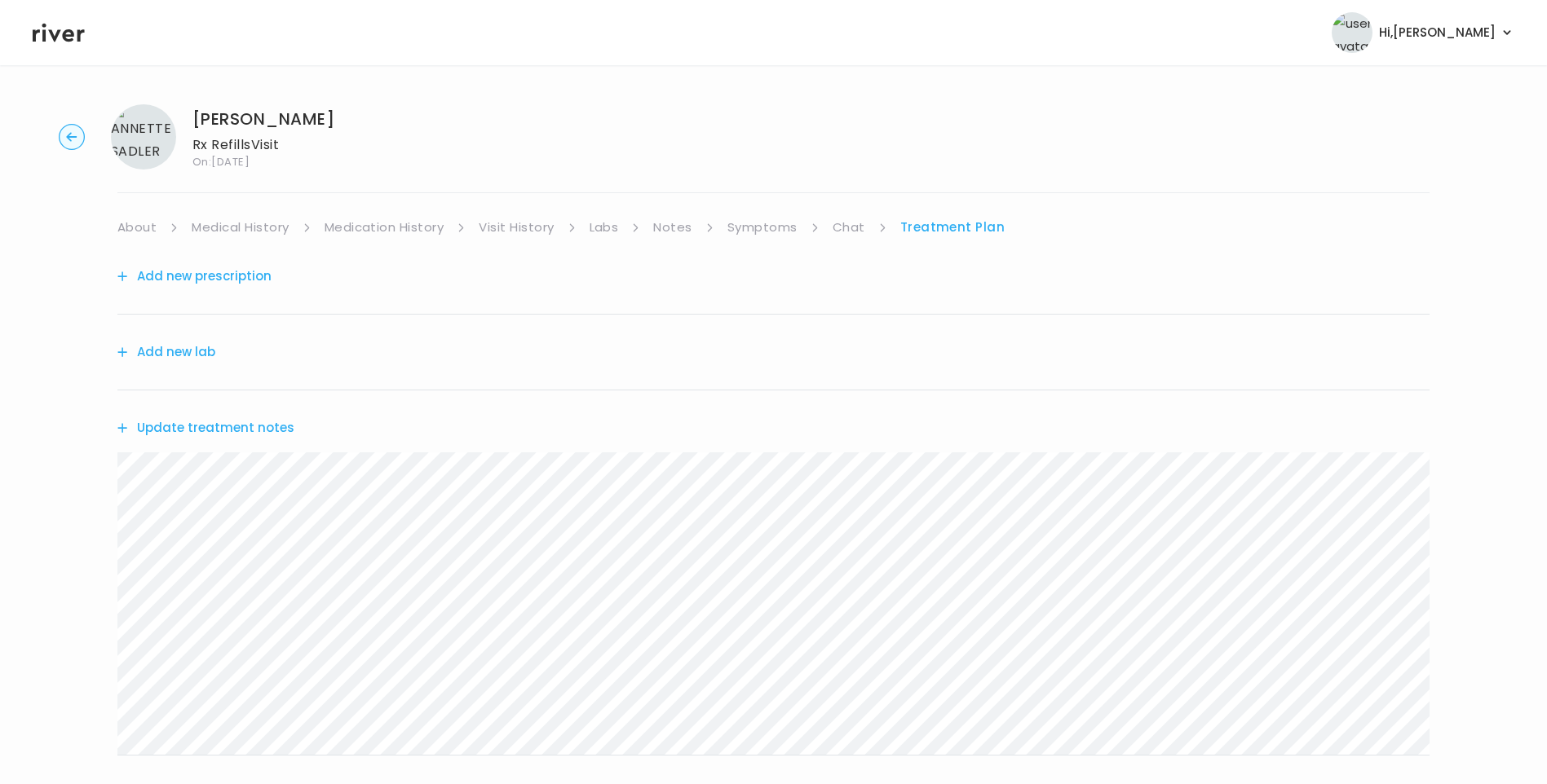
click at [264, 427] on button "Update treatment notes" at bounding box center [205, 428] width 177 height 23
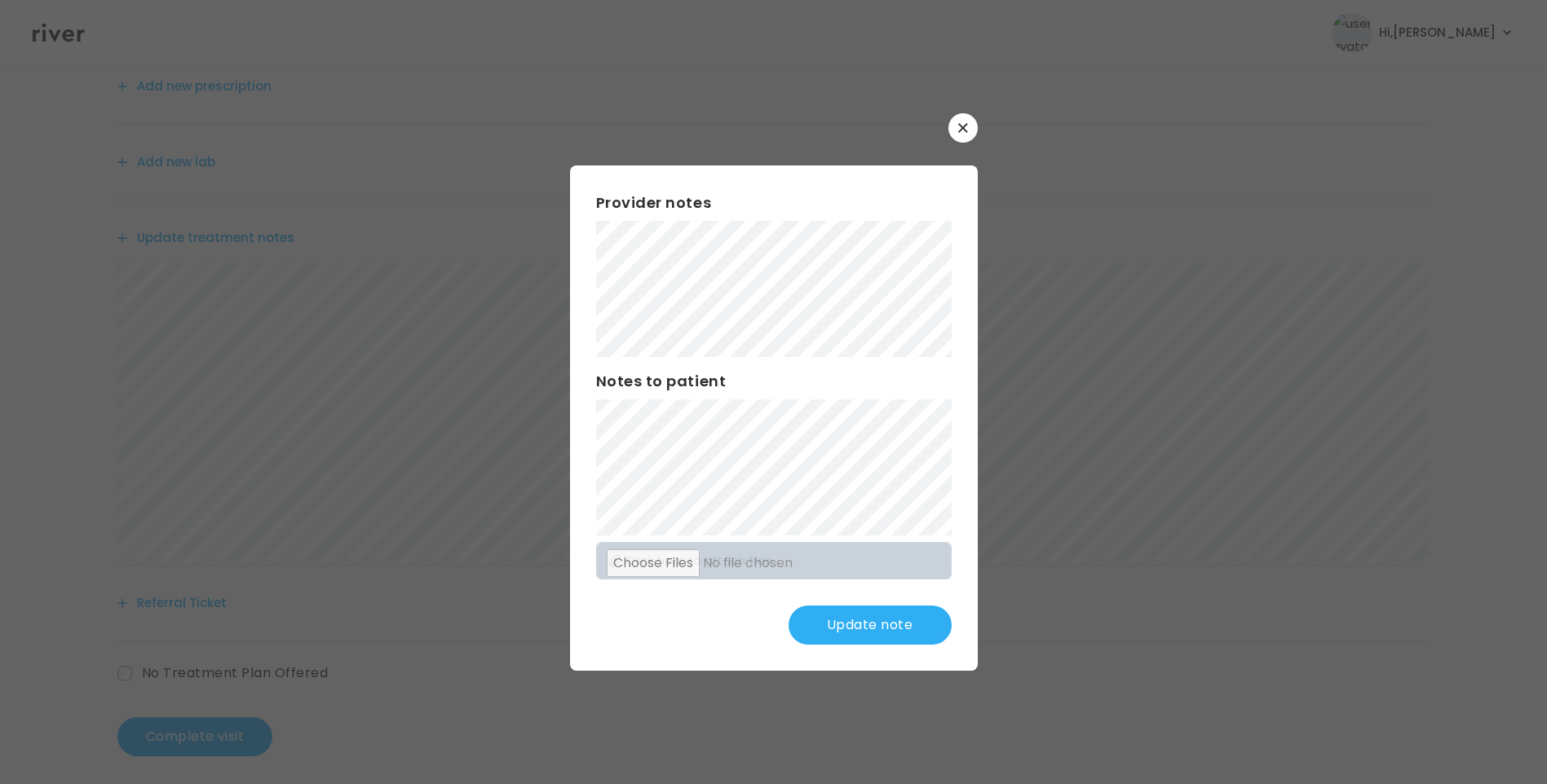
scroll to position [201, 0]
click at [904, 630] on button "Update note" at bounding box center [869, 625] width 163 height 39
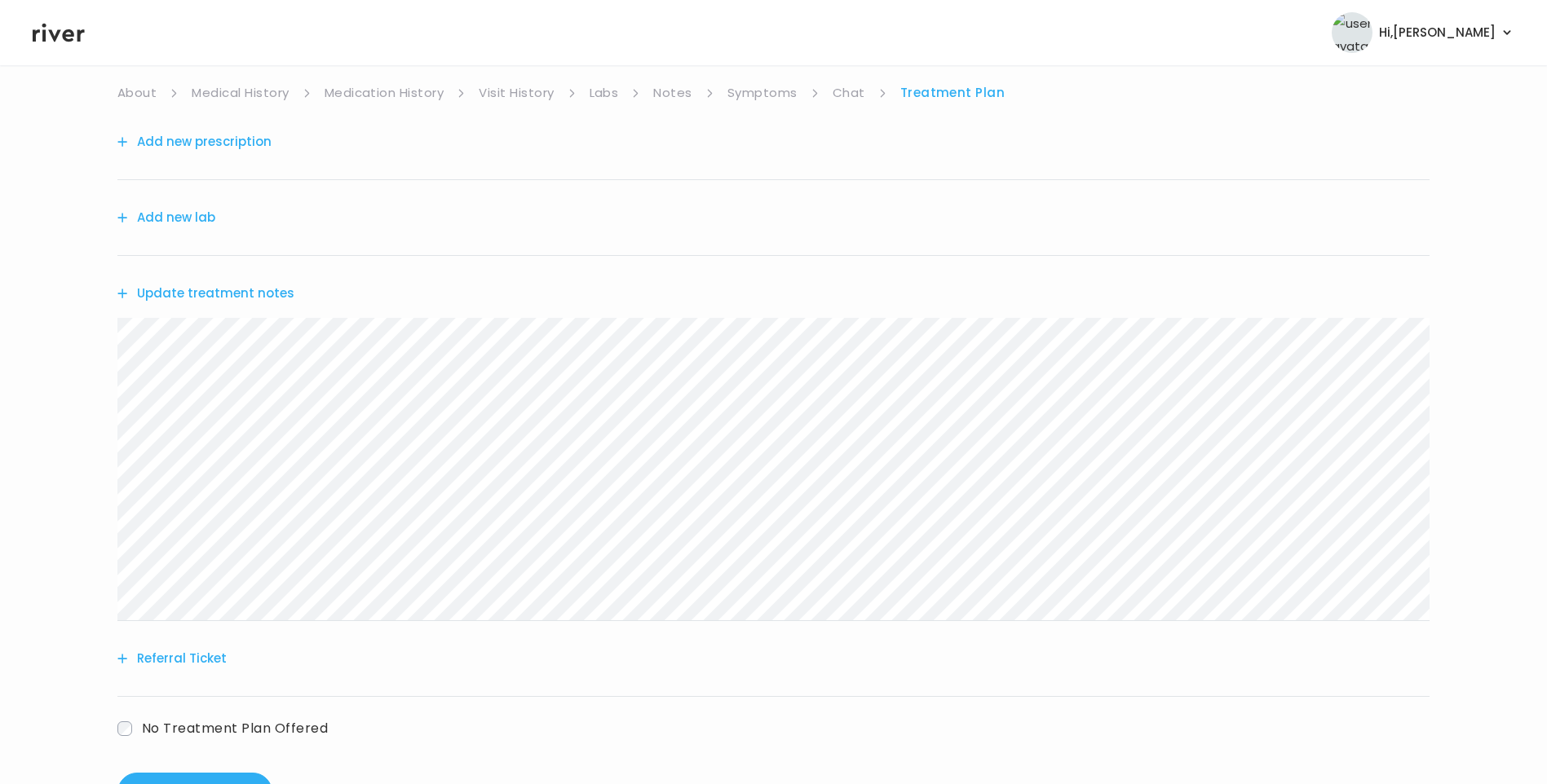
scroll to position [38, 0]
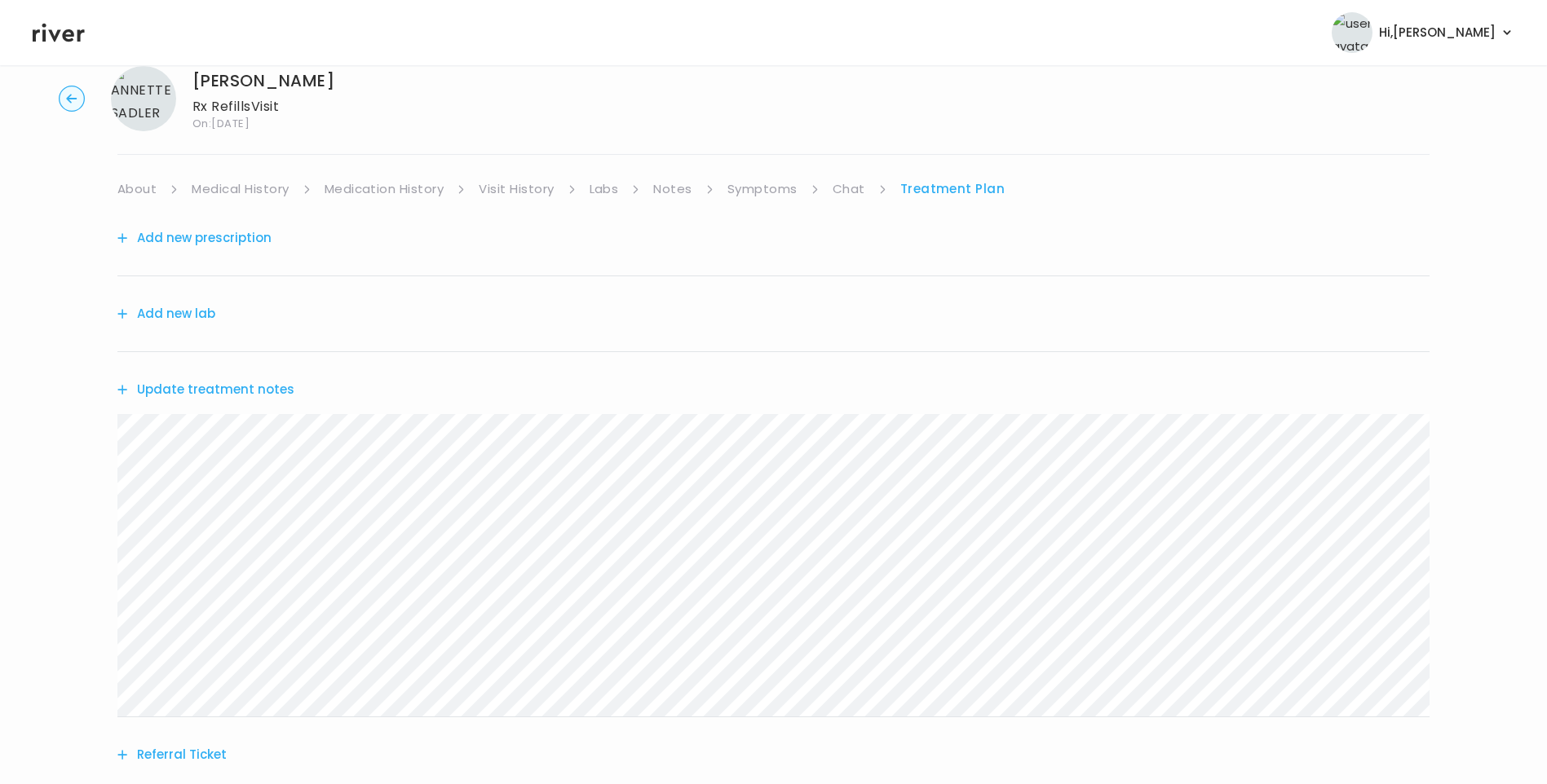
click at [765, 182] on link "Symptoms" at bounding box center [762, 189] width 70 height 23
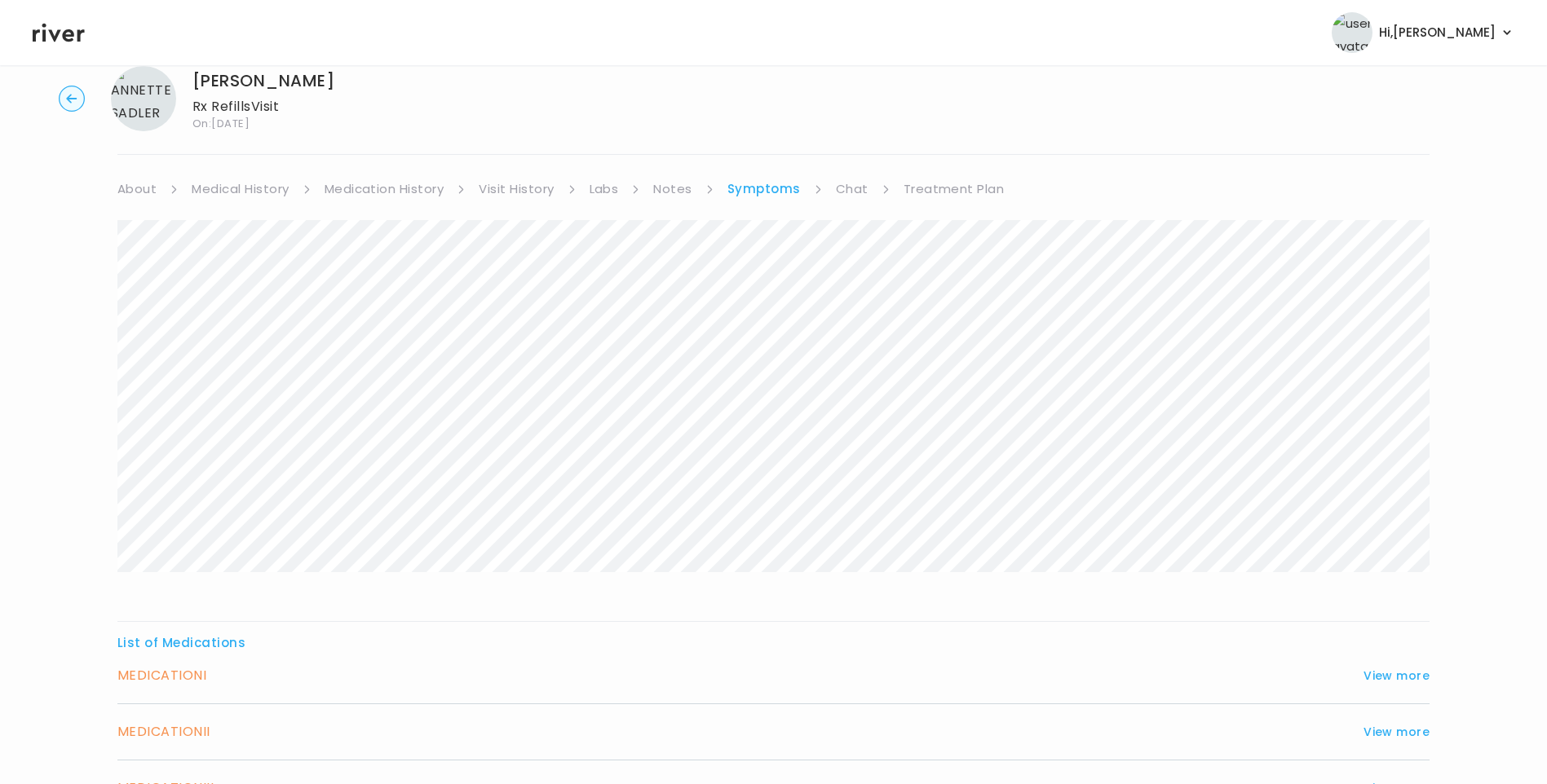
click at [952, 193] on link "Treatment Plan" at bounding box center [954, 189] width 101 height 23
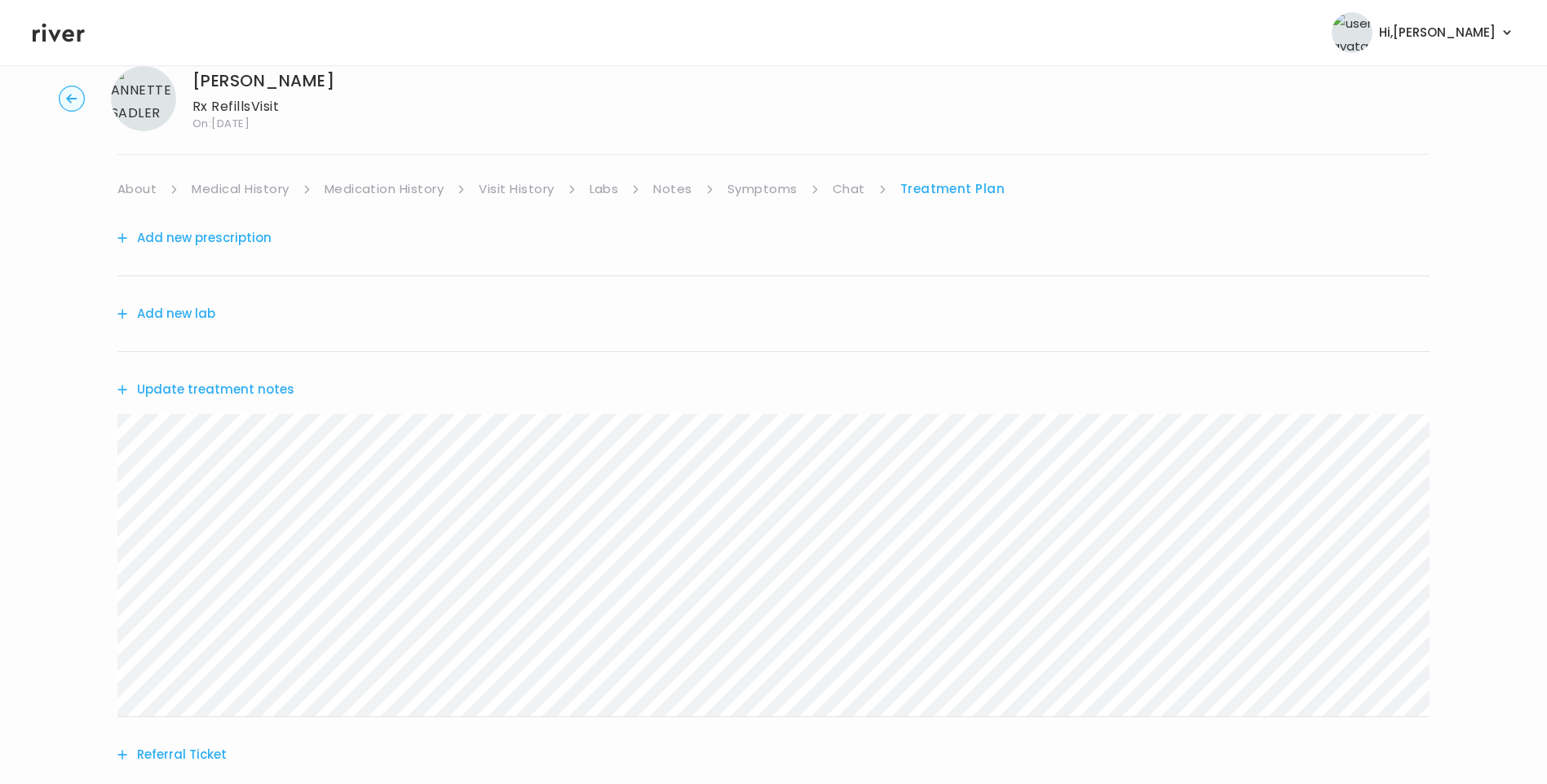
click at [233, 242] on button "Add new prescription" at bounding box center [195, 238] width 155 height 23
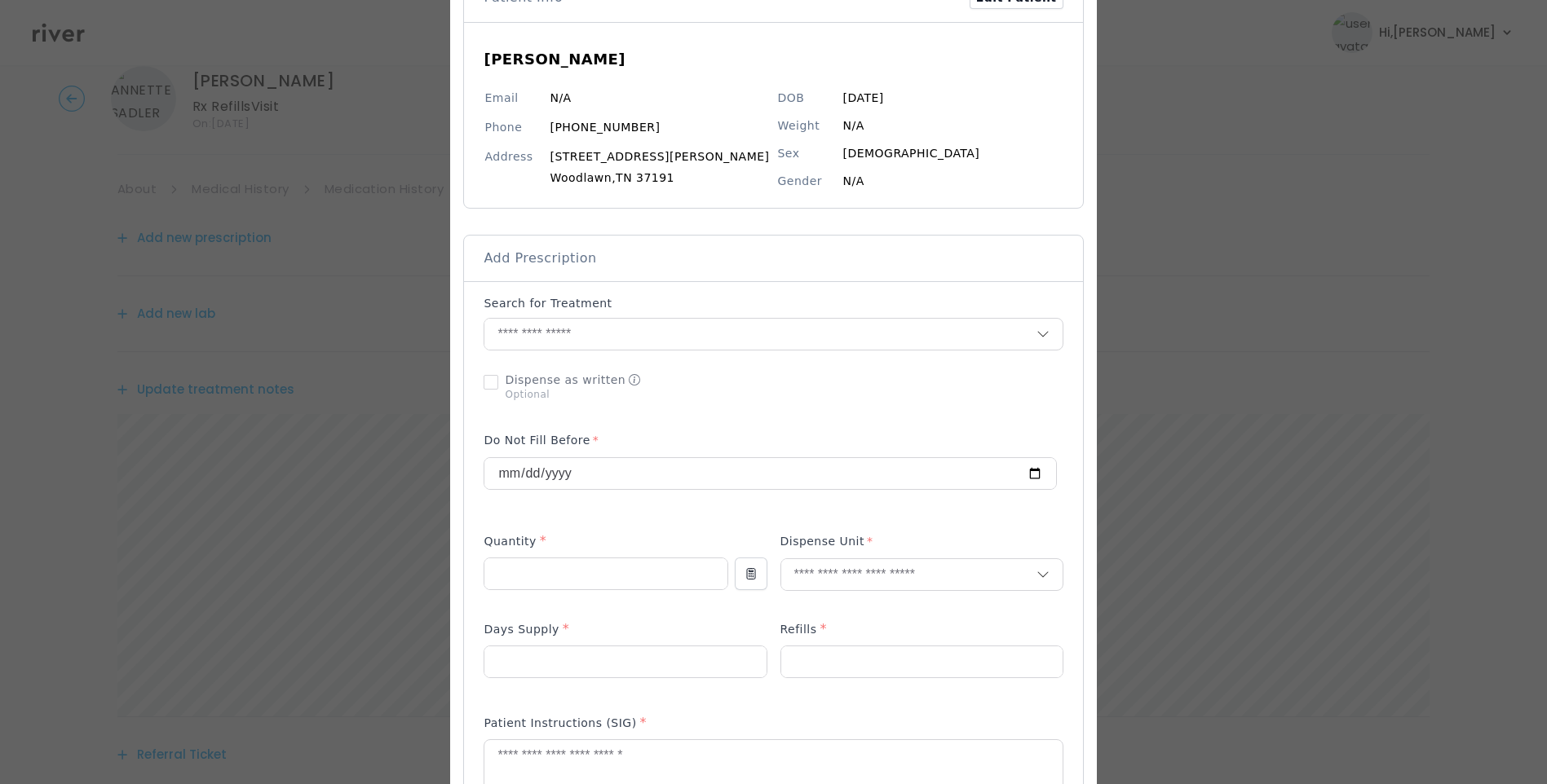
scroll to position [326, 0]
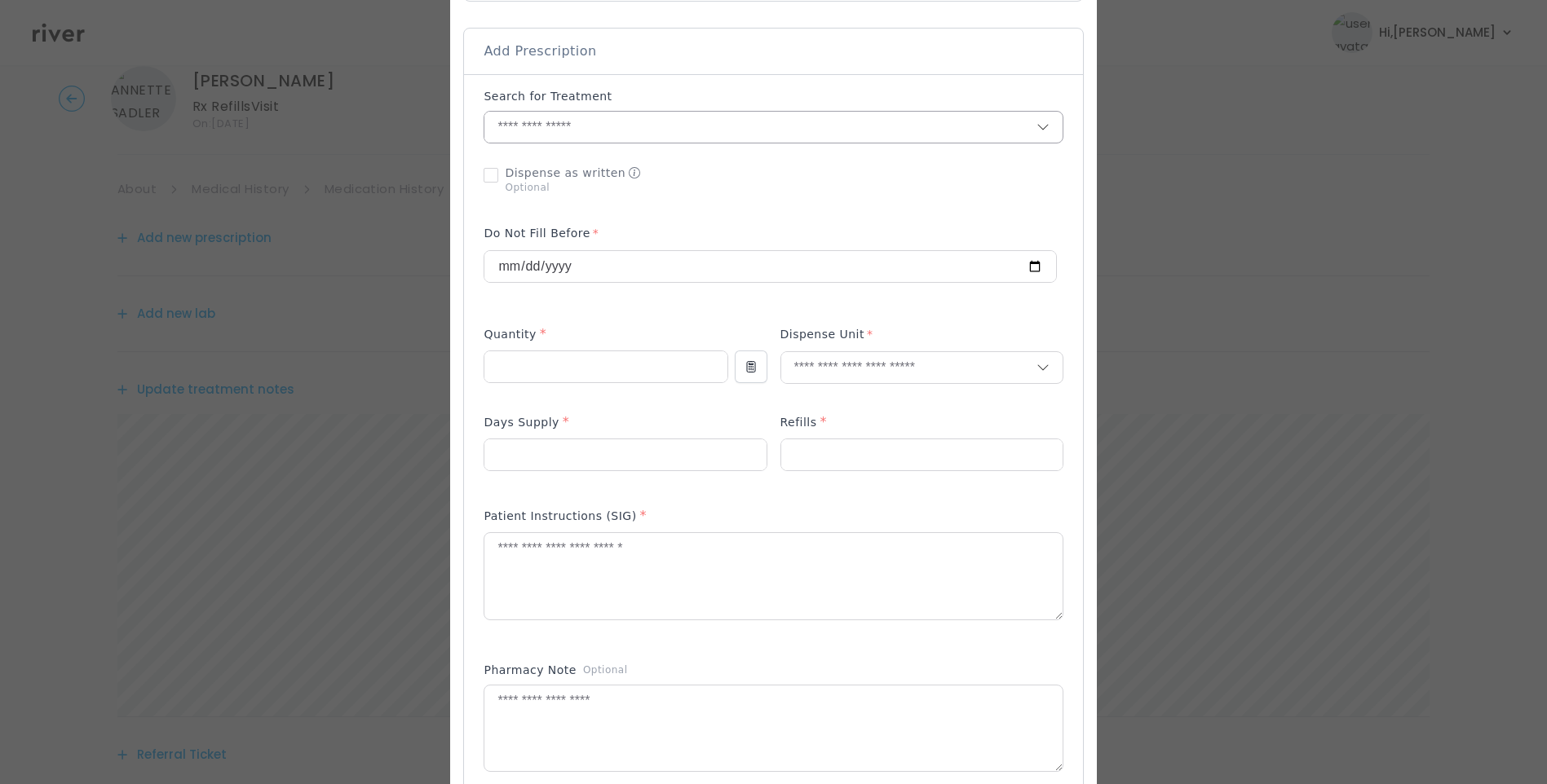
click at [558, 137] on input "text" at bounding box center [761, 127] width 552 height 31
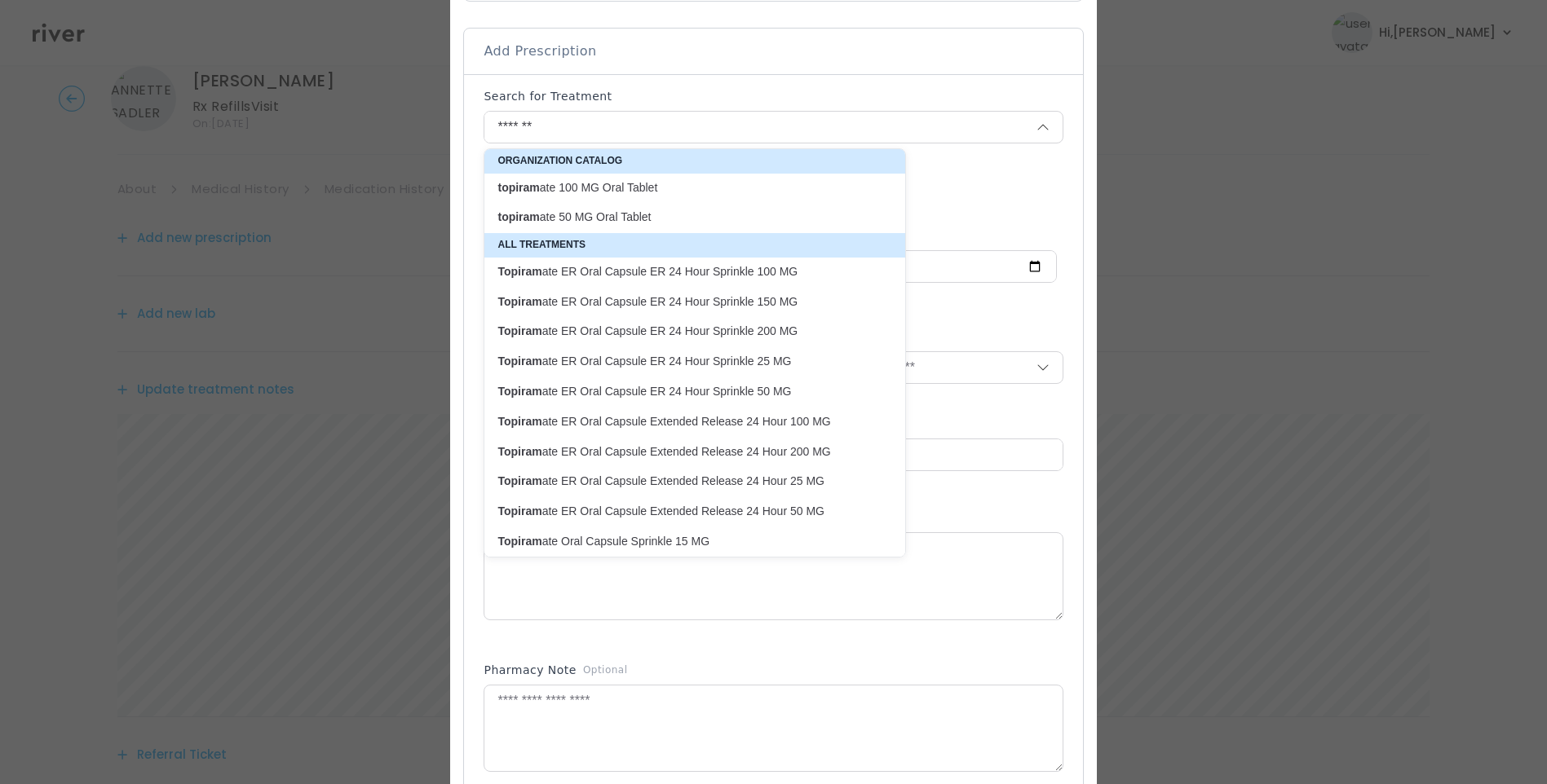
click at [665, 212] on p "topiram ate 50 MG Oral Tablet" at bounding box center [684, 217] width 375 height 15
type input "**********"
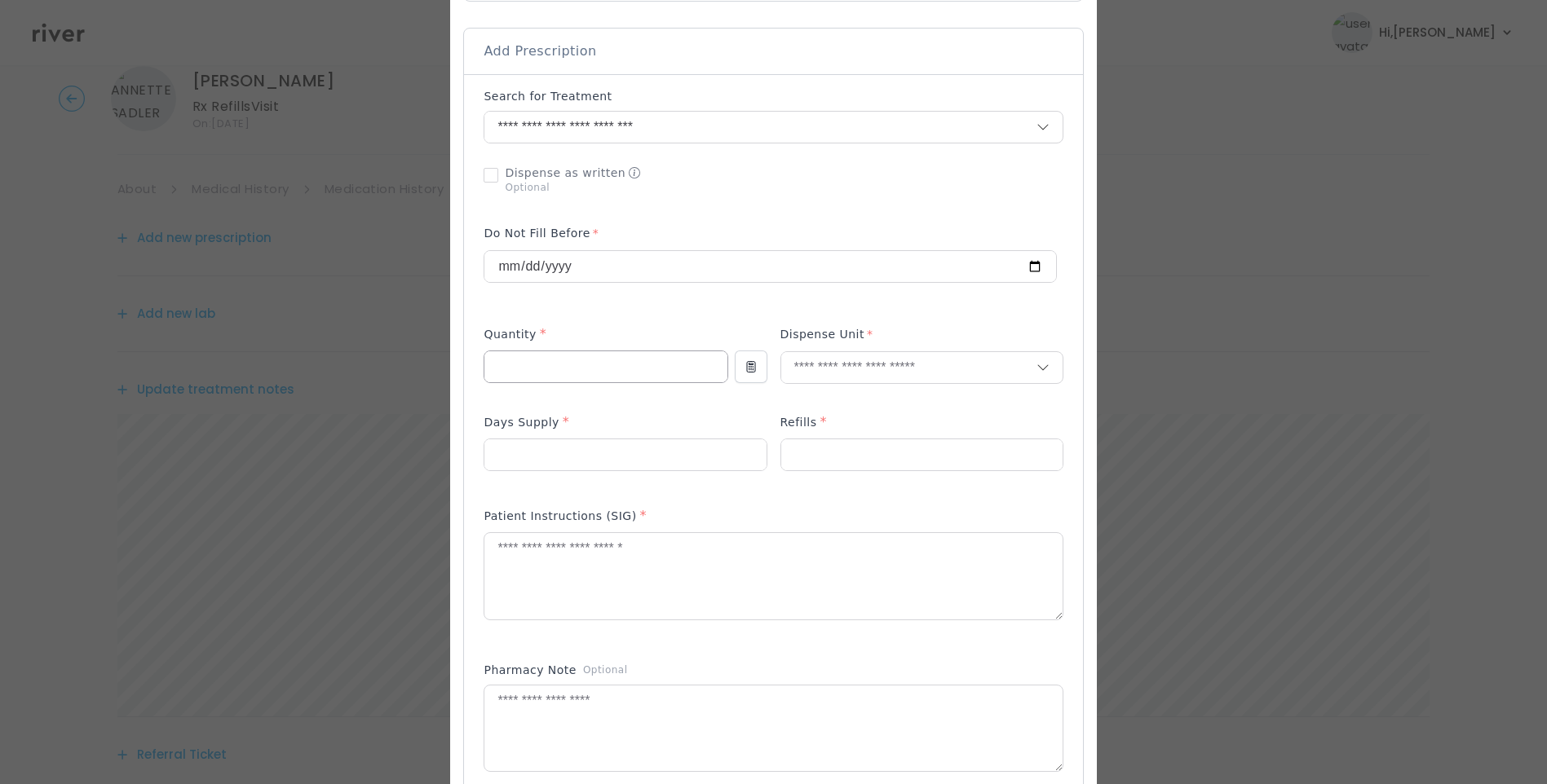
click at [573, 371] on input "number" at bounding box center [606, 366] width 242 height 31
type input "***"
type input "****"
click at [826, 408] on p "Tablet" at bounding box center [889, 402] width 215 height 24
click at [651, 462] on input "number" at bounding box center [625, 455] width 282 height 31
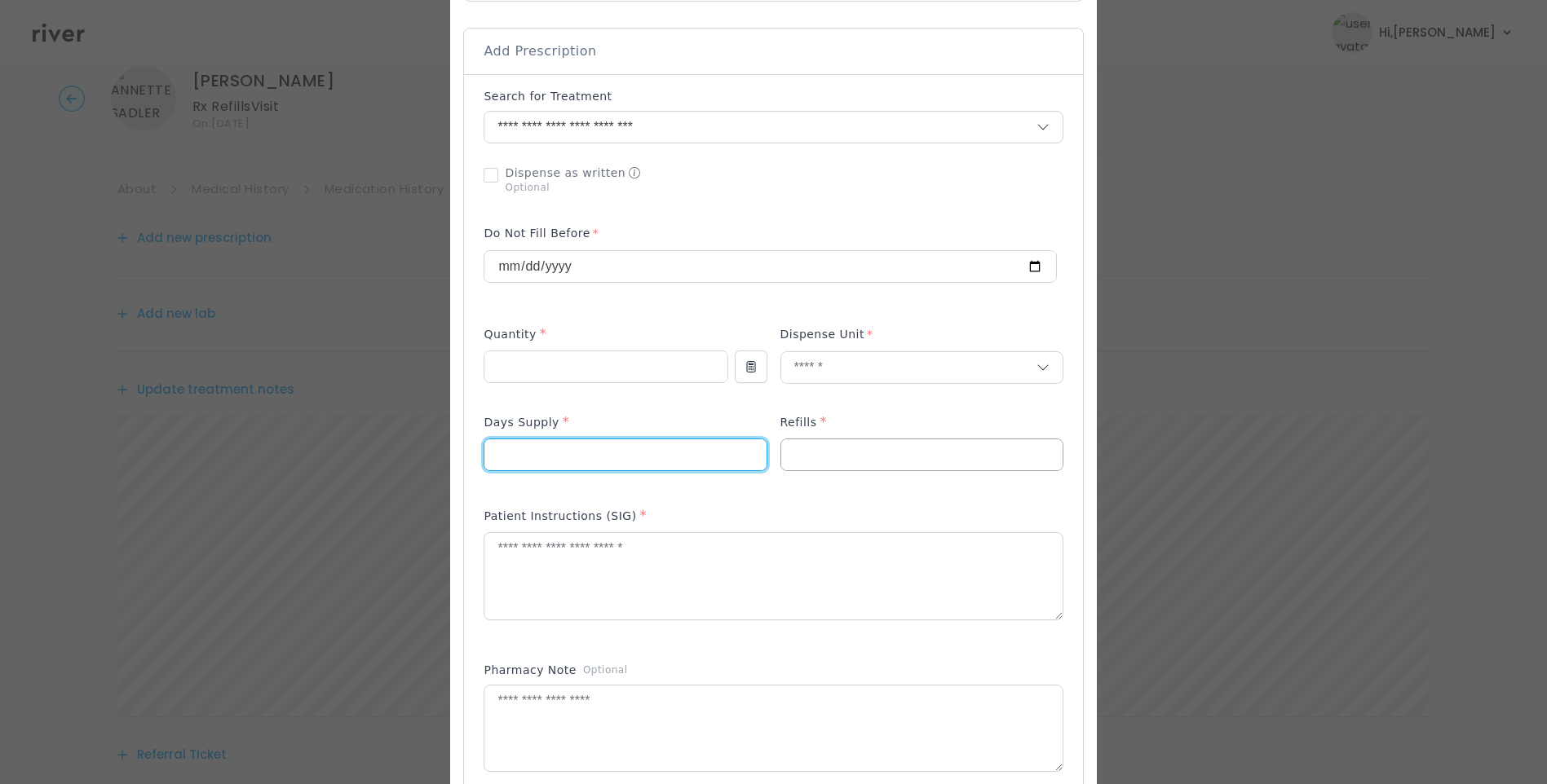
type input "**"
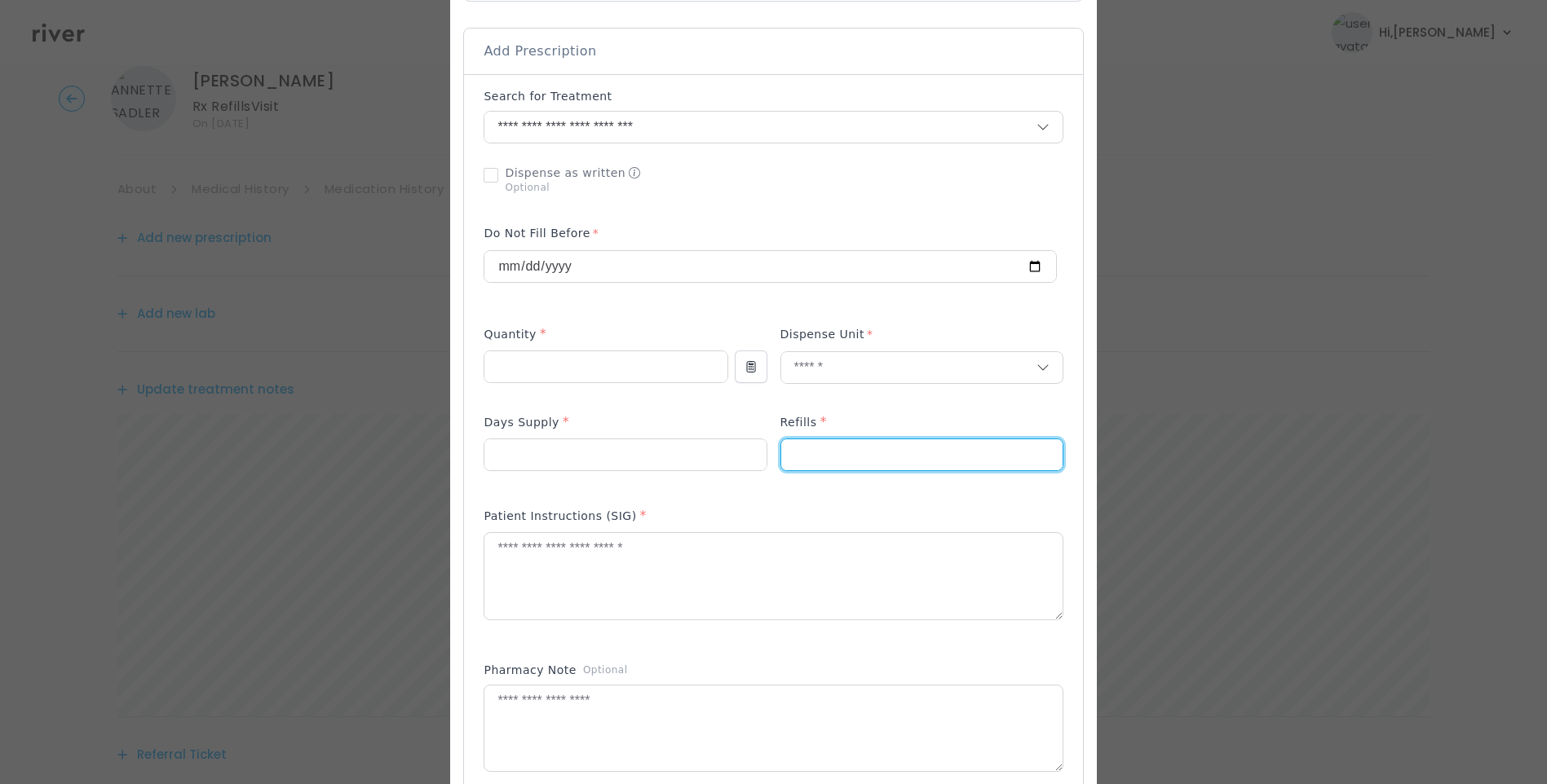
click at [907, 467] on input "number" at bounding box center [922, 455] width 282 height 31
type input "*"
click at [591, 588] on textarea at bounding box center [773, 576] width 577 height 87
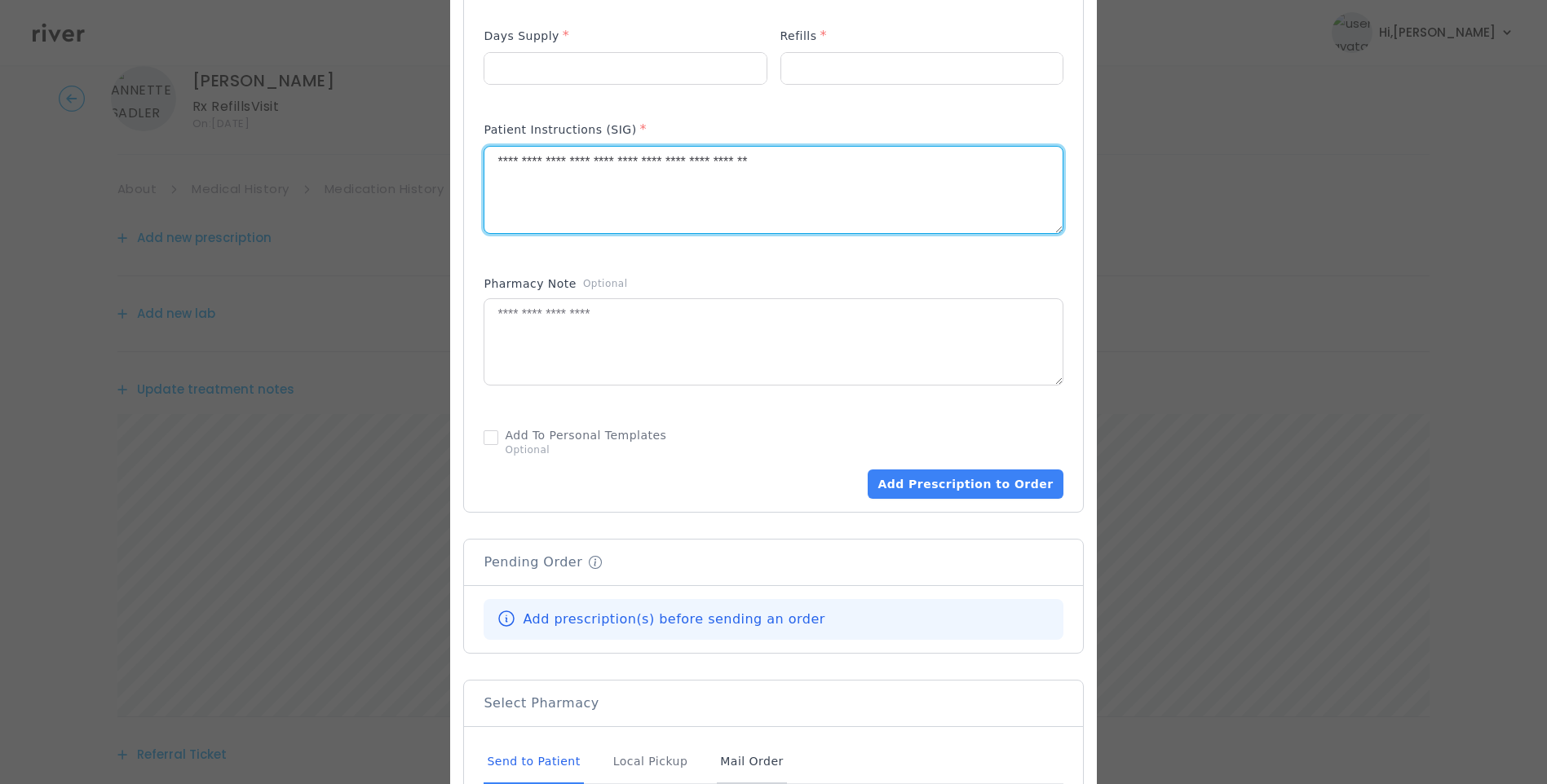
scroll to position [815, 0]
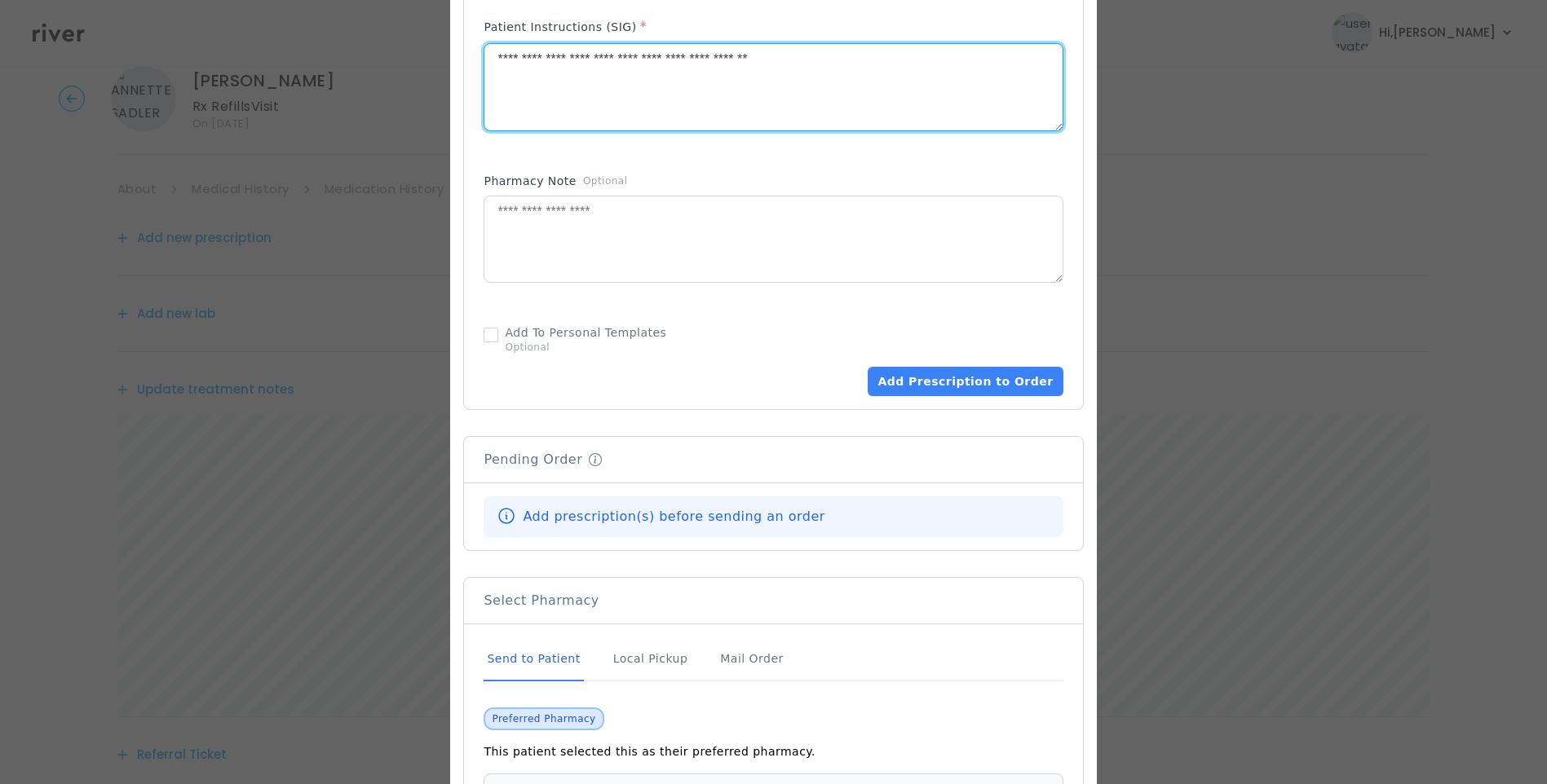
type textarea "**********"
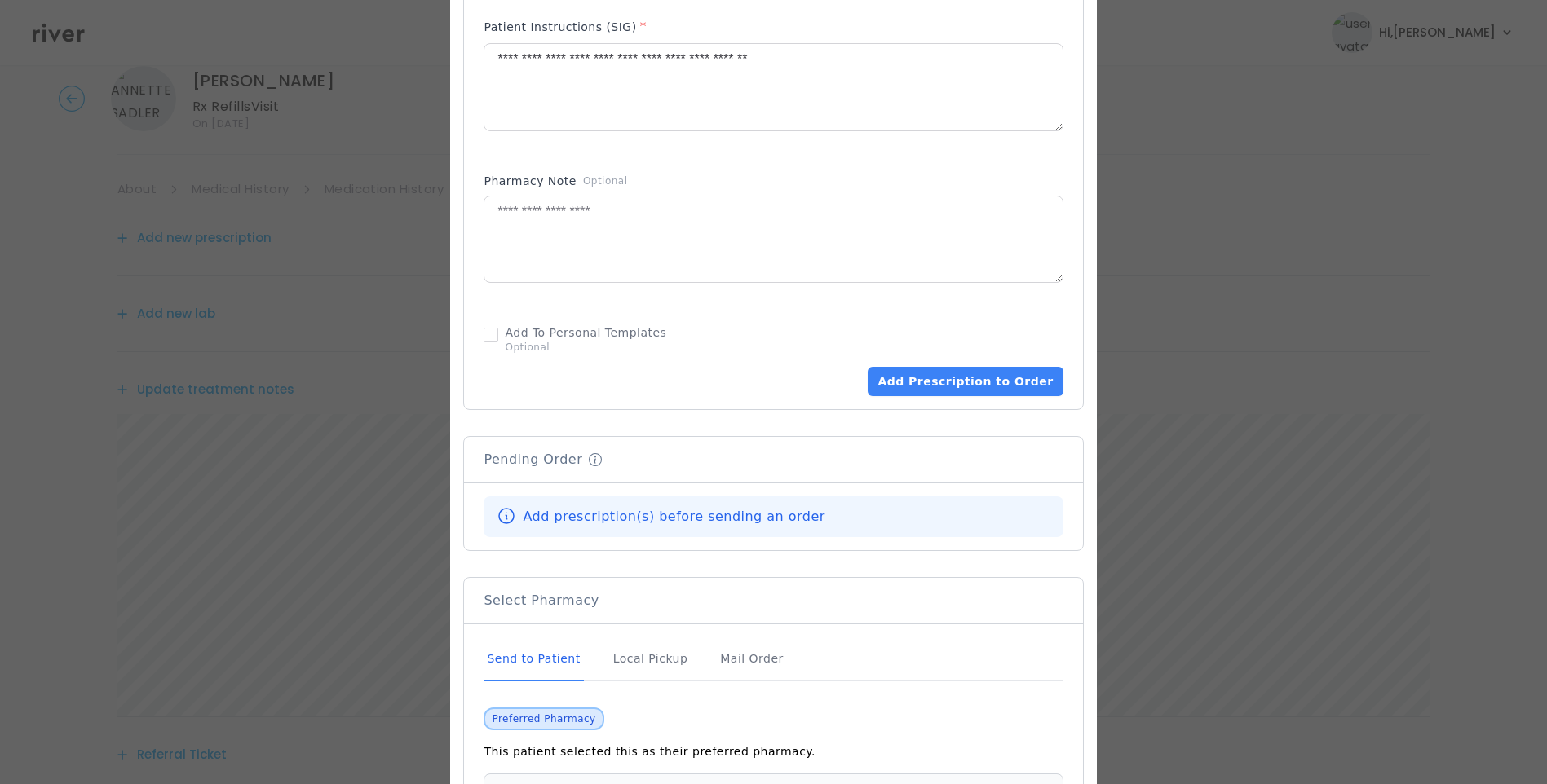
drag, startPoint x: 550, startPoint y: 661, endPoint x: 597, endPoint y: 614, distance: 66.5
click at [552, 662] on div "Send to Patient" at bounding box center [533, 659] width 99 height 44
click at [974, 394] on button "Add Prescription to Order" at bounding box center [965, 382] width 195 height 30
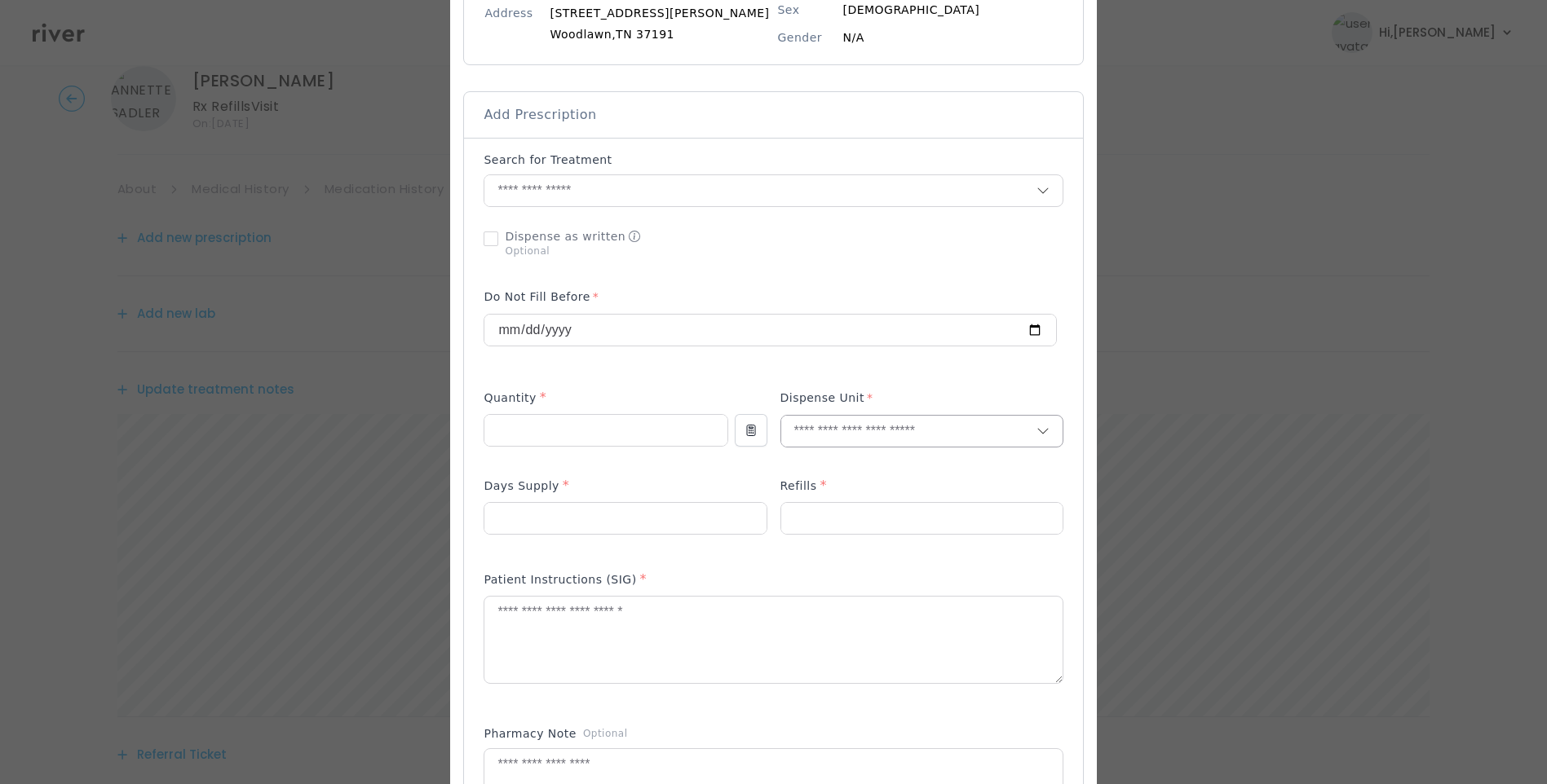
scroll to position [163, 0]
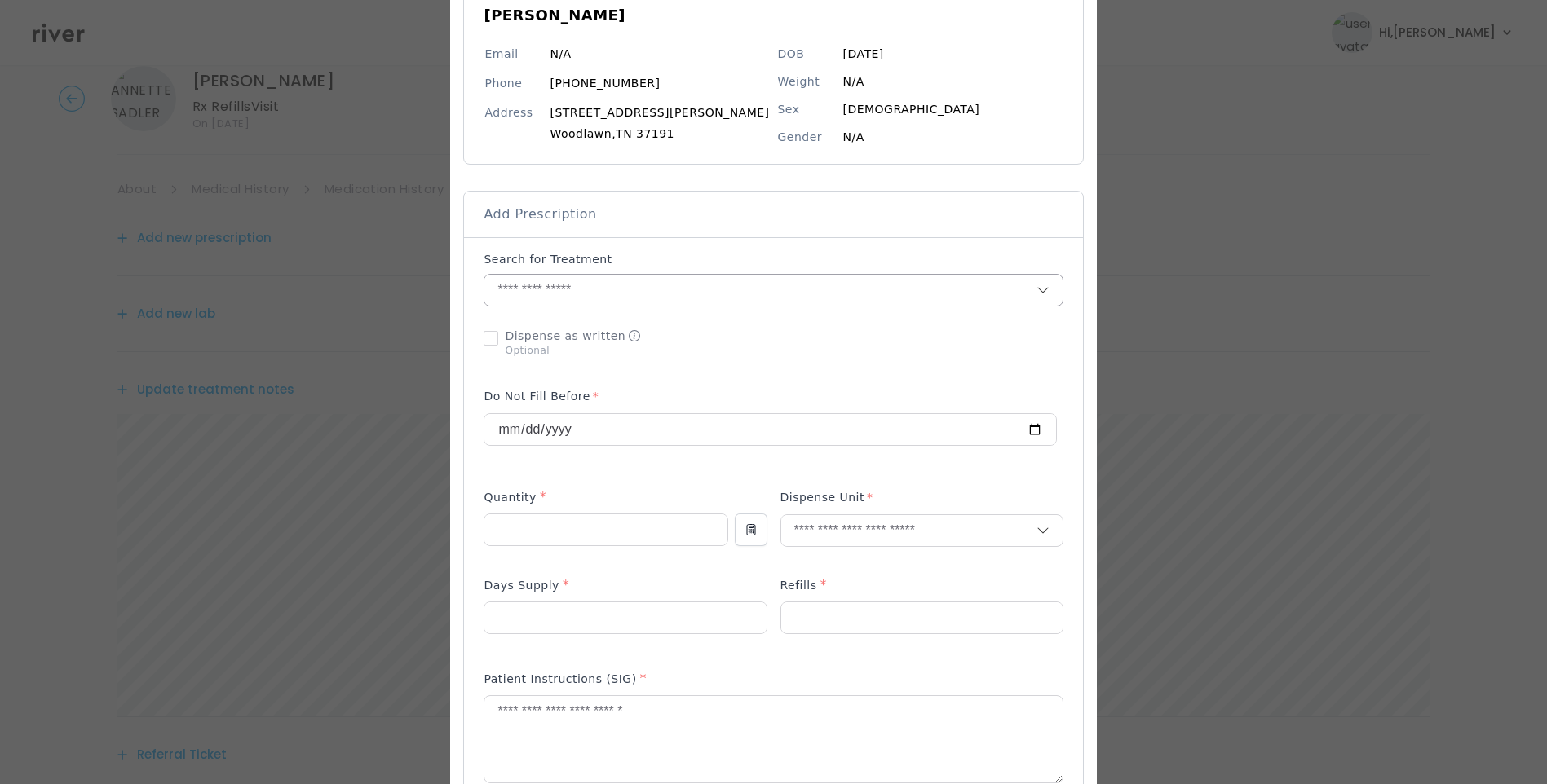
click at [577, 288] on input "text" at bounding box center [761, 290] width 552 height 31
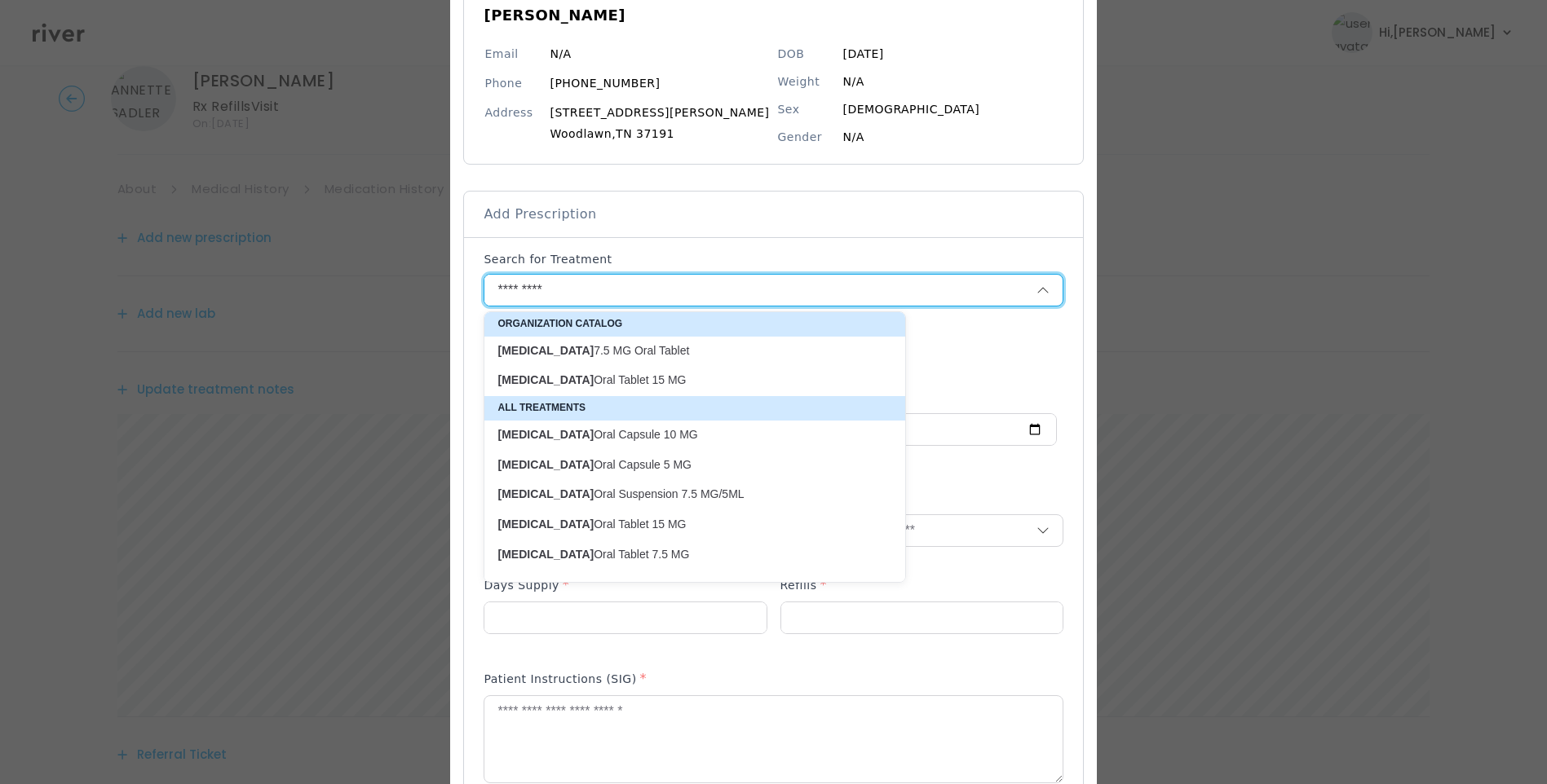
click at [639, 383] on p "Meloxicam Oral Tablet 15 MG" at bounding box center [684, 381] width 375 height 15
type input "**********"
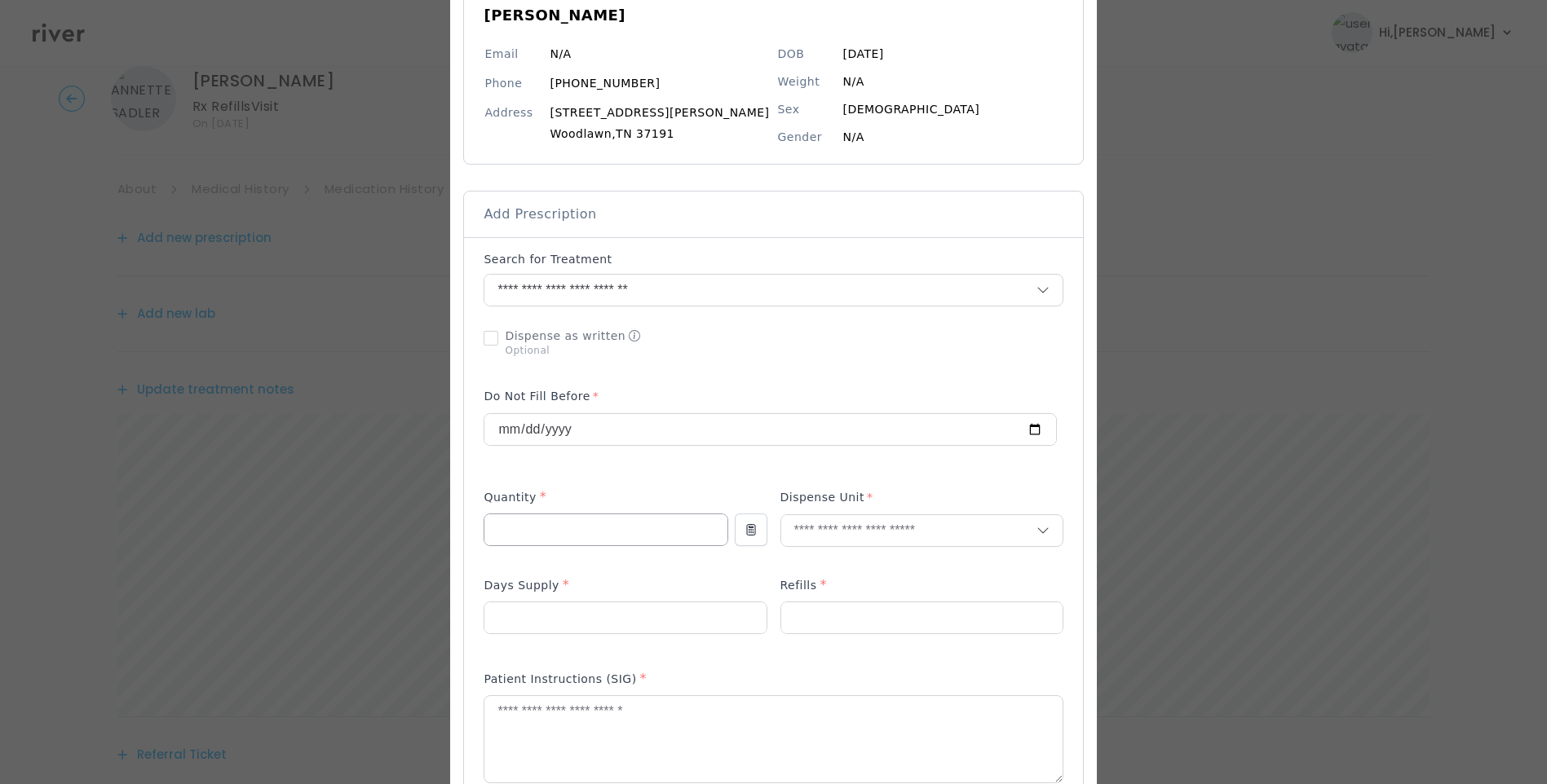
click at [557, 530] on input "number" at bounding box center [606, 529] width 242 height 31
type input "**"
type input "****"
click at [901, 561] on p "Tablet" at bounding box center [889, 565] width 215 height 24
click at [846, 608] on input "number" at bounding box center [922, 618] width 282 height 31
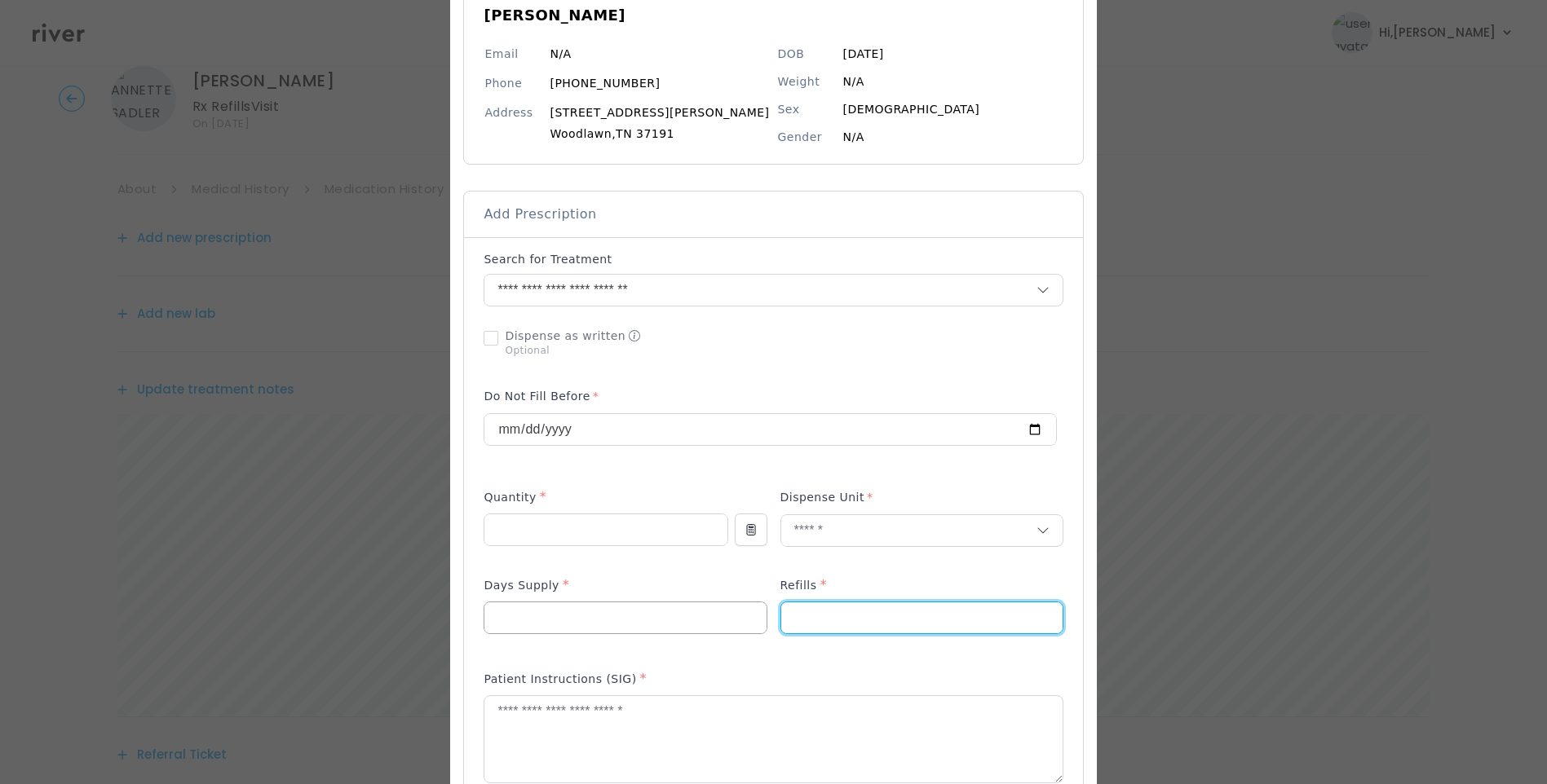
type input "*"
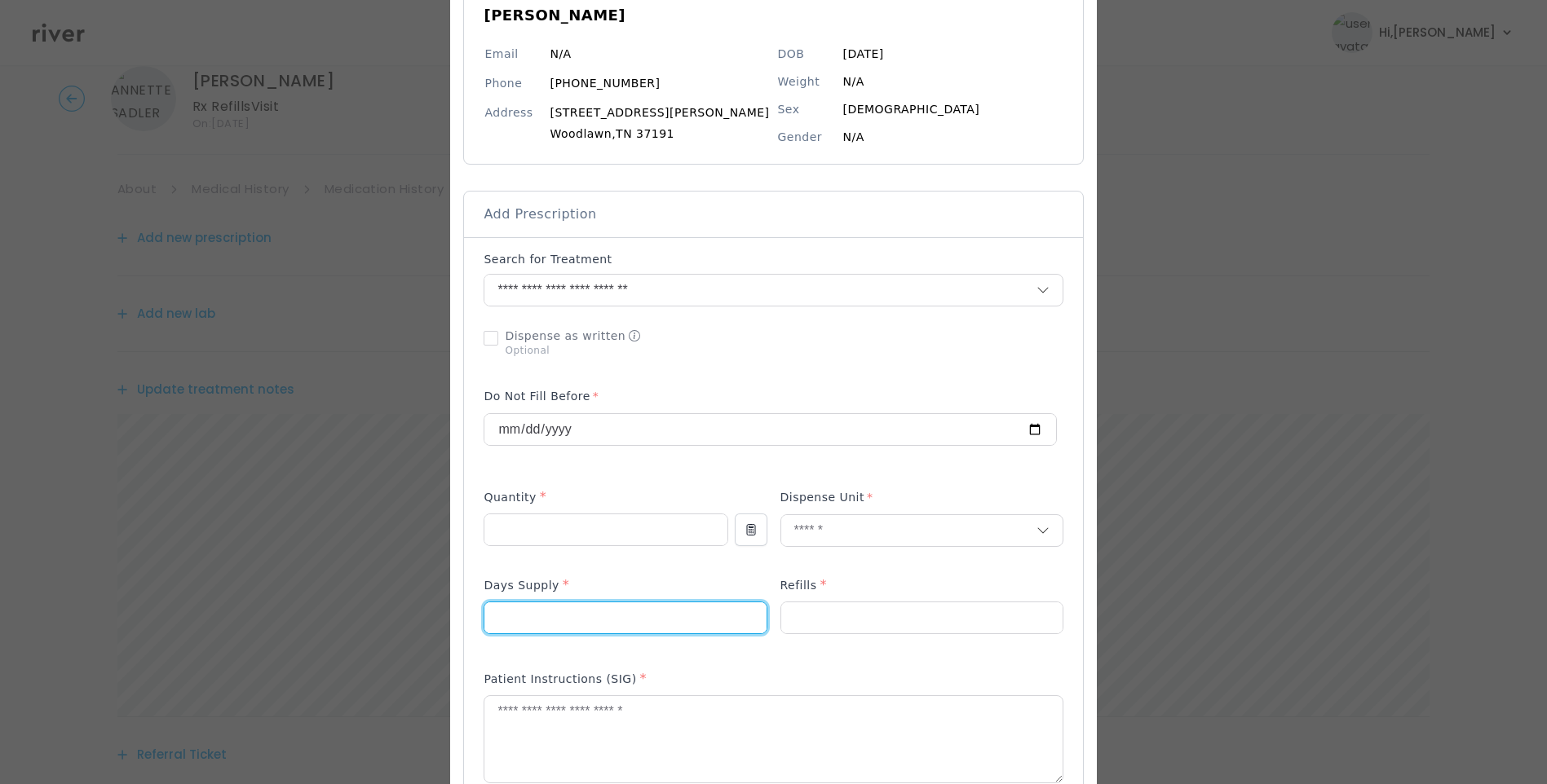
click at [616, 629] on input "number" at bounding box center [625, 618] width 282 height 31
type input "**"
click at [596, 736] on textarea at bounding box center [773, 739] width 577 height 87
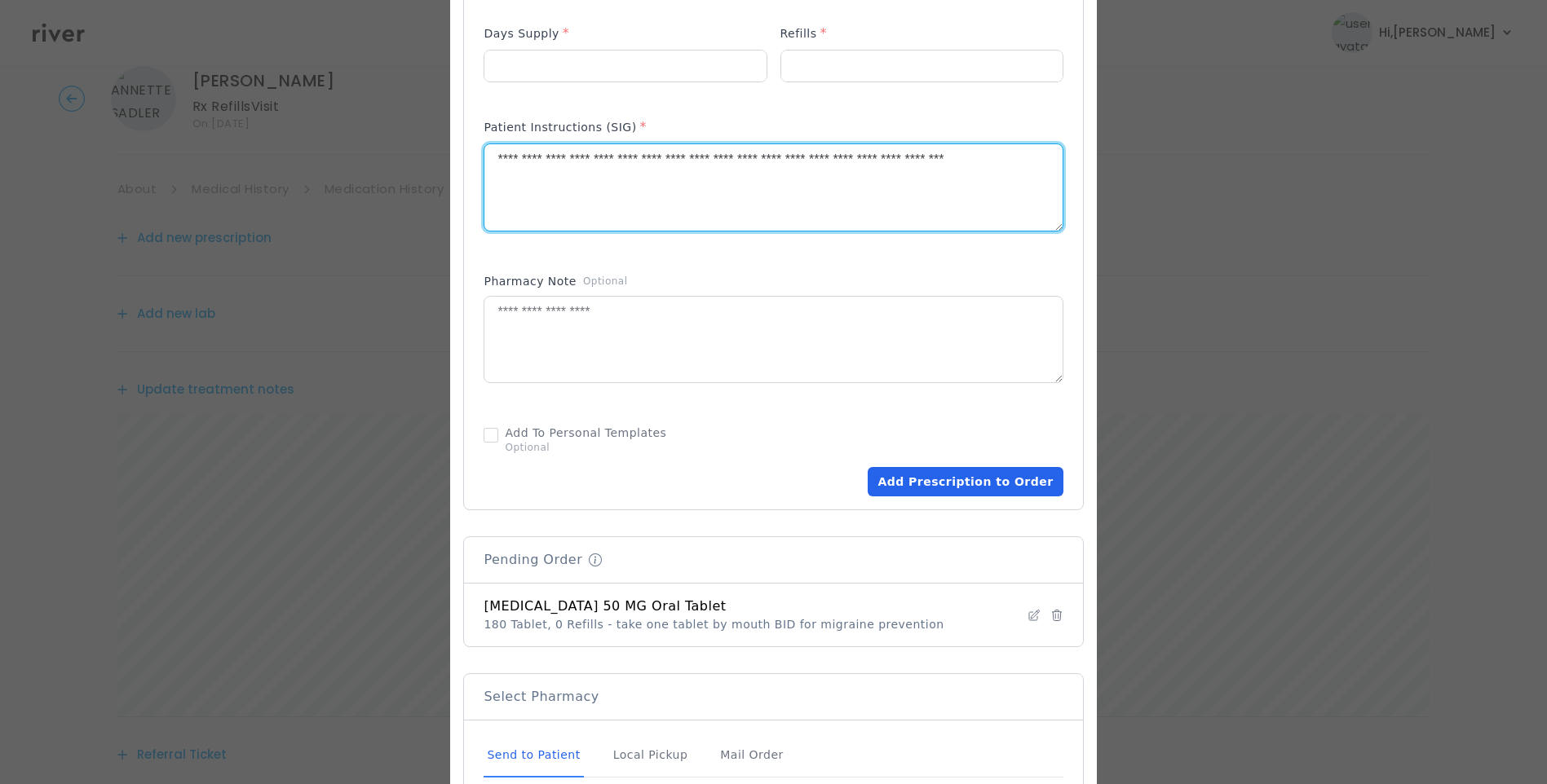
scroll to position [733, 0]
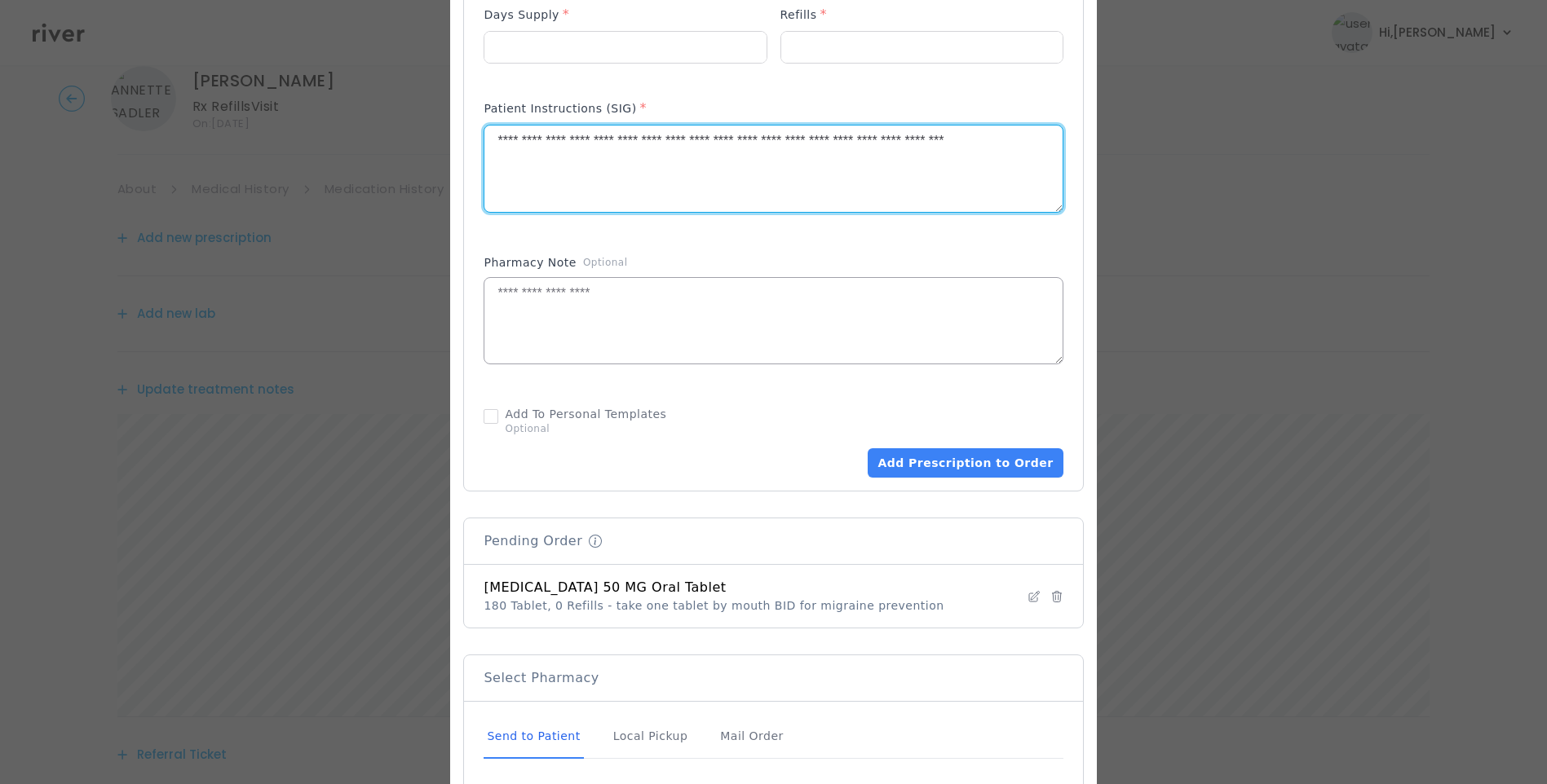
type textarea "**********"
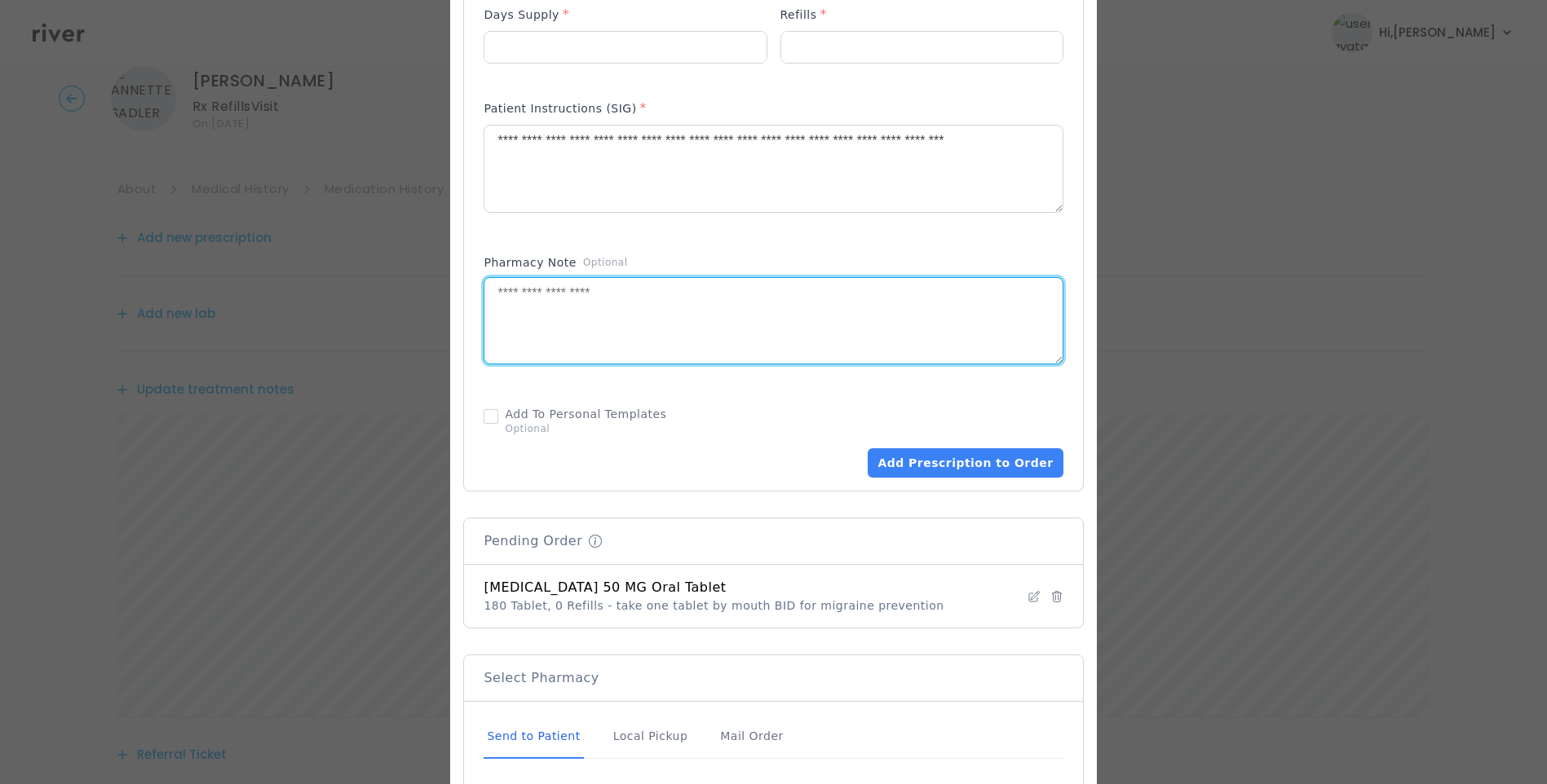
click at [681, 337] on textarea at bounding box center [773, 320] width 577 height 87
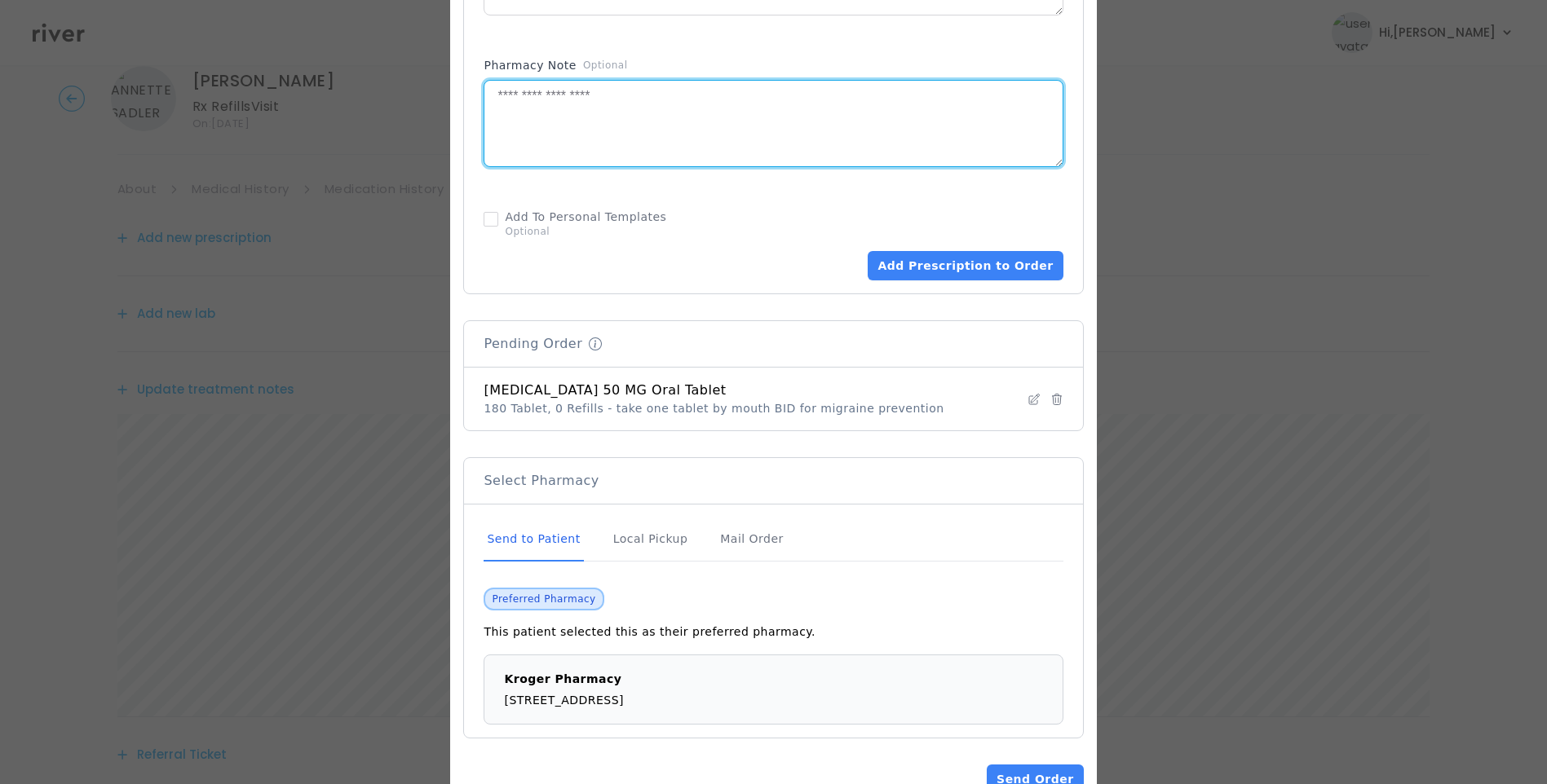
scroll to position [980, 0]
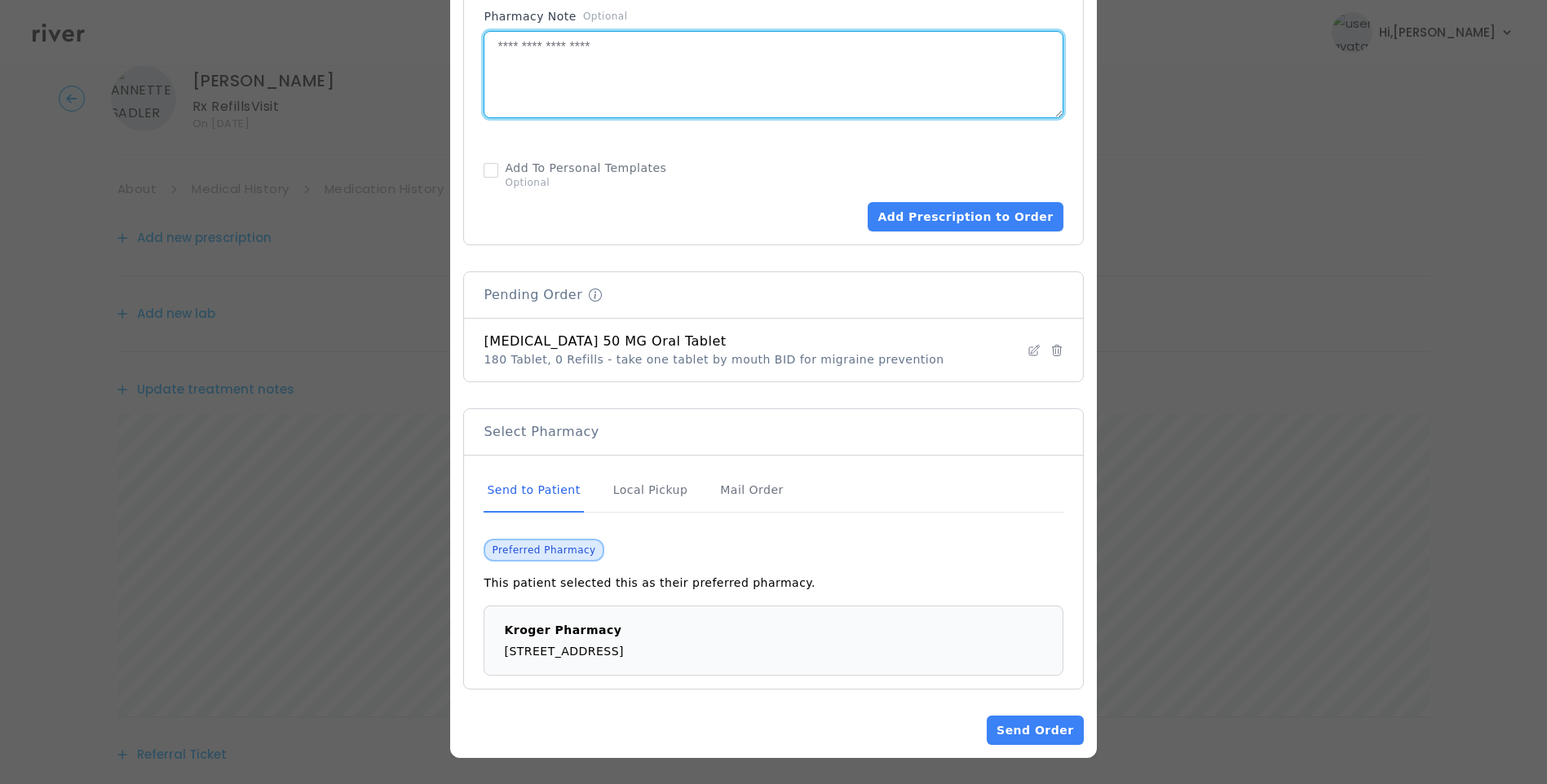
click at [553, 487] on div "Send to Patient" at bounding box center [533, 490] width 99 height 44
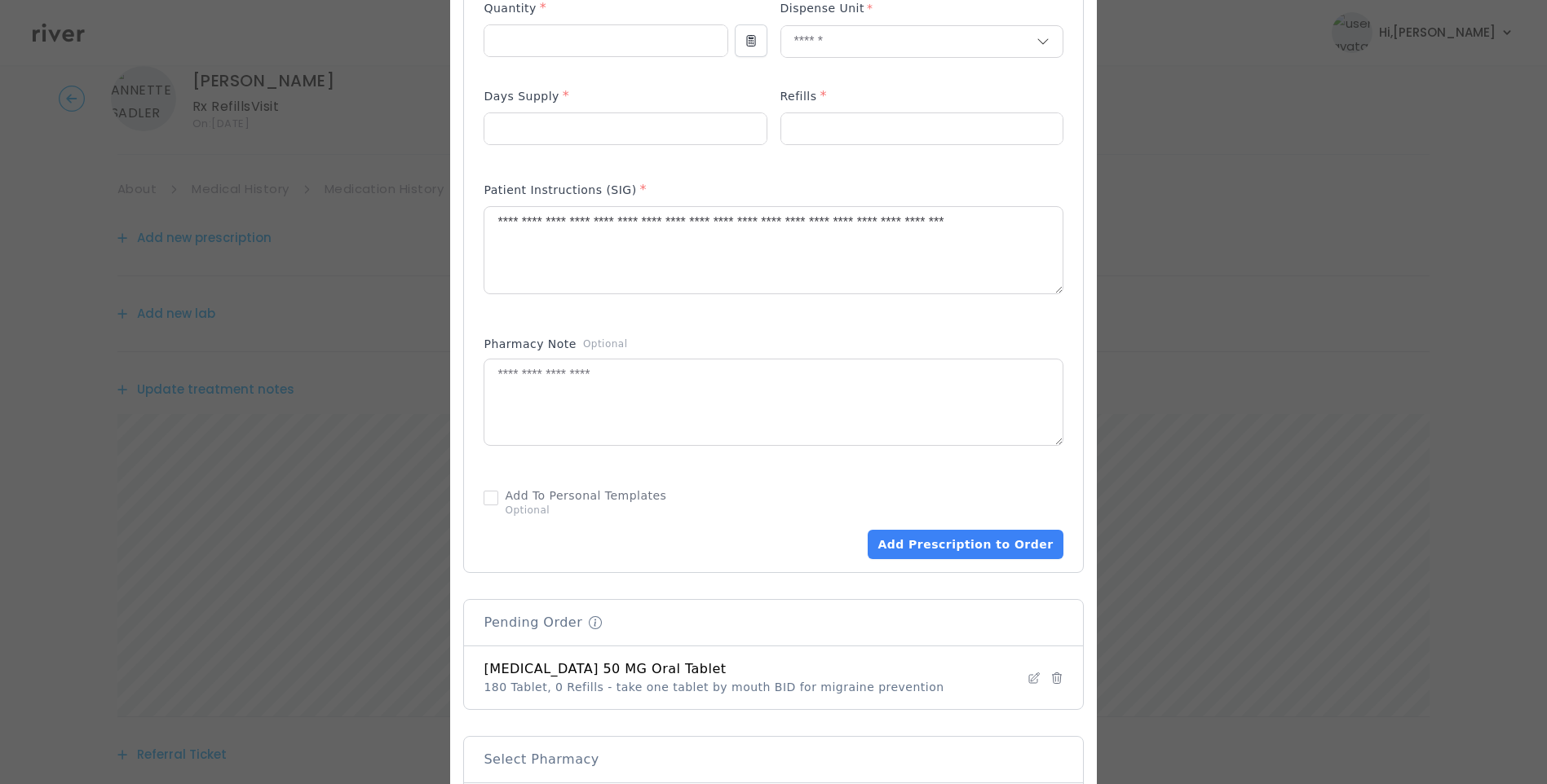
scroll to position [653, 0]
click at [948, 541] on button "Add Prescription to Order" at bounding box center [965, 543] width 195 height 30
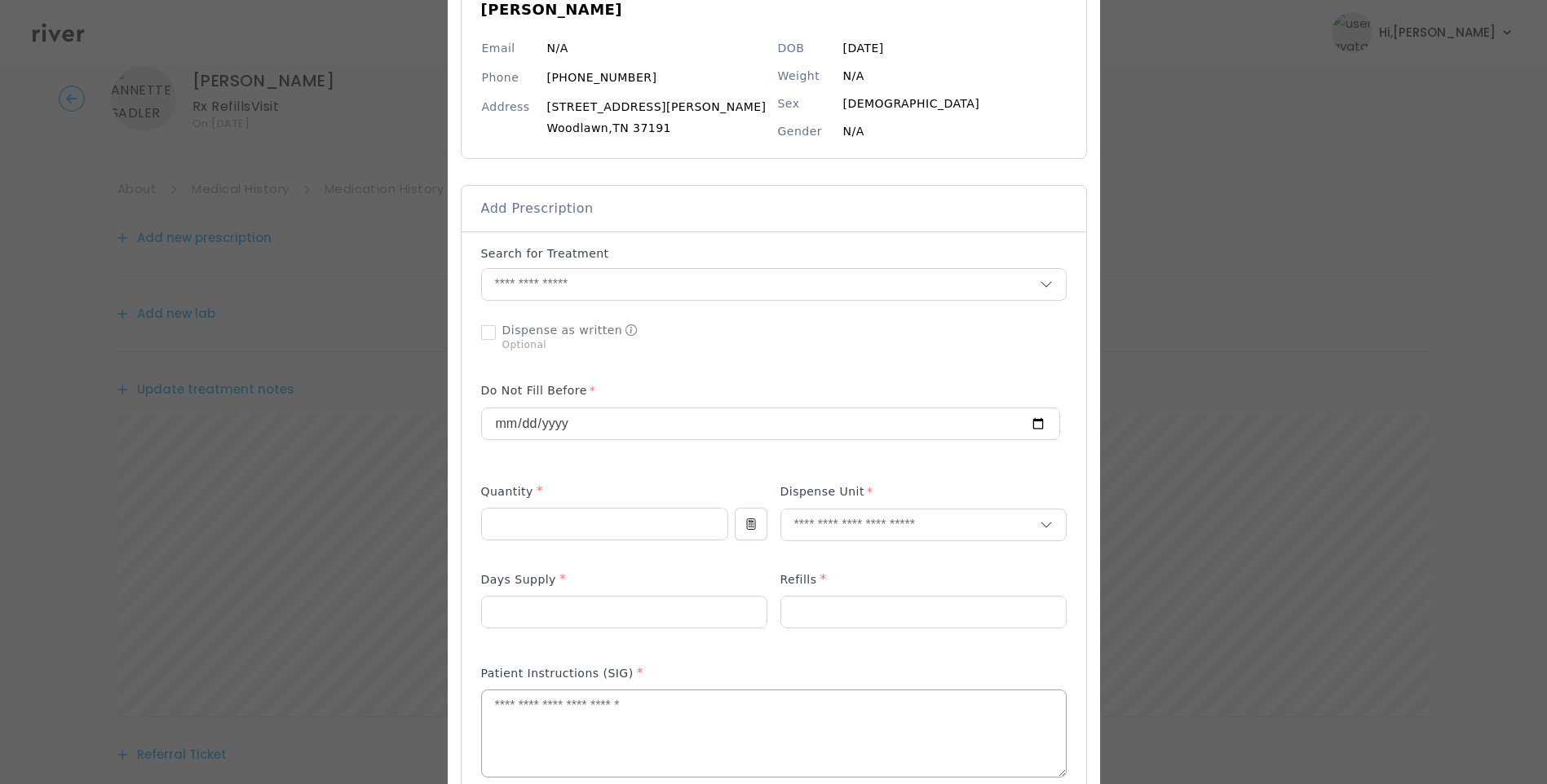
scroll to position [165, 0]
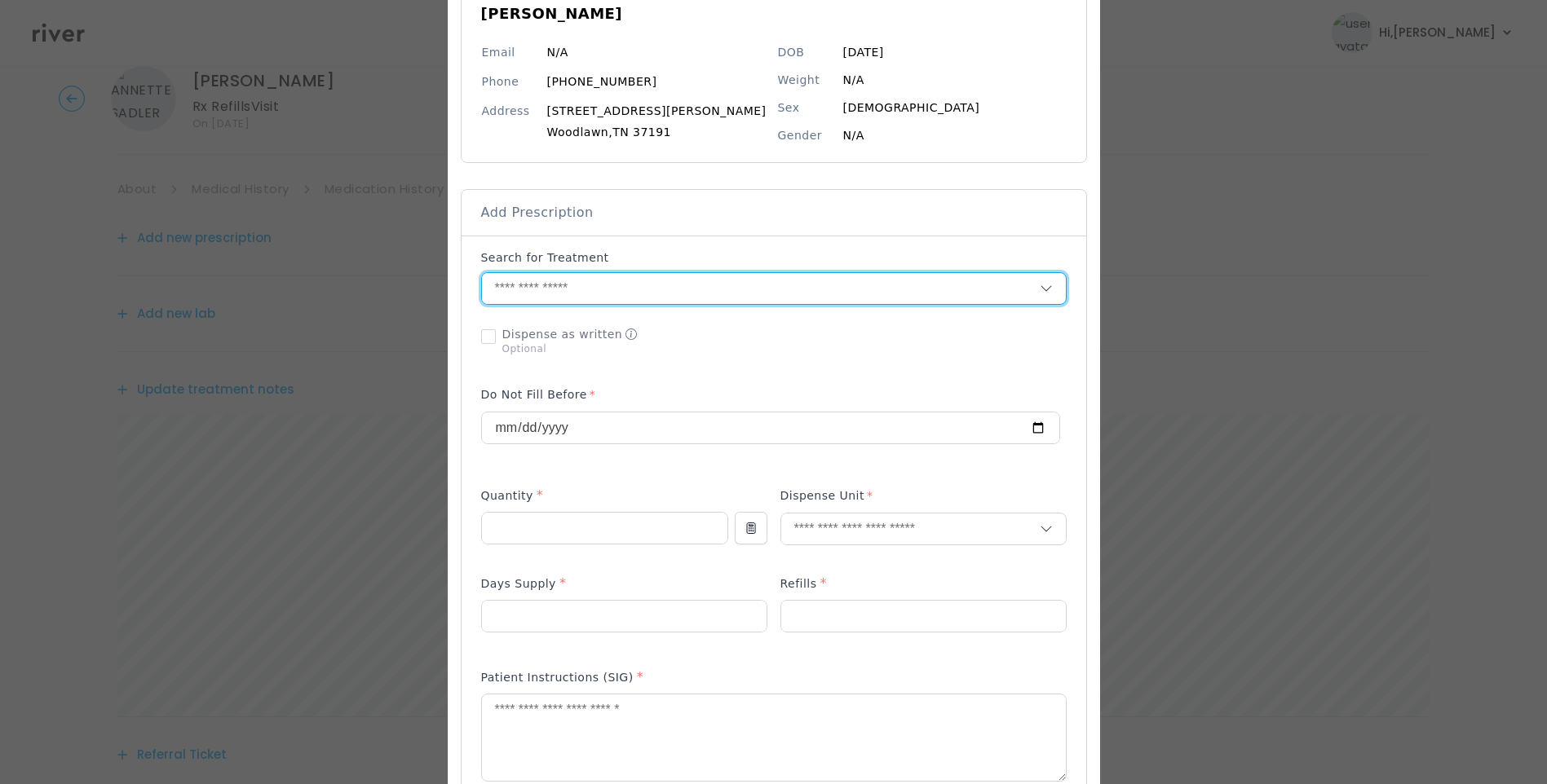
click at [542, 293] on input "text" at bounding box center [761, 288] width 558 height 31
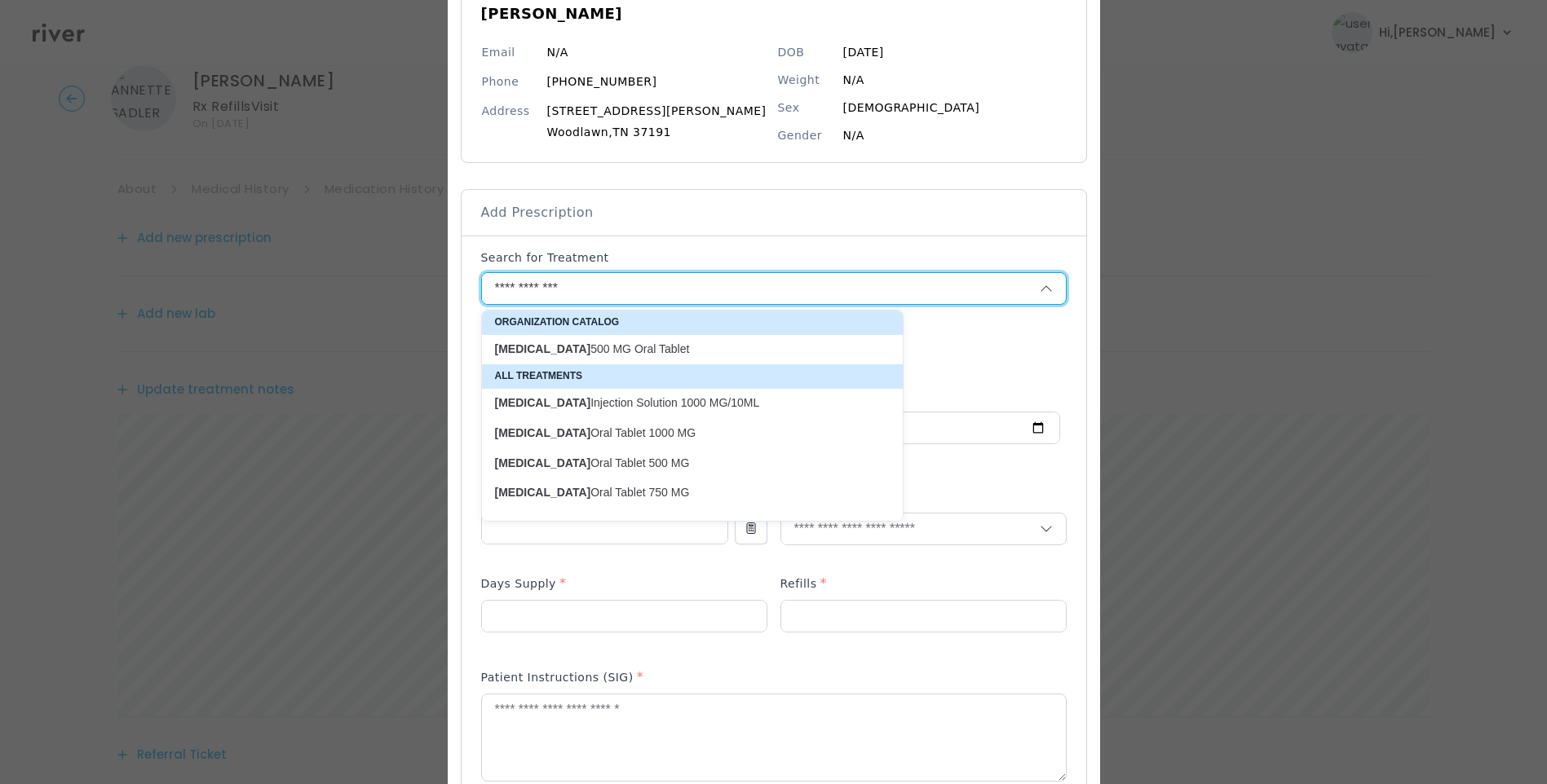
click at [669, 349] on p "methocarbamol 500 MG Oral Tablet" at bounding box center [682, 349] width 375 height 15
type input "**********"
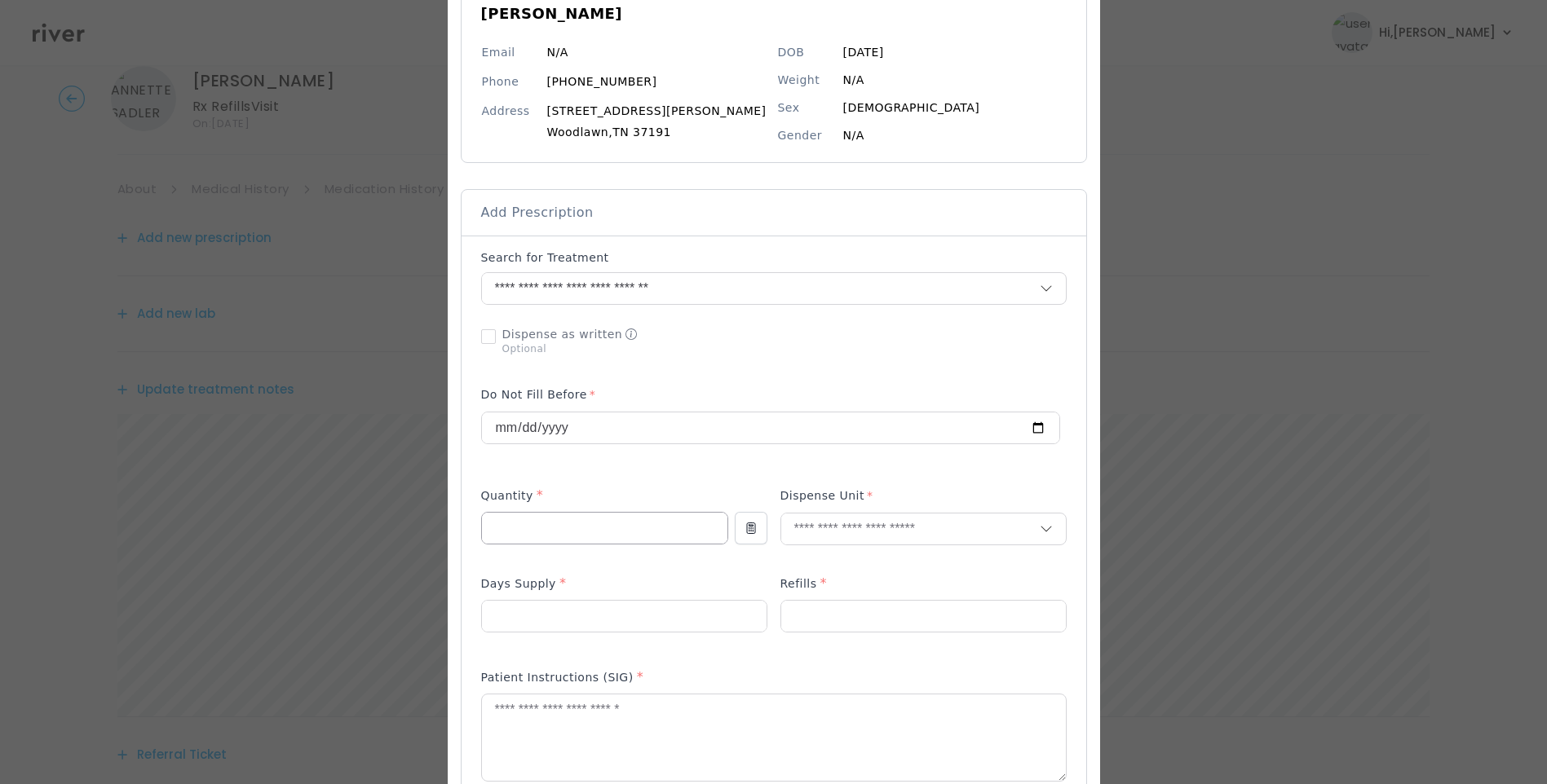
click at [548, 534] on input "number" at bounding box center [604, 528] width 245 height 31
type input "**"
type input "****"
click at [839, 567] on p "Tablet" at bounding box center [924, 564] width 239 height 24
click at [766, 603] on input "number" at bounding box center [624, 616] width 284 height 31
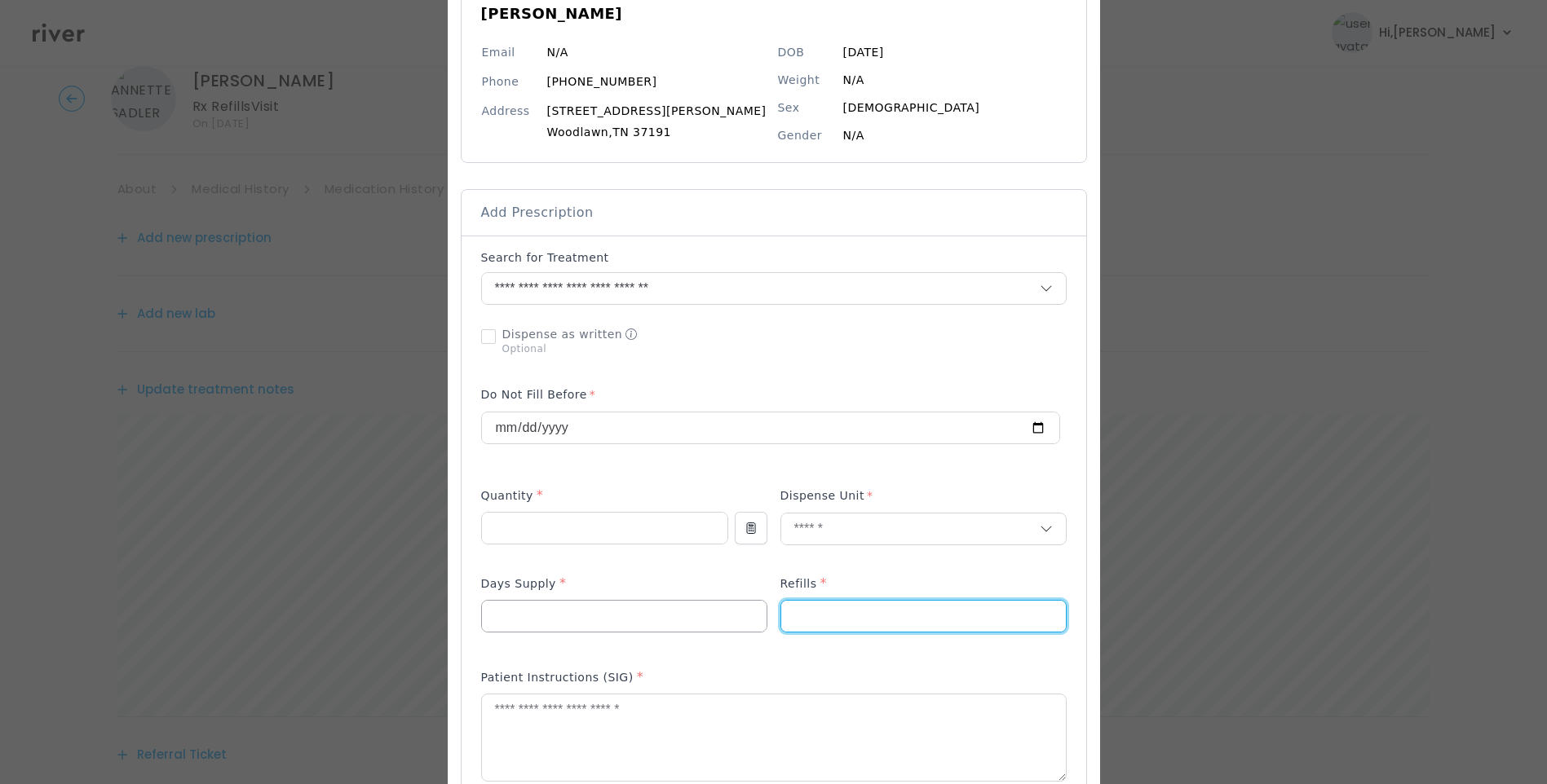
type input "*"
click at [610, 608] on input "number" at bounding box center [624, 616] width 284 height 31
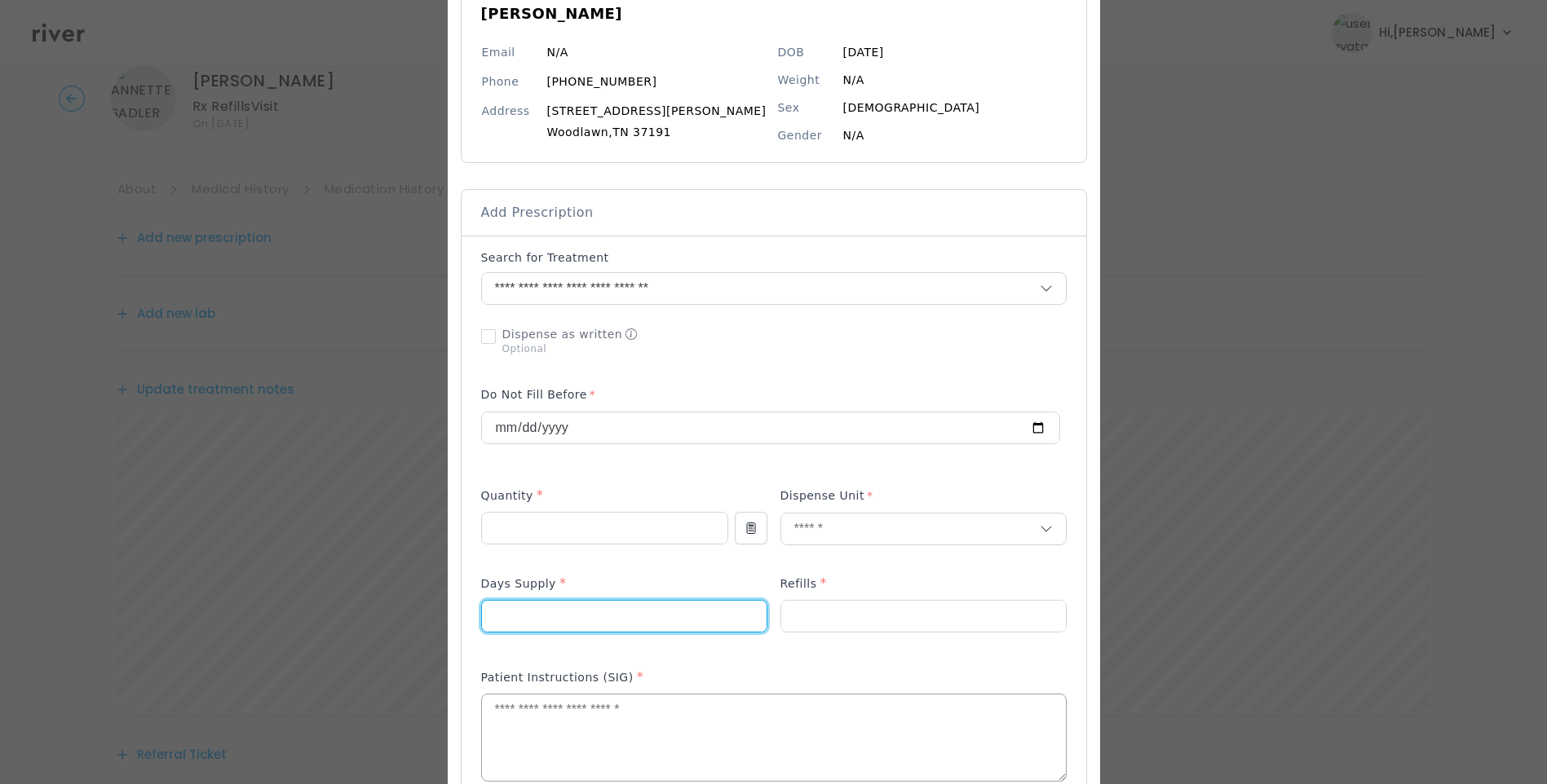
click at [547, 742] on textarea at bounding box center [774, 737] width 584 height 87
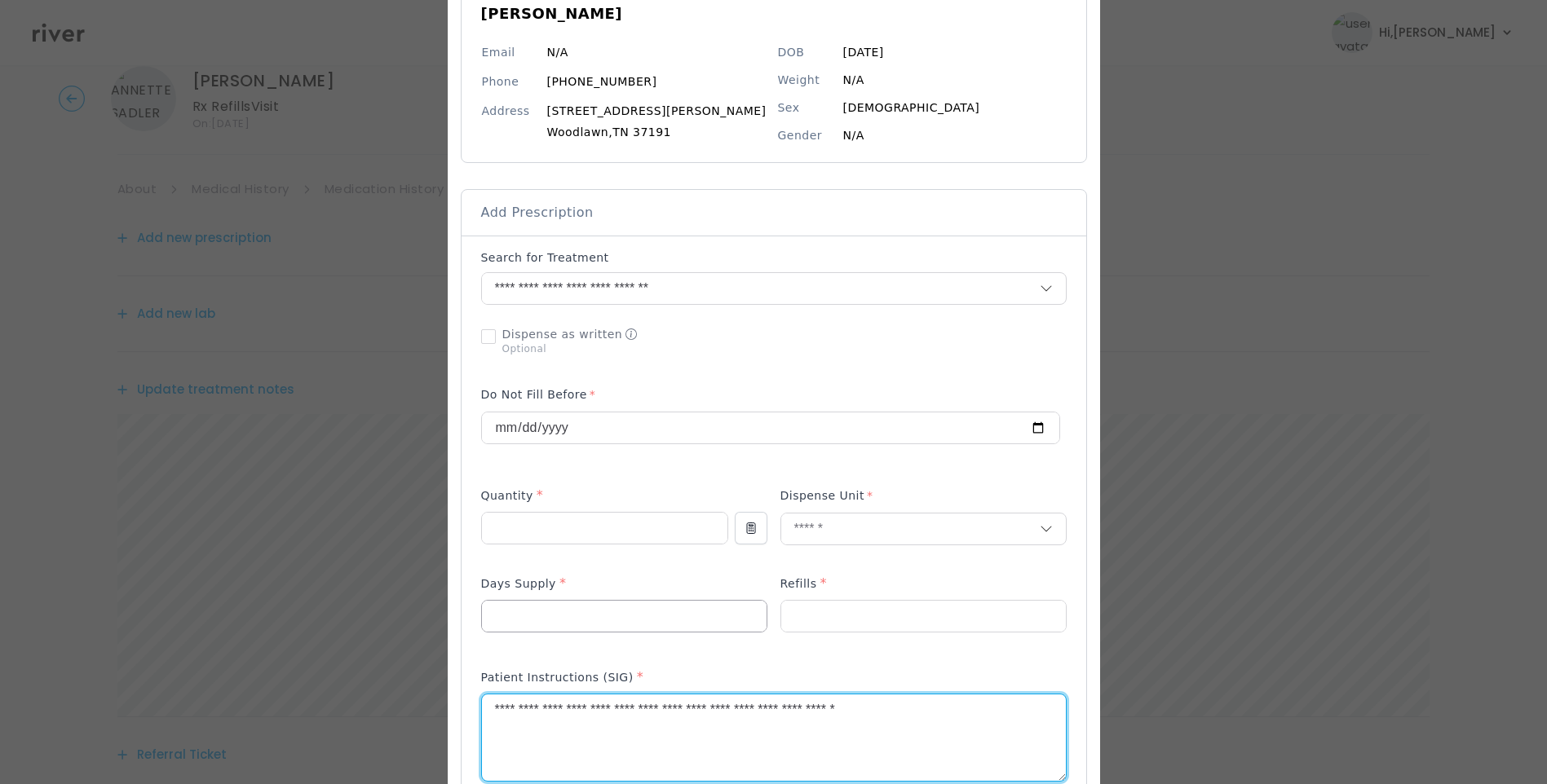
type textarea "**********"
click at [570, 609] on input "number" at bounding box center [624, 616] width 284 height 31
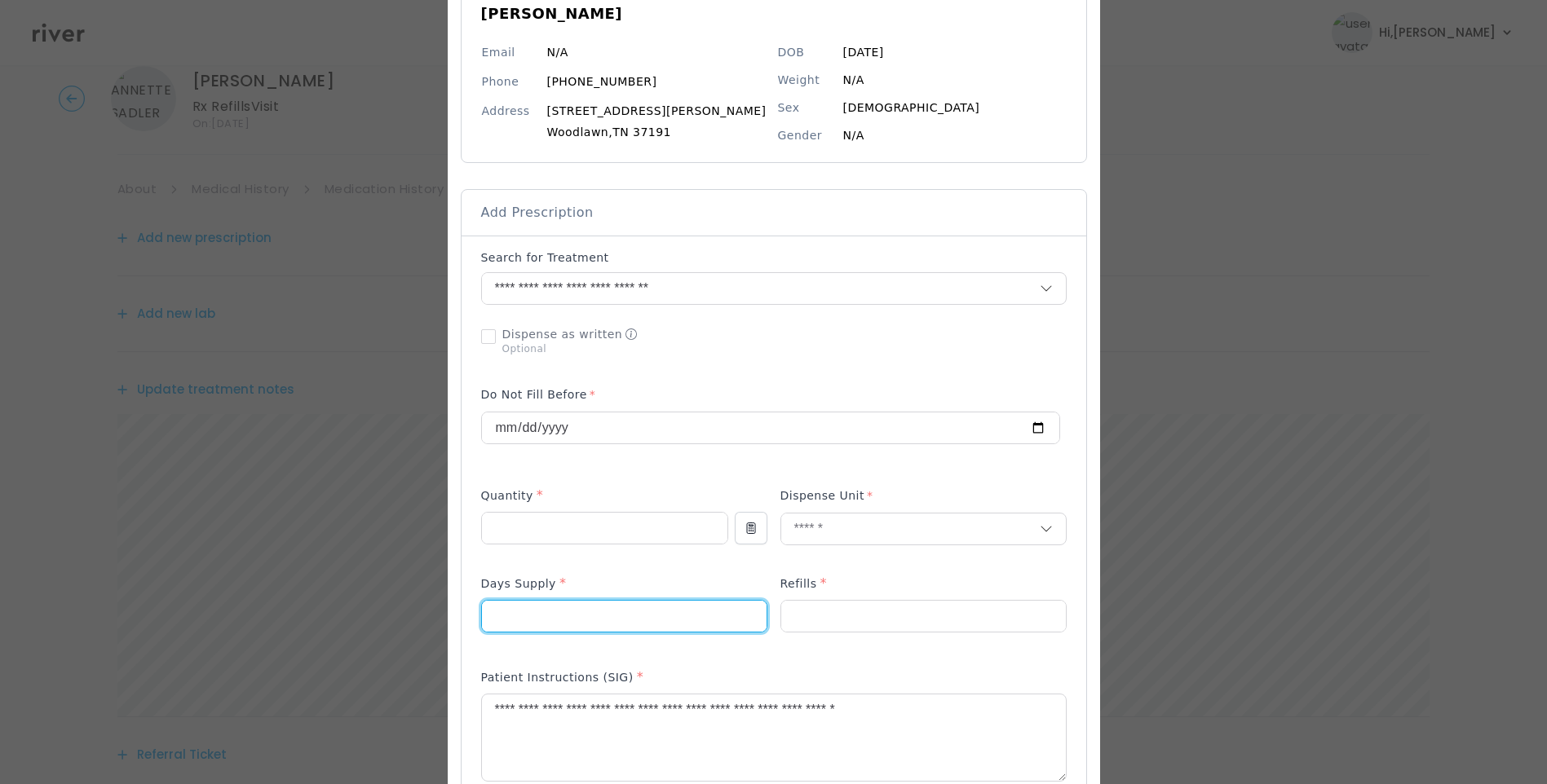
type input "*"
click at [815, 656] on div "Add Prescription to Order" at bounding box center [774, 649] width 586 height 797
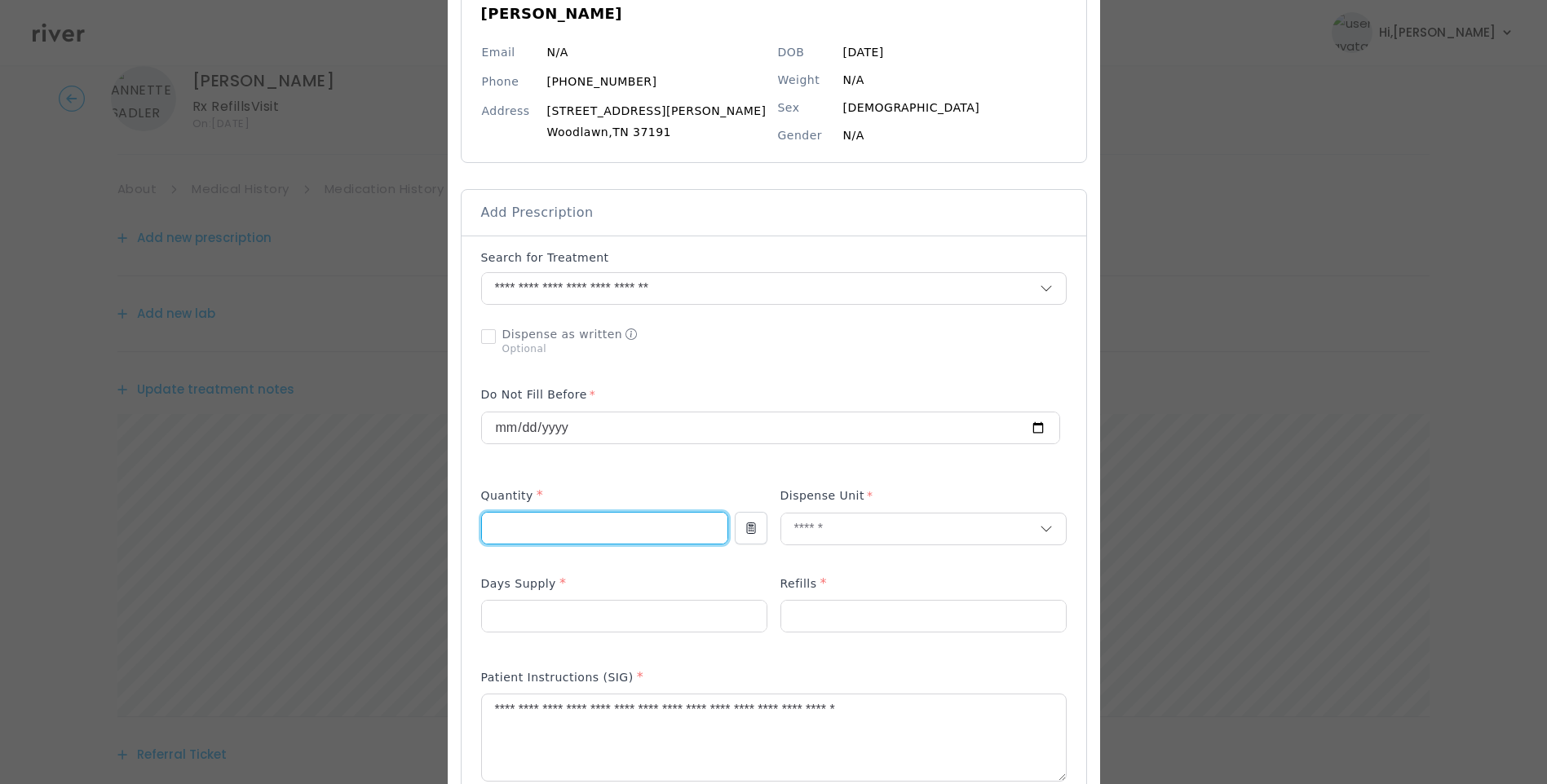
drag, startPoint x: 505, startPoint y: 533, endPoint x: 481, endPoint y: 531, distance: 24.1
click at [482, 531] on input "**" at bounding box center [604, 528] width 245 height 31
click at [631, 479] on div "Add Prescription to Order" at bounding box center [774, 649] width 586 height 797
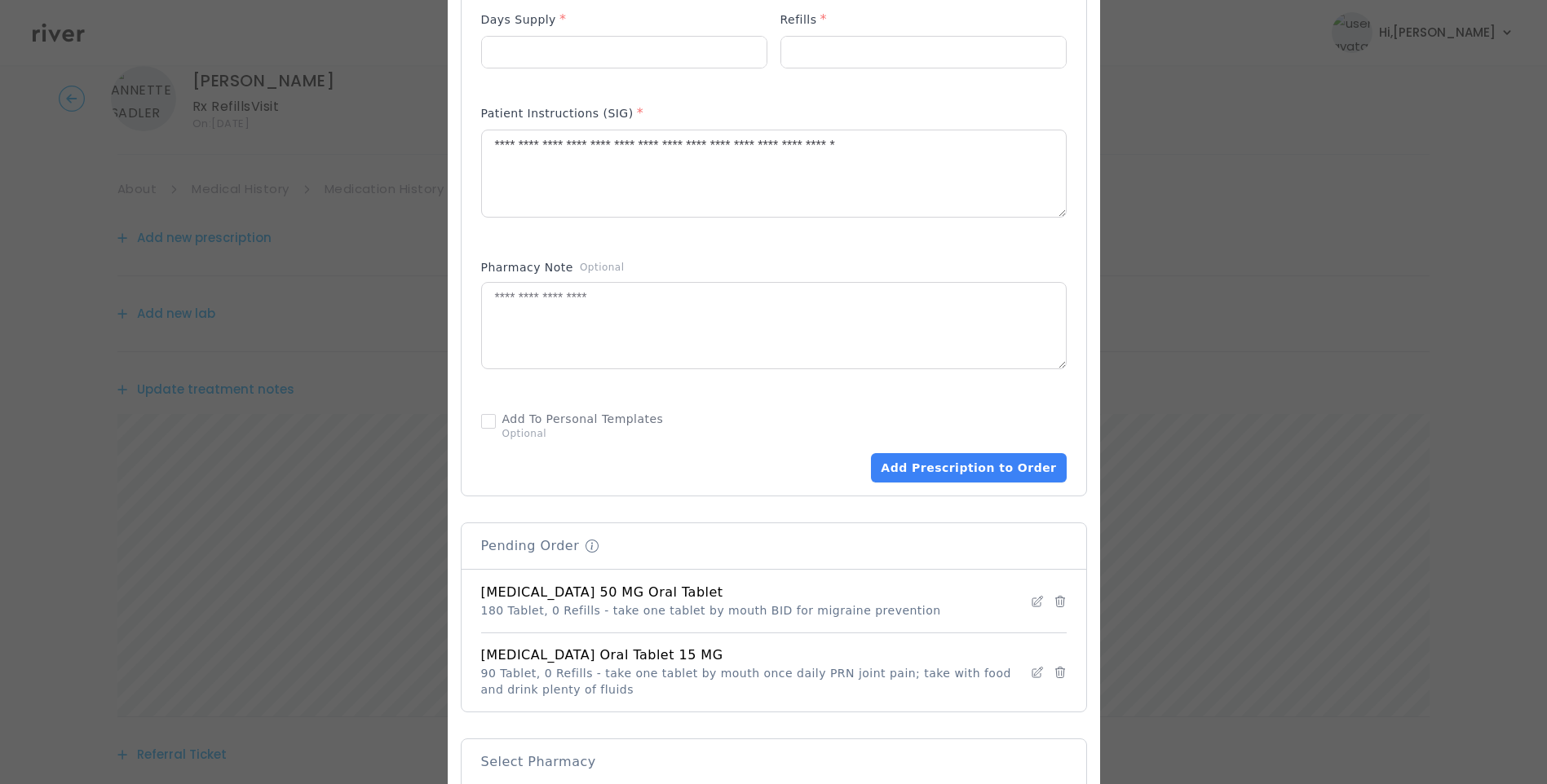
scroll to position [898, 0]
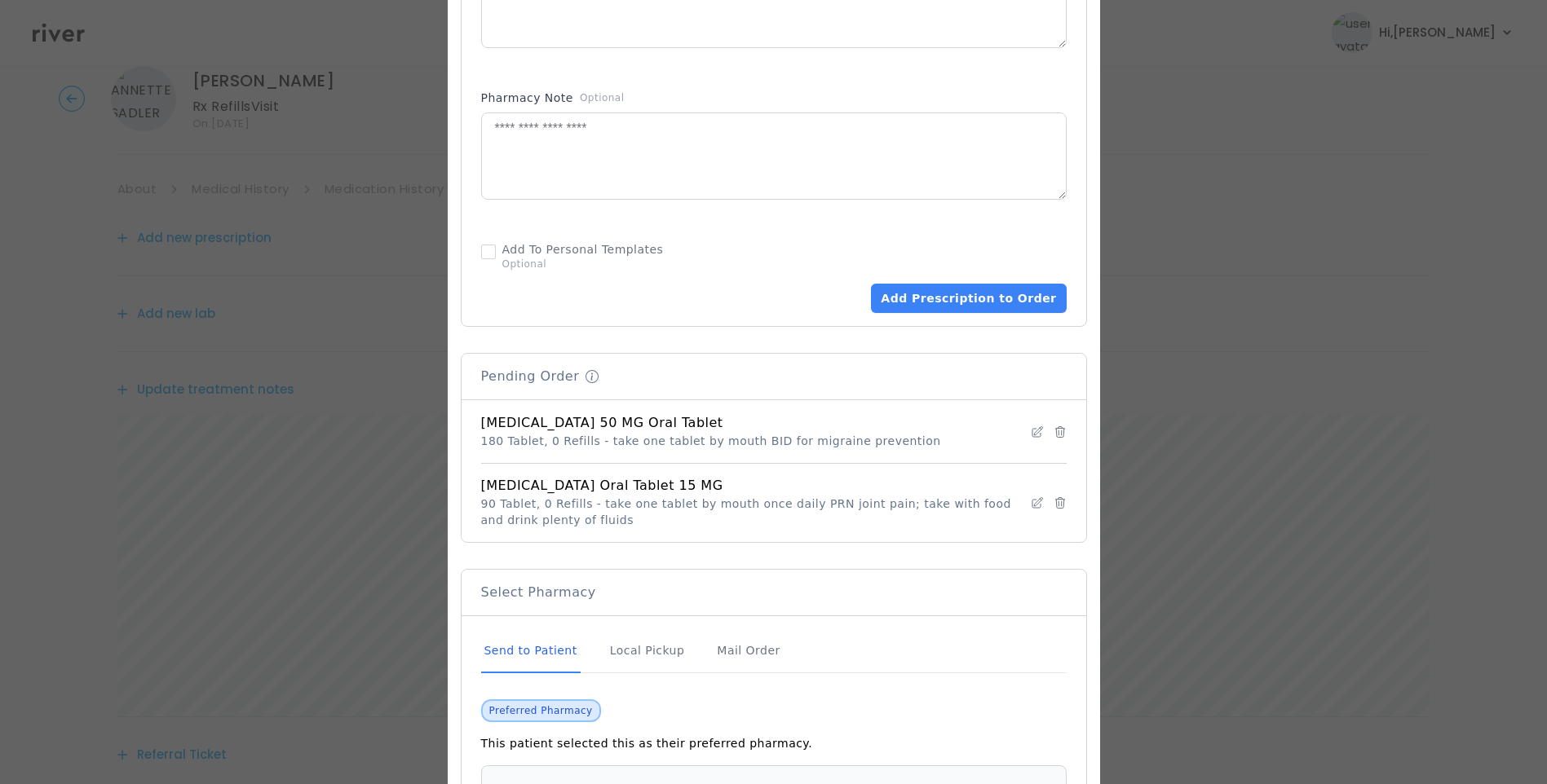
click at [521, 654] on div "Send to Patient" at bounding box center [531, 651] width 99 height 44
click at [983, 299] on button "Add Prescription to Order" at bounding box center [969, 298] width 195 height 30
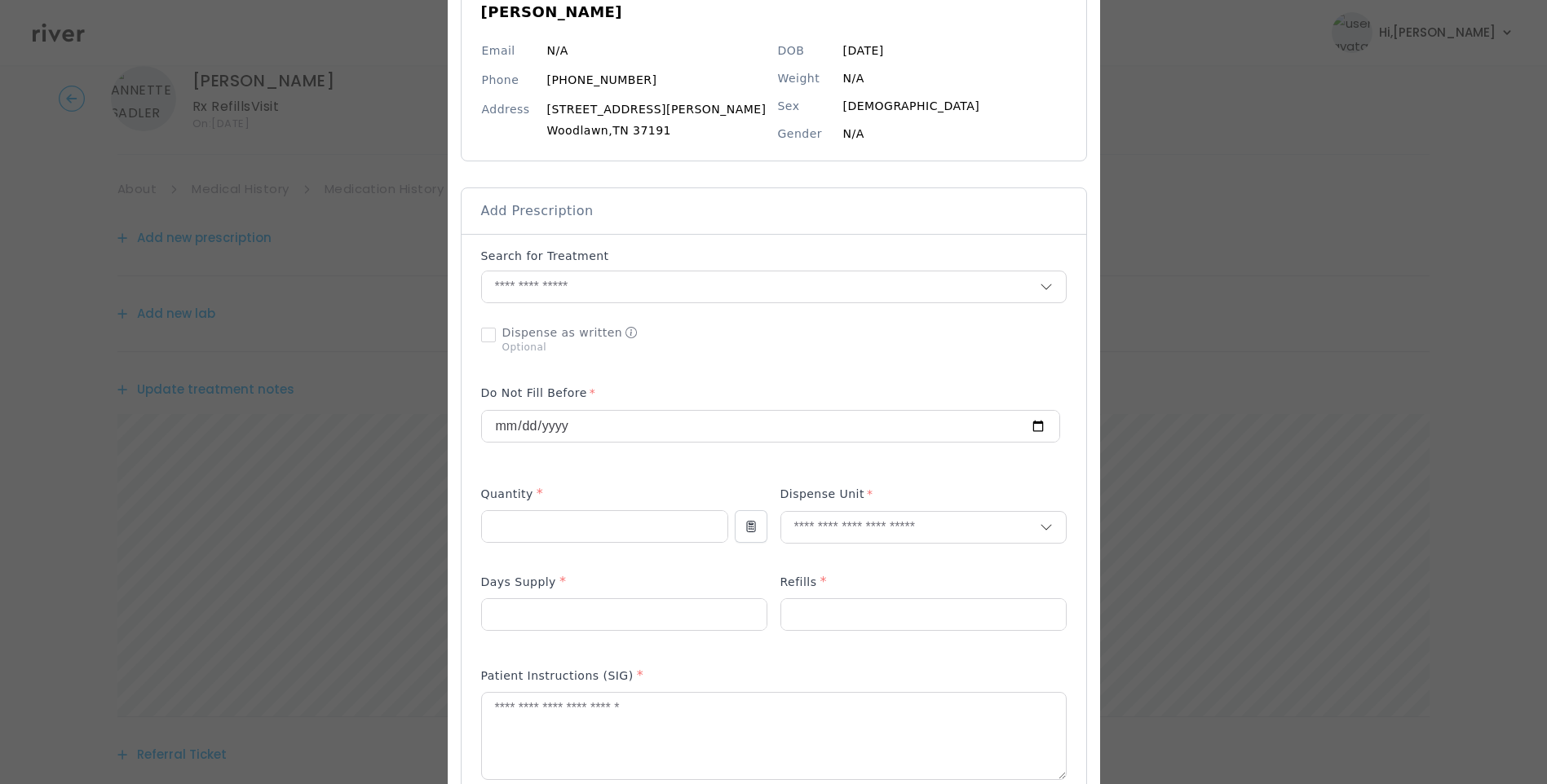
scroll to position [165, 0]
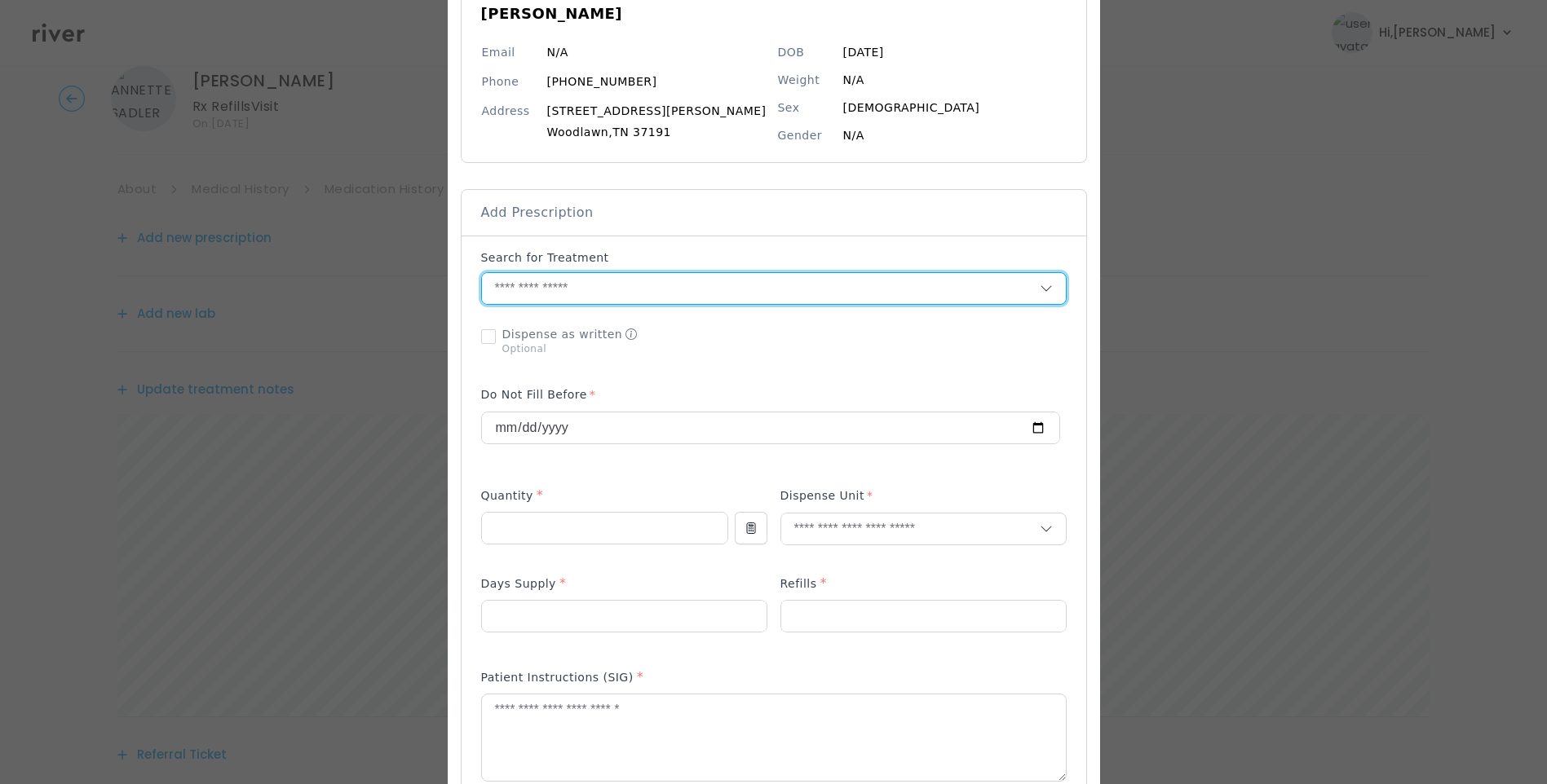
click at [542, 296] on input "text" at bounding box center [761, 288] width 558 height 31
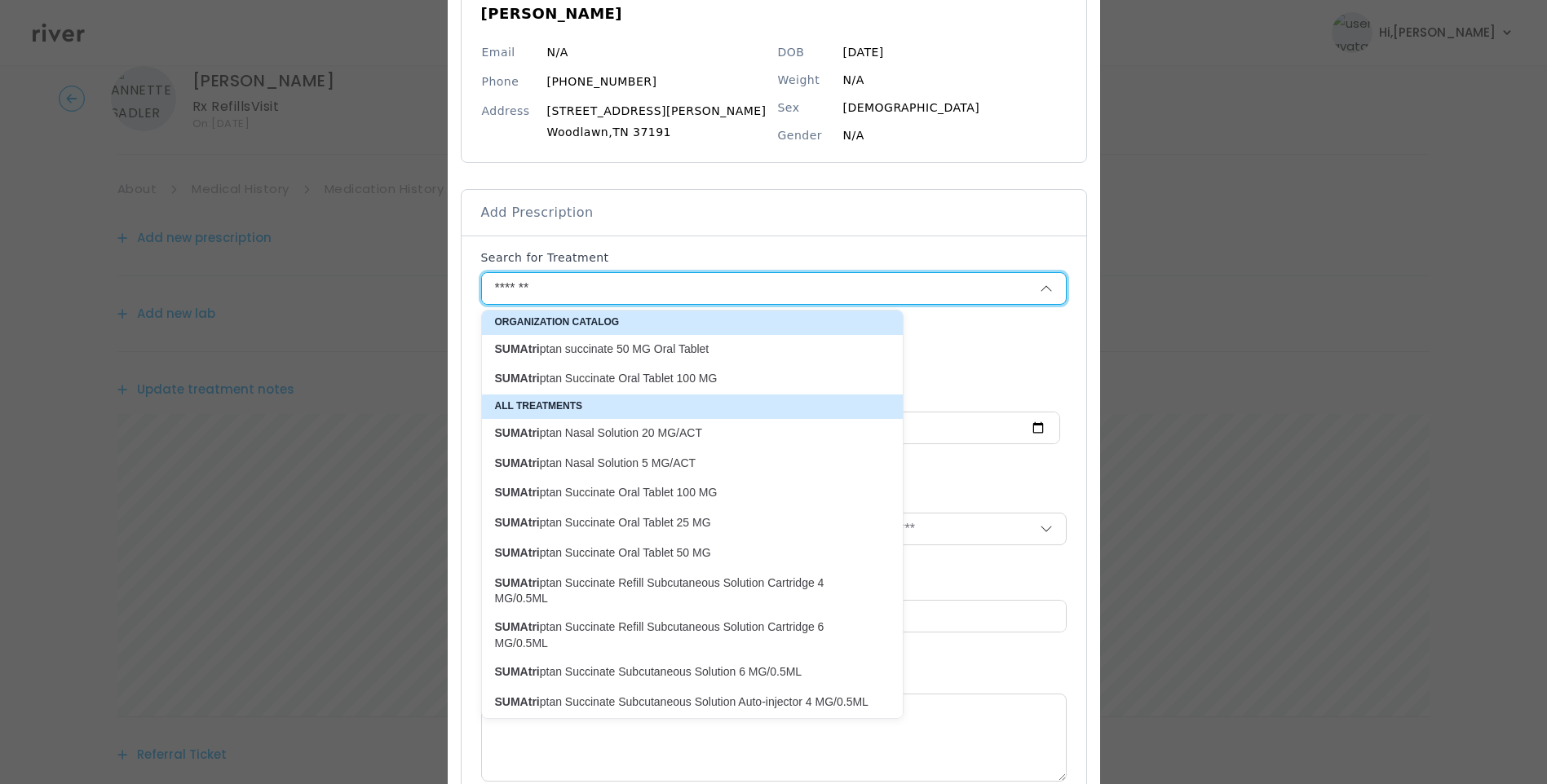
click at [689, 351] on p "SUMAtri ptan succinate 50 MG Oral Tablet" at bounding box center [682, 349] width 375 height 15
type input "**********"
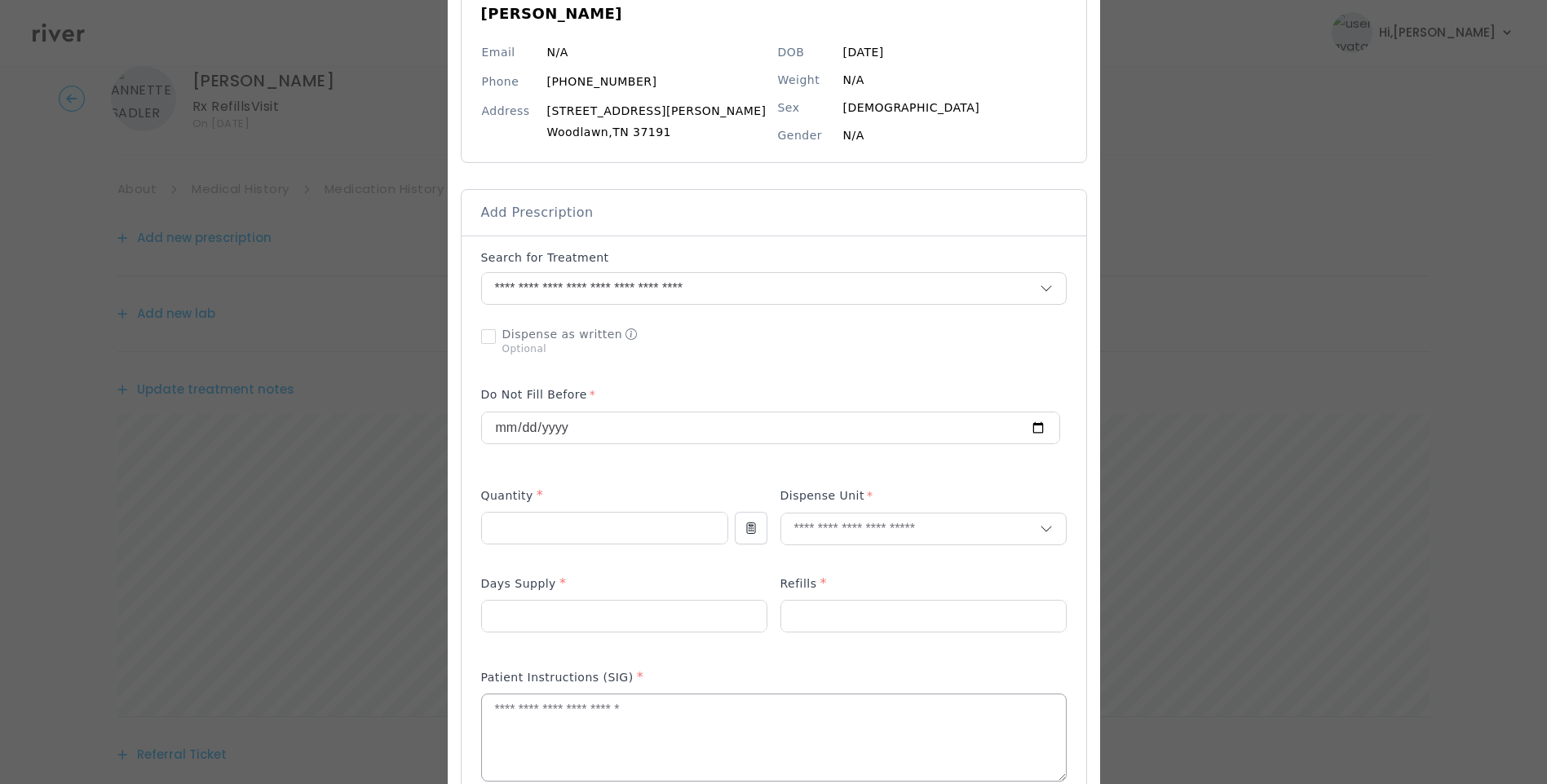
click at [544, 737] on textarea at bounding box center [774, 737] width 584 height 87
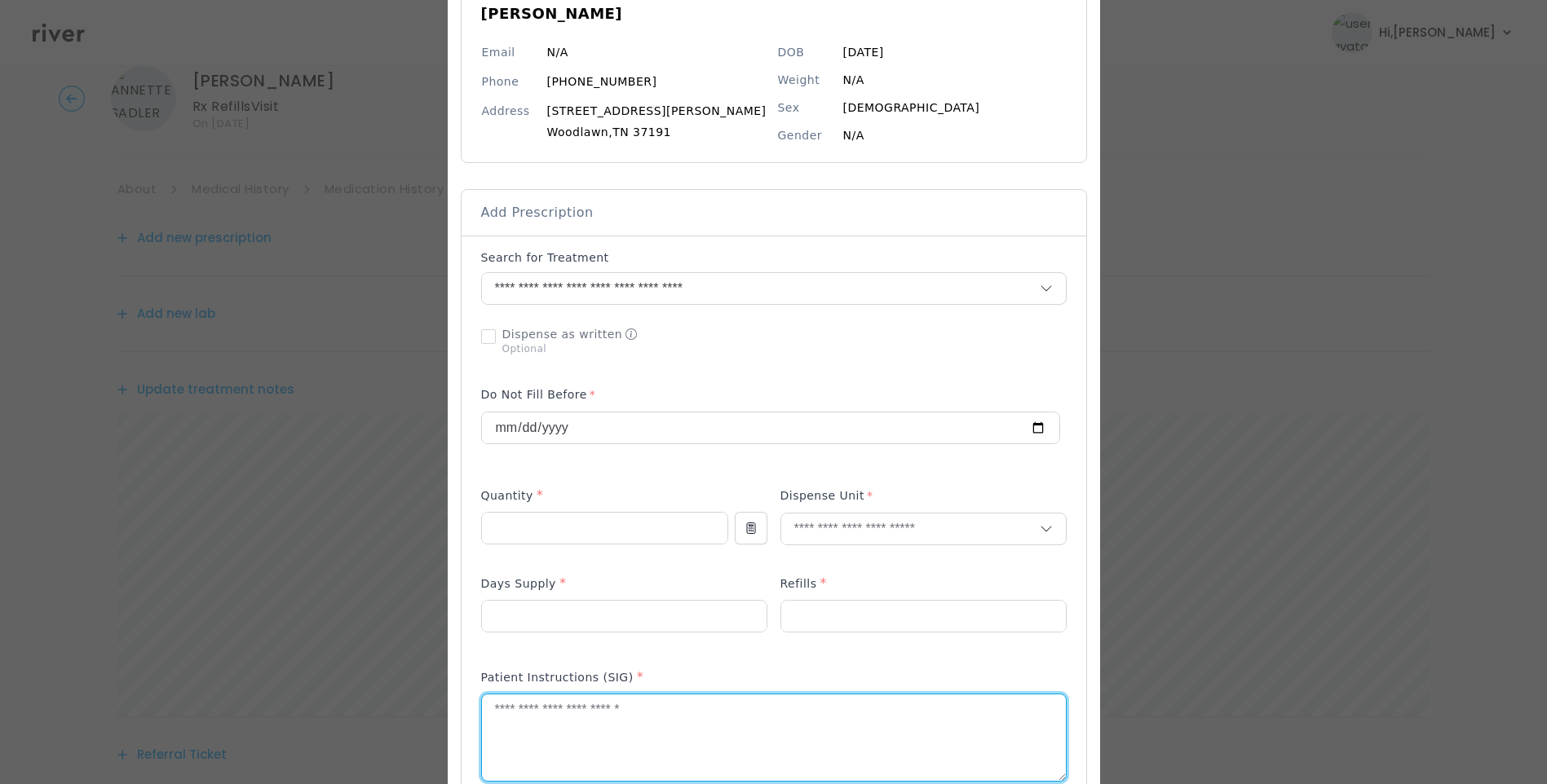
paste textarea "**********"
click at [529, 710] on textarea "**********" at bounding box center [774, 737] width 584 height 87
click at [722, 708] on textarea "**********" at bounding box center [774, 737] width 584 height 87
drag, startPoint x: 908, startPoint y: 710, endPoint x: 962, endPoint y: 711, distance: 54.0
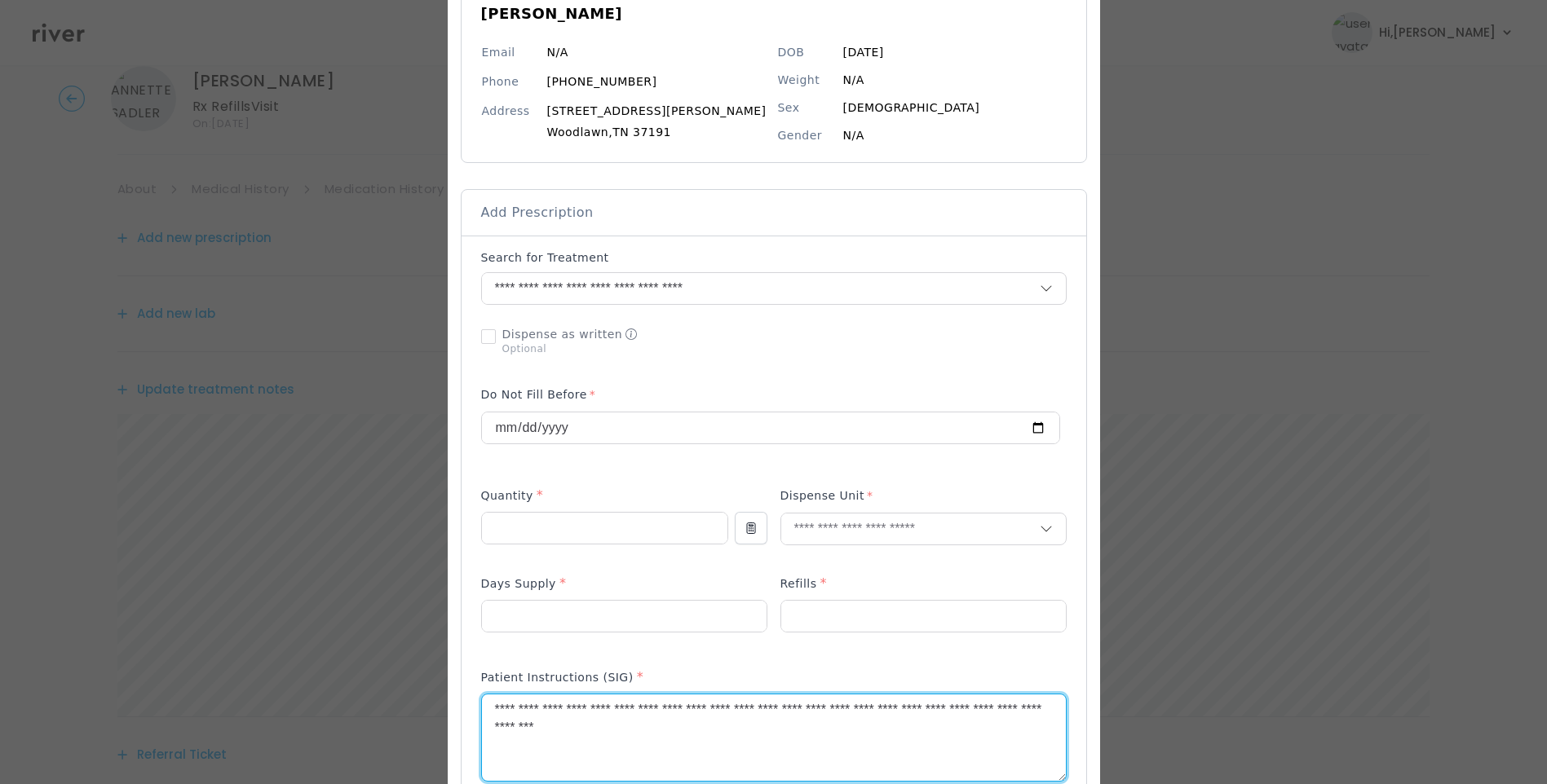
click at [962, 711] on textarea "**********" at bounding box center [774, 737] width 584 height 87
click at [771, 726] on textarea "**********" at bounding box center [774, 737] width 584 height 87
click at [749, 726] on textarea "**********" at bounding box center [774, 737] width 584 height 87
type textarea "**********"
click at [525, 540] on input "number" at bounding box center [604, 528] width 245 height 31
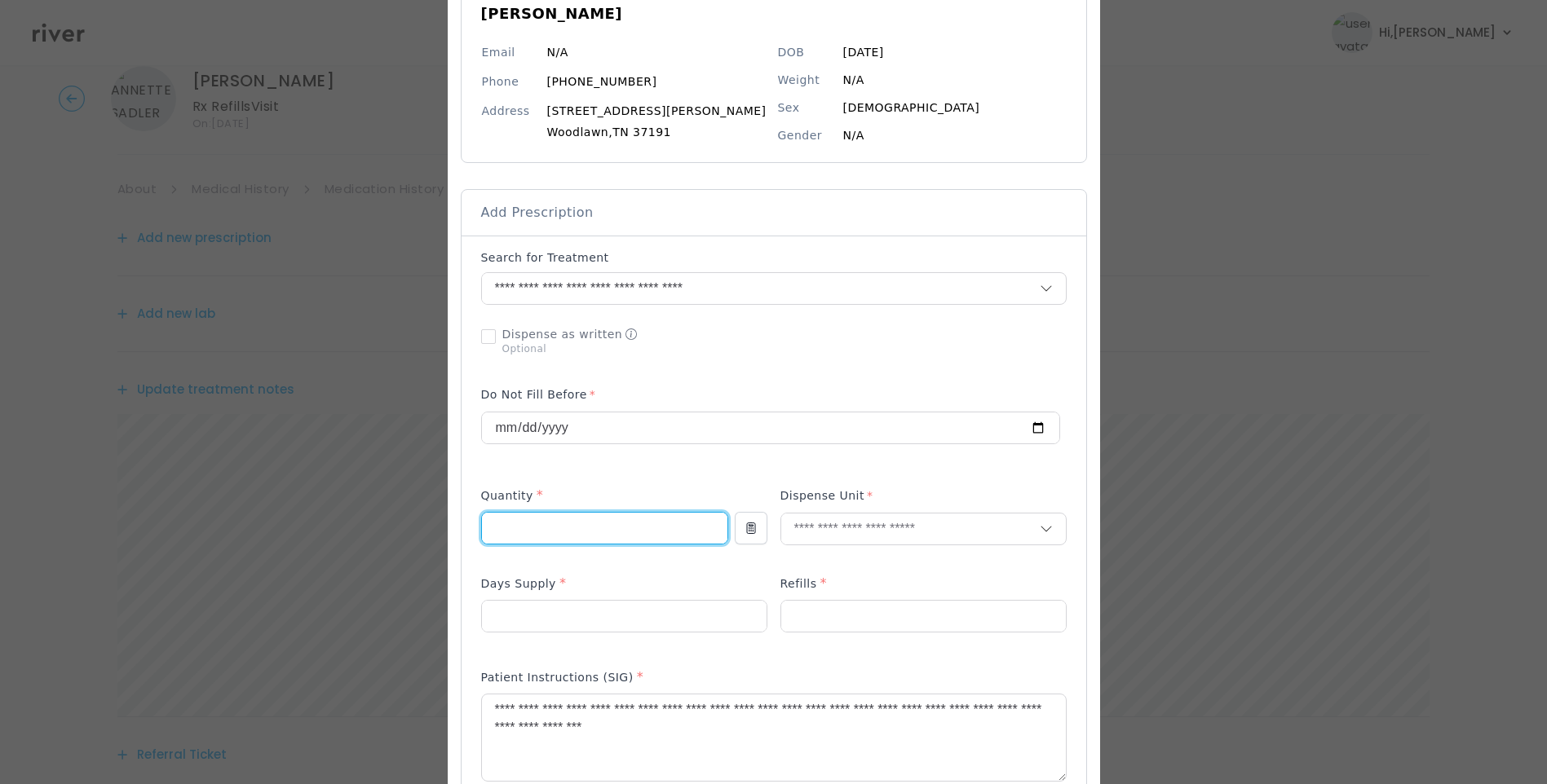
type input "**"
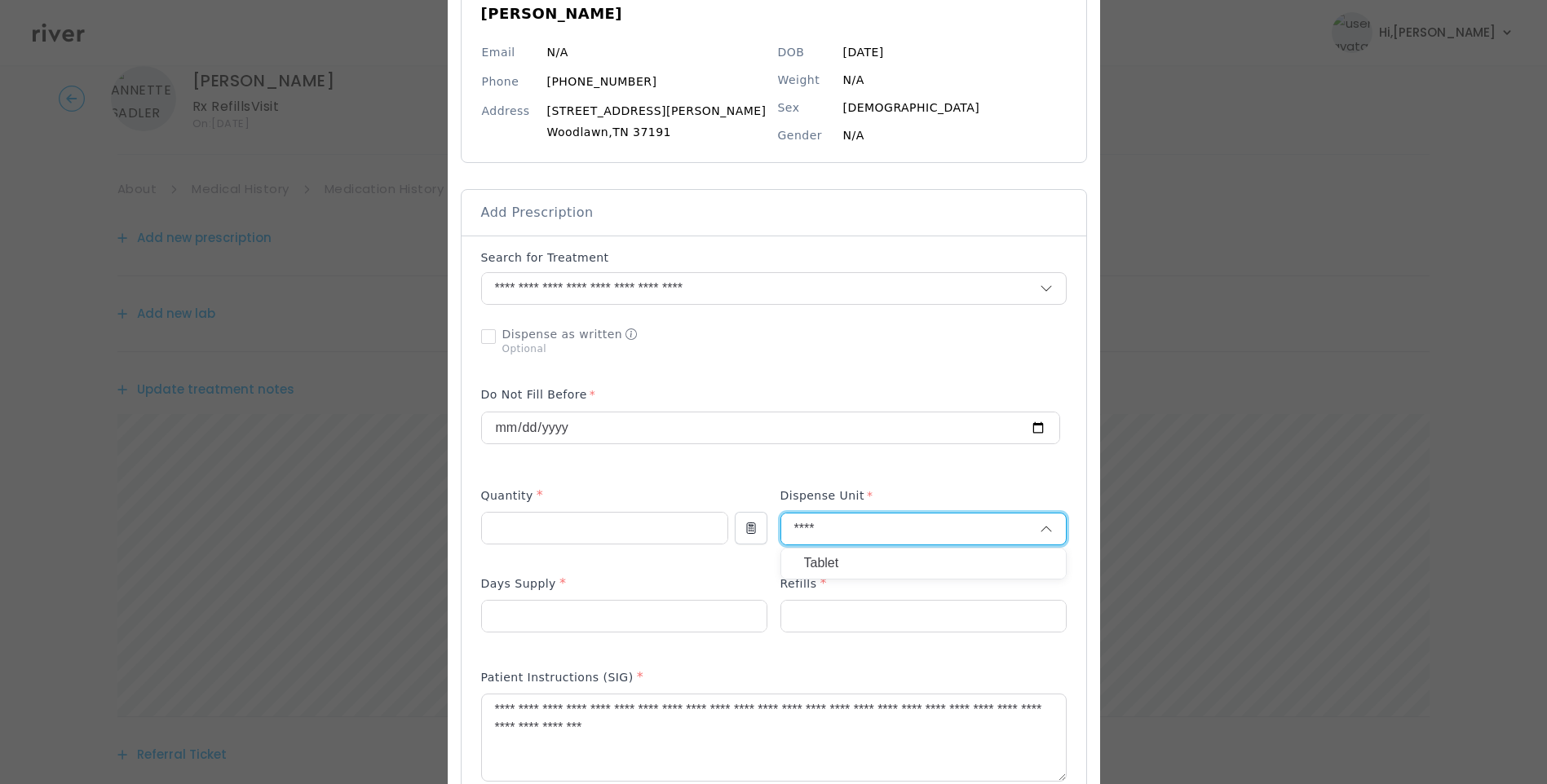
type input "****"
click at [852, 565] on p "Tablet" at bounding box center [924, 564] width 239 height 24
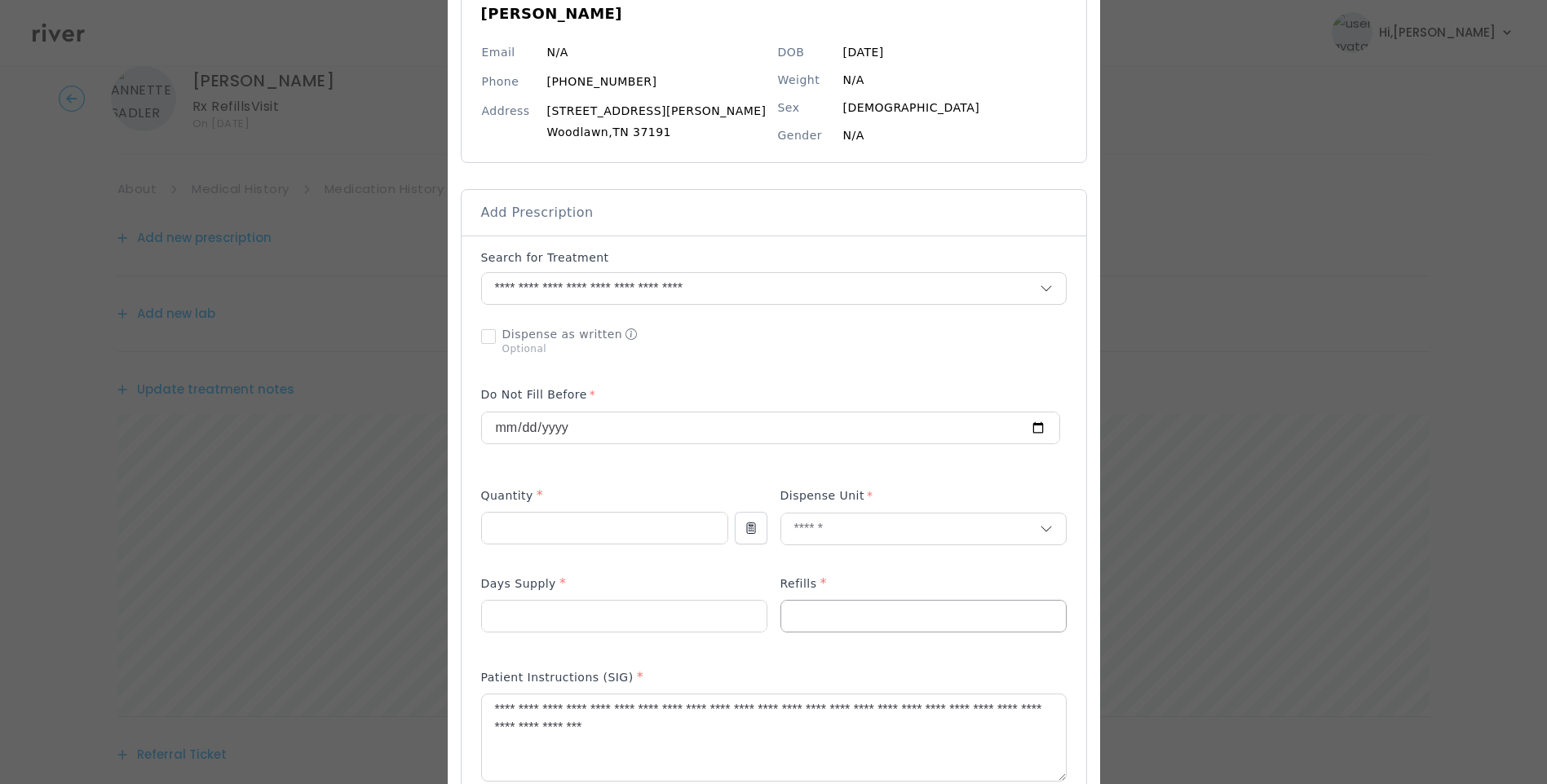
click at [766, 613] on input "number" at bounding box center [624, 616] width 284 height 31
click at [629, 607] on input "number" at bounding box center [624, 616] width 284 height 31
type input "**"
click at [839, 631] on div at bounding box center [924, 616] width 286 height 32
click at [826, 614] on input "number" at bounding box center [924, 616] width 284 height 31
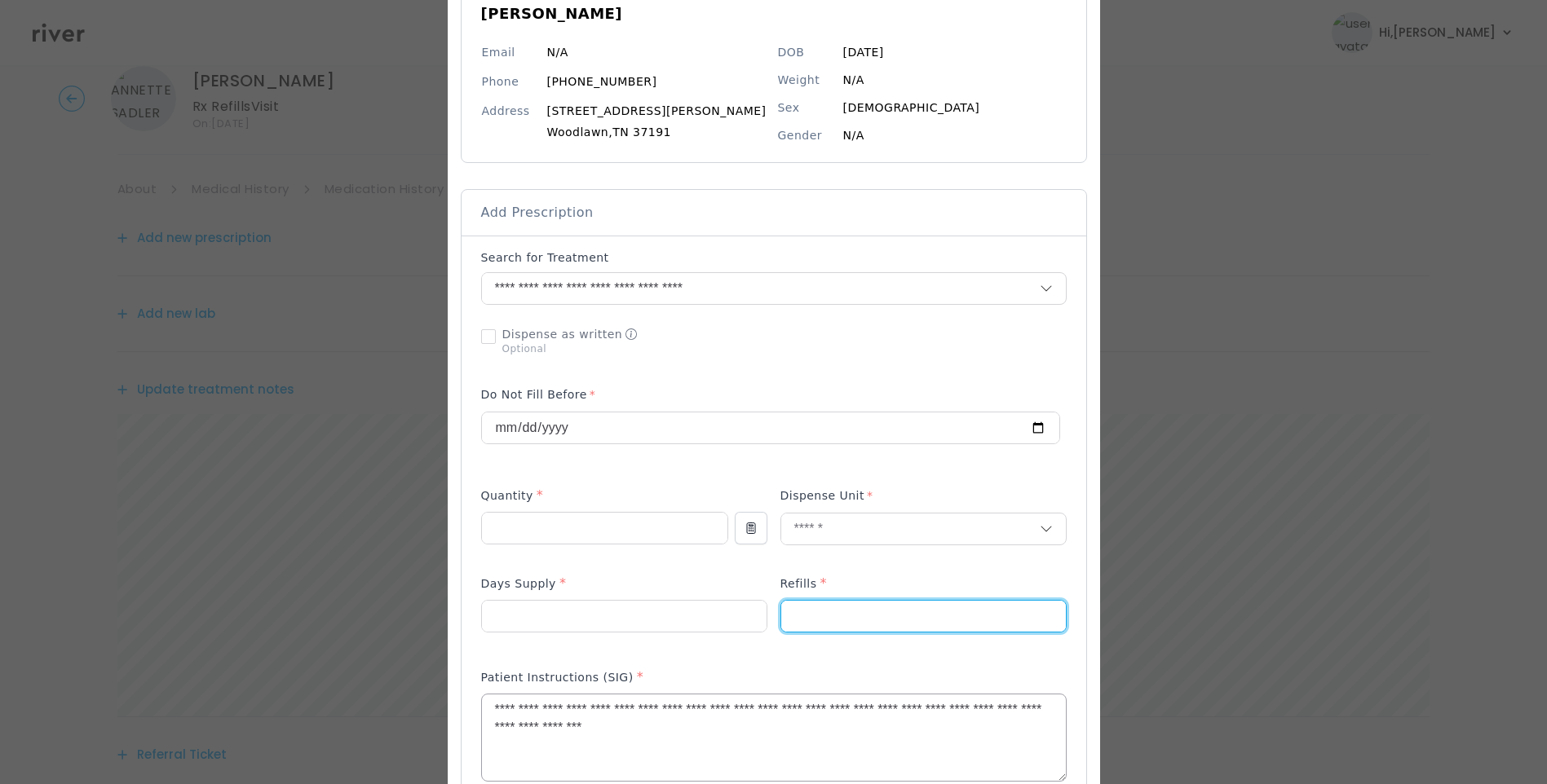
type input "*"
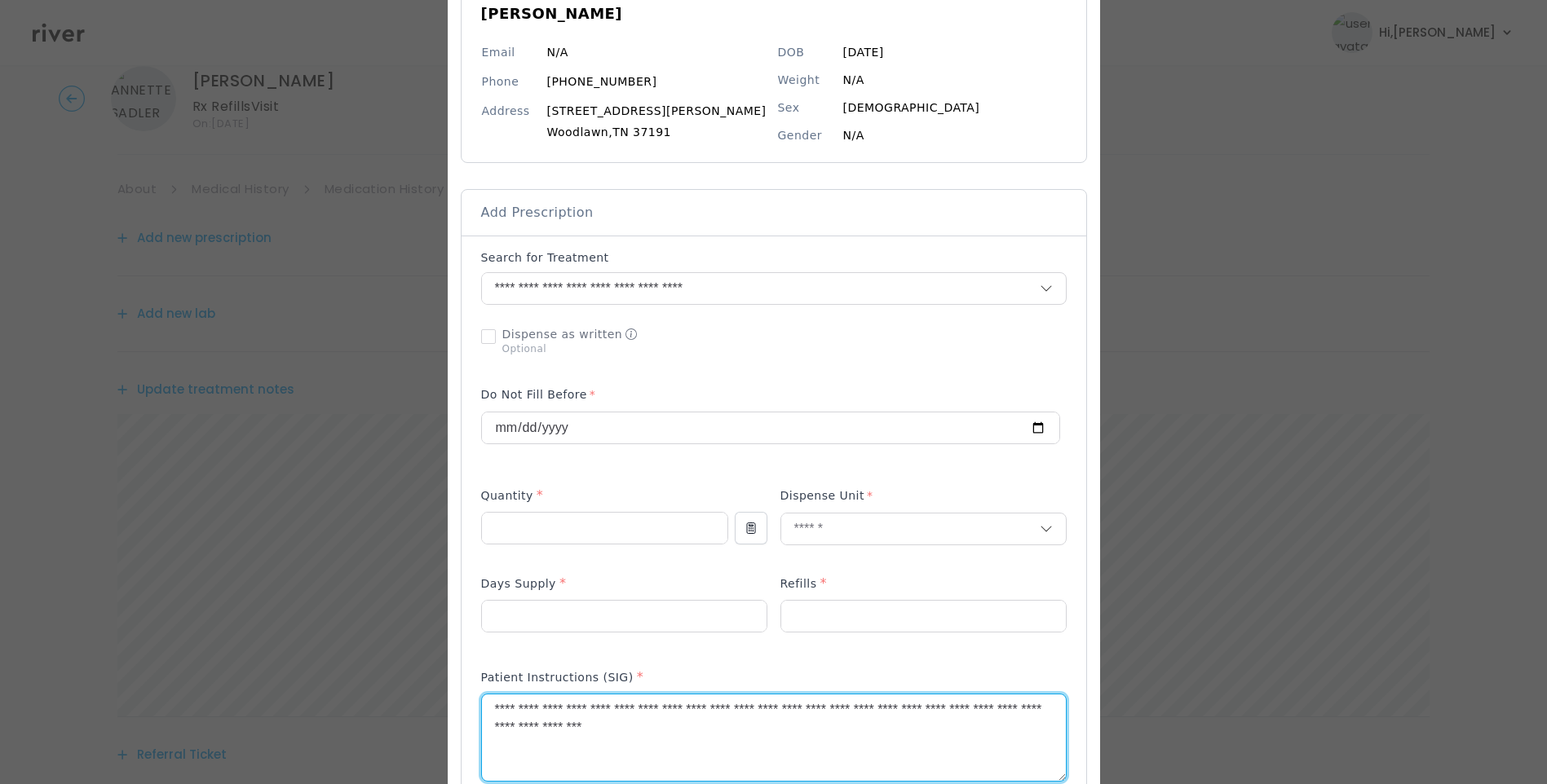
click at [763, 730] on textarea "**********" at bounding box center [774, 737] width 584 height 87
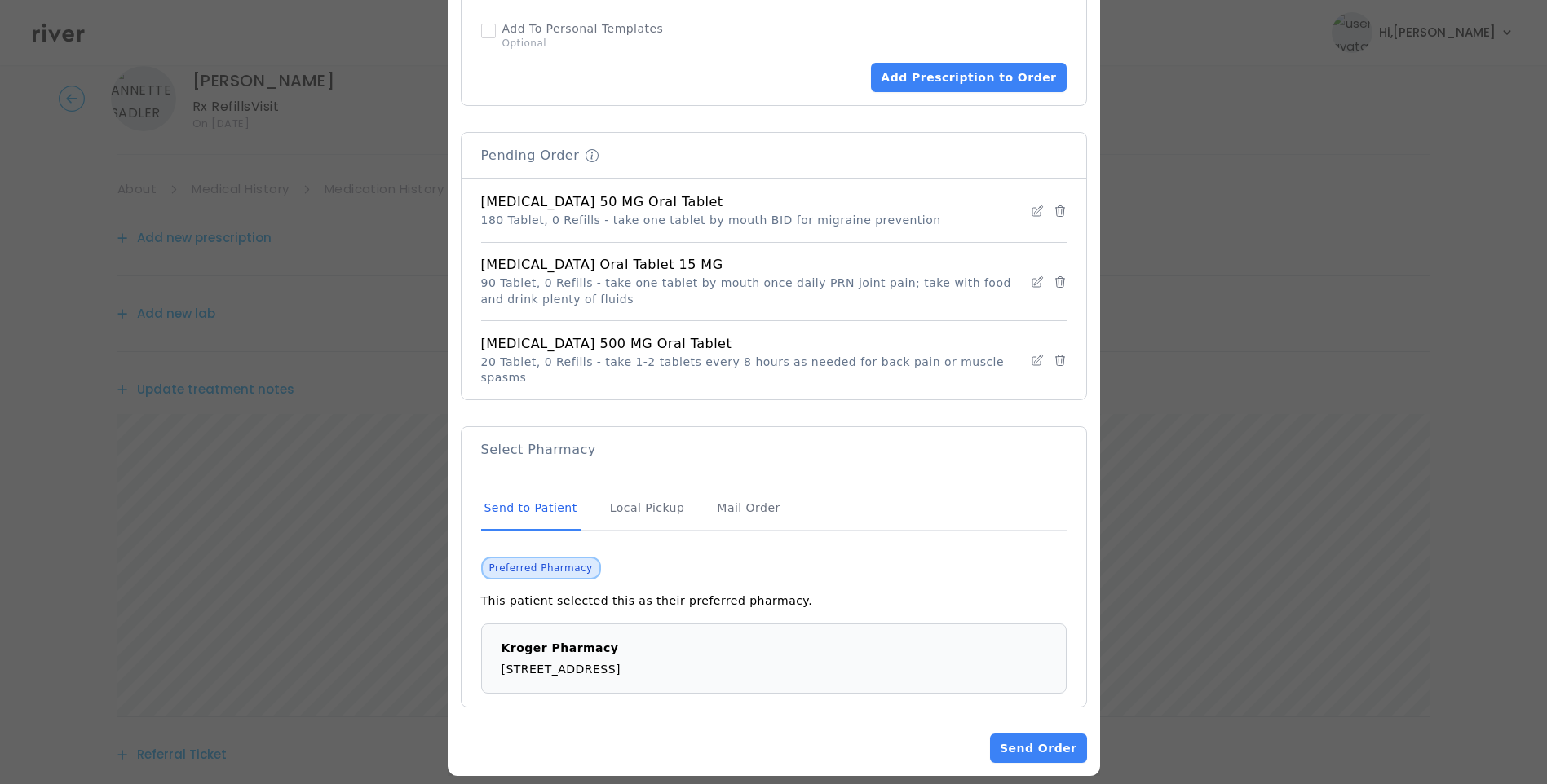
scroll to position [1121, 0]
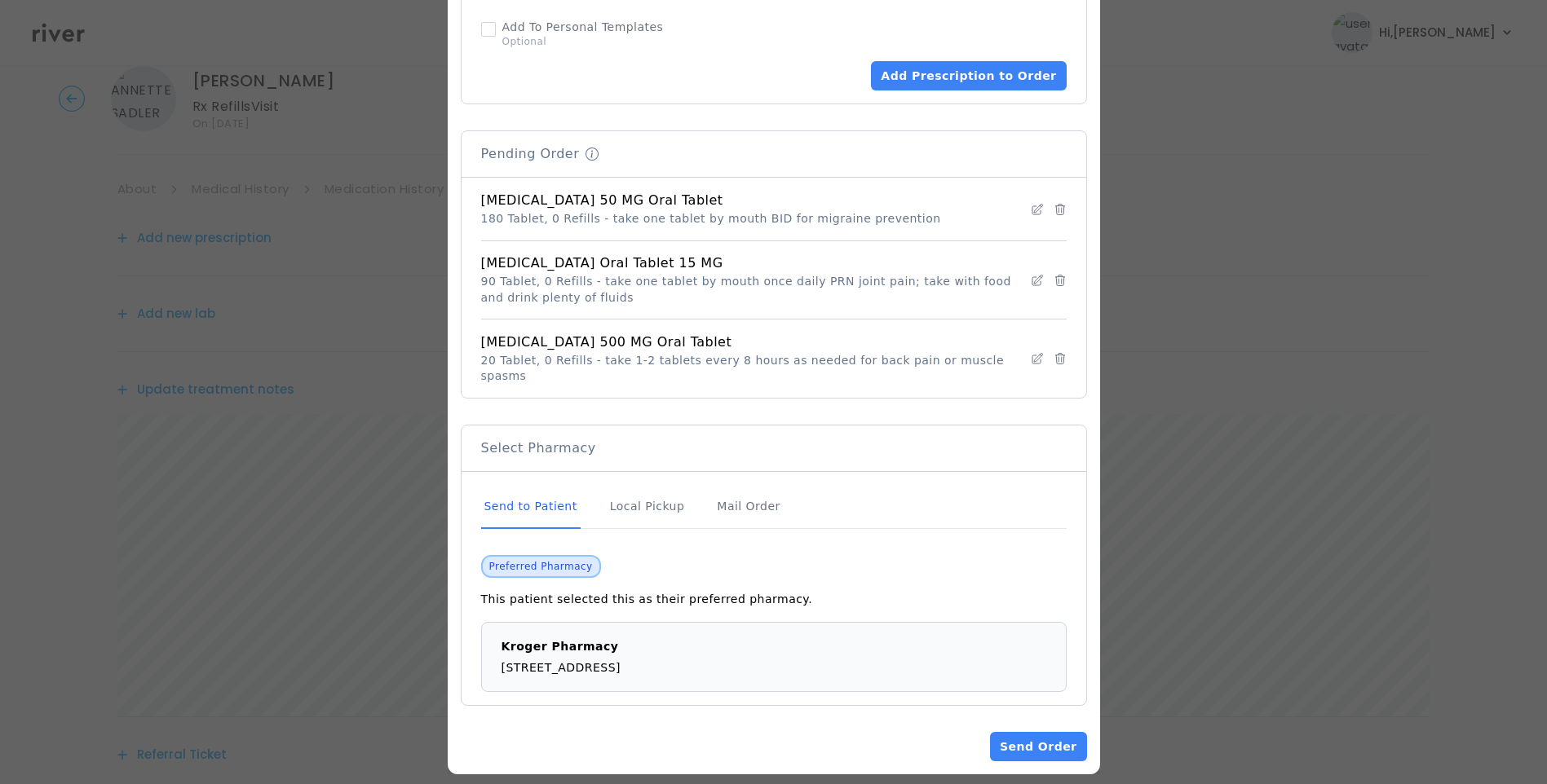
click at [528, 490] on div "Send to Patient" at bounding box center [531, 506] width 99 height 44
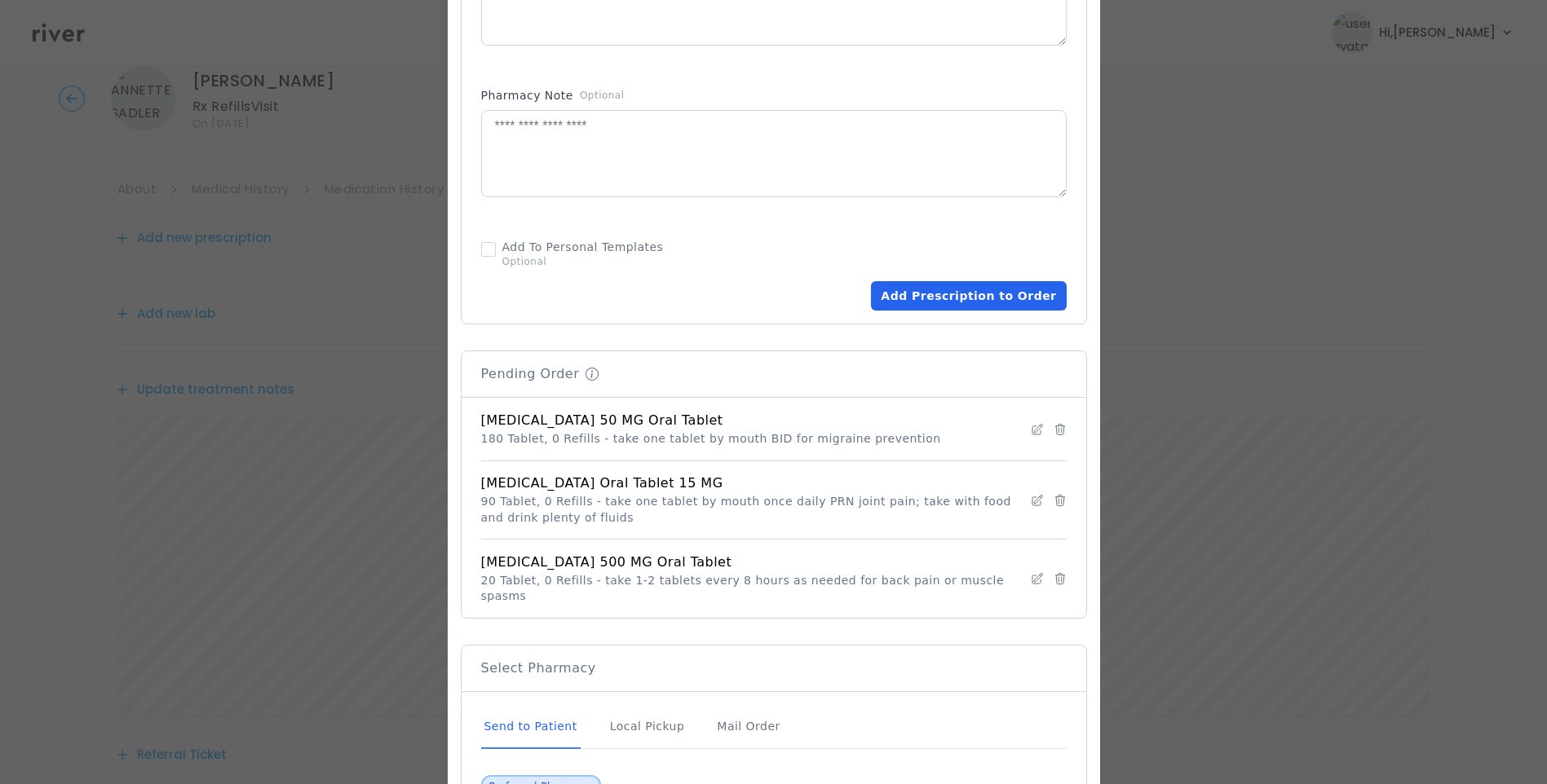
scroll to position [877, 0]
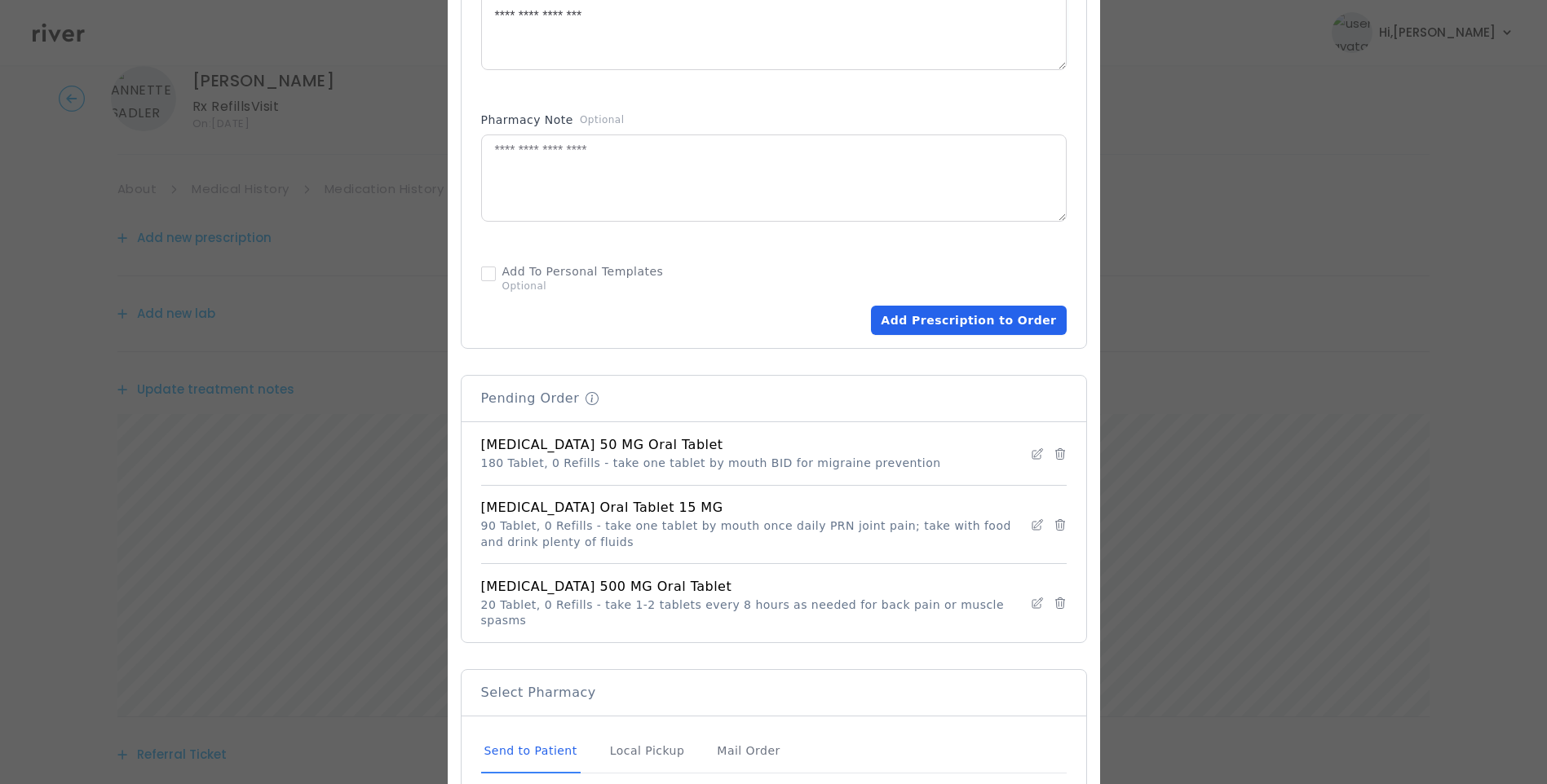
click at [971, 322] on button "Add Prescription to Order" at bounding box center [969, 320] width 195 height 30
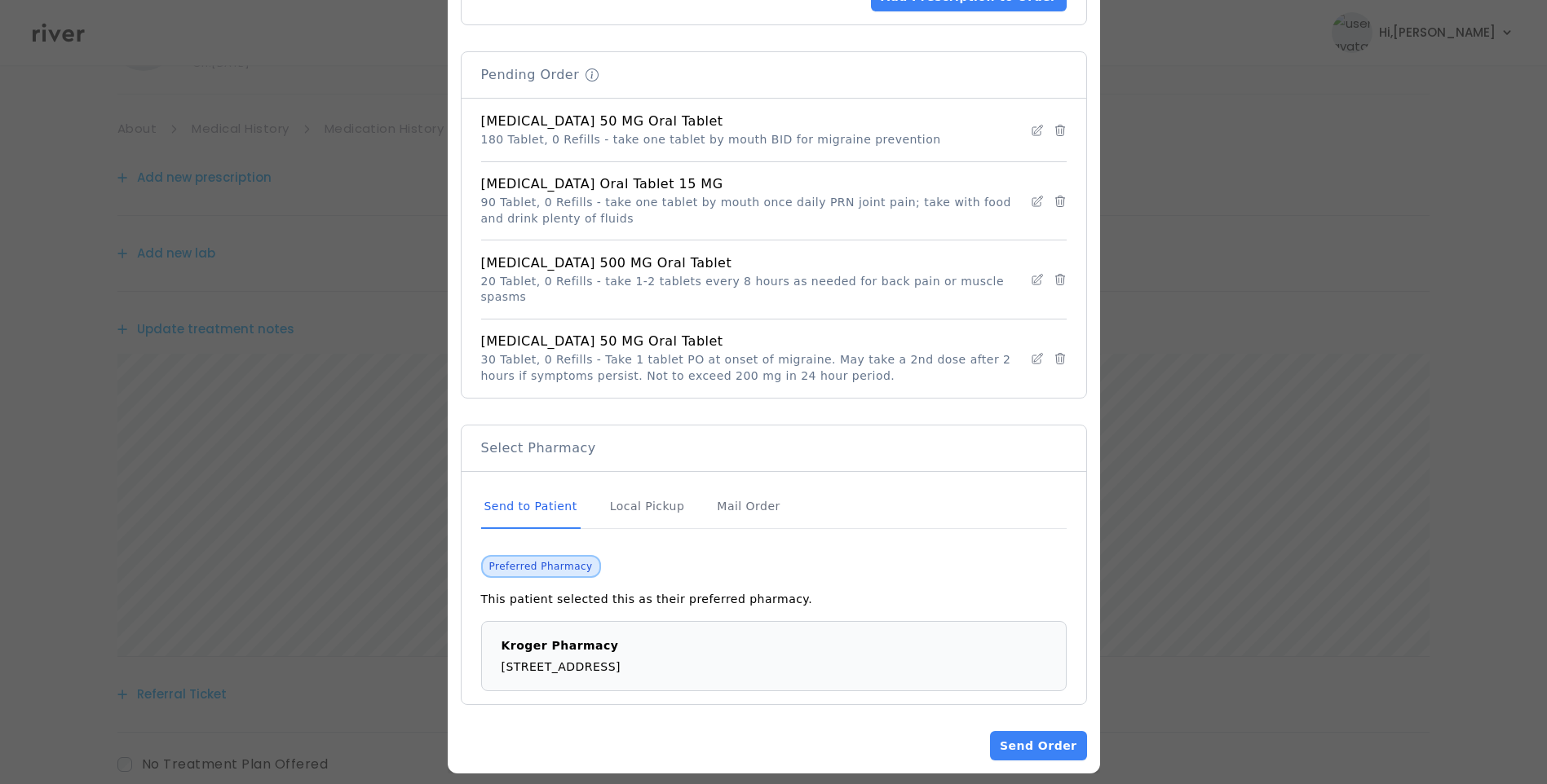
scroll to position [201, 0]
click at [1053, 732] on button "Send Order" at bounding box center [1038, 746] width 96 height 30
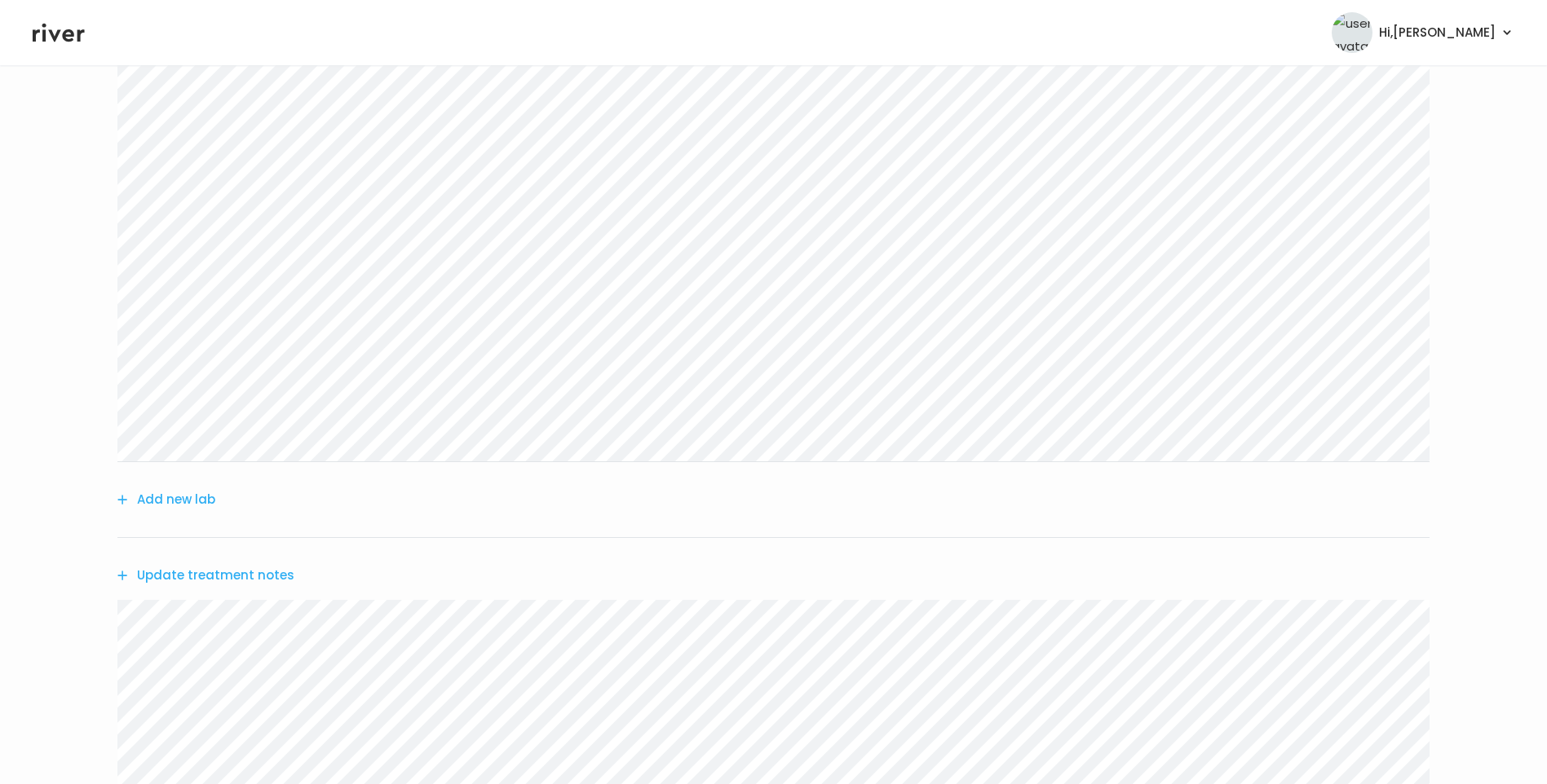
scroll to position [815, 0]
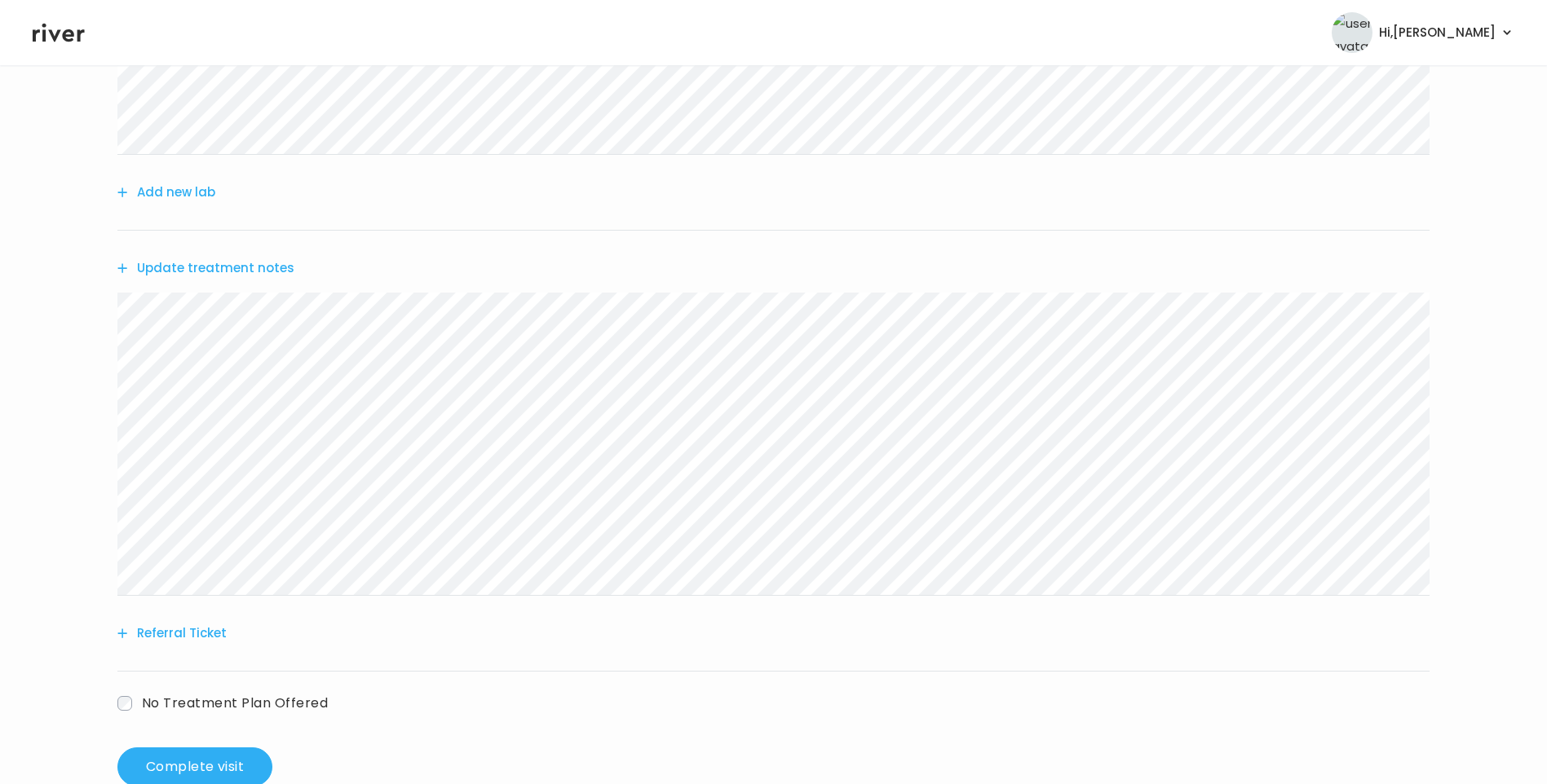
click at [260, 265] on button "Update treatment notes" at bounding box center [205, 268] width 177 height 23
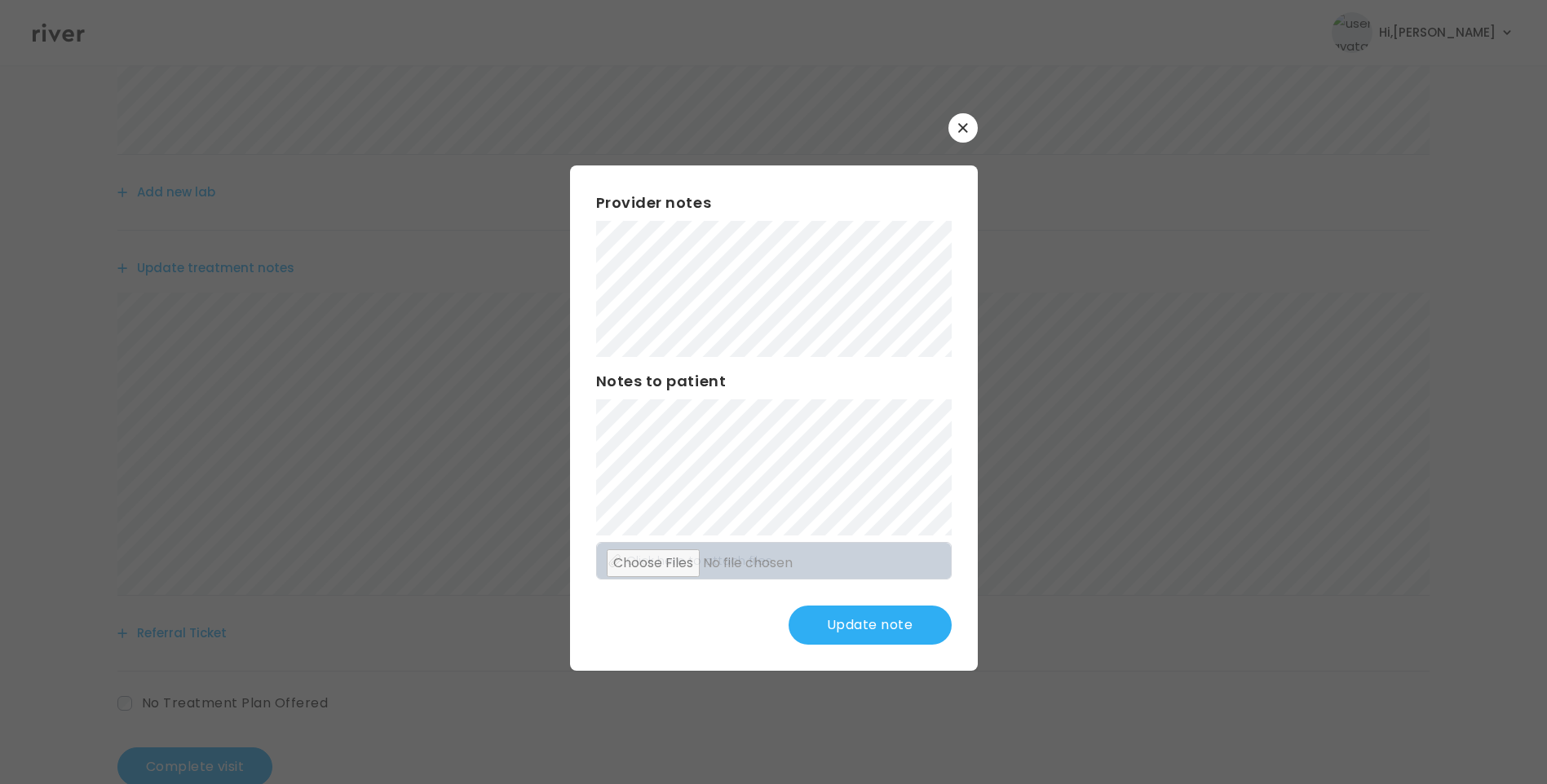
click at [897, 625] on button "Update note" at bounding box center [869, 625] width 163 height 39
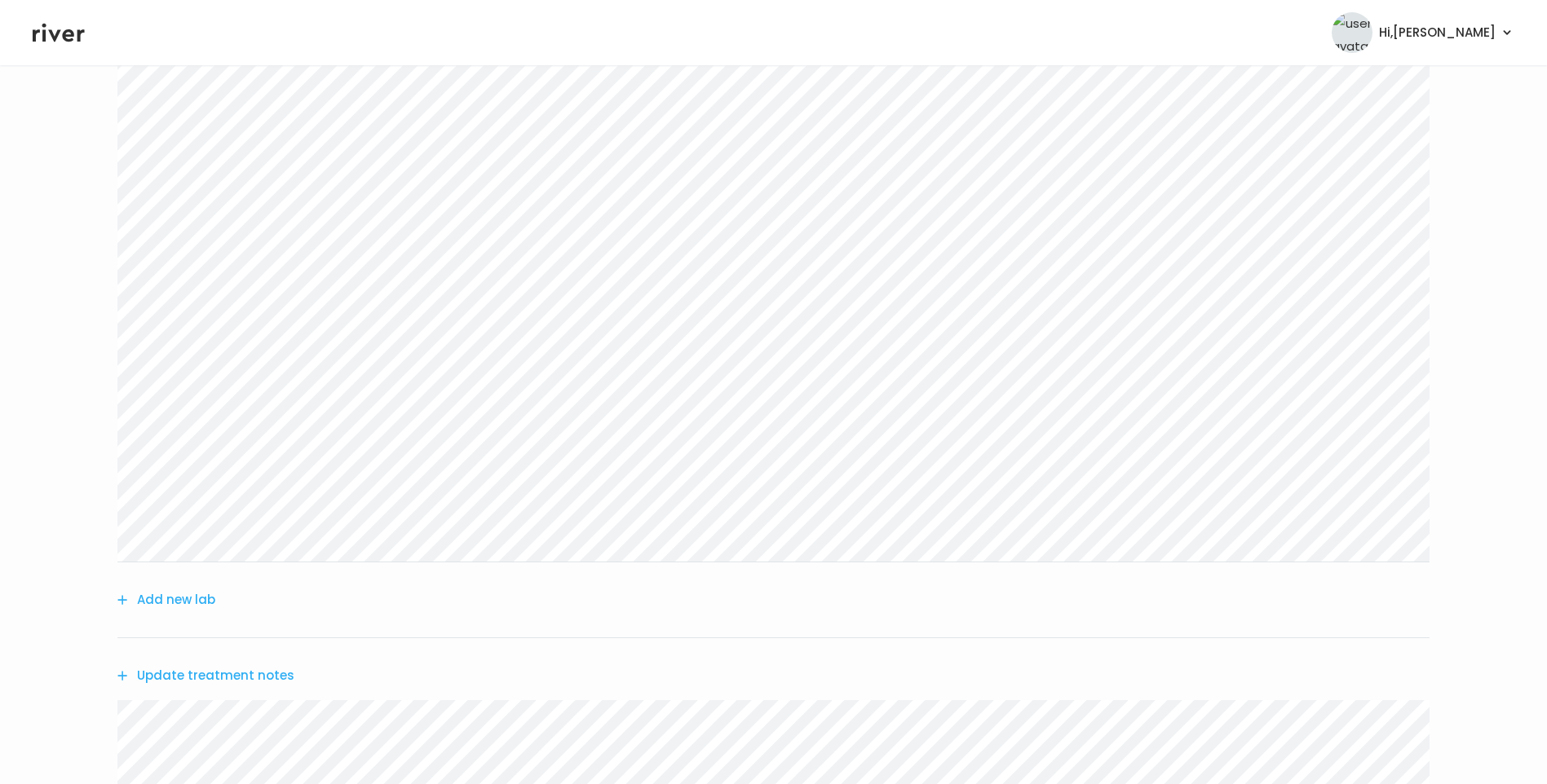
scroll to position [81, 0]
click at [148, 143] on link "About" at bounding box center [136, 146] width 39 height 23
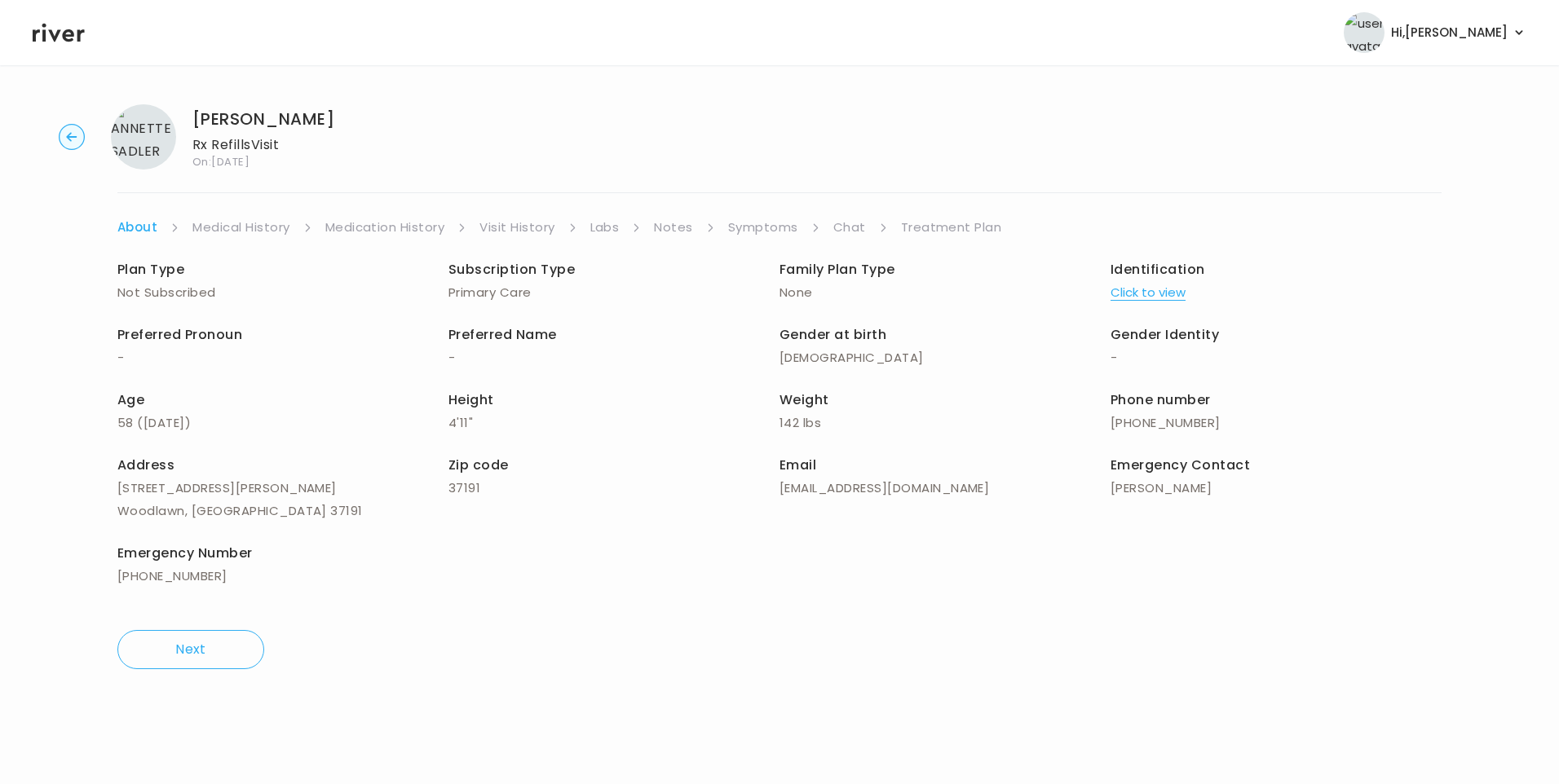
click at [924, 229] on link "Treatment Plan" at bounding box center [951, 227] width 101 height 23
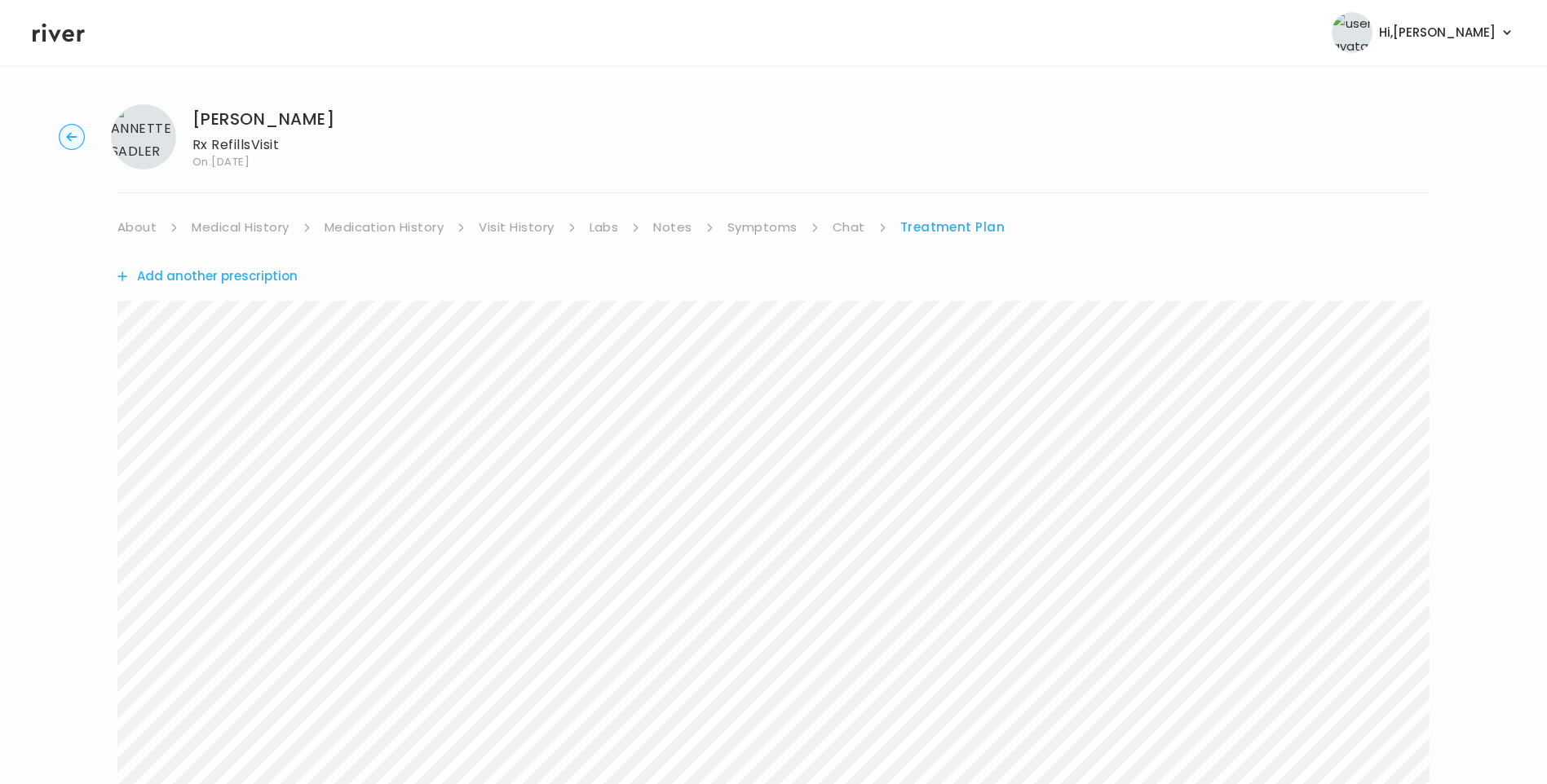
click at [681, 229] on link "Notes" at bounding box center [673, 227] width 38 height 23
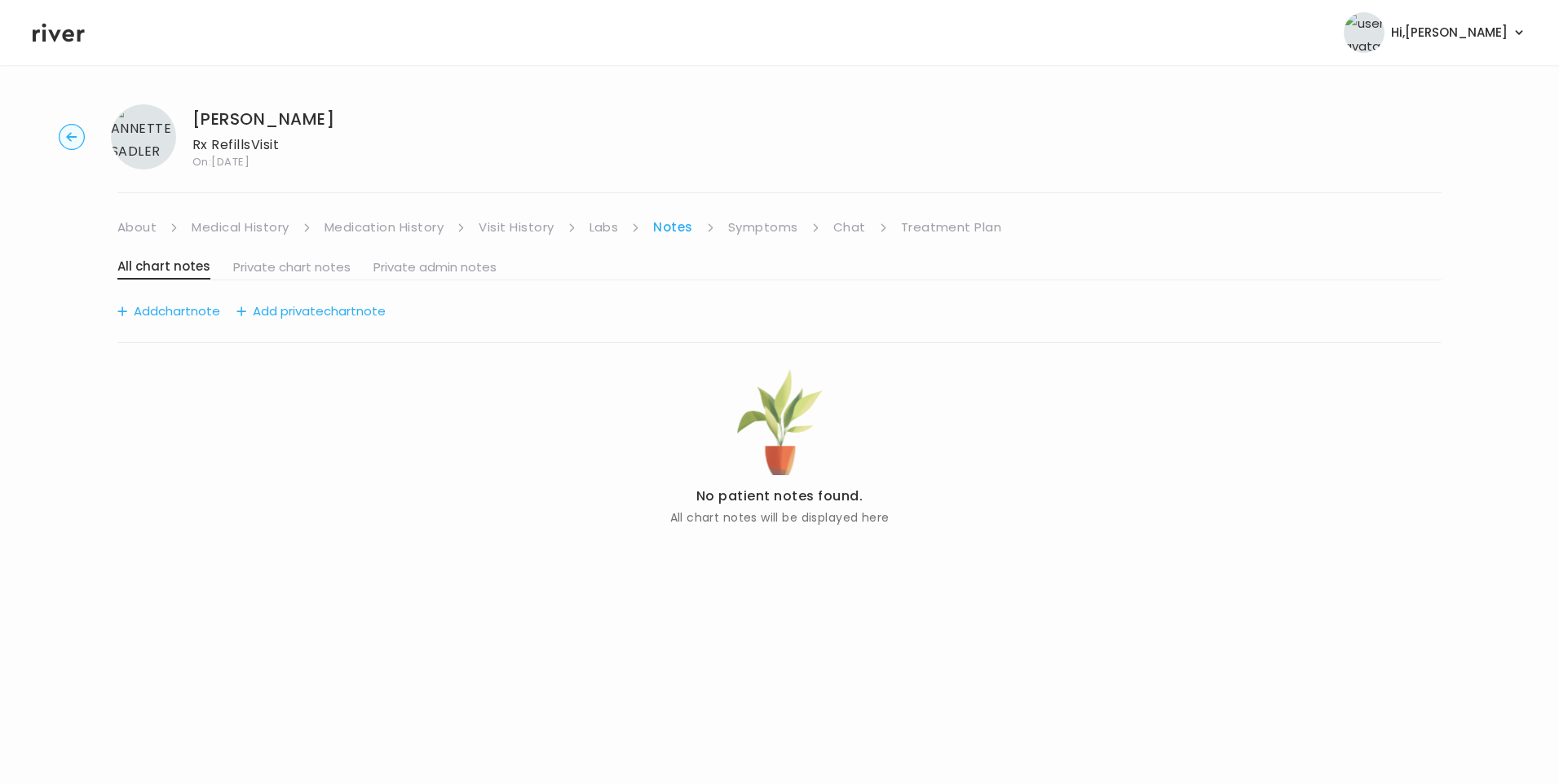
click at [769, 230] on link "Symptoms" at bounding box center [762, 227] width 70 height 23
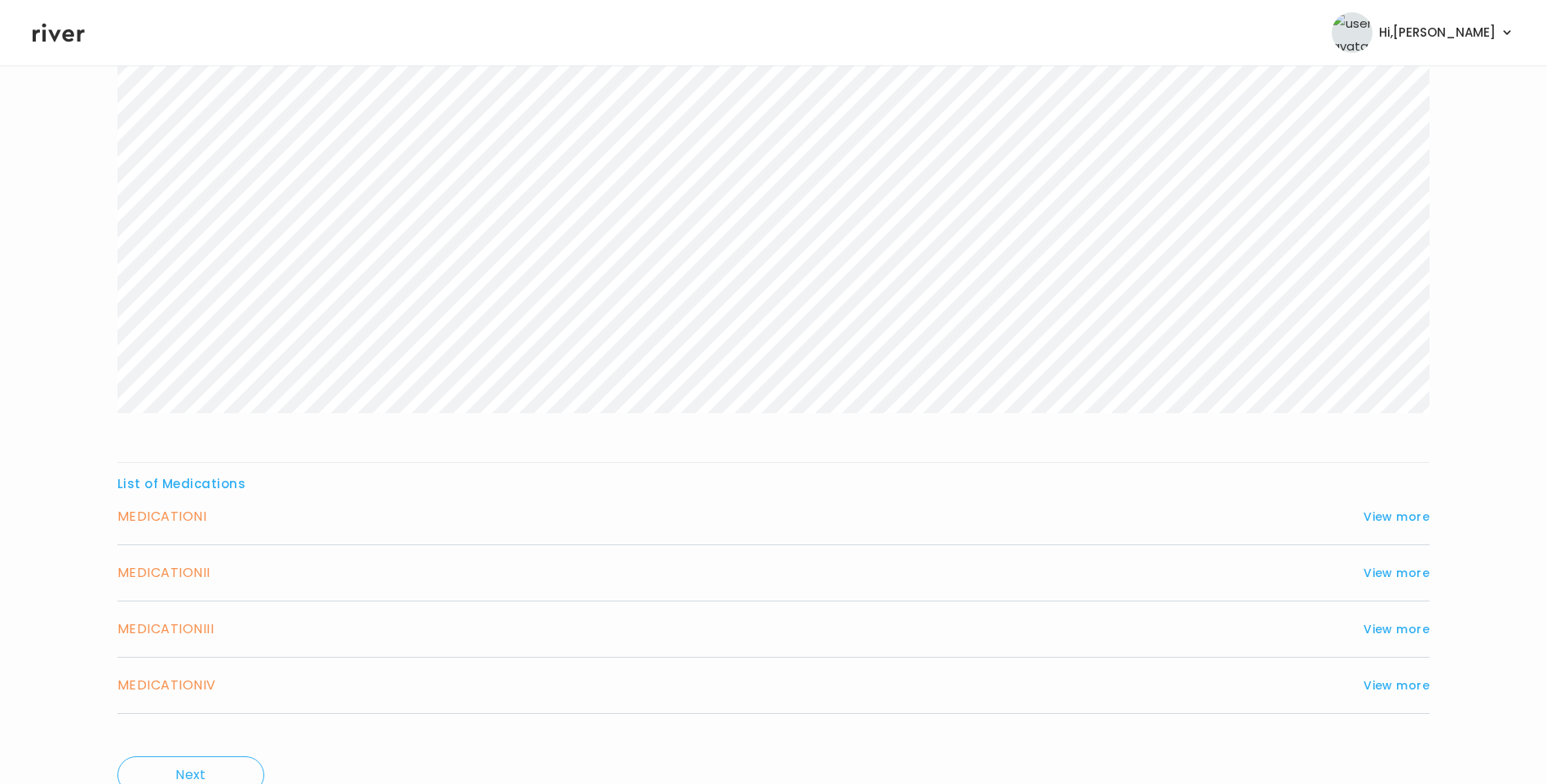
scroll to position [269, 0]
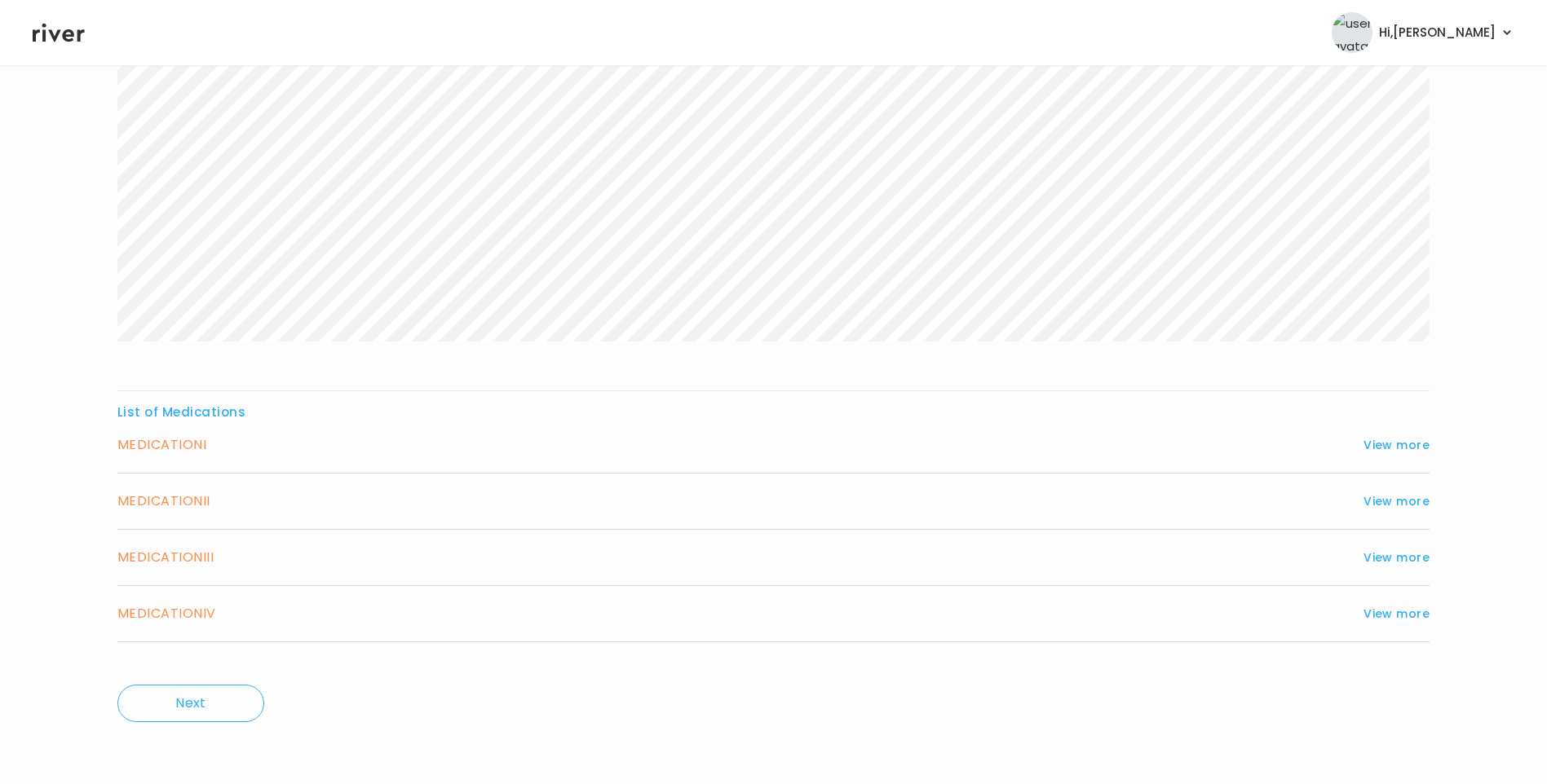
click at [1400, 600] on div "MEDICATION IV View more Who originally prescribed the medication you want to re…" at bounding box center [773, 613] width 1312 height 56
click at [1393, 604] on button "View more" at bounding box center [1396, 613] width 66 height 20
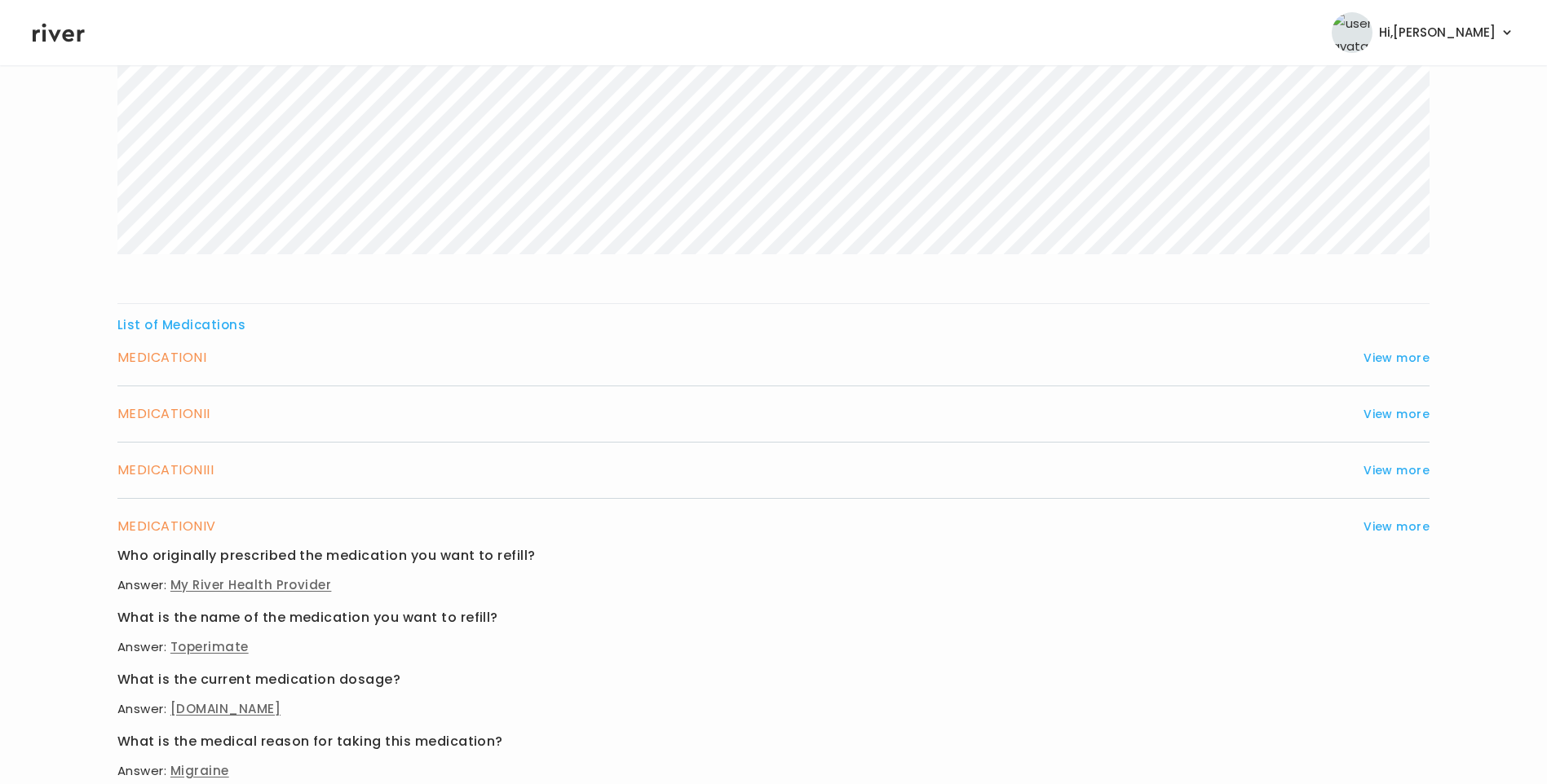
scroll to position [350, 0]
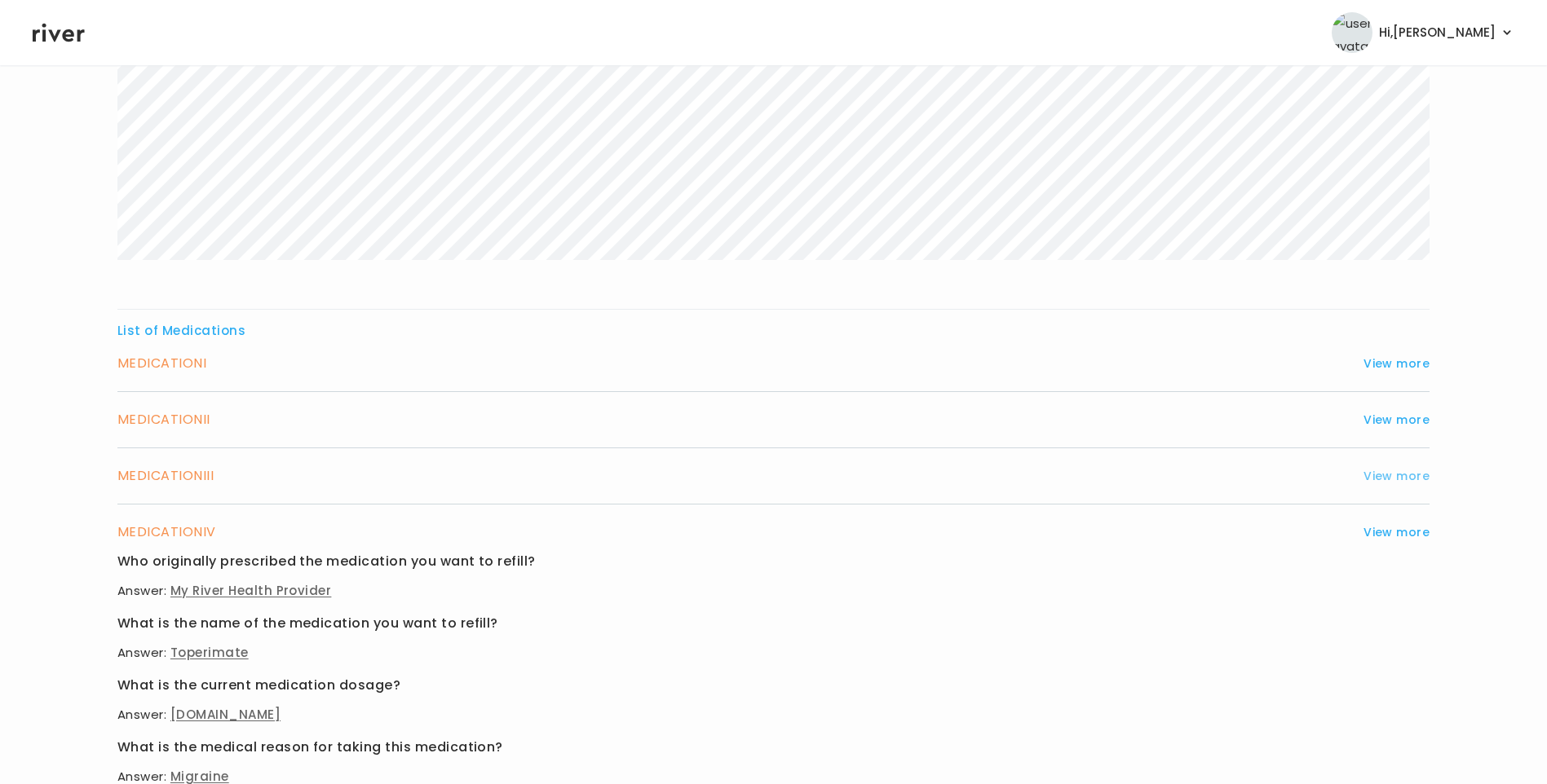
click at [1406, 476] on button "View more" at bounding box center [1396, 476] width 66 height 20
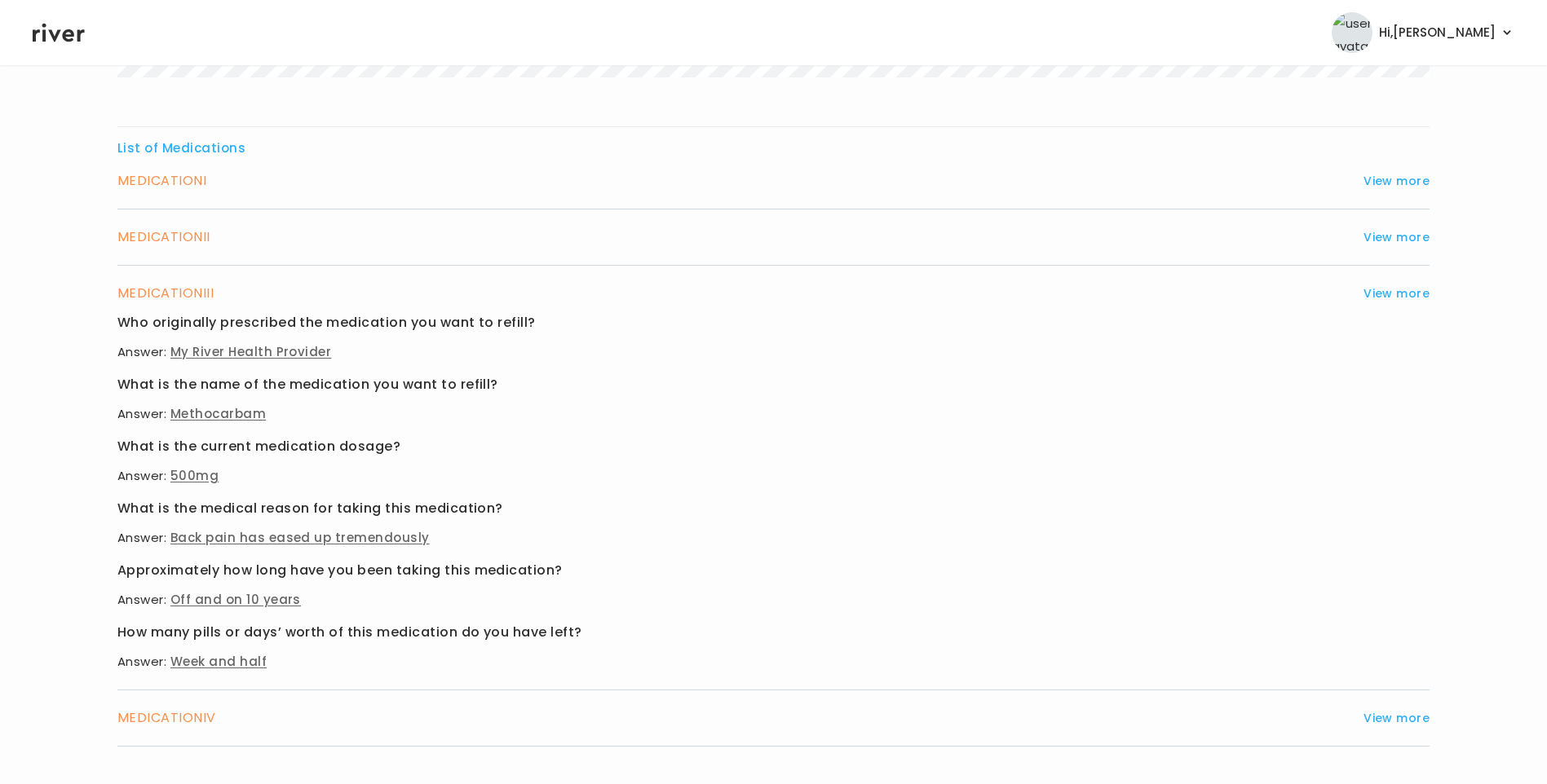
scroll to position [595, 0]
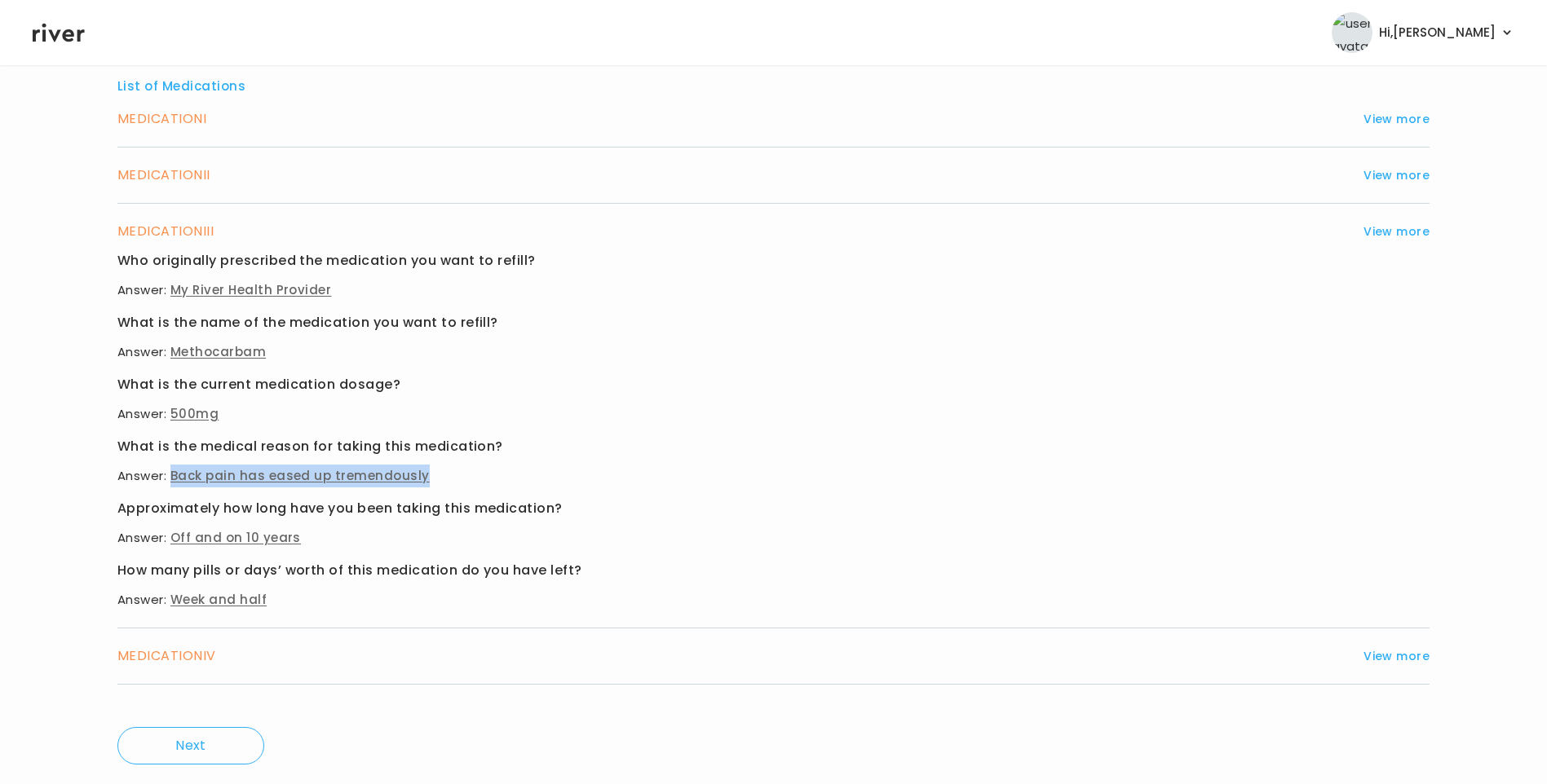
drag, startPoint x: 171, startPoint y: 476, endPoint x: 419, endPoint y: 474, distance: 248.0
click at [419, 474] on span "Back pain has eased up tremendously" at bounding box center [301, 476] width 260 height 17
copy span "Back pain has eased up tremendously"
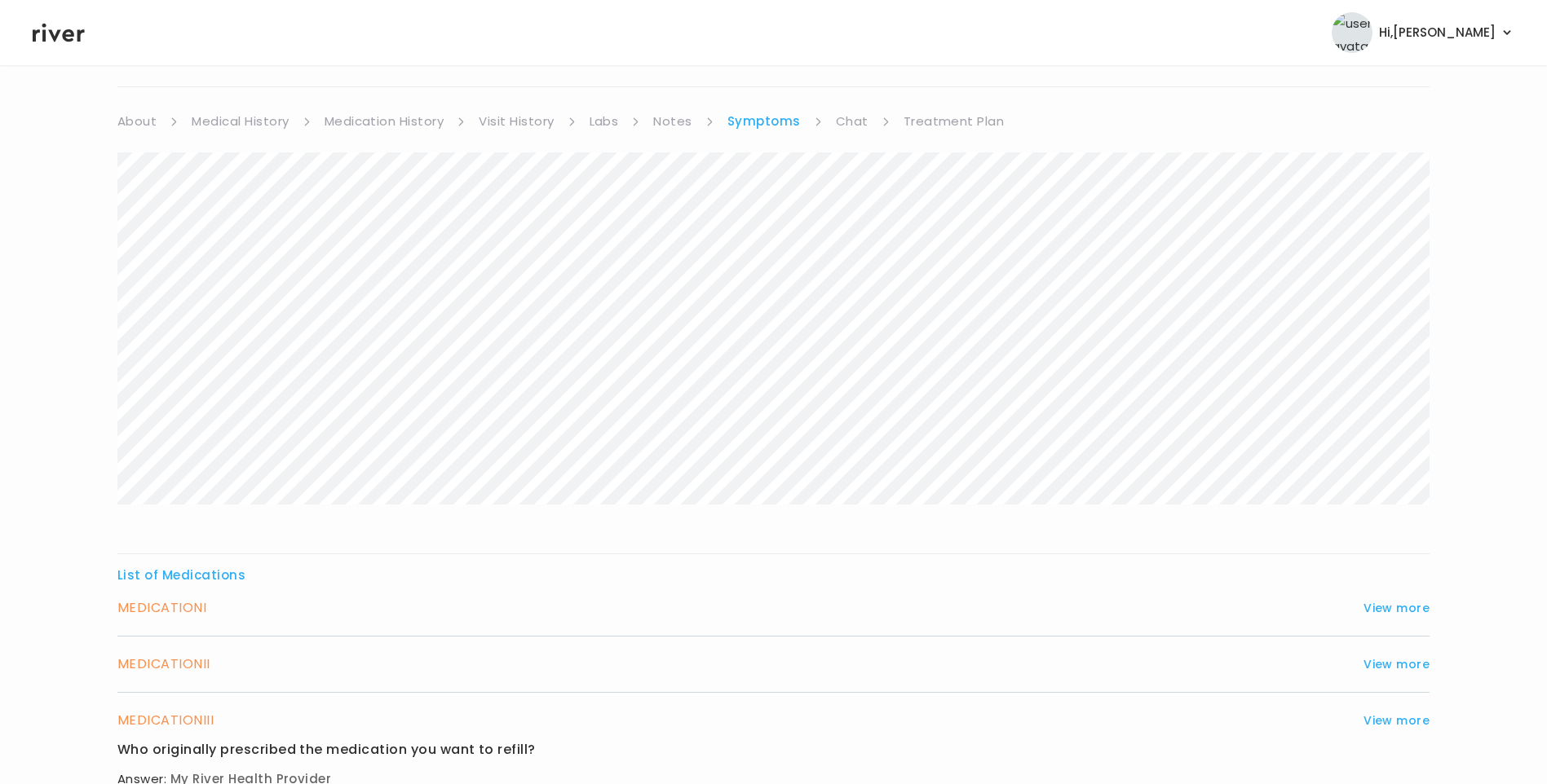
scroll to position [0, 0]
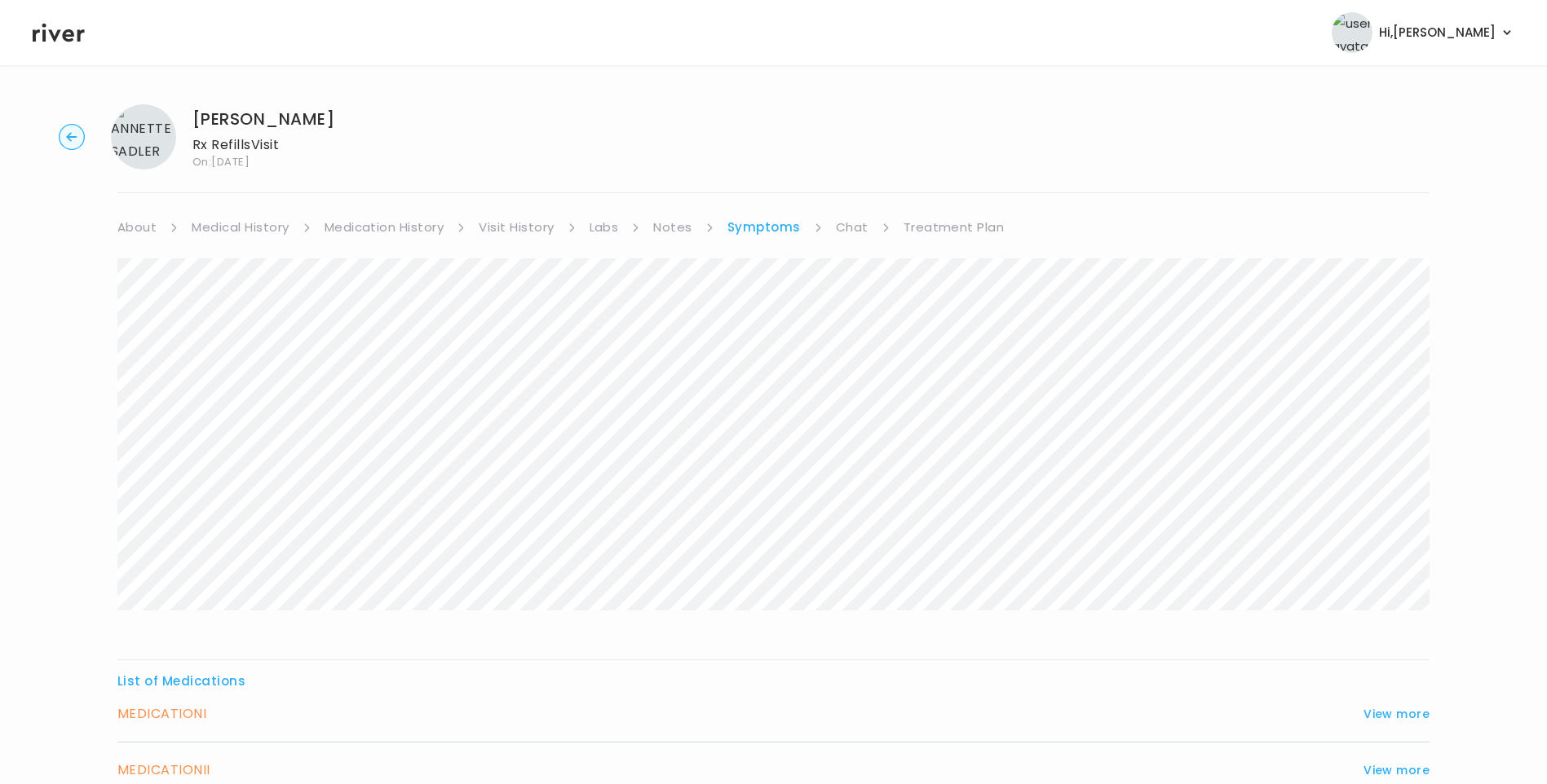
click at [940, 219] on link "Treatment Plan" at bounding box center [954, 227] width 101 height 23
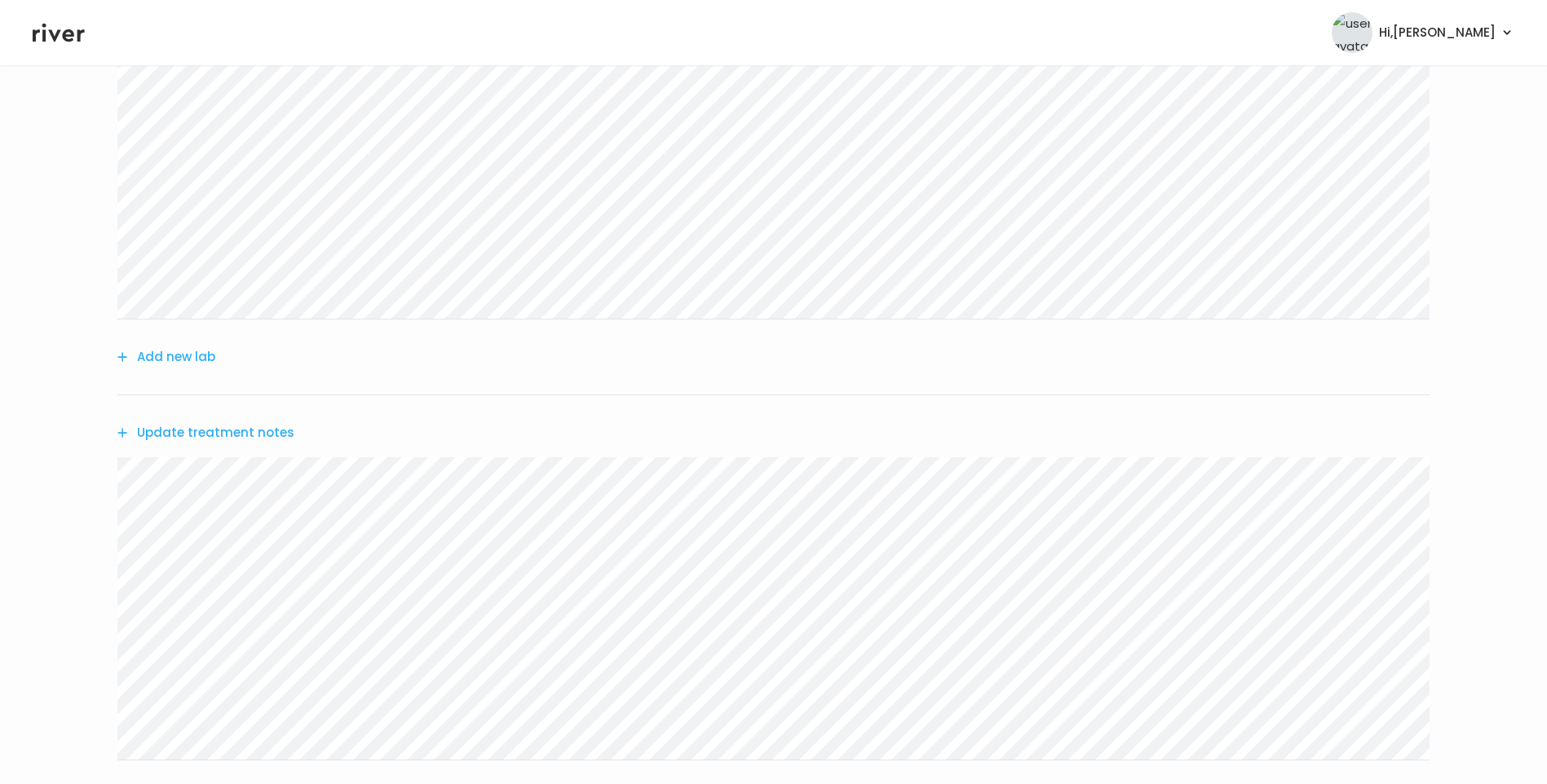
scroll to position [733, 0]
click at [254, 356] on button "Update treatment notes" at bounding box center [205, 350] width 177 height 23
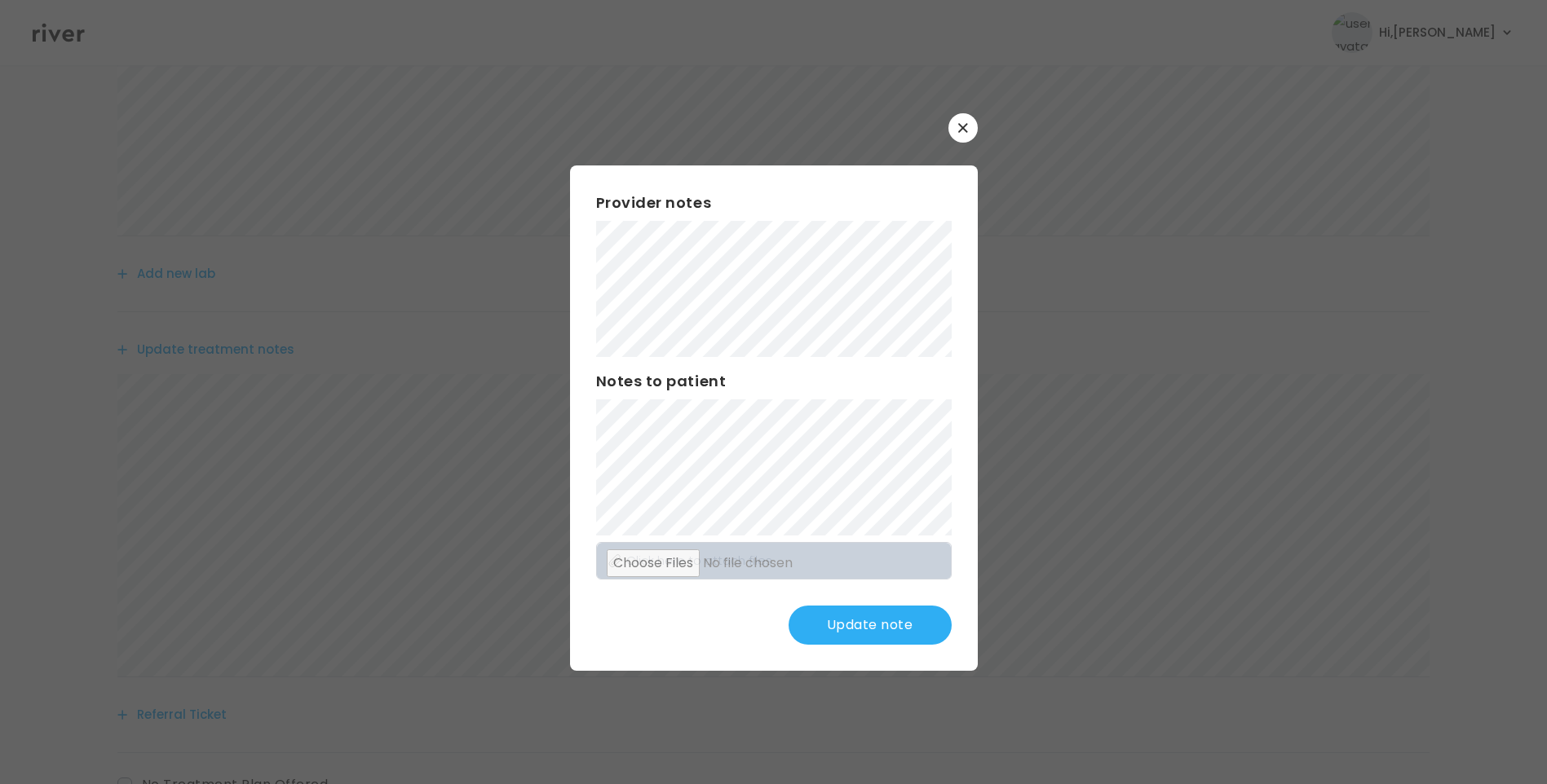
click at [901, 622] on button "Update note" at bounding box center [869, 625] width 163 height 39
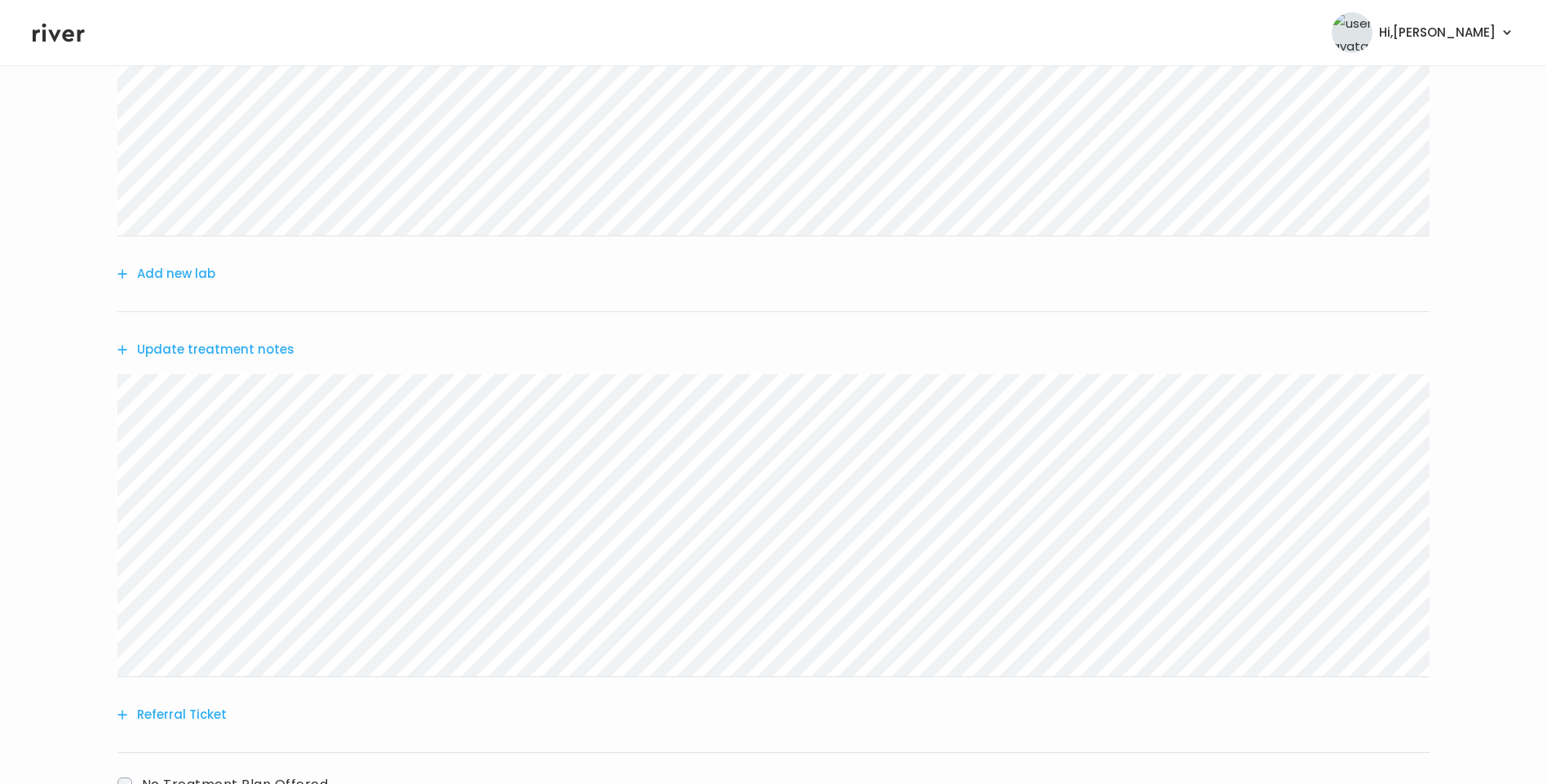
scroll to position [856, 0]
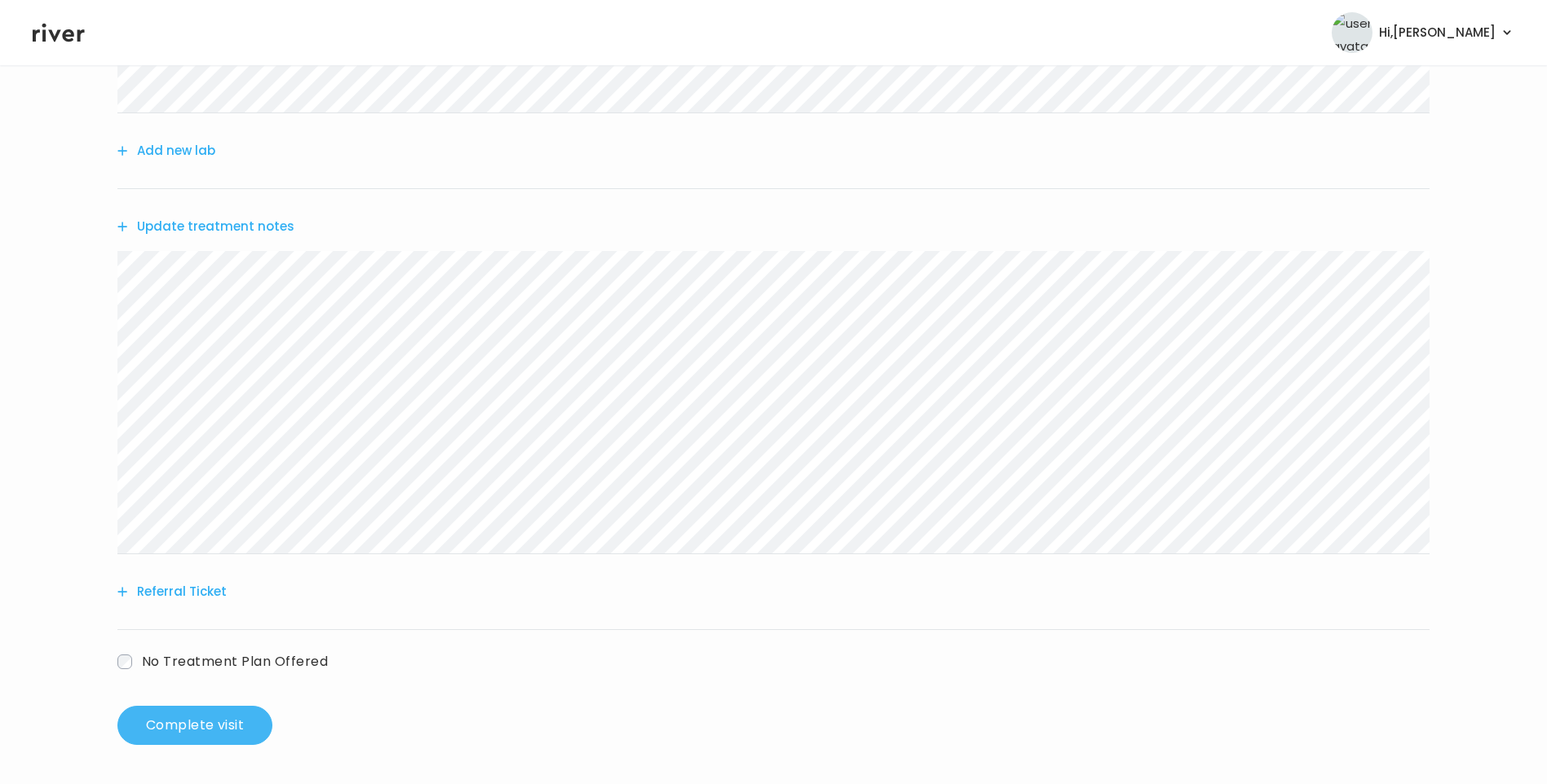
click at [242, 732] on button "Complete visit" at bounding box center [195, 725] width 155 height 39
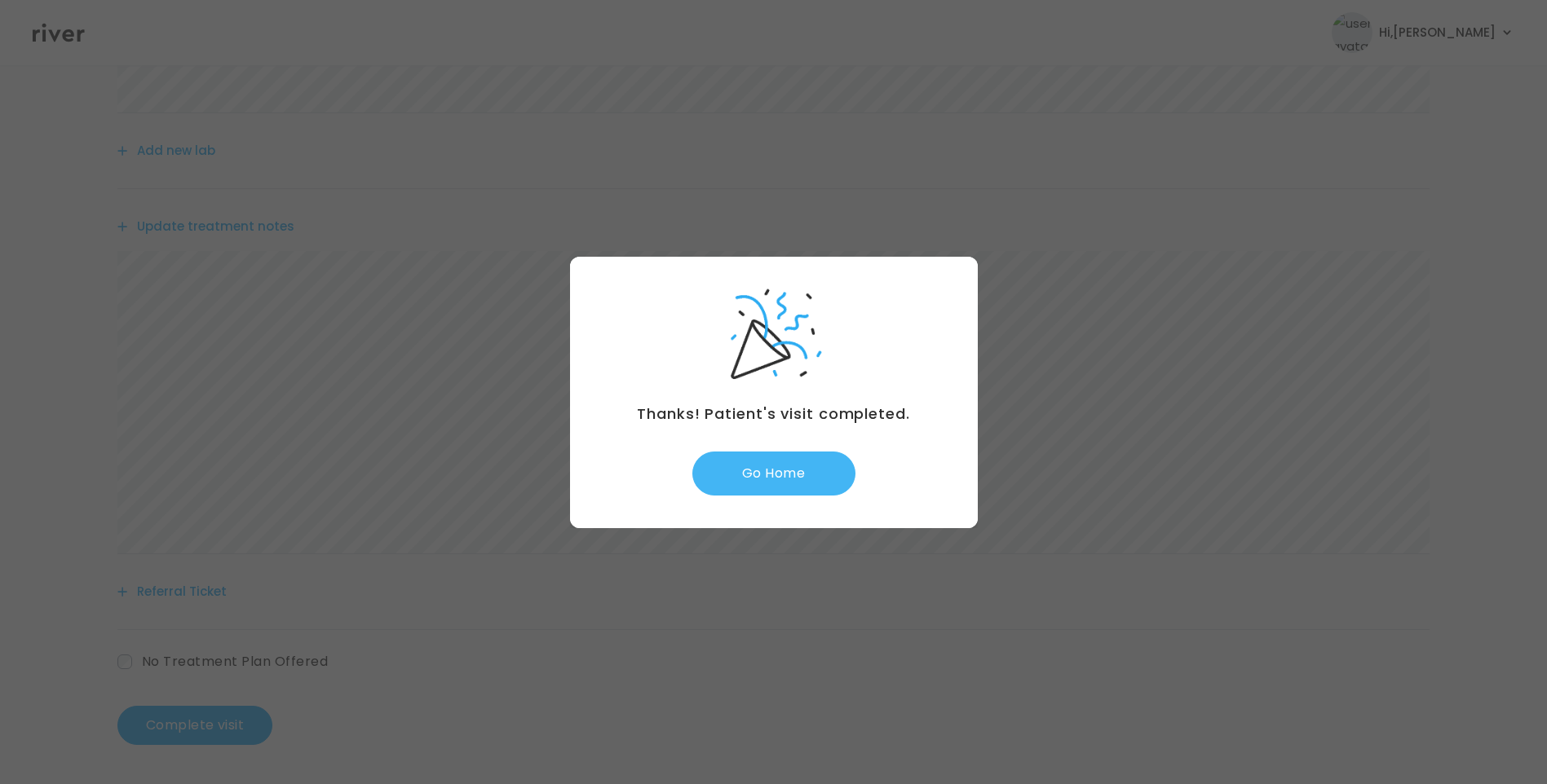
click at [785, 473] on button "Go Home" at bounding box center [774, 473] width 163 height 44
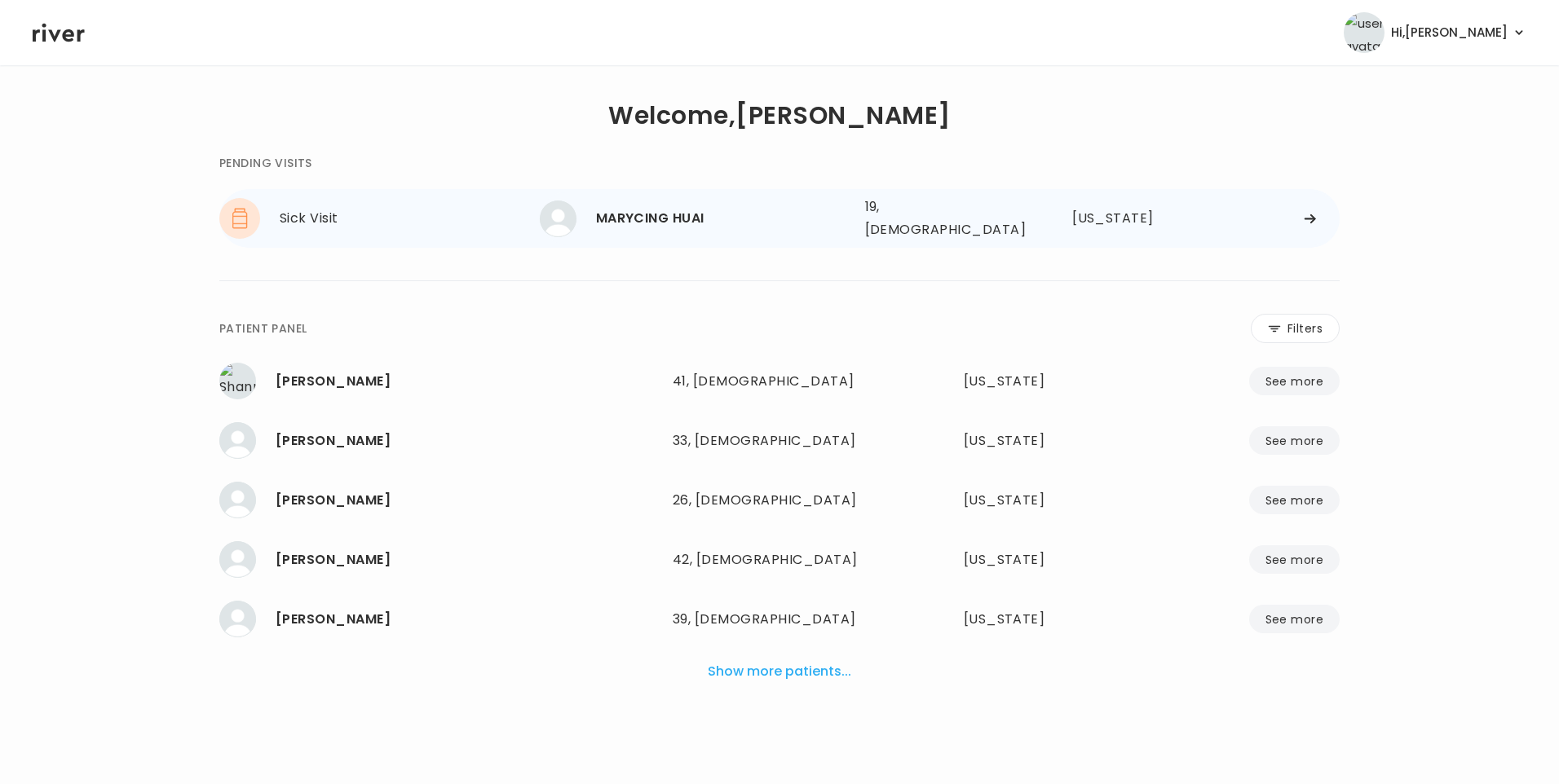
click at [720, 211] on div "MARYCING HUAI" at bounding box center [724, 218] width 256 height 23
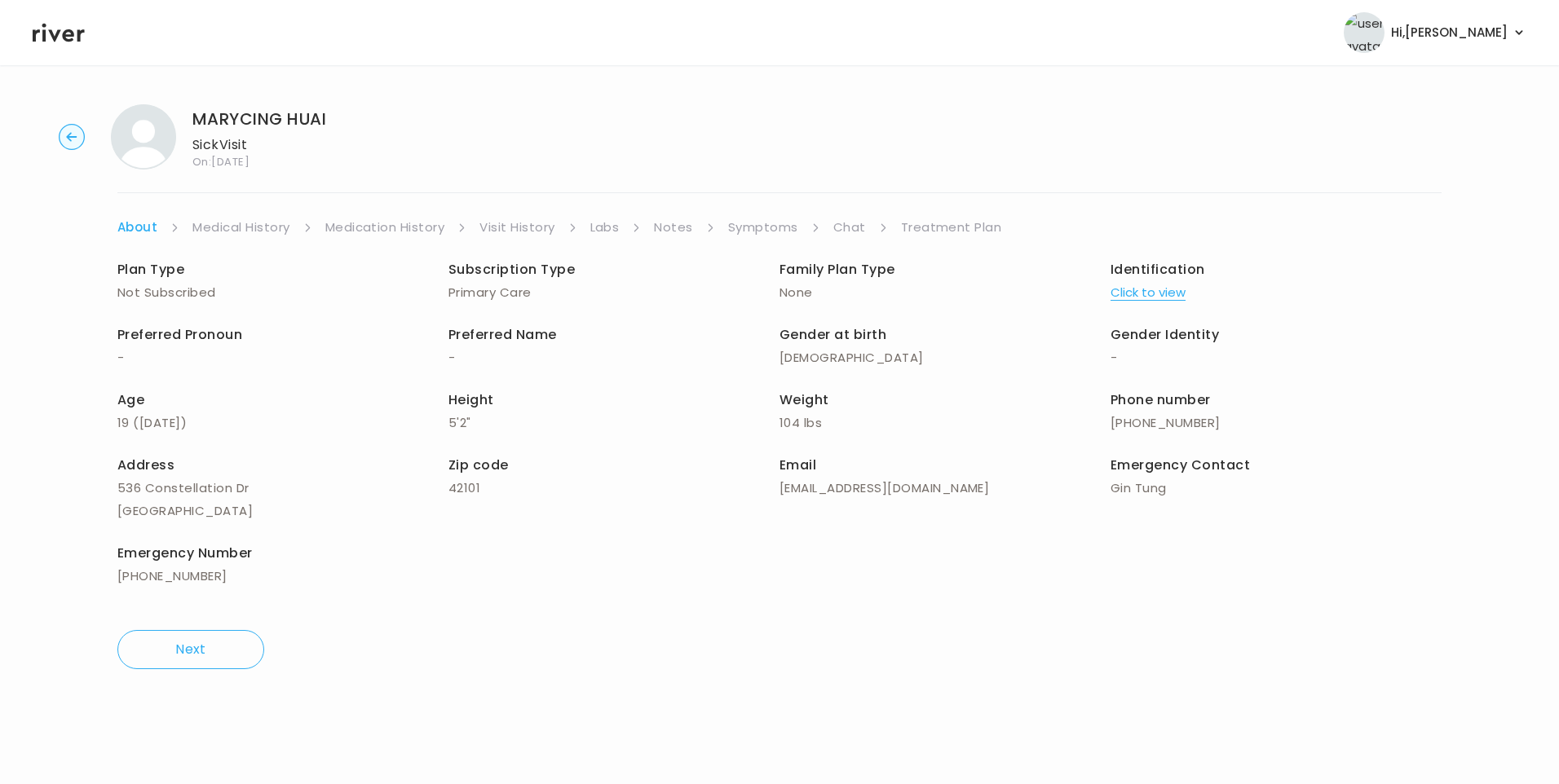
click at [850, 221] on link "Chat" at bounding box center [849, 227] width 32 height 23
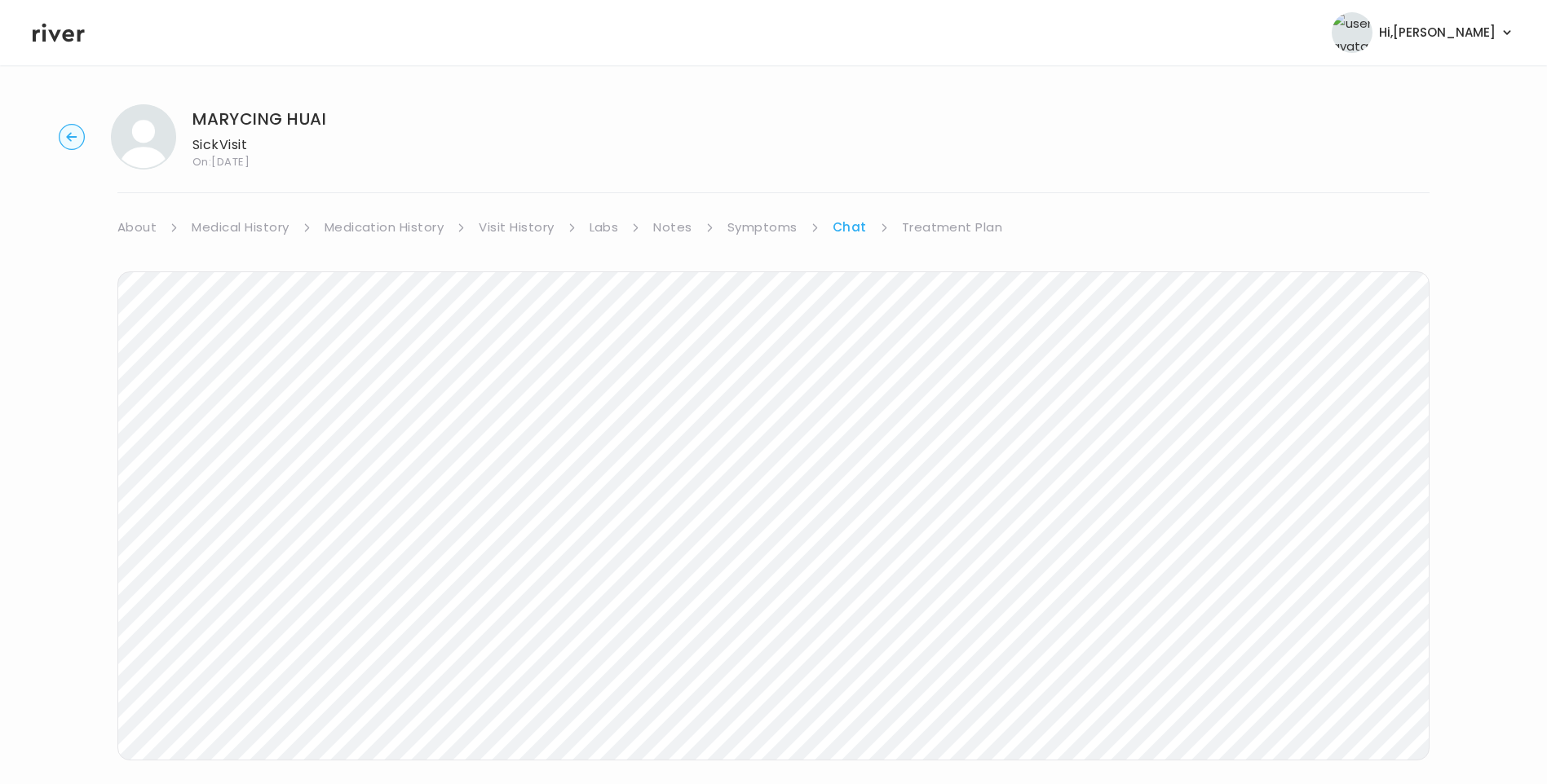
scroll to position [7, 0]
click at [49, 31] on icon at bounding box center [58, 33] width 52 height 19
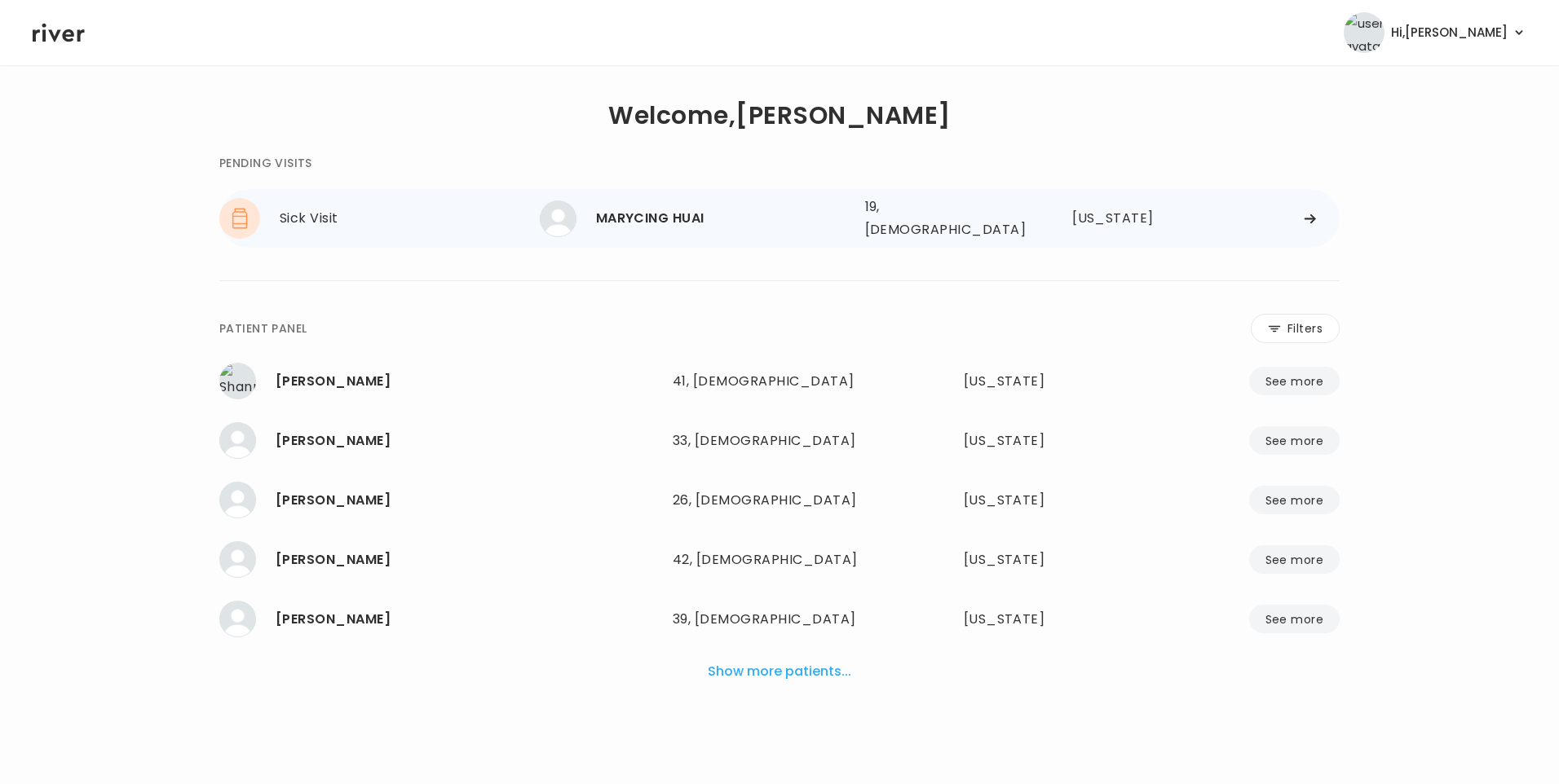
click at [687, 207] on div "MARYCING HUAI" at bounding box center [724, 218] width 256 height 23
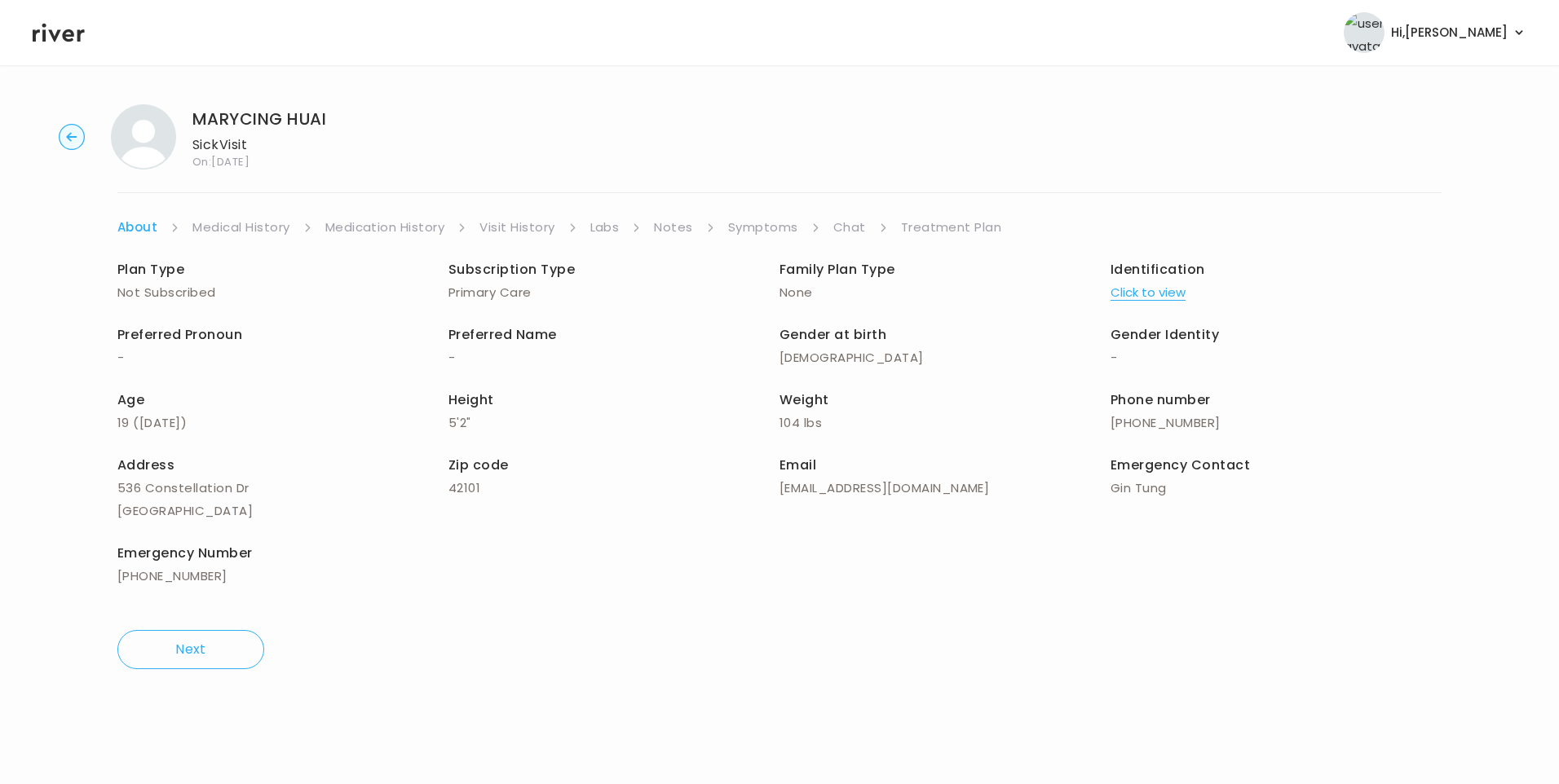
click at [847, 237] on link "Chat" at bounding box center [849, 227] width 32 height 23
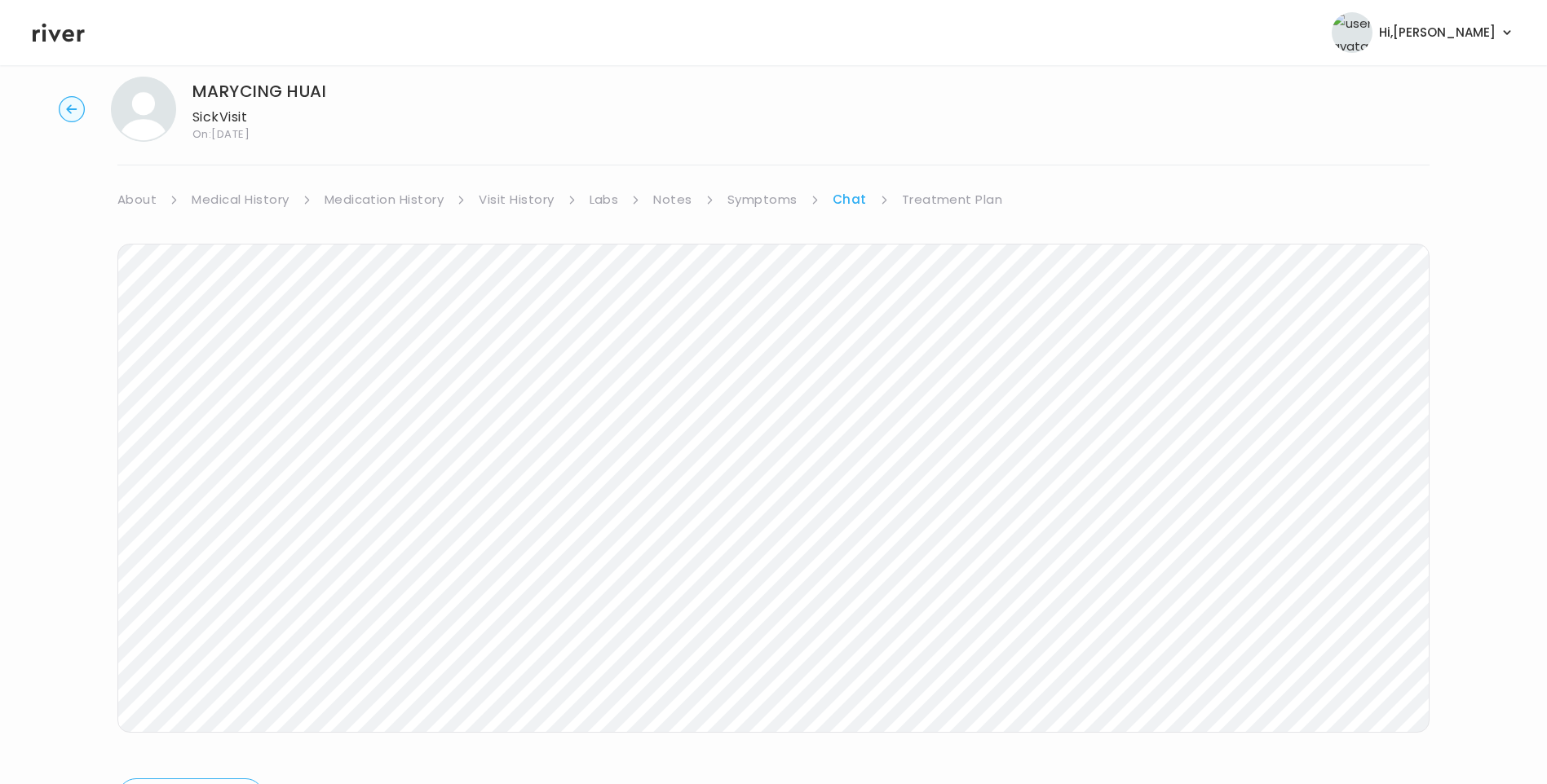
scroll to position [121, 0]
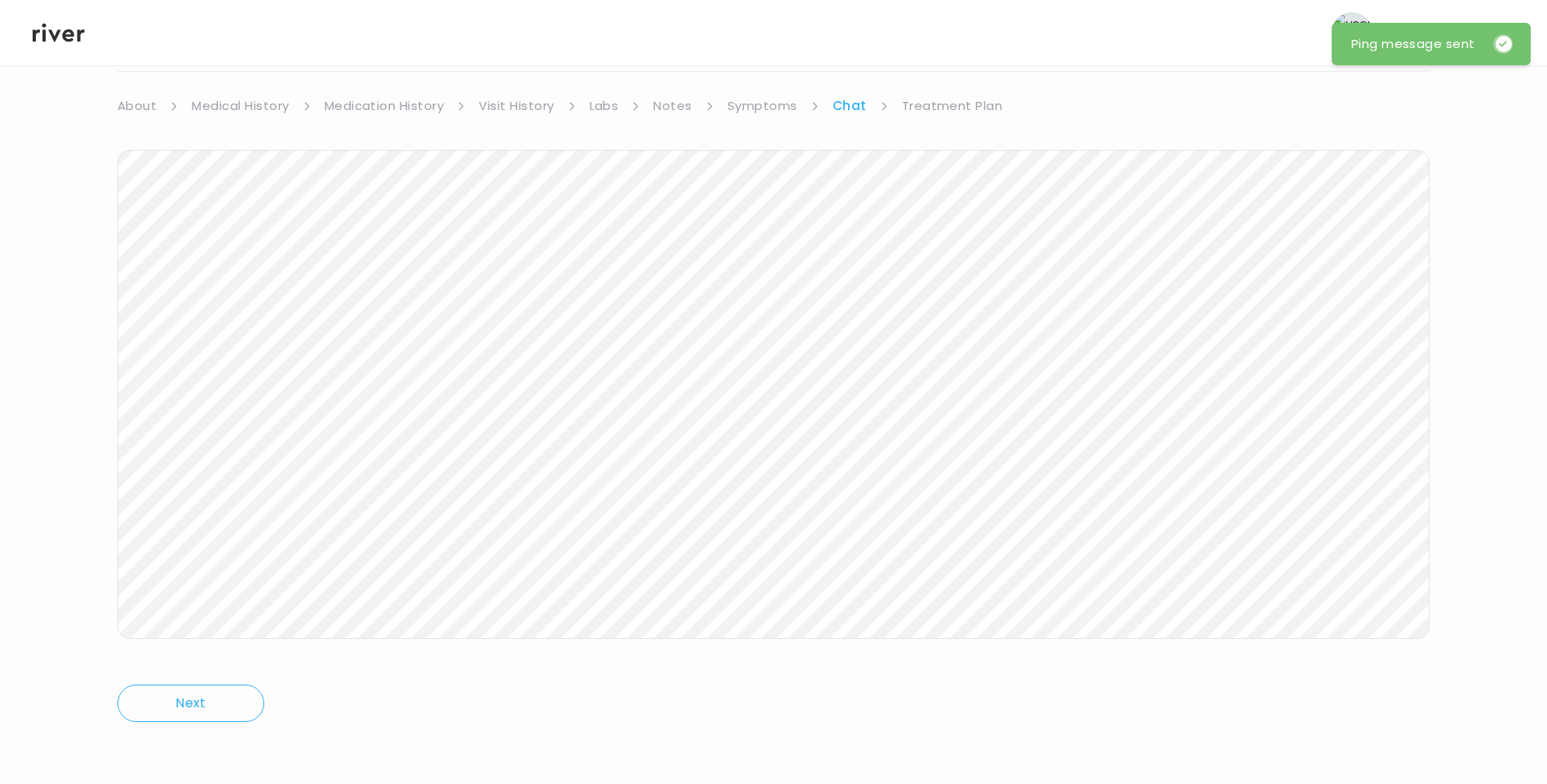
click at [42, 27] on icon at bounding box center [58, 32] width 52 height 25
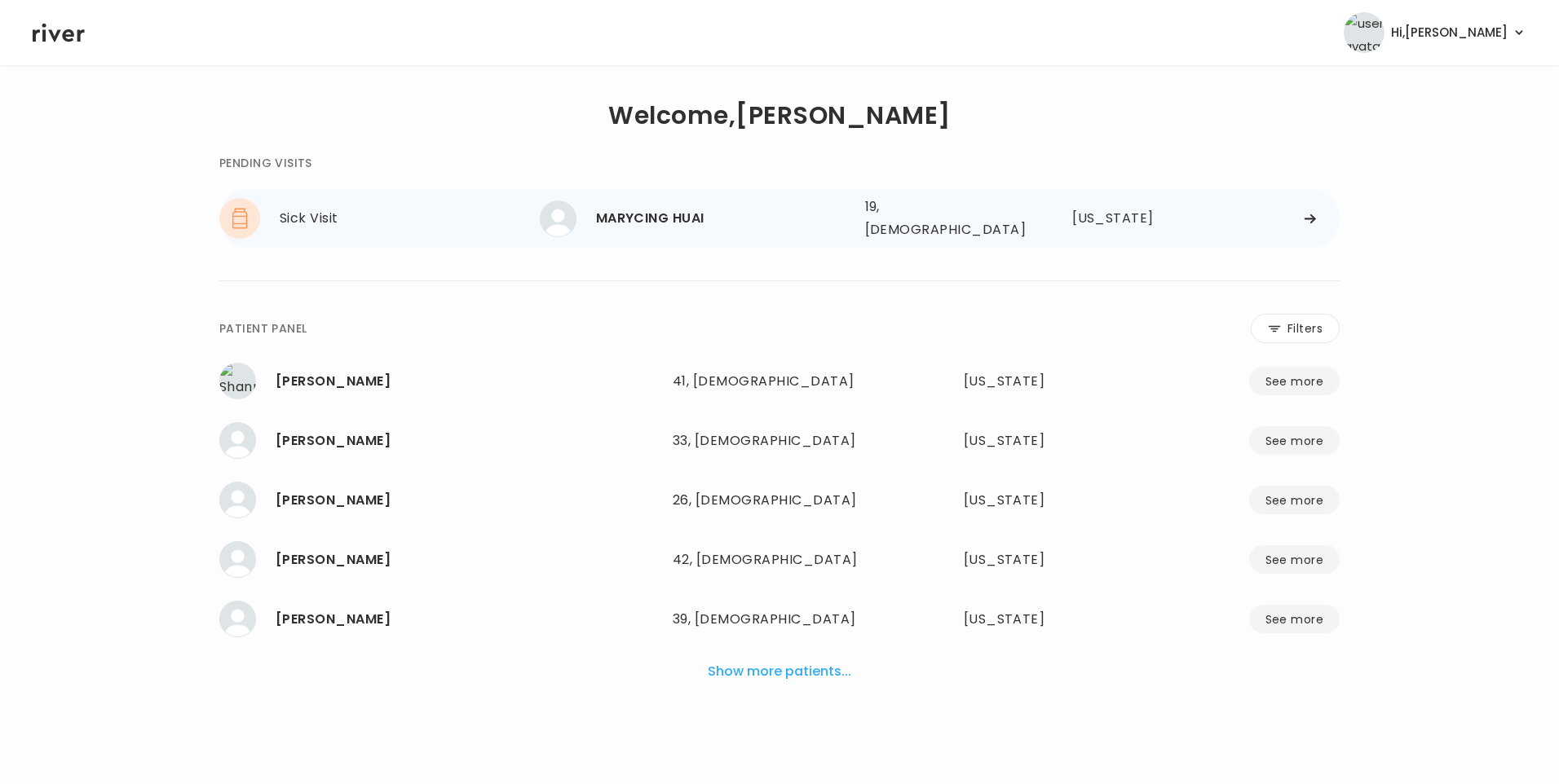
click at [738, 226] on div "MARYCING HUAI 19, Female See more" at bounding box center [696, 218] width 312 height 36
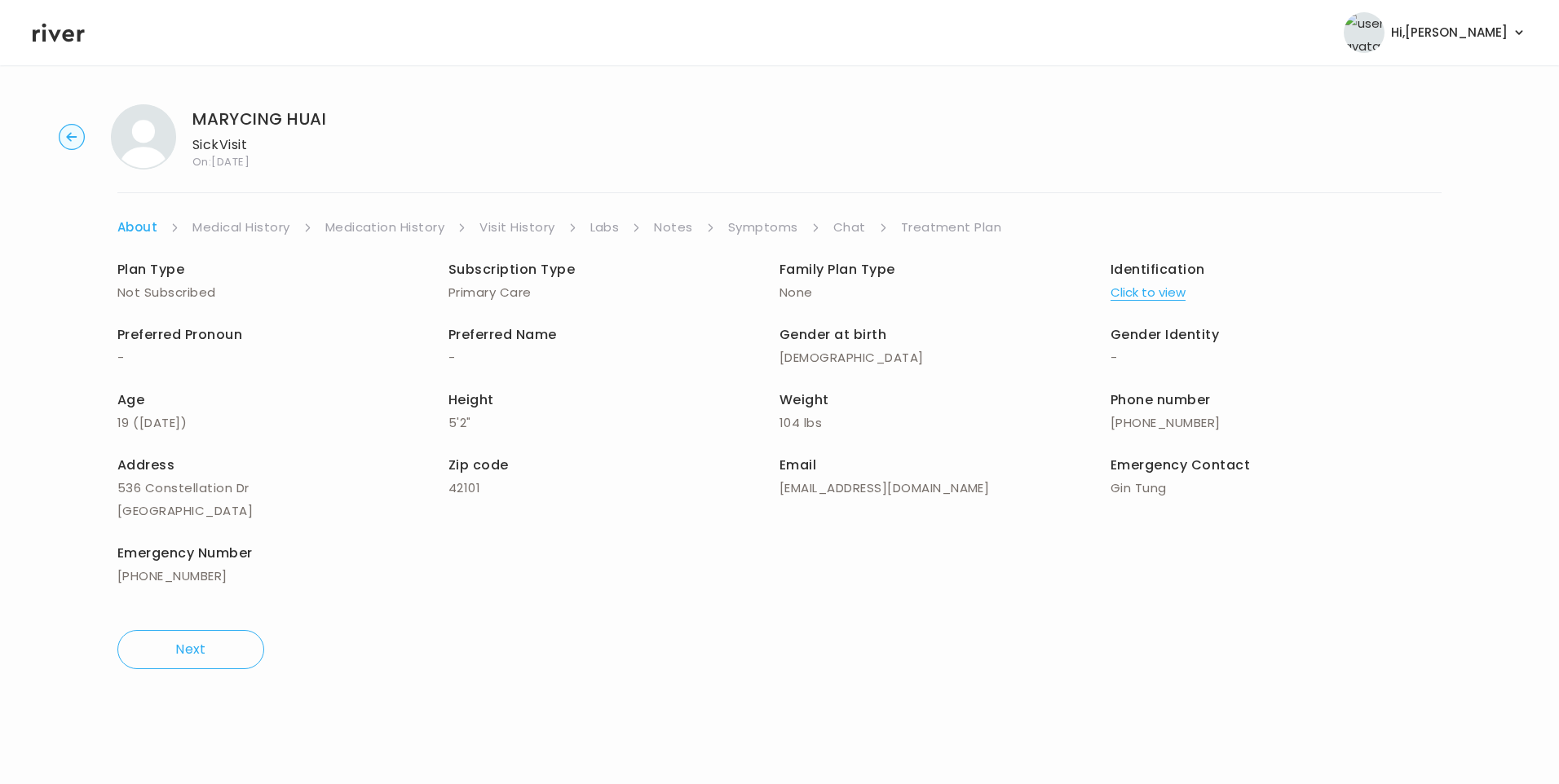
drag, startPoint x: 831, startPoint y: 222, endPoint x: 844, endPoint y: 233, distance: 17.0
click at [833, 223] on ul "About Medical History Medication History Visit History Labs Notes Symptoms Chat…" at bounding box center [780, 227] width 1324 height 23
click at [845, 227] on link "Chat" at bounding box center [849, 227] width 32 height 23
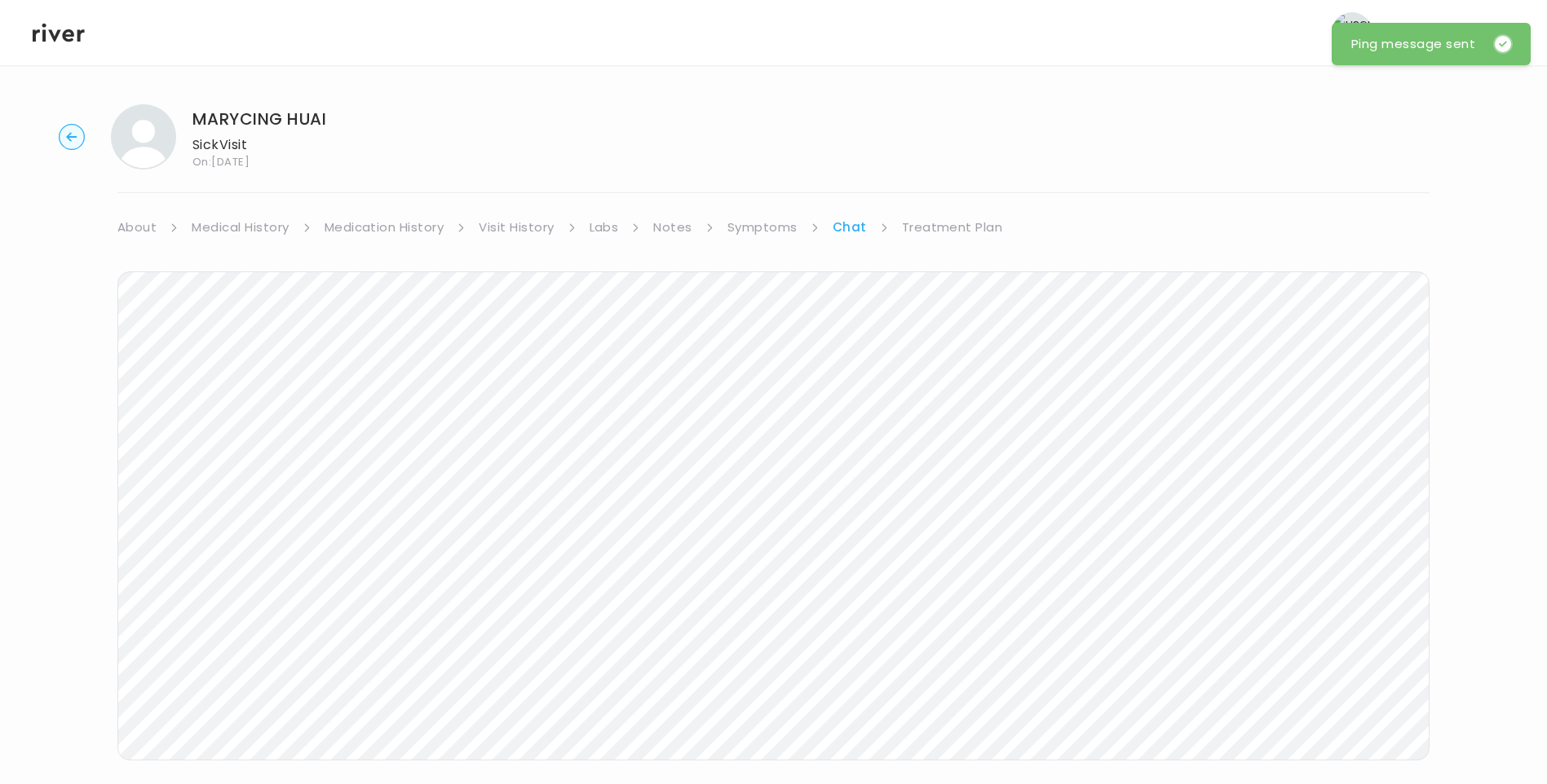
click at [60, 33] on icon at bounding box center [58, 32] width 52 height 25
